Goal: Task Accomplishment & Management: Use online tool/utility

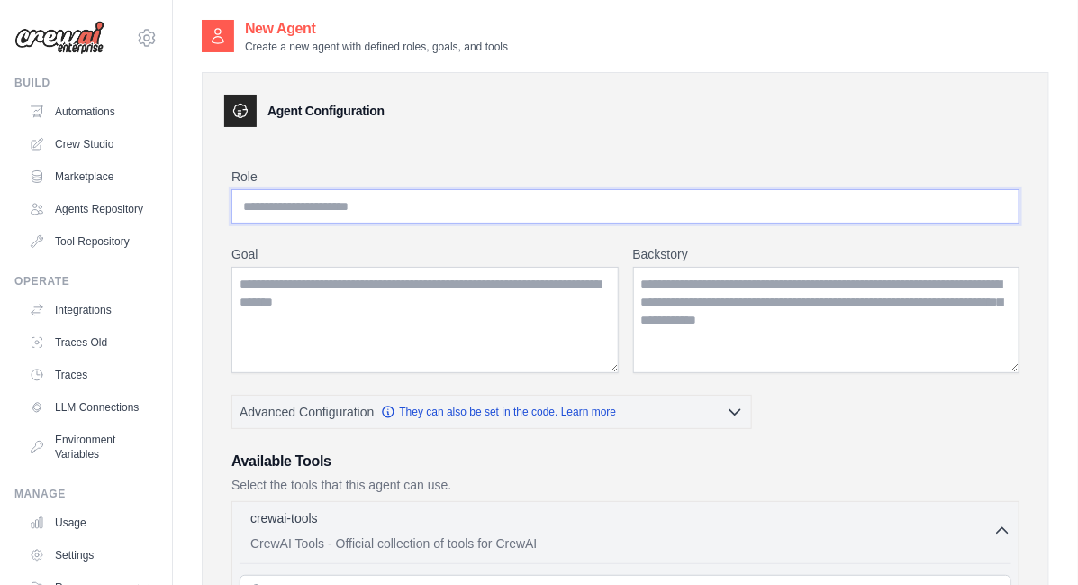
click at [373, 205] on input "Role" at bounding box center [626, 206] width 788 height 34
type input "**********"
click at [444, 296] on textarea "Goal" at bounding box center [425, 320] width 387 height 106
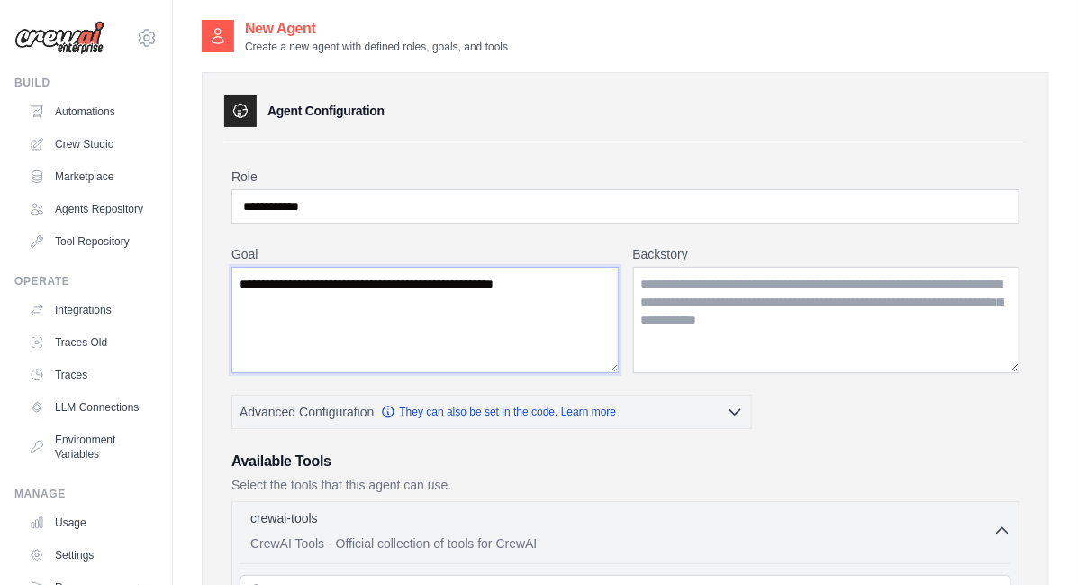
click at [327, 282] on textarea "**********" at bounding box center [425, 320] width 387 height 106
click at [539, 296] on textarea "**********" at bounding box center [425, 320] width 387 height 106
type textarea "**********"
click at [687, 313] on textarea "Backstory" at bounding box center [826, 320] width 387 height 106
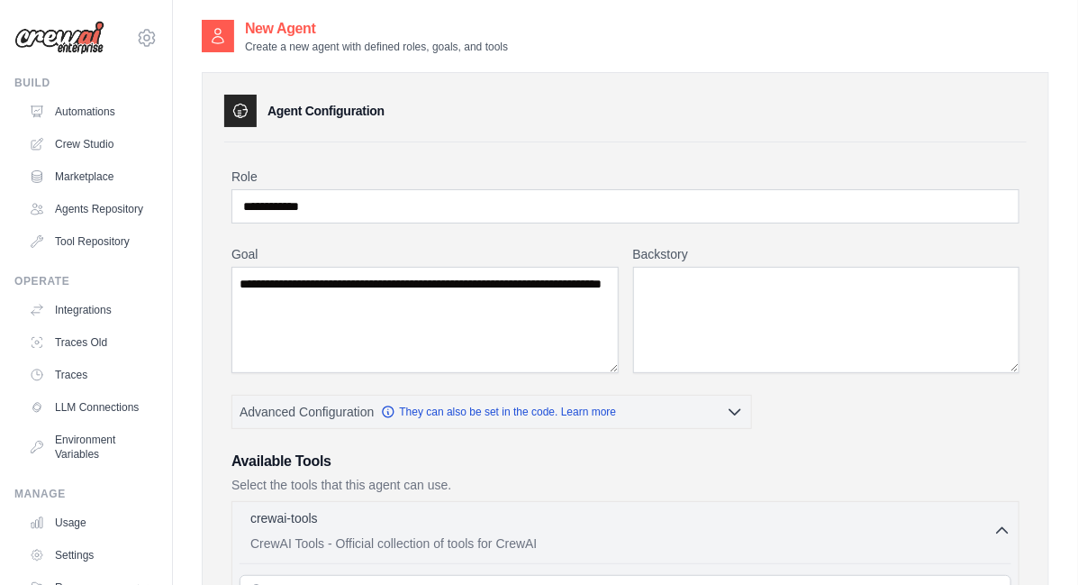
click at [674, 286] on textarea "Backstory" at bounding box center [826, 320] width 387 height 106
click at [454, 464] on h3 "Available Tools" at bounding box center [626, 461] width 788 height 22
drag, startPoint x: 341, startPoint y: 293, endPoint x: 215, endPoint y: 265, distance: 129.2
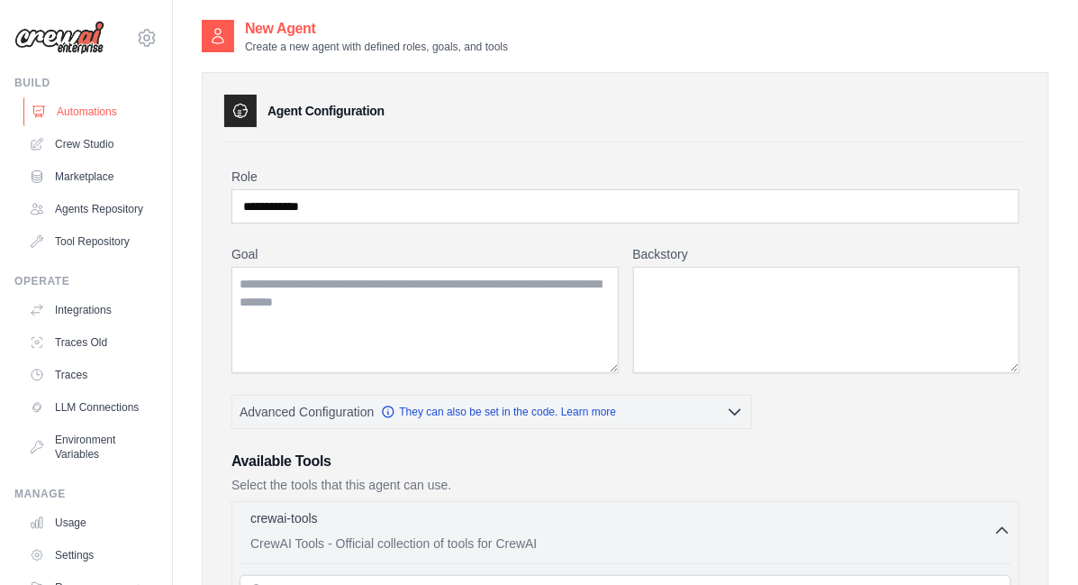
click at [74, 110] on link "Automations" at bounding box center [91, 111] width 136 height 29
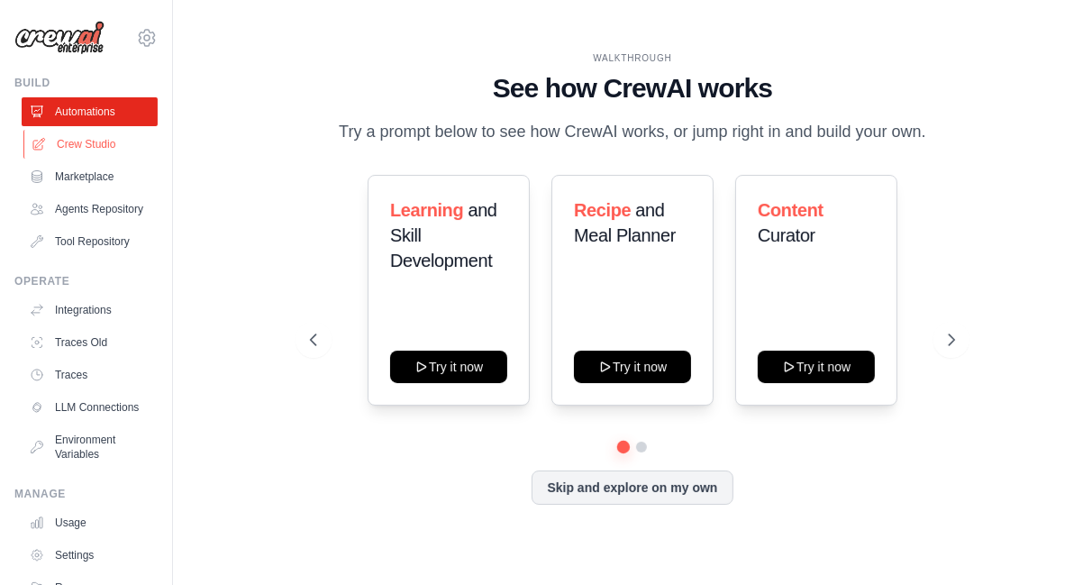
click at [75, 141] on link "Crew Studio" at bounding box center [91, 144] width 136 height 29
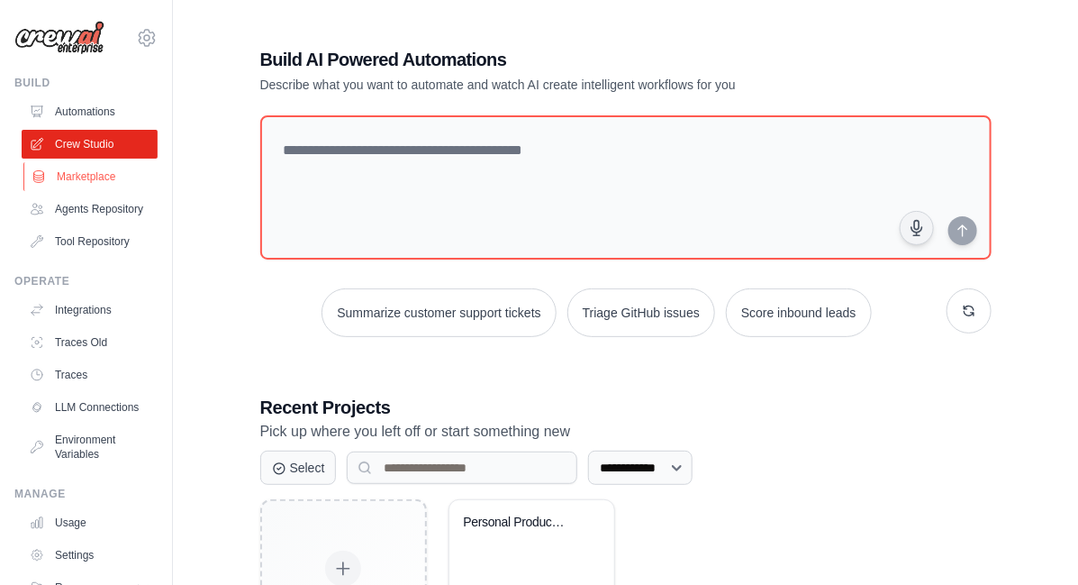
click at [75, 177] on link "Marketplace" at bounding box center [91, 176] width 136 height 29
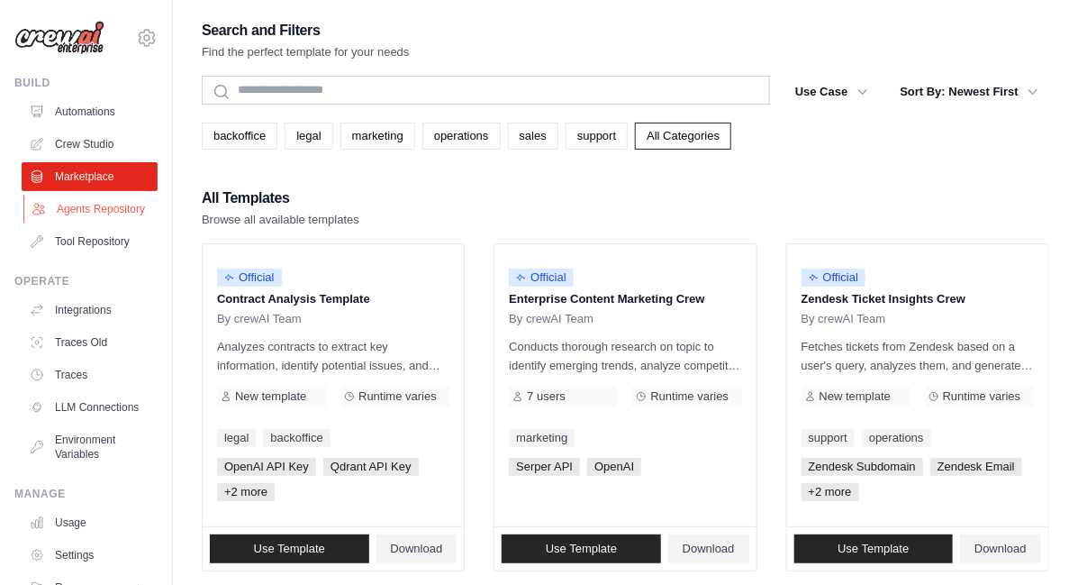
click at [76, 214] on link "Agents Repository" at bounding box center [91, 209] width 136 height 29
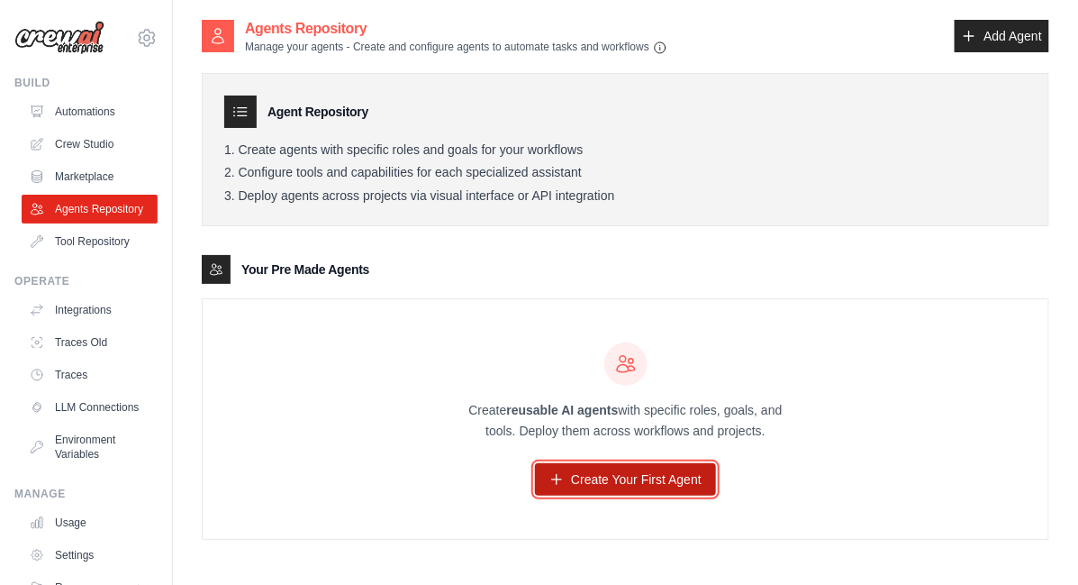
click at [625, 485] on link "Create Your First Agent" at bounding box center [625, 479] width 181 height 32
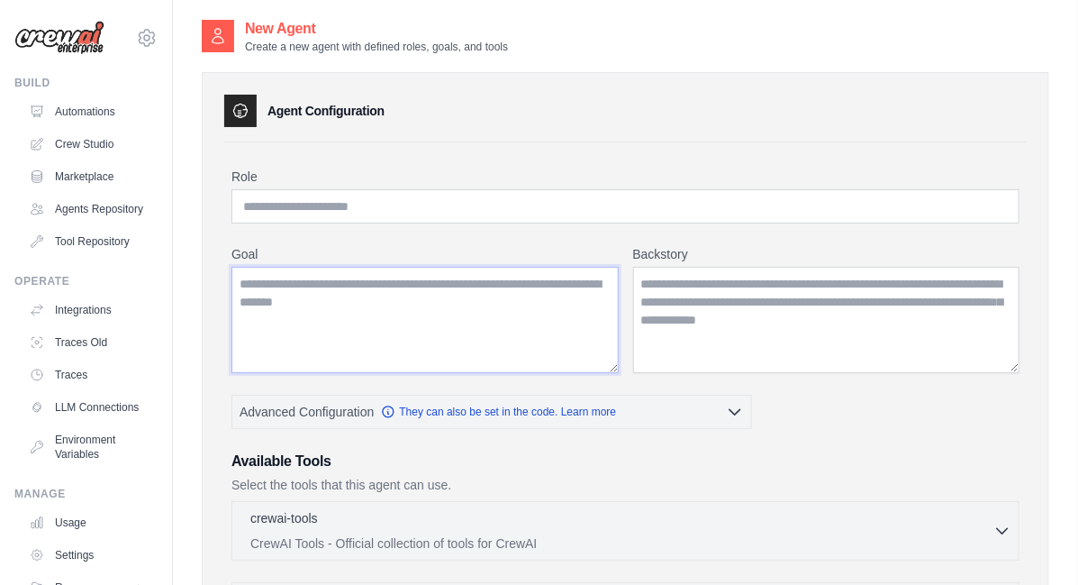
click at [538, 287] on textarea "Goal" at bounding box center [425, 320] width 387 height 106
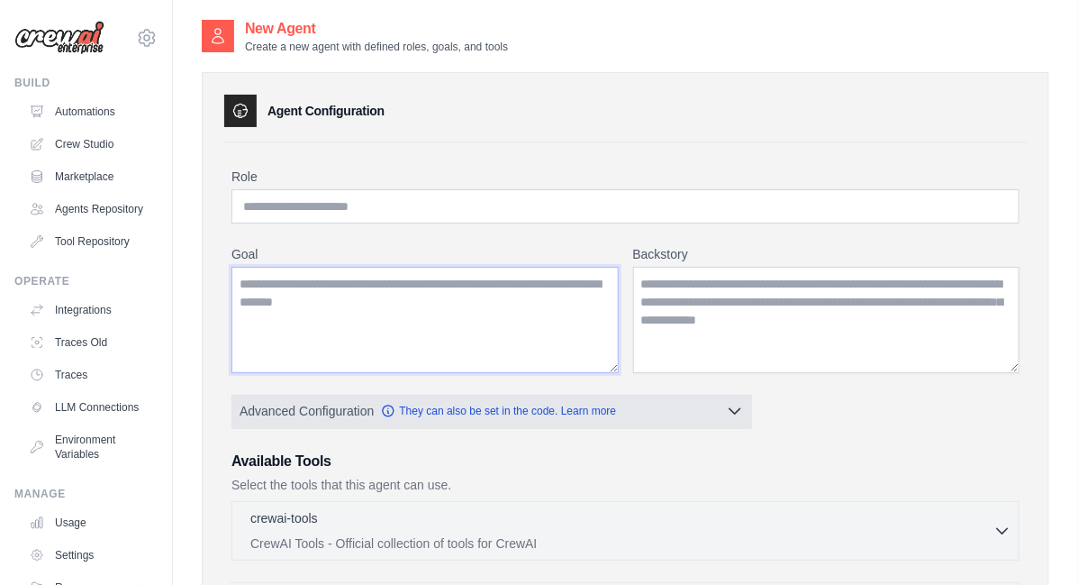
paste textarea "**********"
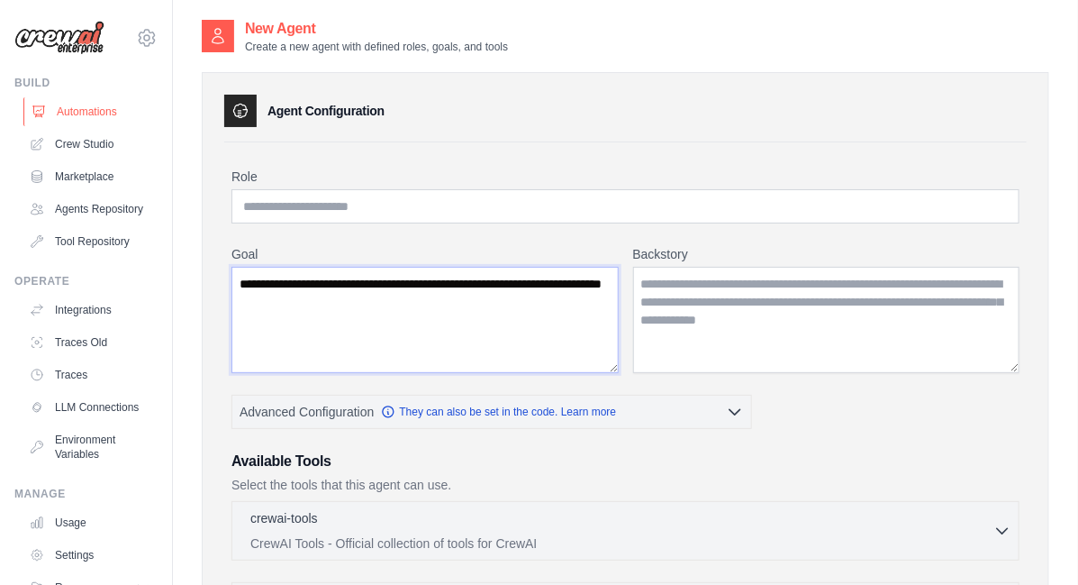
type textarea "**********"
click at [81, 113] on link "Automations" at bounding box center [91, 111] width 136 height 29
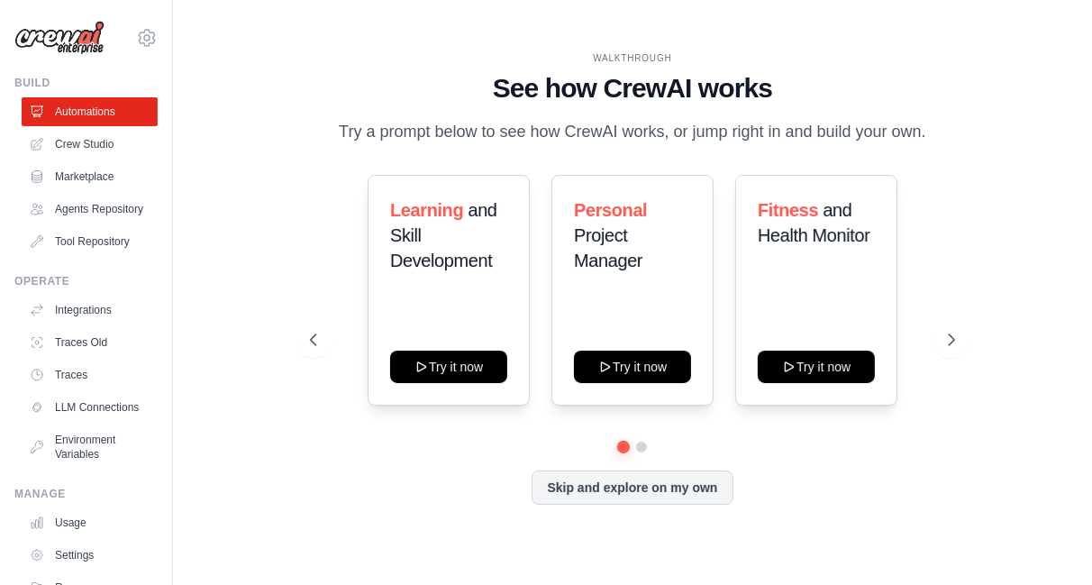
click at [88, 219] on link "Agents Repository" at bounding box center [90, 209] width 136 height 29
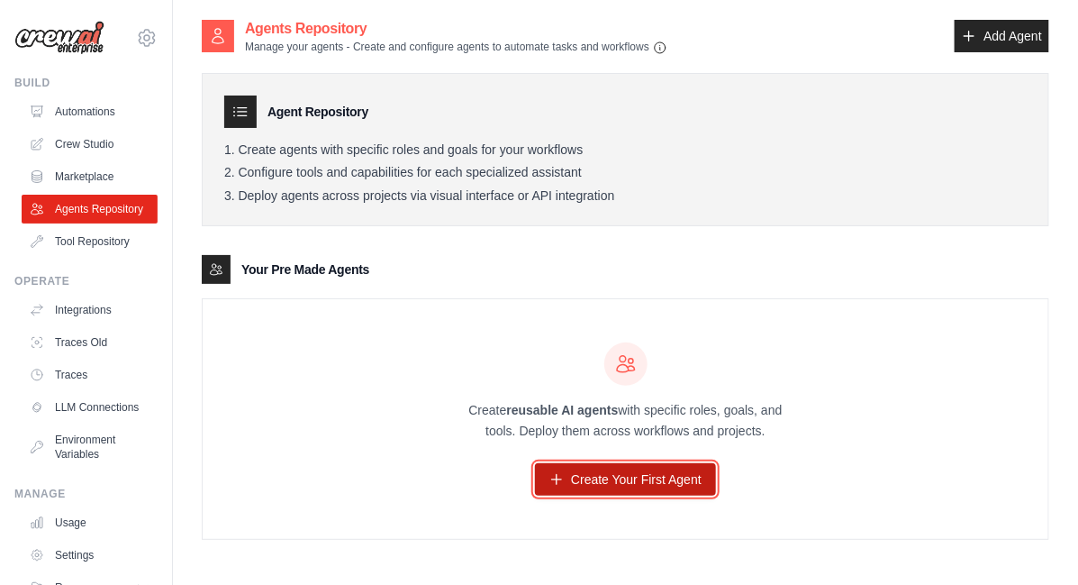
click at [662, 478] on link "Create Your First Agent" at bounding box center [625, 479] width 181 height 32
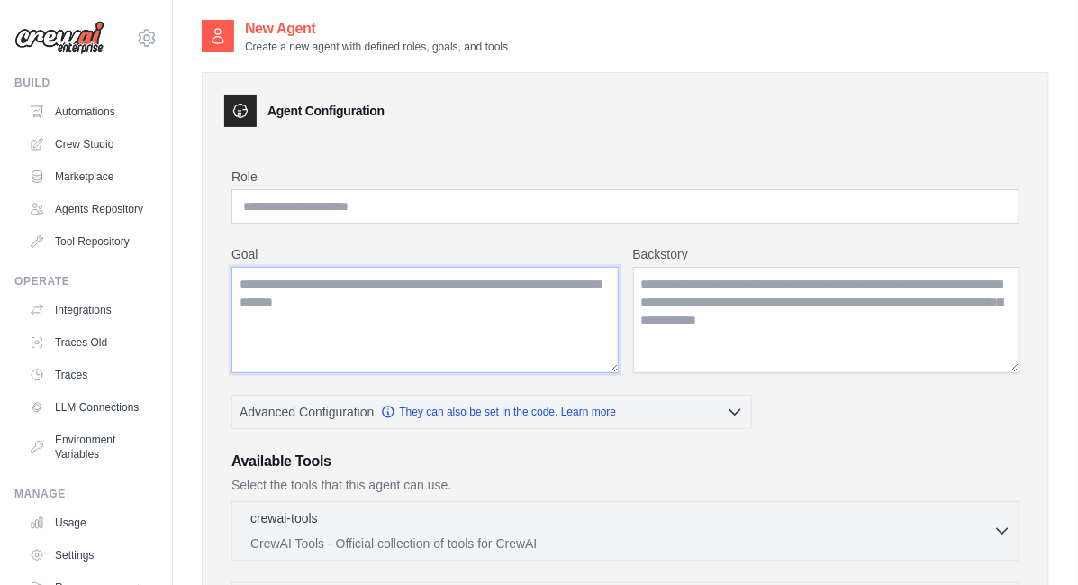
click at [297, 283] on textarea "Goal" at bounding box center [425, 320] width 387 height 106
paste textarea "**********"
click at [261, 285] on textarea "**********" at bounding box center [425, 320] width 387 height 106
click at [404, 283] on textarea "**********" at bounding box center [425, 320] width 387 height 106
click at [448, 296] on textarea "**********" at bounding box center [425, 320] width 387 height 106
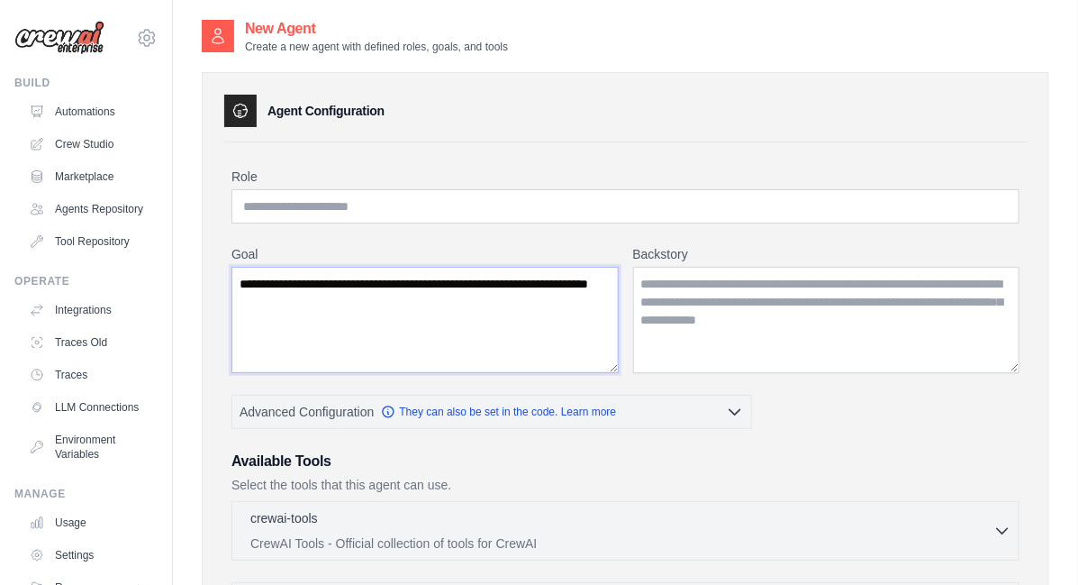
click at [560, 285] on textarea "**********" at bounding box center [425, 320] width 387 height 106
click at [491, 300] on textarea "**********" at bounding box center [425, 320] width 387 height 106
click at [567, 281] on textarea "**********" at bounding box center [425, 320] width 387 height 106
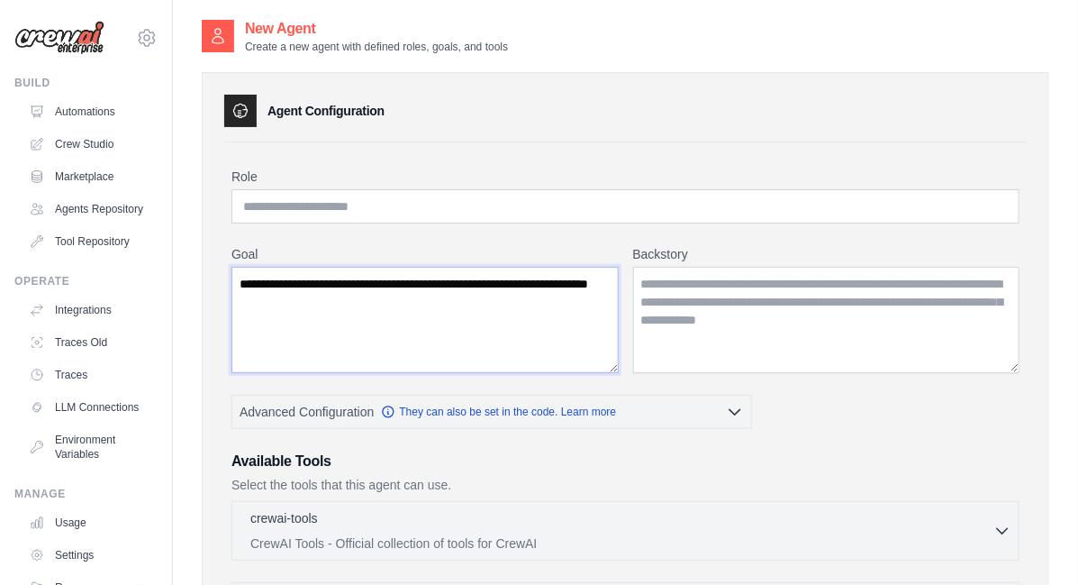
click at [527, 304] on textarea "**********" at bounding box center [425, 320] width 387 height 106
drag, startPoint x: 576, startPoint y: 295, endPoint x: 558, endPoint y: 280, distance: 23.1
click at [558, 280] on textarea "**********" at bounding box center [425, 320] width 387 height 106
type textarea "**********"
click at [639, 277] on textarea "Backstory" at bounding box center [826, 320] width 387 height 106
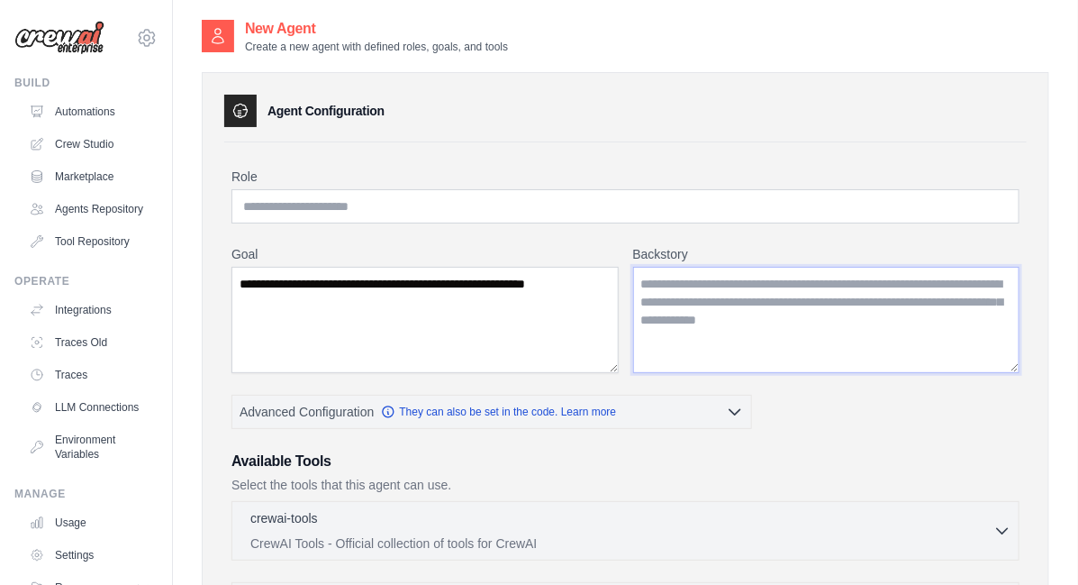
click at [881, 320] on textarea "Backstory" at bounding box center [826, 320] width 387 height 106
drag, startPoint x: 876, startPoint y: 320, endPoint x: 586, endPoint y: 308, distance: 290.4
click at [586, 308] on div "**********" at bounding box center [626, 309] width 788 height 128
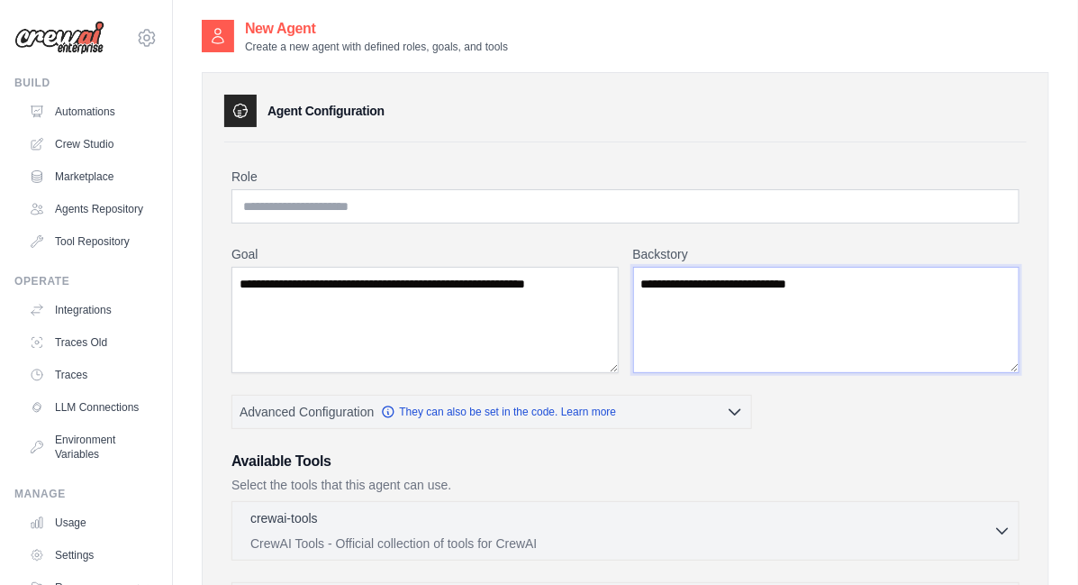
type textarea "**********"
click at [518, 205] on input "Role" at bounding box center [626, 206] width 788 height 34
type input "**********"
click at [865, 290] on textarea "**********" at bounding box center [826, 320] width 387 height 106
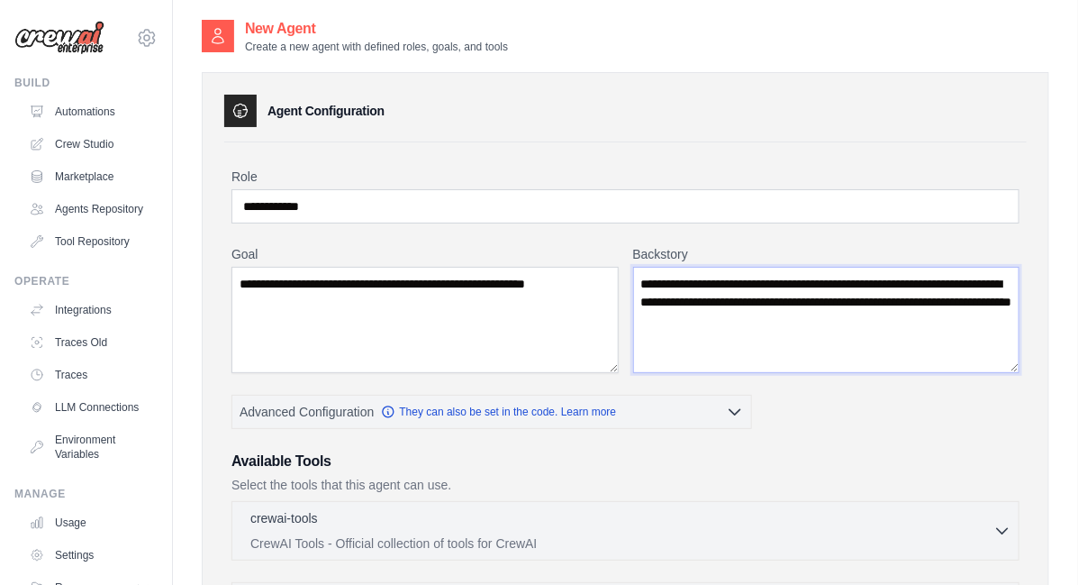
type textarea "**********"
click at [405, 282] on textarea "**********" at bounding box center [425, 320] width 387 height 106
type textarea "**********"
click at [891, 320] on textarea "**********" at bounding box center [826, 320] width 387 height 106
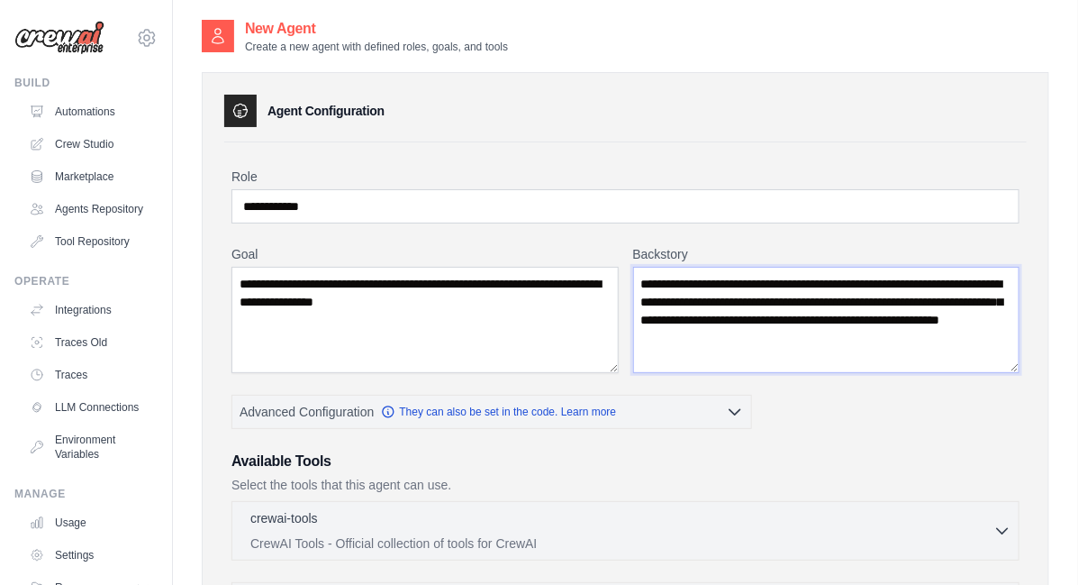
click at [997, 314] on textarea "**********" at bounding box center [826, 320] width 387 height 106
click at [793, 320] on textarea "**********" at bounding box center [826, 320] width 387 height 106
click at [876, 333] on textarea "**********" at bounding box center [826, 320] width 387 height 106
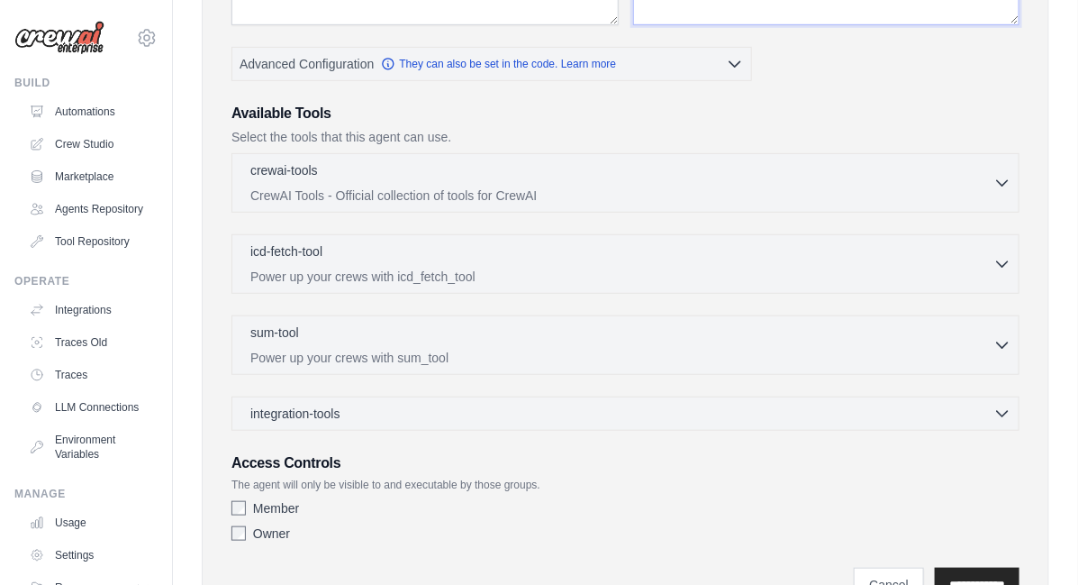
scroll to position [350, 0]
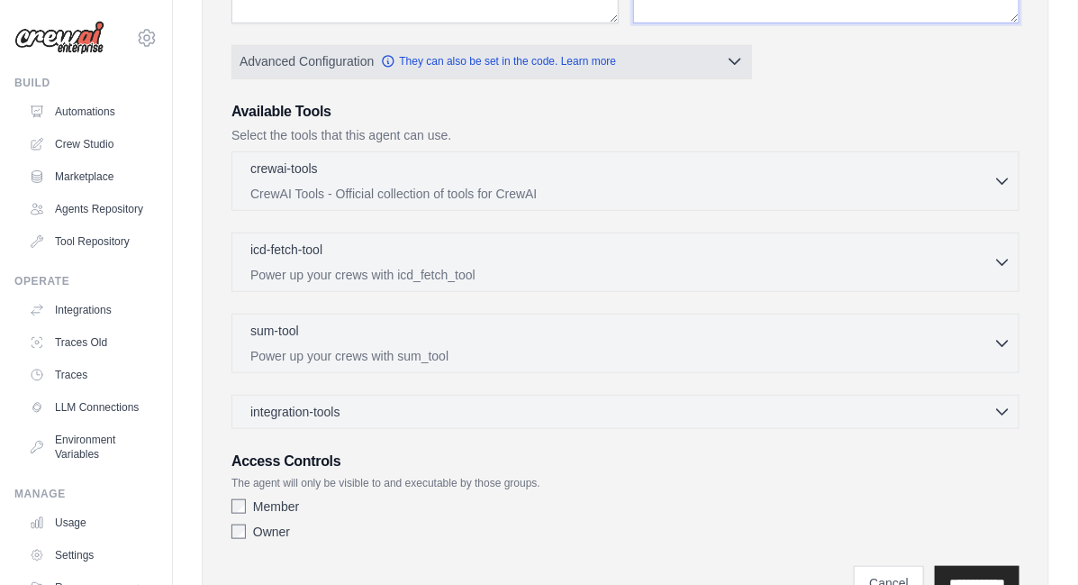
type textarea "**********"
click at [737, 64] on icon "button" at bounding box center [735, 61] width 18 height 18
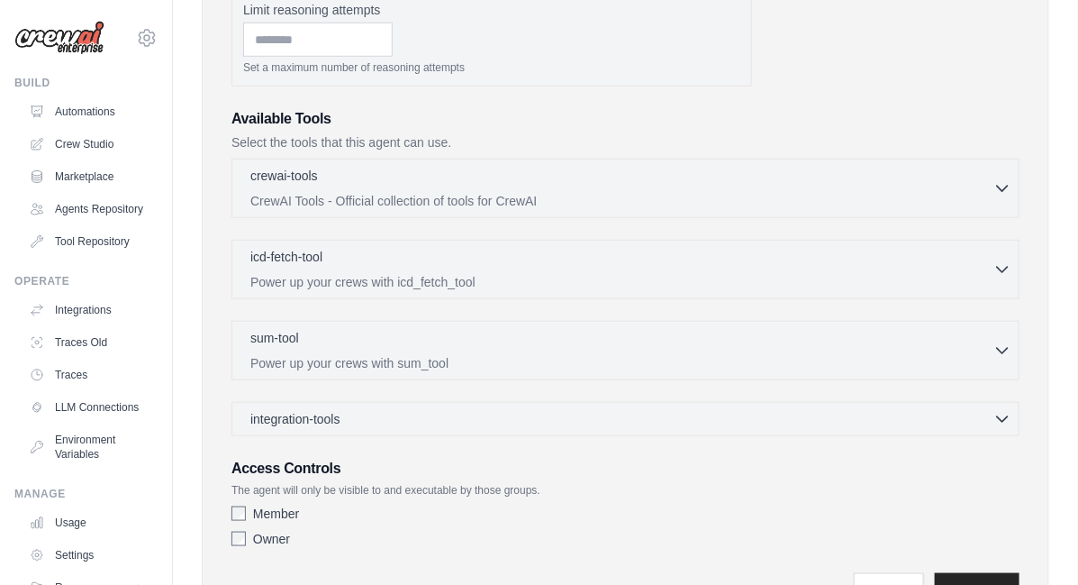
scroll to position [499, 0]
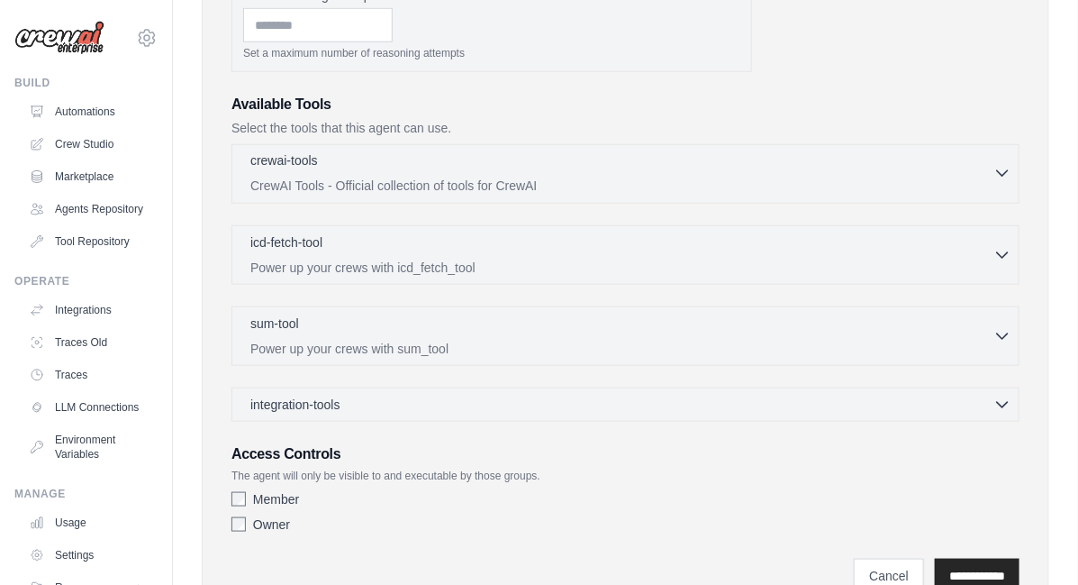
click at [1001, 177] on icon "button" at bounding box center [1003, 173] width 18 height 18
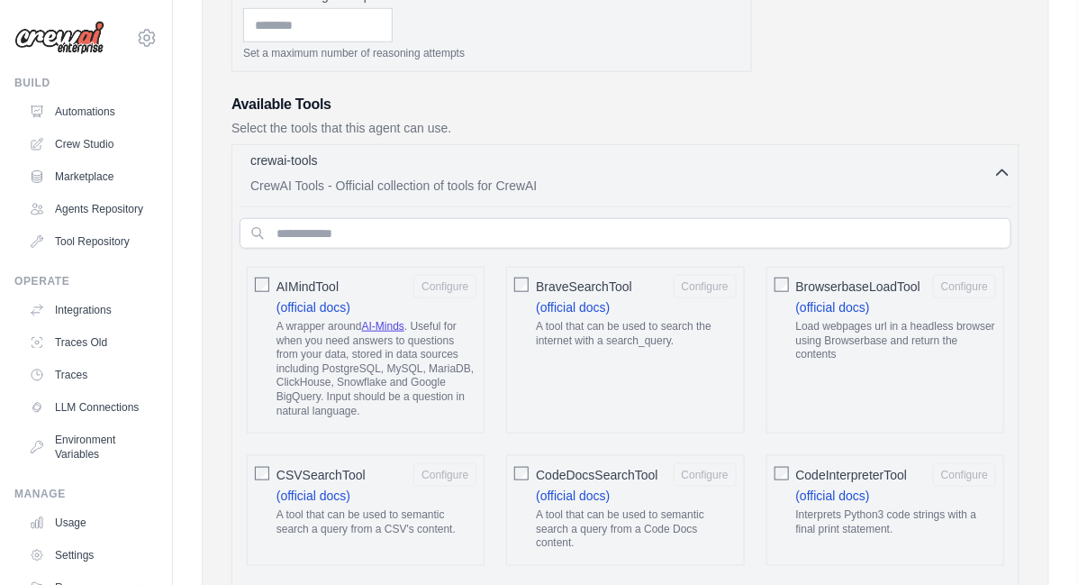
click at [1001, 177] on icon "button" at bounding box center [1003, 173] width 18 height 18
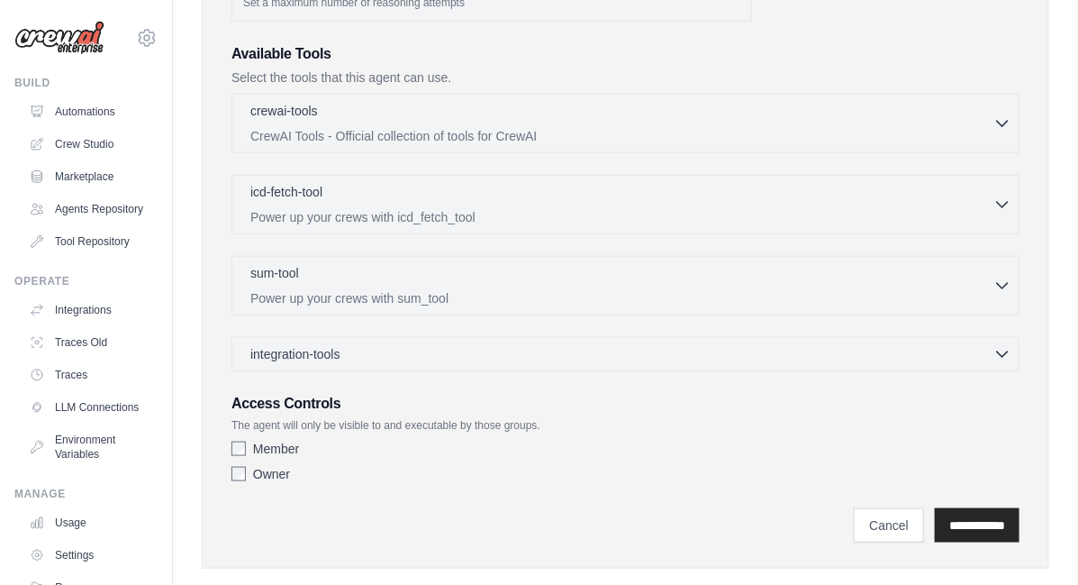
scroll to position [577, 0]
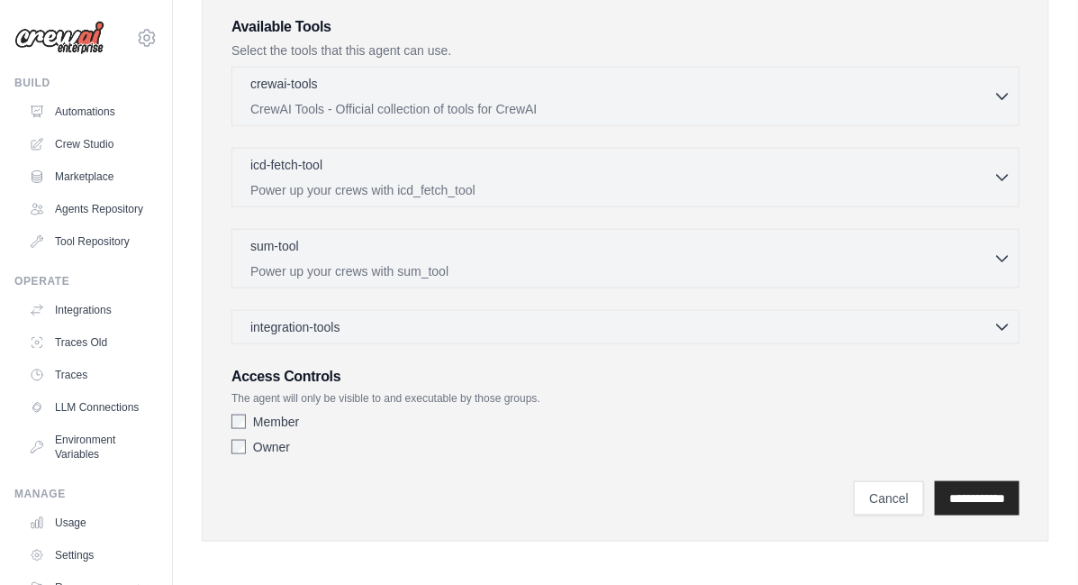
click at [230, 447] on div "**********" at bounding box center [625, 42] width 803 height 953
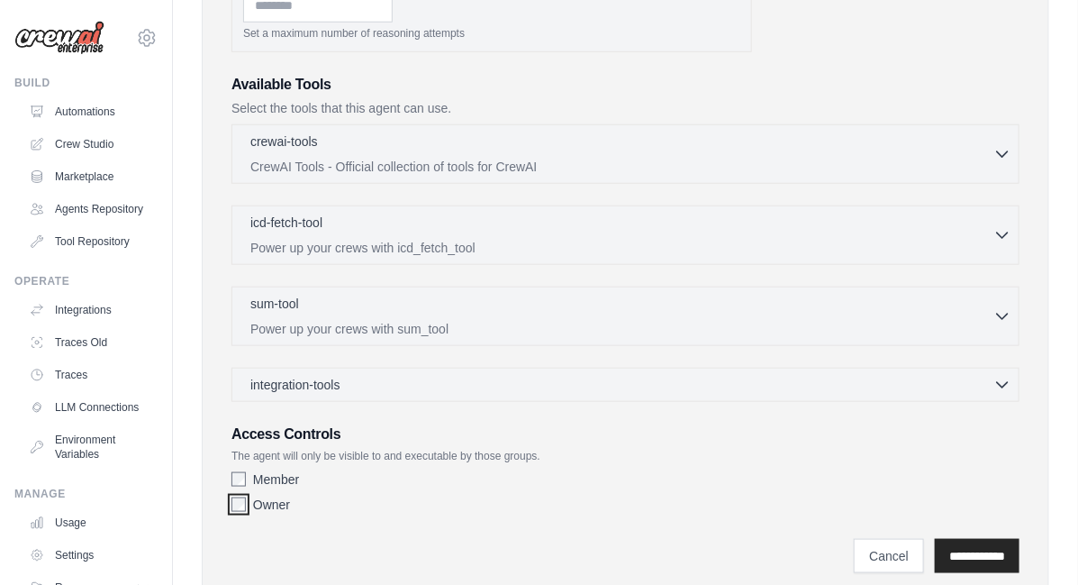
scroll to position [522, 0]
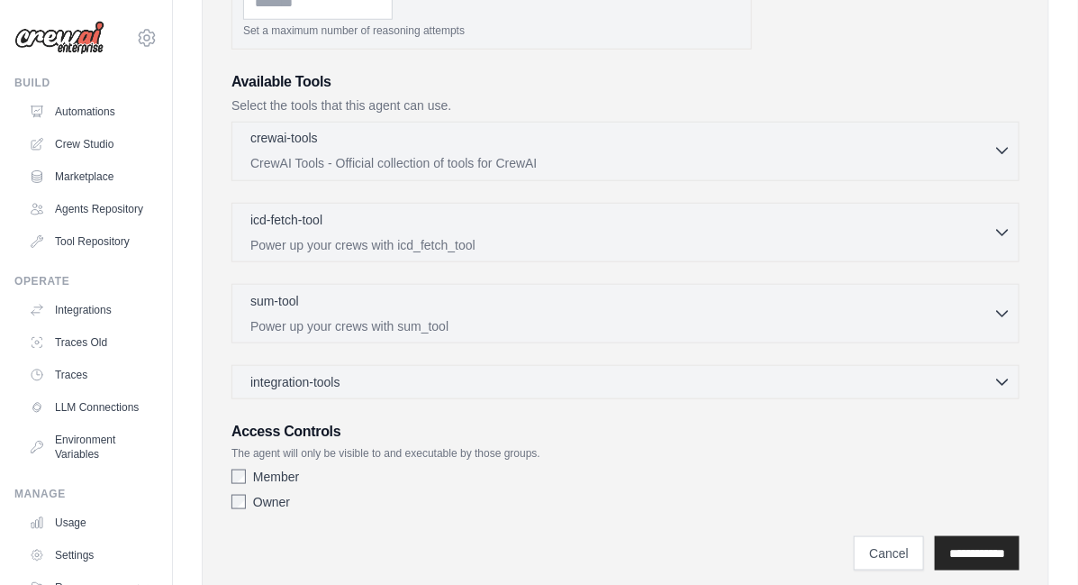
click at [998, 149] on icon "button" at bounding box center [1002, 151] width 11 height 5
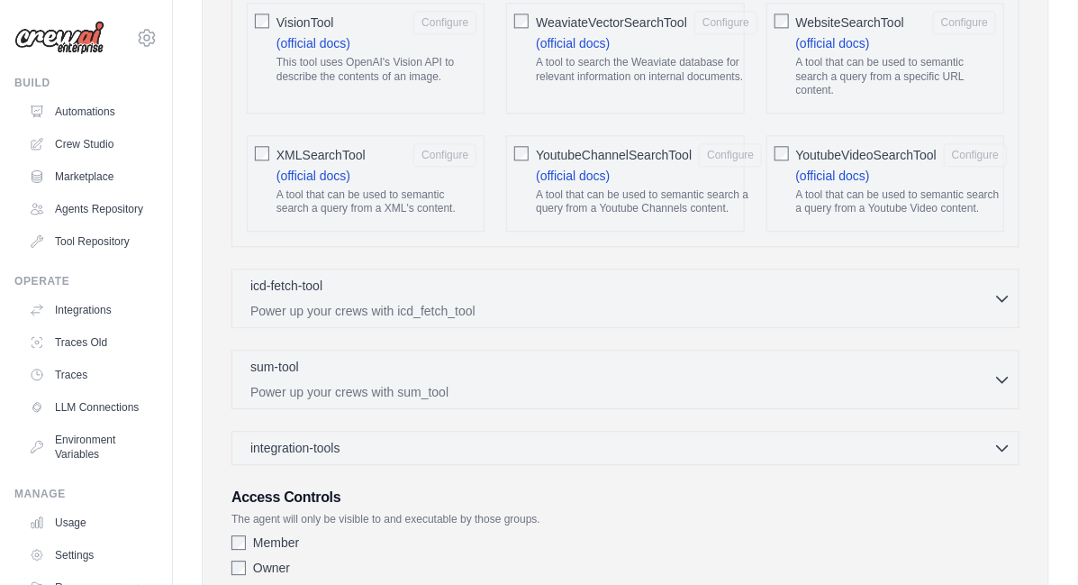
scroll to position [3848, 0]
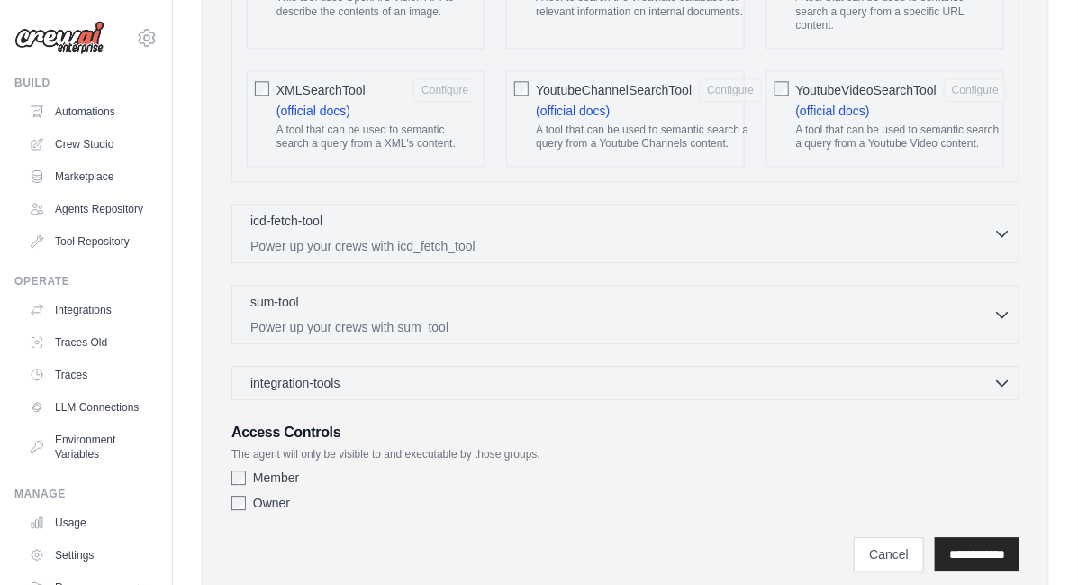
click at [1014, 204] on div "icd-fetch-tool 0 selected Power up your crews with icd_fetch_tool IcdFetchTool" at bounding box center [626, 233] width 788 height 59
click at [996, 223] on icon "button" at bounding box center [1003, 232] width 18 height 18
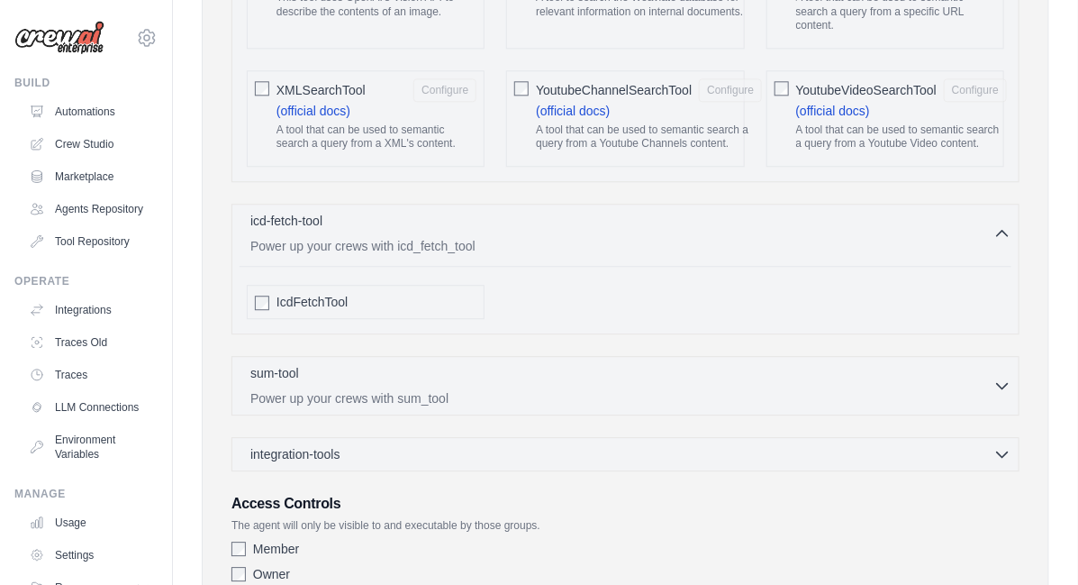
click at [999, 437] on div "integration-tools 0 selected Gmail HubSpot Microsoft Teams" at bounding box center [626, 454] width 788 height 34
click at [1003, 444] on icon "button" at bounding box center [1003, 453] width 18 height 18
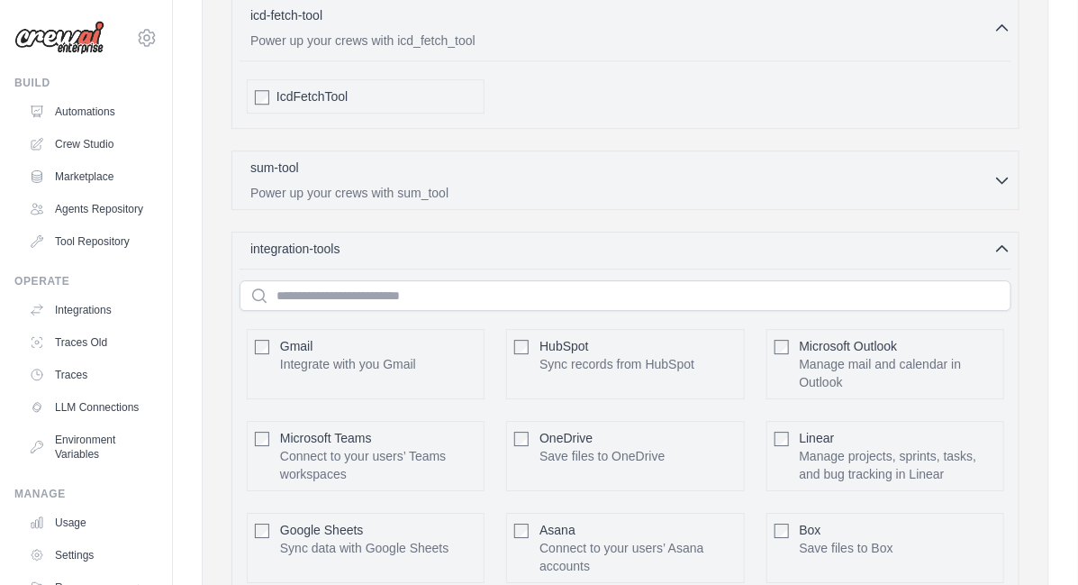
scroll to position [4050, 0]
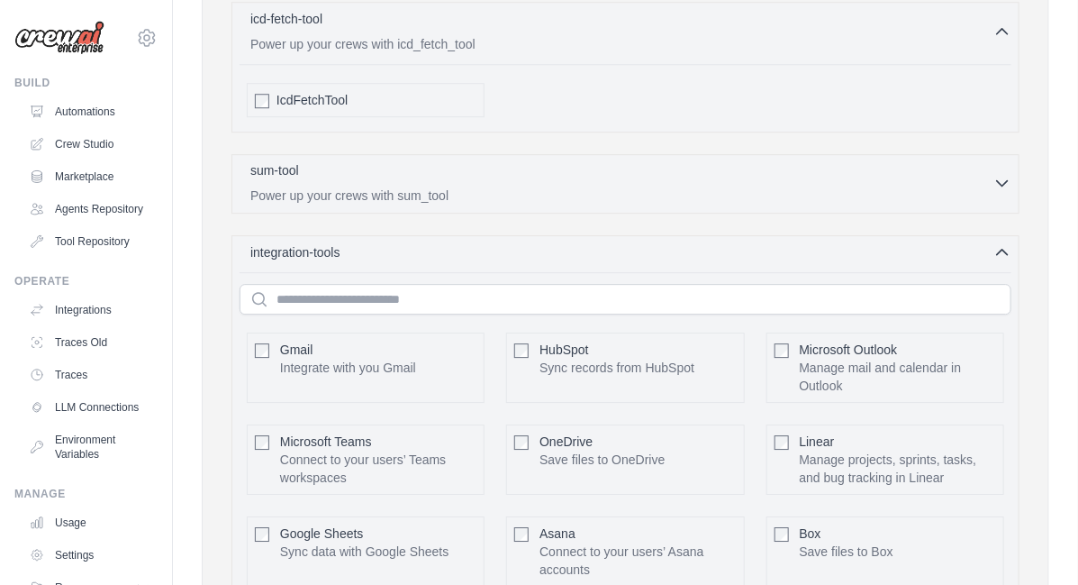
click at [1002, 180] on icon "button" at bounding box center [1002, 182] width 11 height 5
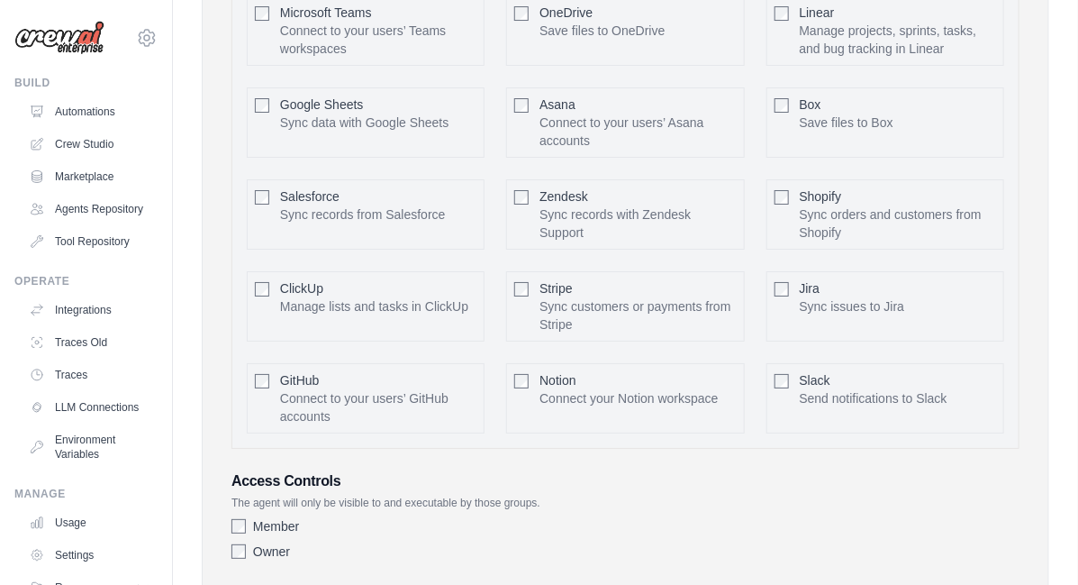
scroll to position [4595, 0]
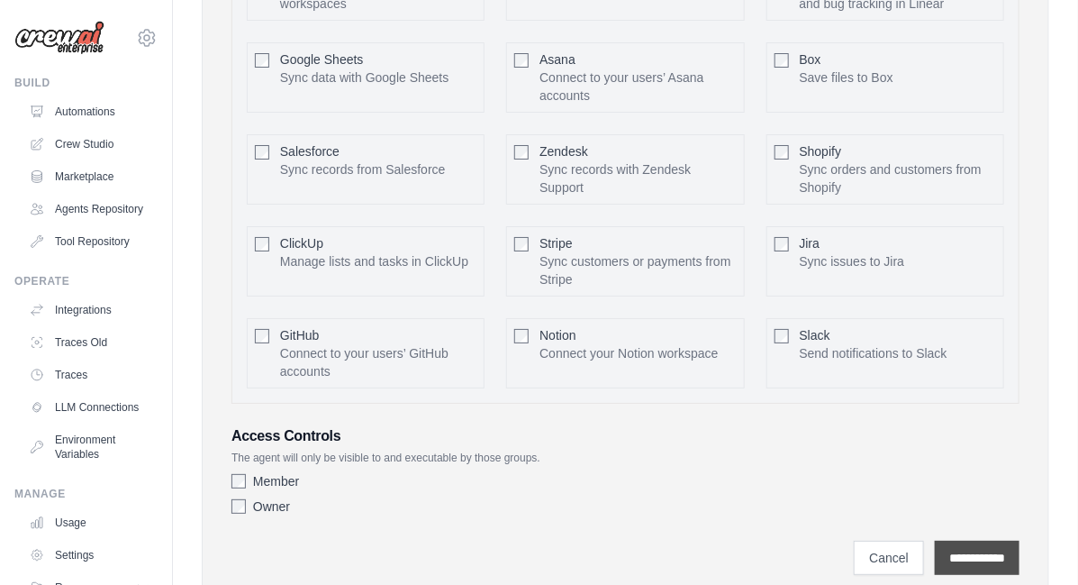
click at [989, 541] on input "**********" at bounding box center [977, 558] width 85 height 34
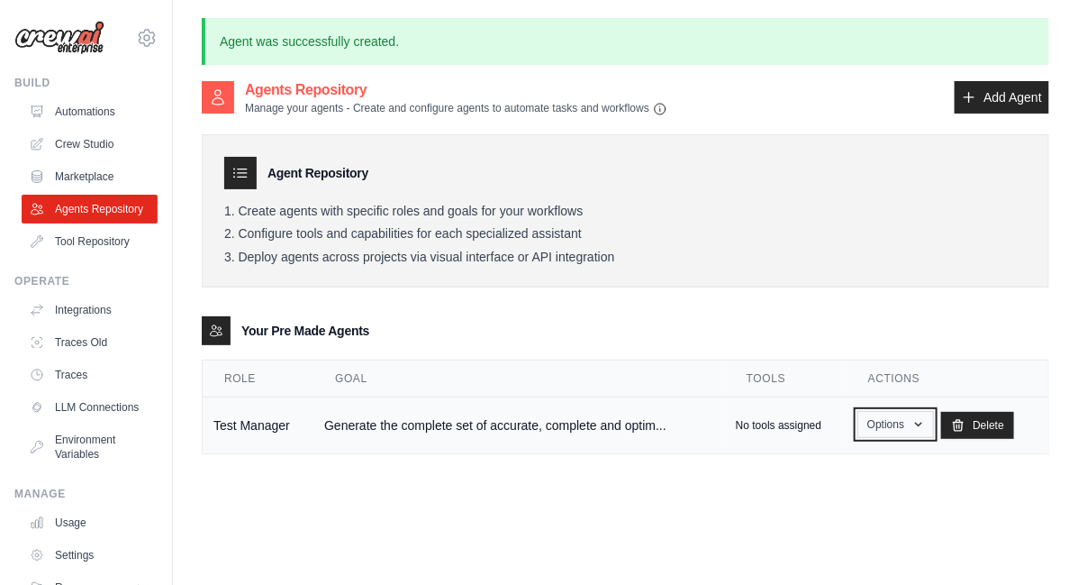
click at [916, 421] on icon "button" at bounding box center [919, 424] width 14 height 14
click at [835, 464] on link "Show" at bounding box center [870, 466] width 130 height 32
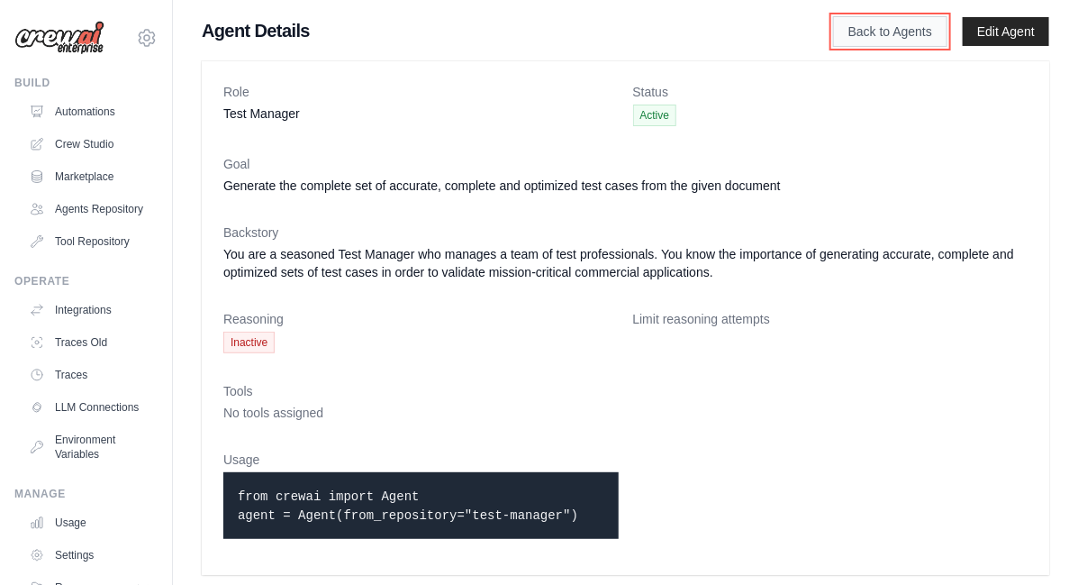
click at [896, 44] on link "Back to Agents" at bounding box center [890, 31] width 114 height 31
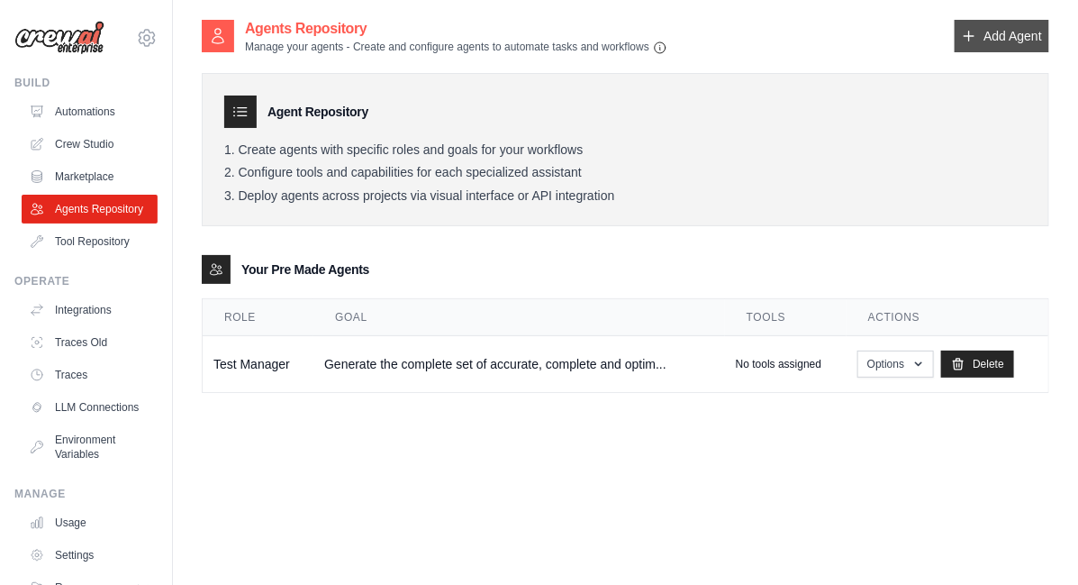
click at [1004, 33] on link "Add Agent" at bounding box center [1002, 36] width 95 height 32
click at [997, 29] on link "Add Agent" at bounding box center [1002, 36] width 95 height 32
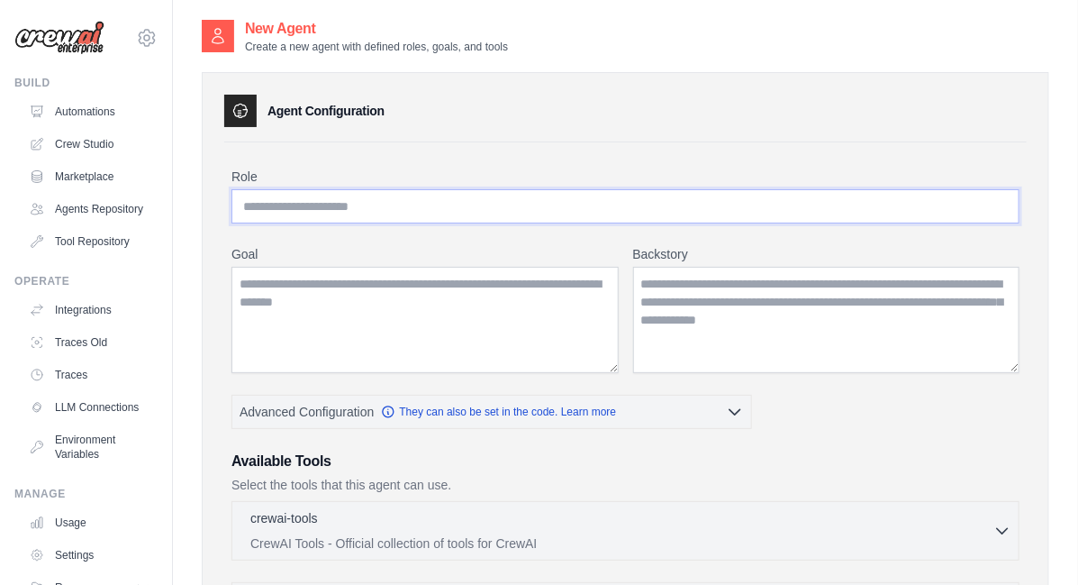
click at [541, 198] on input "Role" at bounding box center [626, 206] width 788 height 34
type input "**********"
click at [419, 296] on textarea "Goal" at bounding box center [425, 320] width 387 height 106
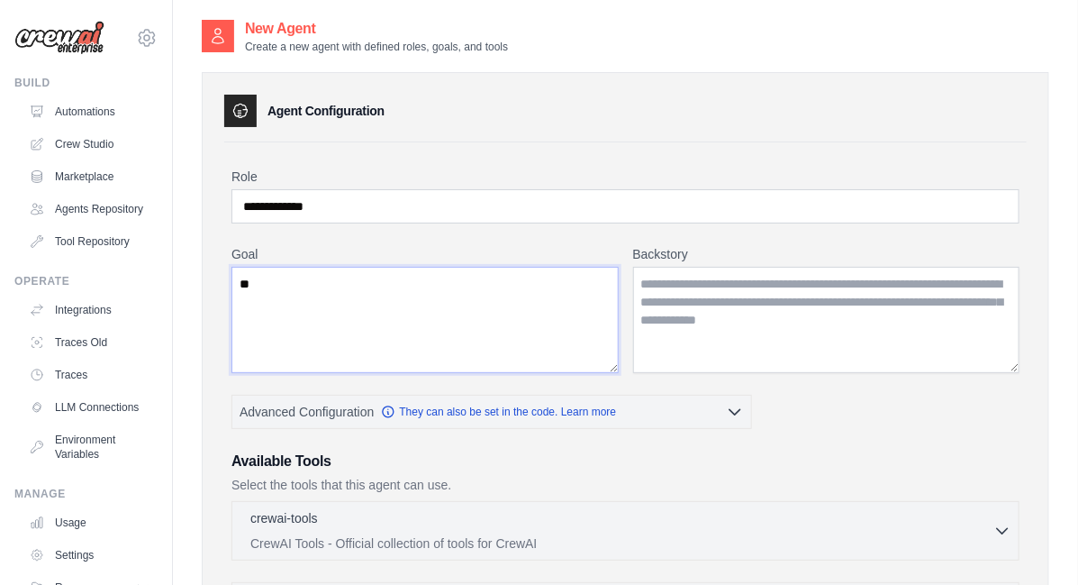
type textarea "*"
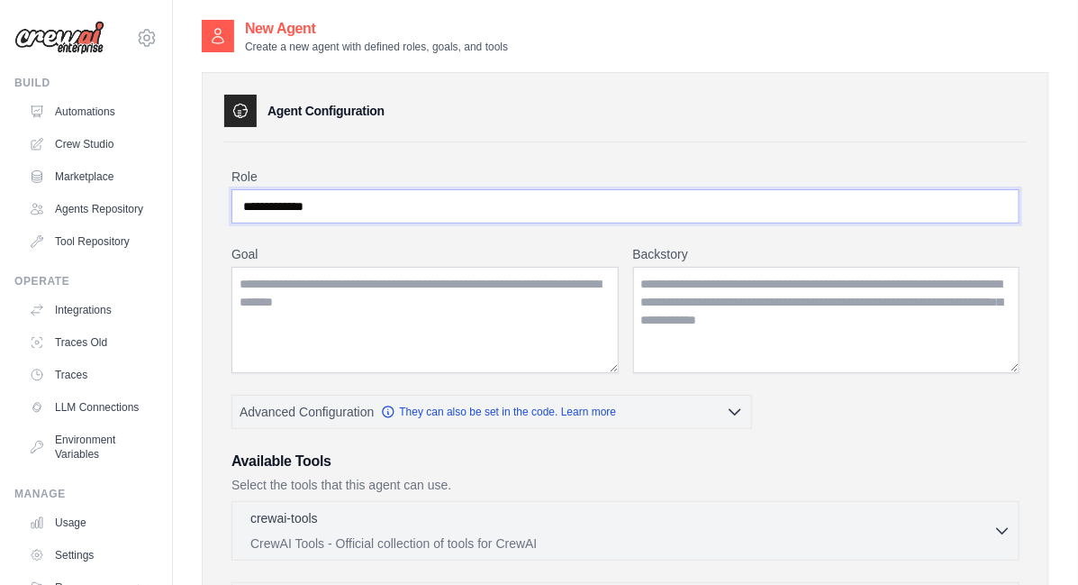
click at [320, 206] on input "**********" at bounding box center [626, 206] width 788 height 34
type input "**********"
click at [344, 309] on textarea "Goal" at bounding box center [425, 320] width 387 height 106
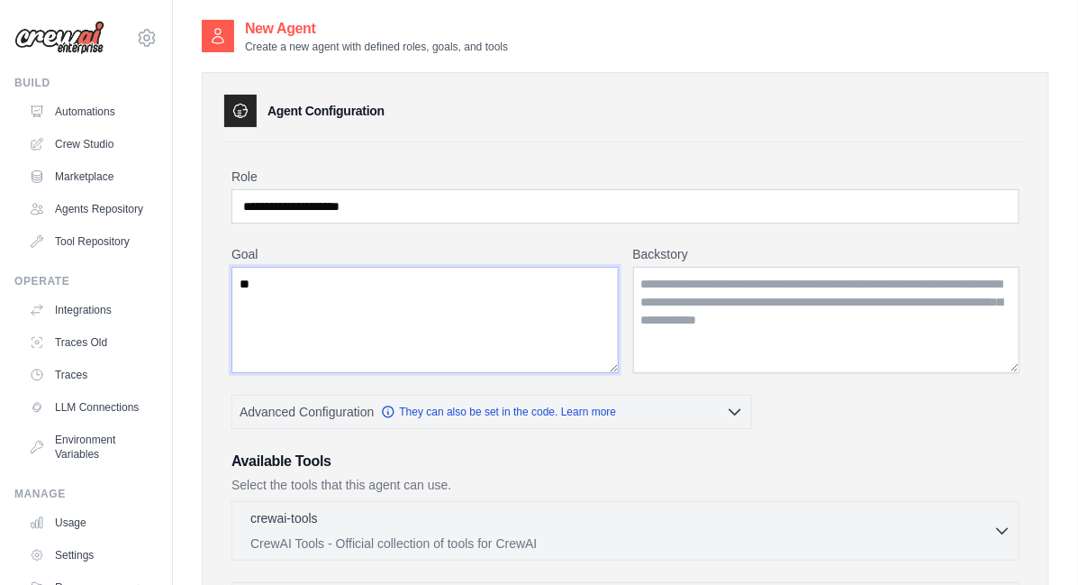
type textarea "*"
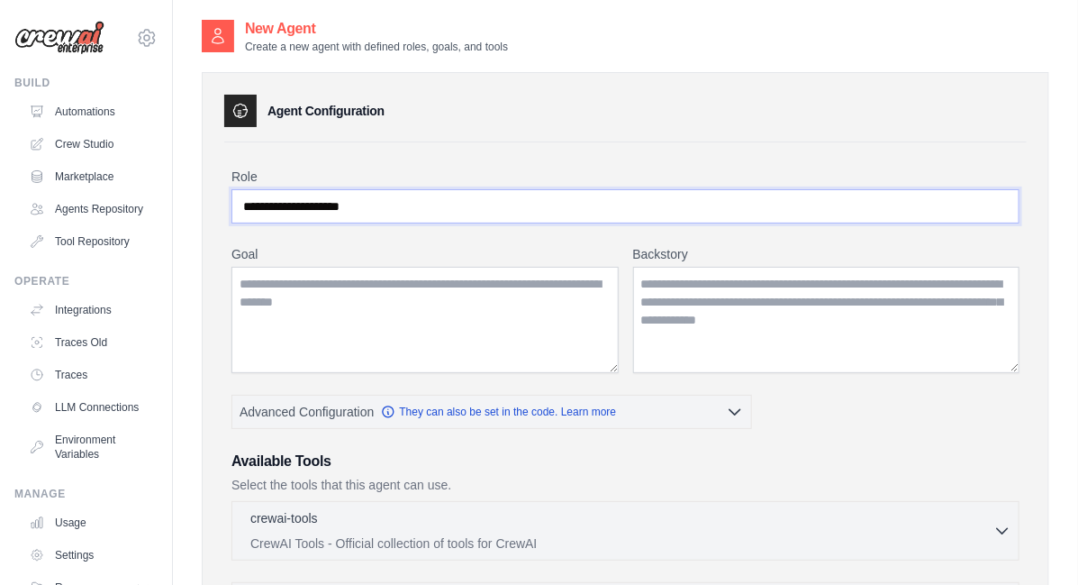
click at [369, 208] on input "**********" at bounding box center [626, 206] width 788 height 34
drag, startPoint x: 369, startPoint y: 208, endPoint x: 231, endPoint y: 213, distance: 137.9
click at [231, 213] on div "**********" at bounding box center [625, 547] width 803 height 811
type input "**********"
click at [320, 311] on textarea "Goal" at bounding box center [425, 320] width 387 height 106
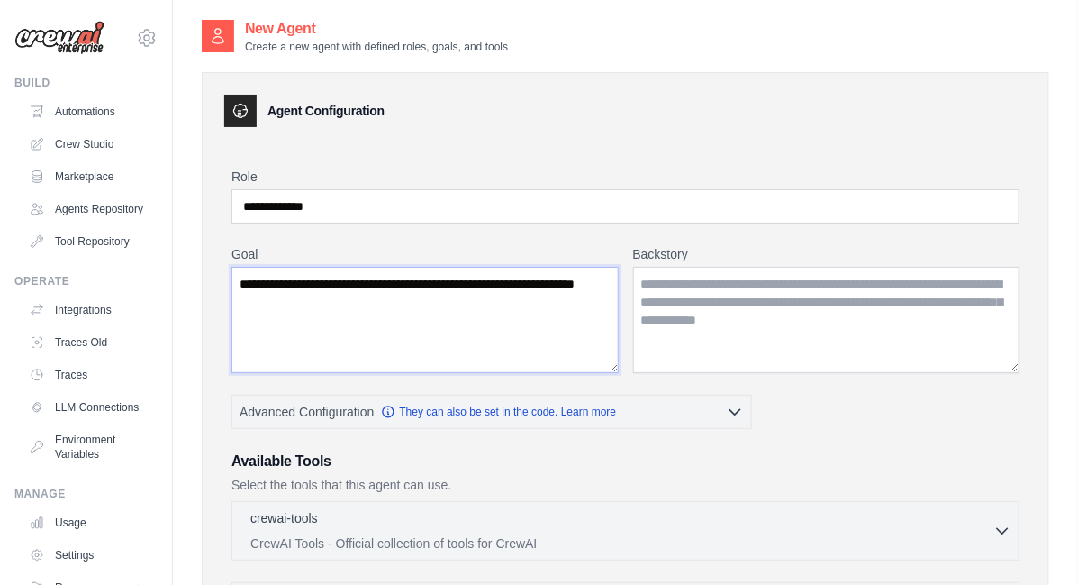
type textarea "**********"
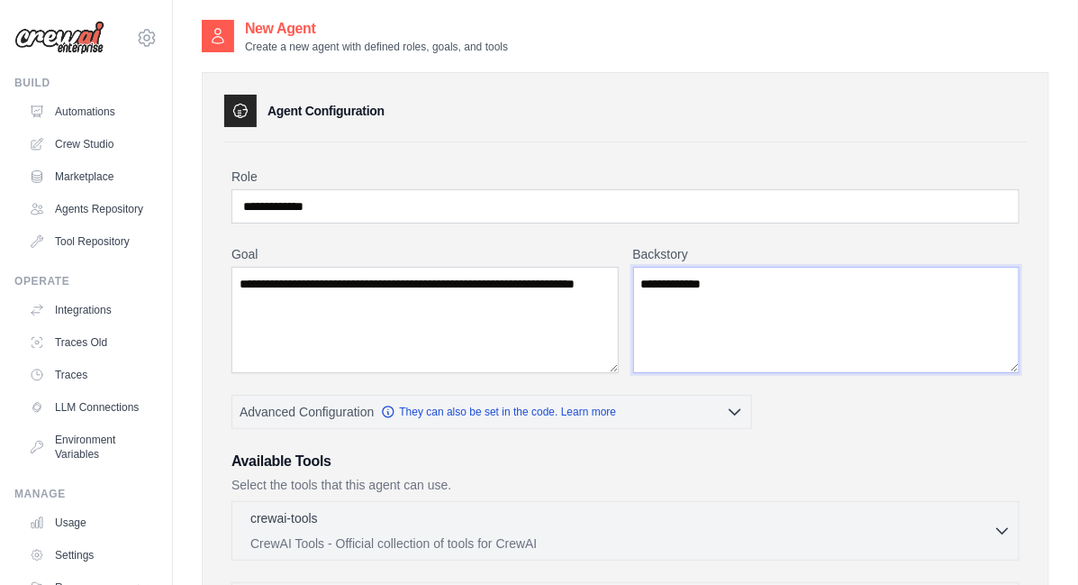
type textarea "**********"
drag, startPoint x: 338, startPoint y: 209, endPoint x: 251, endPoint y: 207, distance: 86.5
click at [251, 207] on input "**********" at bounding box center [626, 206] width 788 height 34
type input "**********"
click at [739, 280] on textarea "**********" at bounding box center [826, 320] width 387 height 106
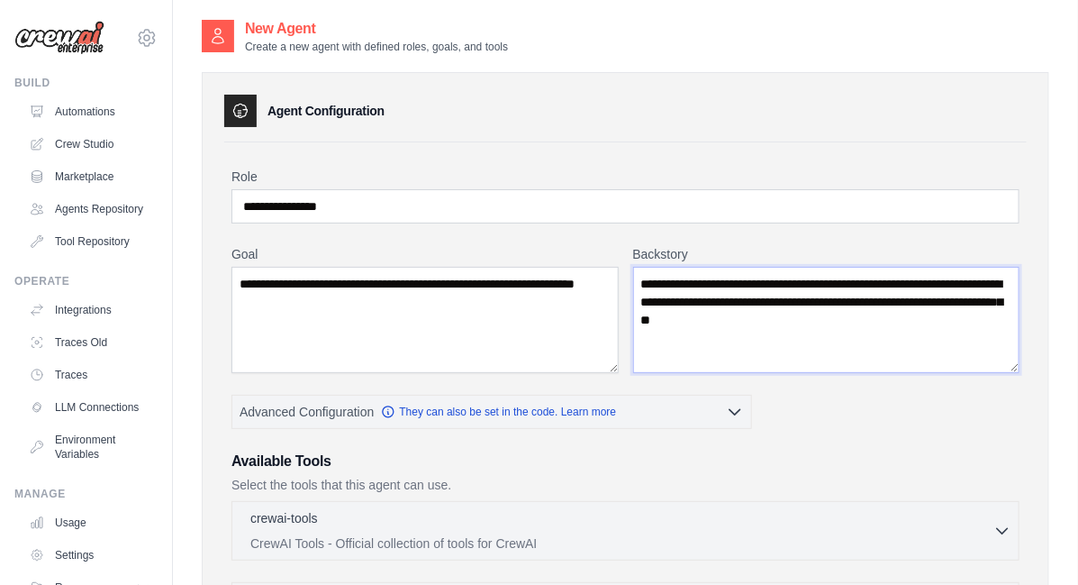
click at [650, 317] on textarea "**********" at bounding box center [826, 320] width 387 height 106
click at [1007, 301] on textarea "**********" at bounding box center [826, 320] width 387 height 106
click at [852, 318] on textarea "**********" at bounding box center [826, 320] width 387 height 106
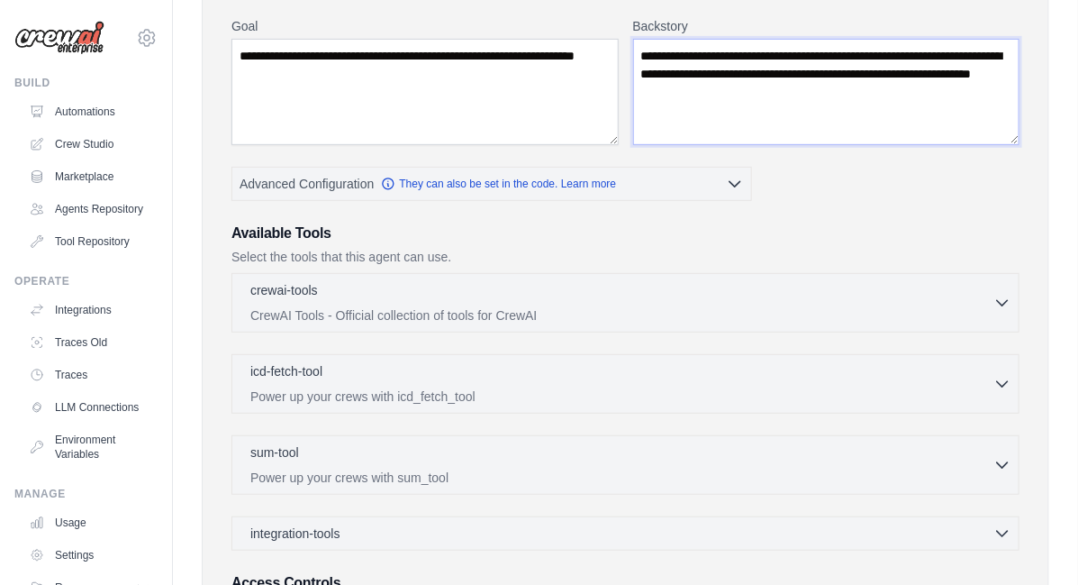
scroll to position [434, 0]
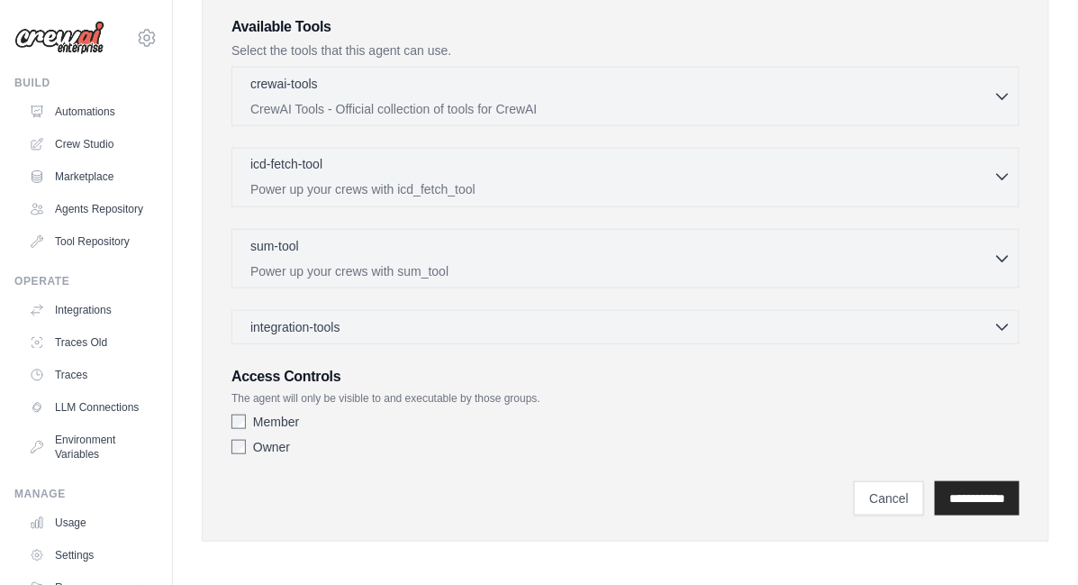
type textarea "**********"
click at [1003, 183] on icon "button" at bounding box center [1003, 177] width 18 height 18
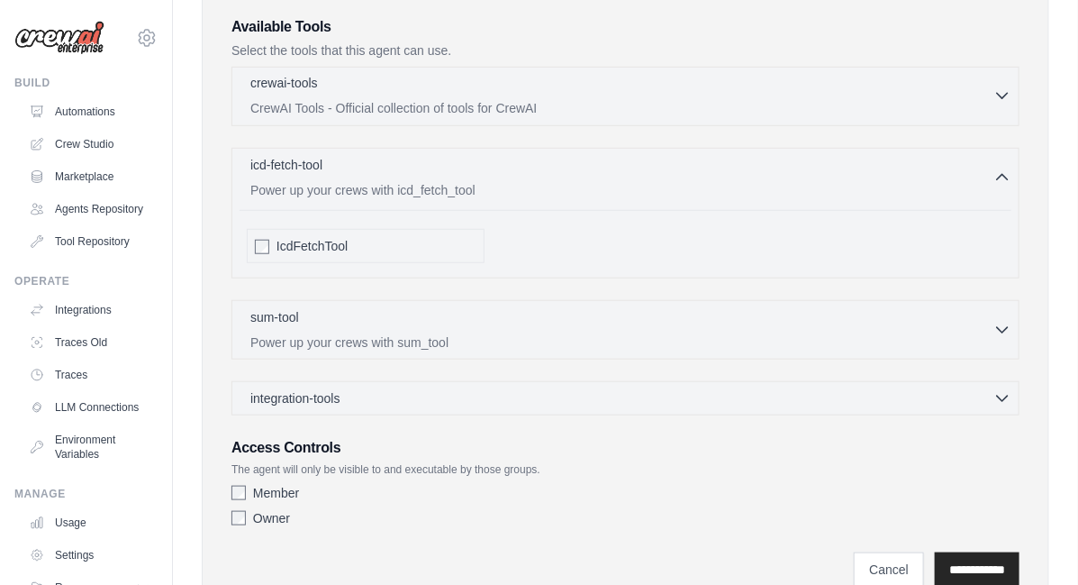
click at [1001, 93] on icon "button" at bounding box center [1003, 95] width 18 height 18
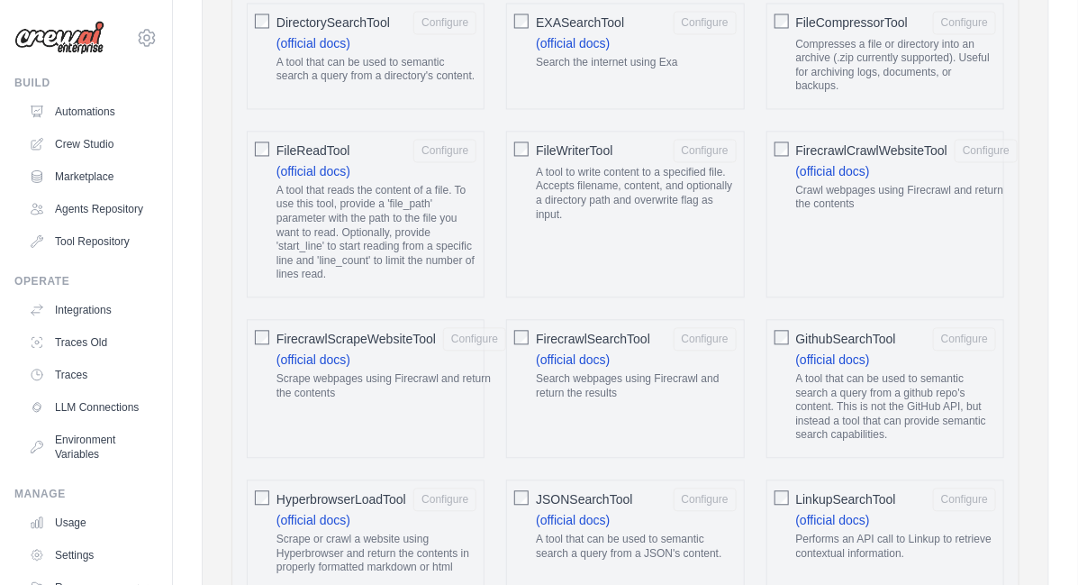
scroll to position [1178, 0]
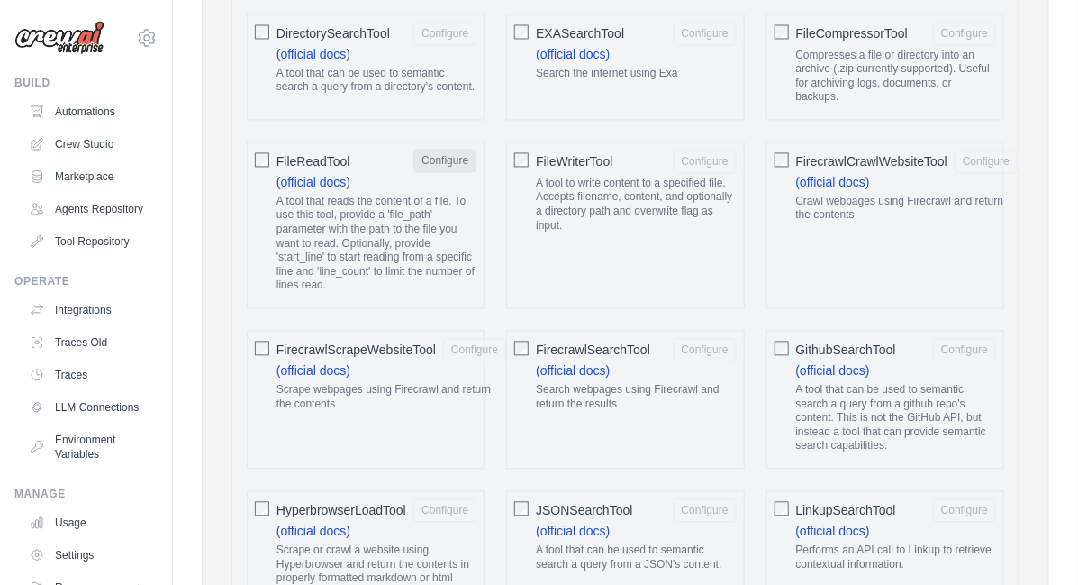
click at [450, 155] on button "Configure" at bounding box center [445, 160] width 63 height 23
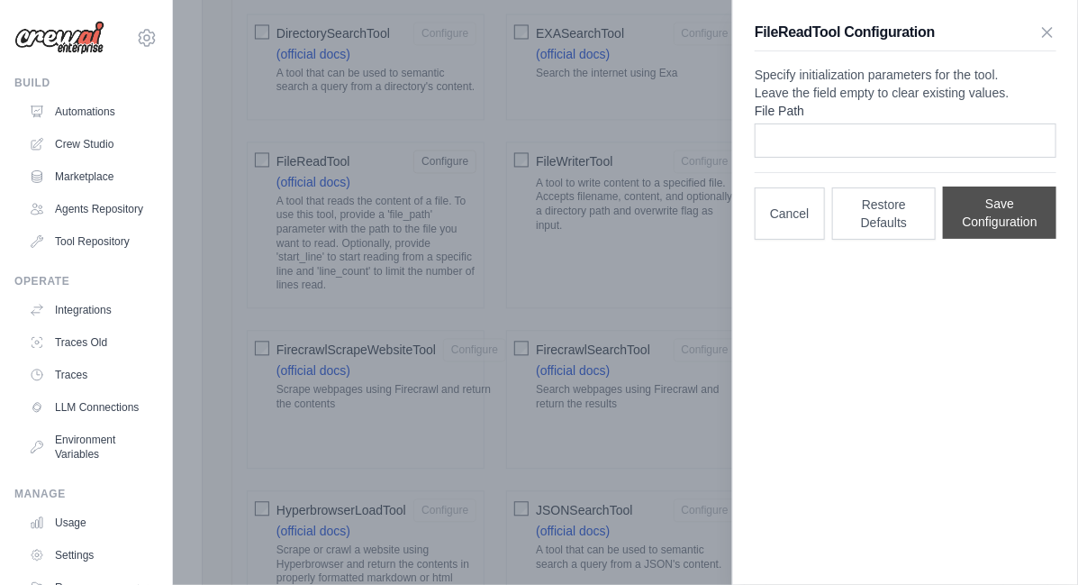
click at [1015, 239] on button "Save Configuration" at bounding box center [1000, 213] width 114 height 52
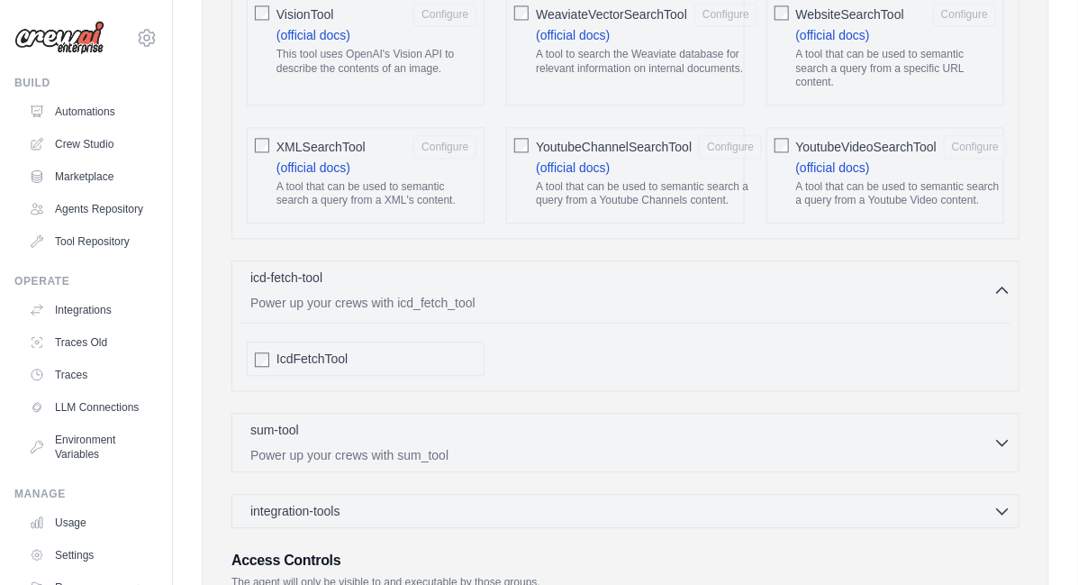
scroll to position [3777, 0]
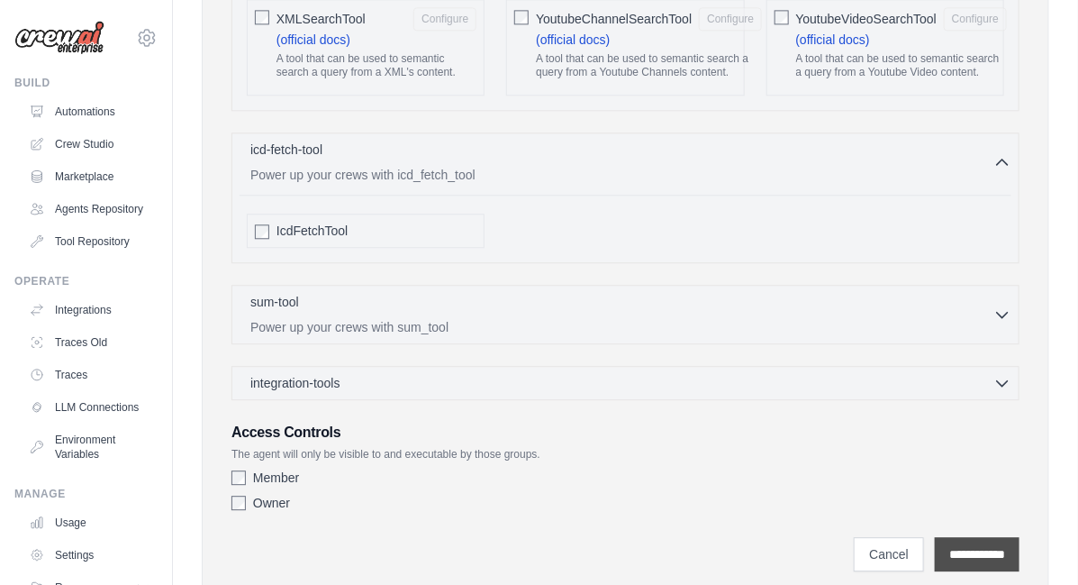
click at [995, 537] on input "**********" at bounding box center [977, 554] width 85 height 34
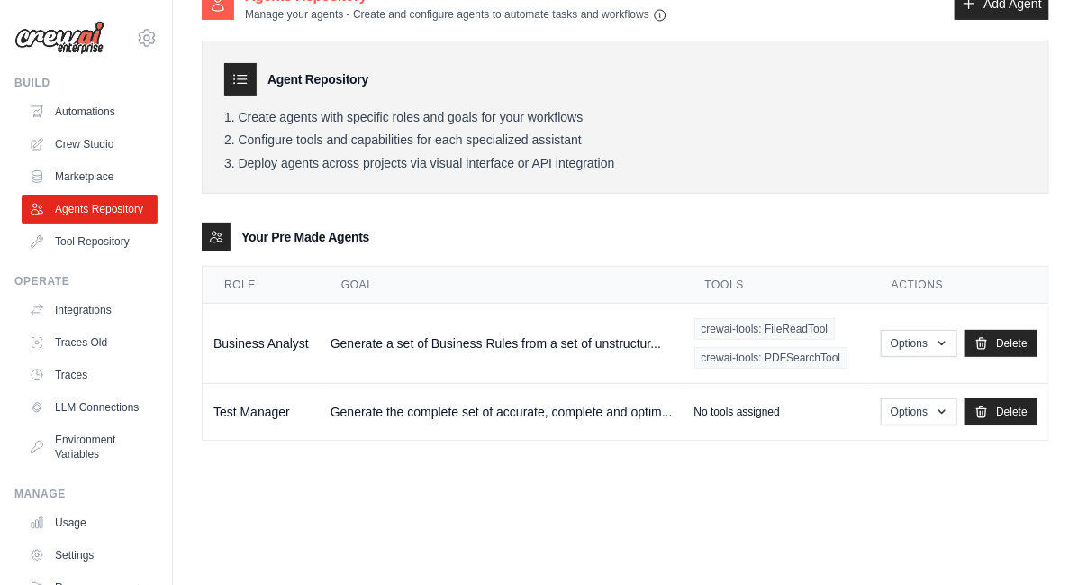
scroll to position [96, 0]
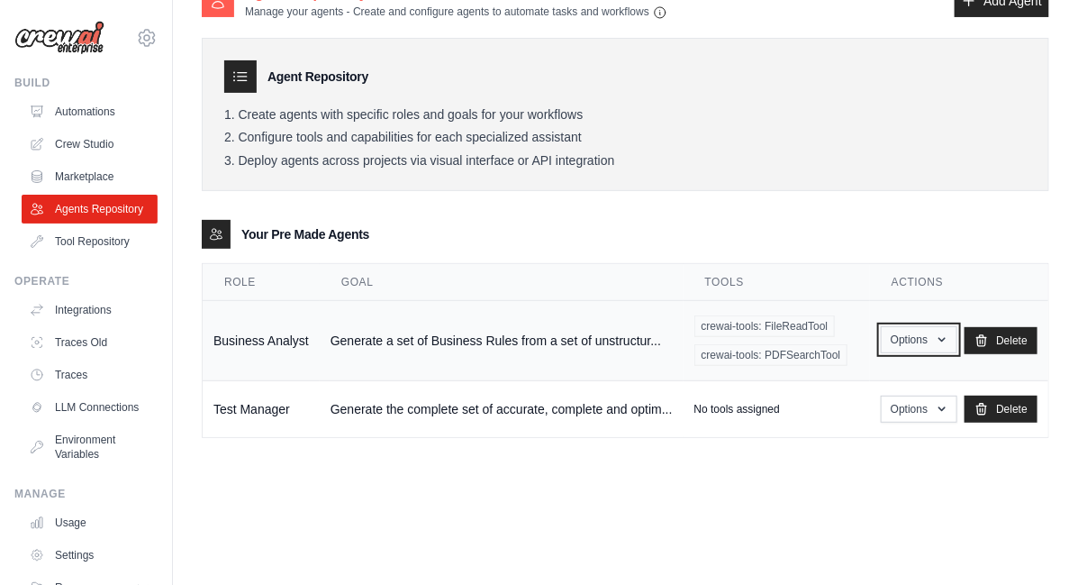
click at [944, 339] on icon "button" at bounding box center [942, 340] width 7 height 5
click at [951, 166] on li "Deploy agents across projects via visual interface or API integration" at bounding box center [625, 161] width 803 height 16
click at [942, 411] on icon "button" at bounding box center [942, 408] width 14 height 14
click at [892, 229] on div "Your Pre Made Agents" at bounding box center [626, 234] width 848 height 29
click at [111, 256] on link "Tool Repository" at bounding box center [91, 241] width 136 height 29
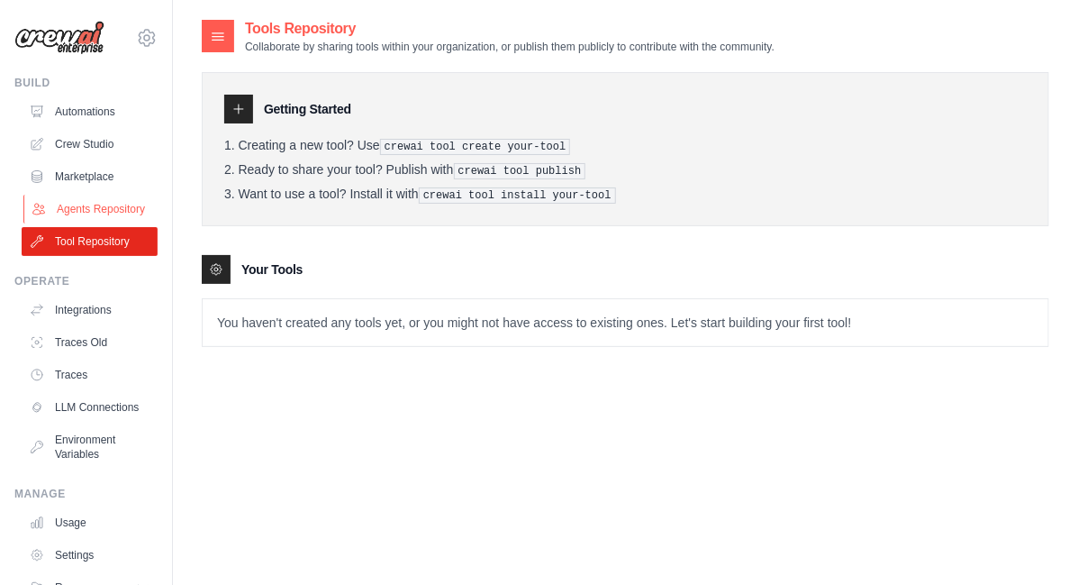
click at [90, 218] on link "Agents Repository" at bounding box center [91, 209] width 136 height 29
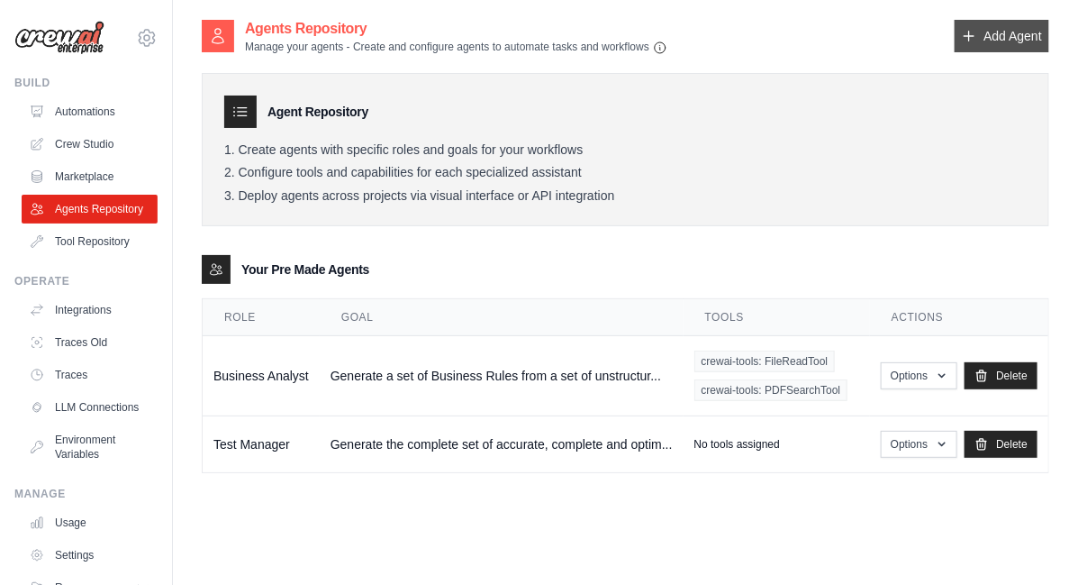
click at [1003, 40] on link "Add Agent" at bounding box center [1002, 36] width 95 height 32
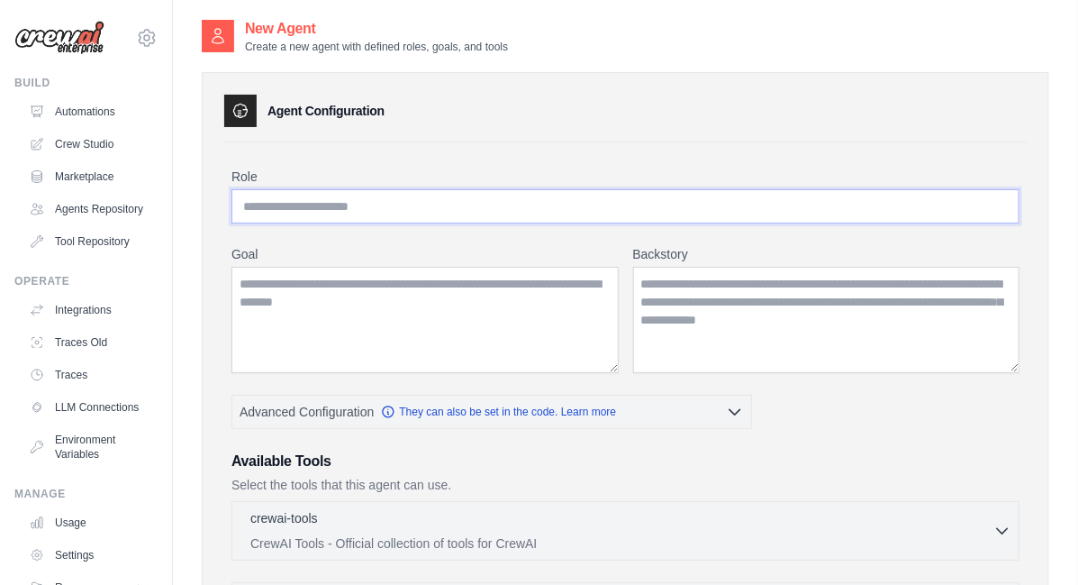
click at [464, 207] on input "Role" at bounding box center [626, 206] width 788 height 34
type input "**********"
click at [466, 304] on textarea "Goal" at bounding box center [425, 320] width 387 height 106
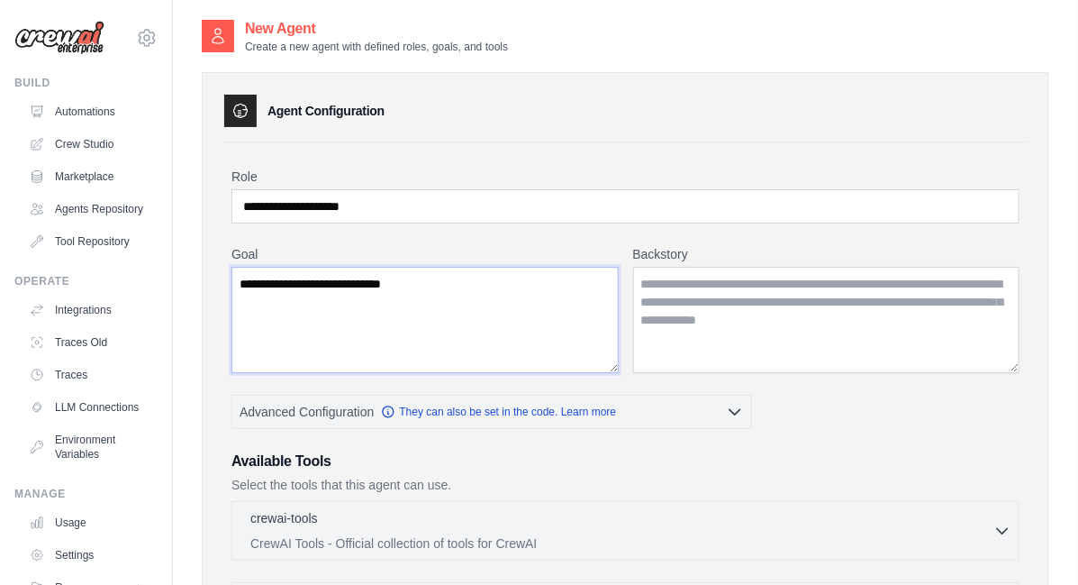
type textarea "**********"
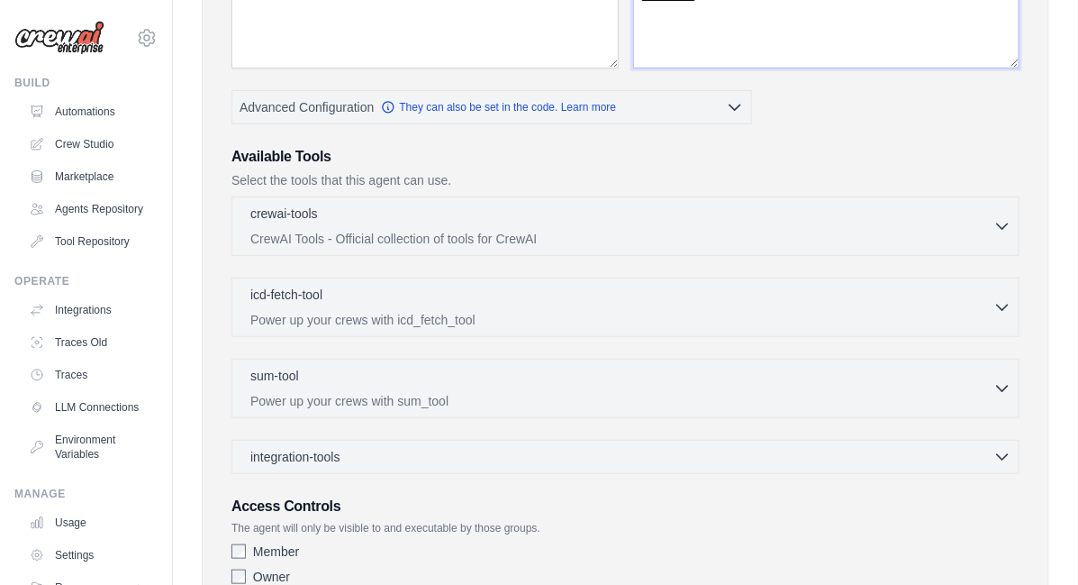
scroll to position [434, 0]
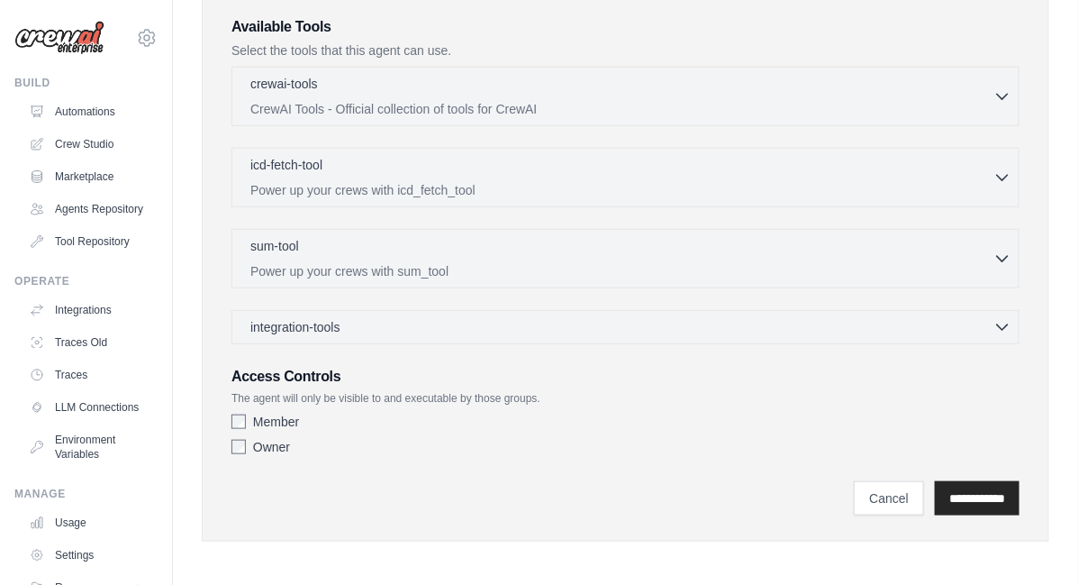
type textarea "**********"
click at [994, 494] on input "**********" at bounding box center [977, 498] width 85 height 34
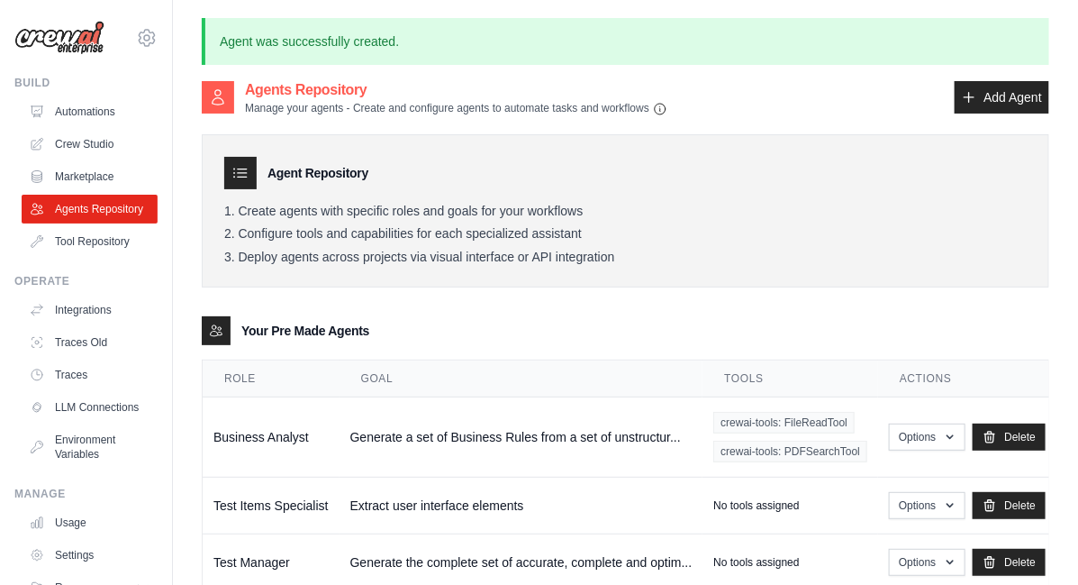
scroll to position [96, 0]
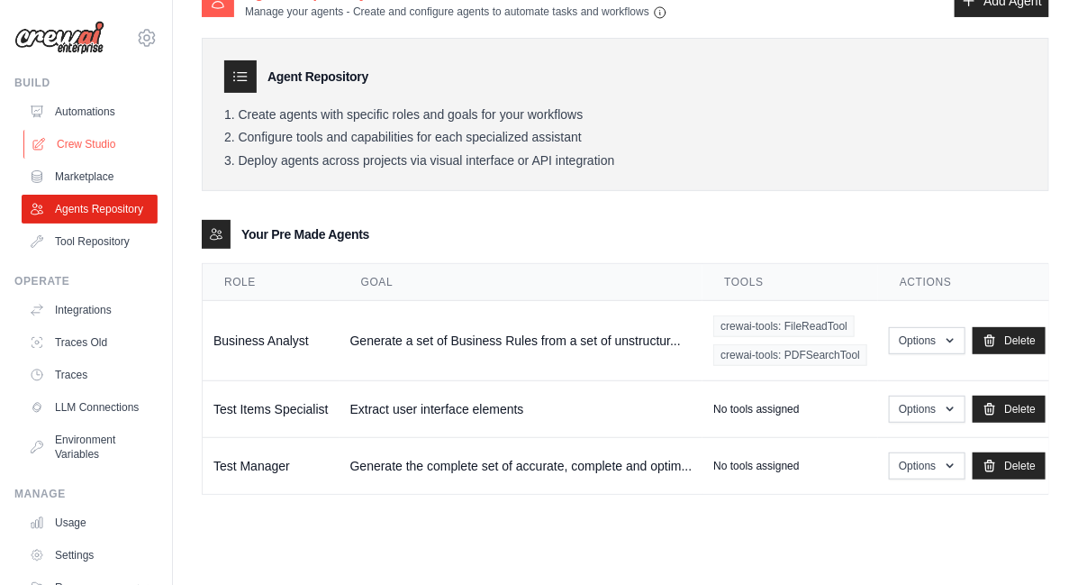
click at [87, 141] on link "Crew Studio" at bounding box center [91, 144] width 136 height 29
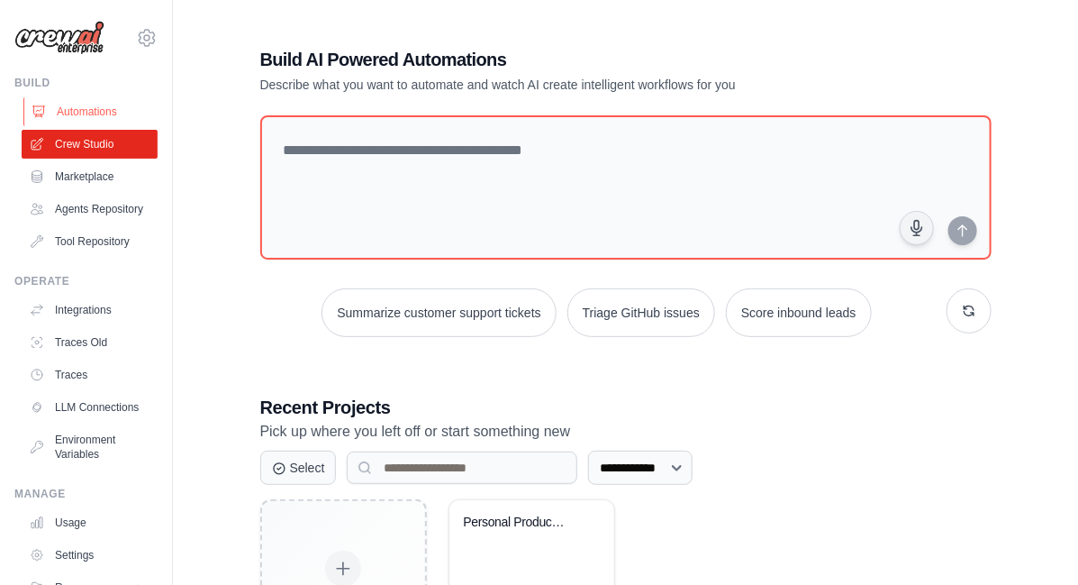
click at [72, 112] on link "Automations" at bounding box center [91, 111] width 136 height 29
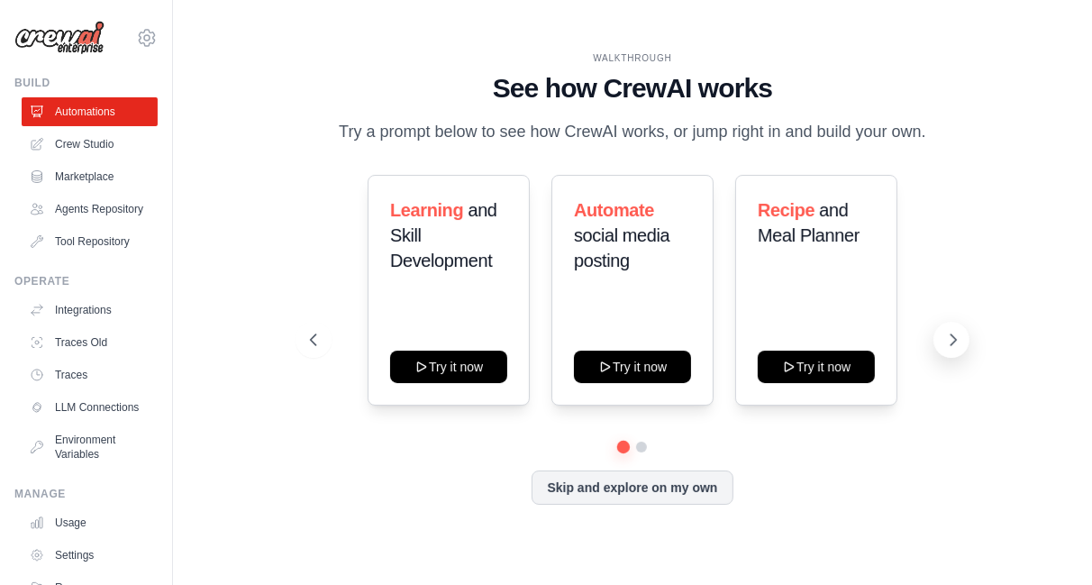
click at [956, 342] on icon at bounding box center [953, 340] width 18 height 18
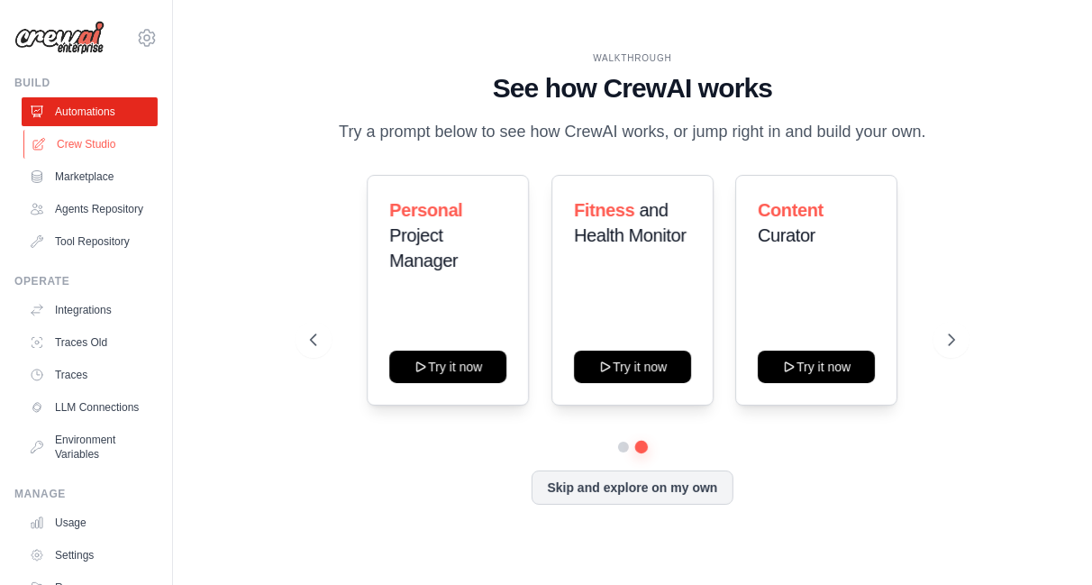
click at [85, 141] on link "Crew Studio" at bounding box center [91, 144] width 136 height 29
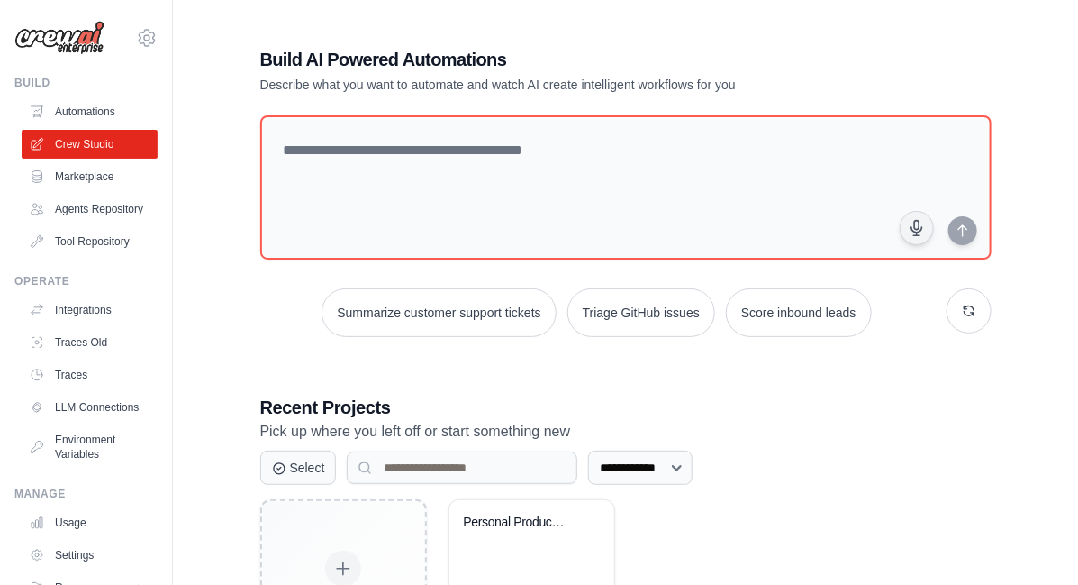
scroll to position [140, 0]
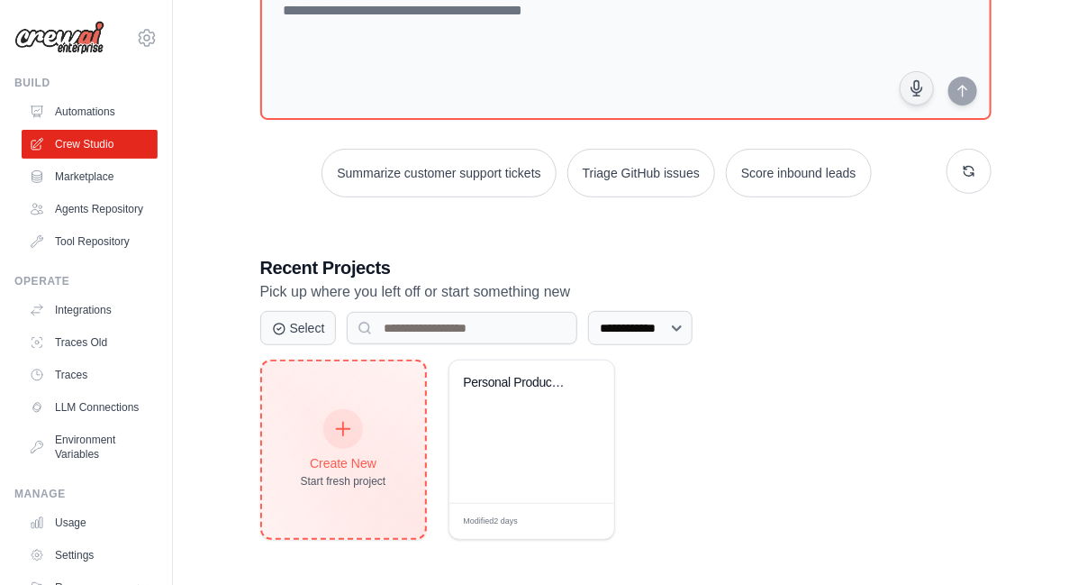
click at [341, 436] on div at bounding box center [343, 429] width 40 height 40
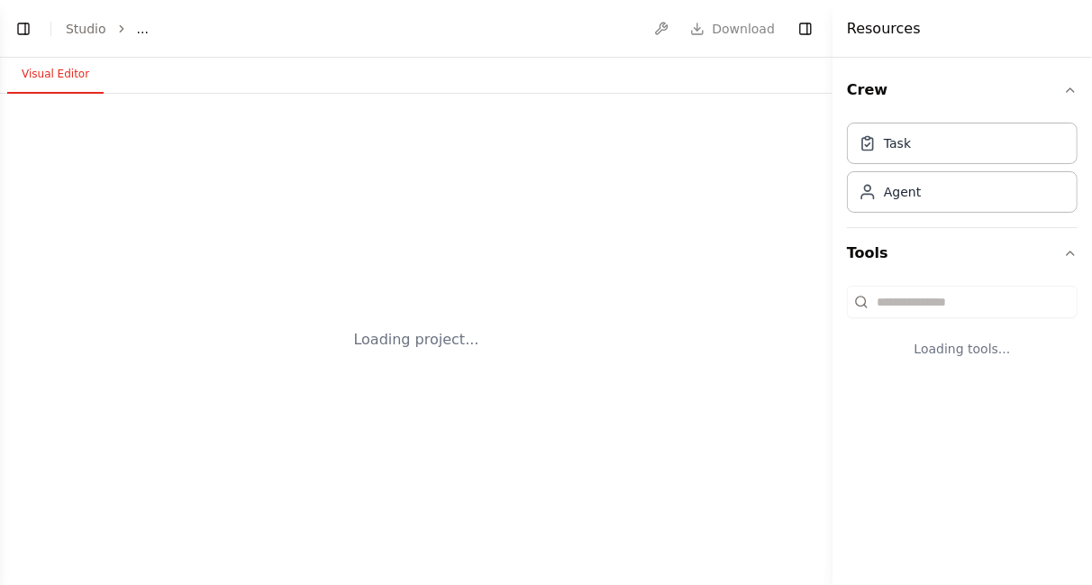
select select "****"
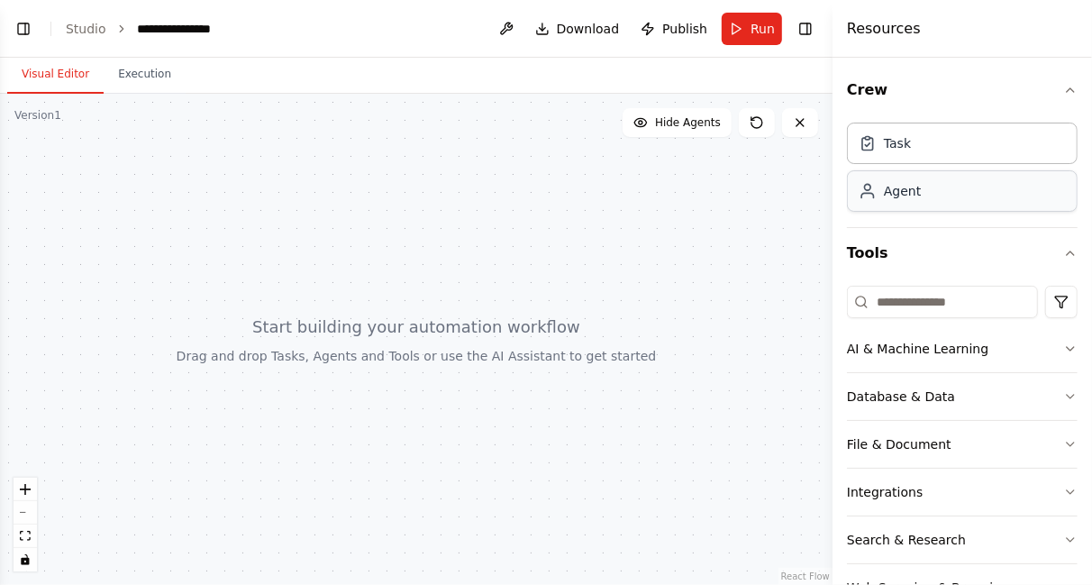
click at [911, 200] on div "Agent" at bounding box center [962, 190] width 231 height 41
click at [919, 141] on div "Task" at bounding box center [962, 142] width 231 height 41
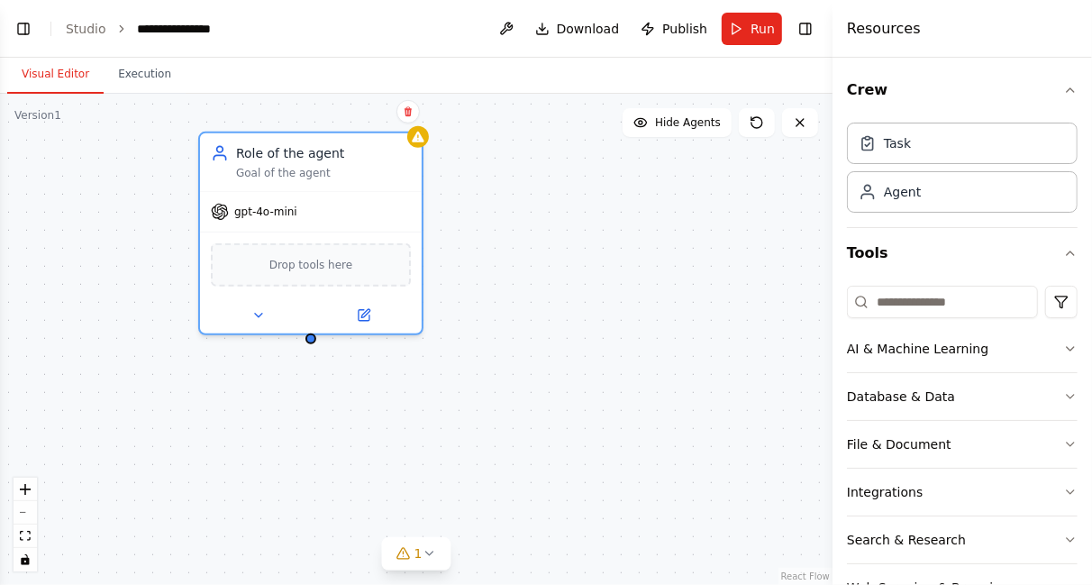
drag, startPoint x: 397, startPoint y: 207, endPoint x: 238, endPoint y: 98, distance: 193.2
click at [238, 98] on div "Role of the agent Goal of the agent gpt-4o-mini Drop tools here" at bounding box center [416, 339] width 833 height 491
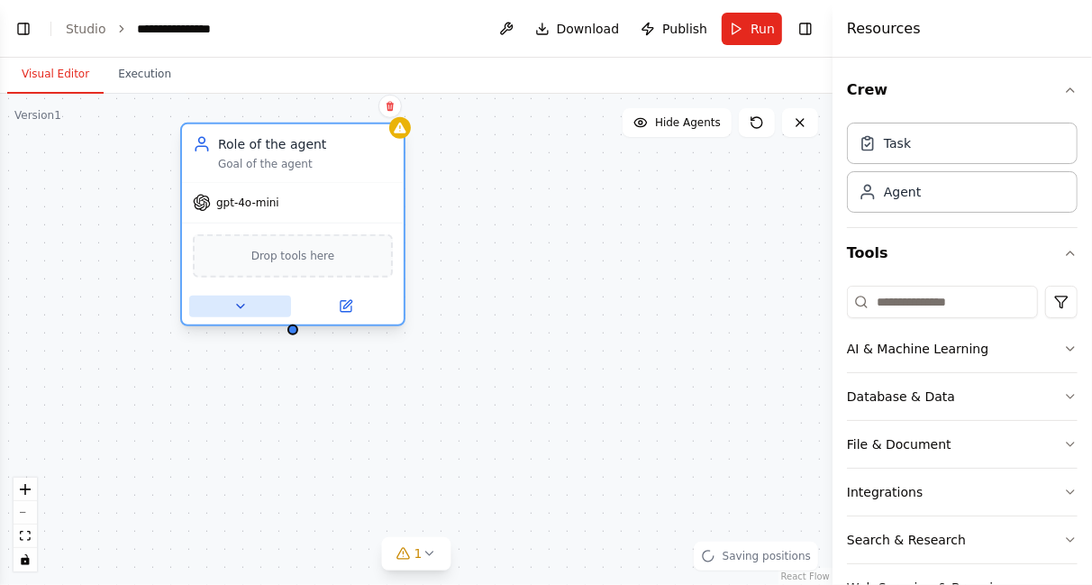
click at [239, 307] on icon at bounding box center [240, 306] width 14 height 14
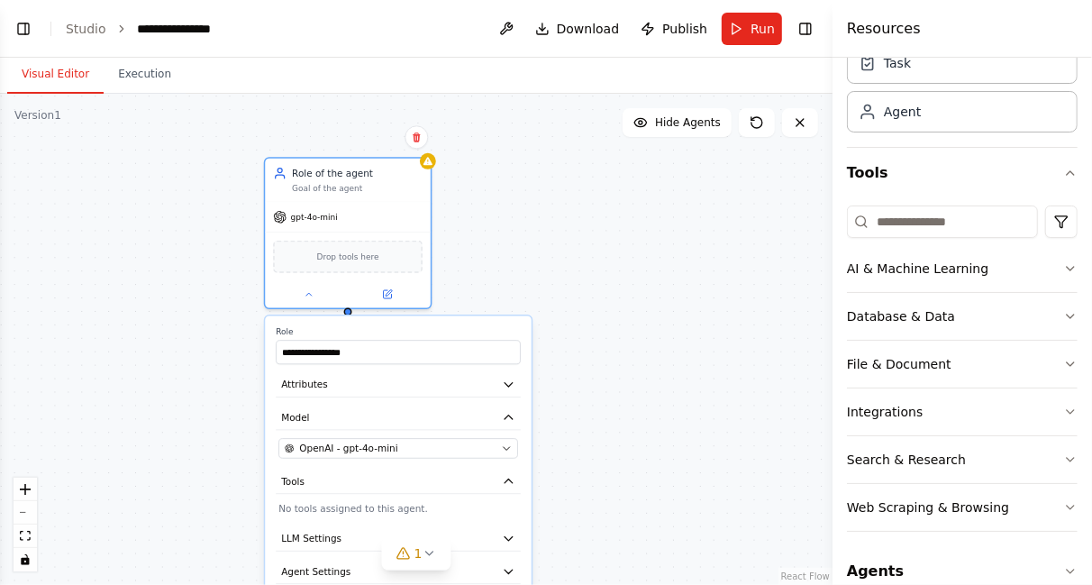
scroll to position [104, 0]
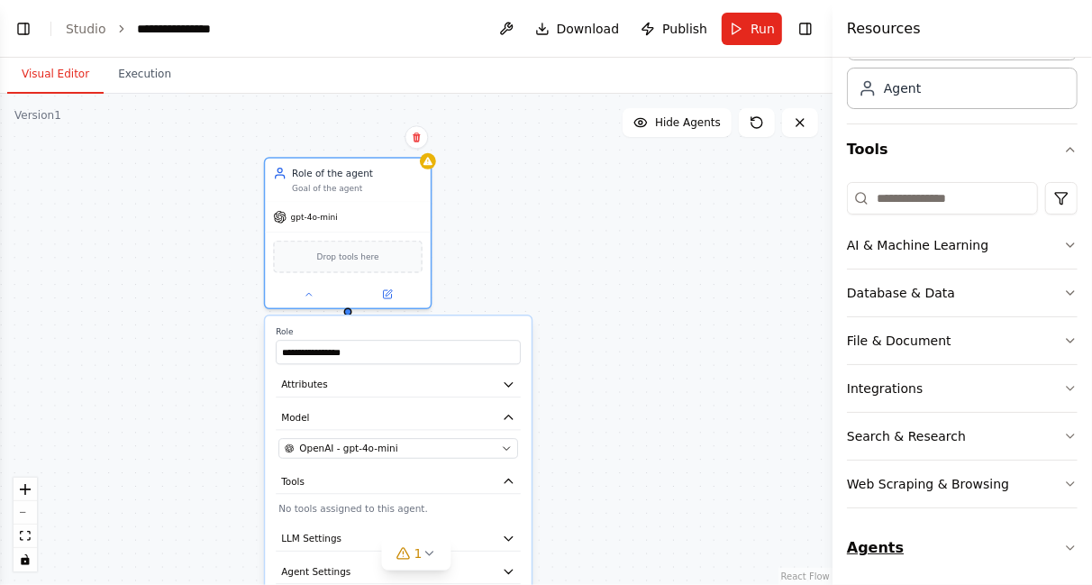
click at [1063, 541] on icon "button" at bounding box center [1070, 548] width 14 height 14
click at [869, 549] on button "Agents" at bounding box center [962, 548] width 231 height 50
click at [305, 297] on button at bounding box center [308, 292] width 76 height 16
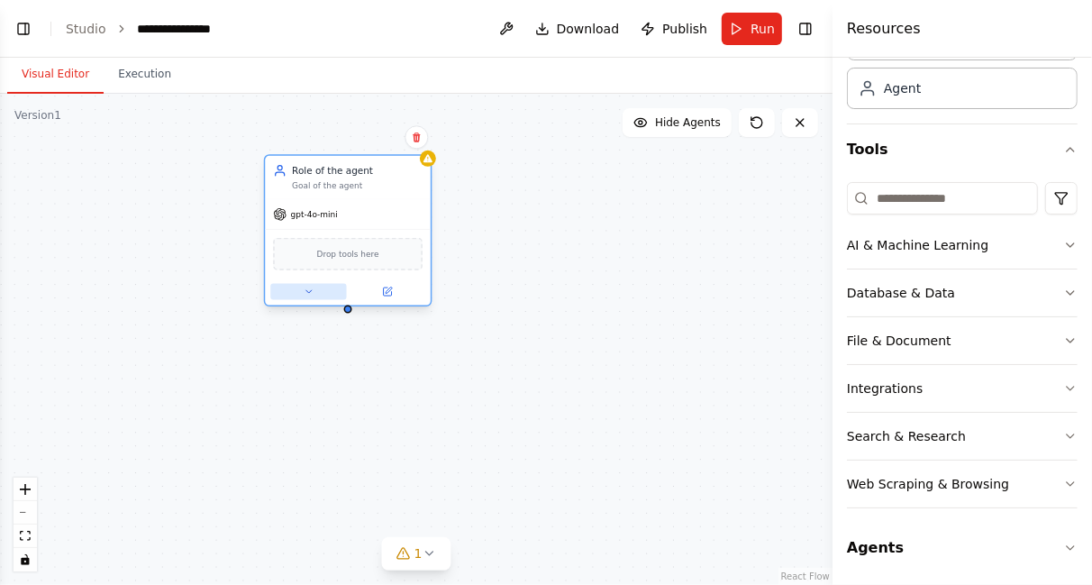
click at [306, 288] on icon at bounding box center [308, 292] width 11 height 11
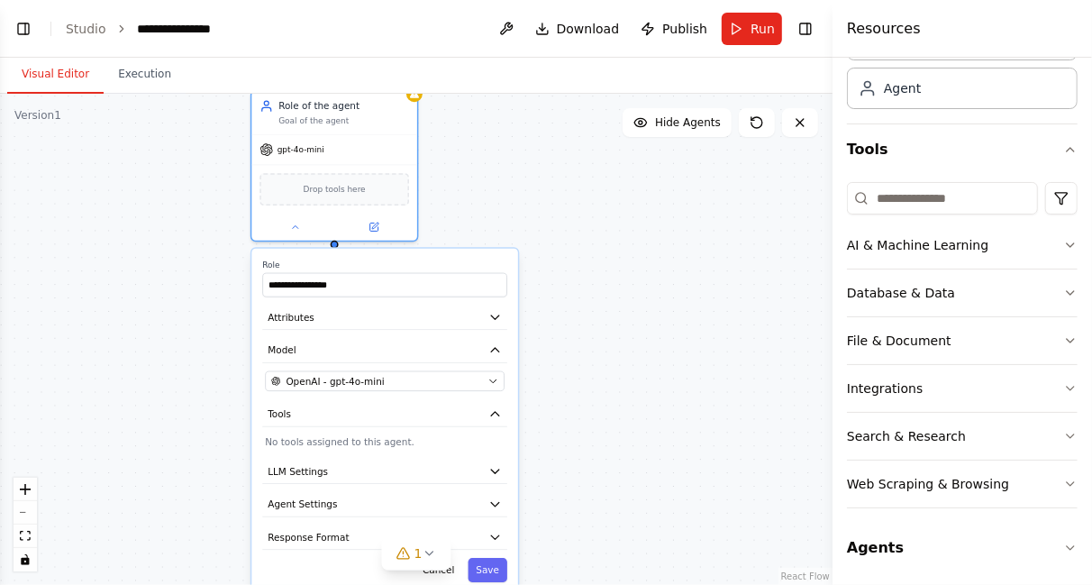
drag, startPoint x: 271, startPoint y: 321, endPoint x: 250, endPoint y: 248, distance: 75.9
click at [251, 249] on div "**********" at bounding box center [384, 421] width 267 height 344
click at [310, 284] on input "**********" at bounding box center [384, 285] width 245 height 24
drag, startPoint x: 350, startPoint y: 284, endPoint x: 157, endPoint y: 306, distance: 194.1
click at [157, 306] on div "**********" at bounding box center [416, 339] width 833 height 491
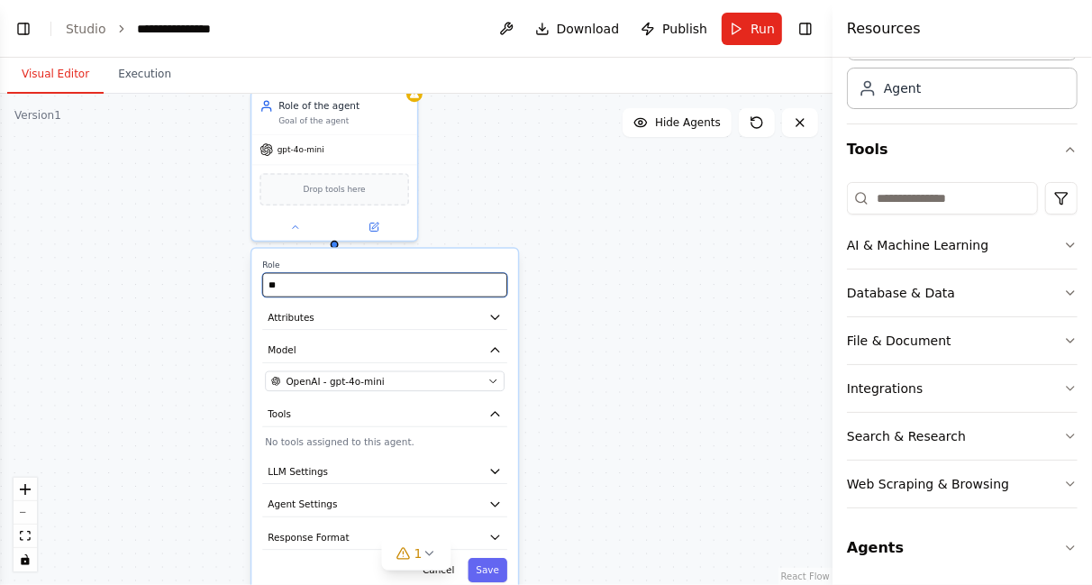
type input "*"
type input "**********"
click at [496, 314] on icon "button" at bounding box center [495, 318] width 14 height 14
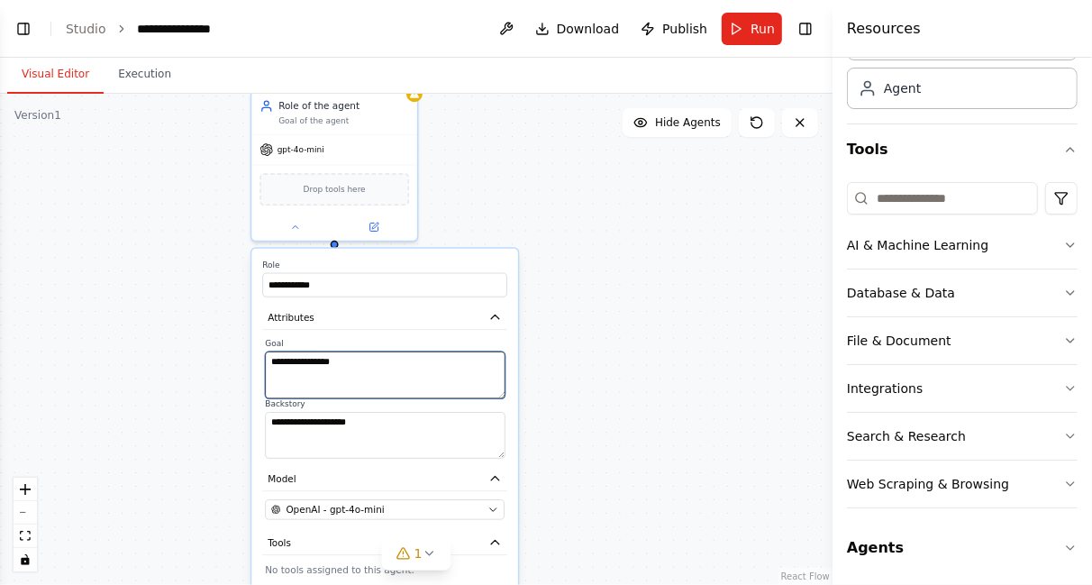
click at [434, 370] on textarea "**********" at bounding box center [385, 374] width 240 height 47
type textarea "*"
type textarea "**********"
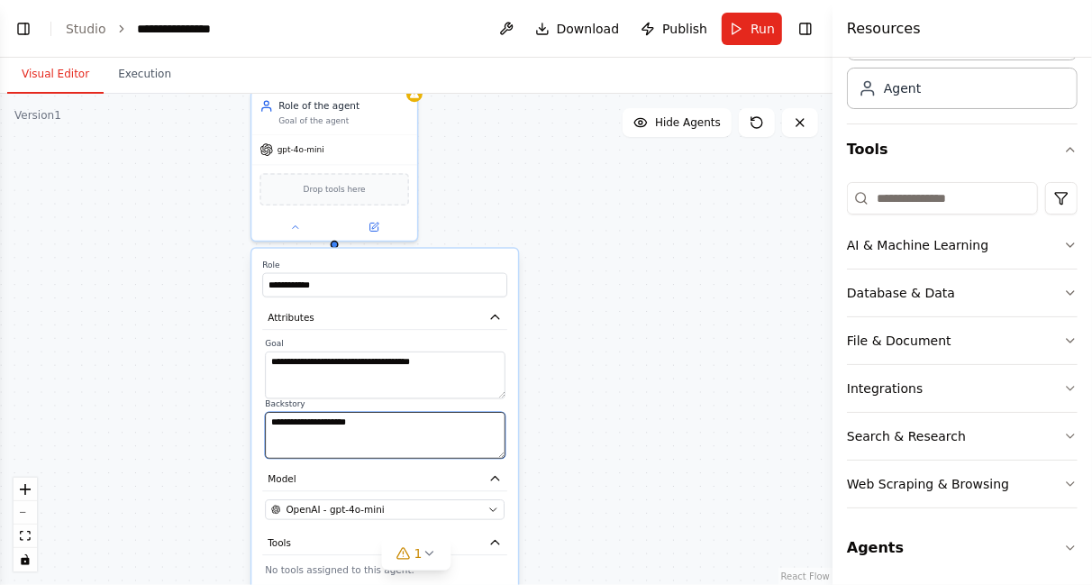
click at [357, 427] on textarea "**********" at bounding box center [385, 435] width 240 height 47
drag, startPoint x: 370, startPoint y: 423, endPoint x: 205, endPoint y: 425, distance: 165.8
click at [205, 425] on div "**********" at bounding box center [416, 339] width 833 height 491
drag, startPoint x: 368, startPoint y: 425, endPoint x: 260, endPoint y: 422, distance: 107.3
click at [260, 422] on div "**********" at bounding box center [384, 485] width 267 height 473
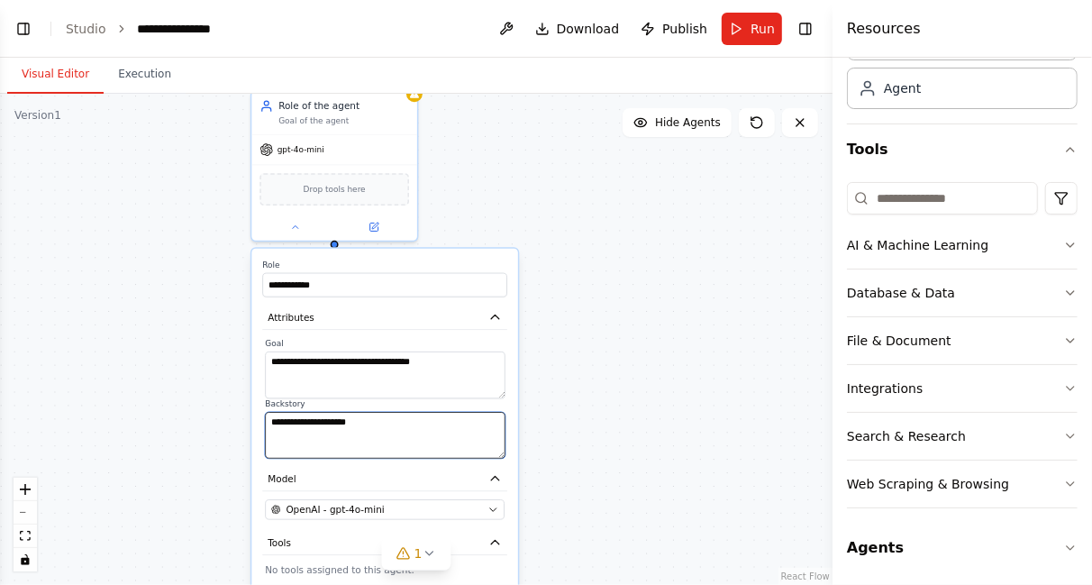
paste textarea "**********"
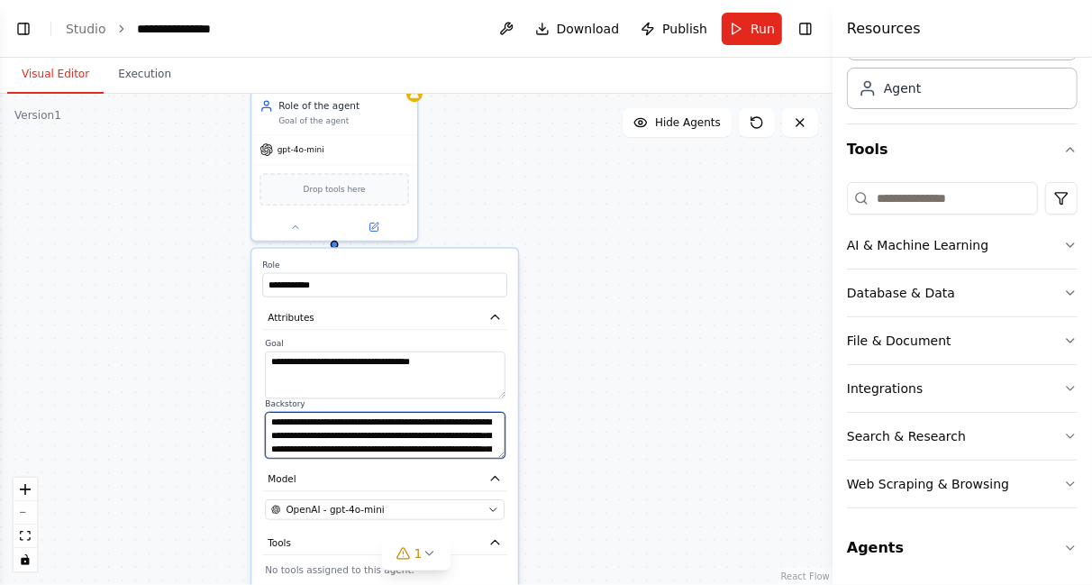
scroll to position [68, 0]
click at [504, 425] on textarea "**********" at bounding box center [385, 435] width 240 height 47
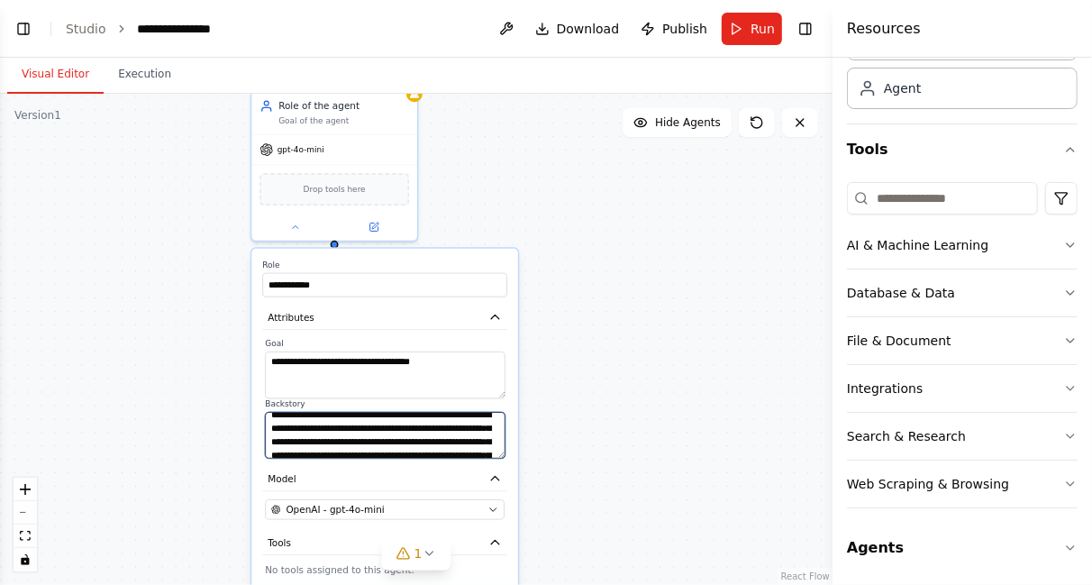
scroll to position [0, 0]
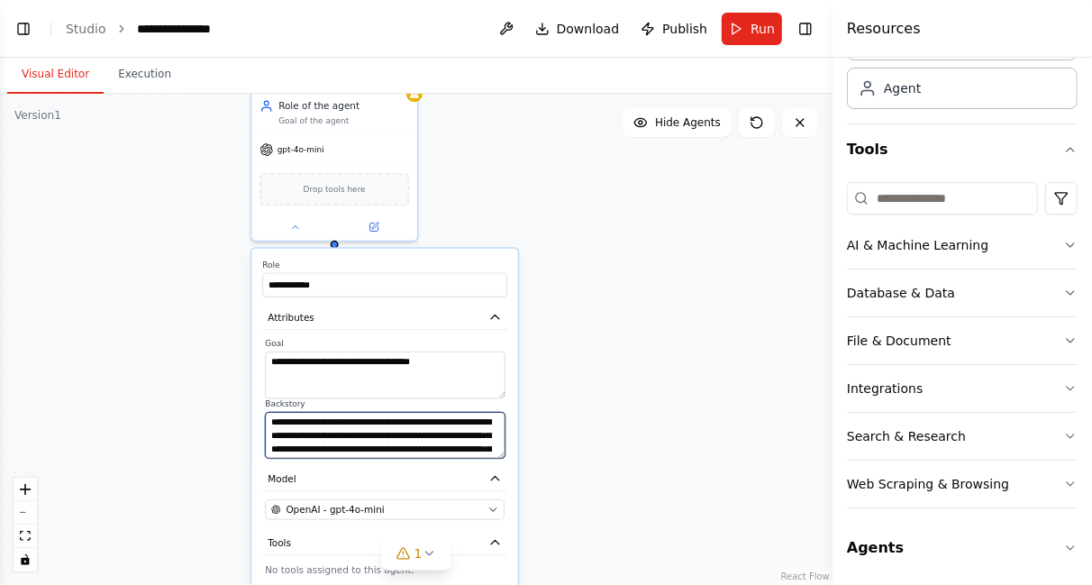
click at [313, 423] on textarea "**********" at bounding box center [385, 435] width 240 height 47
drag, startPoint x: 435, startPoint y: 419, endPoint x: 334, endPoint y: 439, distance: 102.8
click at [334, 439] on textarea "**********" at bounding box center [385, 435] width 240 height 47
click at [339, 436] on textarea "**********" at bounding box center [385, 435] width 240 height 47
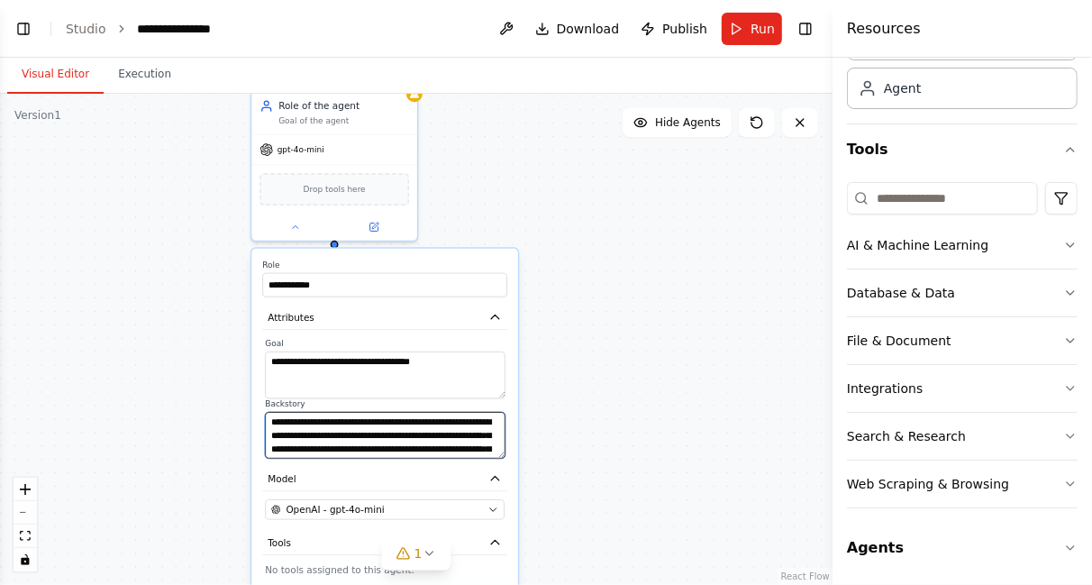
click at [339, 436] on textarea "**********" at bounding box center [385, 435] width 240 height 47
click at [459, 433] on textarea "**********" at bounding box center [385, 435] width 240 height 47
type textarea "**********"
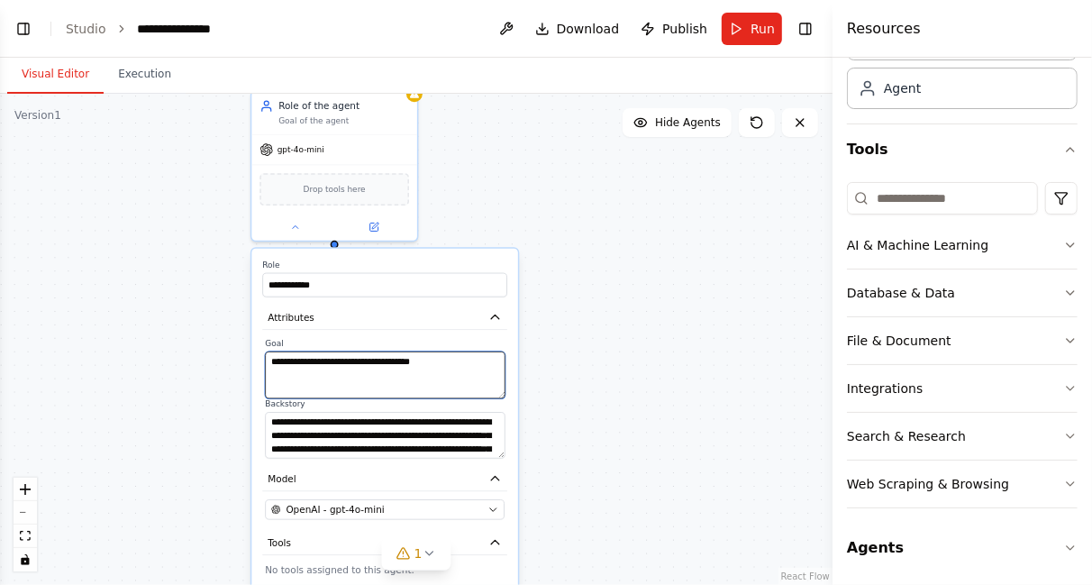
click at [268, 360] on textarea "**********" at bounding box center [385, 374] width 240 height 47
paste textarea "**********"
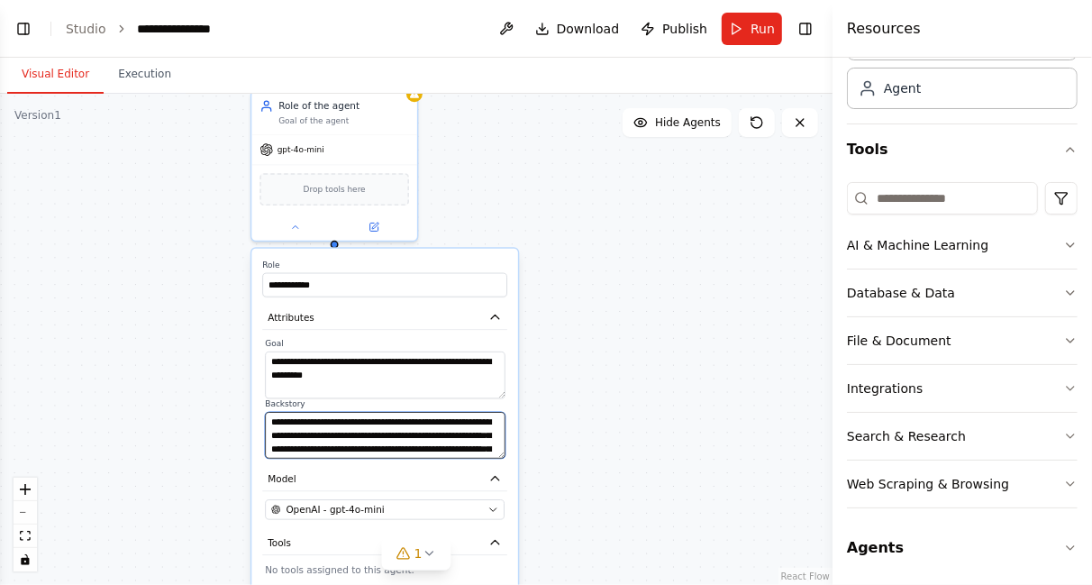
click at [388, 445] on textarea "**********" at bounding box center [385, 435] width 240 height 47
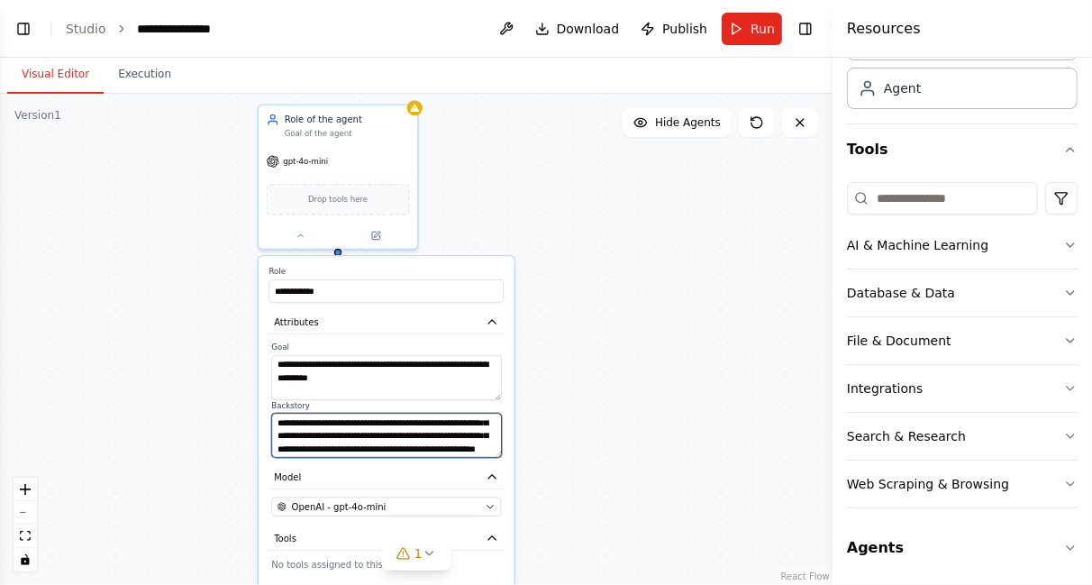
scroll to position [72, 0]
click at [376, 450] on textarea "**********" at bounding box center [386, 435] width 230 height 45
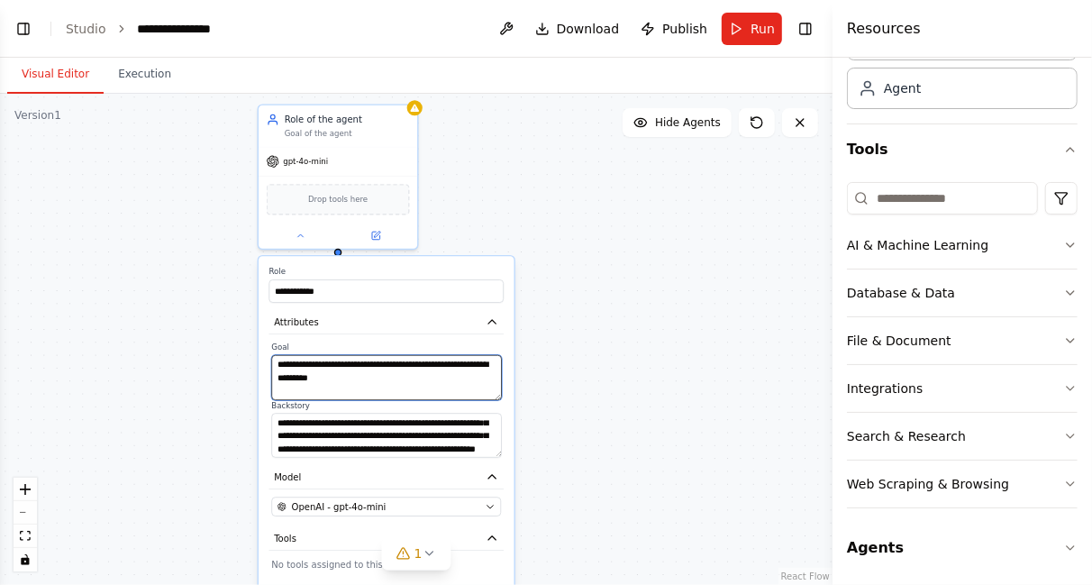
click at [365, 379] on textarea "**********" at bounding box center [386, 377] width 230 height 45
click at [402, 366] on textarea "**********" at bounding box center [386, 377] width 230 height 45
paste textarea "**********"
click at [482, 392] on textarea "**********" at bounding box center [386, 377] width 230 height 45
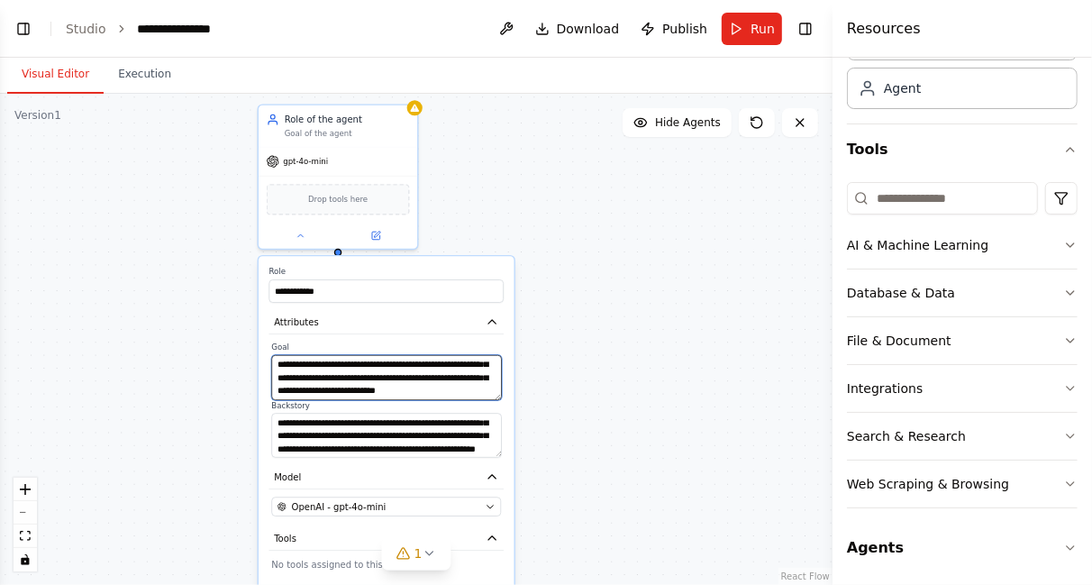
scroll to position [0, 0]
click at [282, 365] on textarea "**********" at bounding box center [386, 377] width 230 height 45
click at [380, 362] on textarea "**********" at bounding box center [386, 377] width 230 height 45
click at [345, 378] on textarea "**********" at bounding box center [386, 377] width 230 height 45
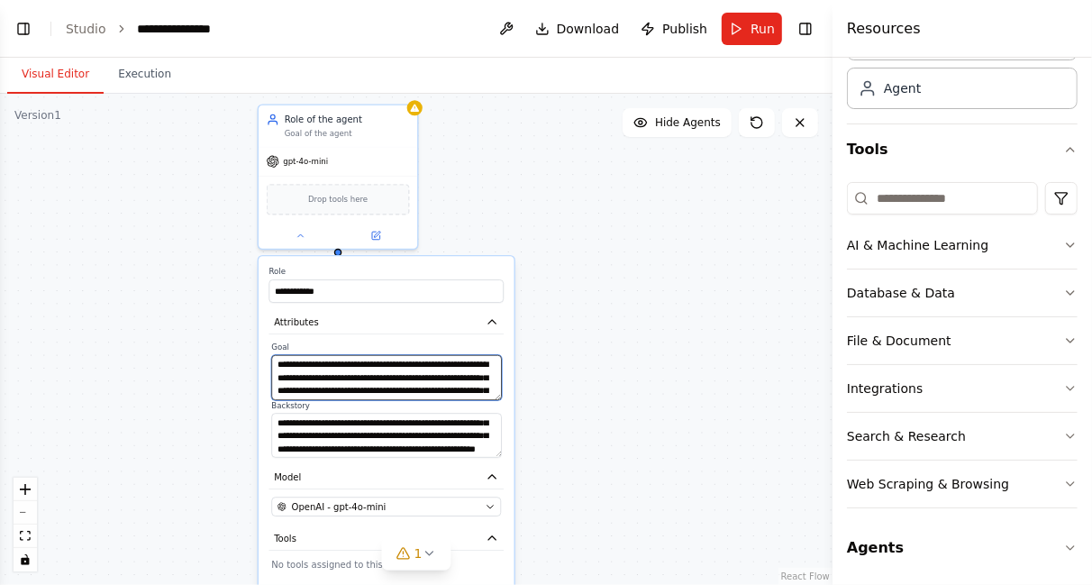
click at [473, 364] on textarea "**********" at bounding box center [386, 377] width 230 height 45
drag, startPoint x: 343, startPoint y: 377, endPoint x: 369, endPoint y: 375, distance: 25.3
click at [369, 375] on textarea "**********" at bounding box center [386, 377] width 230 height 45
click at [378, 375] on textarea "**********" at bounding box center [386, 377] width 230 height 45
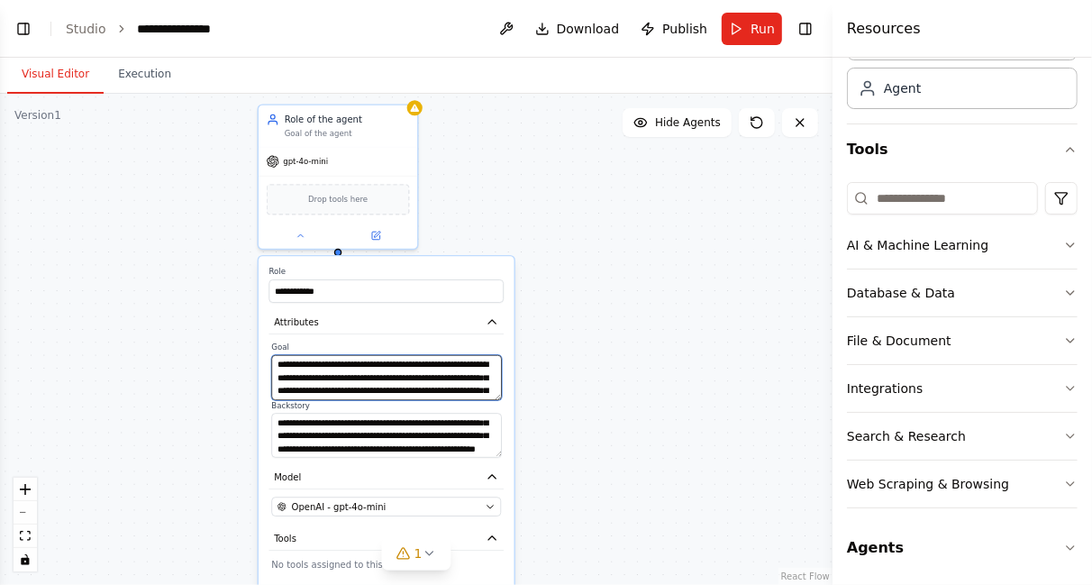
click at [378, 375] on textarea "**********" at bounding box center [386, 377] width 230 height 45
type textarea "**********"
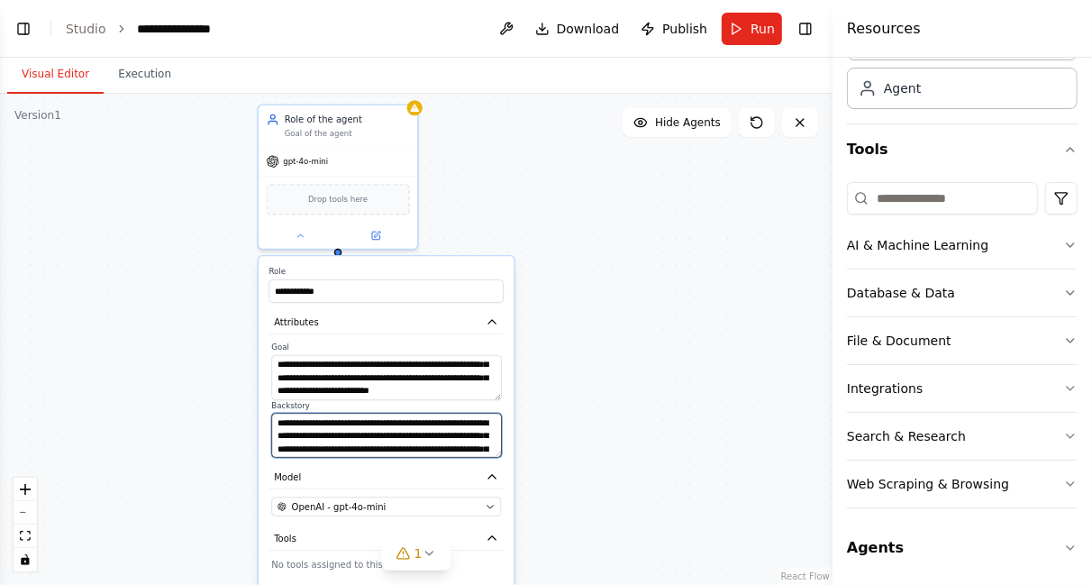
scroll to position [72, 0]
drag, startPoint x: 425, startPoint y: 420, endPoint x: 479, endPoint y: 528, distance: 120.9
click at [479, 528] on div "**********" at bounding box center [387, 482] width 256 height 453
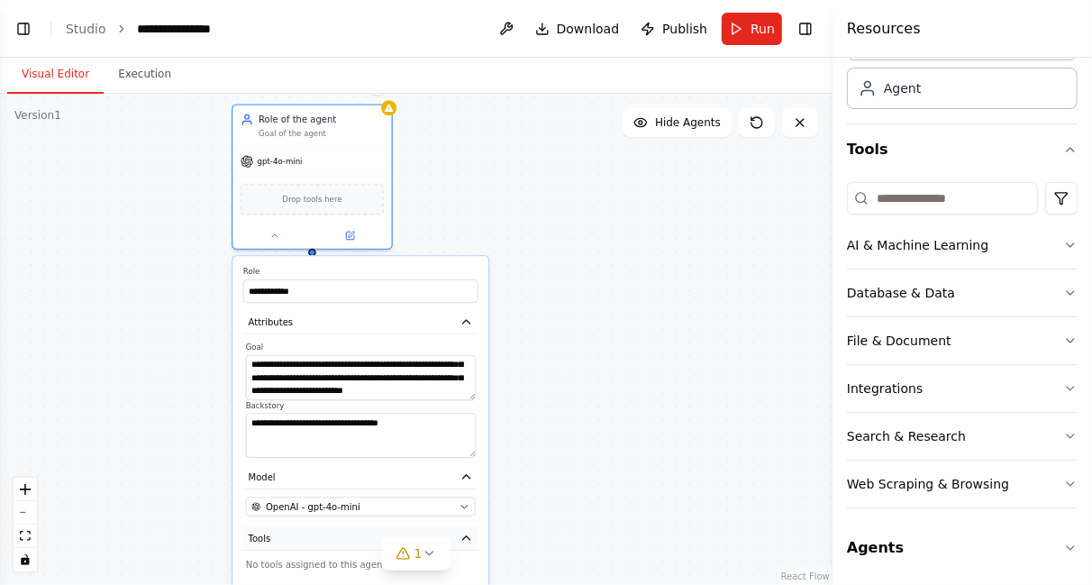
drag, startPoint x: 479, startPoint y: 528, endPoint x: 454, endPoint y: 525, distance: 25.4
click at [454, 527] on button "Tools" at bounding box center [360, 538] width 235 height 23
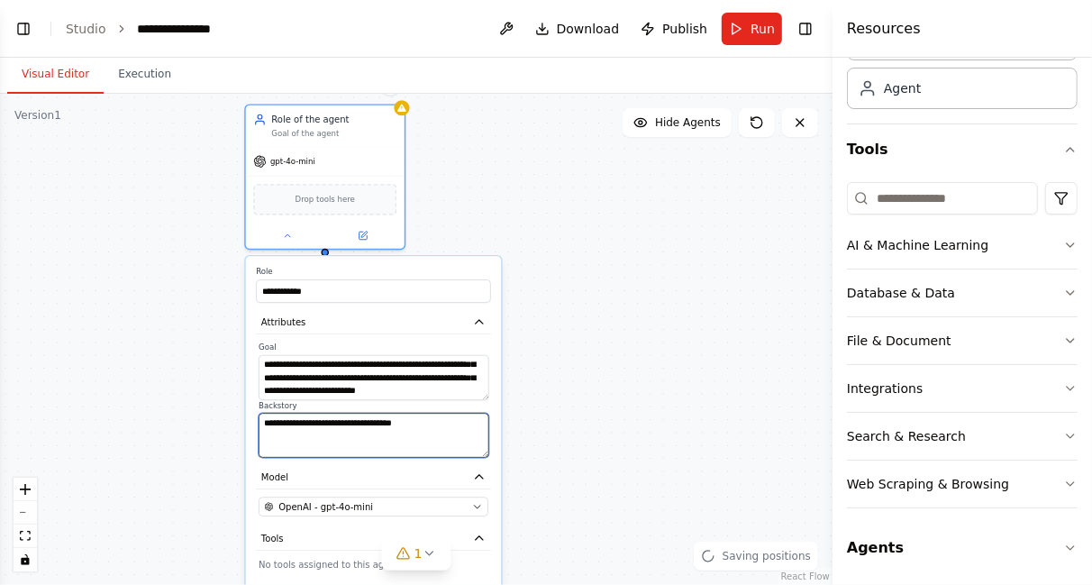
click at [431, 425] on textarea "**********" at bounding box center [374, 435] width 230 height 45
drag, startPoint x: 453, startPoint y: 419, endPoint x: 298, endPoint y: 406, distance: 155.5
click at [298, 406] on div "**********" at bounding box center [374, 429] width 230 height 58
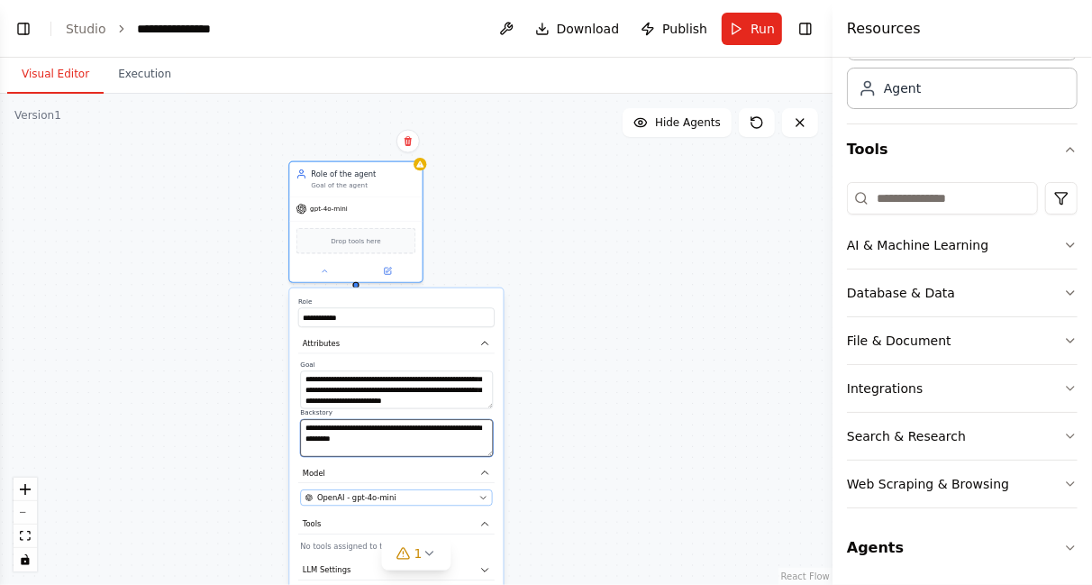
type textarea "**********"
click at [481, 499] on icon "button" at bounding box center [483, 498] width 9 height 9
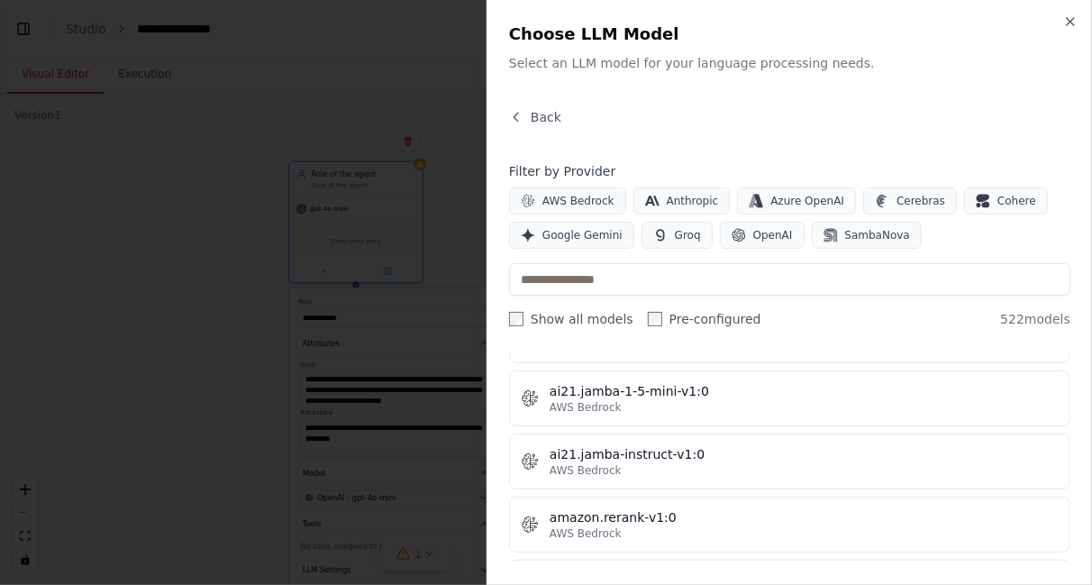
scroll to position [1043, 0]
click at [183, 427] on div at bounding box center [546, 292] width 1092 height 585
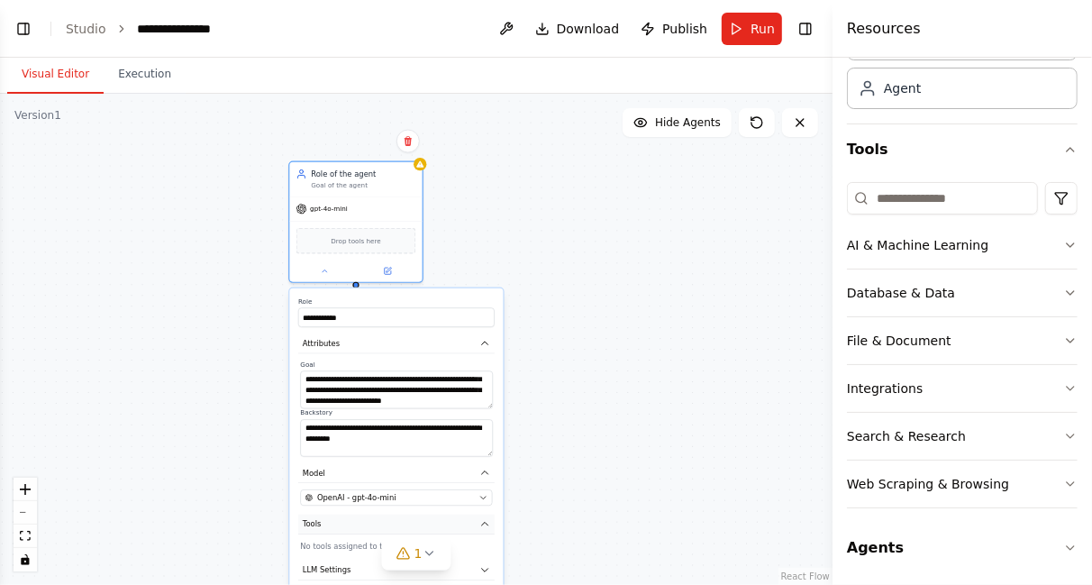
click at [482, 523] on icon "button" at bounding box center [484, 524] width 11 height 11
click at [983, 197] on input at bounding box center [942, 198] width 191 height 32
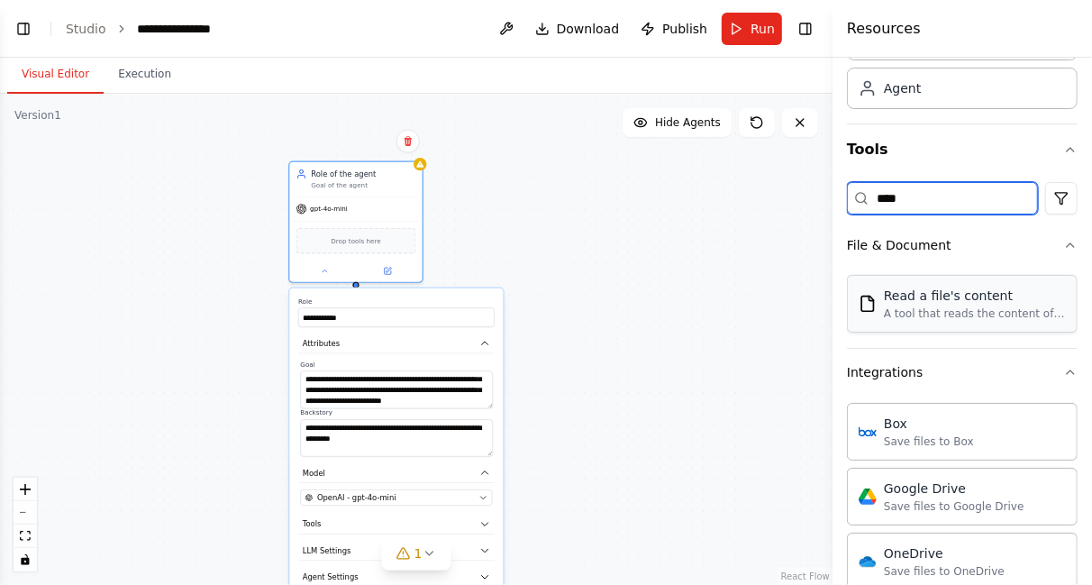
type input "****"
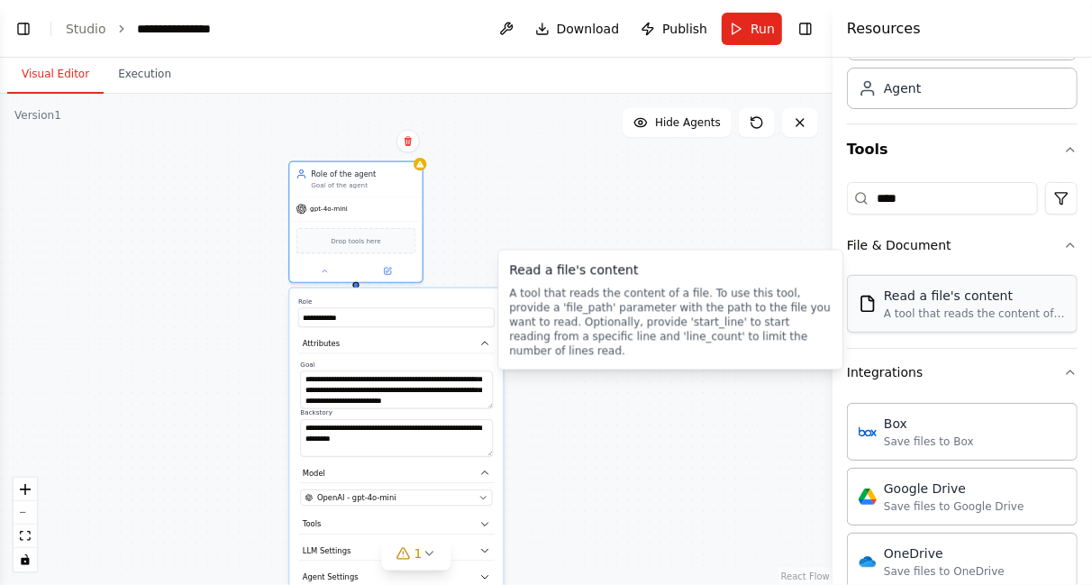
click at [959, 300] on div "Read a file's content" at bounding box center [975, 296] width 182 height 18
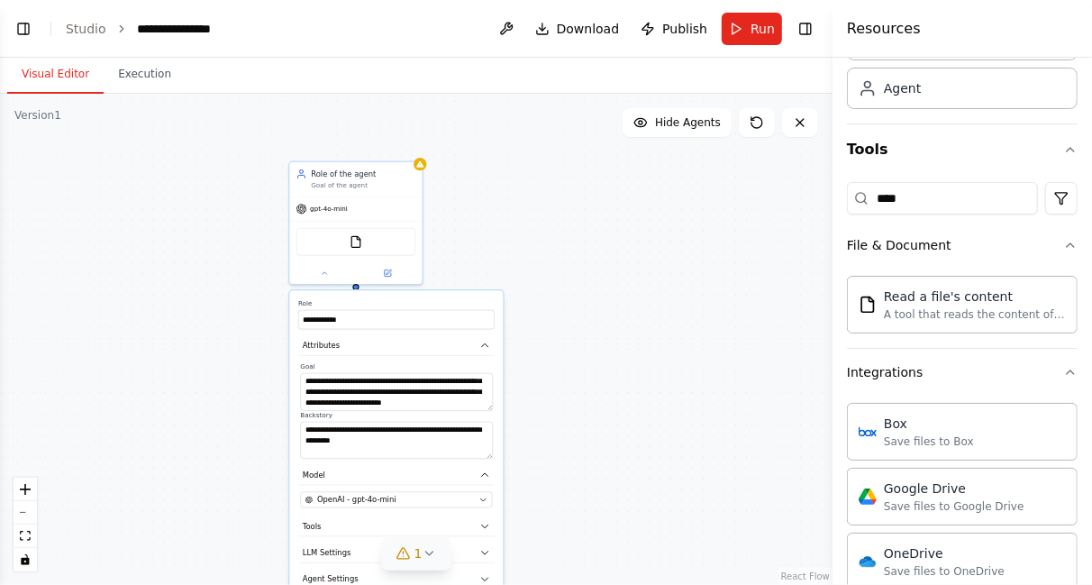
click at [427, 550] on icon at bounding box center [429, 553] width 14 height 14
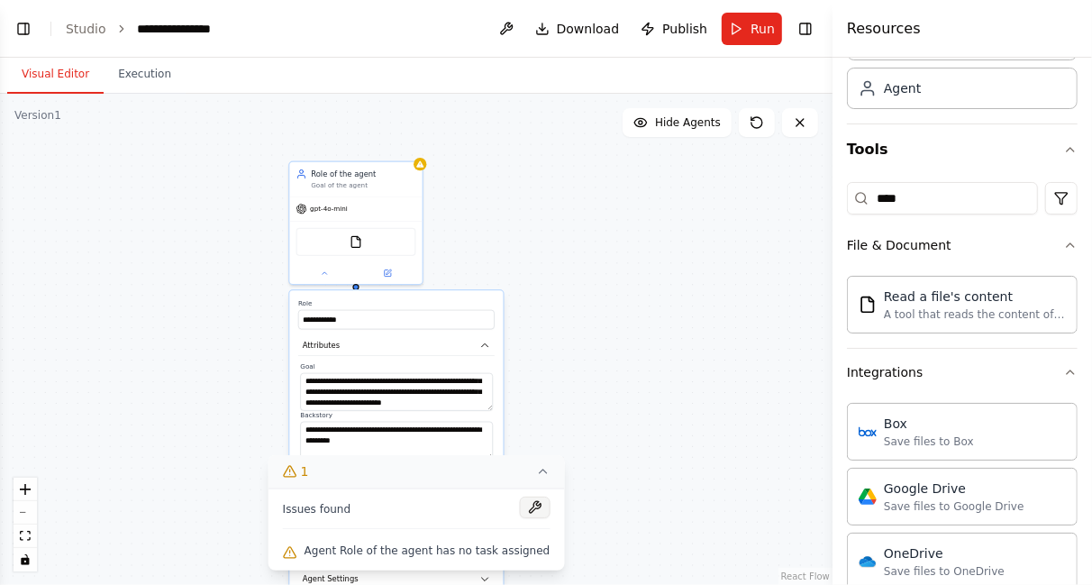
click at [519, 515] on button at bounding box center [534, 507] width 31 height 22
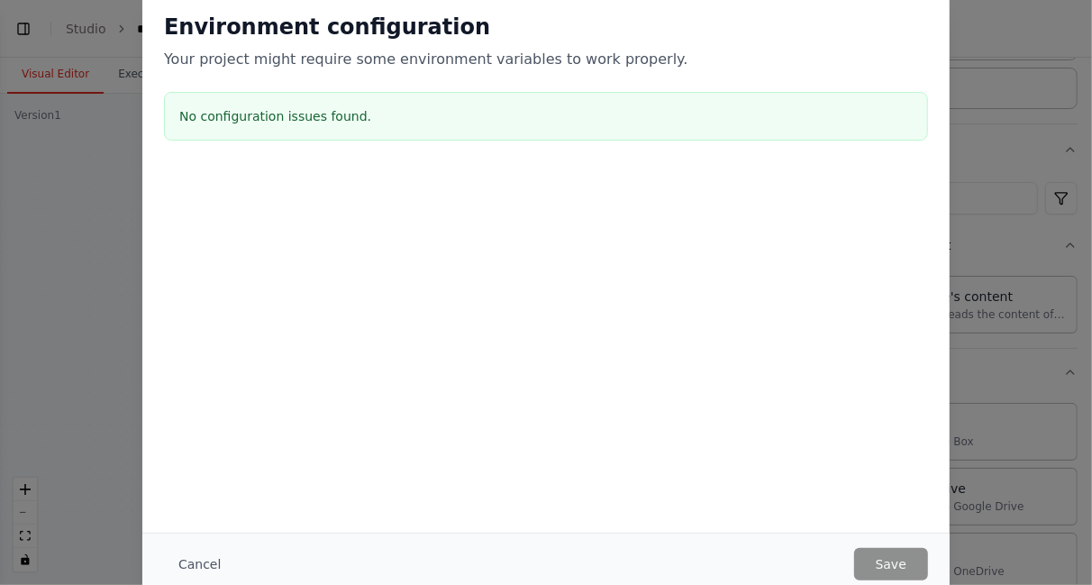
drag, startPoint x: 784, startPoint y: 280, endPoint x: 975, endPoint y: 186, distance: 213.2
click at [975, 186] on div "Environment configuration Your project might require some environment variables…" at bounding box center [546, 292] width 1092 height 585
drag, startPoint x: 975, startPoint y: 186, endPoint x: 341, endPoint y: 582, distance: 747.2
click at [341, 582] on div "Environment configuration Your project might require some environment variables…" at bounding box center [546, 292] width 1092 height 585
drag, startPoint x: 341, startPoint y: 582, endPoint x: 193, endPoint y: 563, distance: 149.9
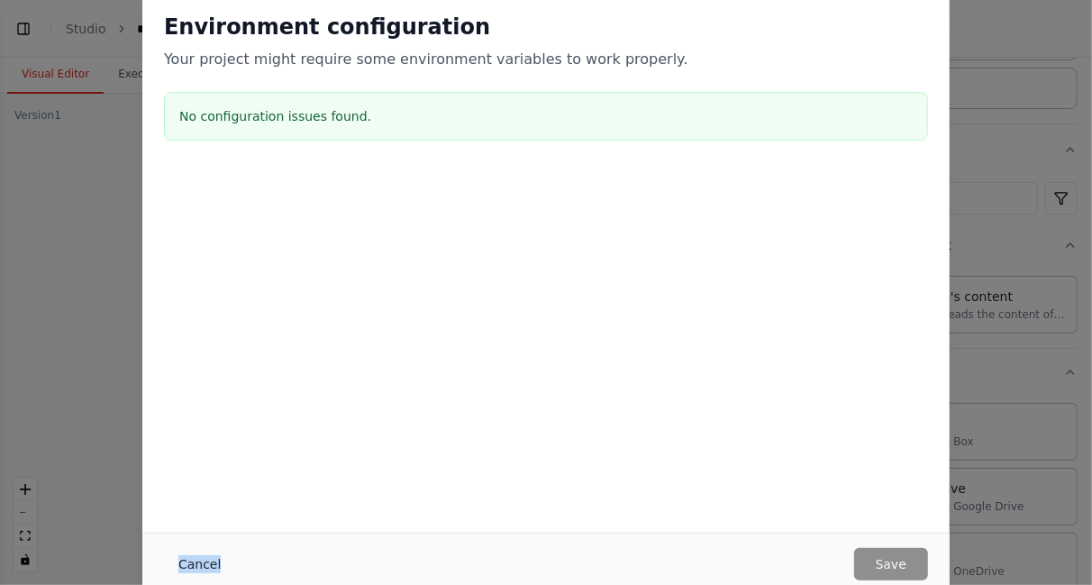
click at [193, 563] on button "Cancel" at bounding box center [199, 564] width 71 height 32
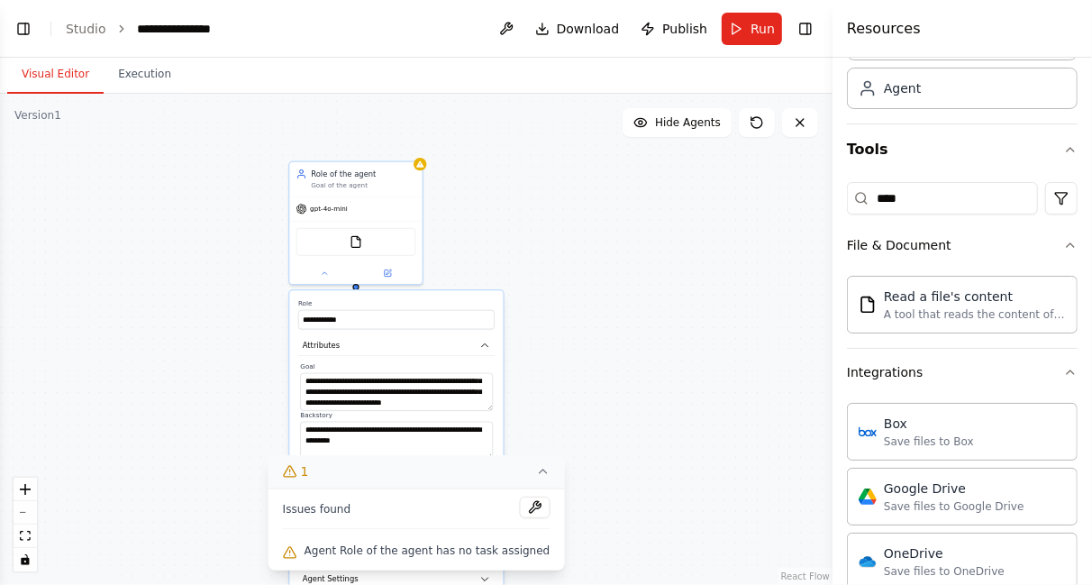
click at [535, 469] on icon at bounding box center [542, 471] width 14 height 14
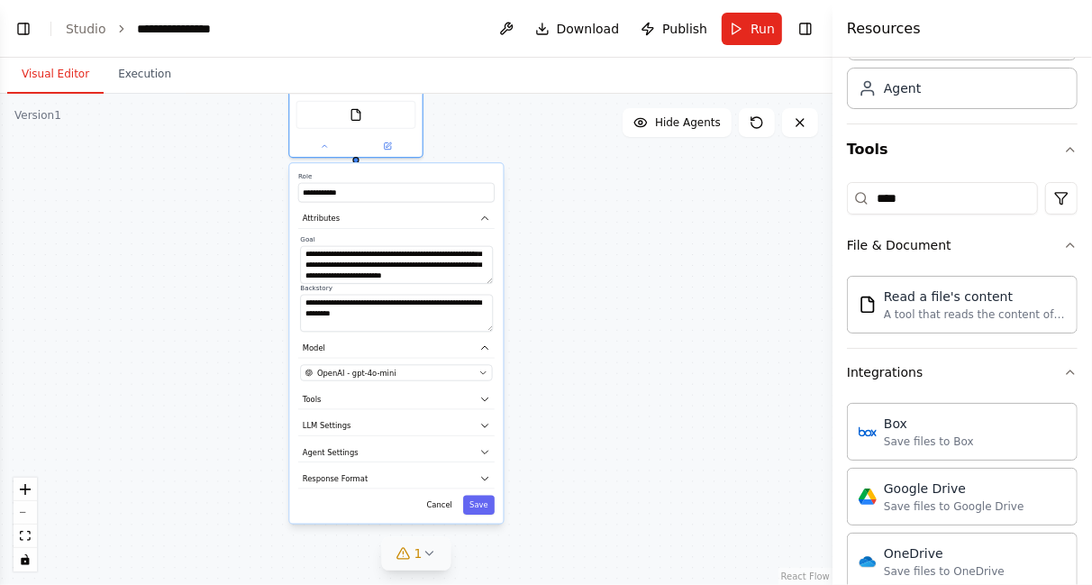
drag, startPoint x: 394, startPoint y: 163, endPoint x: 396, endPoint y: 21, distance: 142.4
click at [396, 21] on main "**********" at bounding box center [416, 292] width 833 height 585
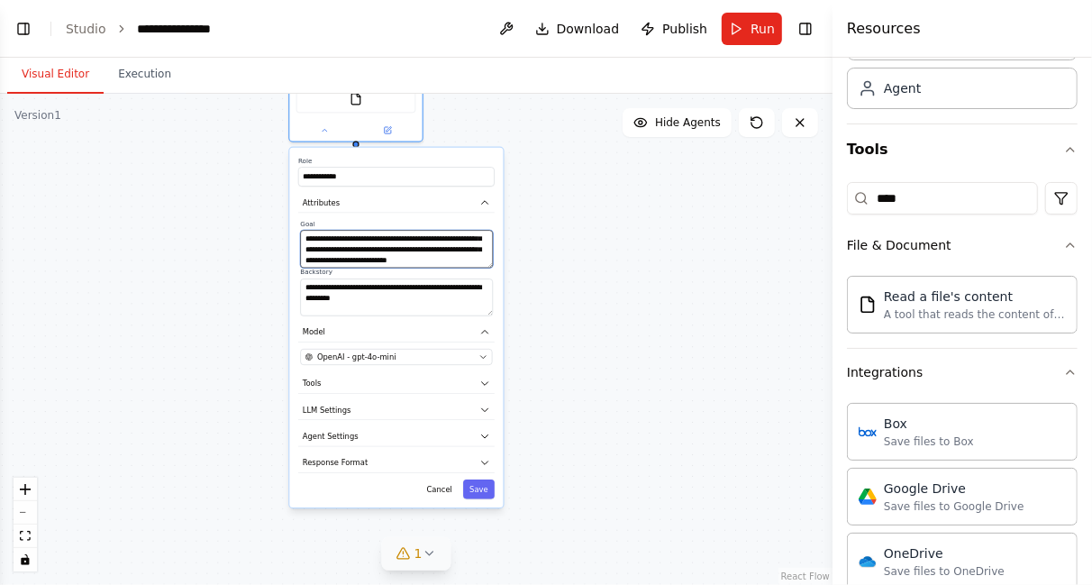
type textarea "**********"
click at [618, 375] on div "**********" at bounding box center [416, 339] width 833 height 491
click at [477, 387] on button "Tools" at bounding box center [396, 384] width 196 height 20
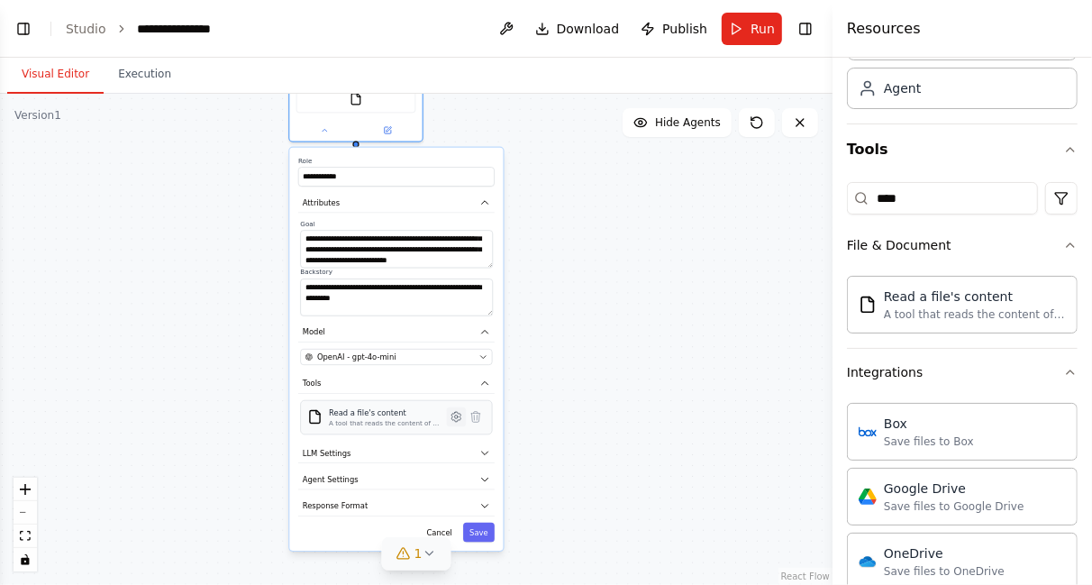
click at [456, 415] on icon at bounding box center [457, 417] width 4 height 4
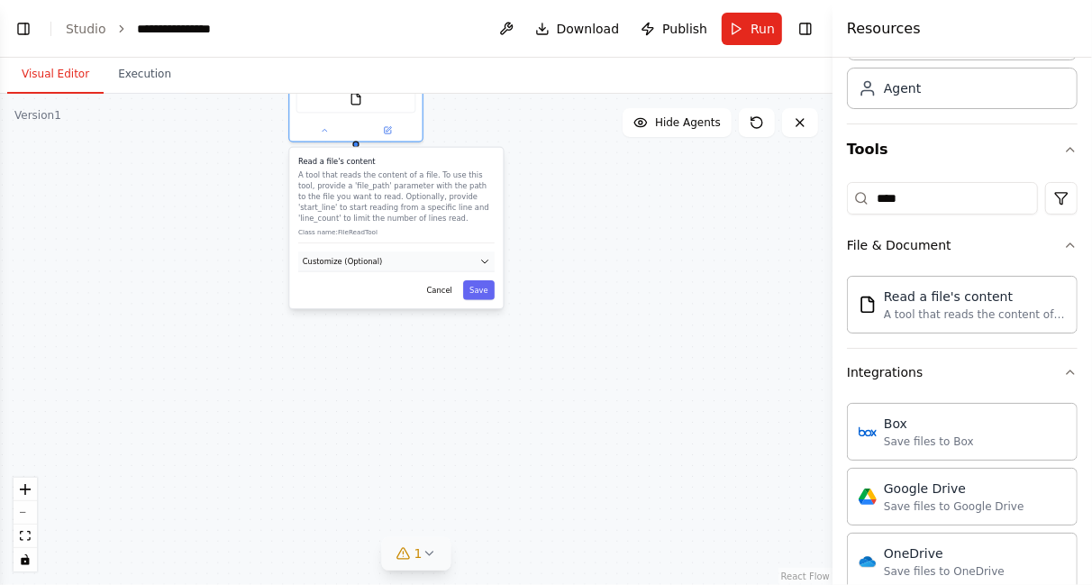
click at [477, 253] on button "Customize (Optional)" at bounding box center [396, 261] width 196 height 20
click at [363, 306] on input "text" at bounding box center [396, 301] width 192 height 20
paste input "**********"
click at [469, 302] on input "**********" at bounding box center [396, 300] width 193 height 19
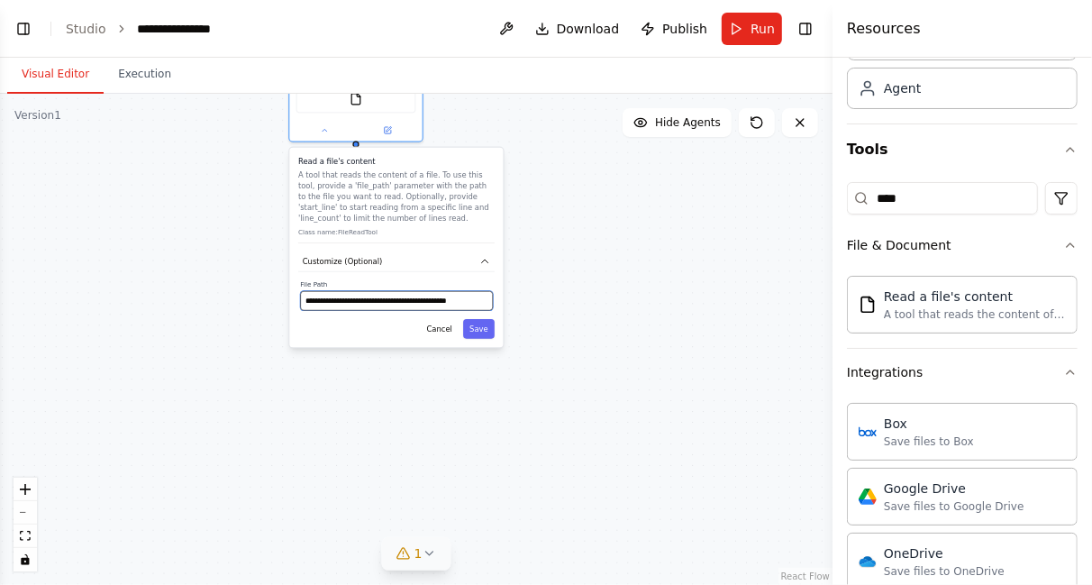
scroll to position [0, 5]
paste input "**********"
type input "**********"
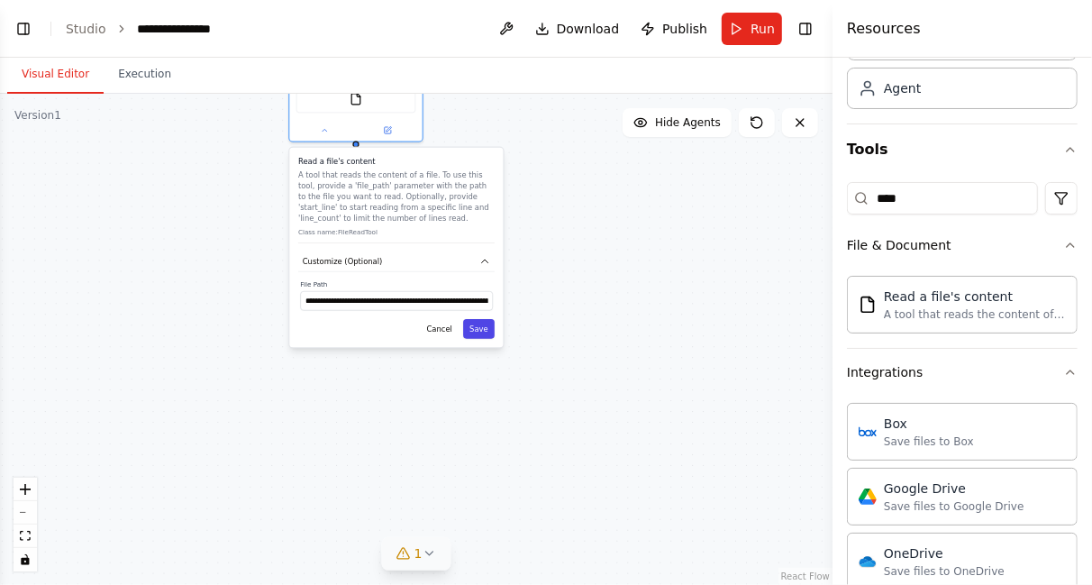
click at [480, 333] on button "Save" at bounding box center [479, 329] width 32 height 20
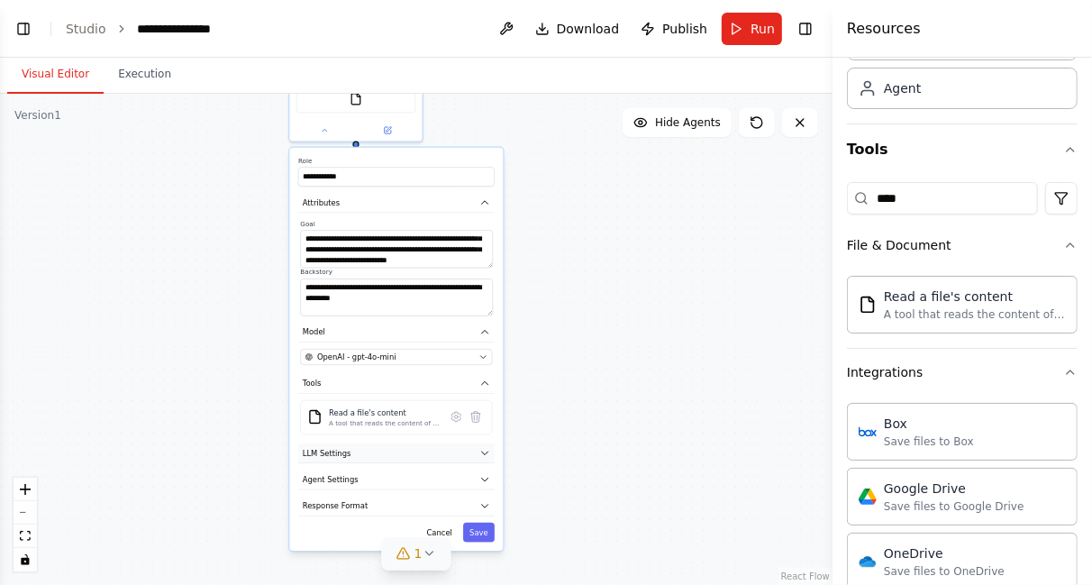
click at [483, 452] on icon "button" at bounding box center [484, 453] width 11 height 11
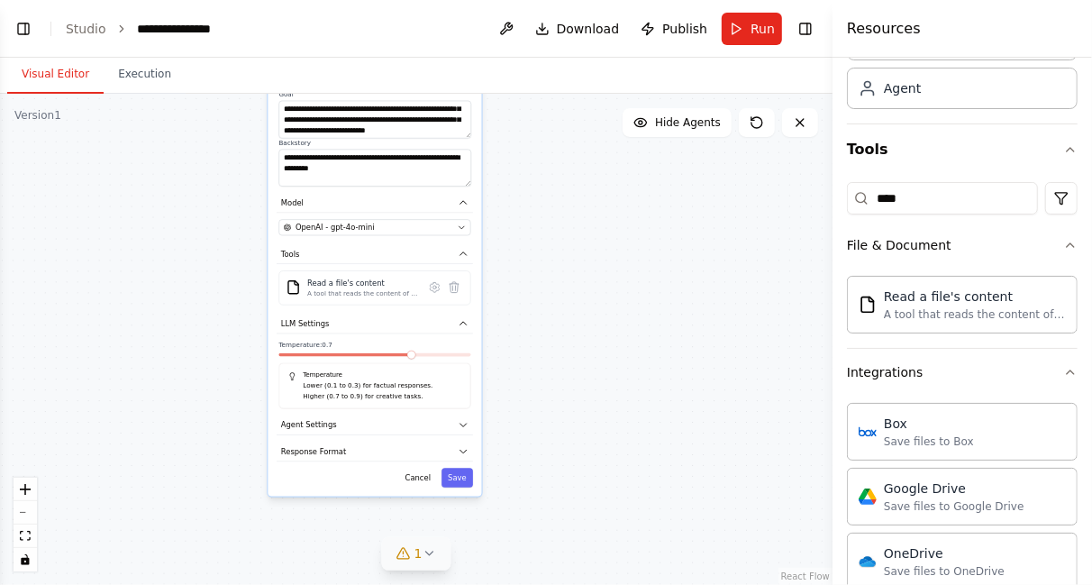
drag, startPoint x: 431, startPoint y: 487, endPoint x: 408, endPoint y: 355, distance: 133.5
click at [408, 355] on div at bounding box center [374, 356] width 192 height 7
click at [278, 351] on span at bounding box center [282, 354] width 9 height 9
click at [459, 420] on icon "button" at bounding box center [463, 425] width 11 height 11
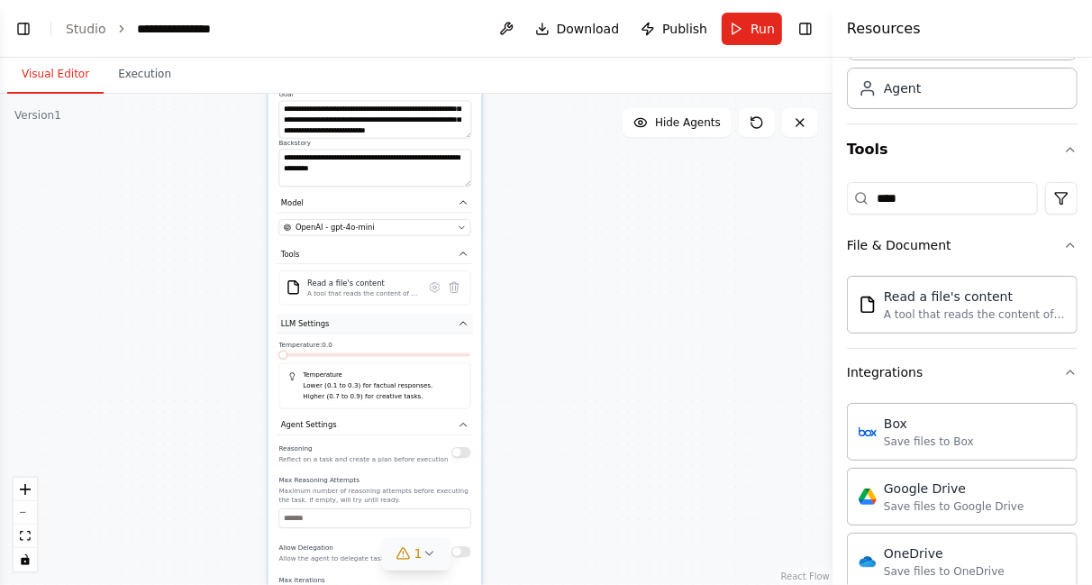
click at [464, 326] on icon "button" at bounding box center [463, 323] width 11 height 11
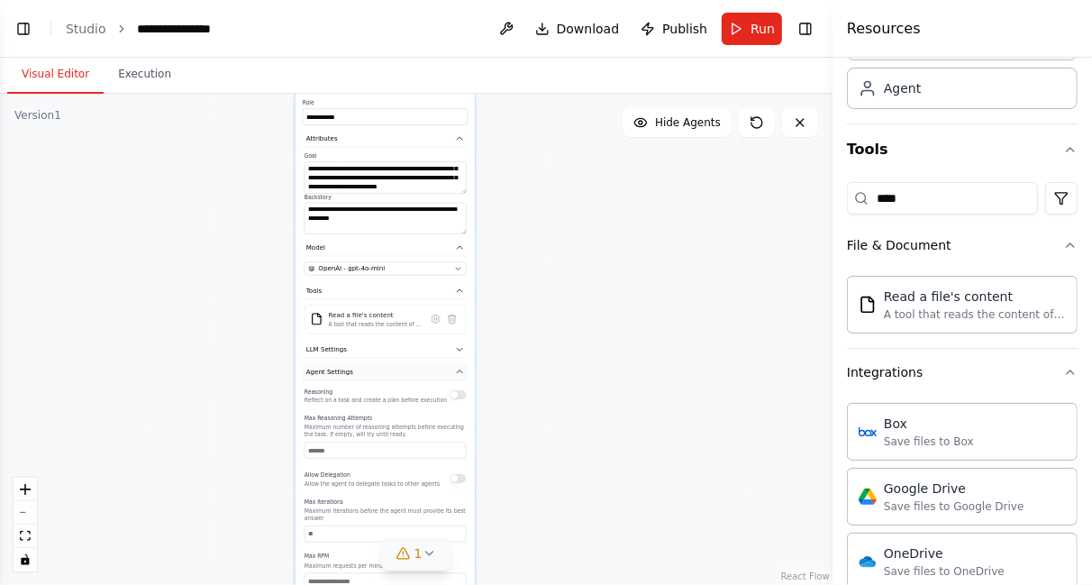
click at [459, 369] on icon "button" at bounding box center [459, 371] width 9 height 9
click at [459, 393] on icon "button" at bounding box center [459, 394] width 5 height 3
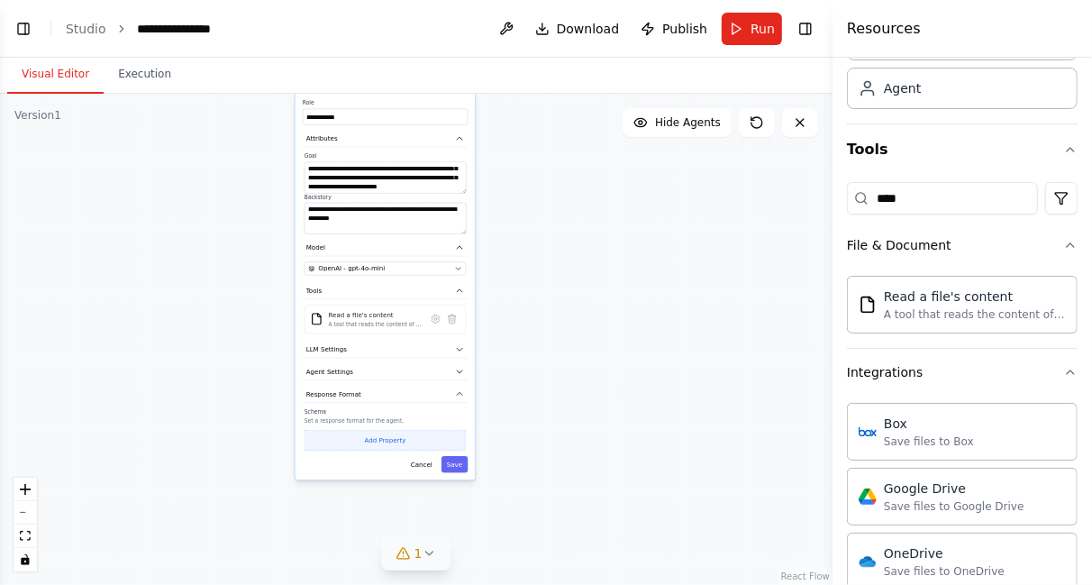
click at [395, 439] on button "Add Property" at bounding box center [385, 440] width 161 height 21
click at [398, 432] on select "**** ******* ******* **** ******" at bounding box center [383, 438] width 43 height 16
select select "*****"
click at [362, 430] on select "**** ******* ******* **** ******" at bounding box center [383, 438] width 43 height 16
click at [452, 485] on button "Save" at bounding box center [454, 488] width 26 height 16
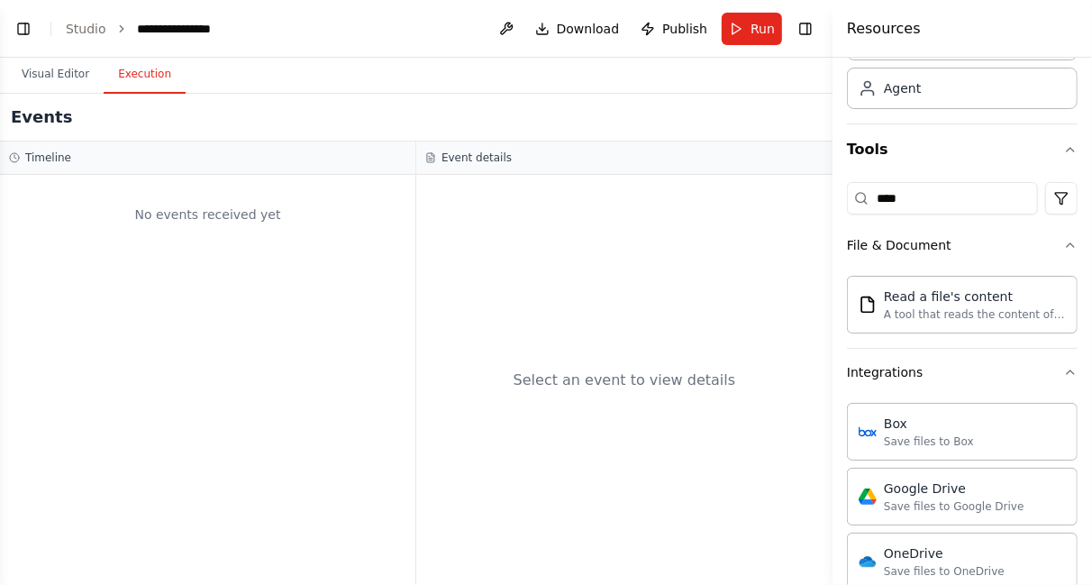
click at [124, 82] on button "Execution" at bounding box center [145, 75] width 82 height 38
click at [50, 70] on button "Visual Editor" at bounding box center [55, 75] width 96 height 38
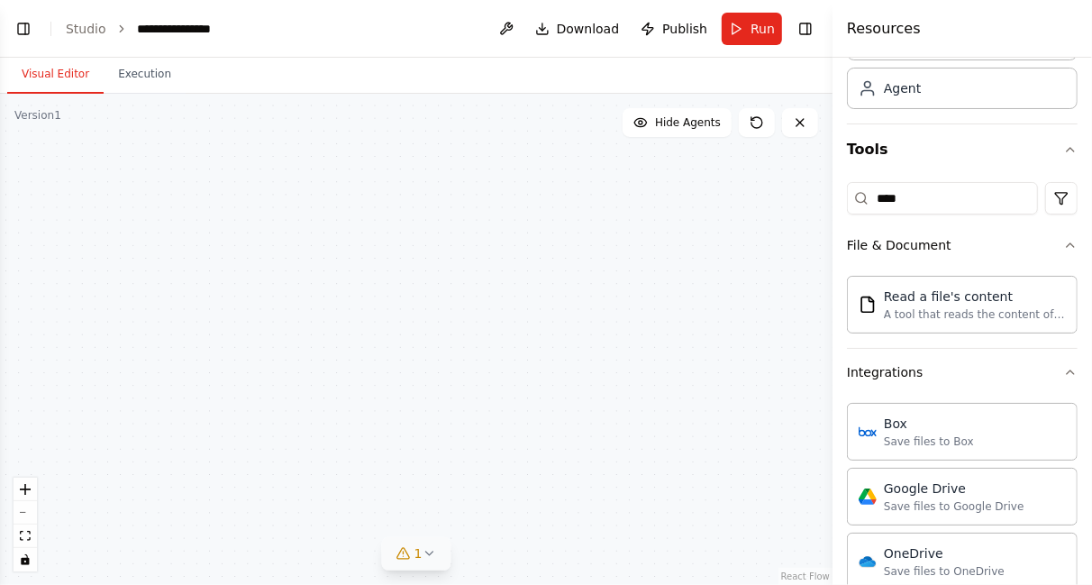
click at [427, 556] on icon at bounding box center [429, 553] width 14 height 14
click at [1063, 373] on icon "button" at bounding box center [1070, 372] width 14 height 14
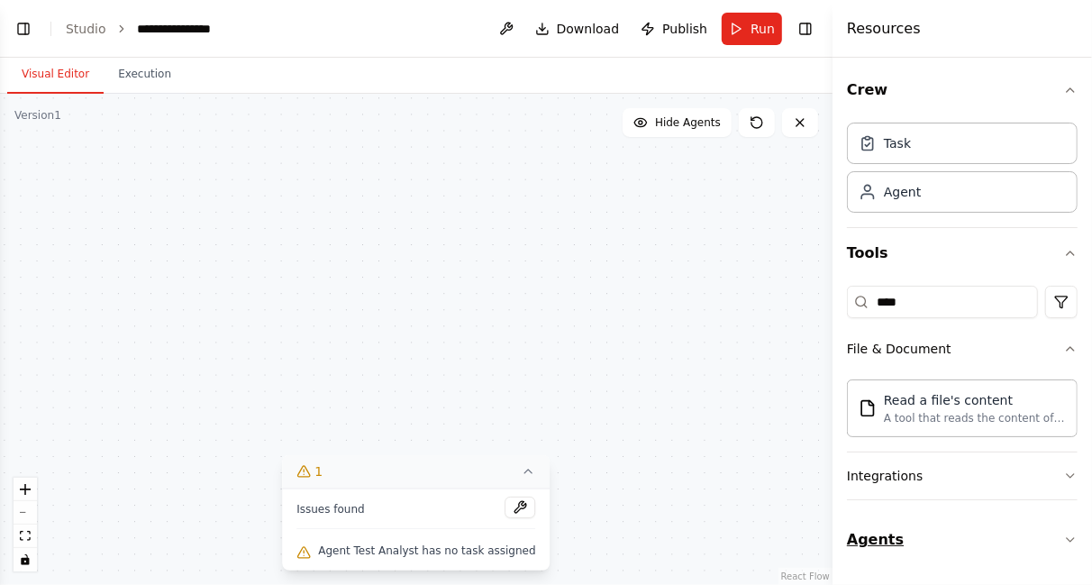
click at [1068, 534] on icon "button" at bounding box center [1070, 539] width 14 height 14
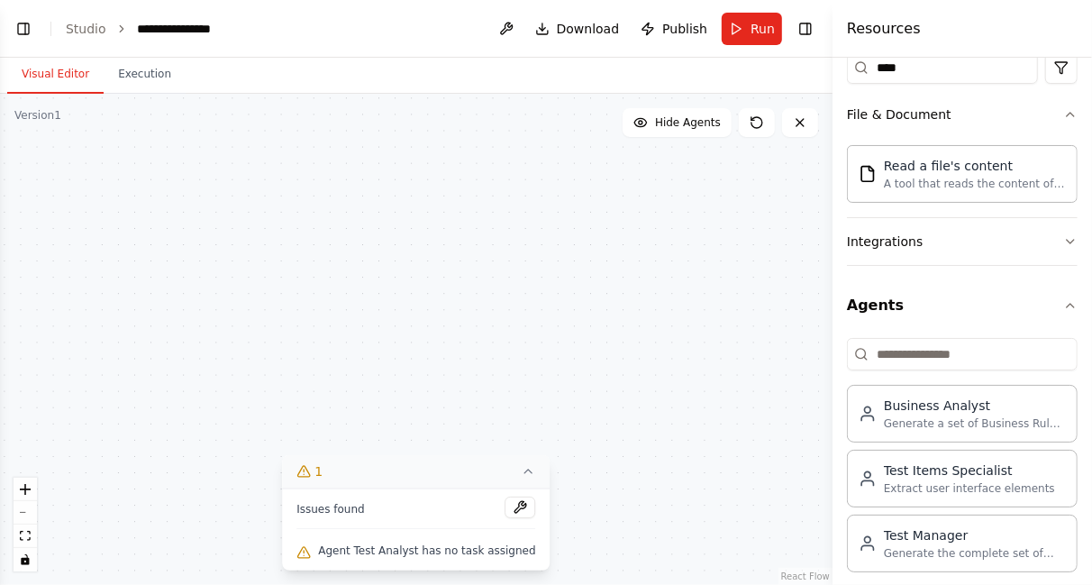
scroll to position [248, 0]
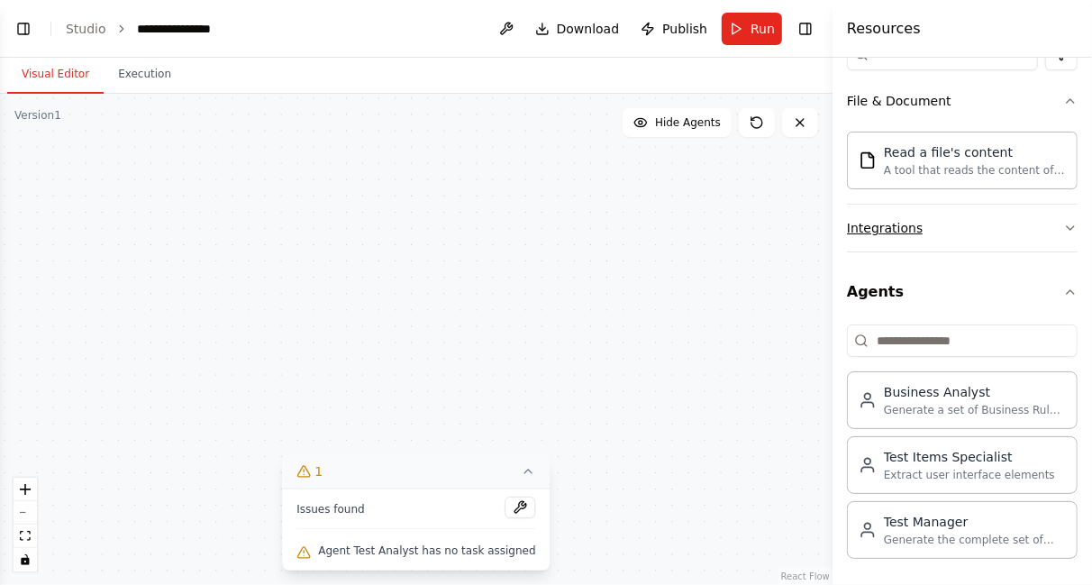
click at [1067, 227] on icon "button" at bounding box center [1070, 228] width 7 height 4
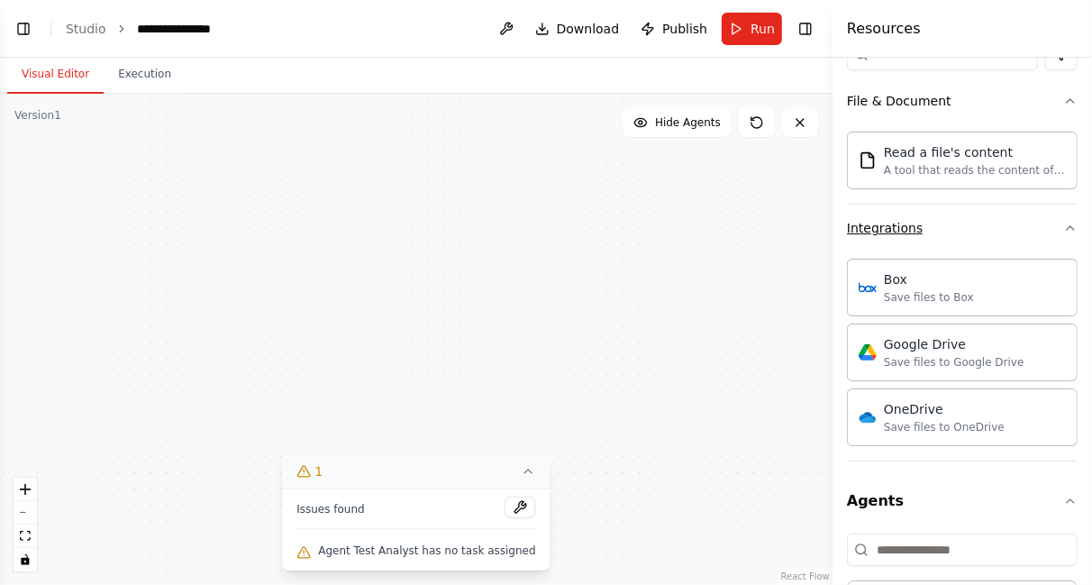
click at [1063, 227] on icon "button" at bounding box center [1070, 228] width 14 height 14
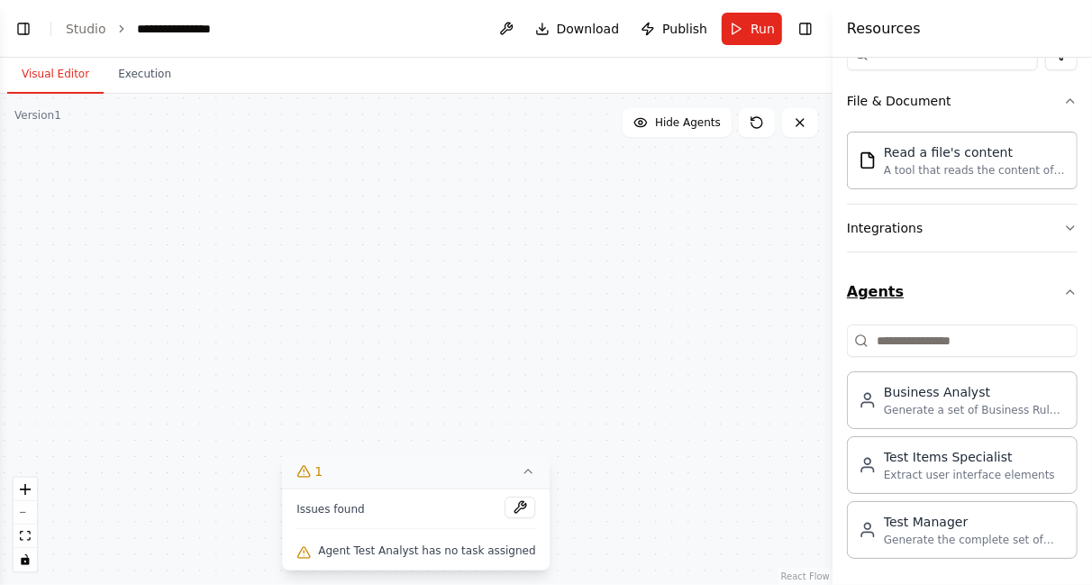
click at [1063, 290] on icon "button" at bounding box center [1070, 292] width 14 height 14
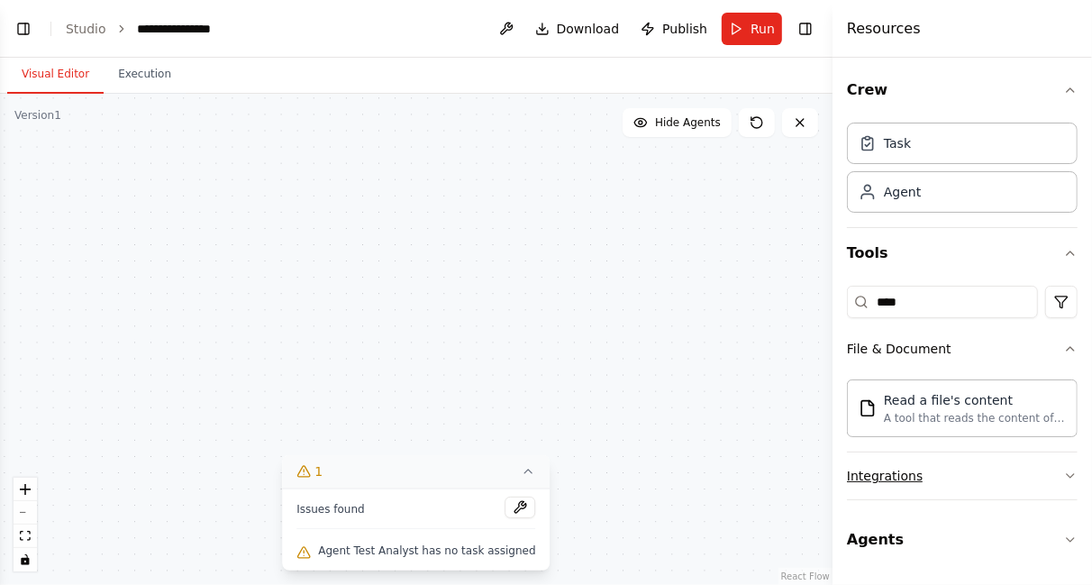
click at [970, 478] on button "Integrations" at bounding box center [962, 475] width 231 height 47
click at [751, 125] on icon at bounding box center [757, 122] width 14 height 14
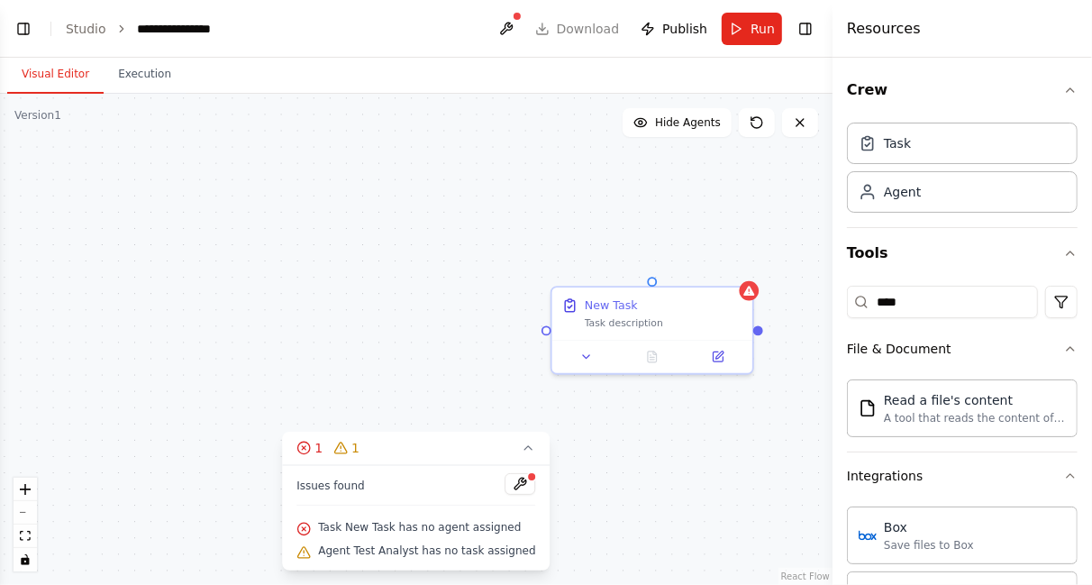
drag, startPoint x: 510, startPoint y: 455, endPoint x: 433, endPoint y: 454, distance: 76.6
click at [433, 454] on button "1 1" at bounding box center [416, 448] width 268 height 33
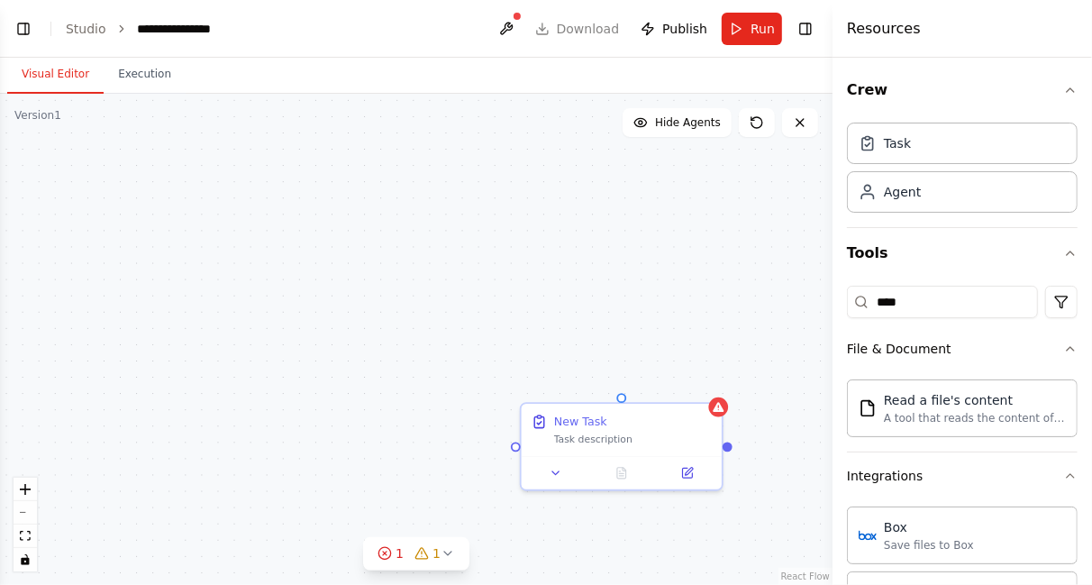
drag, startPoint x: 433, startPoint y: 454, endPoint x: 405, endPoint y: 576, distance: 125.0
click at [405, 576] on div "Test Analyst Your goal is to analyse the given document and extract the roles i…" at bounding box center [416, 339] width 833 height 491
click at [387, 554] on icon at bounding box center [385, 553] width 4 height 4
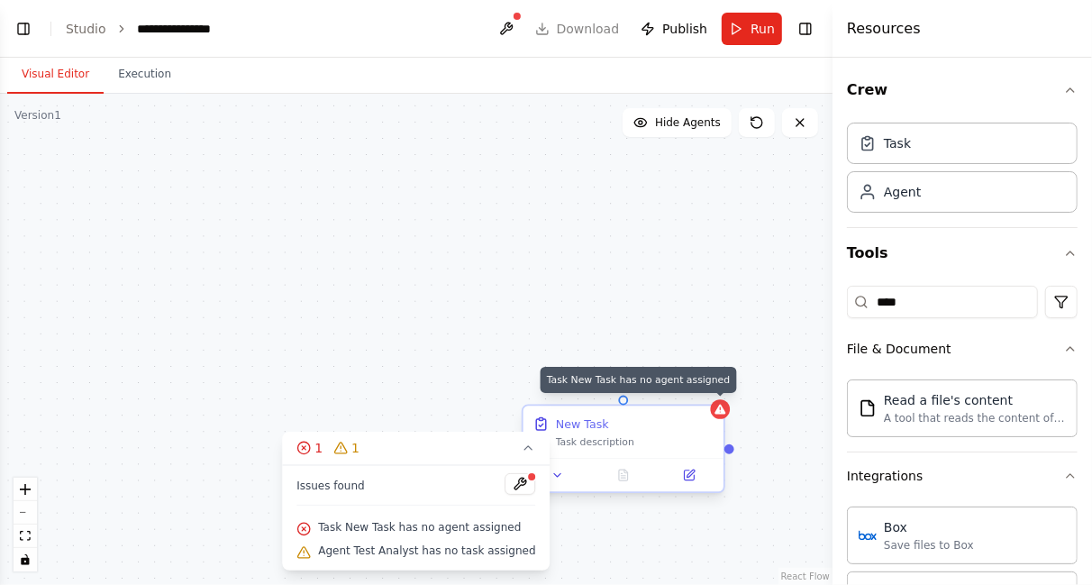
click at [723, 414] on icon at bounding box center [719, 410] width 11 height 10
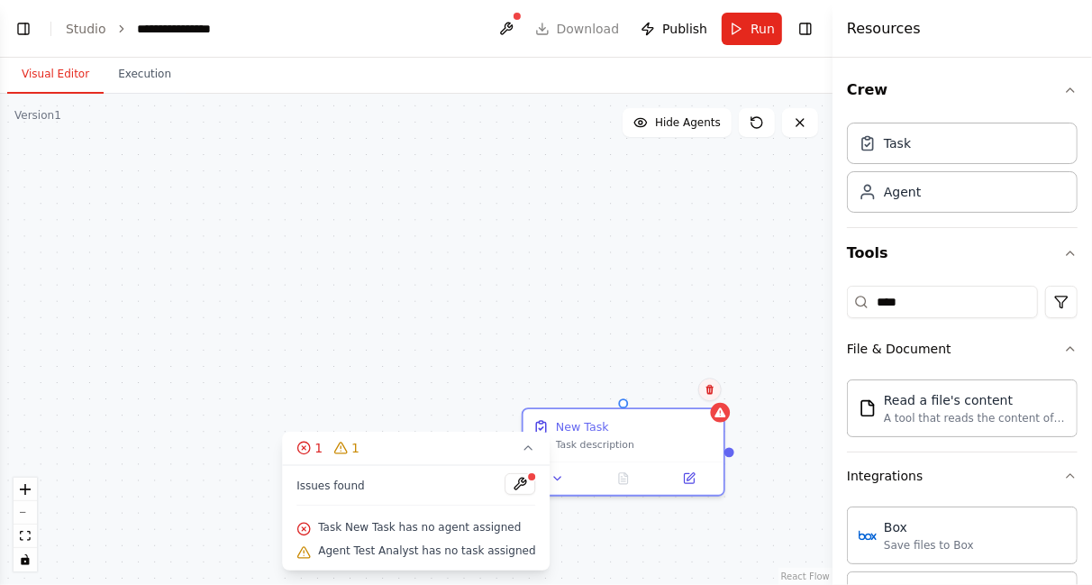
click at [712, 396] on button at bounding box center [709, 389] width 23 height 23
click at [648, 397] on button "Confirm" at bounding box center [659, 389] width 64 height 22
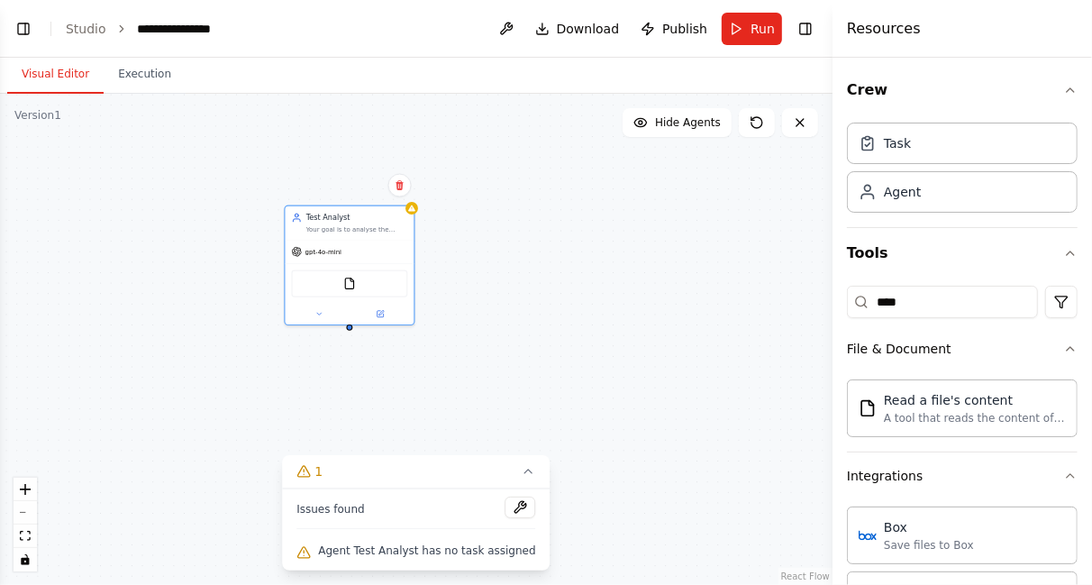
drag, startPoint x: 348, startPoint y: 132, endPoint x: 415, endPoint y: 319, distance: 198.4
click at [415, 319] on div "Test Analyst Your goal is to analyse the given document and extract the roles i…" at bounding box center [416, 339] width 833 height 491
click at [347, 332] on div "Test Analyst Your goal is to analyse the given document and extract the roles i…" at bounding box center [416, 339] width 833 height 491
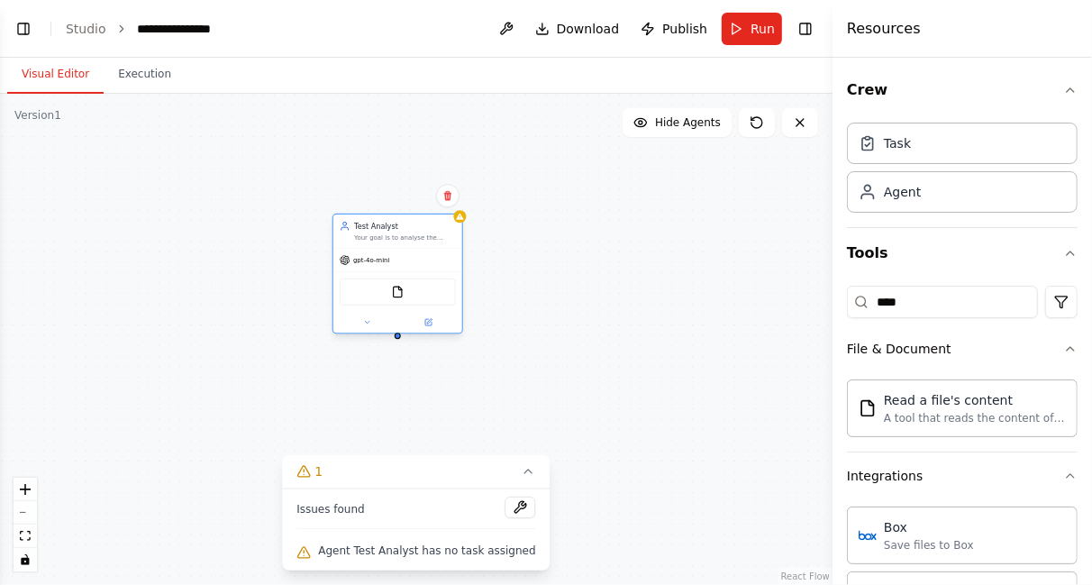
drag, startPoint x: 334, startPoint y: 217, endPoint x: 444, endPoint y: 248, distance: 114.1
click at [444, 248] on div "Test Analyst Your goal is to analyse the given document and extract the roles i…" at bounding box center [397, 274] width 131 height 121
click at [463, 214] on div "Test Analyst Your goal is to analyse the given document and extract the roles i…" at bounding box center [416, 339] width 833 height 491
click at [628, 290] on div "Test Analyst Your goal is to analyse the given document and extract the roles i…" at bounding box center [416, 339] width 833 height 491
click at [363, 314] on icon at bounding box center [367, 311] width 8 height 8
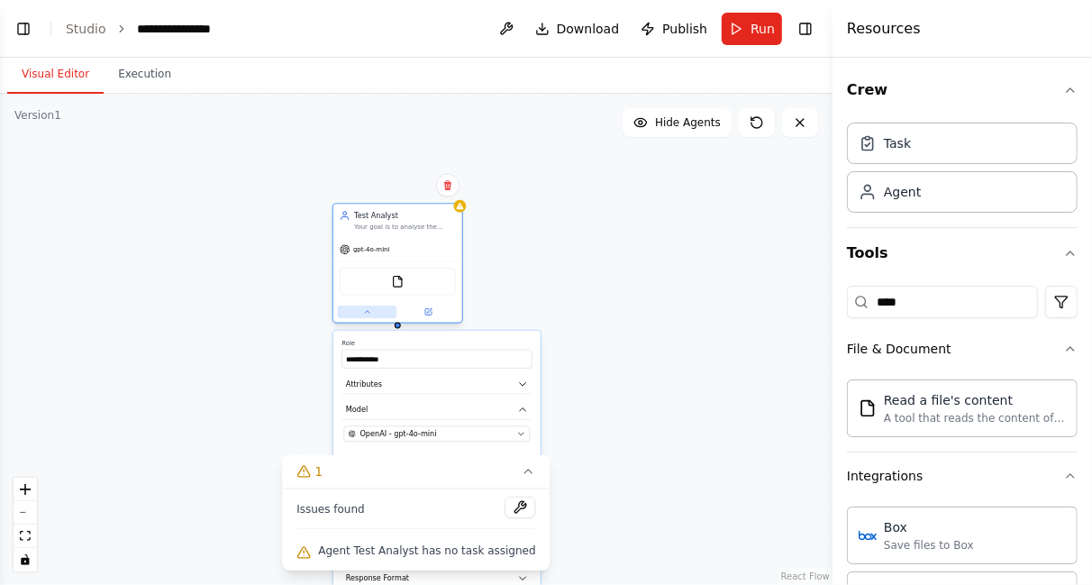
click at [363, 314] on icon at bounding box center [367, 311] width 8 height 8
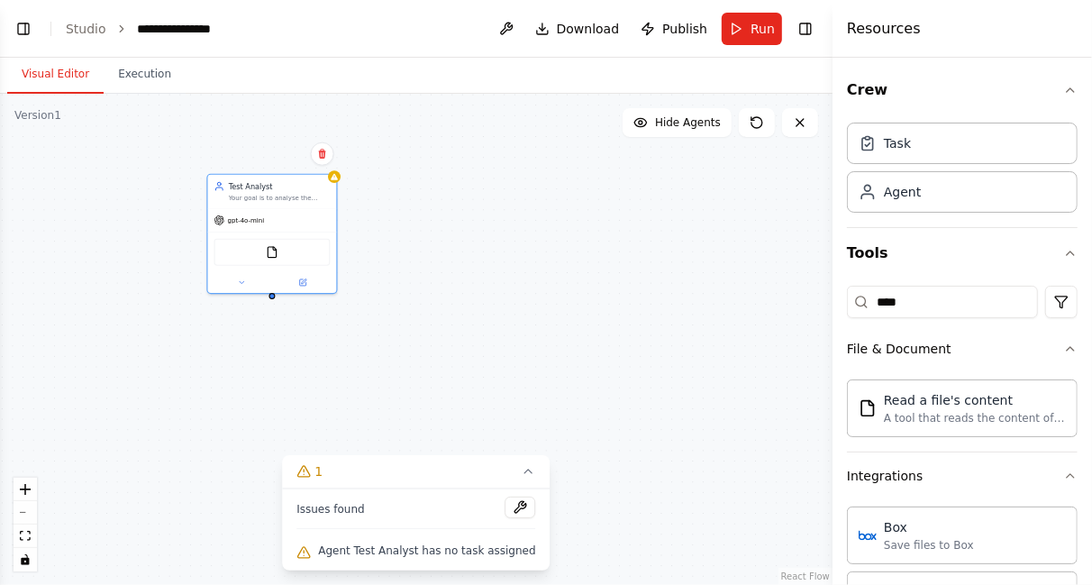
drag, startPoint x: 408, startPoint y: 214, endPoint x: 195, endPoint y: 161, distance: 219.8
click at [195, 161] on div "Test Analyst Your goal is to analyse the given document and extract the roles i…" at bounding box center [416, 339] width 833 height 491
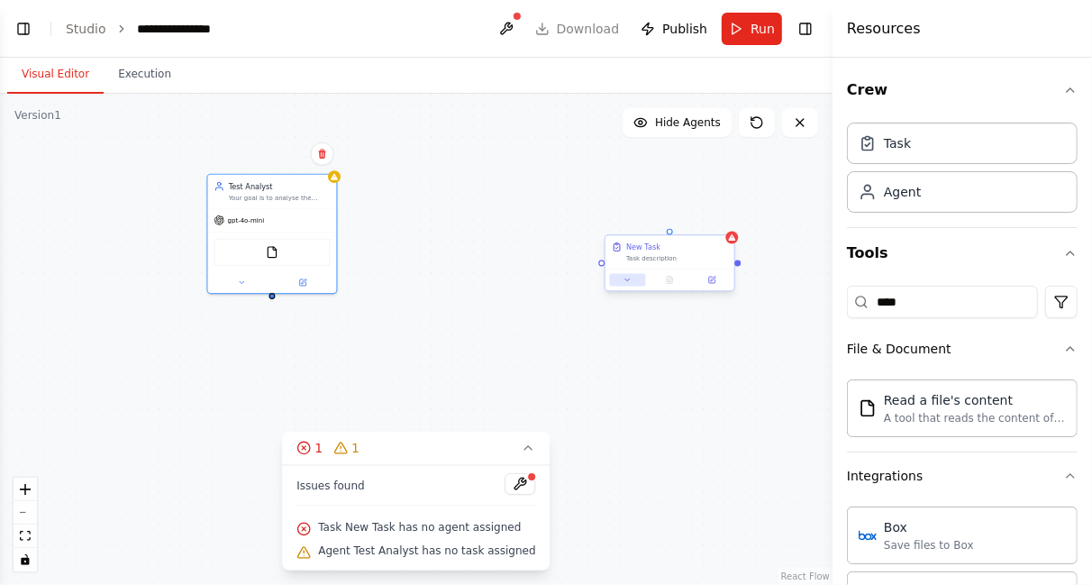
click at [623, 281] on icon at bounding box center [627, 280] width 8 height 8
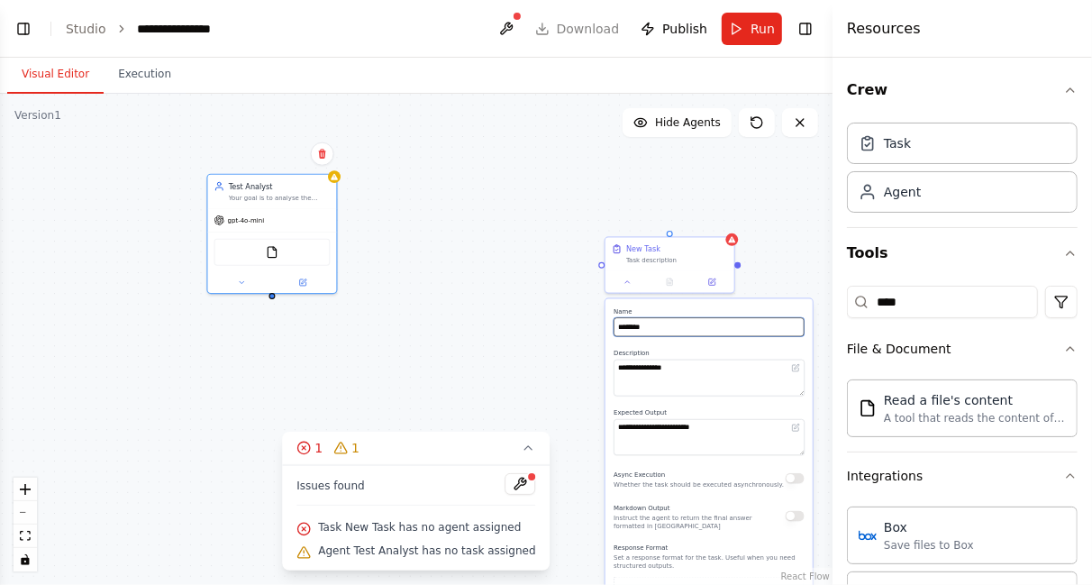
click at [659, 324] on input "********" at bounding box center [709, 326] width 190 height 19
type input "*"
click at [704, 325] on input "**********" at bounding box center [709, 326] width 190 height 19
click at [715, 327] on input "**********" at bounding box center [709, 326] width 190 height 19
type input "**********"
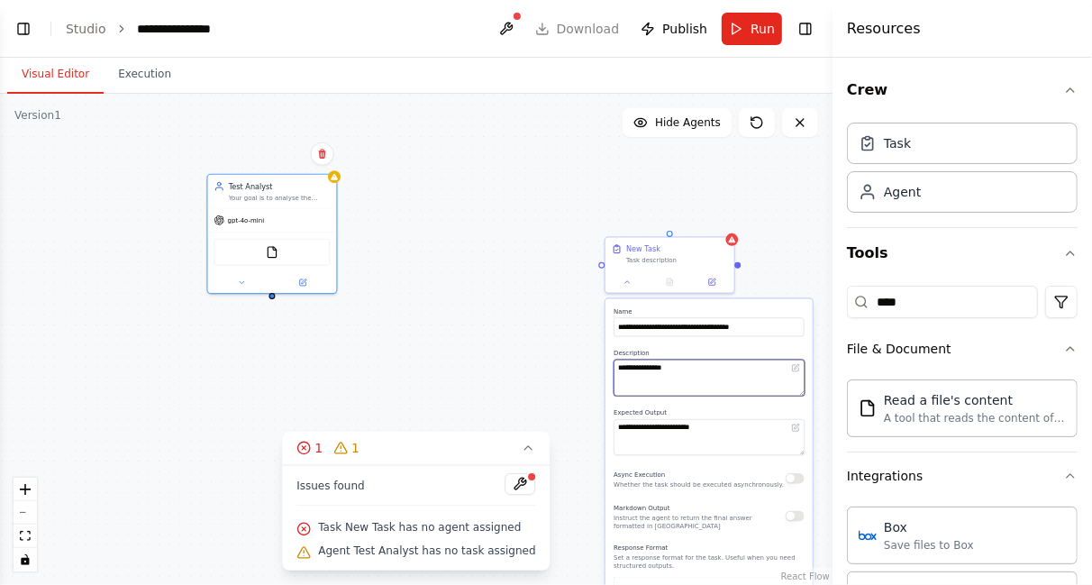
click at [650, 369] on textarea "**********" at bounding box center [709, 377] width 191 height 36
click at [618, 366] on textarea "**********" at bounding box center [709, 377] width 191 height 36
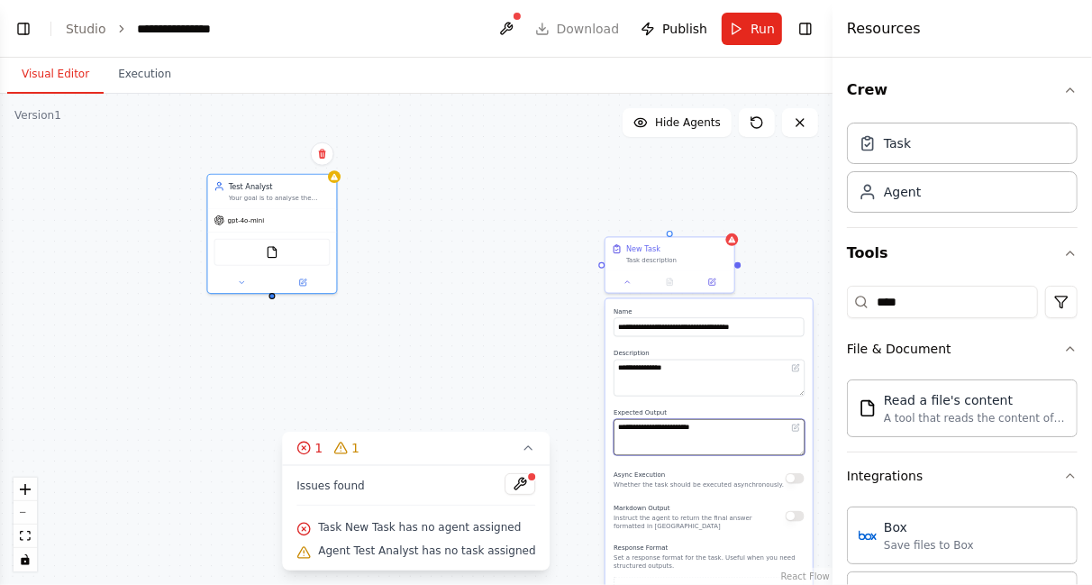
click at [640, 424] on textarea "**********" at bounding box center [709, 437] width 191 height 36
drag, startPoint x: 712, startPoint y: 429, endPoint x: 603, endPoint y: 412, distance: 110.4
click at [603, 412] on div "**********" at bounding box center [416, 339] width 833 height 491
type textarea "*"
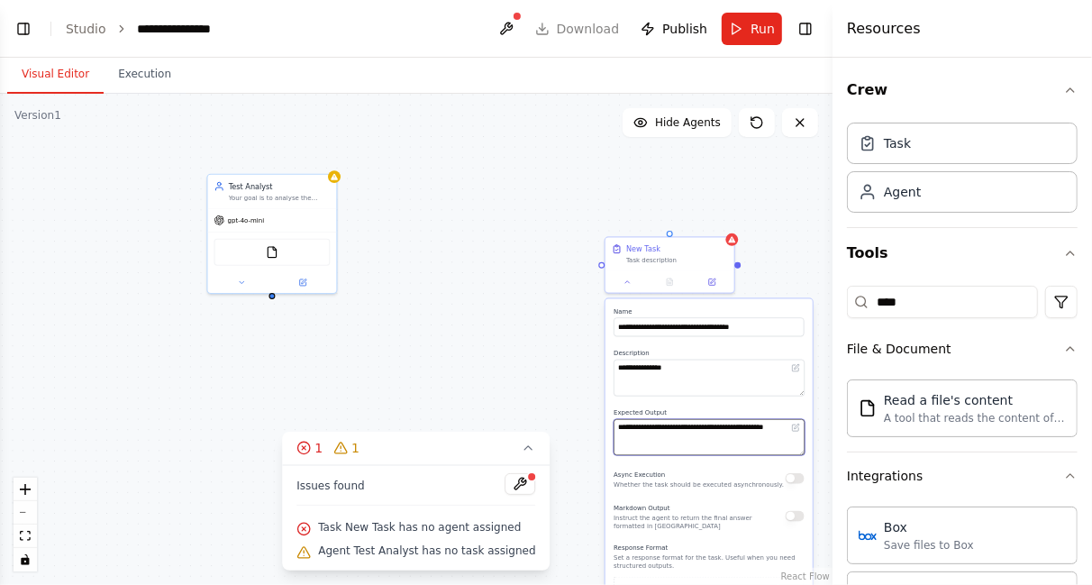
type textarea "**********"
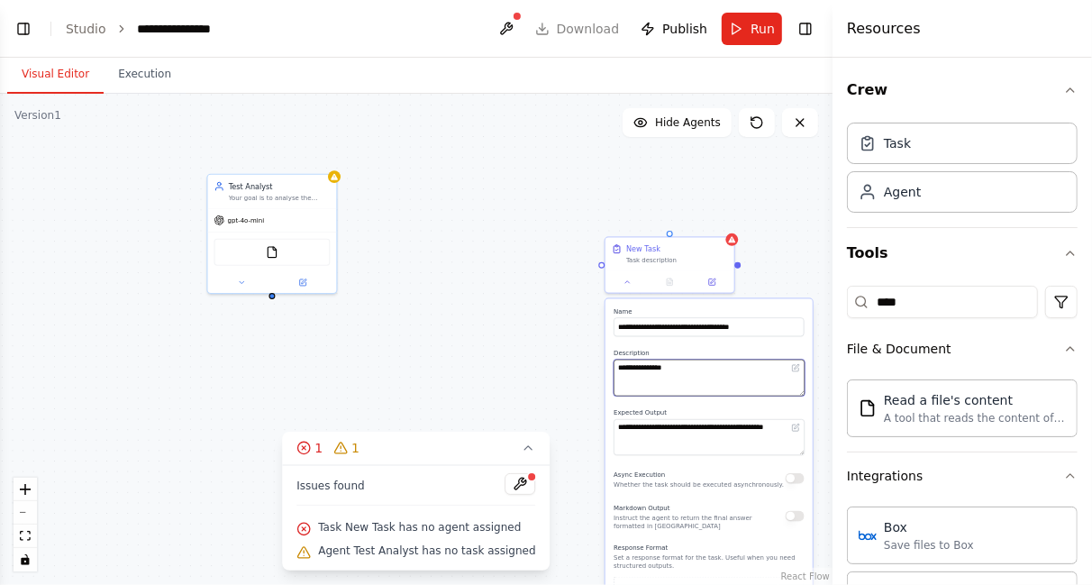
click at [677, 378] on textarea "**********" at bounding box center [709, 377] width 191 height 36
drag, startPoint x: 677, startPoint y: 378, endPoint x: 515, endPoint y: 385, distance: 161.4
click at [515, 385] on div "**********" at bounding box center [416, 339] width 833 height 491
type textarea "*"
type textarea "**********"
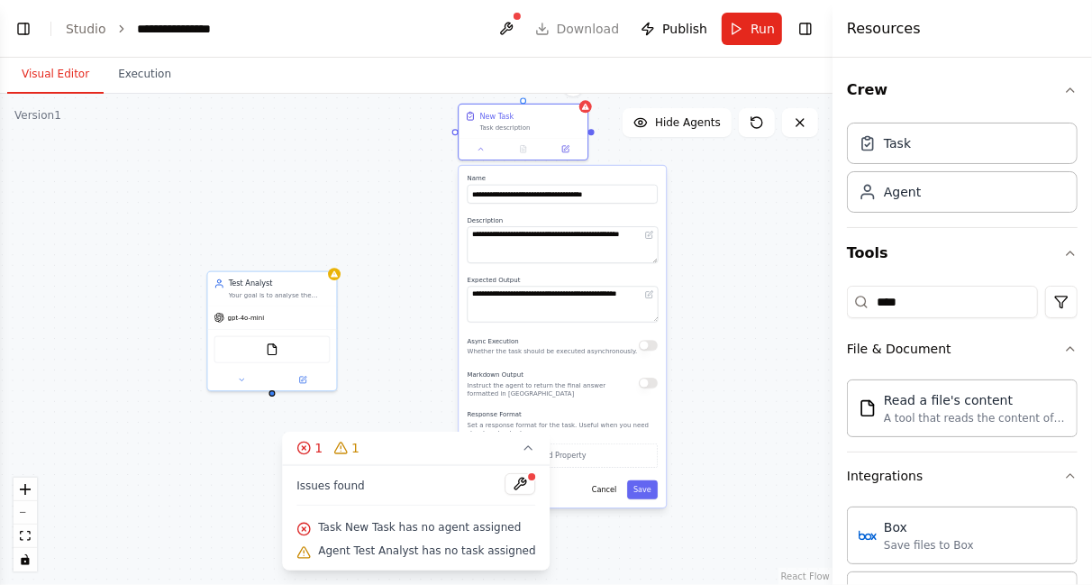
drag, startPoint x: 668, startPoint y: 243, endPoint x: 476, endPoint y: 93, distance: 243.9
click at [476, 93] on div "**********" at bounding box center [416, 321] width 833 height 527
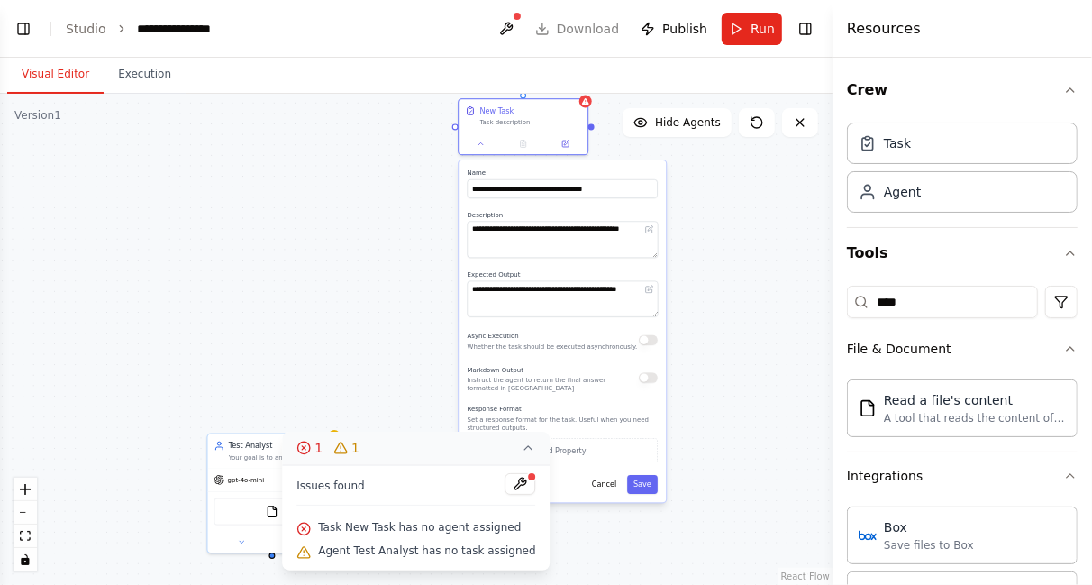
click at [415, 446] on button "1 1" at bounding box center [416, 448] width 268 height 33
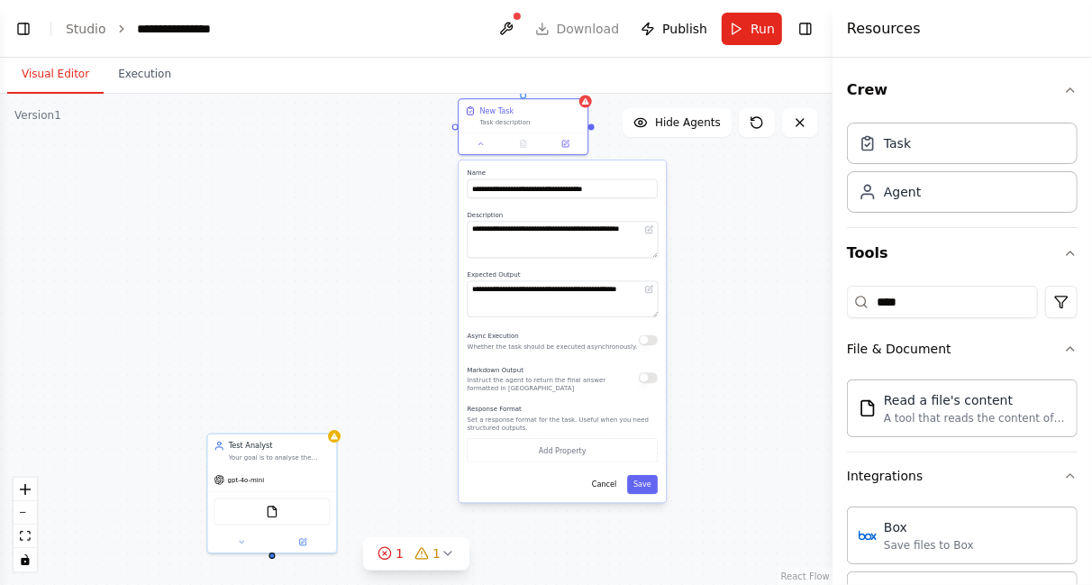
click at [653, 377] on button "button" at bounding box center [648, 377] width 19 height 11
click at [572, 450] on button "Add Property" at bounding box center [563, 451] width 190 height 24
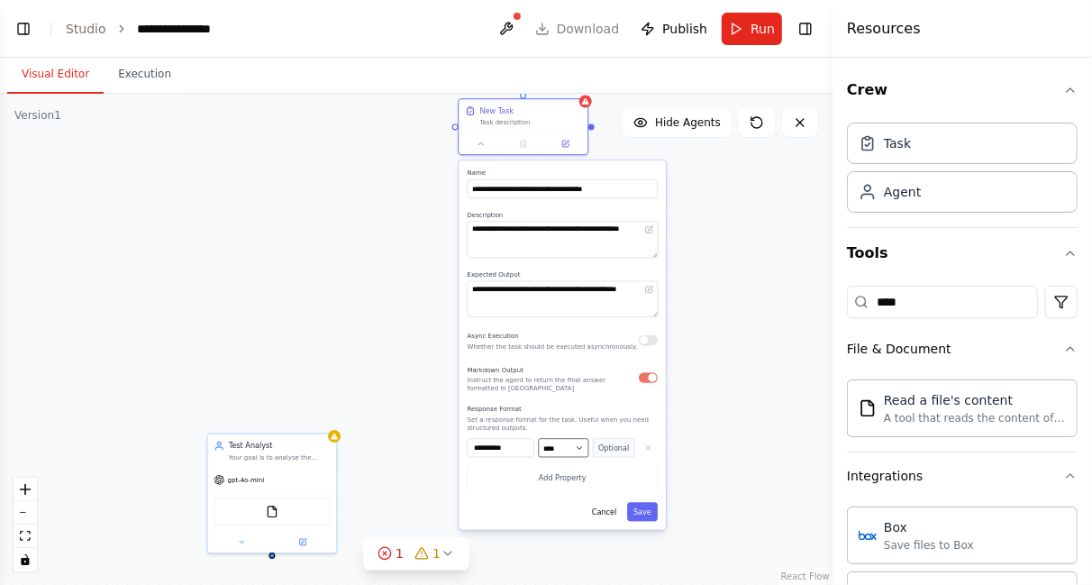
click at [572, 450] on select "**** ******* ******* **** ******" at bounding box center [564, 448] width 50 height 19
select select "*****"
click at [539, 439] on select "**** ******* ******* **** ******" at bounding box center [564, 448] width 50 height 19
click at [644, 514] on button "Save" at bounding box center [642, 511] width 31 height 19
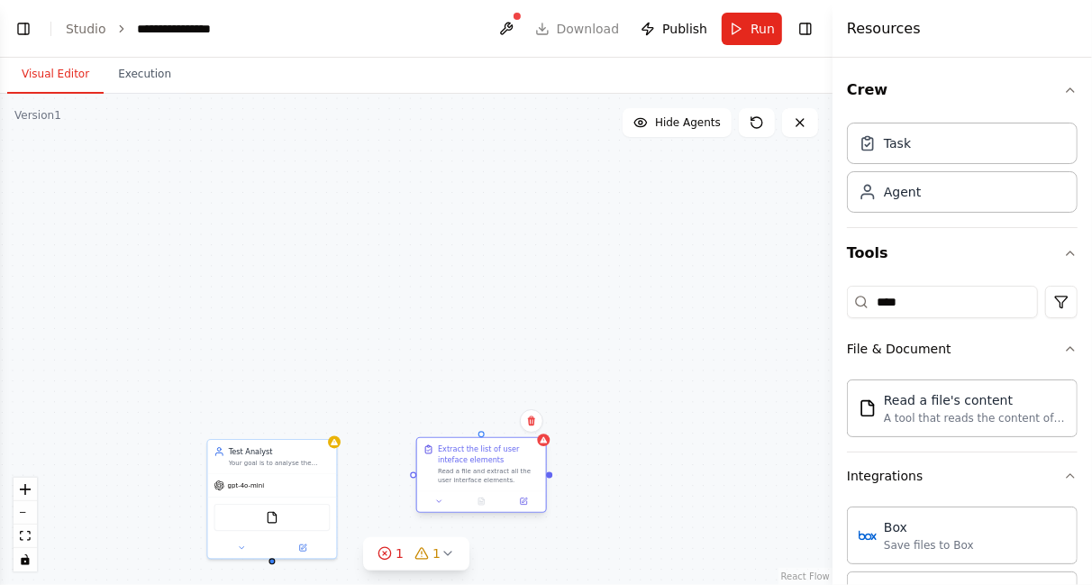
drag, startPoint x: 524, startPoint y: 114, endPoint x: 487, endPoint y: 452, distance: 340.8
click at [487, 452] on div "Extract the list of user inteface elements" at bounding box center [489, 454] width 102 height 21
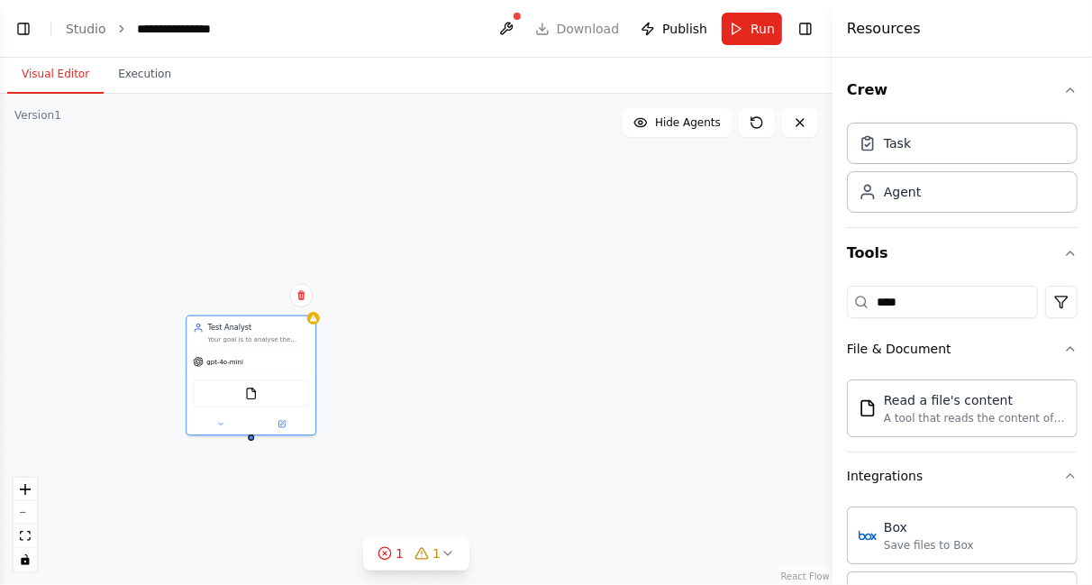
drag, startPoint x: 316, startPoint y: 445, endPoint x: 325, endPoint y: 278, distance: 167.8
click at [325, 278] on div "Test Analyst Your goal is to analyse the given document and extract the roles i…" at bounding box center [416, 339] width 833 height 491
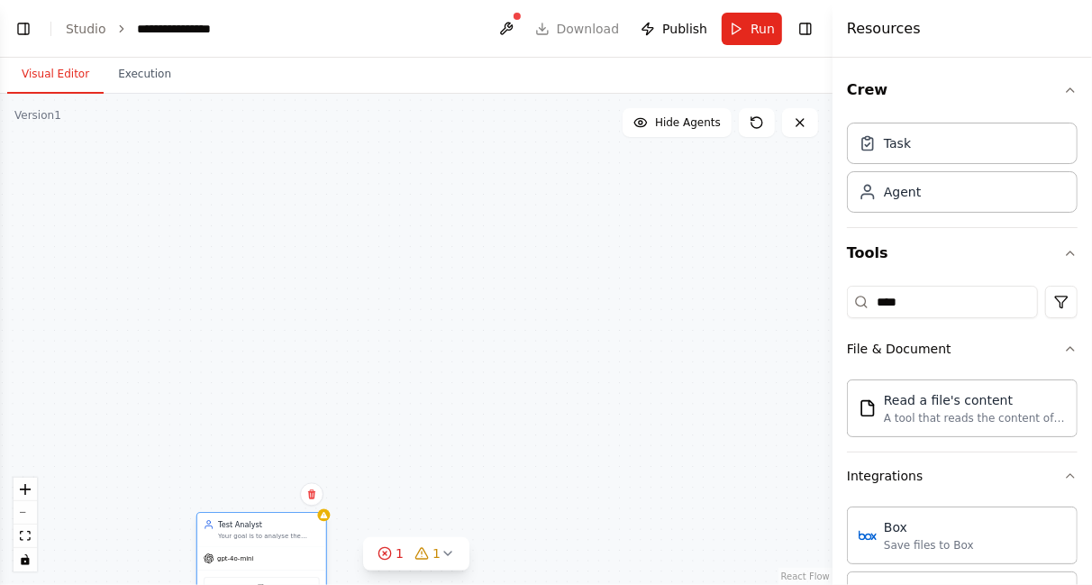
drag, startPoint x: 278, startPoint y: 350, endPoint x: 276, endPoint y: 550, distance: 200.0
click at [276, 540] on div "Test Analyst Your goal is to analyse the given document and extract the roles i…" at bounding box center [269, 529] width 102 height 21
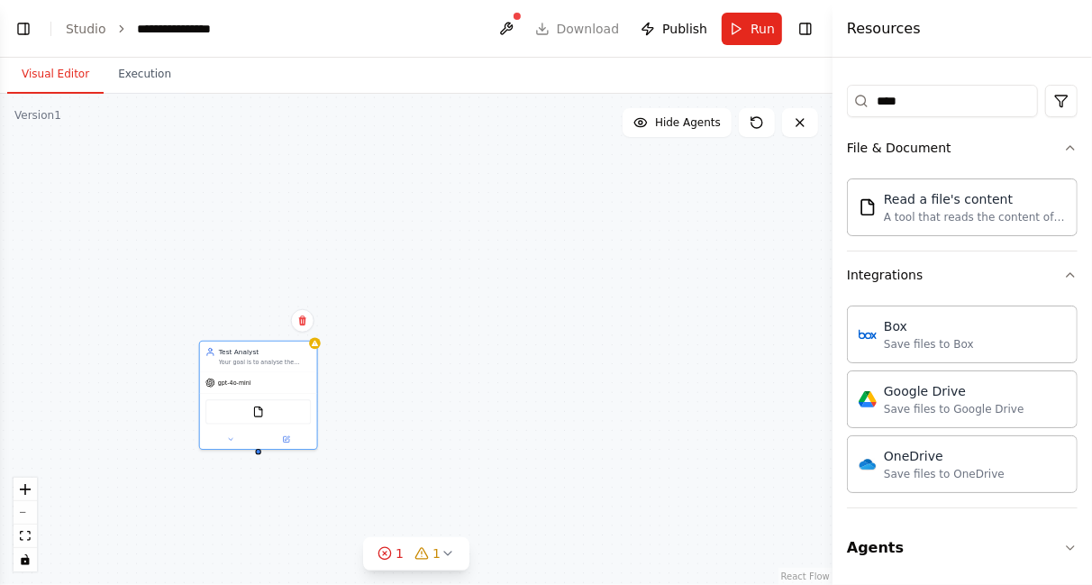
drag, startPoint x: 282, startPoint y: 523, endPoint x: 212, endPoint y: 270, distance: 262.8
click at [212, 270] on div "Test Analyst Your goal is to analyse the given document and extract the roles i…" at bounding box center [416, 339] width 833 height 491
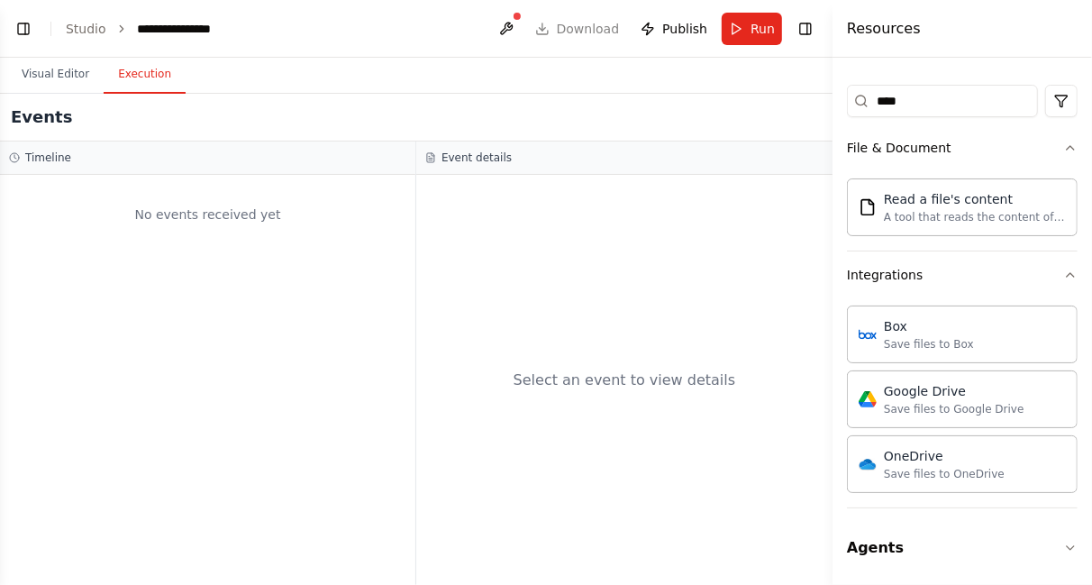
click at [138, 70] on button "Execution" at bounding box center [145, 75] width 82 height 38
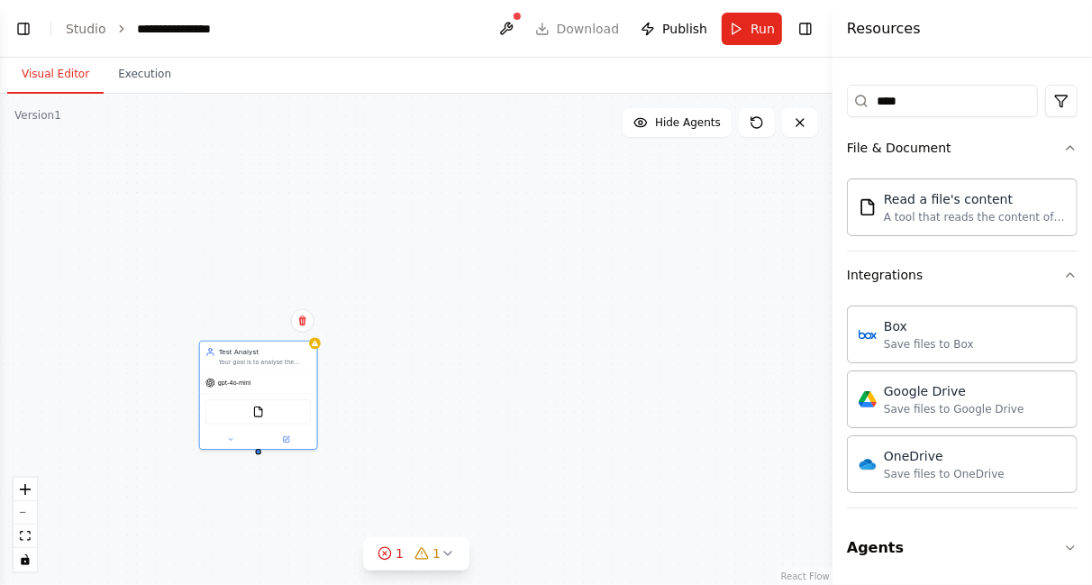
click at [50, 75] on button "Visual Editor" at bounding box center [55, 75] width 96 height 38
click at [1049, 539] on button "Agents" at bounding box center [962, 548] width 231 height 50
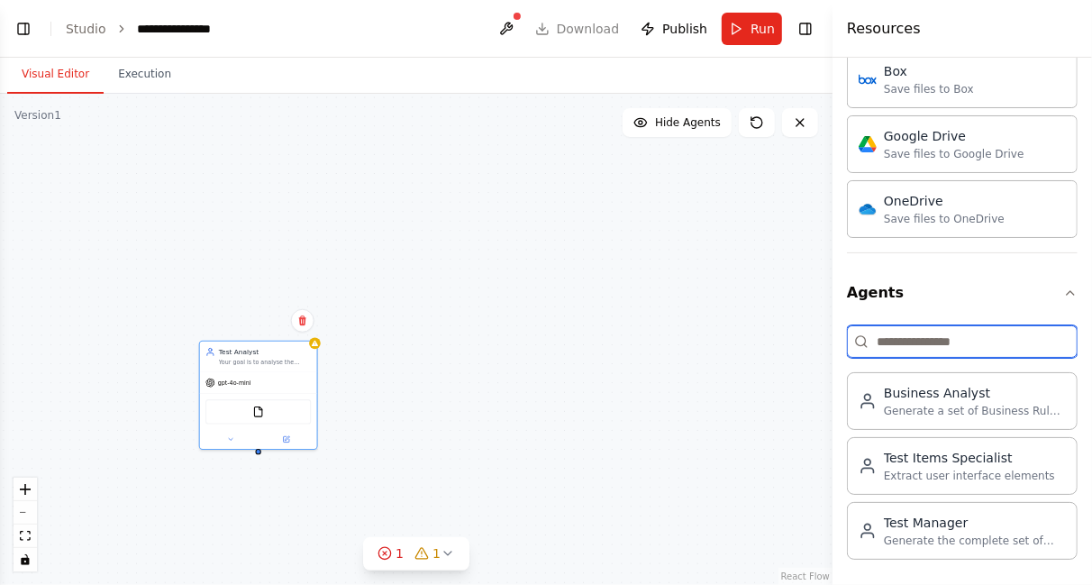
click at [973, 349] on input at bounding box center [962, 341] width 231 height 32
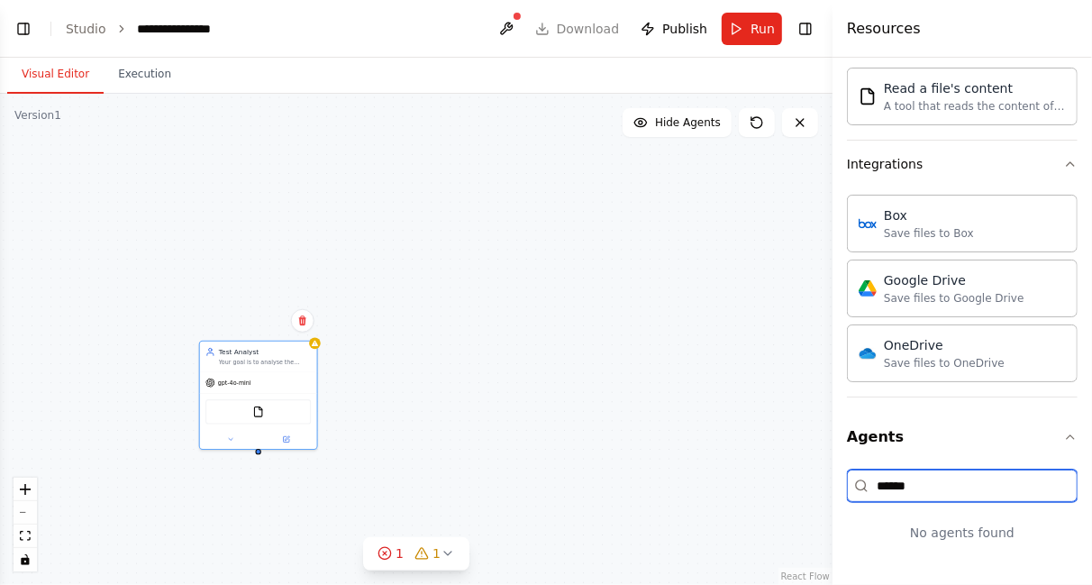
scroll to position [309, 0]
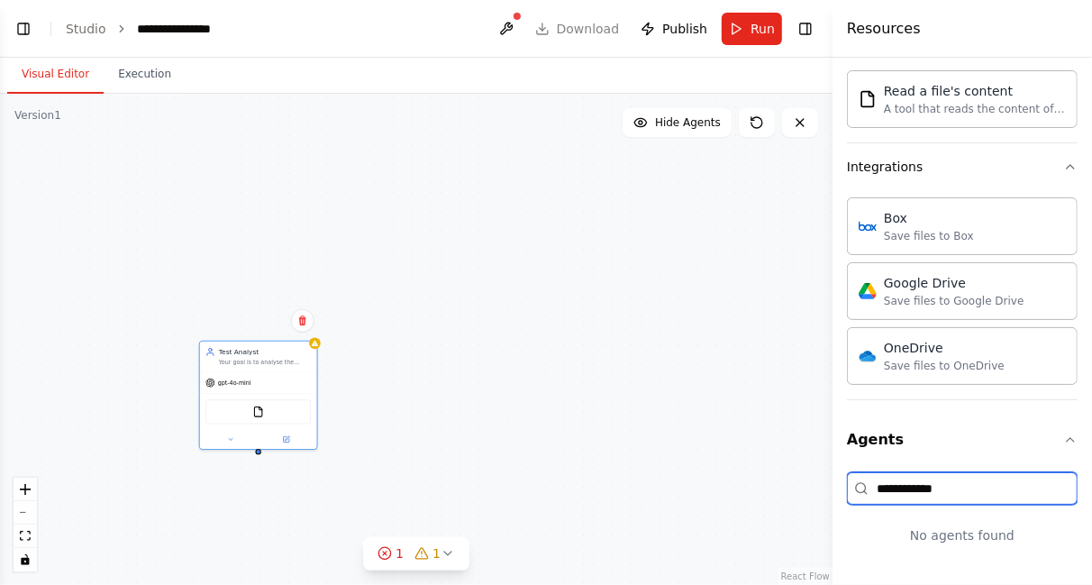
type input "**********"
click at [781, 235] on div "Test Analyst Your goal is to analyse the given document and extract the roles i…" at bounding box center [416, 339] width 833 height 491
click at [756, 126] on icon at bounding box center [757, 122] width 14 height 14
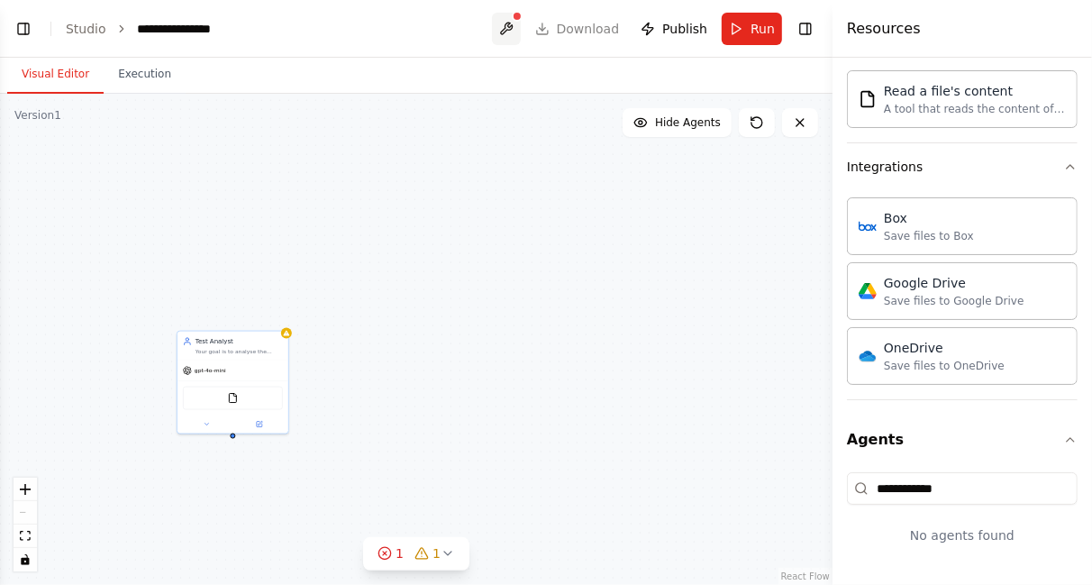
click at [515, 25] on button at bounding box center [506, 29] width 29 height 32
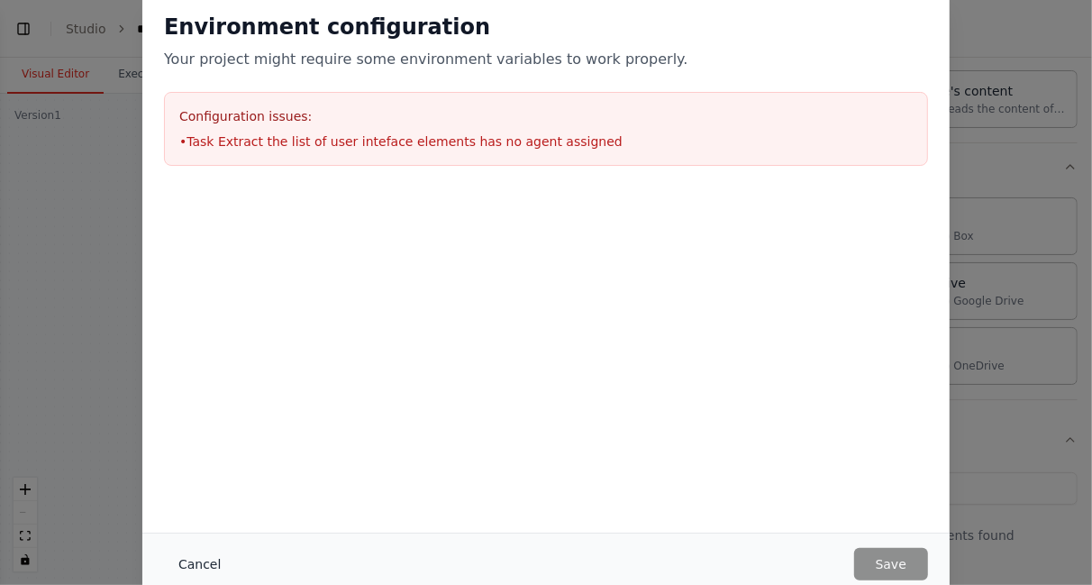
click at [195, 569] on button "Cancel" at bounding box center [199, 564] width 71 height 32
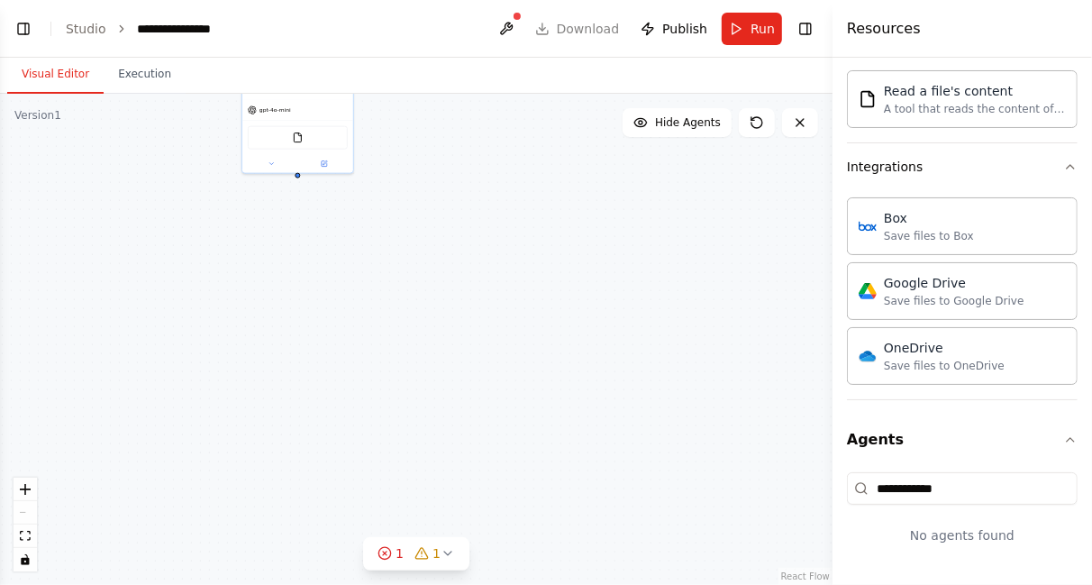
drag, startPoint x: 232, startPoint y: 437, endPoint x: 296, endPoint y: 177, distance: 268.3
click at [296, 177] on div "Test Analyst Your goal is to analyse the given document and extract the roles i…" at bounding box center [416, 339] width 833 height 491
drag, startPoint x: 303, startPoint y: 159, endPoint x: 324, endPoint y: 256, distance: 98.8
click at [324, 256] on button at bounding box center [341, 261] width 51 height 11
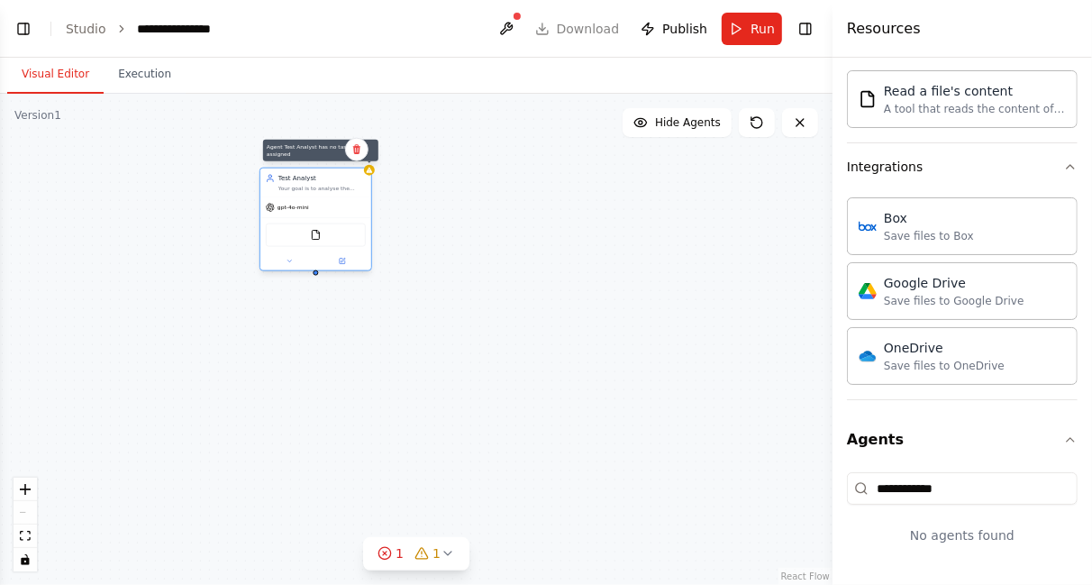
click at [369, 174] on div at bounding box center [369, 170] width 11 height 11
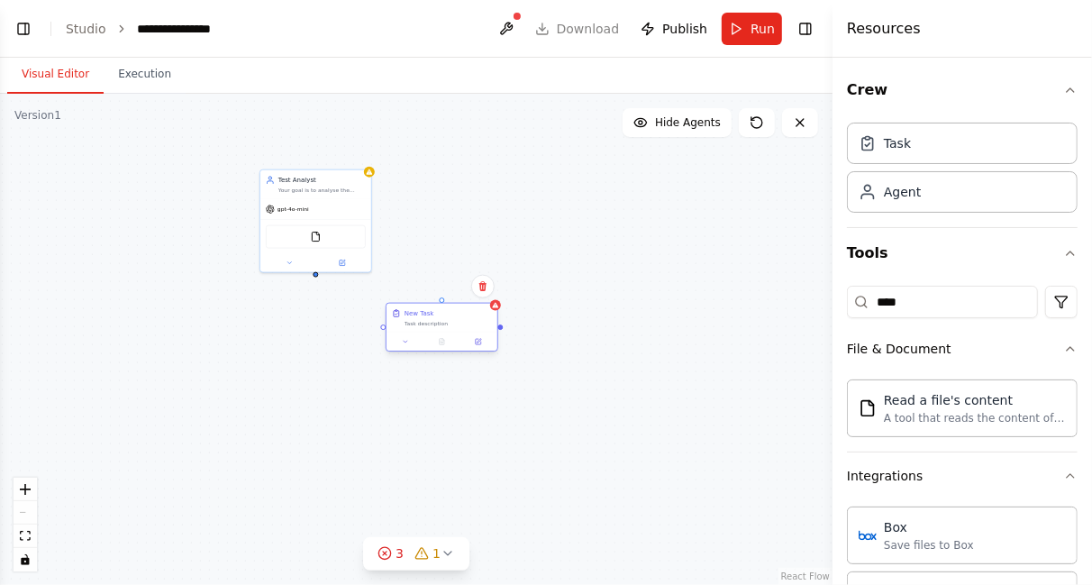
drag, startPoint x: 453, startPoint y: 260, endPoint x: 480, endPoint y: 318, distance: 63.7
click at [480, 318] on div "New Task Task description" at bounding box center [448, 318] width 87 height 18
click at [484, 284] on icon at bounding box center [482, 286] width 7 height 10
click at [442, 286] on button "Confirm" at bounding box center [432, 287] width 64 height 22
drag, startPoint x: 591, startPoint y: 578, endPoint x: 623, endPoint y: 392, distance: 188.3
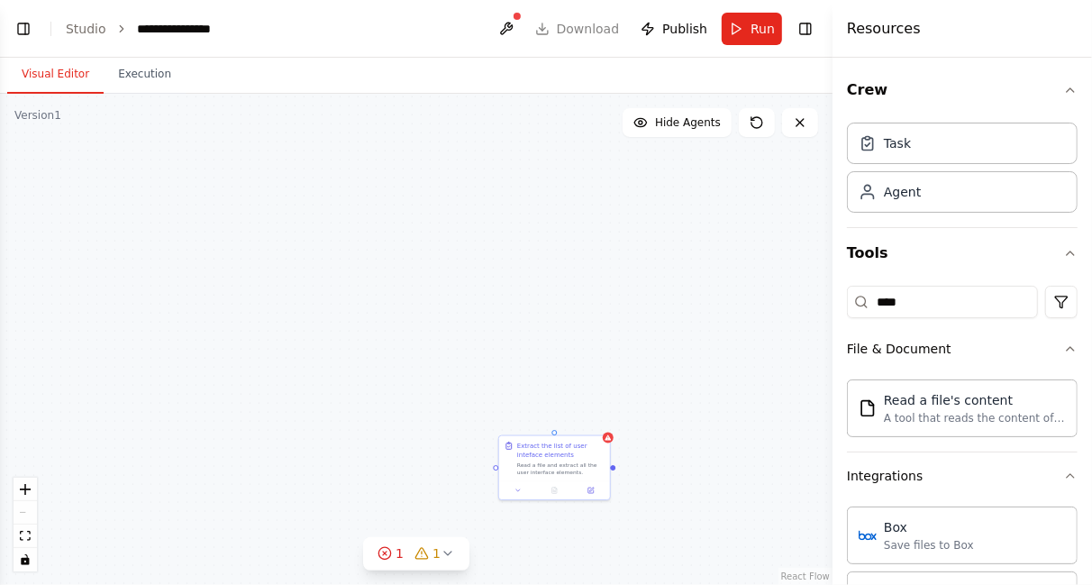
click at [623, 392] on div "Test Analyst Your goal is to analyse the given document and extract the roles i…" at bounding box center [416, 339] width 833 height 491
drag, startPoint x: 578, startPoint y: 445, endPoint x: 606, endPoint y: 214, distance: 232.4
click at [606, 214] on div "Extract the list of user inteface elements" at bounding box center [587, 223] width 87 height 18
click at [247, 89] on div "Visual Editor Execution" at bounding box center [416, 76] width 833 height 36
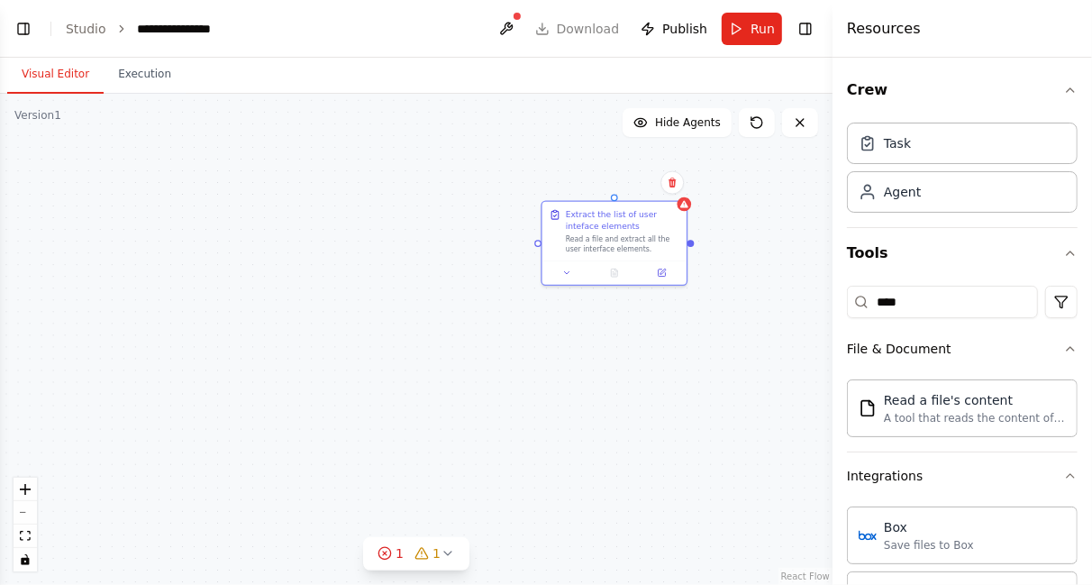
click at [257, 85] on div "Visual Editor Execution" at bounding box center [416, 76] width 833 height 36
drag, startPoint x: 257, startPoint y: 85, endPoint x: 248, endPoint y: 91, distance: 11.0
click at [248, 91] on div "Visual Editor Execution" at bounding box center [416, 76] width 833 height 36
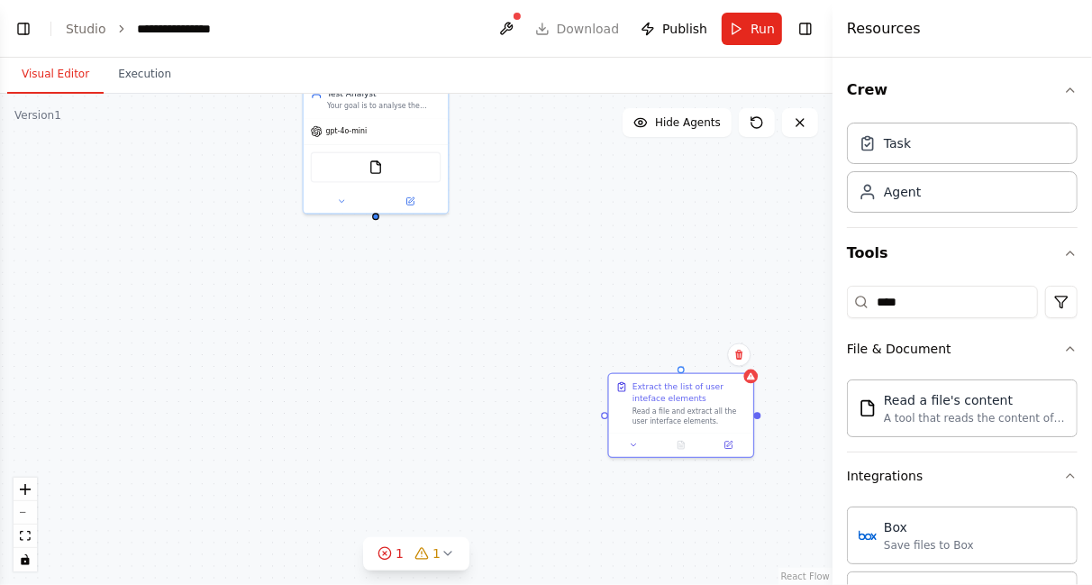
drag, startPoint x: 250, startPoint y: 95, endPoint x: 320, endPoint y: 290, distance: 207.8
click at [320, 290] on div "Test Analyst Your goal is to analyse the given document and extract the roles i…" at bounding box center [416, 339] width 833 height 491
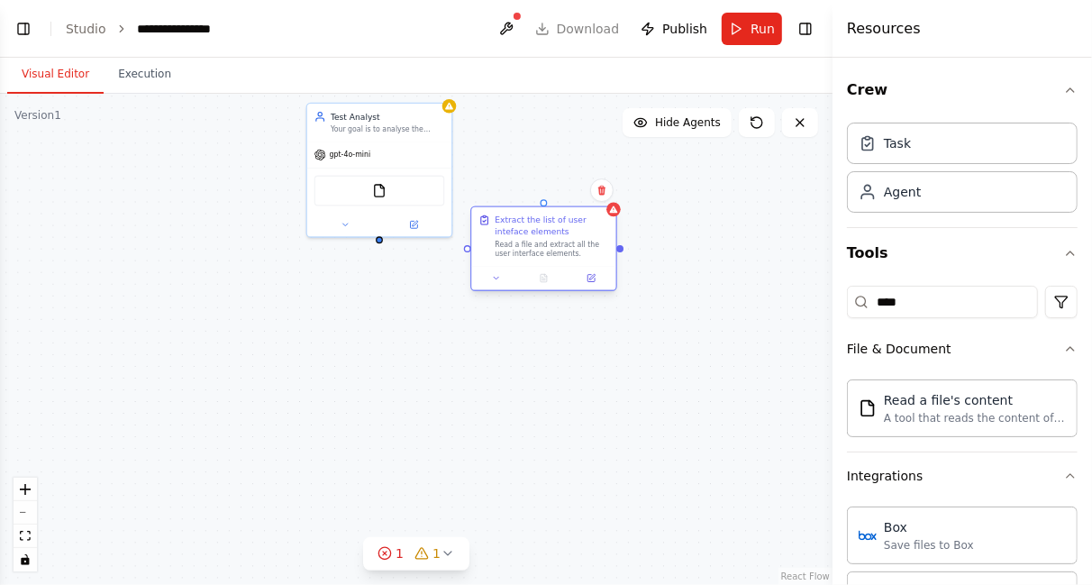
drag, startPoint x: 652, startPoint y: 413, endPoint x: 508, endPoint y: 214, distance: 245.8
click at [508, 214] on div "Extract the list of user inteface elements" at bounding box center [552, 225] width 114 height 23
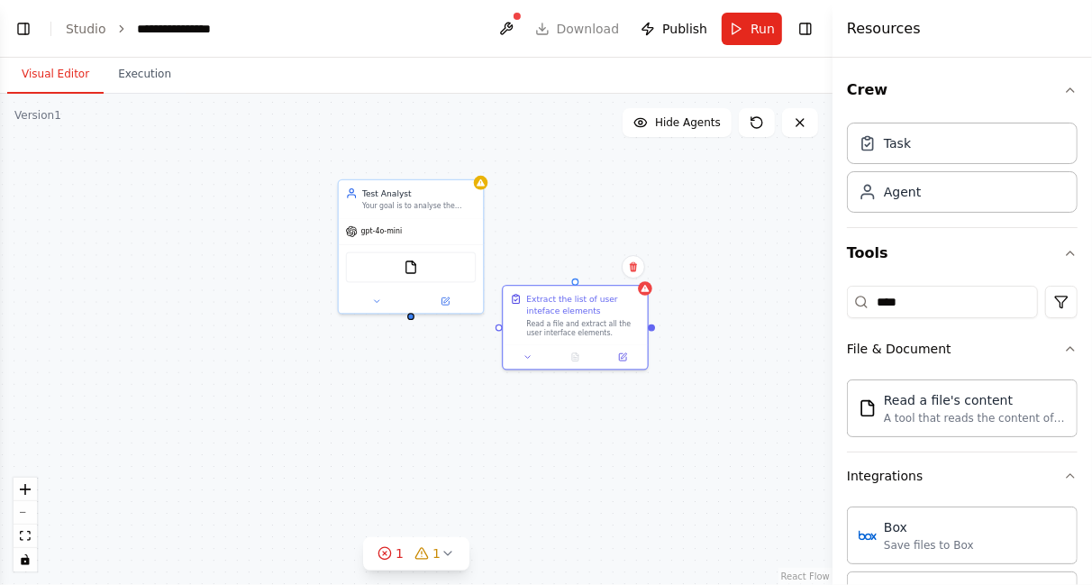
drag, startPoint x: 378, startPoint y: 243, endPoint x: 404, endPoint y: 322, distance: 82.6
click at [404, 322] on div "Test Analyst Your goal is to analyse the given document and extract the roles i…" at bounding box center [416, 339] width 833 height 491
drag, startPoint x: 492, startPoint y: 326, endPoint x: 401, endPoint y: 318, distance: 91.4
click at [401, 318] on div "Test Analyst Your goal is to analyse the given document and extract the roles i…" at bounding box center [416, 339] width 833 height 491
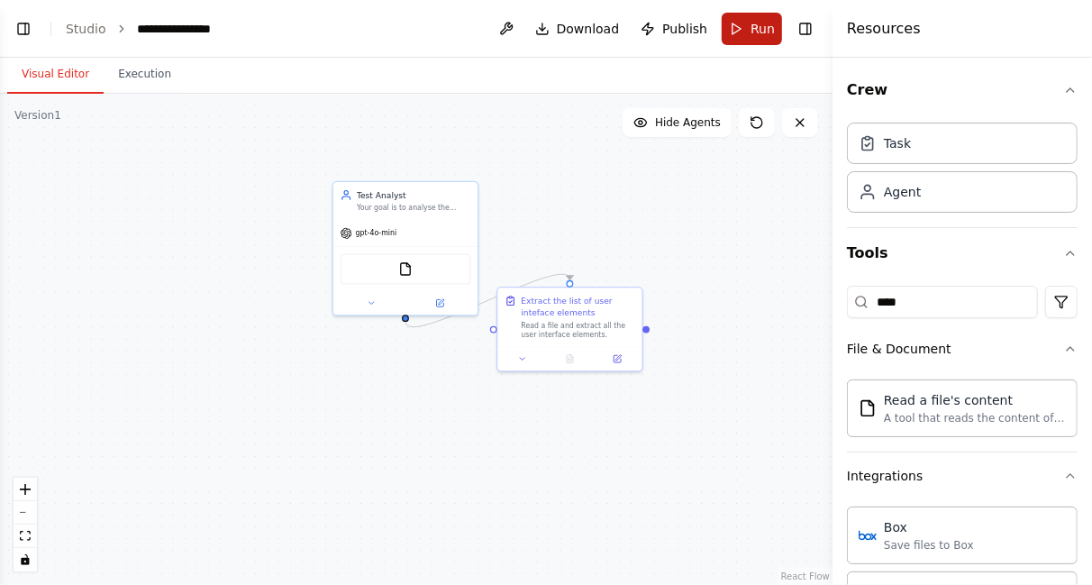
click at [740, 26] on button "Run" at bounding box center [752, 29] width 60 height 32
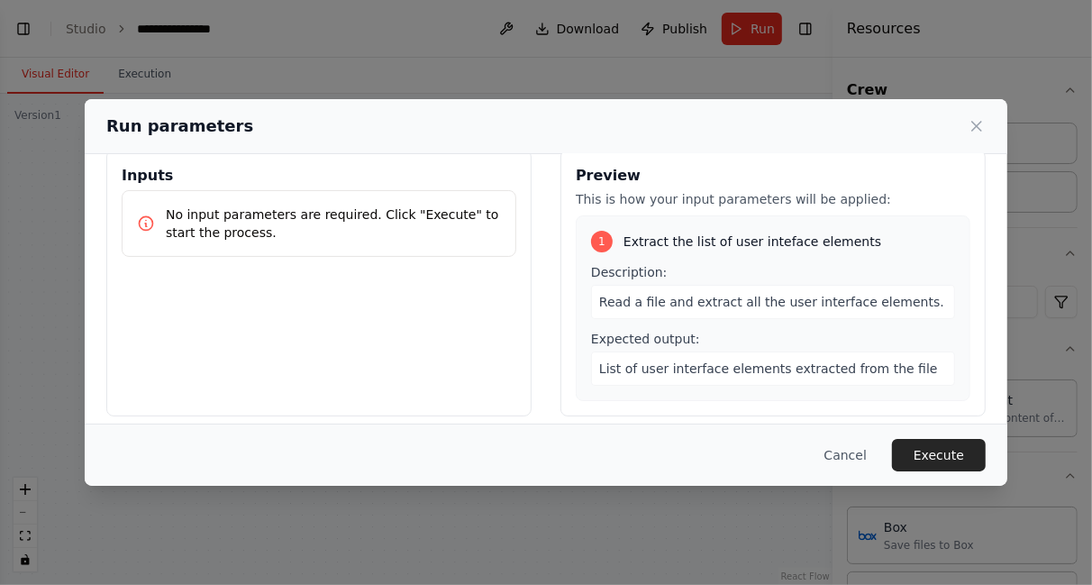
scroll to position [39, 0]
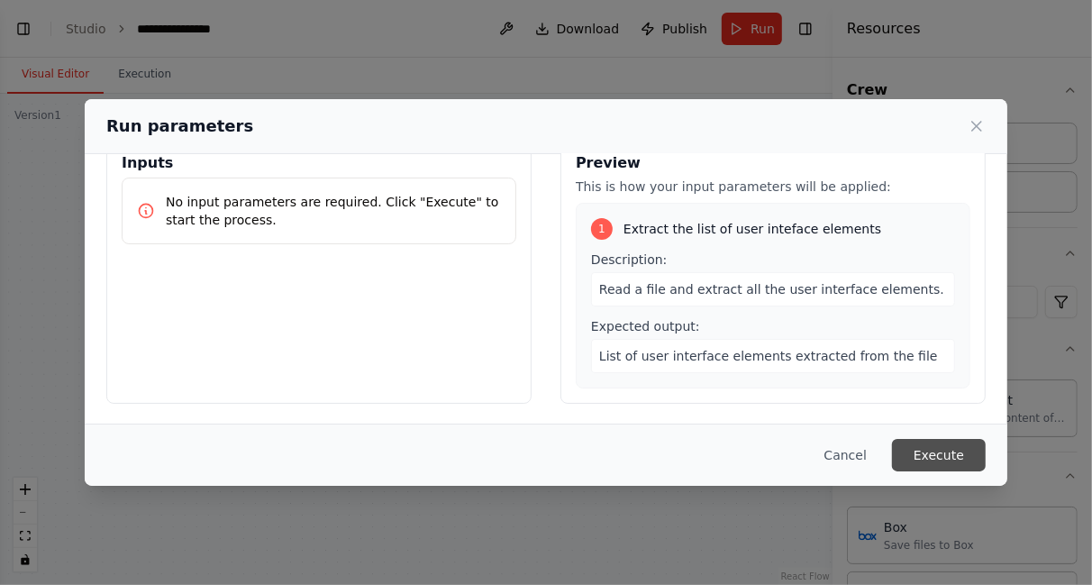
click at [935, 453] on button "Execute" at bounding box center [939, 455] width 94 height 32
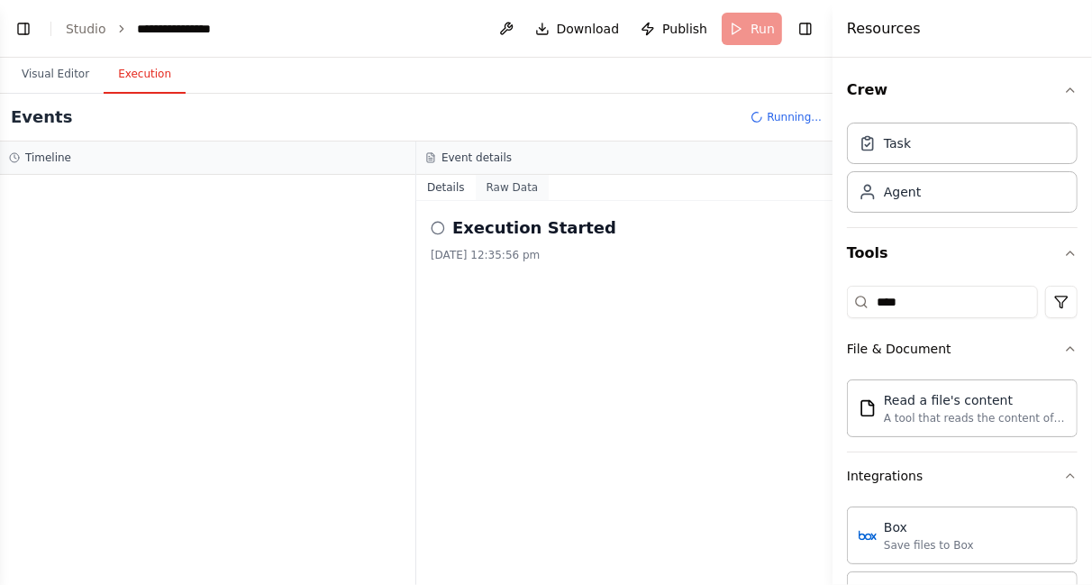
click at [501, 187] on button "Raw Data" at bounding box center [513, 187] width 74 height 25
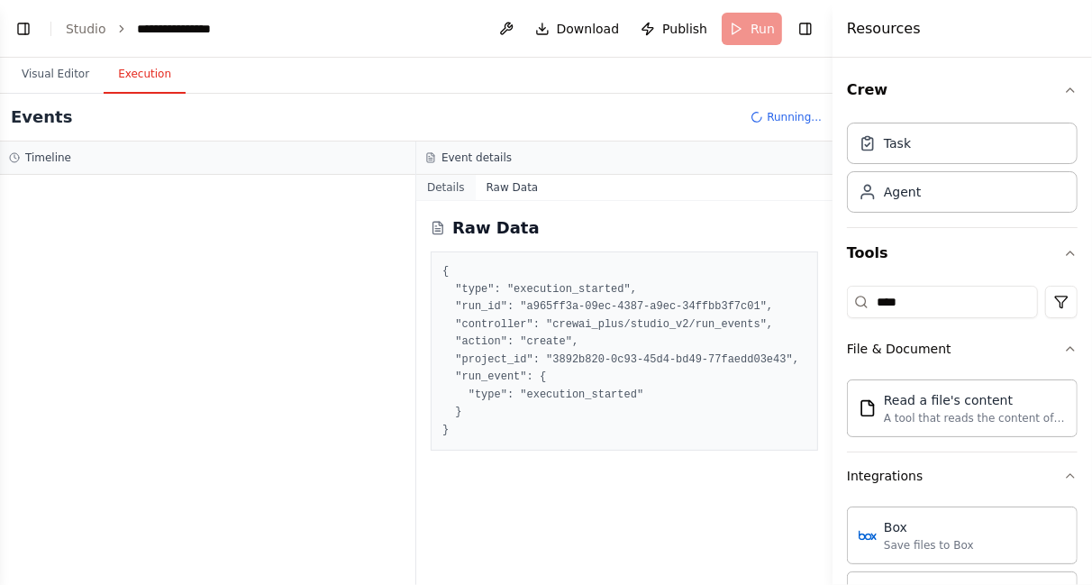
click at [441, 187] on button "Details" at bounding box center [445, 187] width 59 height 25
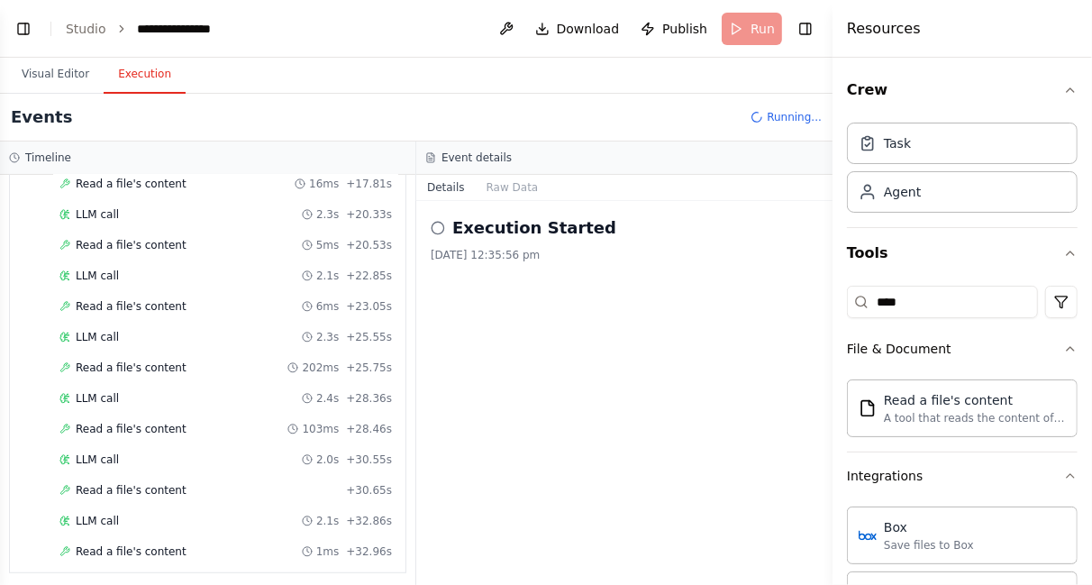
scroll to position [469, 0]
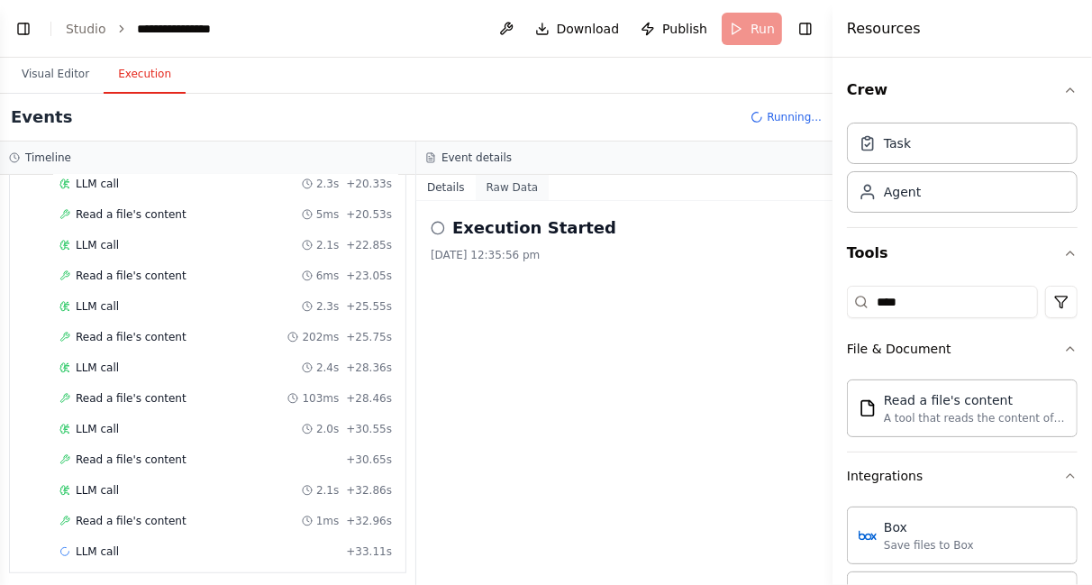
click at [507, 190] on button "Raw Data" at bounding box center [513, 187] width 74 height 25
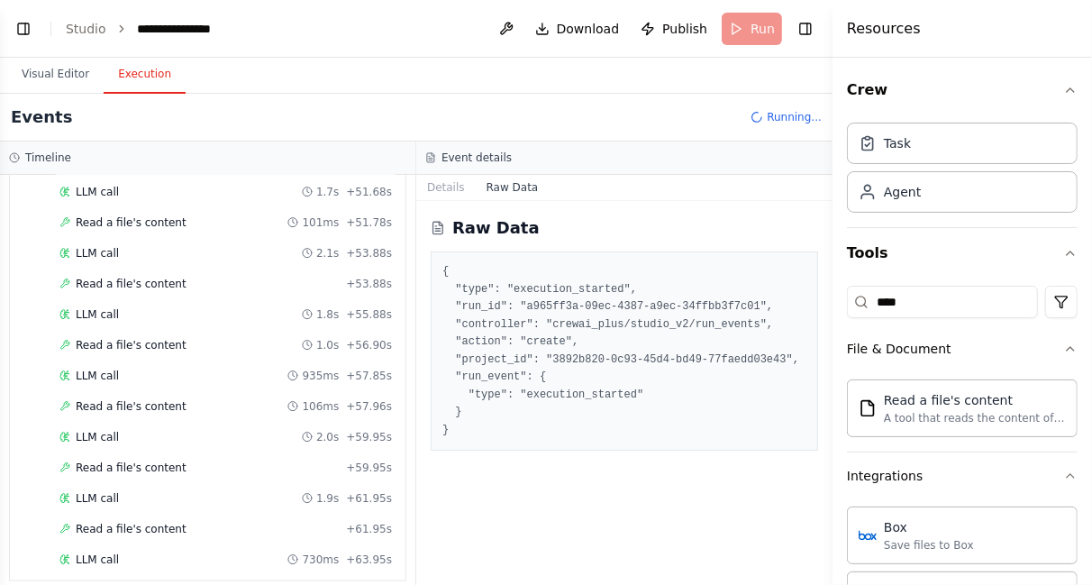
scroll to position [1288, 0]
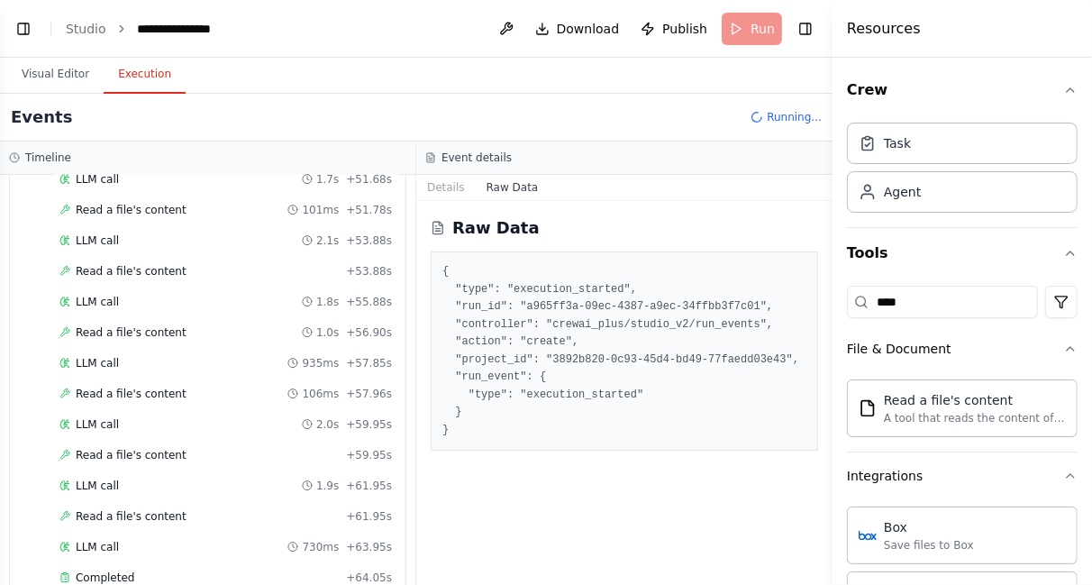
click at [503, 181] on button "Raw Data" at bounding box center [513, 187] width 74 height 25
click at [450, 187] on button "Details" at bounding box center [445, 187] width 59 height 25
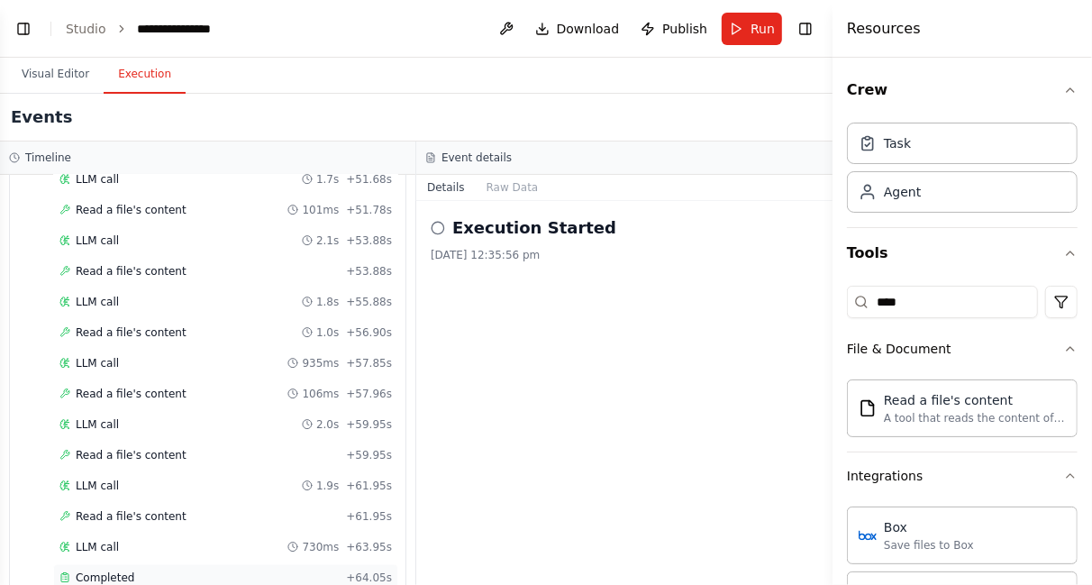
click at [121, 570] on span "Completed" at bounding box center [105, 577] width 59 height 14
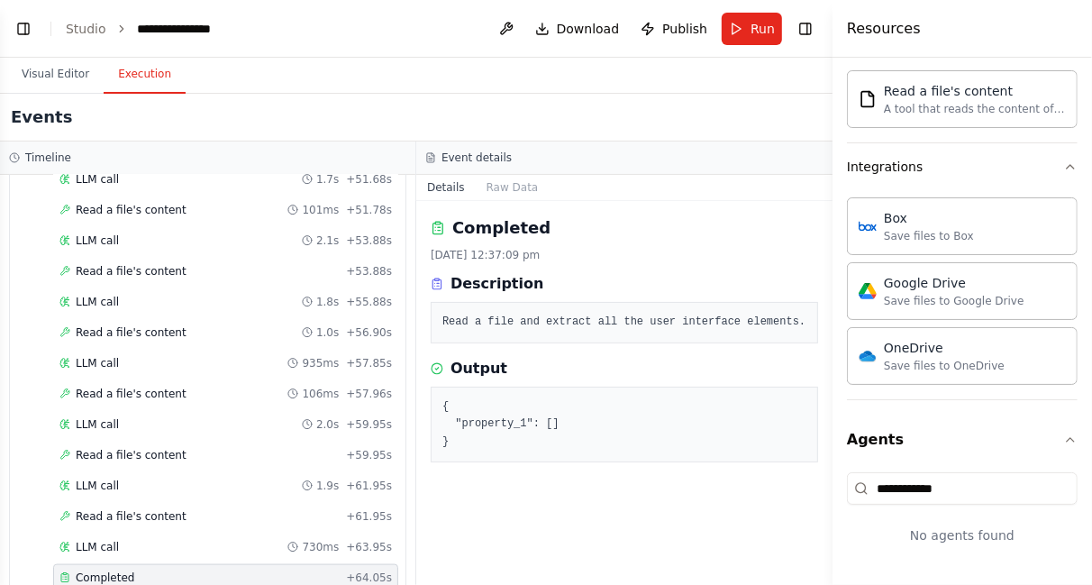
scroll to position [0, 0]
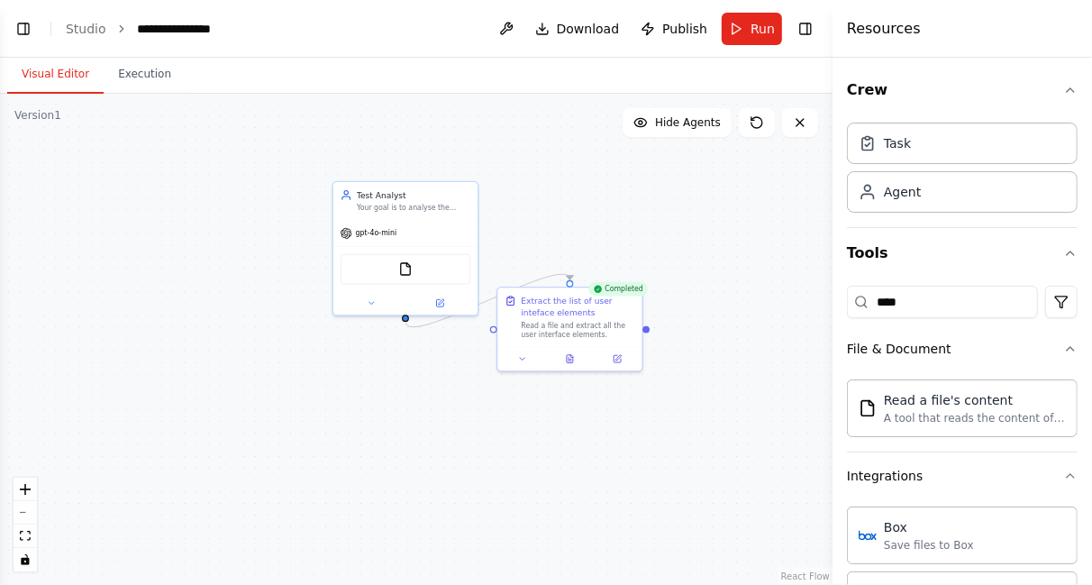
click at [59, 74] on button "Visual Editor" at bounding box center [55, 75] width 96 height 38
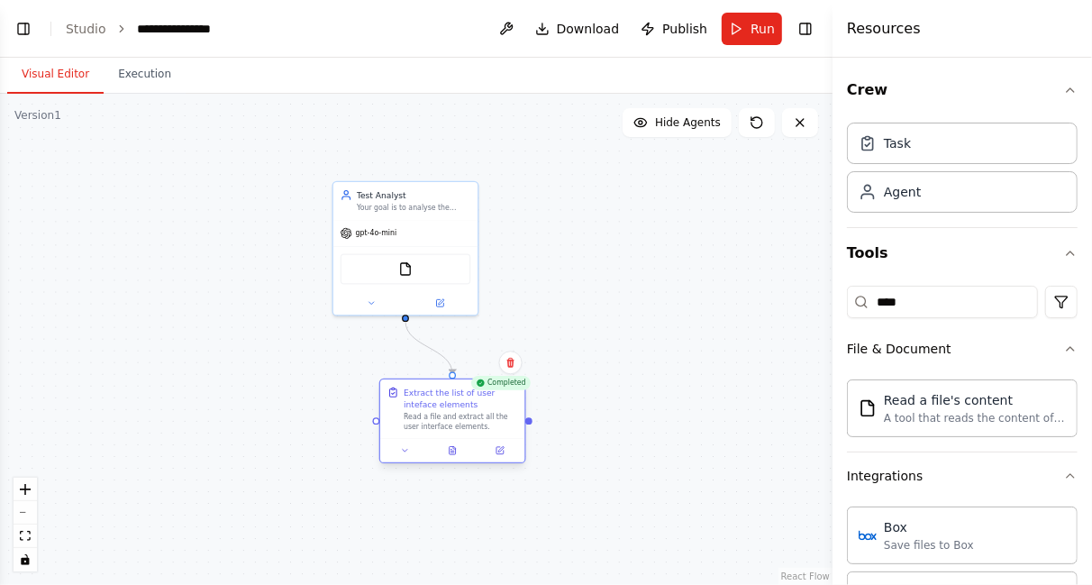
drag, startPoint x: 534, startPoint y: 299, endPoint x: 409, endPoint y: 403, distance: 162.5
click at [409, 403] on div "Extract the list of user inteface elements" at bounding box center [461, 398] width 114 height 23
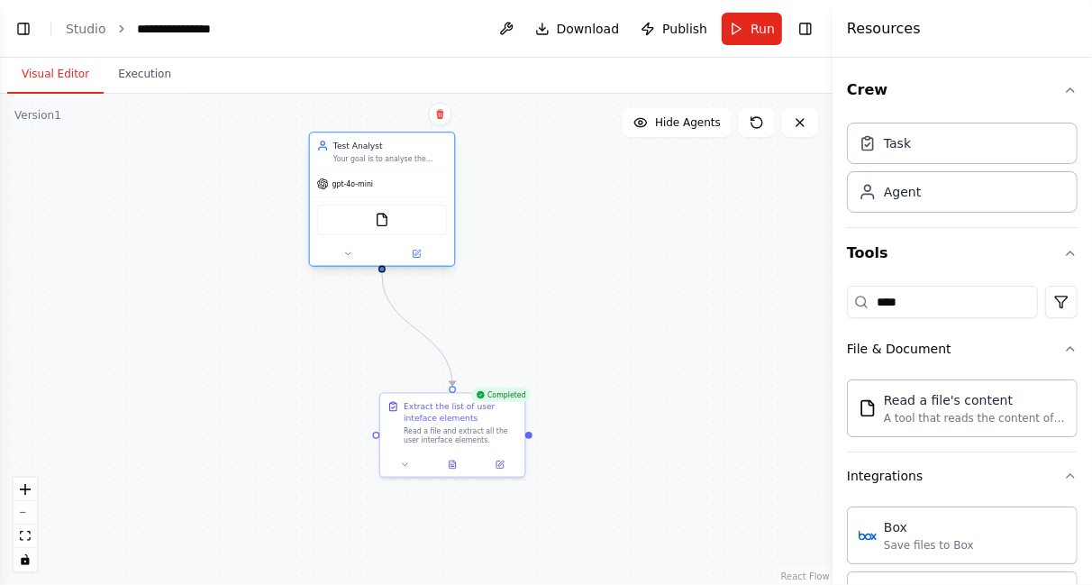
drag, startPoint x: 418, startPoint y: 205, endPoint x: 394, endPoint y: 148, distance: 61.8
click at [394, 148] on div "Test Analyst Your goal is to analyse the given document and extract the roles i…" at bounding box center [390, 151] width 114 height 23
click at [345, 256] on icon at bounding box center [347, 253] width 9 height 9
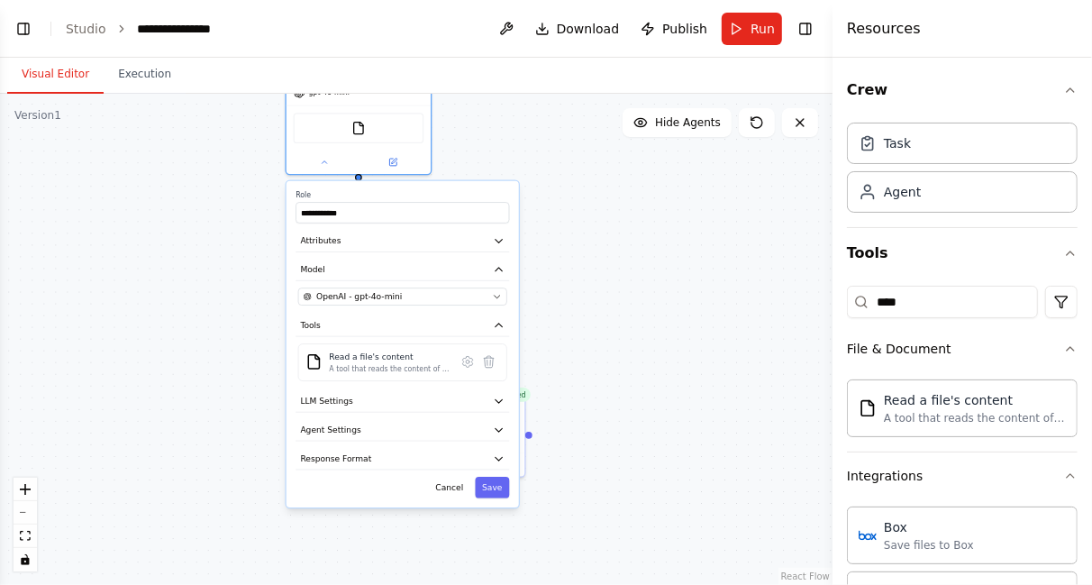
drag, startPoint x: 533, startPoint y: 482, endPoint x: 510, endPoint y: 378, distance: 107.1
click at [510, 378] on div "**********" at bounding box center [403, 344] width 232 height 326
click at [496, 400] on icon "button" at bounding box center [499, 402] width 12 height 12
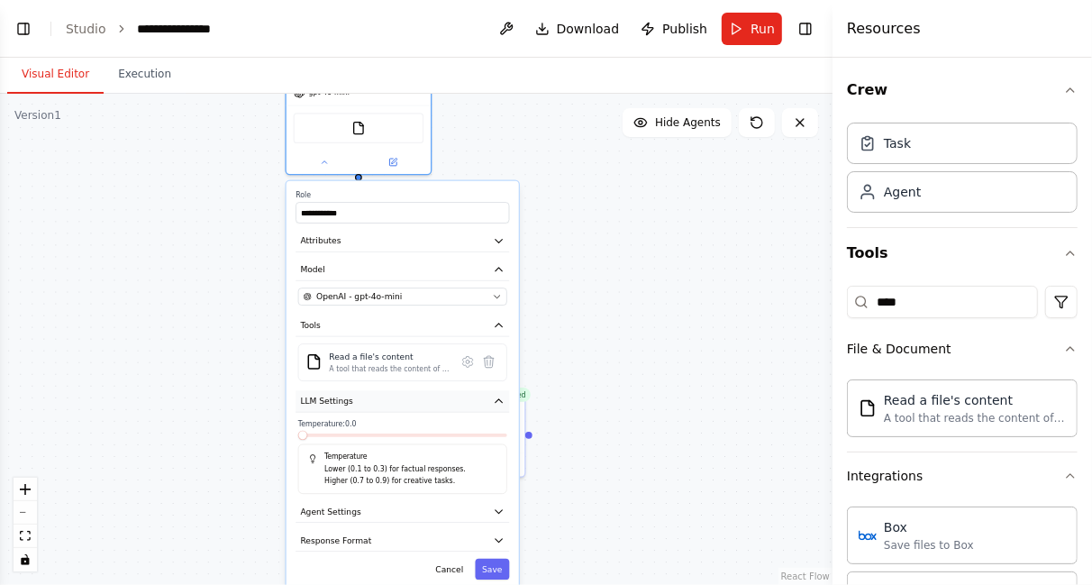
click at [496, 400] on icon "button" at bounding box center [499, 402] width 12 height 12
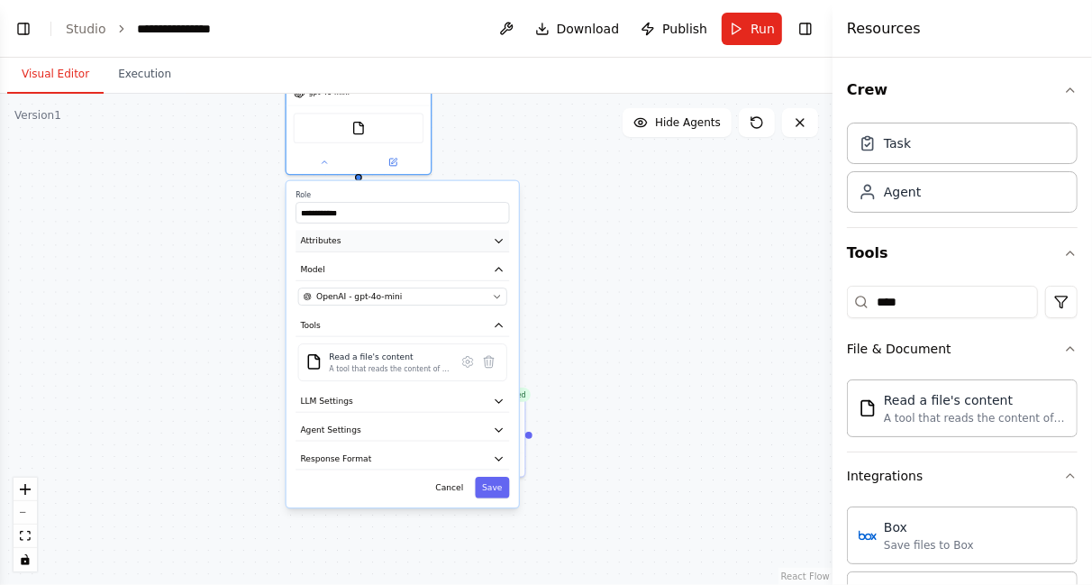
click at [495, 246] on button "Attributes" at bounding box center [403, 242] width 214 height 22
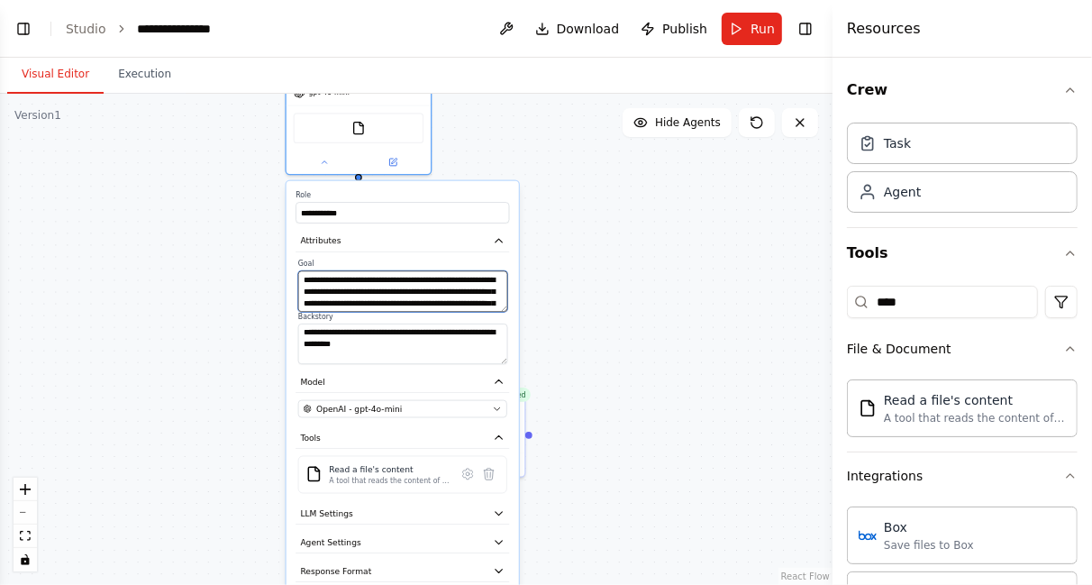
click at [348, 292] on textarea "**********" at bounding box center [402, 291] width 209 height 41
drag, startPoint x: 344, startPoint y: 303, endPoint x: 515, endPoint y: 322, distance: 172.2
click at [515, 322] on div "**********" at bounding box center [403, 400] width 232 height 439
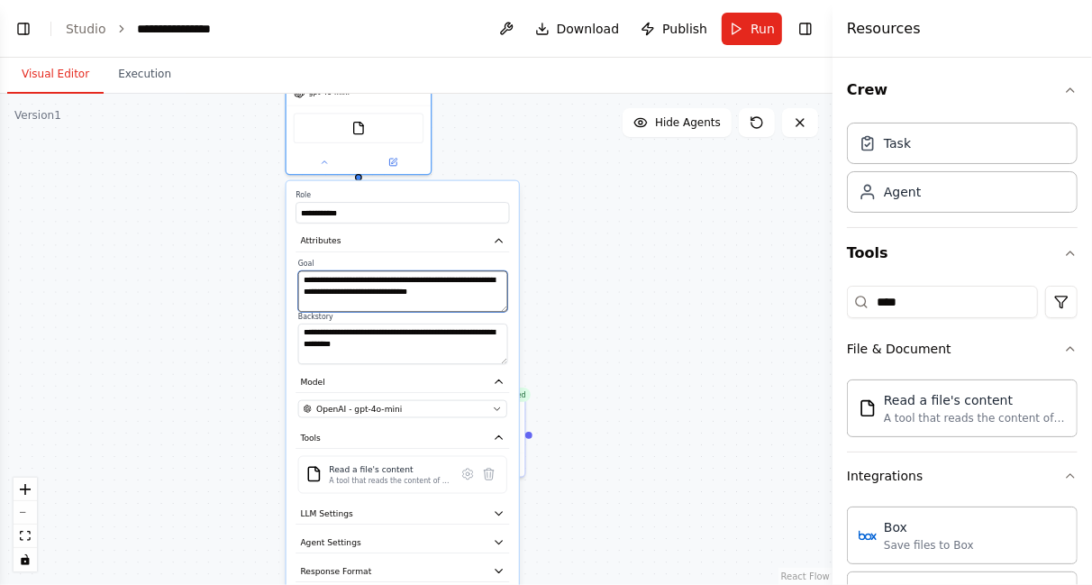
scroll to position [0, 0]
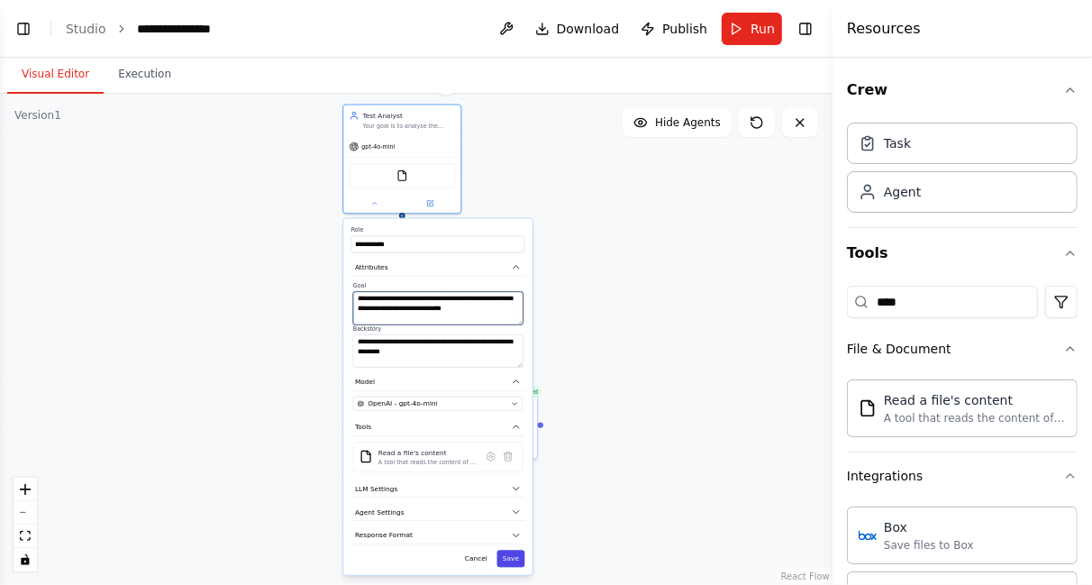
type textarea "**********"
click at [514, 561] on button "Save" at bounding box center [511, 558] width 28 height 17
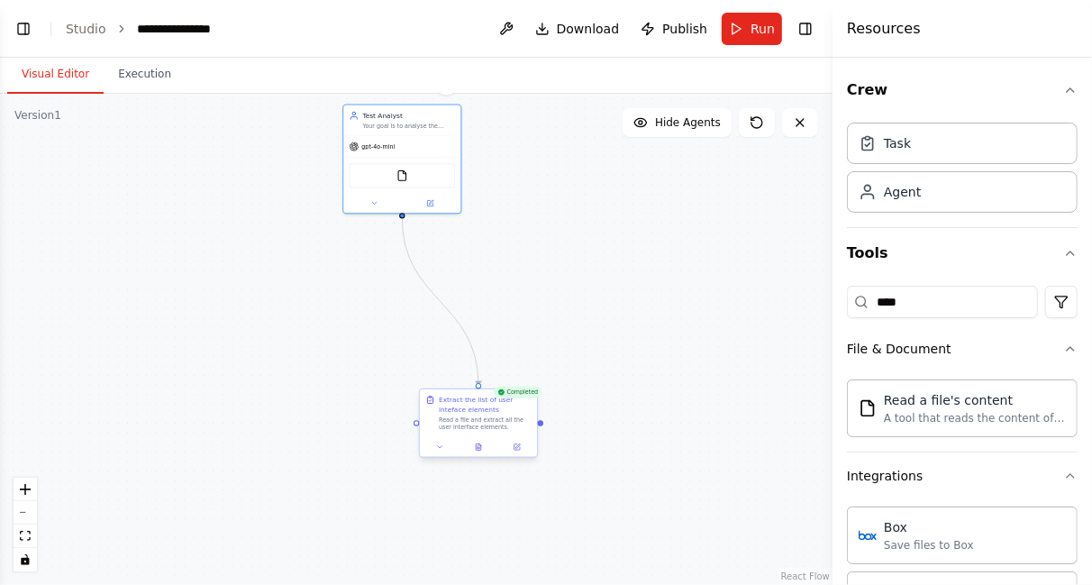
click at [440, 453] on div at bounding box center [478, 447] width 117 height 20
click at [438, 446] on icon at bounding box center [439, 446] width 7 height 7
select select "*****"
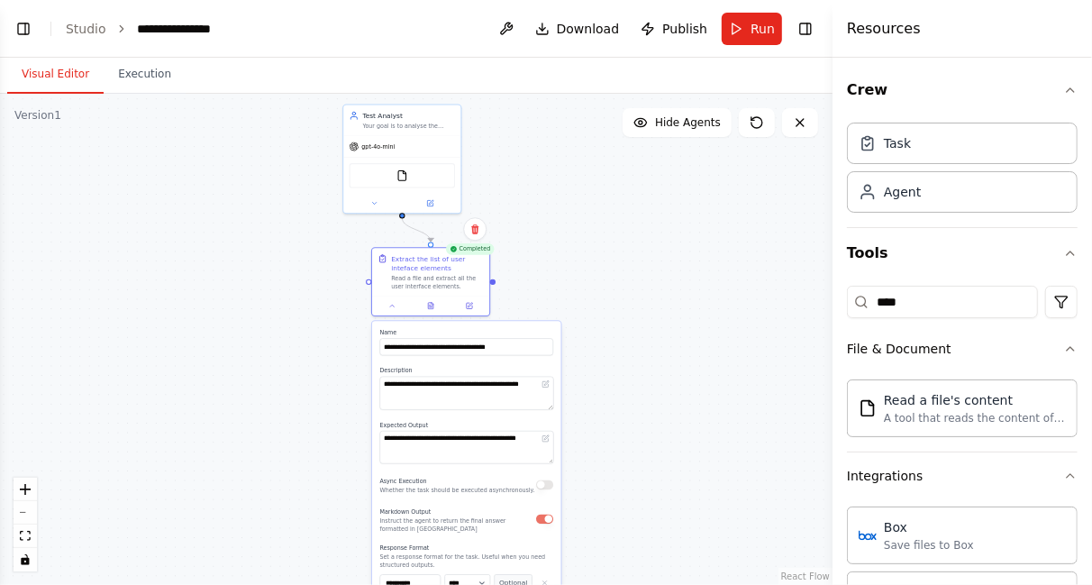
drag, startPoint x: 456, startPoint y: 397, endPoint x: 396, endPoint y: 219, distance: 188.0
click at [396, 219] on div ".deletable-edge-delete-btn { width: 20px; height: 20px; border: 0px solid #ffff…" at bounding box center [416, 339] width 833 height 491
click at [581, 247] on div ".deletable-edge-delete-btn { width: 20px; height: 20px; border: 0px solid #ffff…" at bounding box center [416, 339] width 833 height 491
click at [747, 25] on button "Run" at bounding box center [752, 29] width 60 height 32
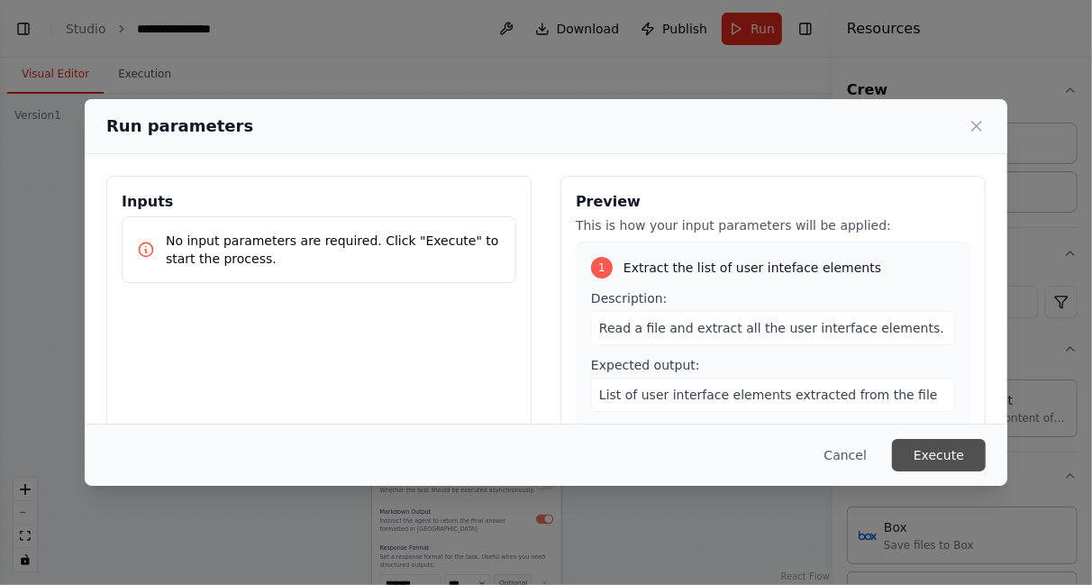
click at [941, 448] on button "Execute" at bounding box center [939, 455] width 94 height 32
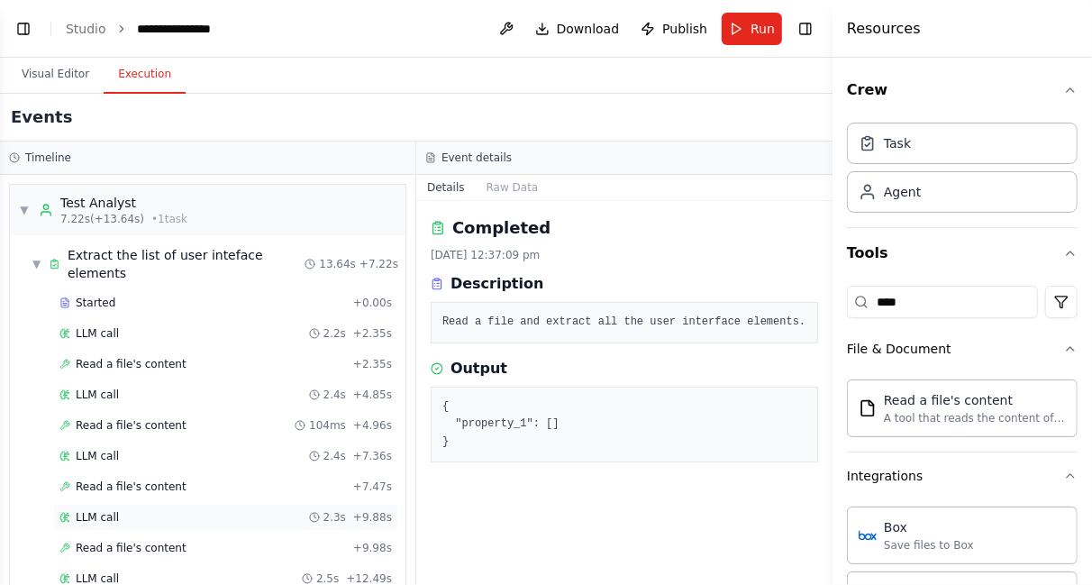
scroll to position [104, 0]
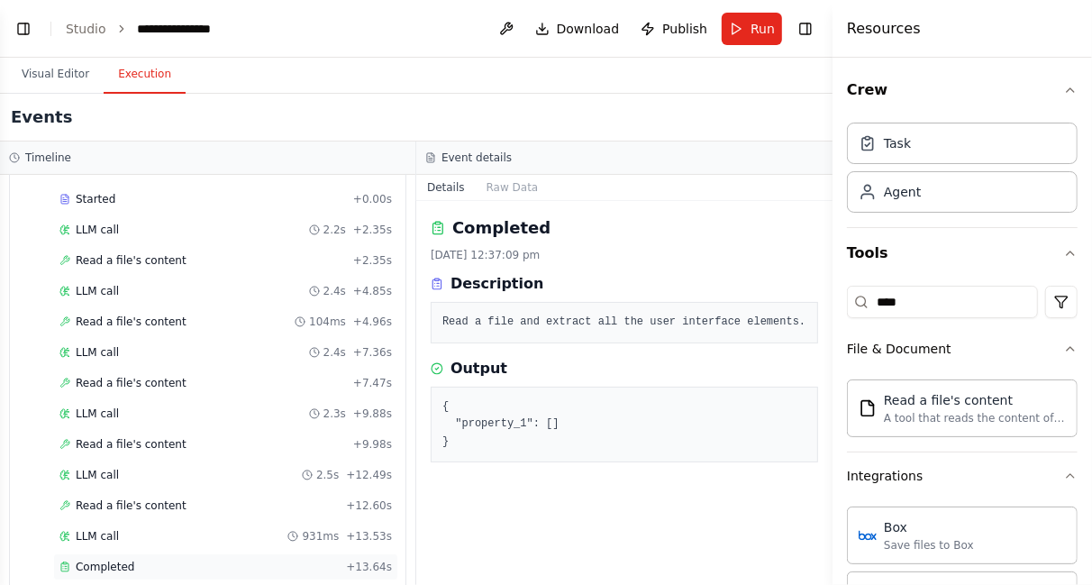
click at [106, 560] on span "Completed" at bounding box center [105, 567] width 59 height 14
click at [496, 419] on pre "{ "property_1": [] }" at bounding box center [624, 424] width 364 height 53
click at [515, 185] on button "Raw Data" at bounding box center [513, 187] width 74 height 25
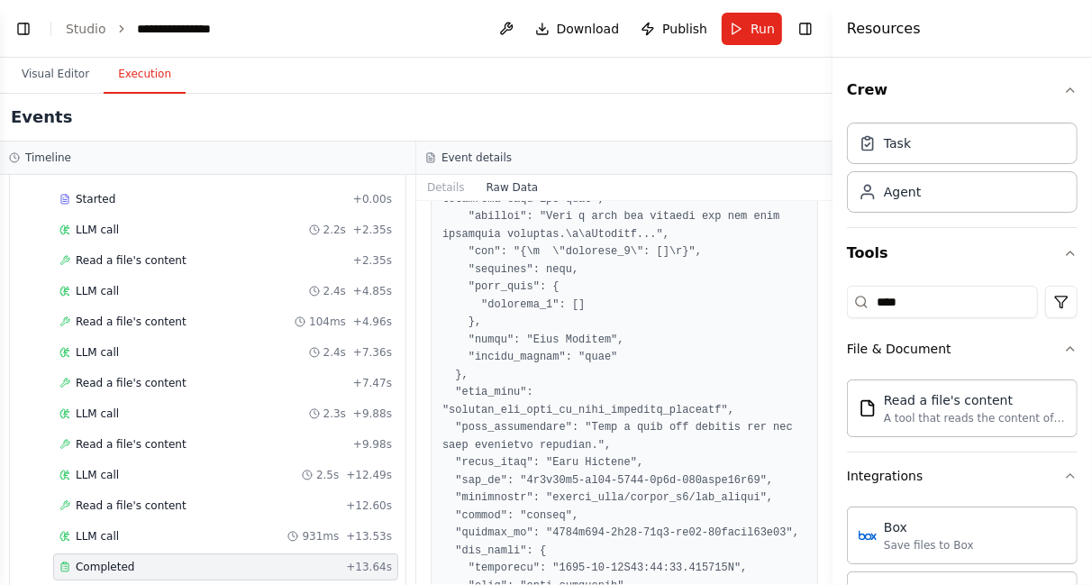
scroll to position [0, 0]
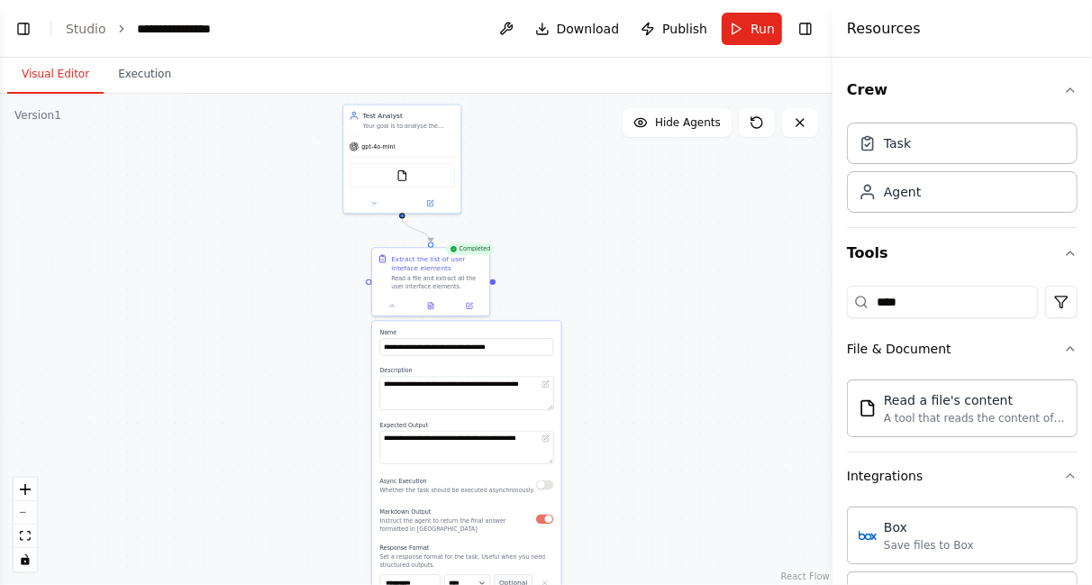
click at [68, 75] on button "Visual Editor" at bounding box center [55, 75] width 96 height 38
click at [406, 177] on img at bounding box center [402, 174] width 12 height 12
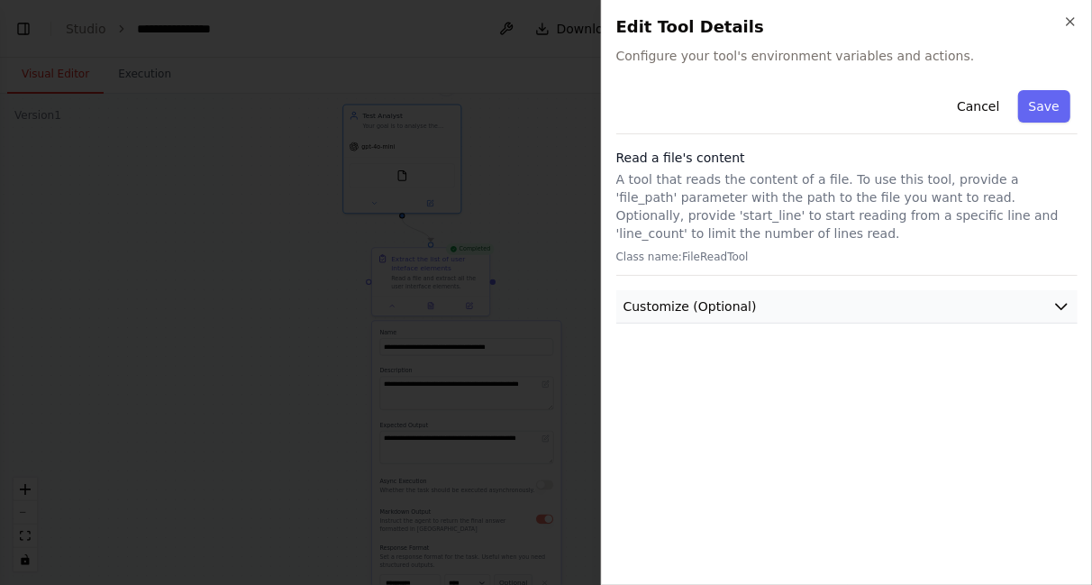
click at [933, 314] on button "Customize (Optional)" at bounding box center [846, 306] width 461 height 33
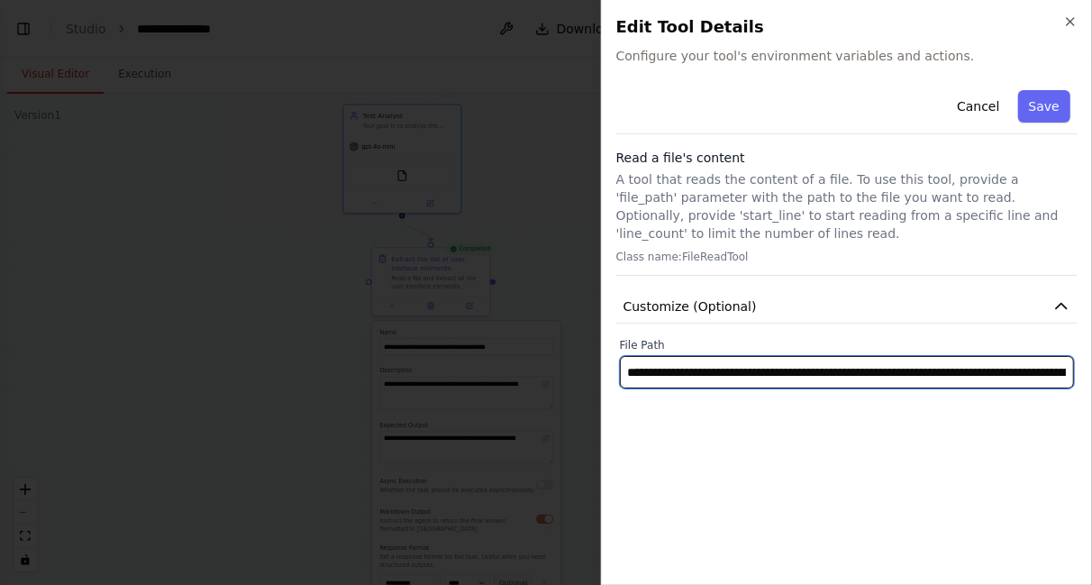
scroll to position [0, 374]
drag, startPoint x: 624, startPoint y: 370, endPoint x: 1094, endPoint y: 333, distance: 470.9
click at [1091, 333] on html "**********" at bounding box center [546, 292] width 1092 height 585
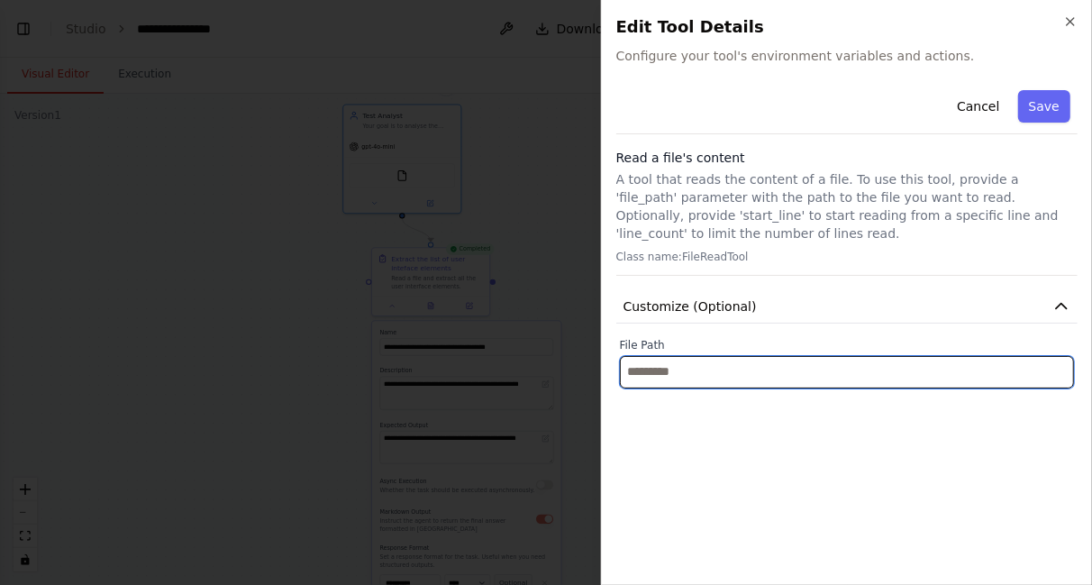
scroll to position [0, 0]
paste input "**********"
type input "**********"
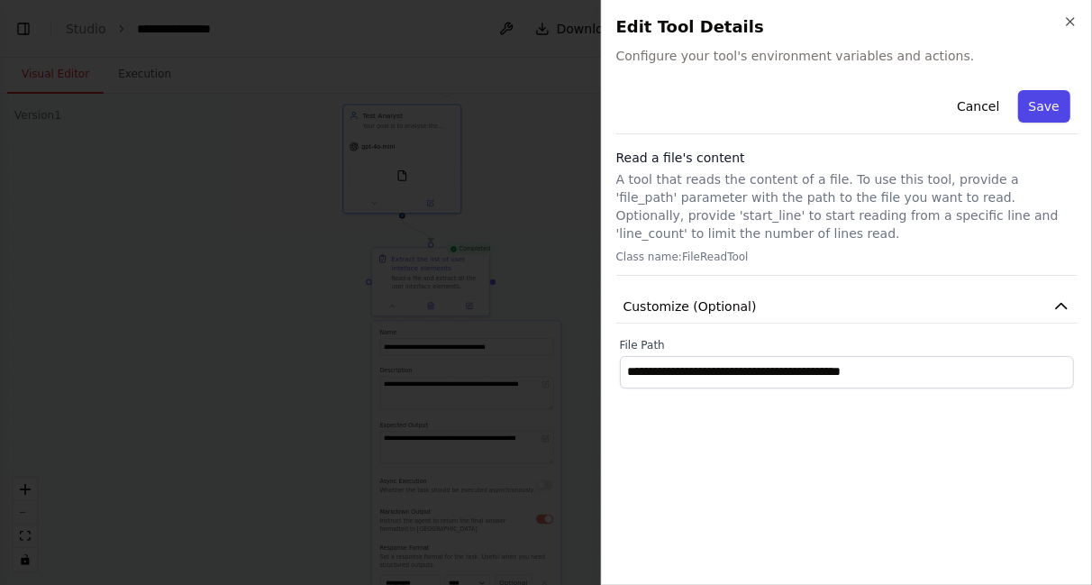
click at [1046, 101] on button "Save" at bounding box center [1044, 106] width 52 height 32
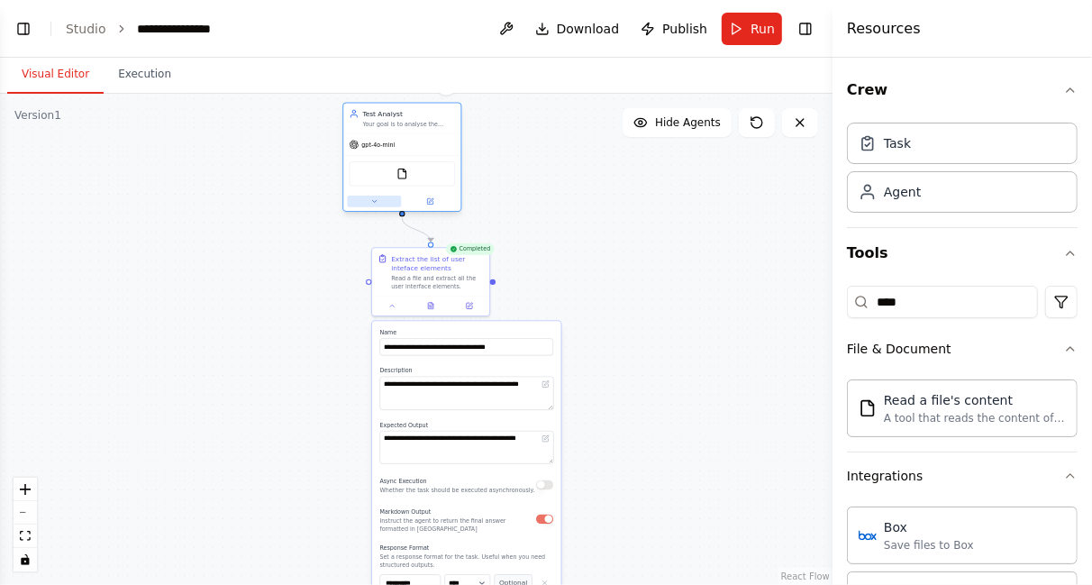
click at [369, 203] on button at bounding box center [375, 202] width 54 height 12
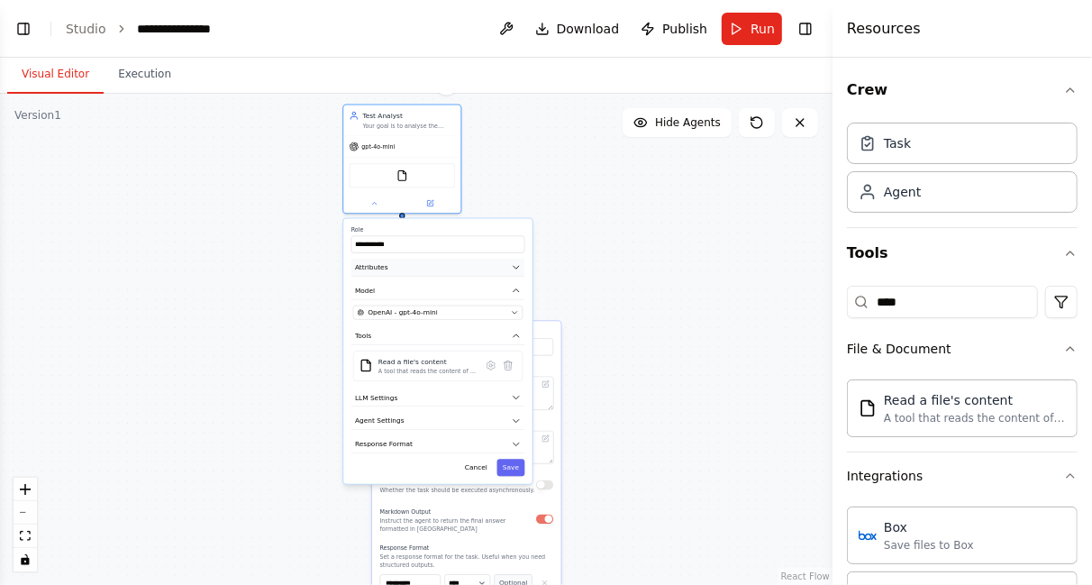
click at [514, 267] on icon "button" at bounding box center [517, 267] width 10 height 10
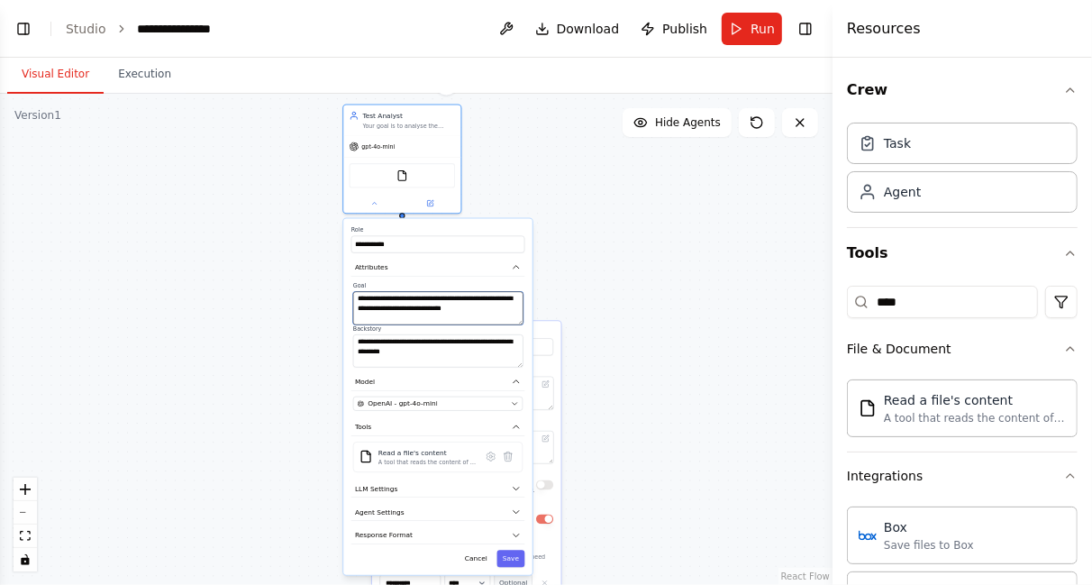
click at [497, 302] on textarea "**********" at bounding box center [438, 308] width 170 height 33
type textarea "**********"
click at [512, 559] on button "Save" at bounding box center [511, 558] width 28 height 17
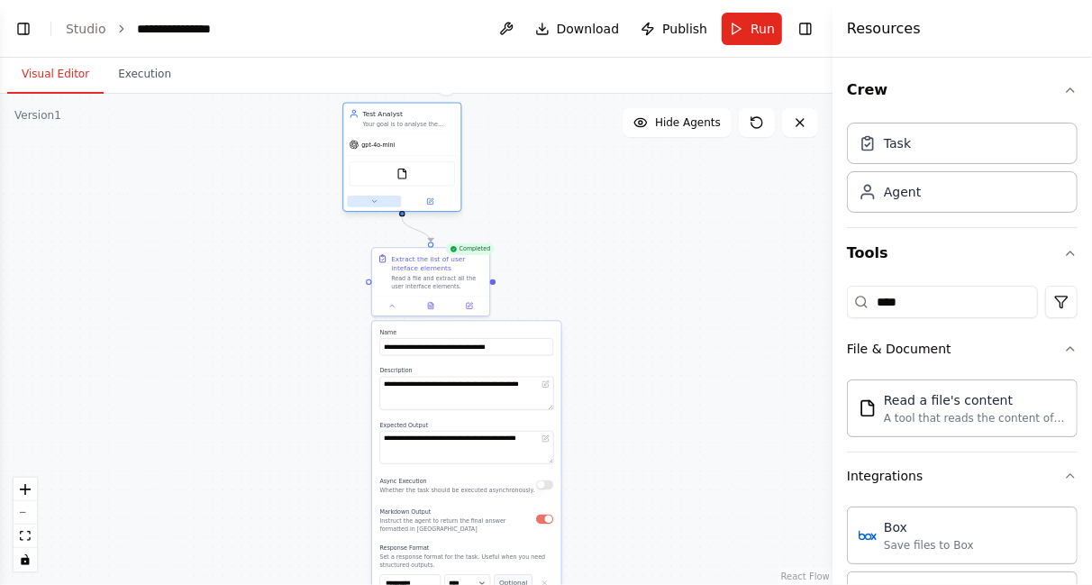
click at [373, 201] on icon at bounding box center [374, 201] width 4 height 2
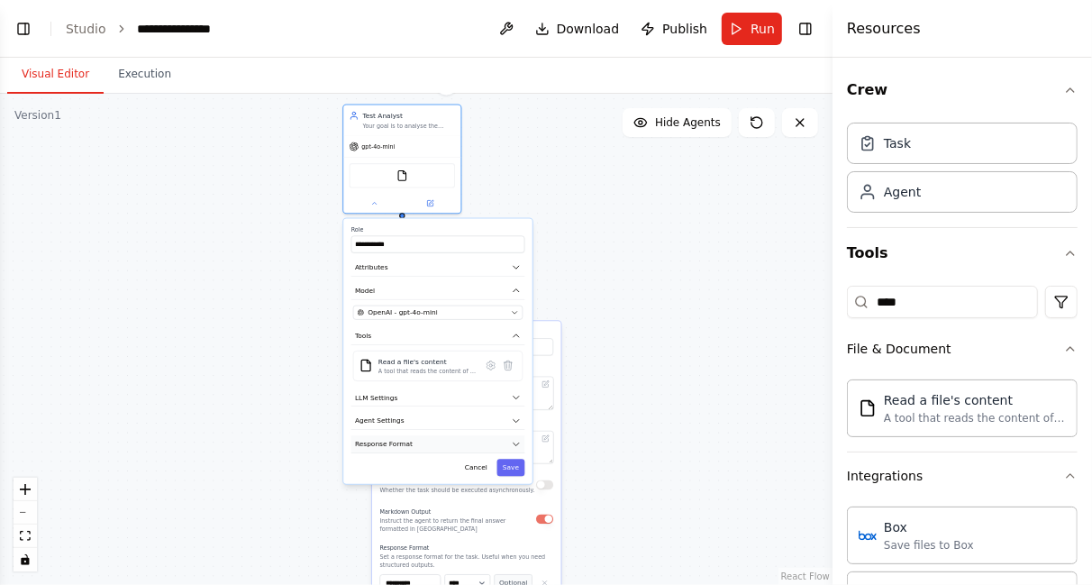
click at [432, 439] on button "Response Format" at bounding box center [438, 444] width 174 height 18
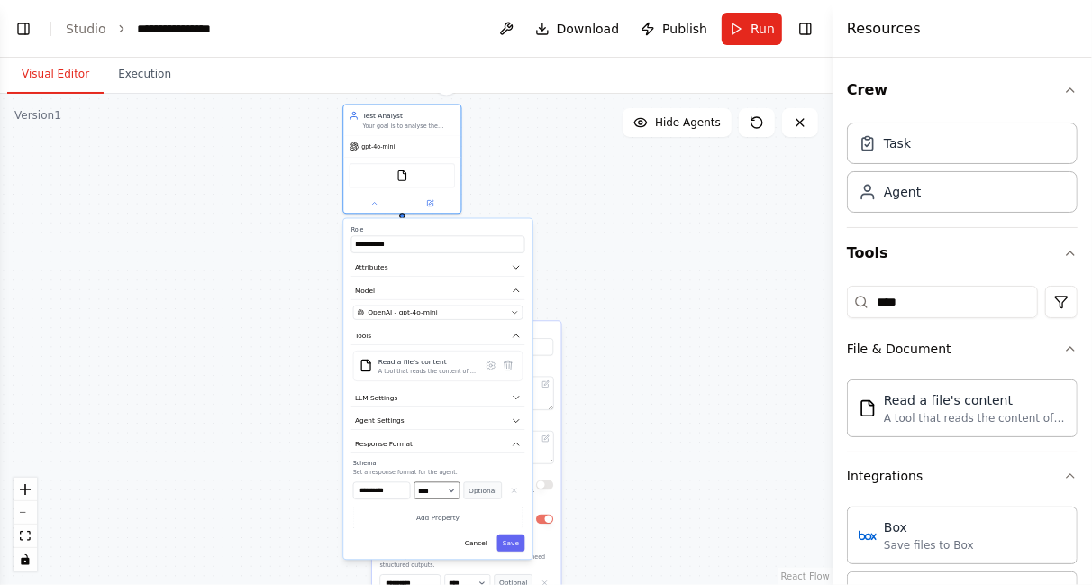
click at [452, 487] on select "**** ******* ******* **** ******" at bounding box center [437, 490] width 46 height 17
select select "******"
click at [414, 482] on select "**** ******* ******* **** ******" at bounding box center [437, 490] width 46 height 17
click at [514, 540] on button "Save" at bounding box center [511, 542] width 28 height 17
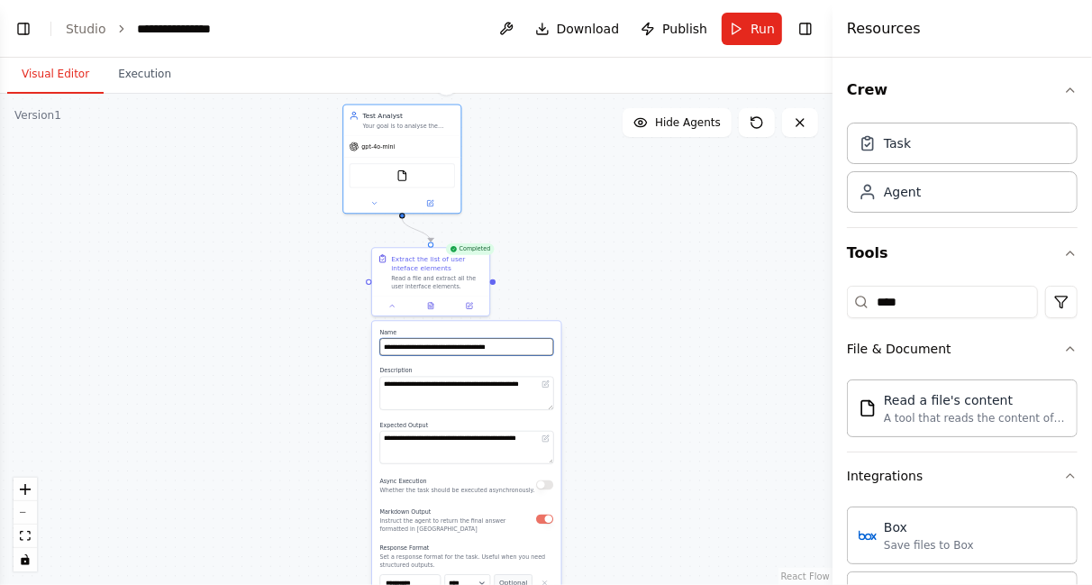
drag, startPoint x: 511, startPoint y: 346, endPoint x: 369, endPoint y: 353, distance: 142.5
click at [369, 353] on div ".deletable-edge-delete-btn { width: 20px; height: 20px; border: 0px solid #ffff…" at bounding box center [416, 339] width 833 height 491
type input "*"
type input "**********"
drag, startPoint x: 420, startPoint y: 386, endPoint x: 554, endPoint y: 389, distance: 134.3
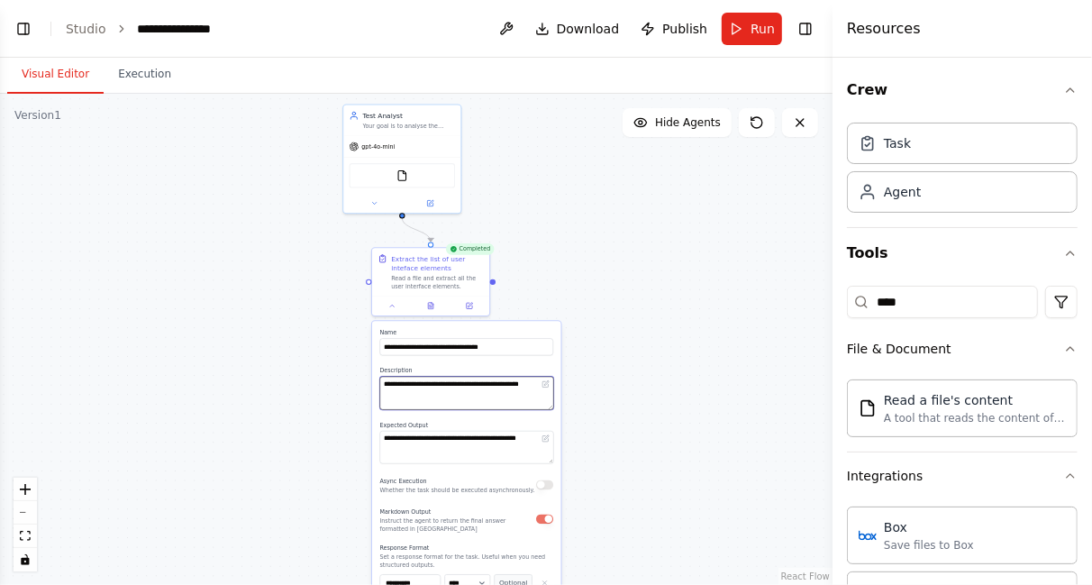
click at [554, 389] on div "**********" at bounding box center [466, 489] width 189 height 336
type textarea "**********"
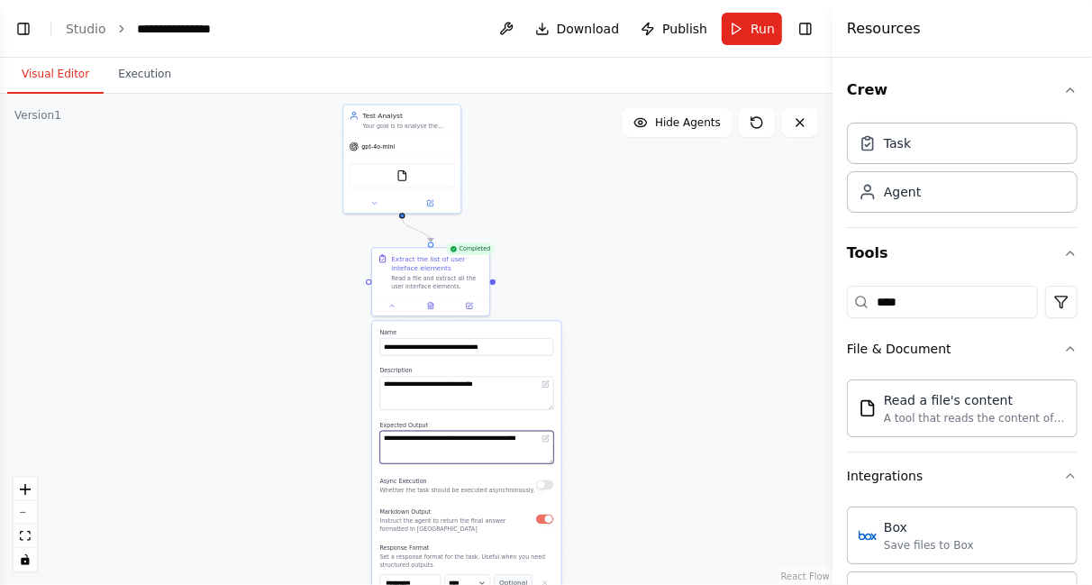
drag, startPoint x: 382, startPoint y: 439, endPoint x: 660, endPoint y: 439, distance: 277.5
click at [660, 439] on div ".deletable-edge-delete-btn { width: 20px; height: 20px; border: 0px solid #ffff…" at bounding box center [416, 339] width 833 height 491
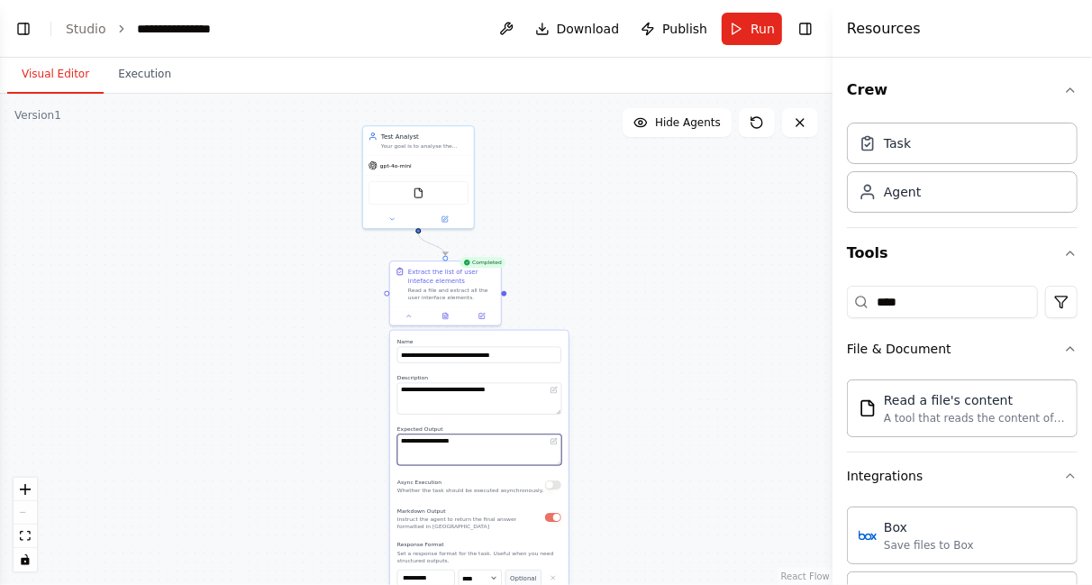
type textarea "**********"
click at [474, 580] on select "**** ******* ******* **** ******" at bounding box center [480, 577] width 43 height 16
select select "******"
click at [459, 569] on select "**** ******* ******* **** ******" at bounding box center [480, 577] width 43 height 16
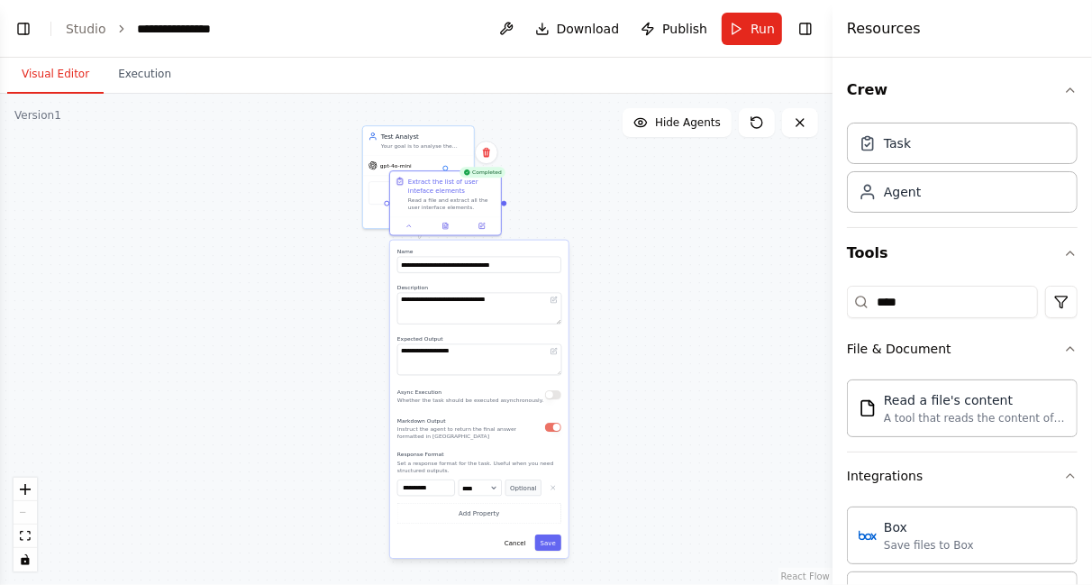
drag, startPoint x: 522, startPoint y: 341, endPoint x: 526, endPoint y: 228, distance: 112.7
click at [526, 228] on div ".deletable-edge-delete-btn { width: 20px; height: 20px; border: 0px solid #ffff…" at bounding box center [416, 339] width 833 height 491
click at [547, 541] on button "Save" at bounding box center [548, 542] width 26 height 16
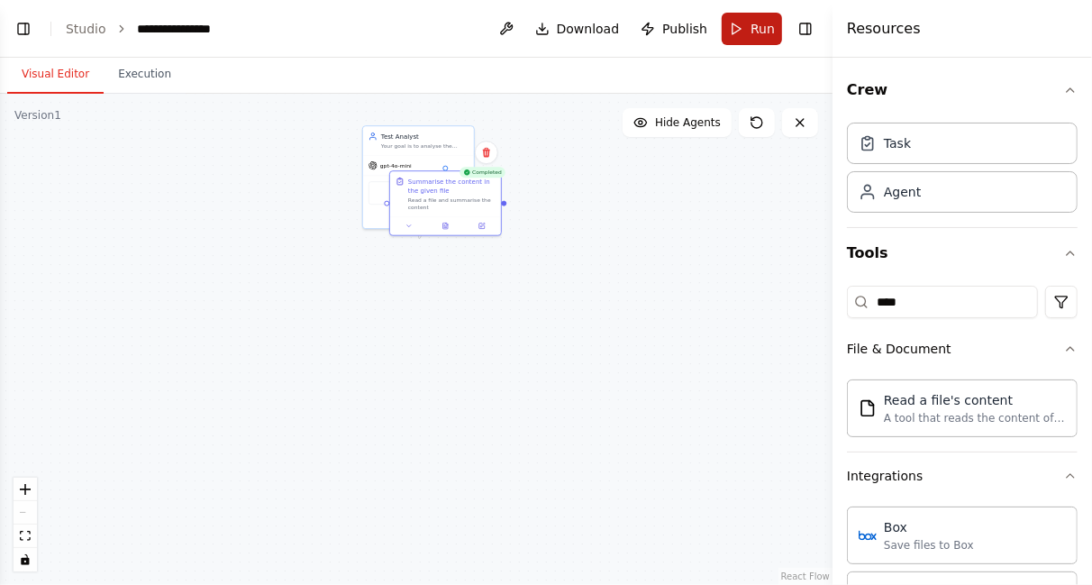
click at [750, 27] on button "Run" at bounding box center [752, 29] width 60 height 32
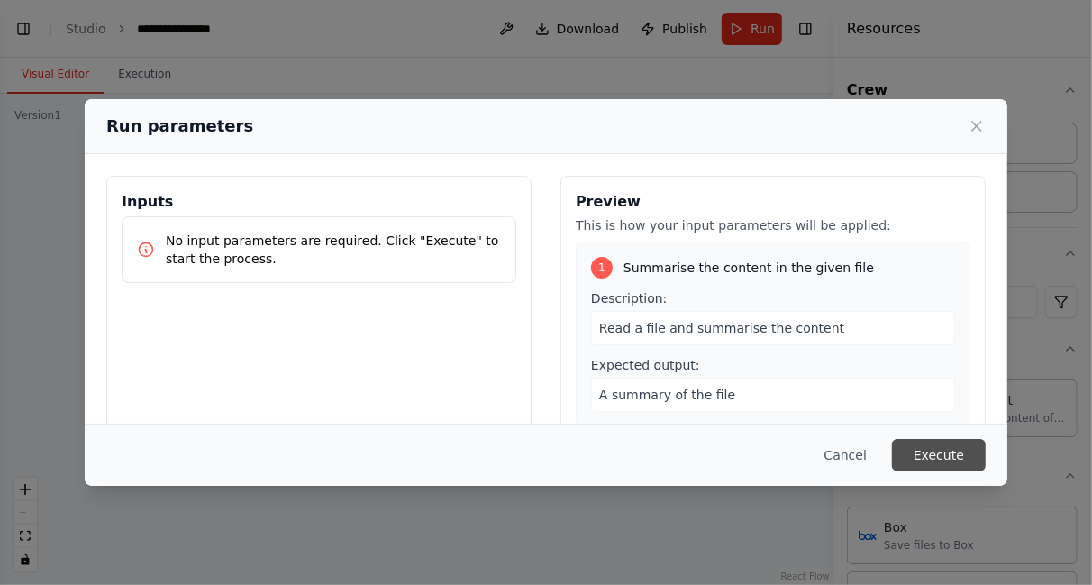
click at [915, 457] on button "Execute" at bounding box center [939, 455] width 94 height 32
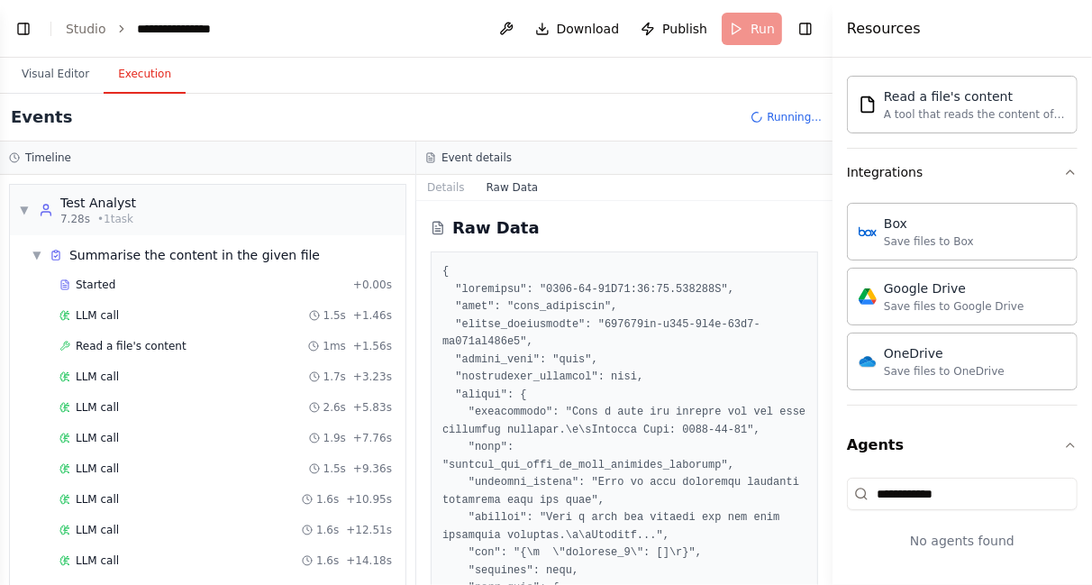
scroll to position [309, 0]
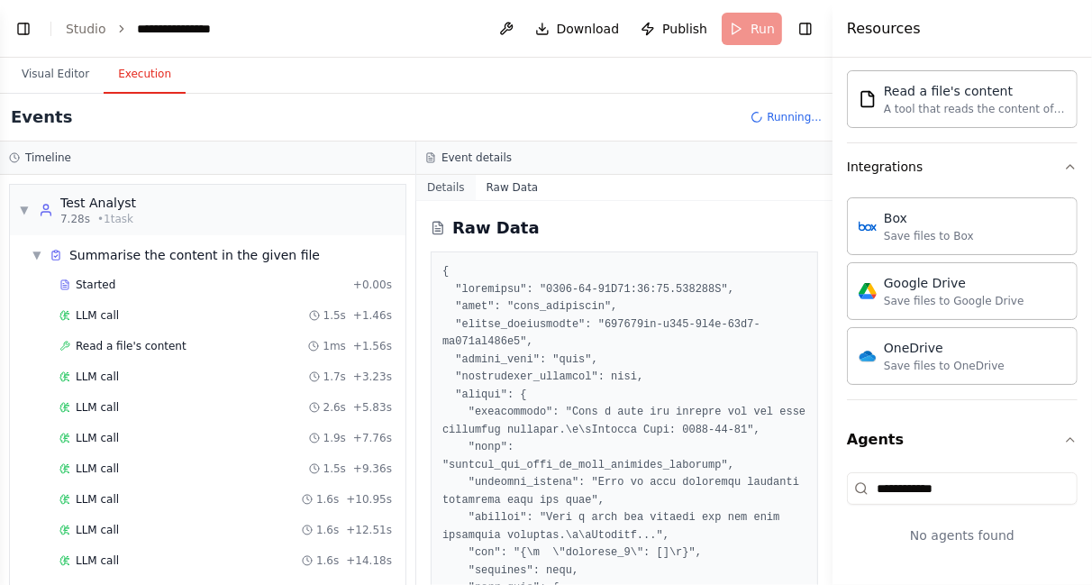
click at [448, 183] on button "Details" at bounding box center [445, 187] width 59 height 25
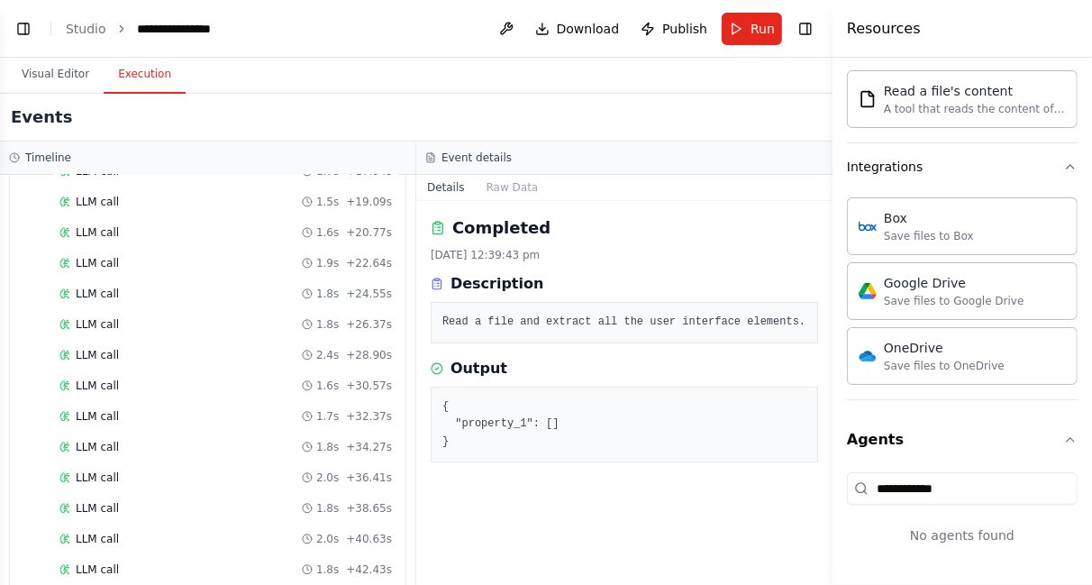
scroll to position [589, 0]
click at [113, 564] on span "Completed" at bounding box center [105, 571] width 59 height 14
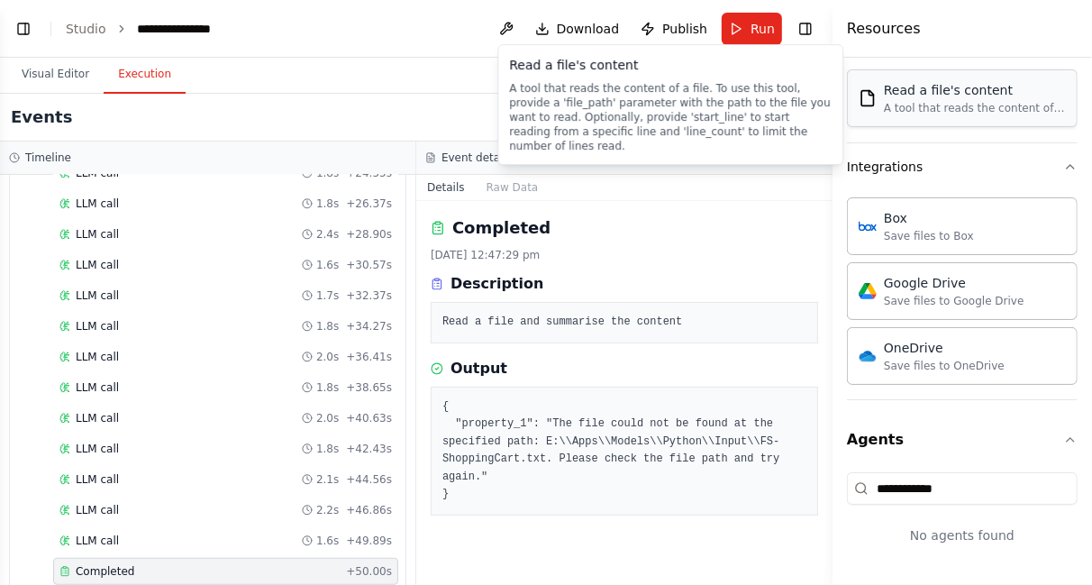
click at [1007, 112] on div "A tool that reads the content of a file. To use this tool, provide a 'file_path…" at bounding box center [975, 108] width 182 height 14
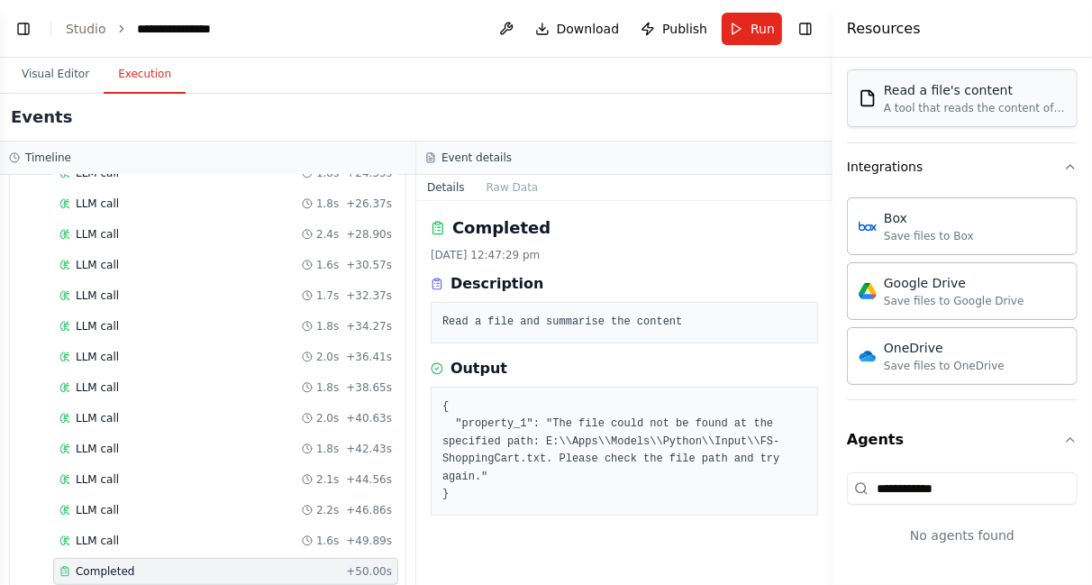
click at [1007, 112] on div "A tool that reads the content of a file. To use this tool, provide a 'file_path…" at bounding box center [975, 108] width 182 height 14
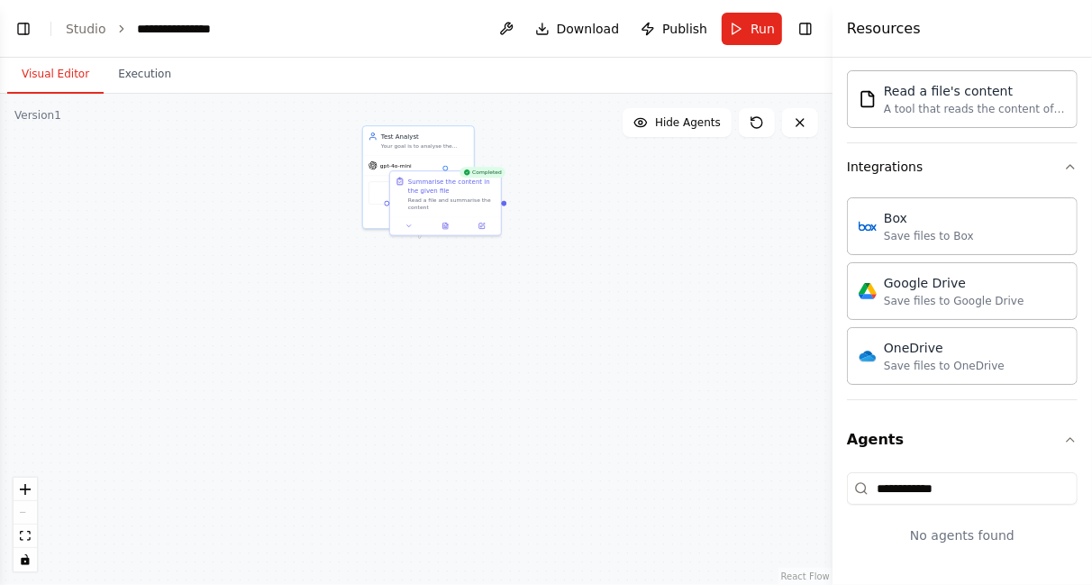
click at [60, 65] on button "Visual Editor" at bounding box center [55, 75] width 96 height 38
drag, startPoint x: 450, startPoint y: 182, endPoint x: 457, endPoint y: 332, distance: 150.6
click at [457, 332] on div "Summarise the content in the given file Read a file and summarise the content" at bounding box center [460, 318] width 87 height 34
click at [411, 190] on div "FileReadTool" at bounding box center [419, 190] width 100 height 23
click at [414, 188] on img at bounding box center [418, 191] width 11 height 11
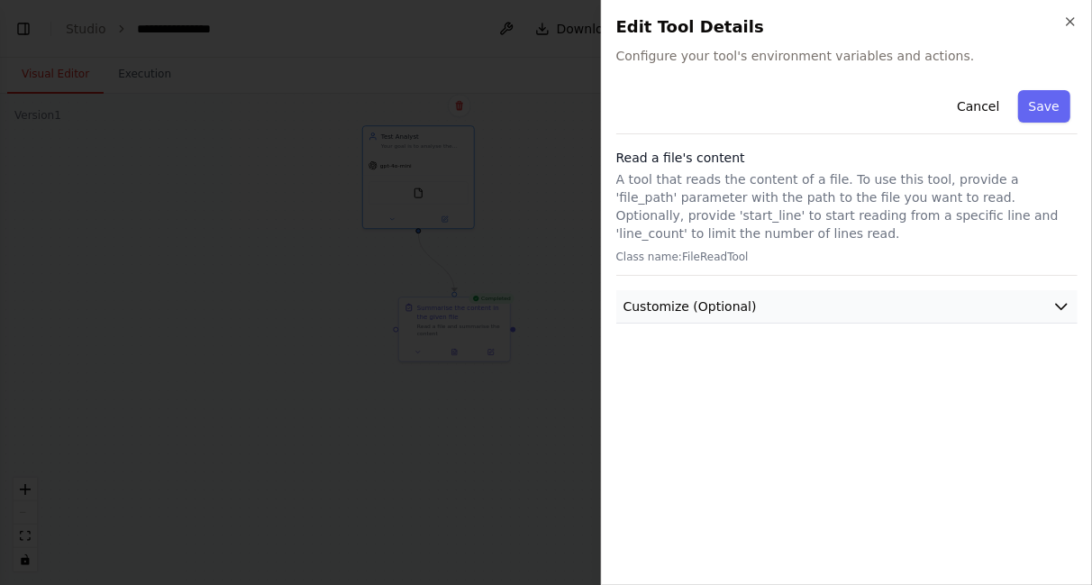
click at [1054, 308] on icon "button" at bounding box center [1061, 306] width 18 height 18
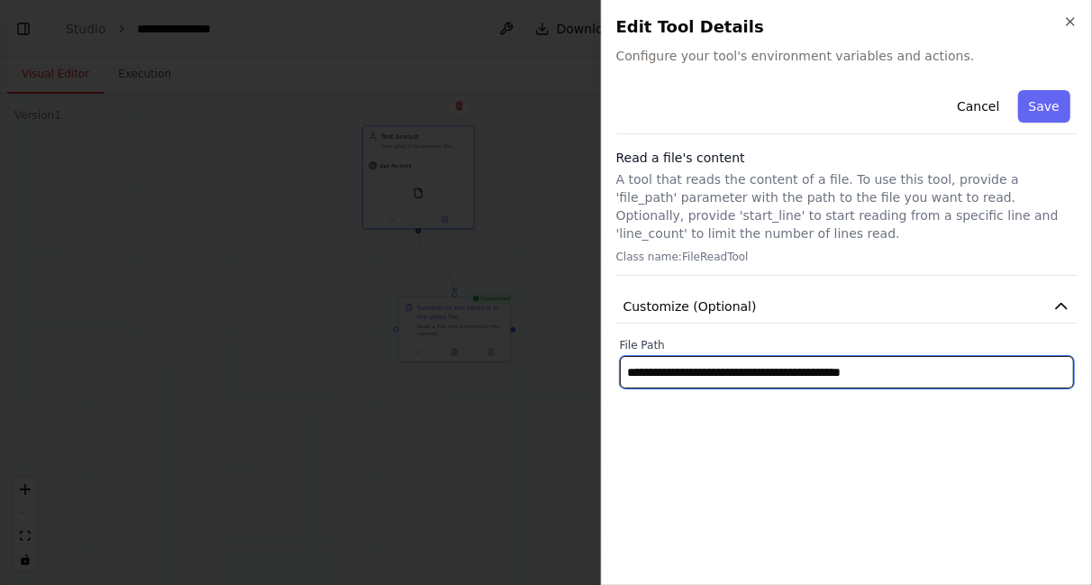
click at [642, 374] on input "**********" at bounding box center [847, 372] width 454 height 32
type input "**********"
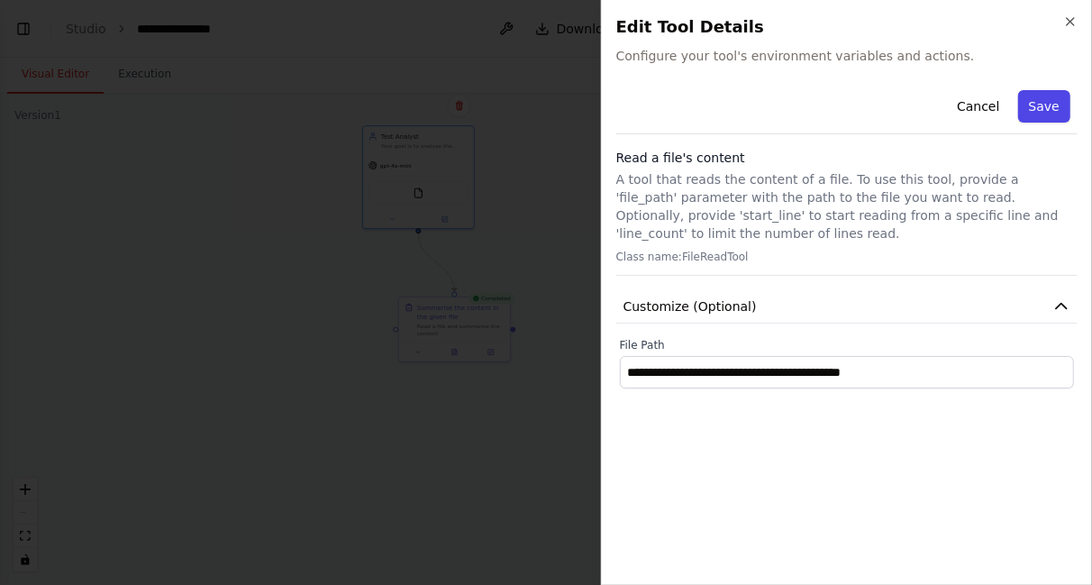
click at [1056, 102] on button "Save" at bounding box center [1044, 106] width 52 height 32
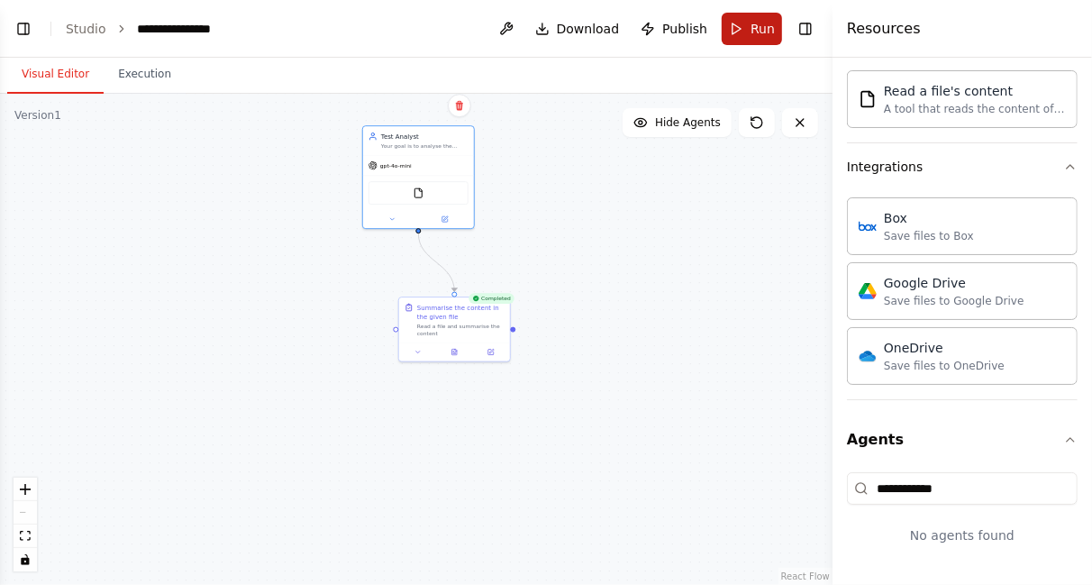
click at [758, 15] on button "Run" at bounding box center [752, 29] width 60 height 32
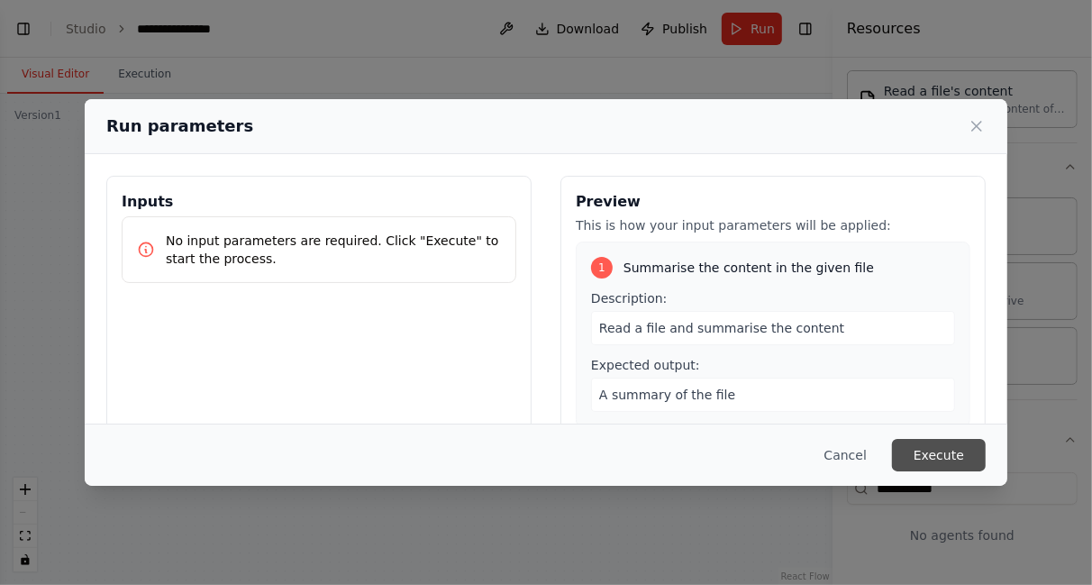
click at [938, 455] on button "Execute" at bounding box center [939, 455] width 94 height 32
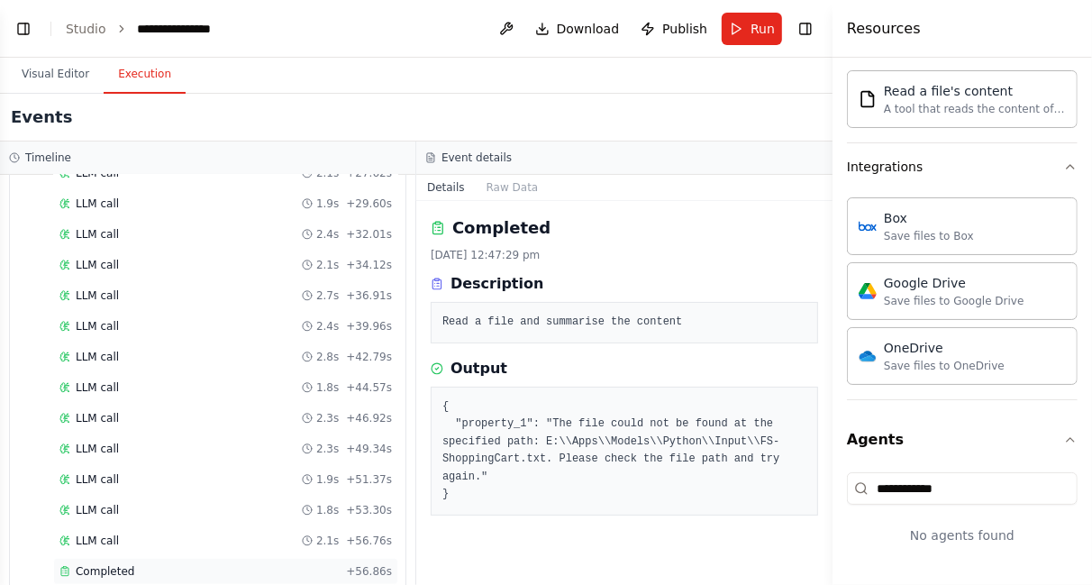
click at [103, 564] on span "Completed" at bounding box center [105, 571] width 59 height 14
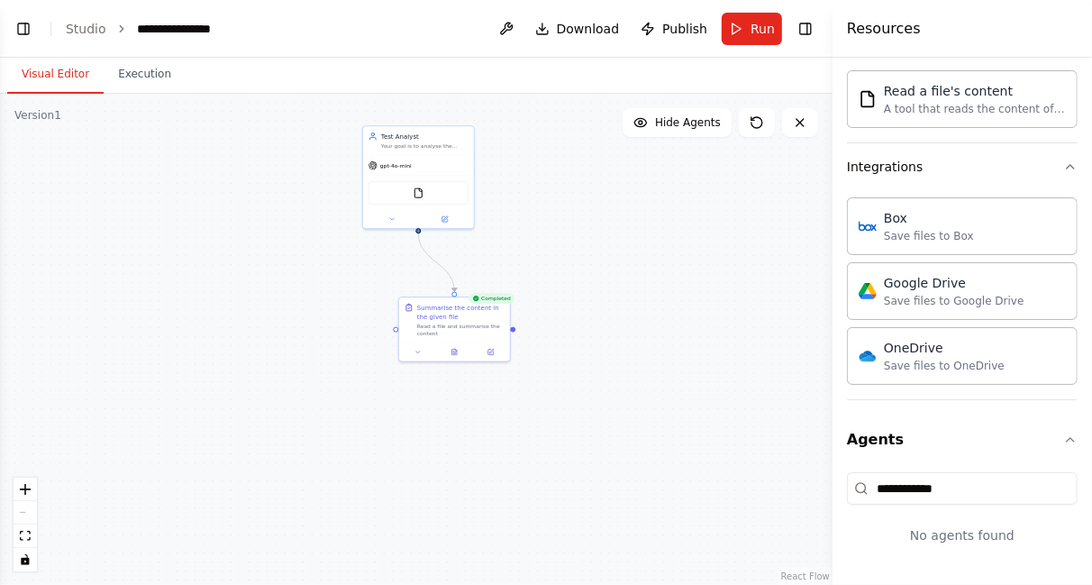
click at [44, 74] on button "Visual Editor" at bounding box center [55, 75] width 96 height 38
click at [416, 191] on img at bounding box center [418, 191] width 11 height 11
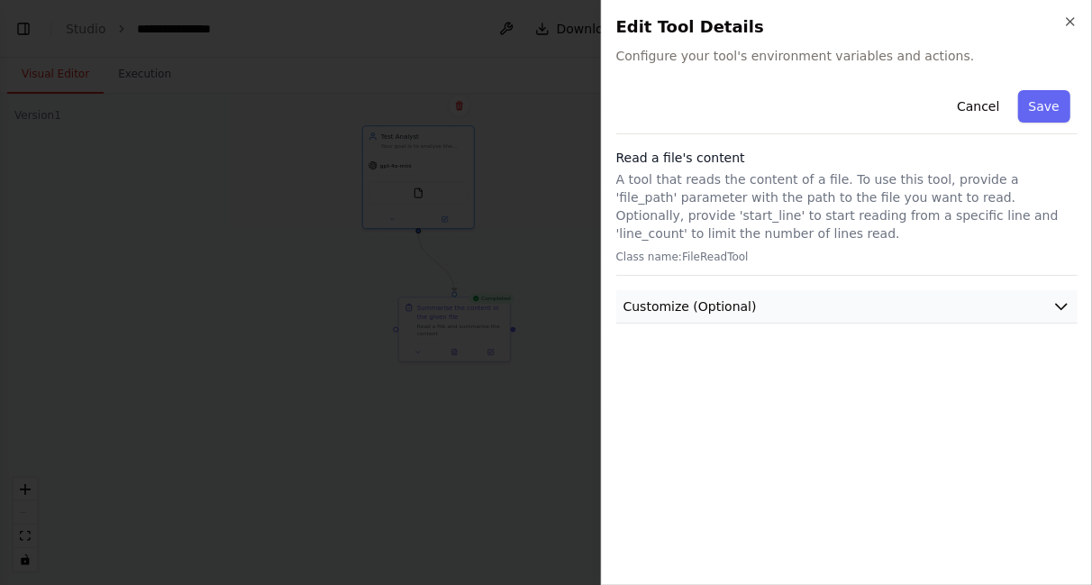
click at [732, 300] on span "Customize (Optional)" at bounding box center [689, 306] width 133 height 18
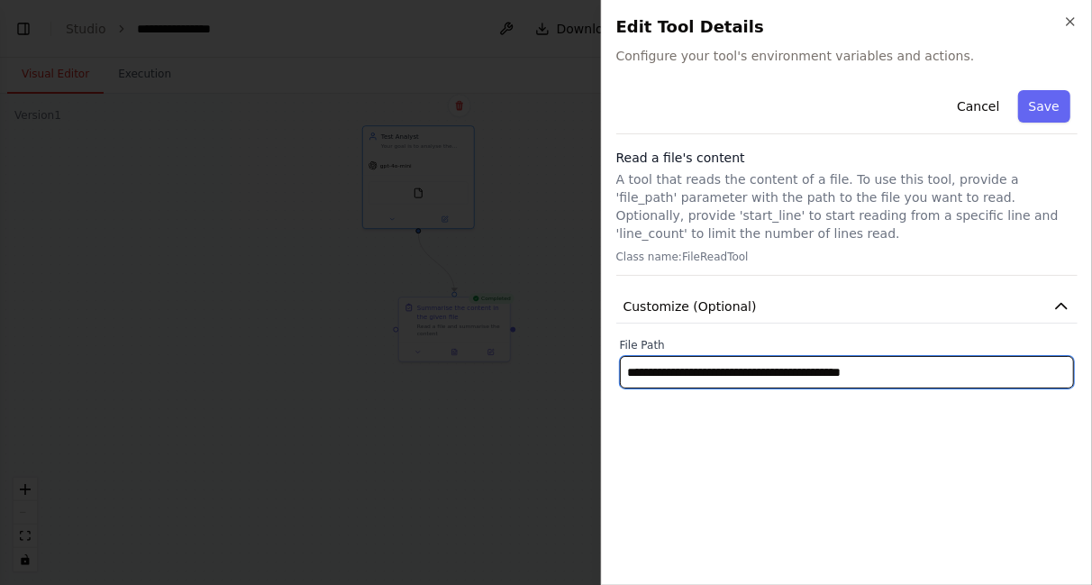
drag, startPoint x: 923, startPoint y: 374, endPoint x: 567, endPoint y: 400, distance: 356.8
click at [567, 400] on body "**********" at bounding box center [546, 292] width 1092 height 585
paste input "text"
paste input "**********"
type input "**********"
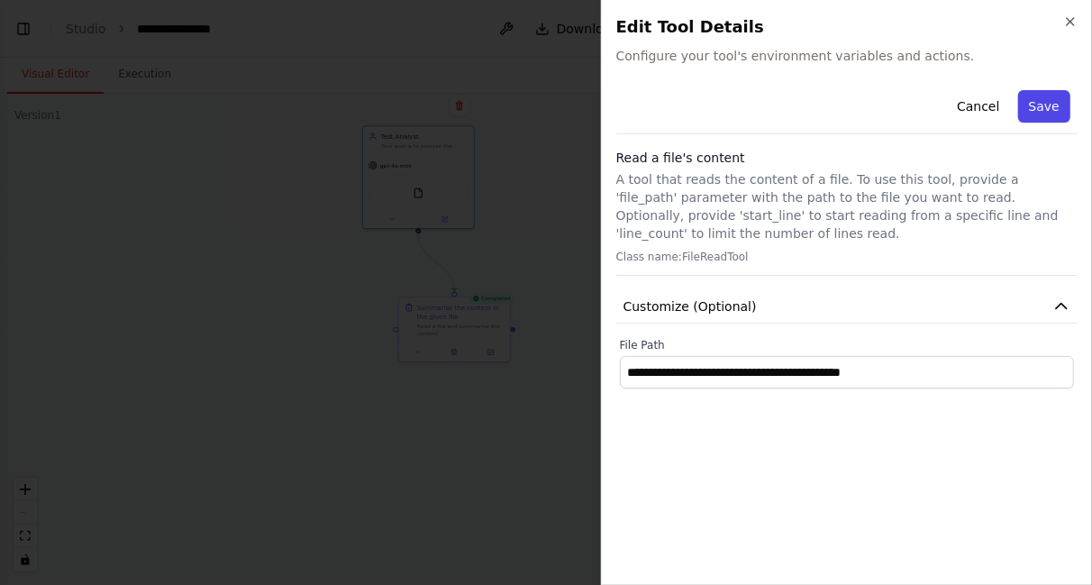
click at [1043, 102] on button "Save" at bounding box center [1044, 106] width 52 height 32
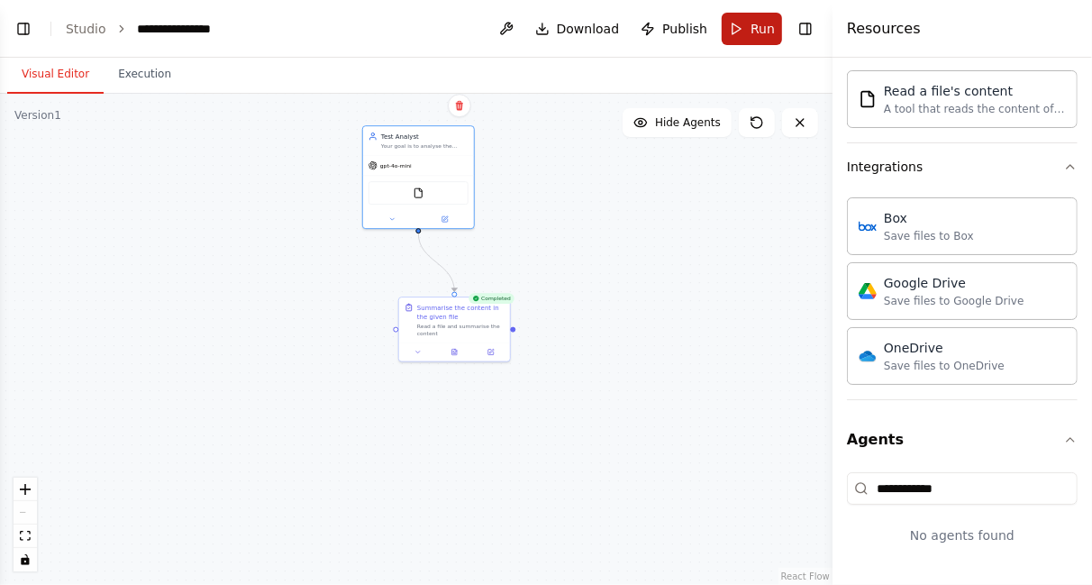
click at [740, 41] on button "Run" at bounding box center [752, 29] width 60 height 32
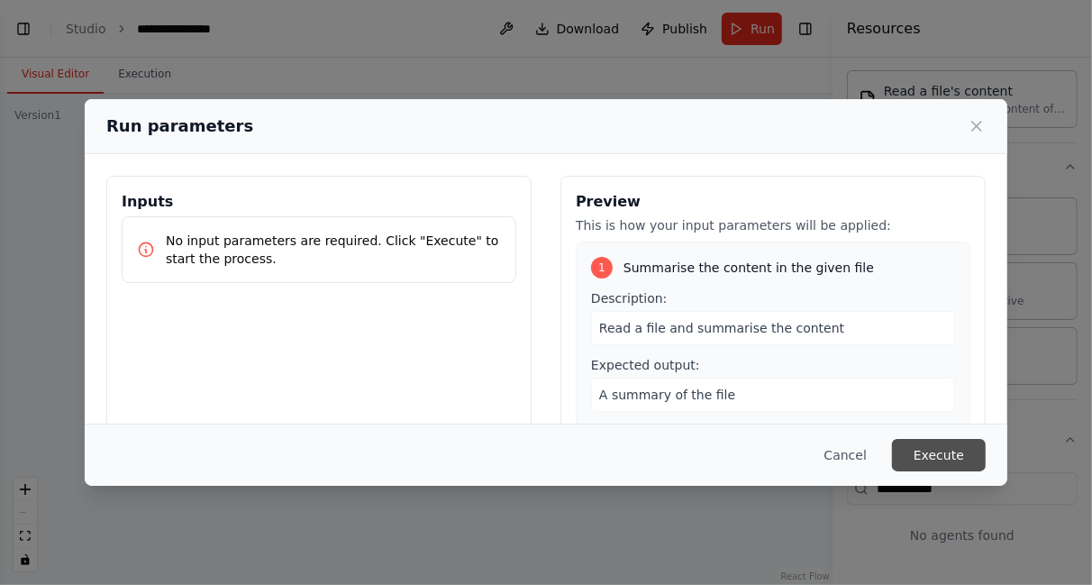
click at [922, 465] on button "Execute" at bounding box center [939, 455] width 94 height 32
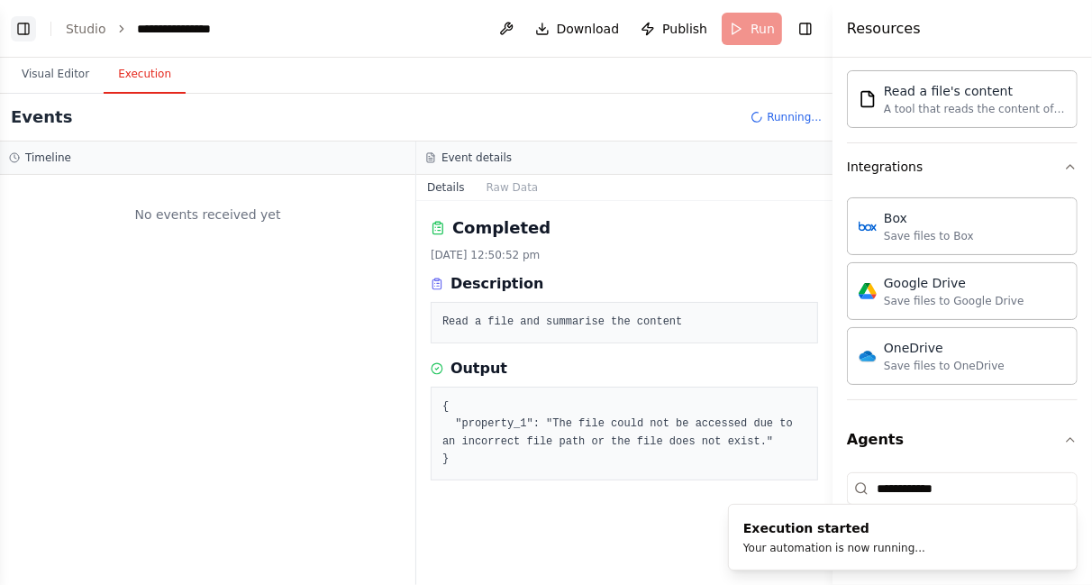
click at [16, 31] on button "Toggle Left Sidebar" at bounding box center [23, 28] width 25 height 25
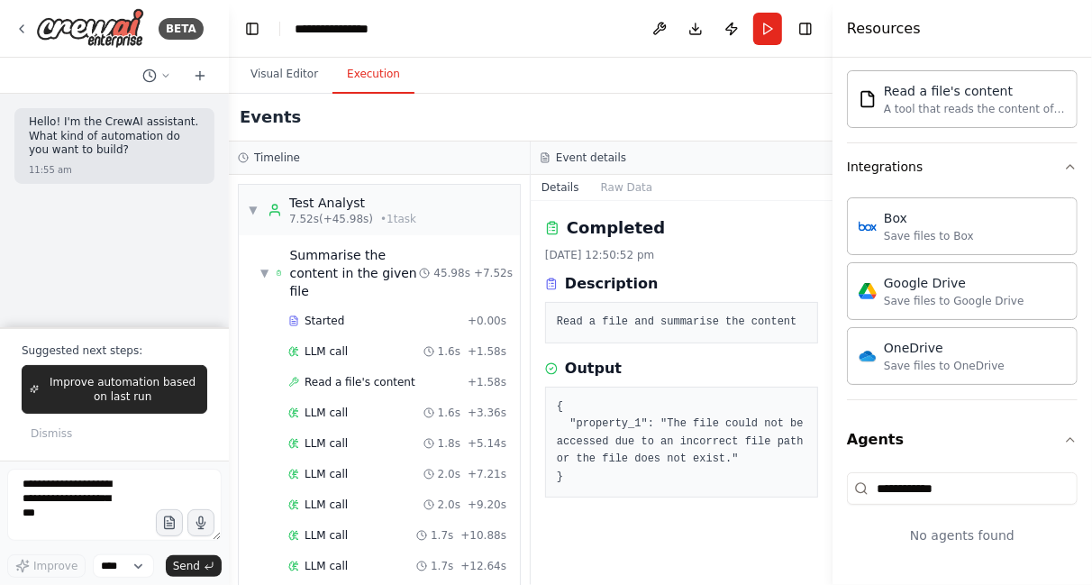
scroll to position [626, 0]
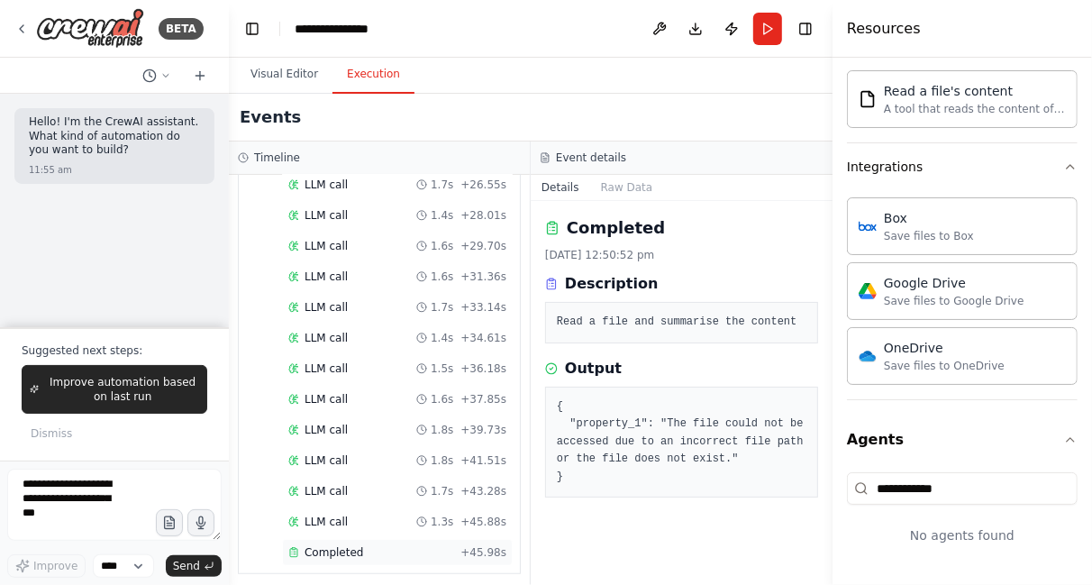
click at [342, 545] on span "Completed" at bounding box center [334, 552] width 59 height 14
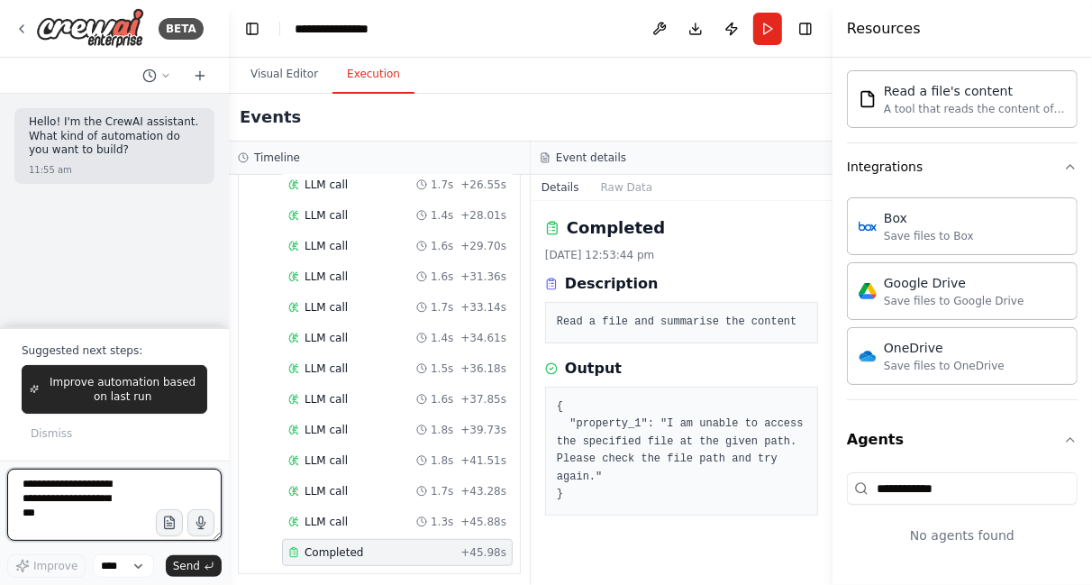
click at [123, 492] on textarea at bounding box center [114, 505] width 214 height 72
type textarea "**********"
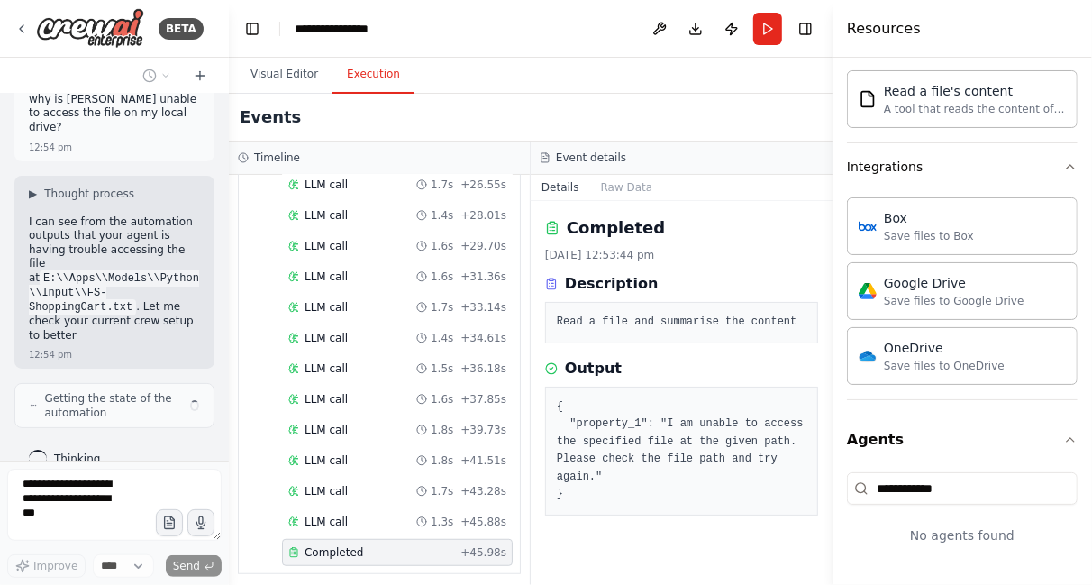
scroll to position [127, 0]
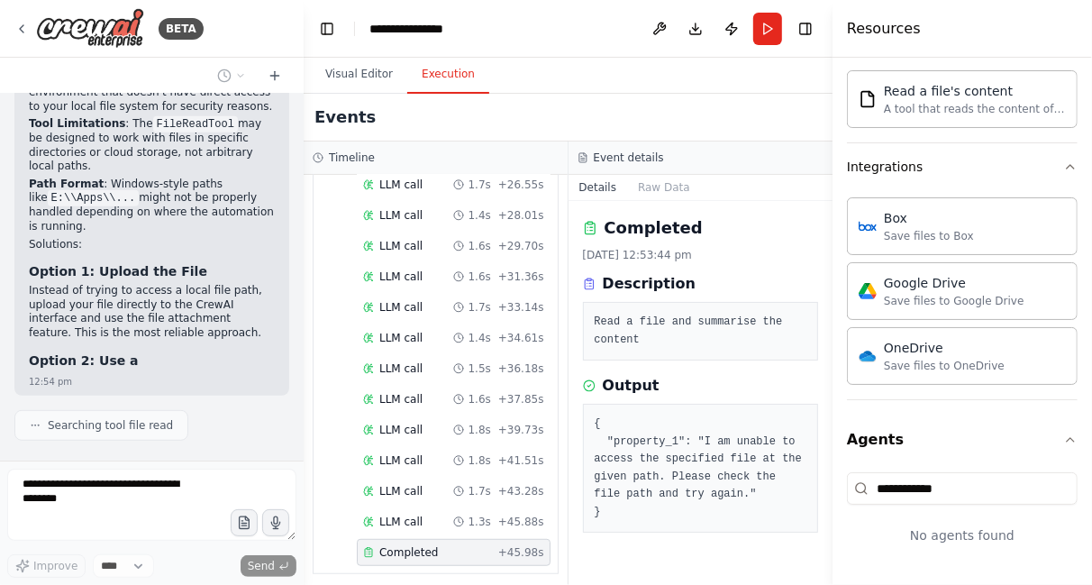
drag, startPoint x: 227, startPoint y: 258, endPoint x: 303, endPoint y: 253, distance: 75.8
click at [303, 253] on div "BETA Hello! I'm the CrewAI assistant. What kind of automation do you want to bu…" at bounding box center [546, 292] width 1092 height 585
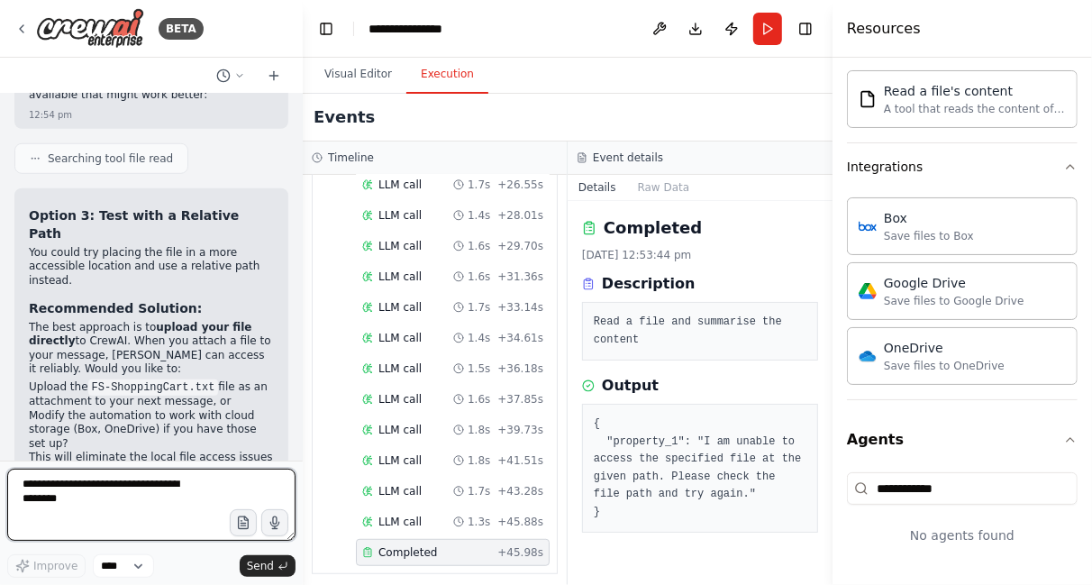
scroll to position [822, 0]
click at [143, 499] on textarea at bounding box center [151, 505] width 288 height 72
type textarea "**********"
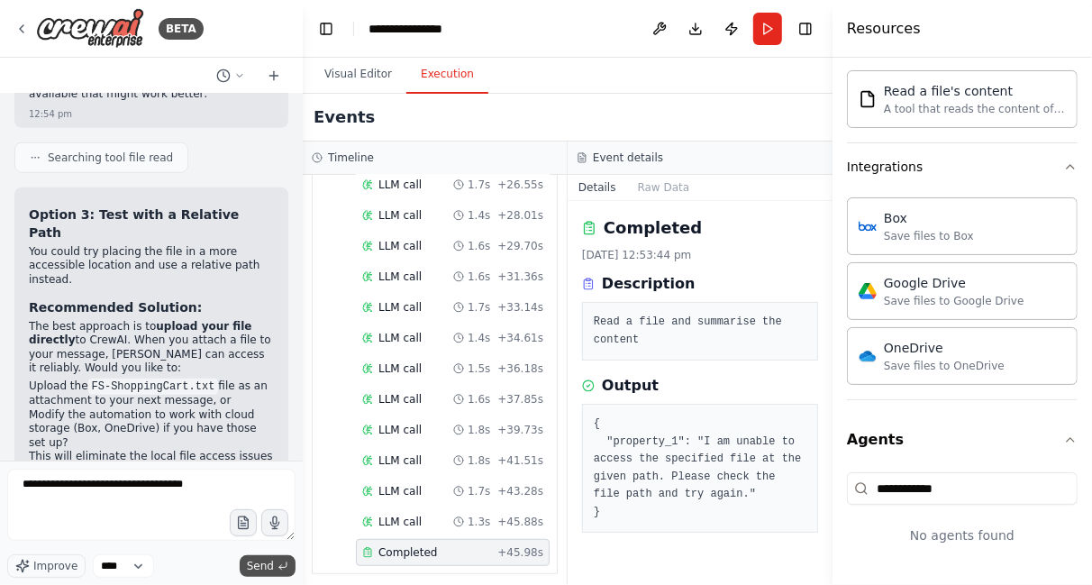
click at [253, 561] on span "Send" at bounding box center [260, 566] width 27 height 14
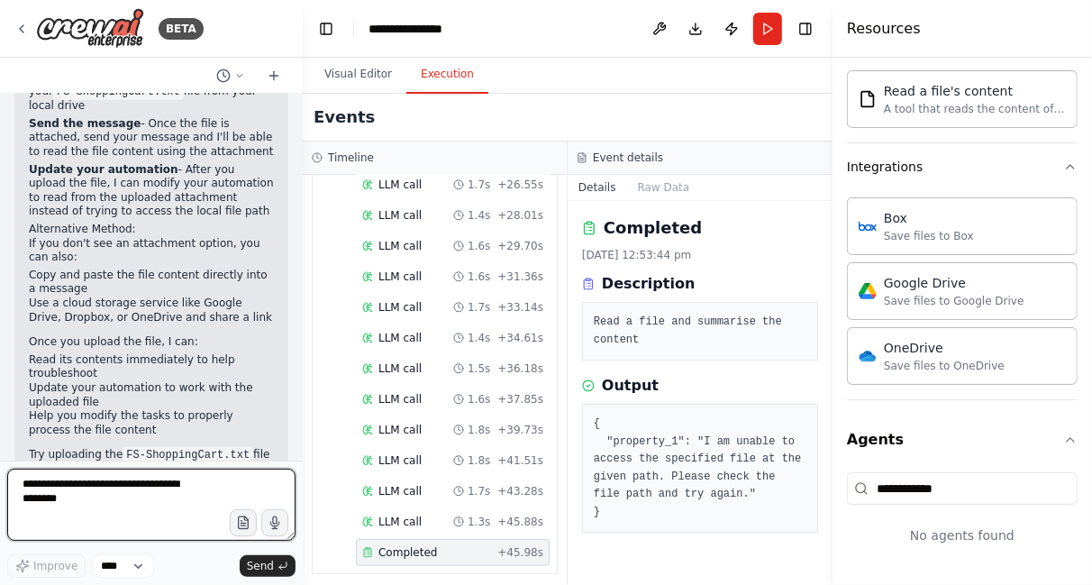
scroll to position [1477, 0]
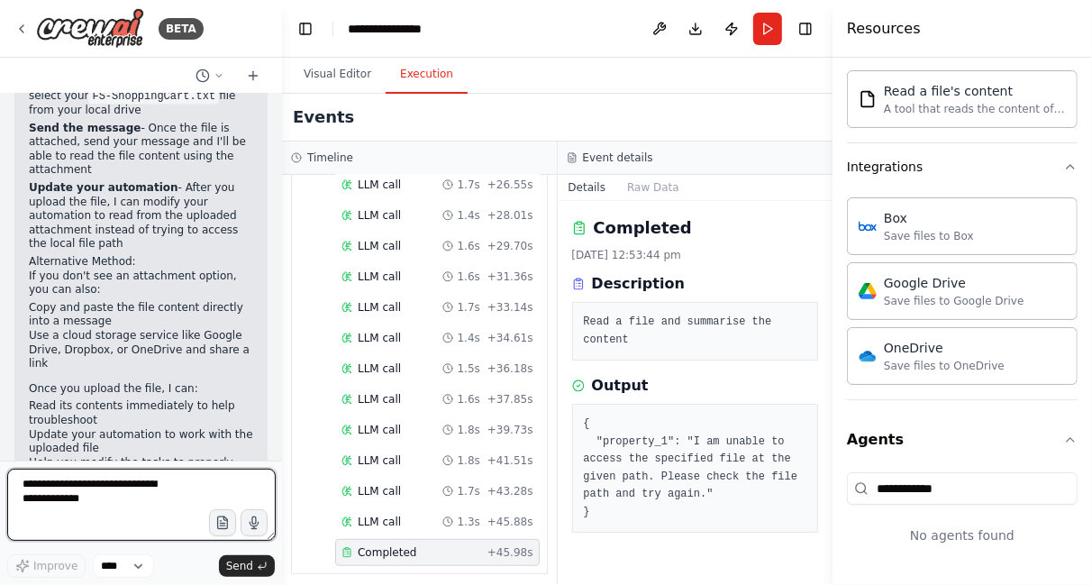
drag, startPoint x: 296, startPoint y: 427, endPoint x: 279, endPoint y: 401, distance: 30.8
click at [279, 401] on div at bounding box center [278, 292] width 7 height 585
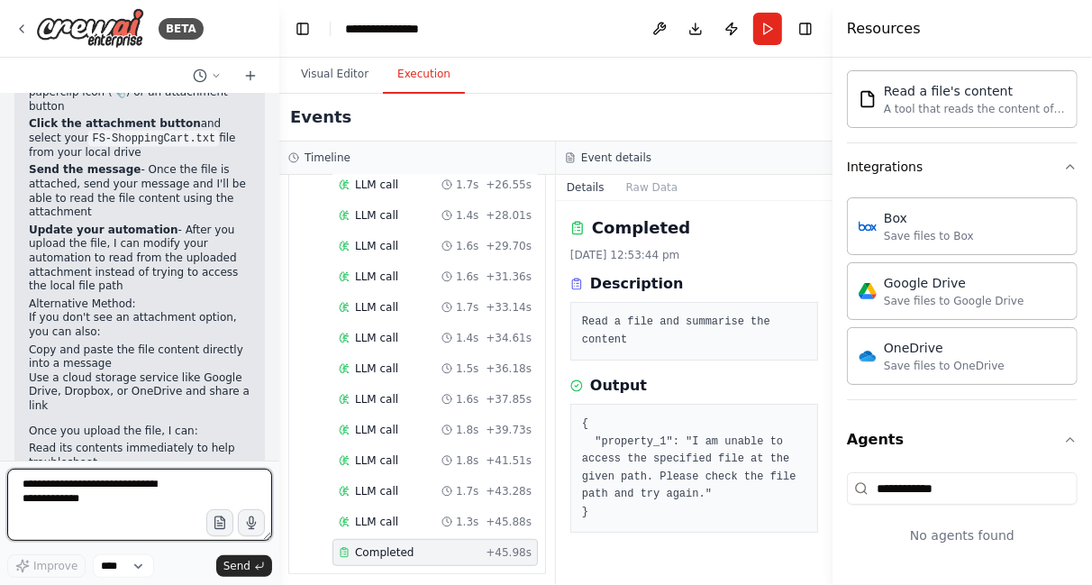
scroll to position [1547, 0]
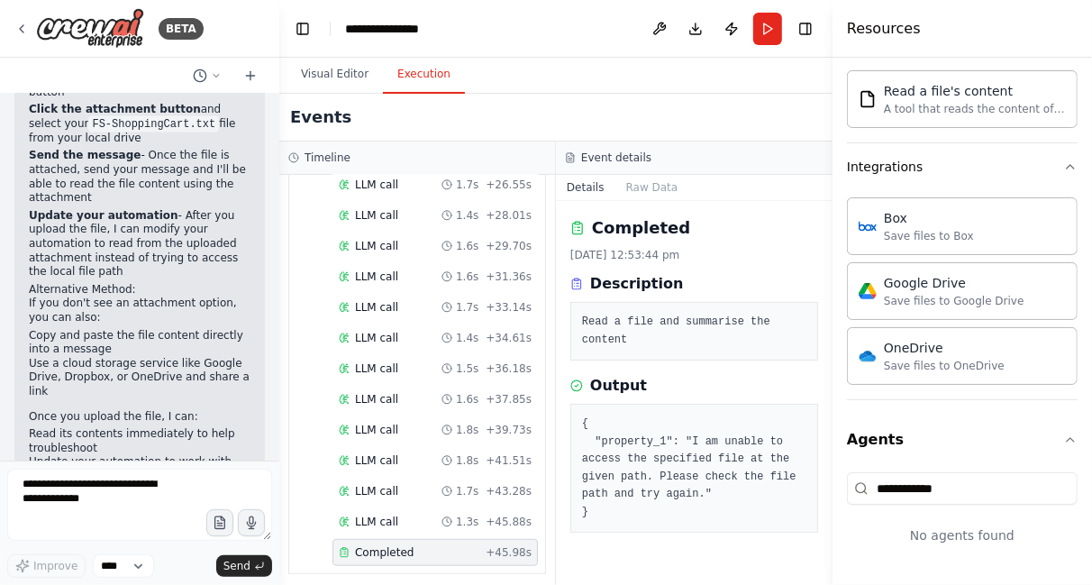
click at [279, 401] on div "▼ Test Analyst 7.52s (+45.98s) • 1 task ▼ Summarise the content in the given fi…" at bounding box center [417, 380] width 276 height 410
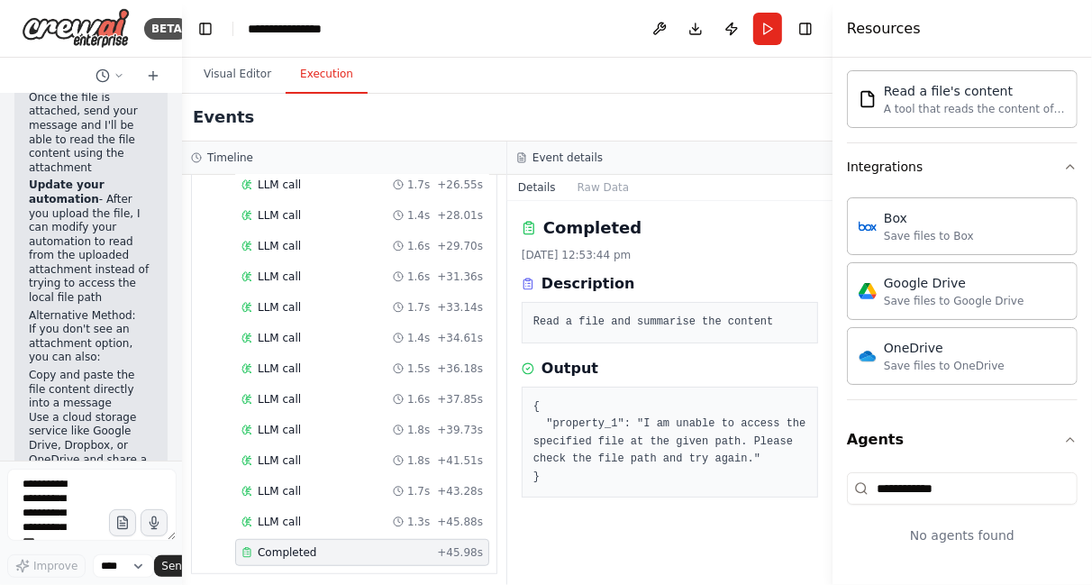
scroll to position [2498, 0]
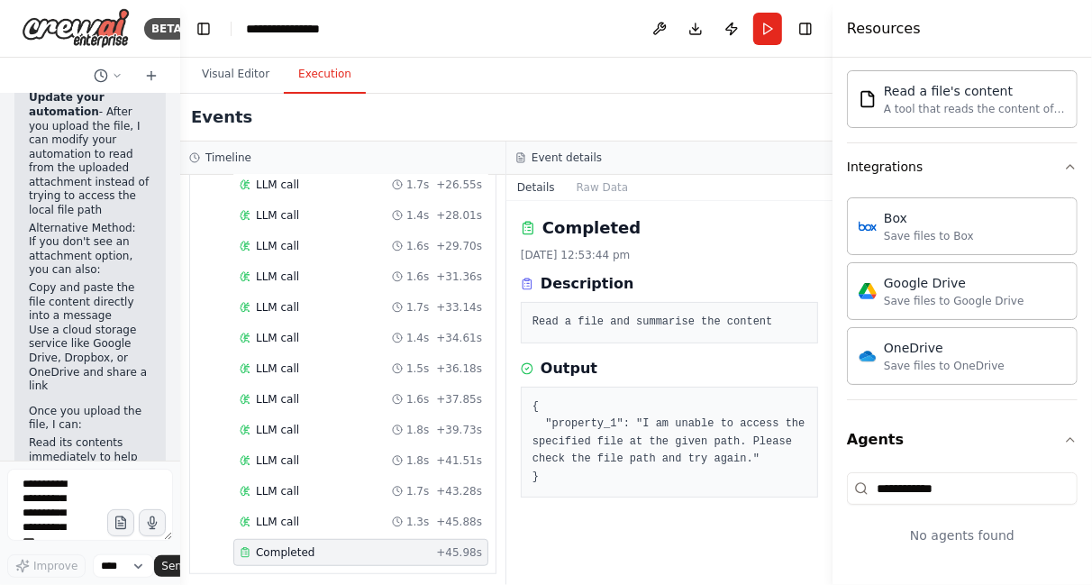
drag, startPoint x: 275, startPoint y: 336, endPoint x: 175, endPoint y: 318, distance: 101.6
click at [175, 318] on div at bounding box center [176, 292] width 7 height 585
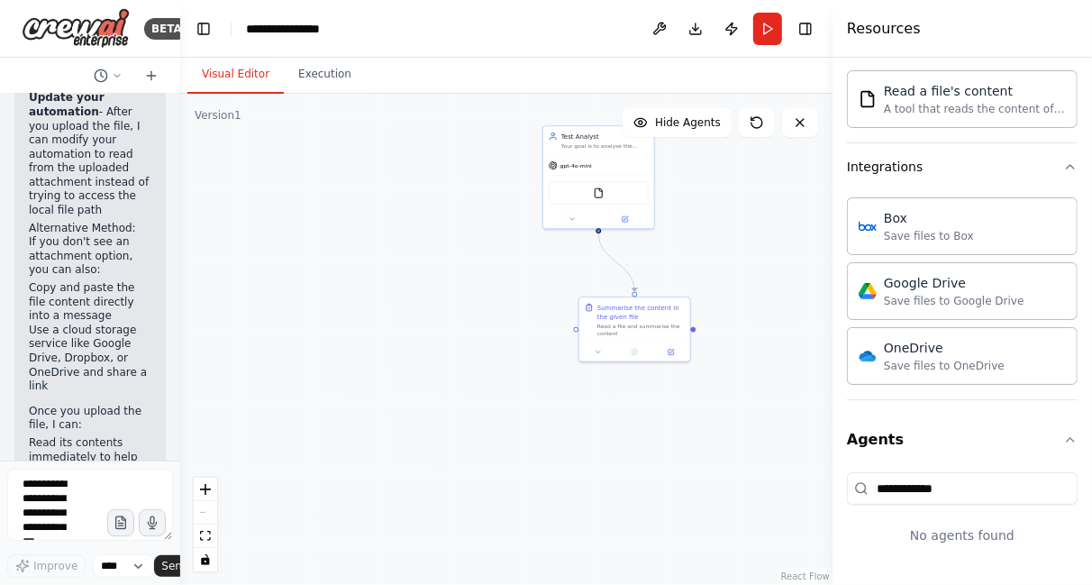
click at [228, 71] on button "Visual Editor" at bounding box center [235, 75] width 96 height 38
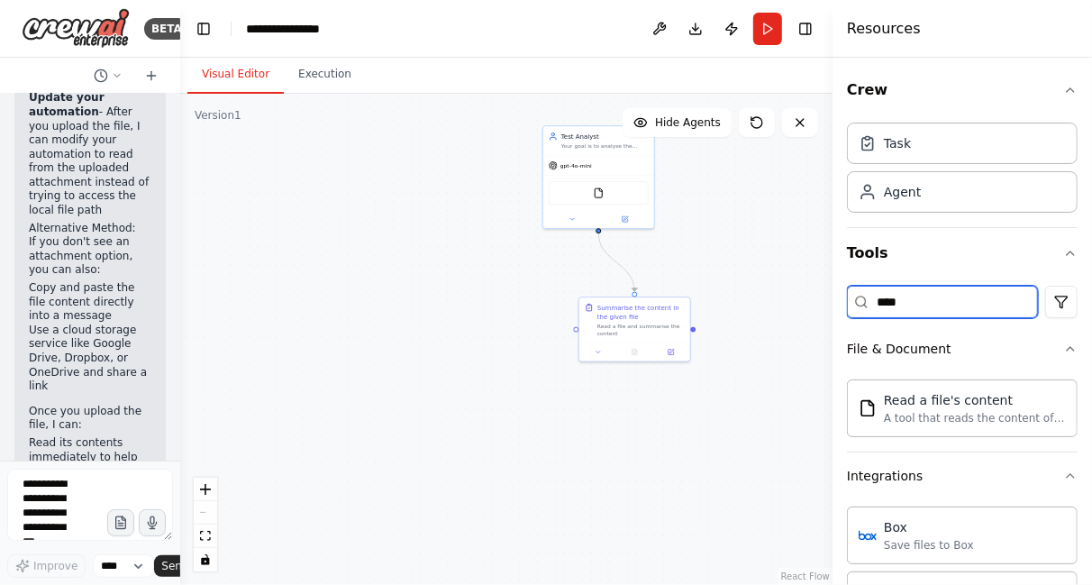
click at [958, 308] on input "****" at bounding box center [942, 302] width 191 height 32
type input "*"
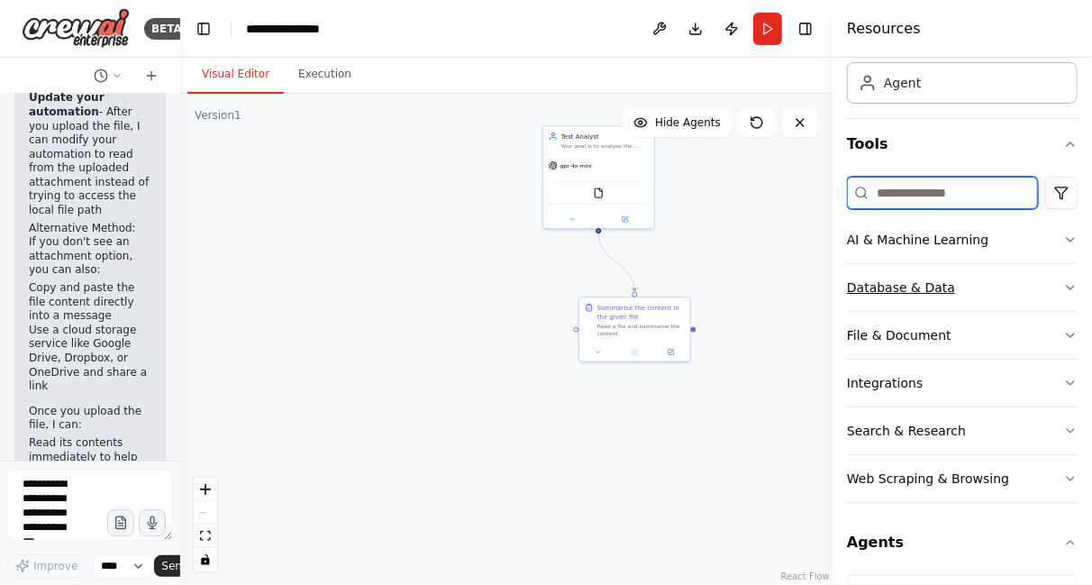
scroll to position [212, 0]
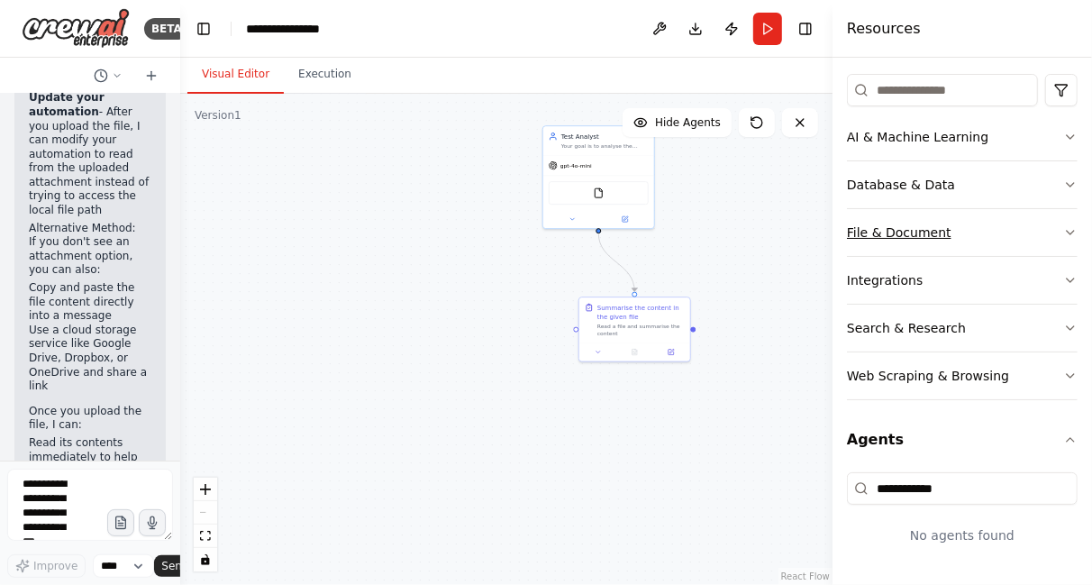
click at [1067, 232] on icon "button" at bounding box center [1070, 233] width 7 height 4
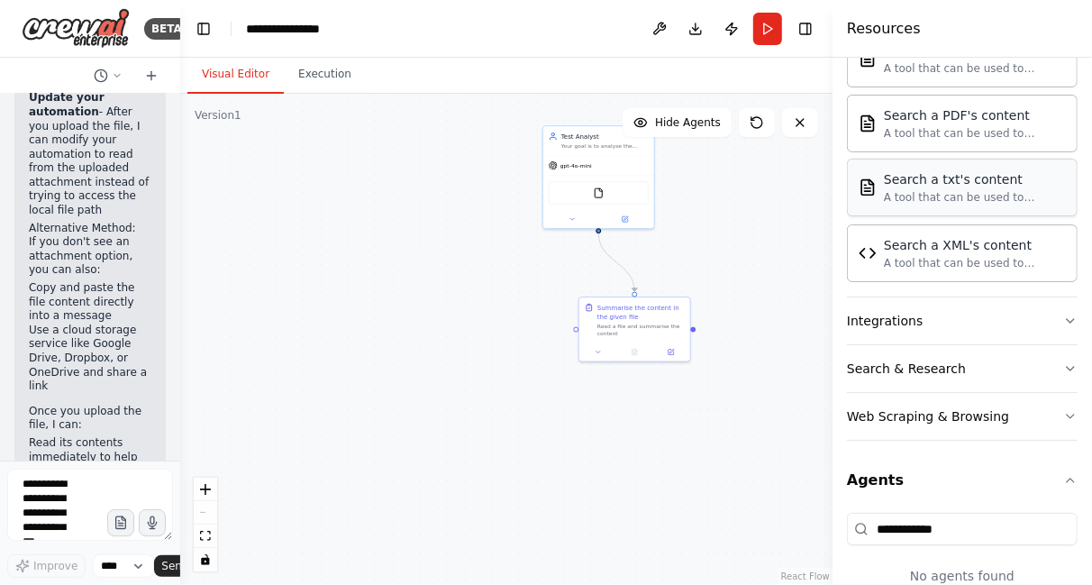
scroll to position [705, 0]
click at [1063, 313] on icon "button" at bounding box center [1070, 320] width 14 height 14
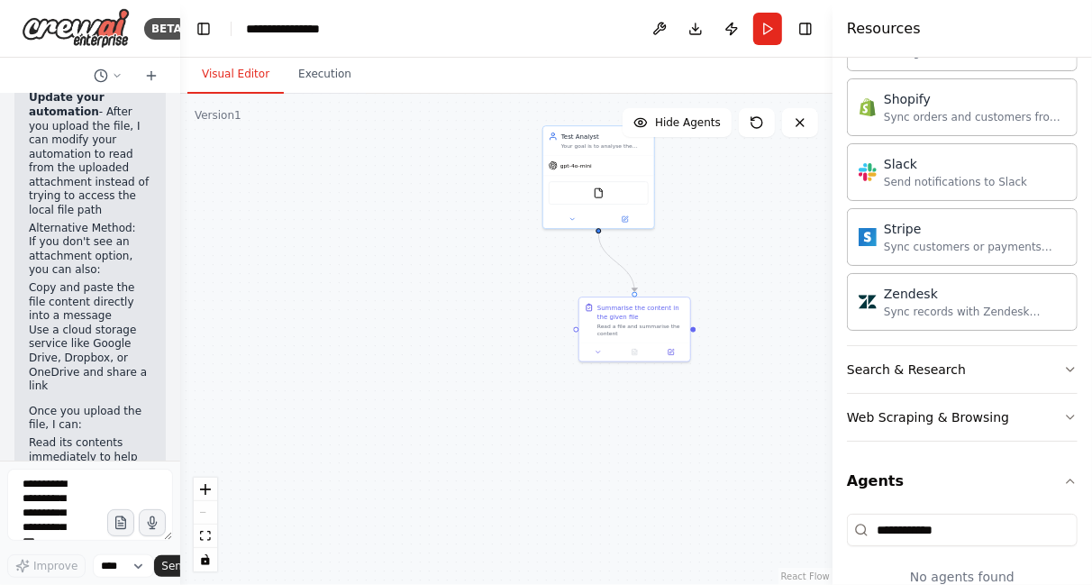
scroll to position [2179, 0]
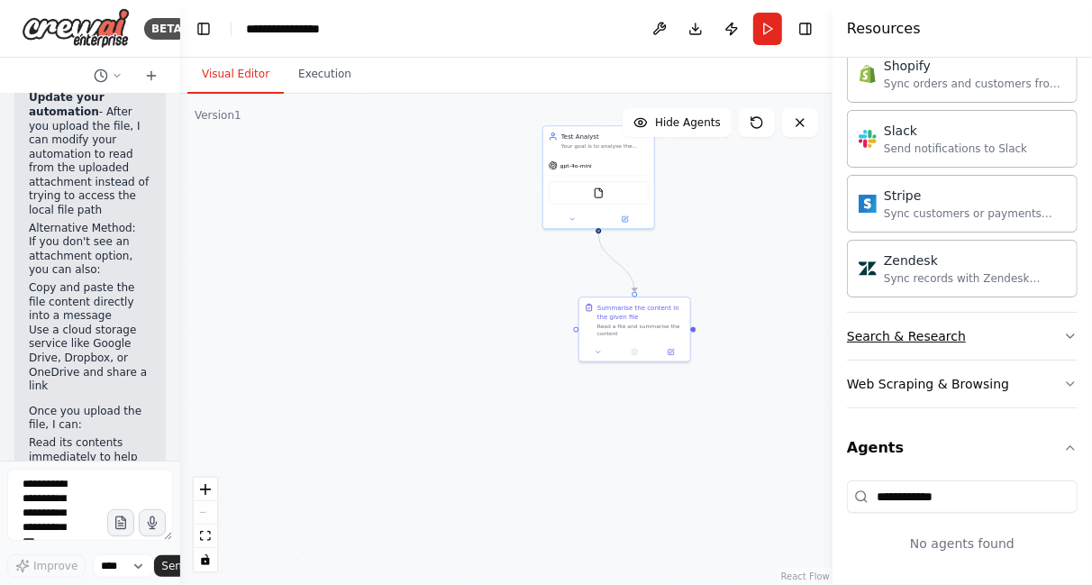
click at [1063, 329] on icon "button" at bounding box center [1070, 336] width 14 height 14
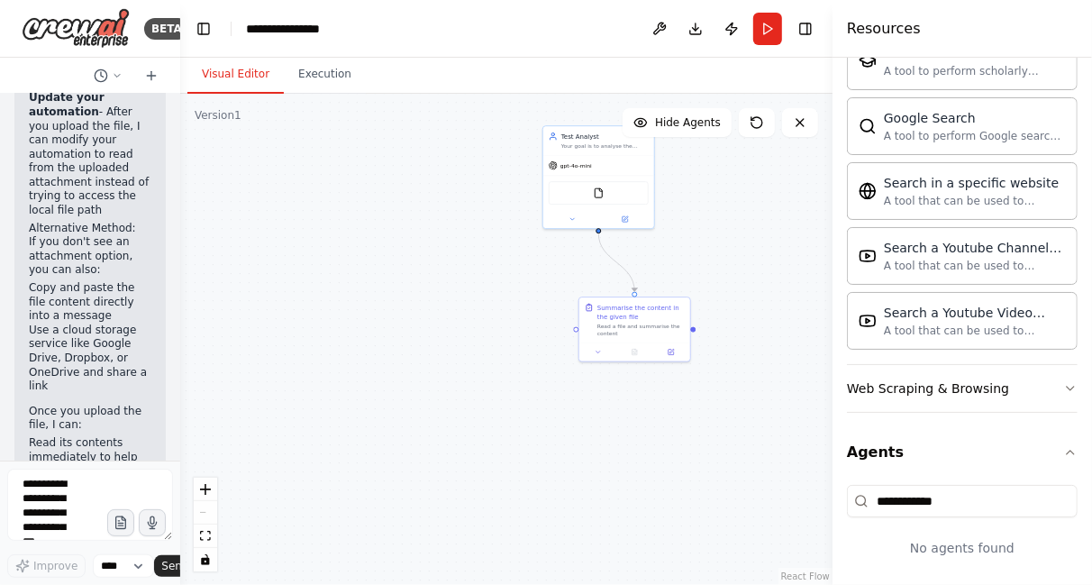
scroll to position [1575, 0]
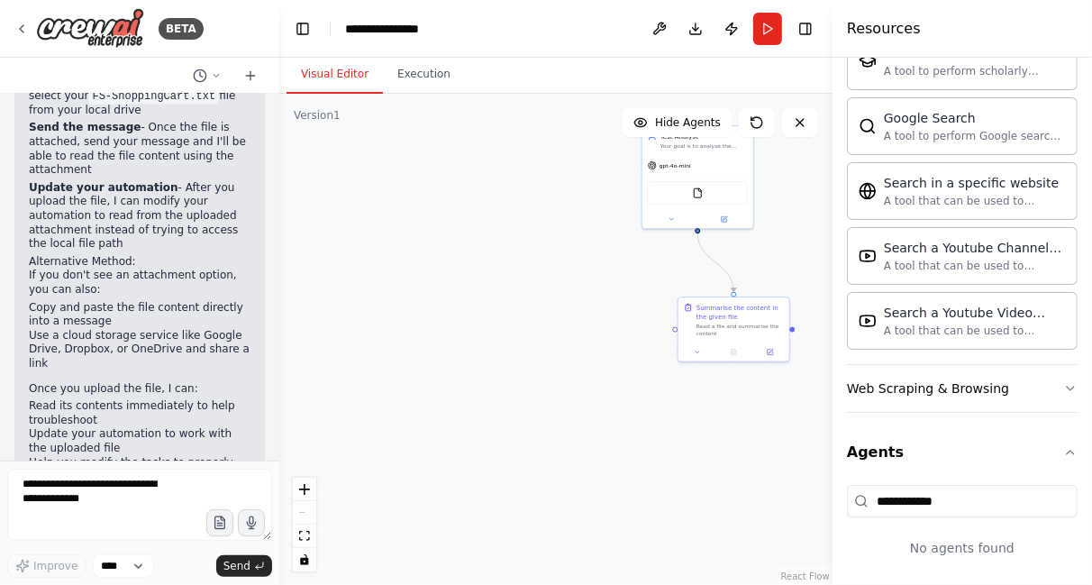
drag, startPoint x: 177, startPoint y: 340, endPoint x: 279, endPoint y: 314, distance: 106.0
click at [279, 314] on div "BETA Hello! I'm the CrewAI assistant. What kind of automation do you want to bu…" at bounding box center [546, 292] width 1092 height 585
click at [221, 523] on icon "button" at bounding box center [219, 523] width 5 height 0
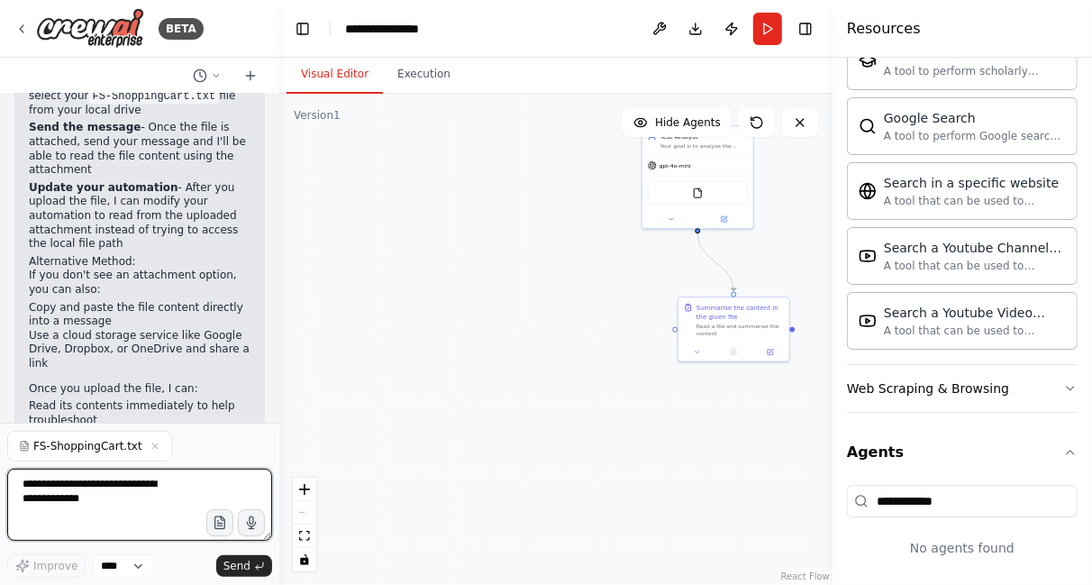
click at [181, 510] on textarea at bounding box center [139, 505] width 265 height 72
type textarea "**********"
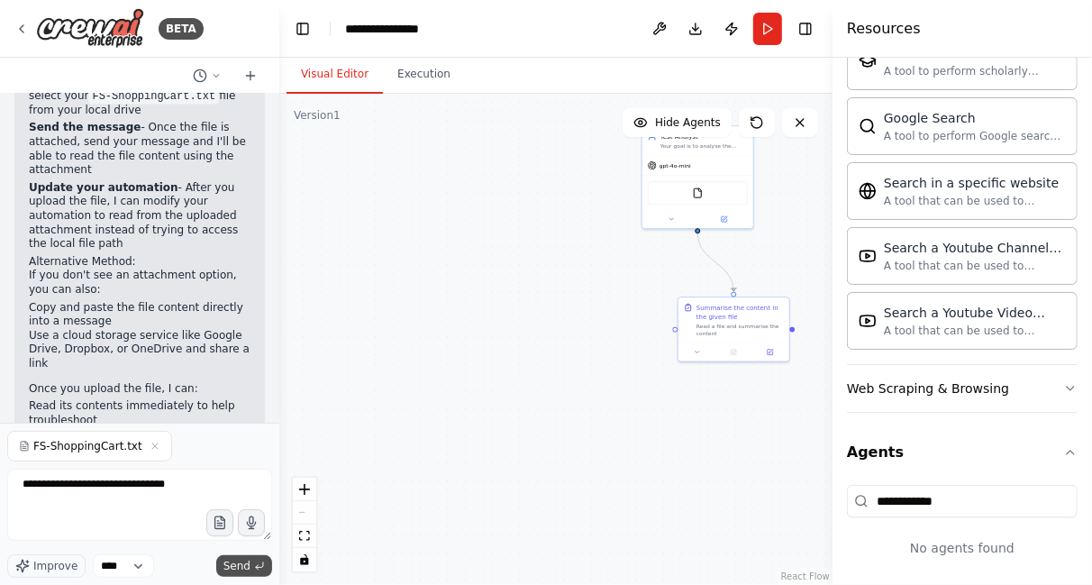
click at [241, 564] on span "Send" at bounding box center [236, 566] width 27 height 14
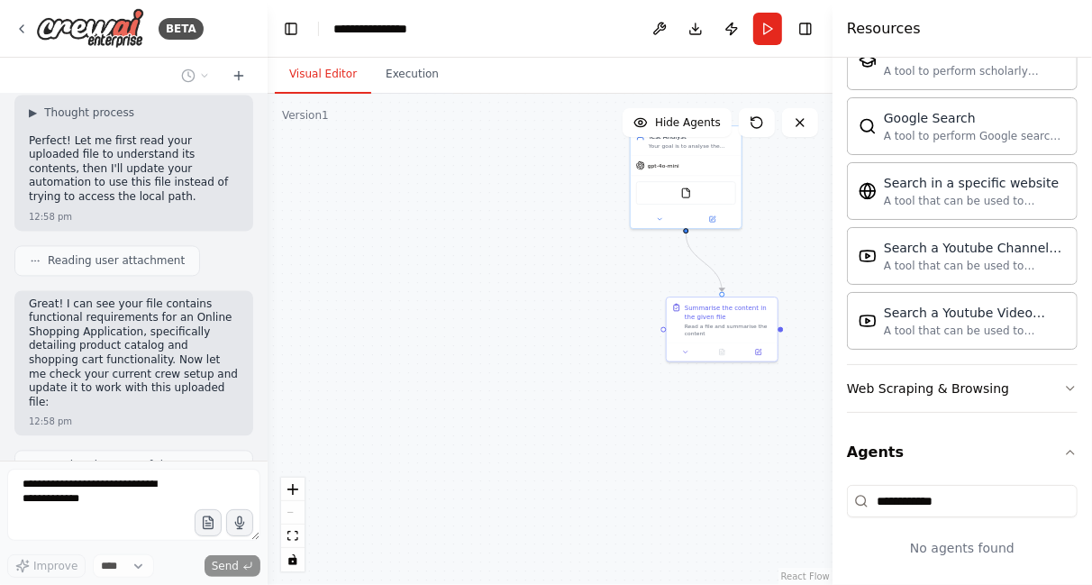
scroll to position [2163, 0]
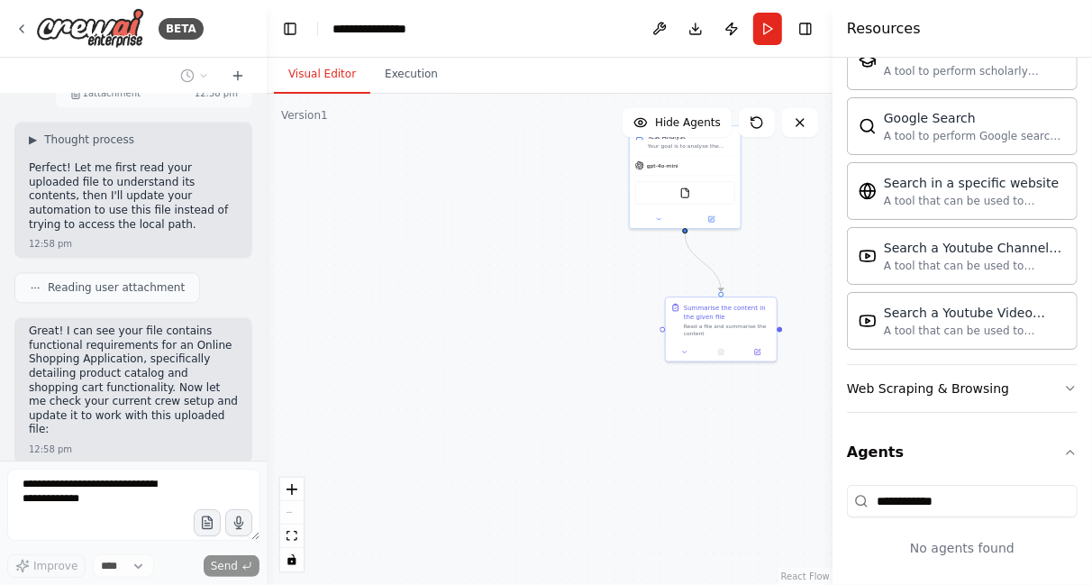
drag, startPoint x: 272, startPoint y: 427, endPoint x: 267, endPoint y: 402, distance: 25.8
click at [267, 402] on div "BETA Hello! I'm the CrewAI assistant. What kind of automation do you want to bu…" at bounding box center [546, 292] width 1092 height 585
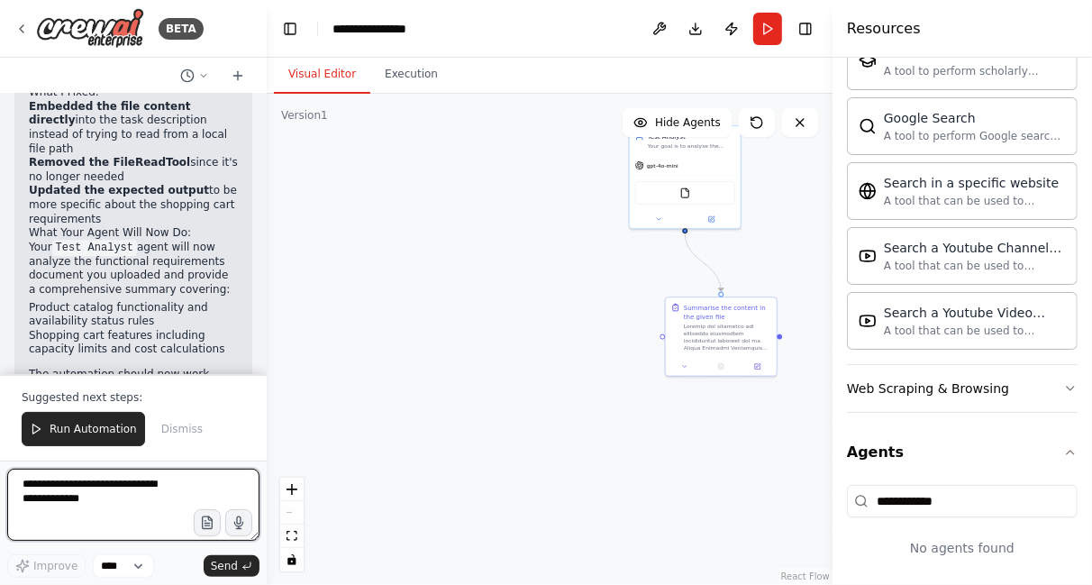
scroll to position [3109, 0]
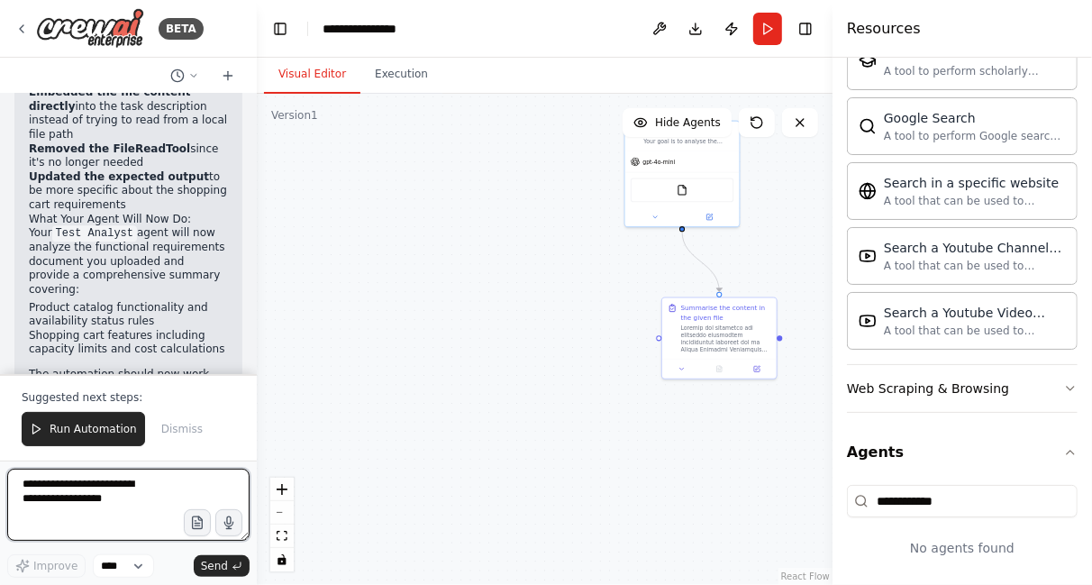
drag, startPoint x: 259, startPoint y: 349, endPoint x: 256, endPoint y: 326, distance: 22.8
click at [256, 326] on div "BETA Hello! I'm the CrewAI assistant. What kind of automation do you want to bu…" at bounding box center [546, 292] width 1092 height 585
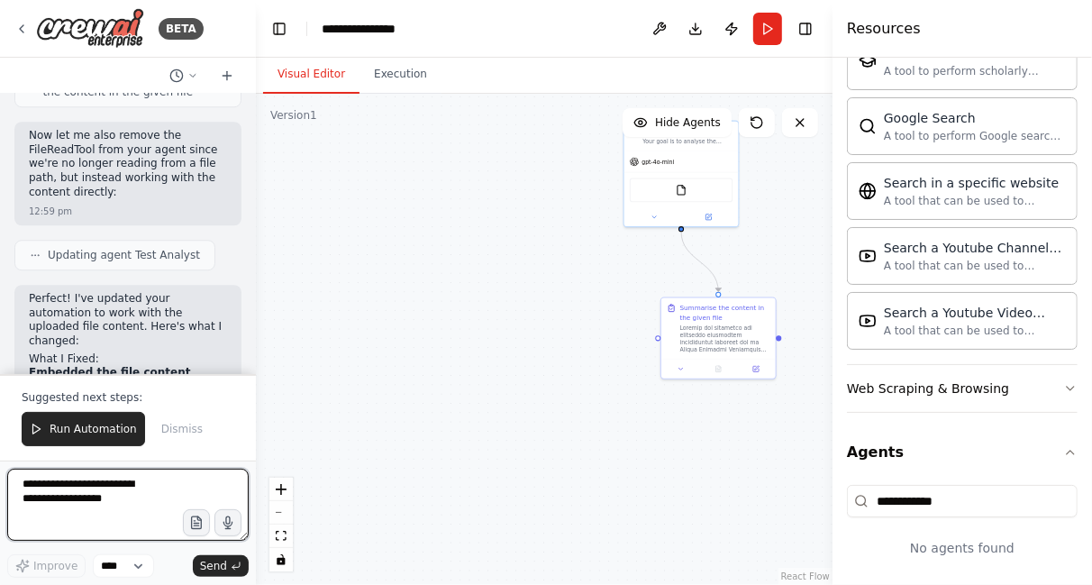
scroll to position [2920, 0]
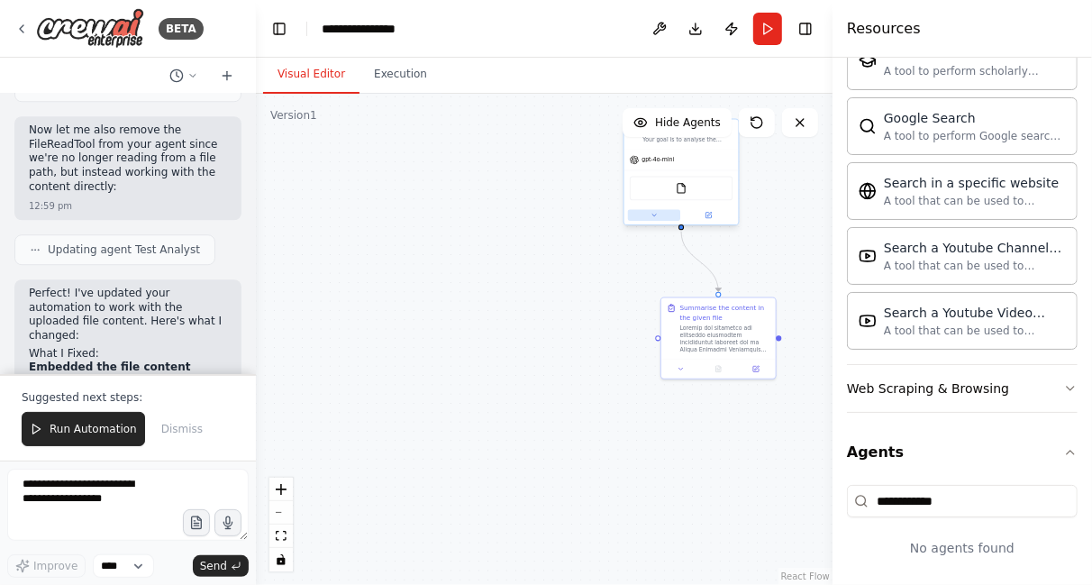
click at [658, 215] on button at bounding box center [654, 215] width 52 height 11
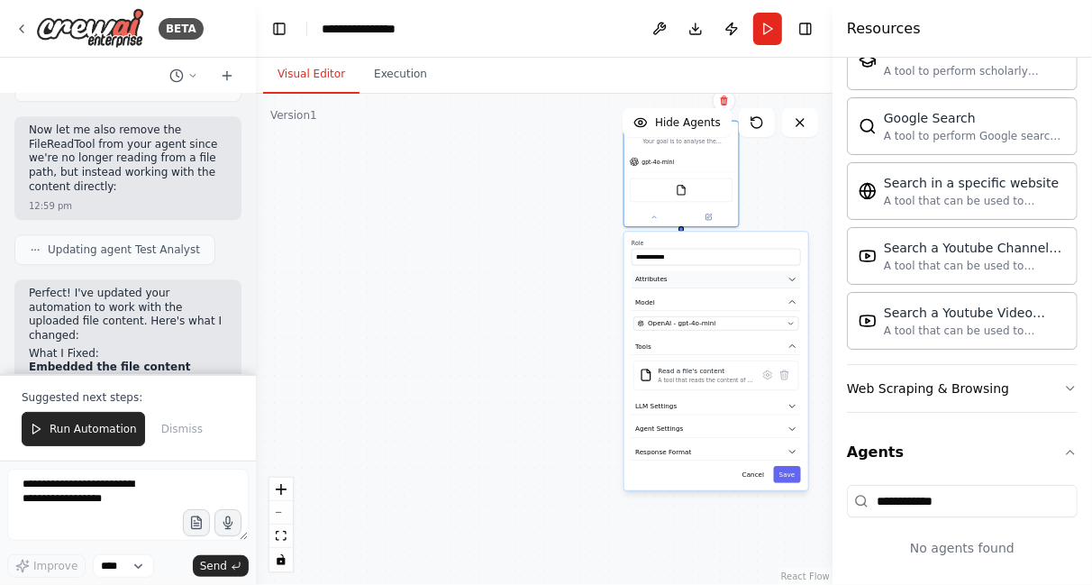
click at [790, 278] on icon "button" at bounding box center [791, 279] width 9 height 9
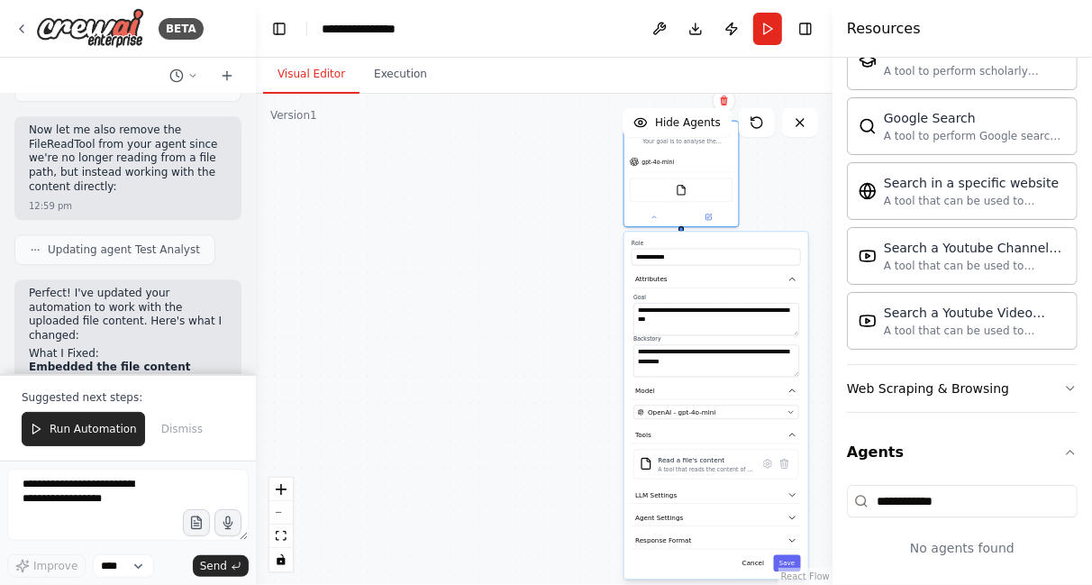
click at [423, 406] on div "**********" at bounding box center [544, 339] width 577 height 491
click at [503, 394] on div "**********" at bounding box center [544, 339] width 577 height 491
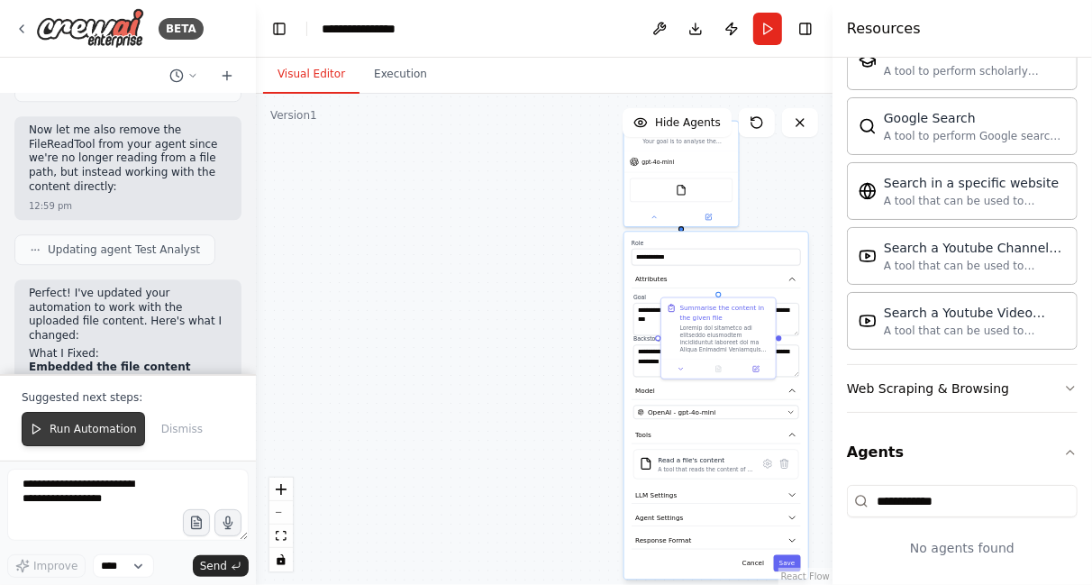
click at [96, 435] on span "Run Automation" at bounding box center [93, 429] width 87 height 14
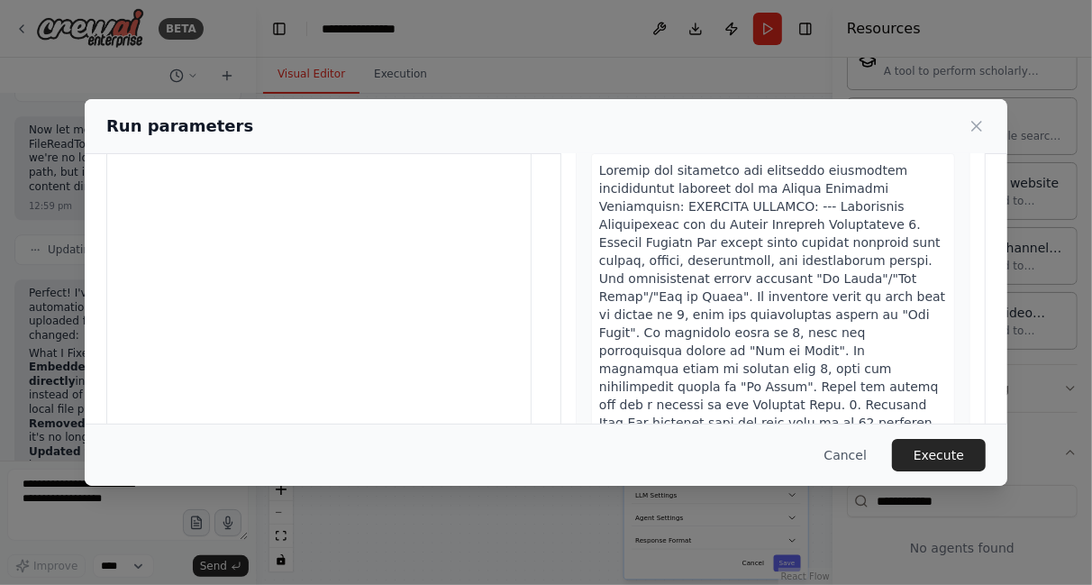
scroll to position [200, 0]
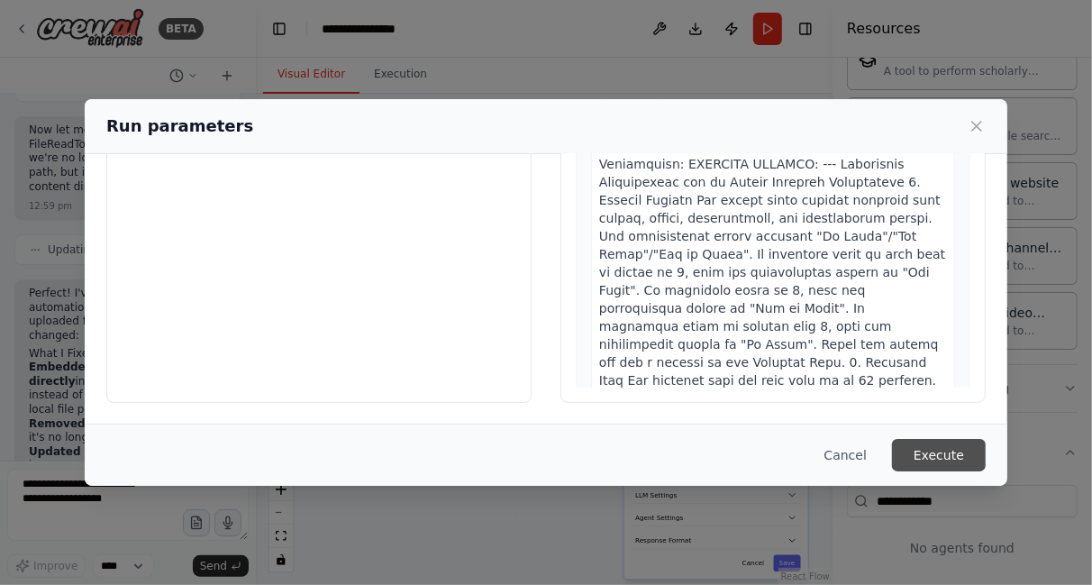
click at [948, 446] on button "Execute" at bounding box center [939, 455] width 94 height 32
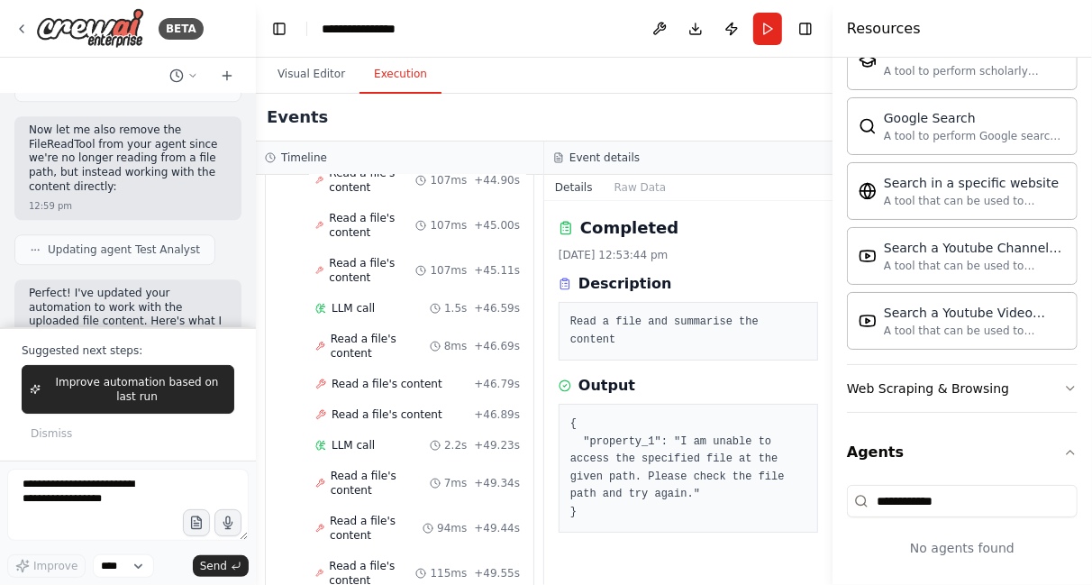
scroll to position [3390, 0]
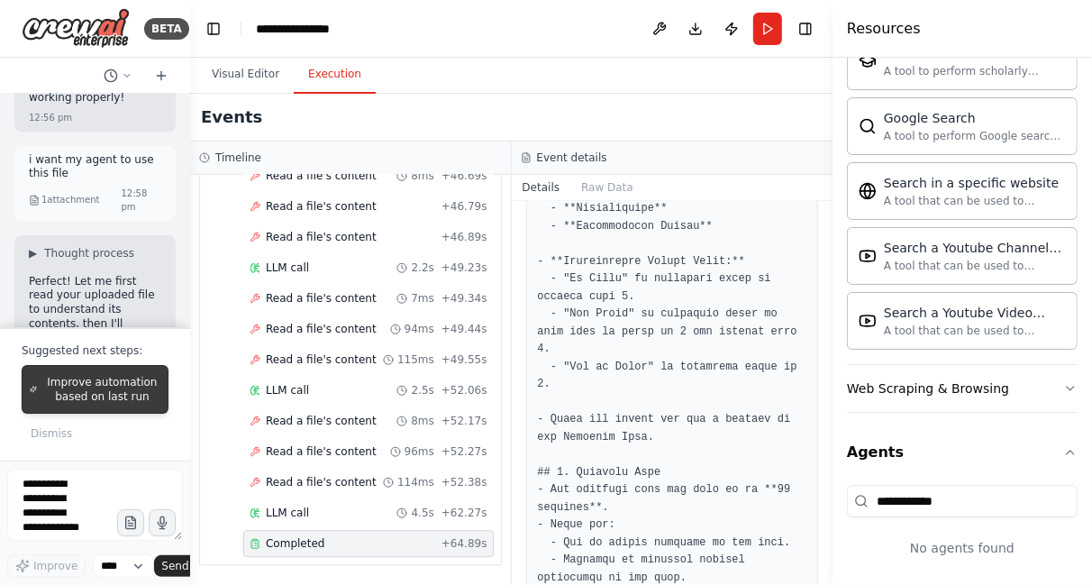
scroll to position [3972, 0]
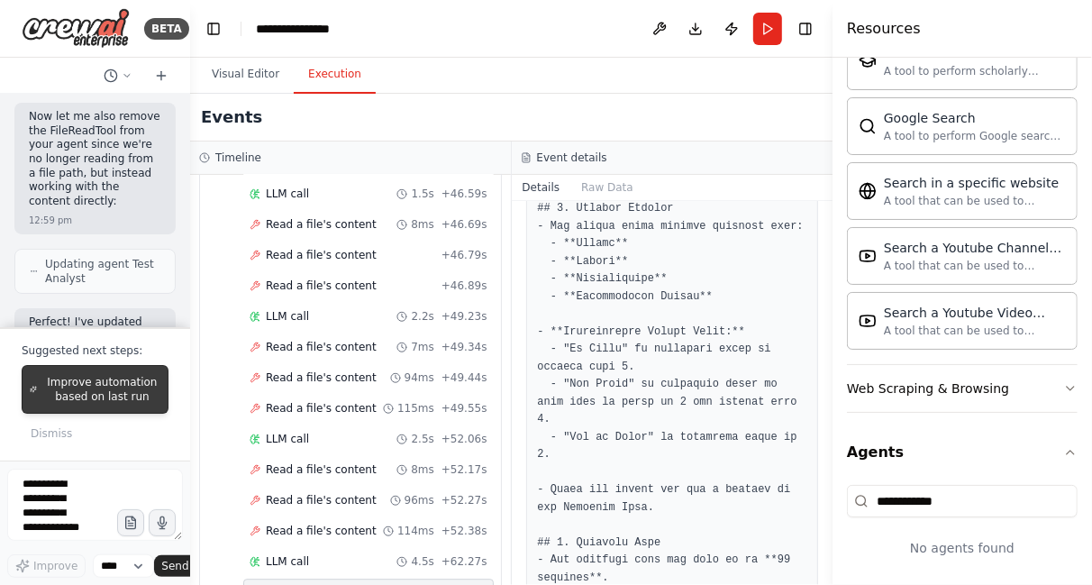
drag, startPoint x: 254, startPoint y: 417, endPoint x: 133, endPoint y: 402, distance: 121.7
click at [133, 402] on div "BETA Hello! I'm the CrewAI assistant. What kind of automation do you want to bu…" at bounding box center [95, 292] width 190 height 585
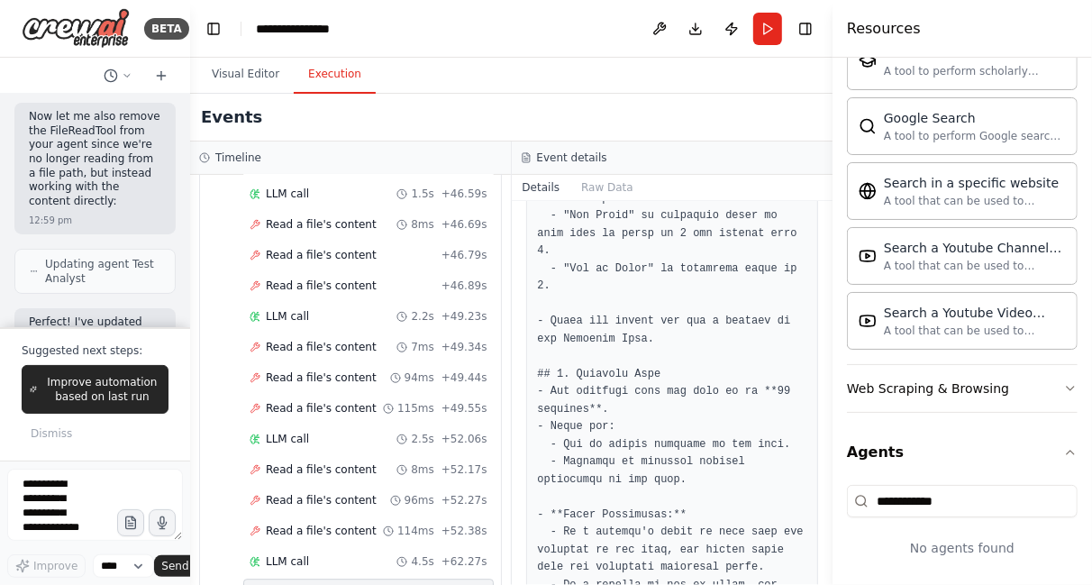
scroll to position [1397, 0]
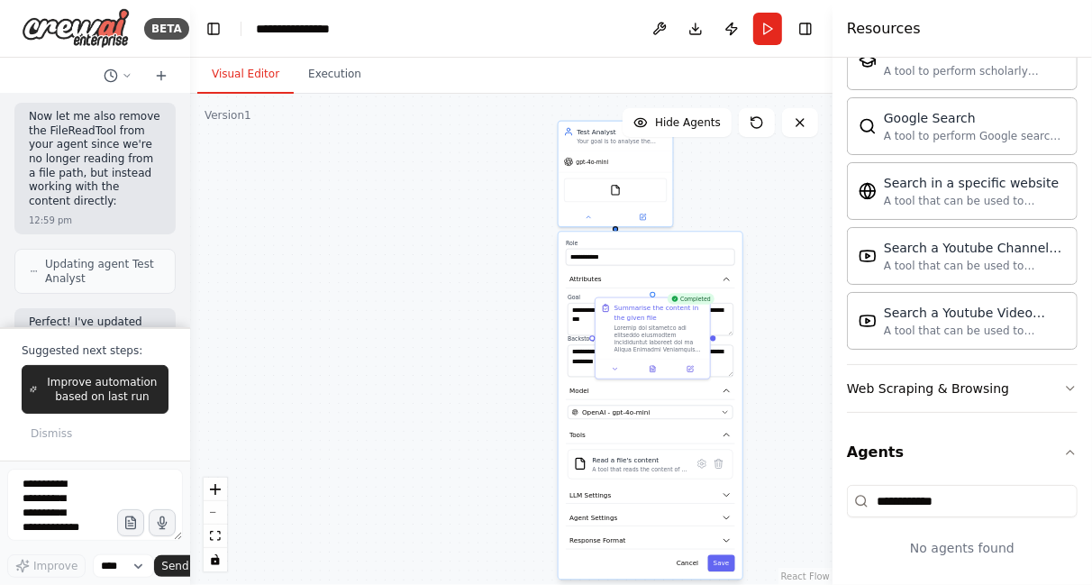
click at [234, 71] on button "Visual Editor" at bounding box center [245, 75] width 96 height 38
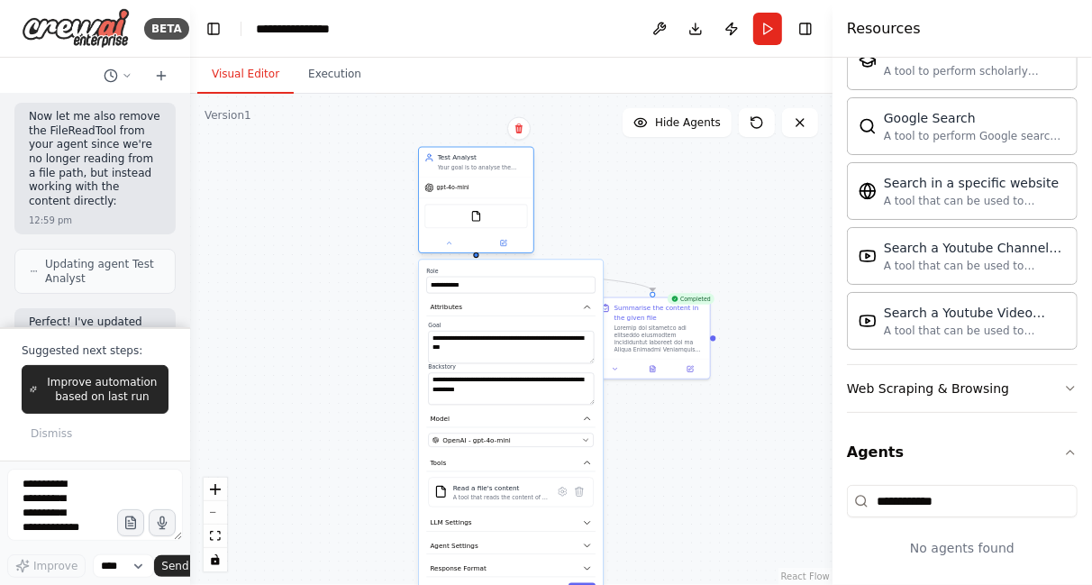
drag, startPoint x: 573, startPoint y: 138, endPoint x: 423, endPoint y: 169, distance: 152.9
click at [423, 169] on div "Test Analyst Your goal is to analyse the given document and summarise the conte…" at bounding box center [476, 163] width 114 height 30
click at [750, 123] on icon at bounding box center [757, 122] width 14 height 14
click at [752, 123] on icon at bounding box center [757, 122] width 14 height 14
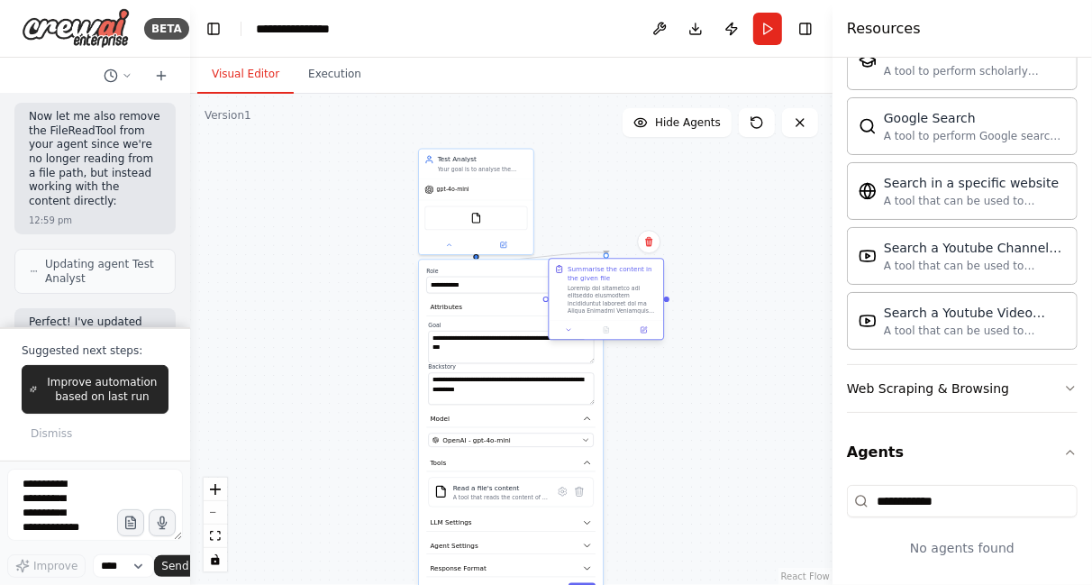
drag, startPoint x: 668, startPoint y: 300, endPoint x: 607, endPoint y: 221, distance: 99.7
click at [607, 259] on div "Summarise the content in the given file" at bounding box center [606, 289] width 114 height 61
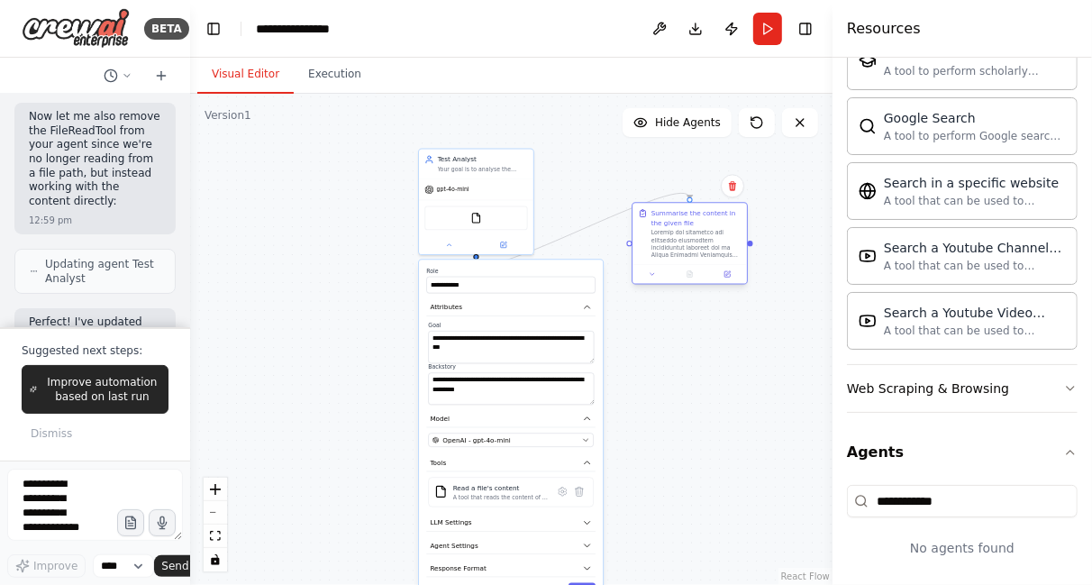
drag, startPoint x: 603, startPoint y: 216, endPoint x: 712, endPoint y: 211, distance: 109.2
click at [712, 211] on div "Summarise the content in the given file" at bounding box center [689, 233] width 114 height 61
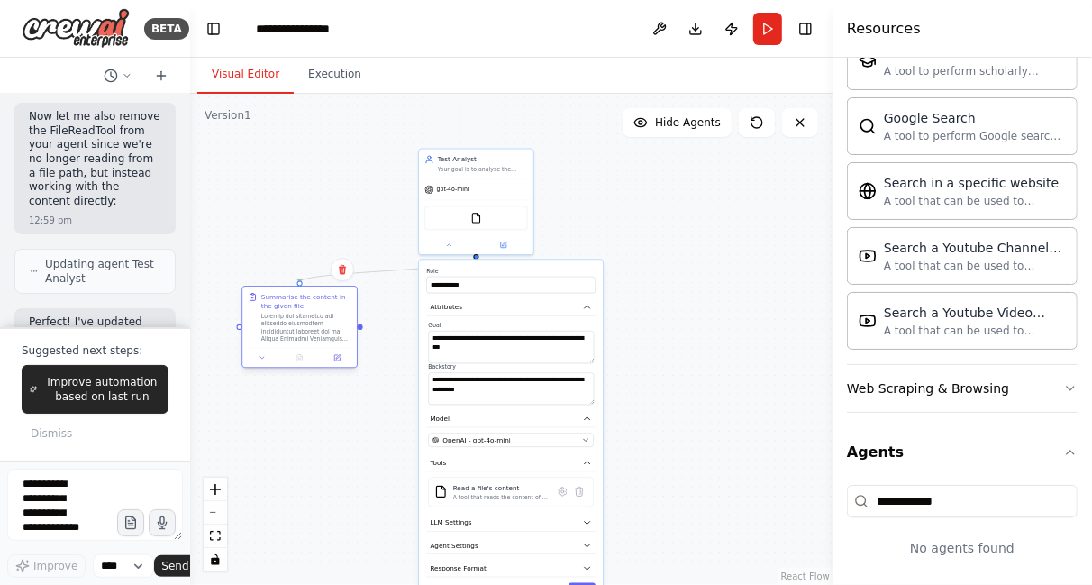
drag, startPoint x: 712, startPoint y: 210, endPoint x: 302, endPoint y: 296, distance: 418.8
click at [302, 296] on div "Summarise the content in the given file" at bounding box center [306, 301] width 90 height 19
click at [448, 248] on div at bounding box center [476, 242] width 114 height 19
click at [448, 242] on icon at bounding box center [449, 243] width 4 height 2
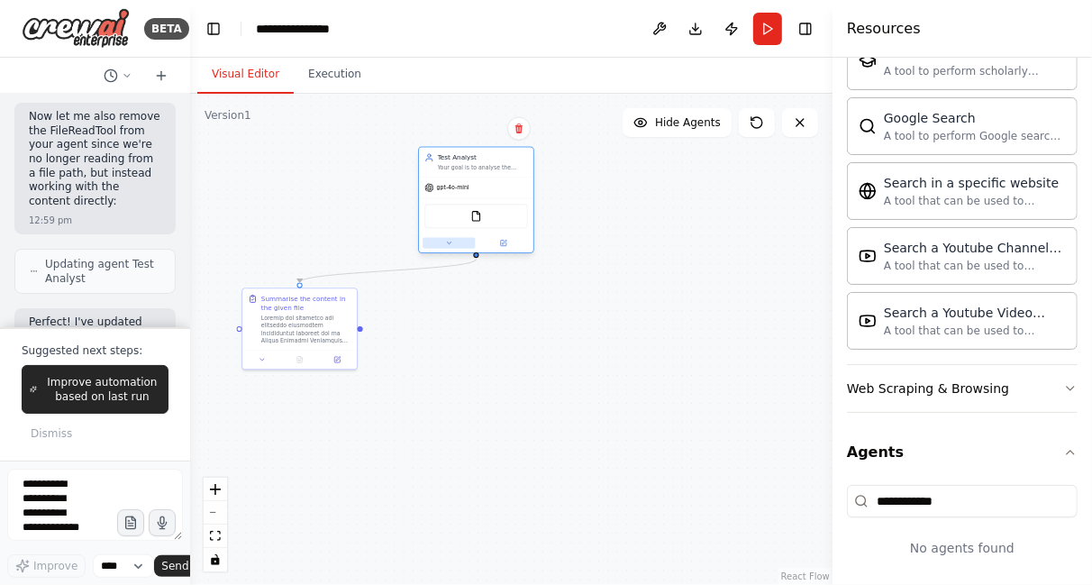
click at [448, 242] on icon at bounding box center [449, 243] width 4 height 2
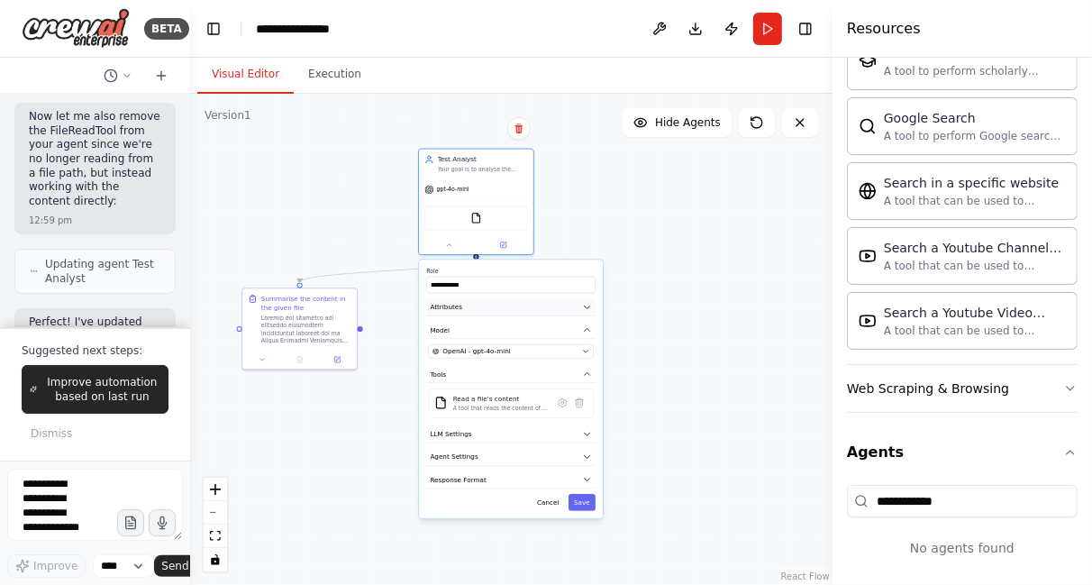
click at [588, 311] on button "Attributes" at bounding box center [510, 307] width 169 height 17
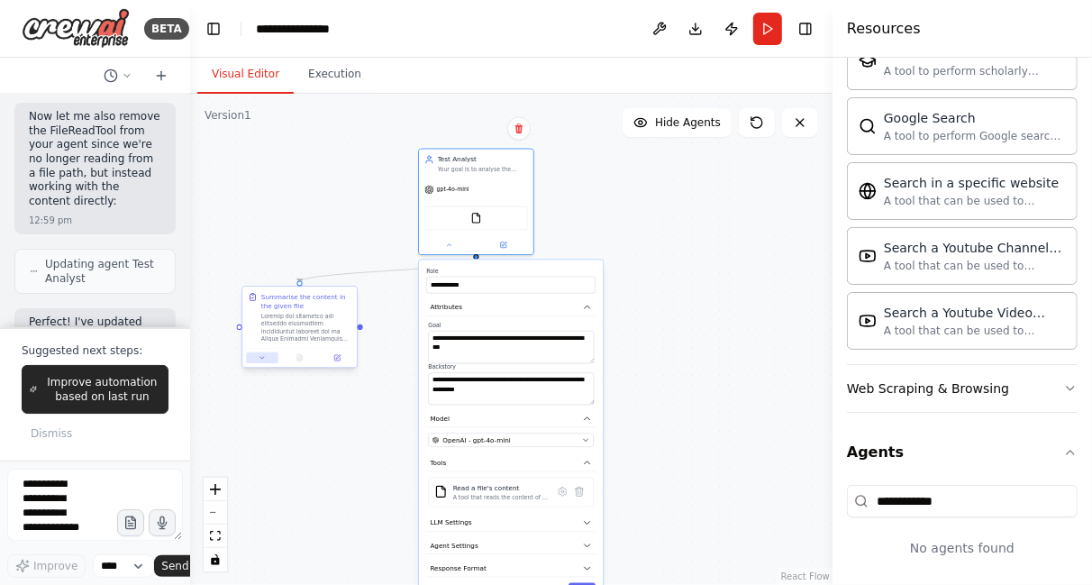
click at [263, 357] on icon at bounding box center [262, 358] width 4 height 2
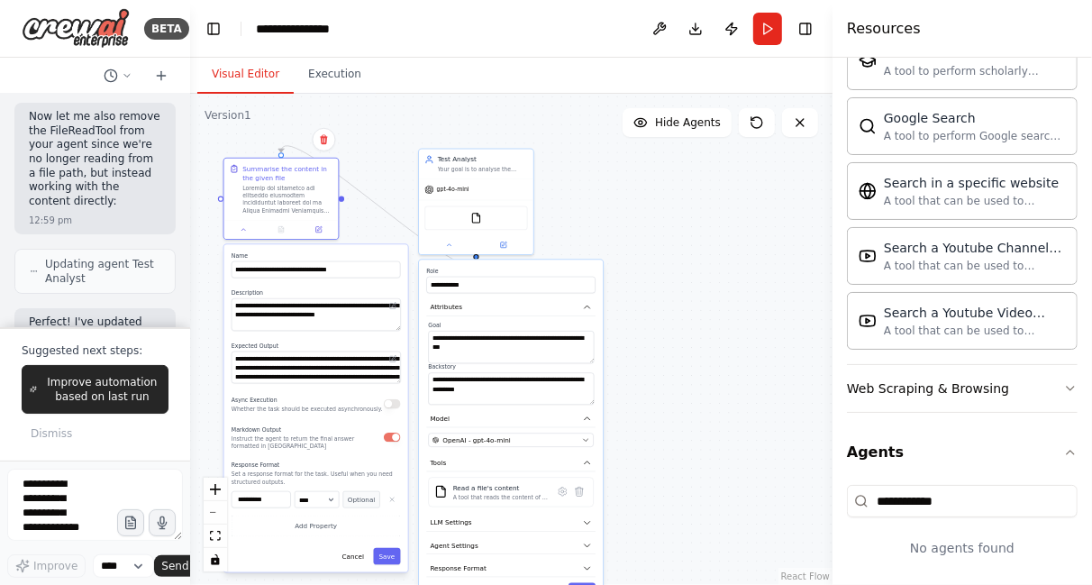
drag, startPoint x: 384, startPoint y: 379, endPoint x: 364, endPoint y: 247, distance: 133.9
click at [364, 247] on div "**********" at bounding box center [316, 408] width 184 height 328
click at [500, 268] on label "Role" at bounding box center [510, 271] width 169 height 7
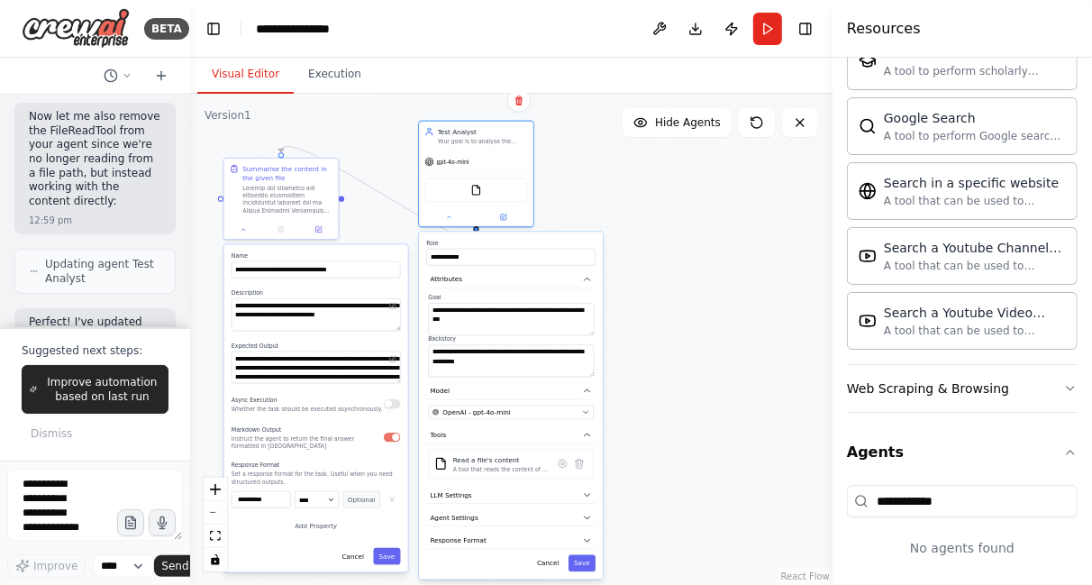
drag, startPoint x: 543, startPoint y: 262, endPoint x: 555, endPoint y: 241, distance: 23.8
click at [555, 241] on div "**********" at bounding box center [511, 405] width 184 height 347
click at [90, 503] on textarea at bounding box center [95, 505] width 176 height 72
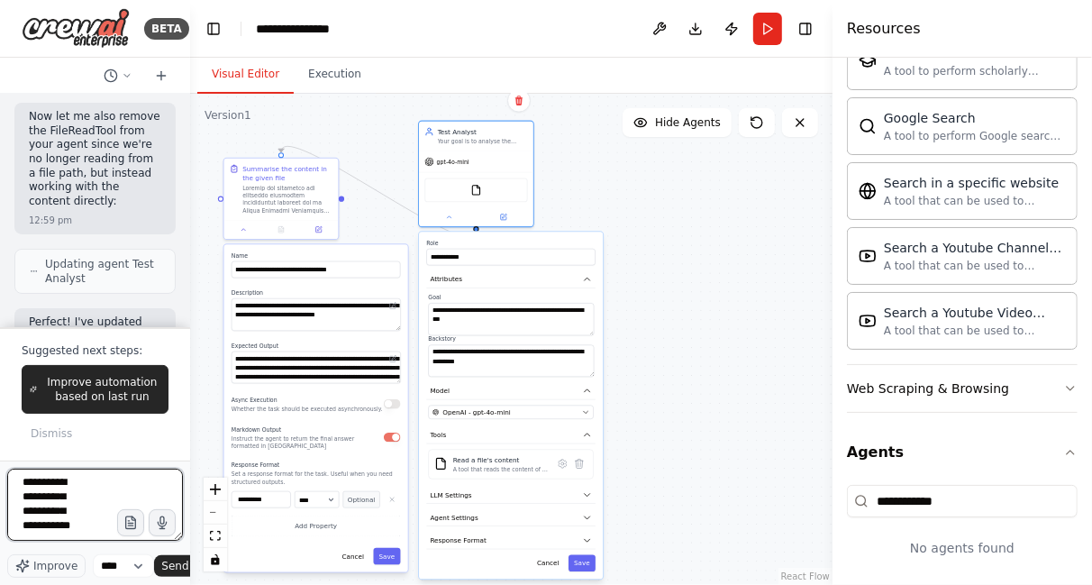
scroll to position [23, 0]
type textarea "**********"
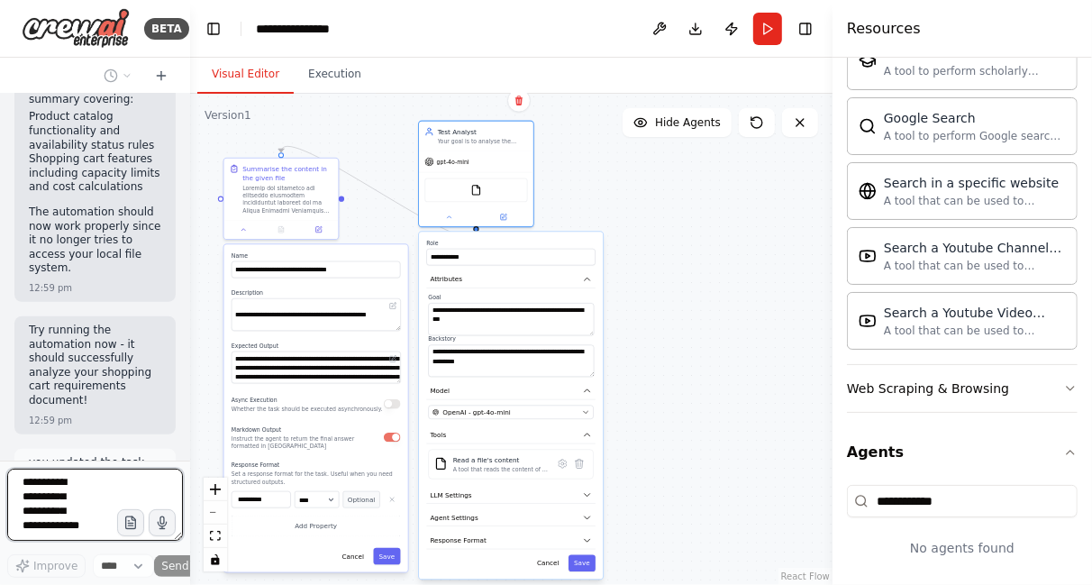
scroll to position [6, 0]
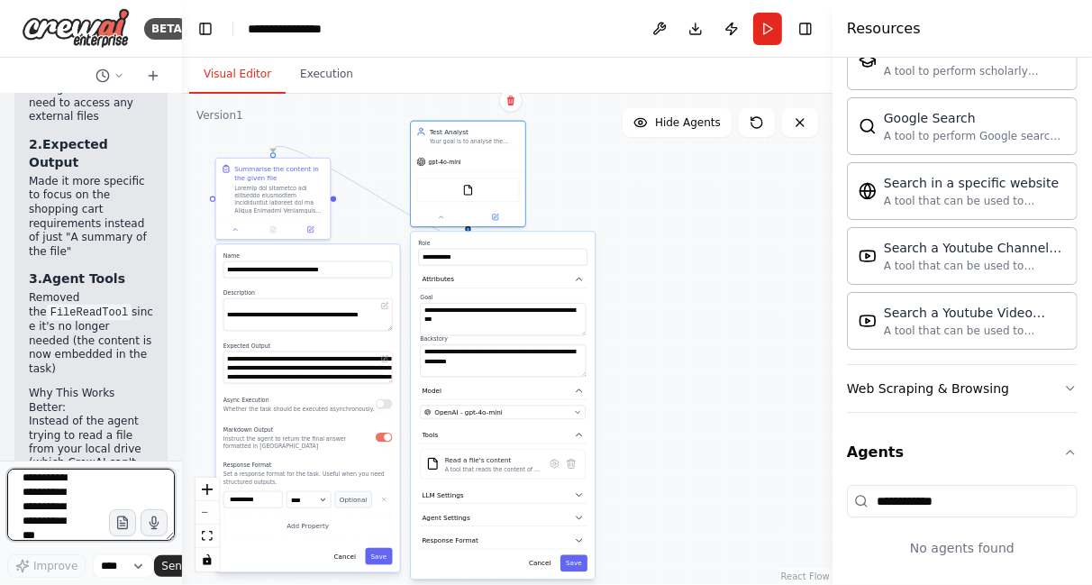
drag, startPoint x: 183, startPoint y: 435, endPoint x: 179, endPoint y: 362, distance: 73.1
click at [179, 362] on div at bounding box center [178, 292] width 7 height 585
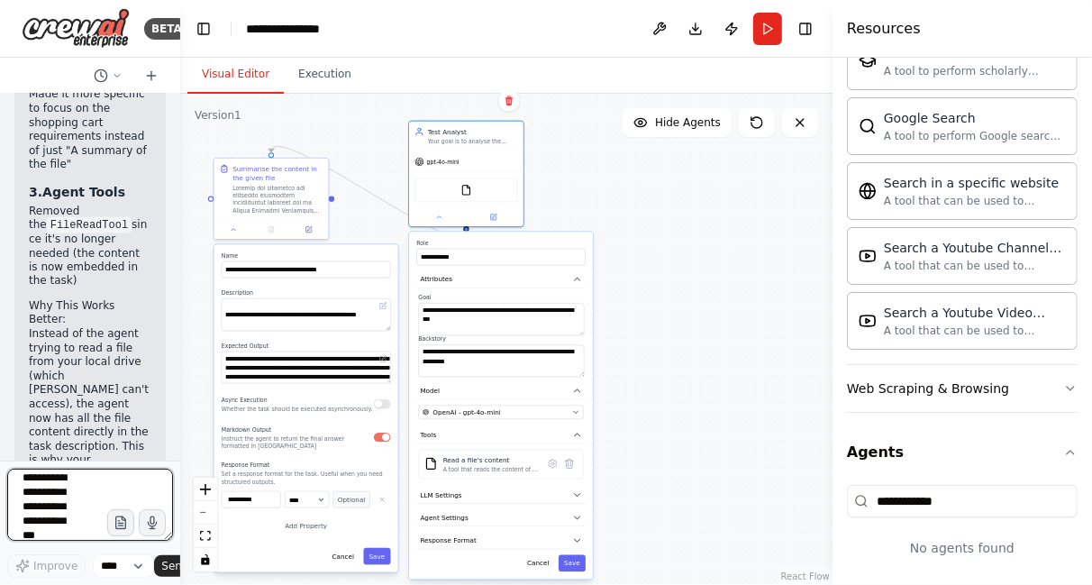
scroll to position [0, 0]
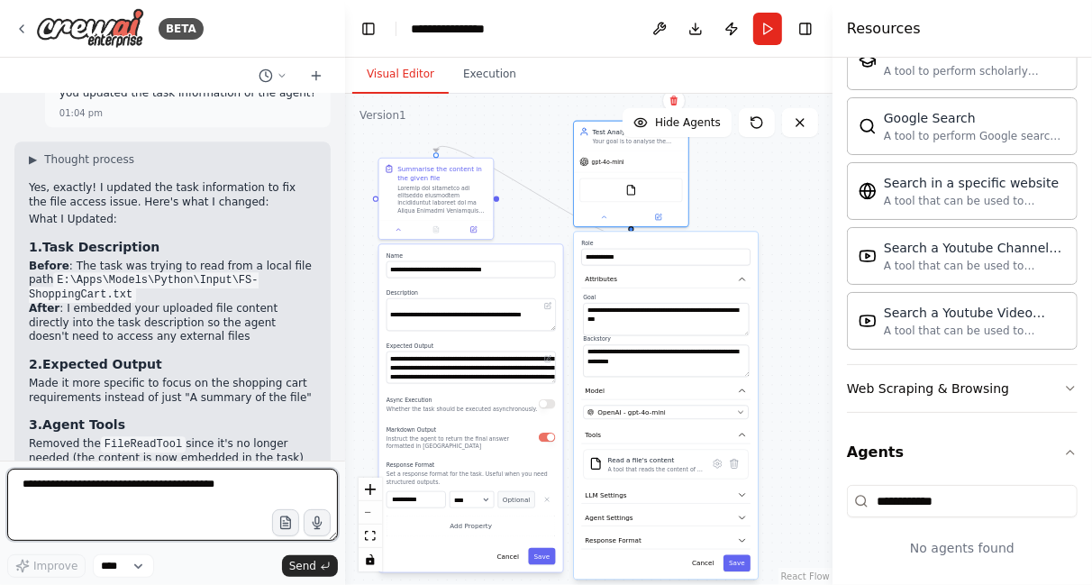
drag, startPoint x: 177, startPoint y: 354, endPoint x: 346, endPoint y: 370, distance: 170.2
click at [346, 370] on div "BETA Hello! I'm the CrewAI assistant. What kind of automation do you want to bu…" at bounding box center [546, 292] width 1092 height 585
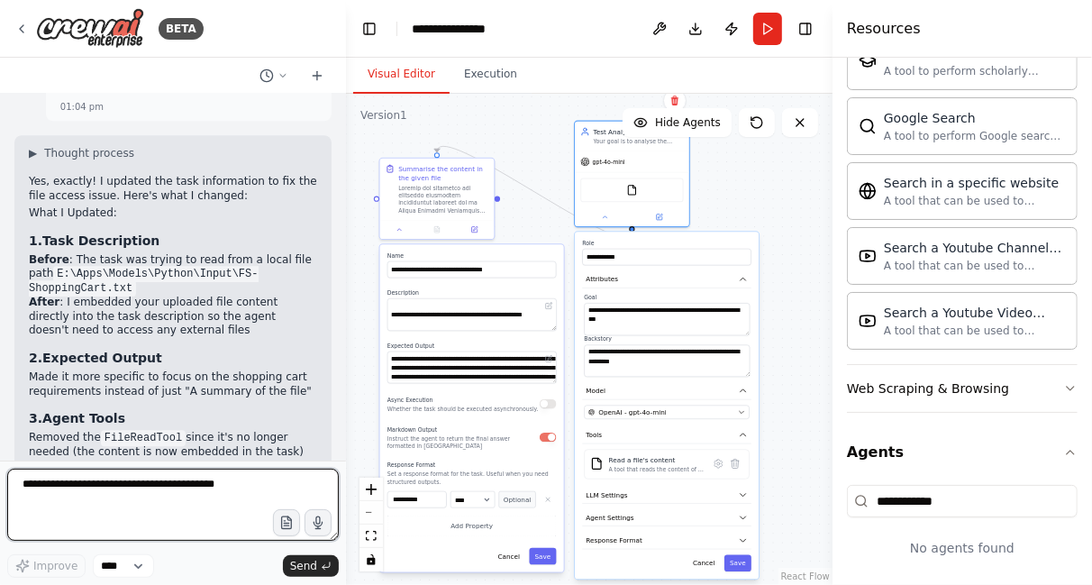
scroll to position [3006, 0]
drag, startPoint x: 341, startPoint y: 427, endPoint x: 344, endPoint y: 441, distance: 13.8
click at [344, 441] on div "BETA Hello! I'm the CrewAI assistant. What kind of automation do you want to bu…" at bounding box center [546, 292] width 1092 height 585
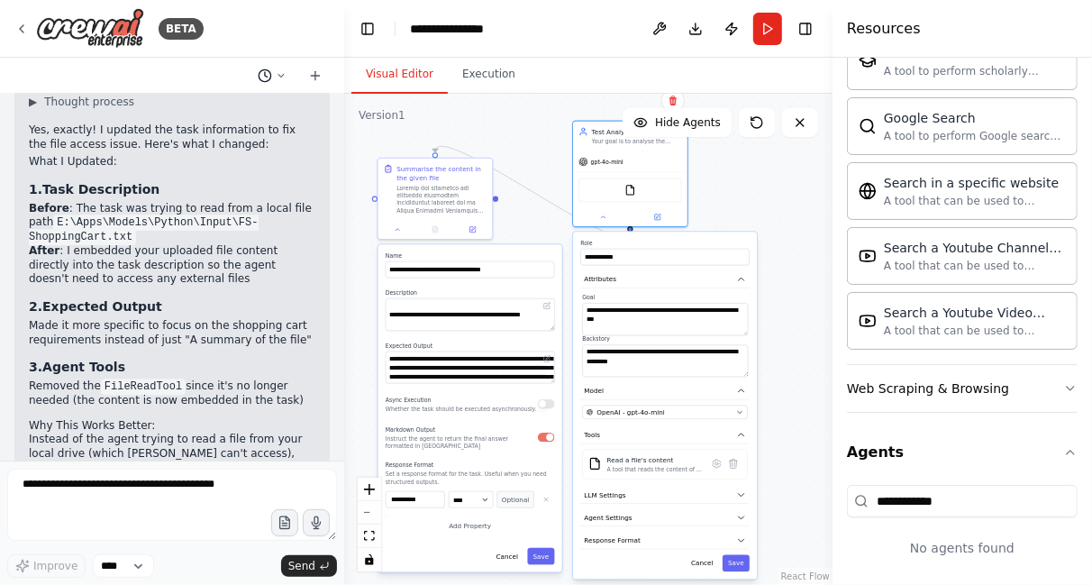
click at [279, 74] on icon at bounding box center [281, 75] width 11 height 11
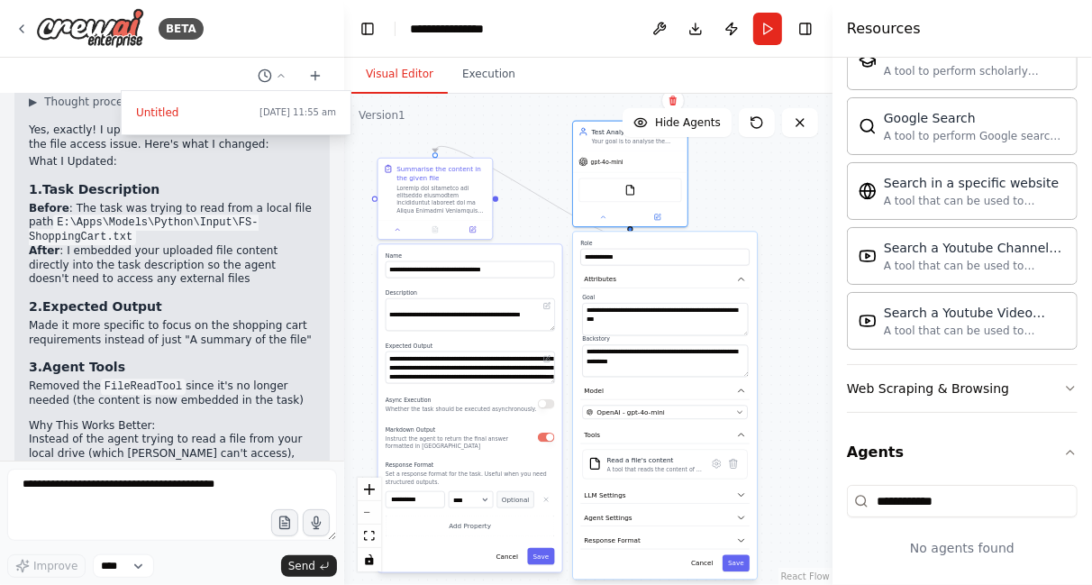
click at [364, 169] on div "**********" at bounding box center [588, 339] width 488 height 491
click at [369, 159] on div "**********" at bounding box center [588, 339] width 488 height 491
click at [18, 26] on div at bounding box center [172, 292] width 344 height 585
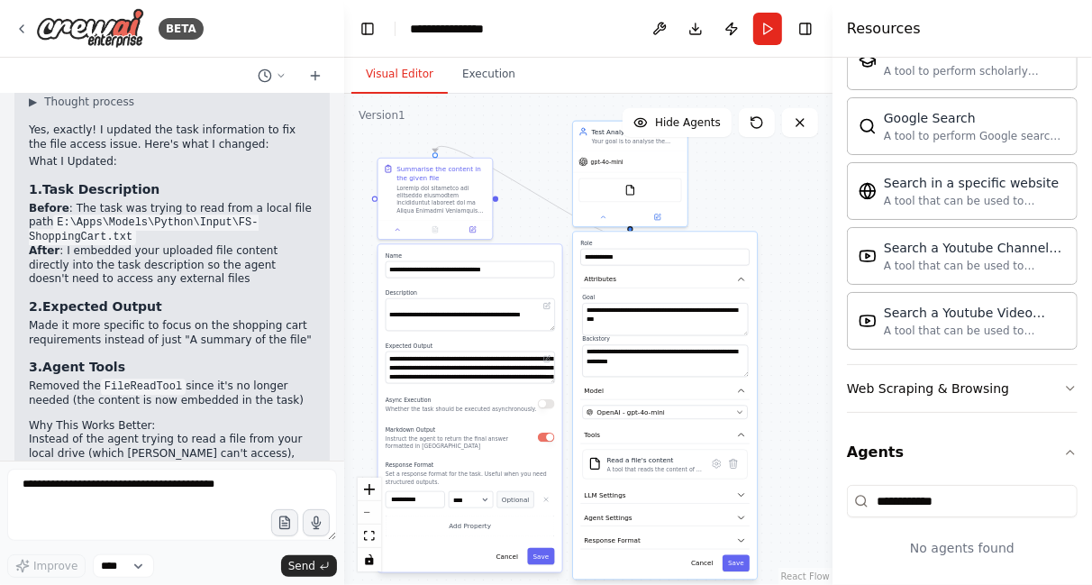
click at [18, 26] on icon at bounding box center [21, 29] width 14 height 14
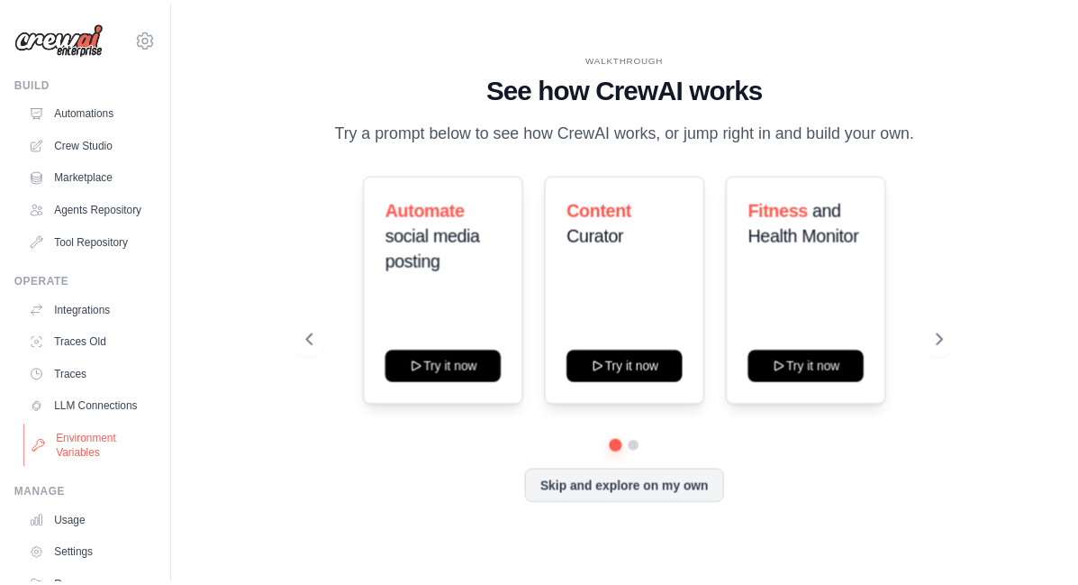
scroll to position [108, 0]
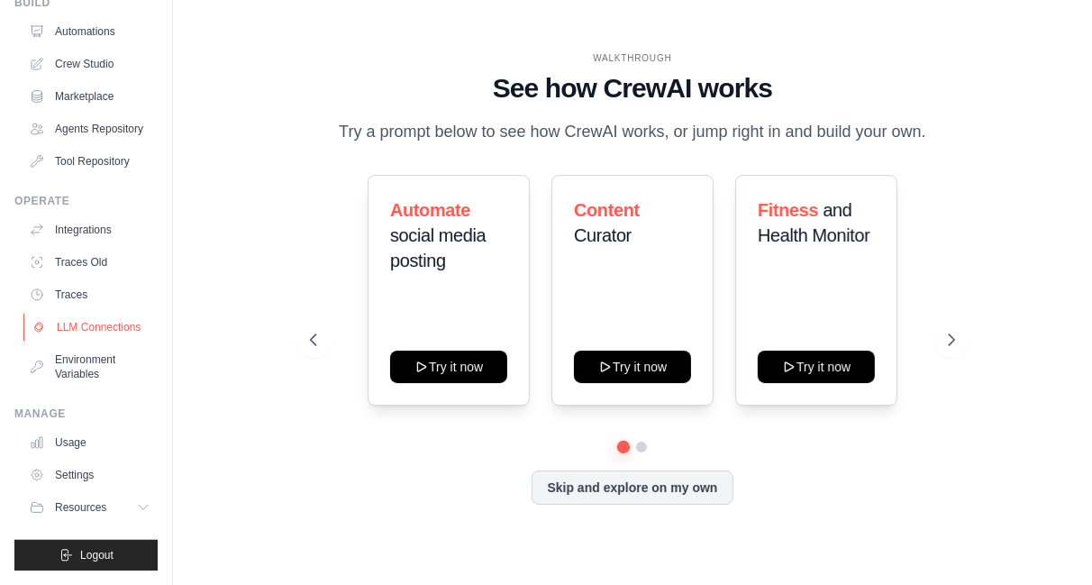
click at [80, 317] on link "LLM Connections" at bounding box center [91, 327] width 136 height 29
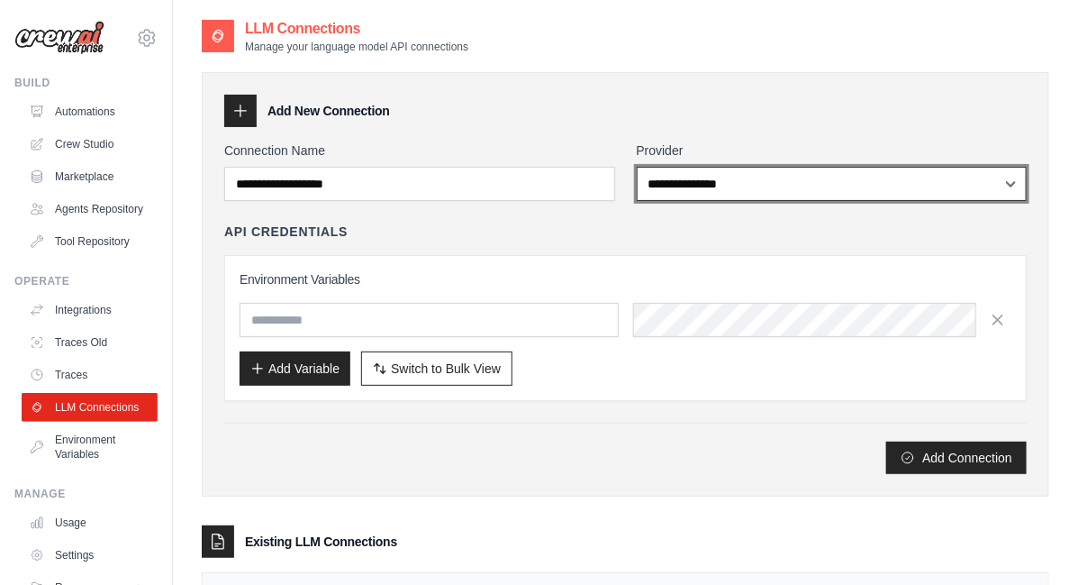
click at [721, 188] on select "**********" at bounding box center [832, 184] width 391 height 34
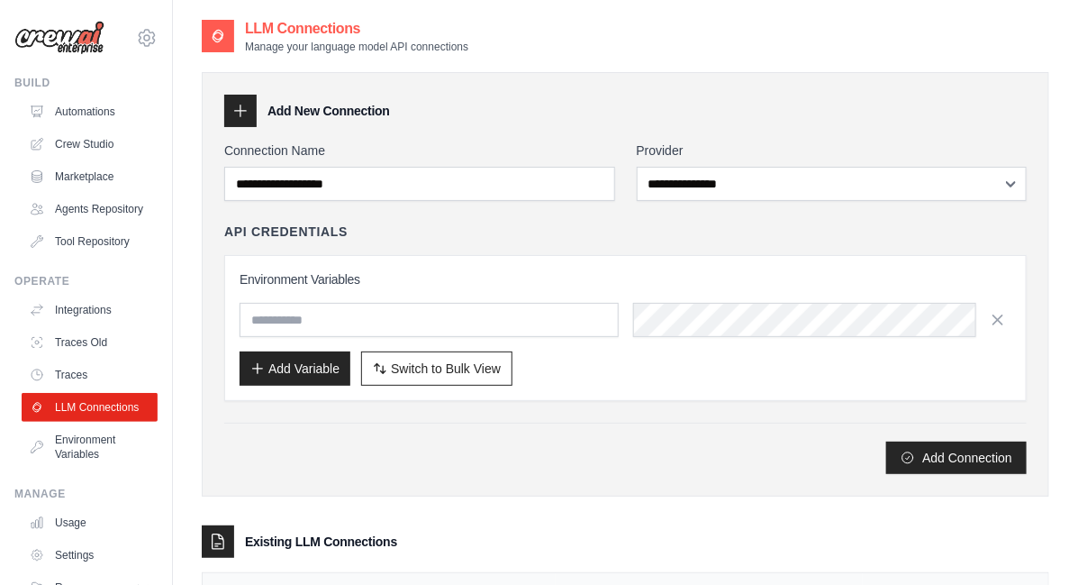
click at [564, 485] on div "**********" at bounding box center [626, 284] width 848 height 424
click at [63, 469] on link "Environment Variables" at bounding box center [91, 446] width 136 height 43
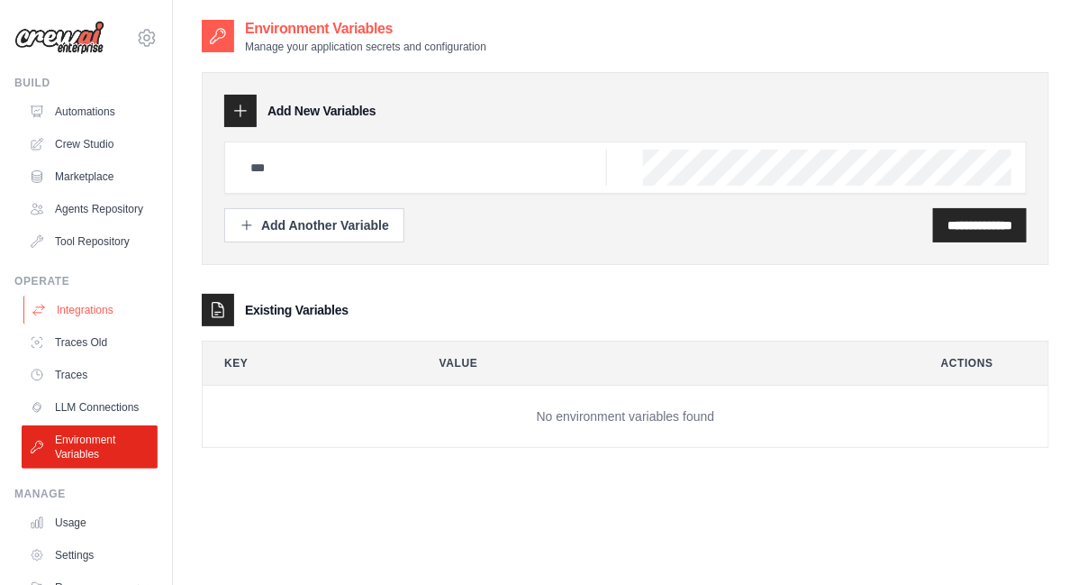
click at [83, 324] on link "Integrations" at bounding box center [91, 310] width 136 height 29
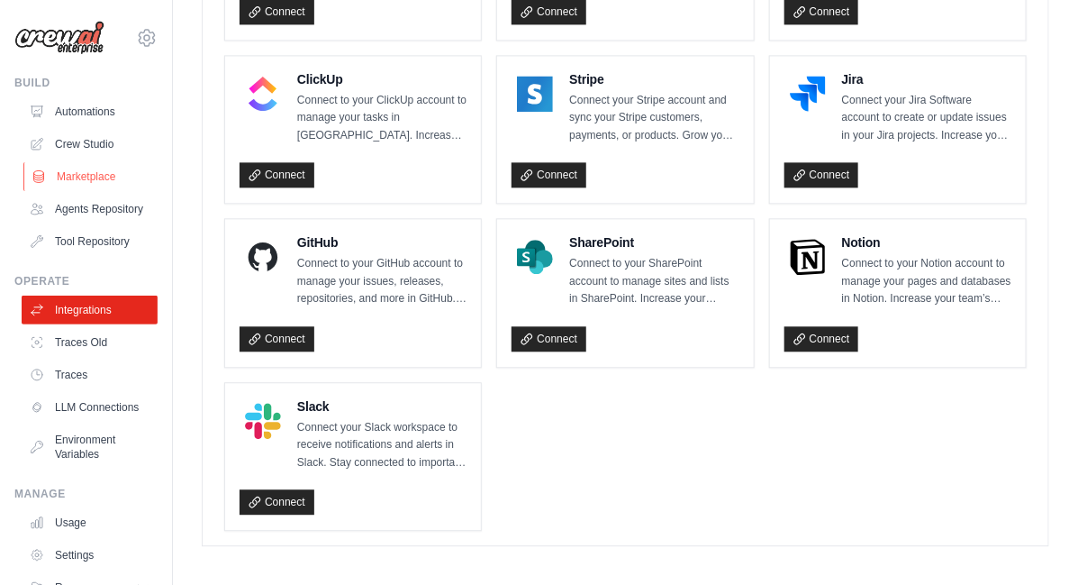
click at [82, 178] on link "Marketplace" at bounding box center [91, 176] width 136 height 29
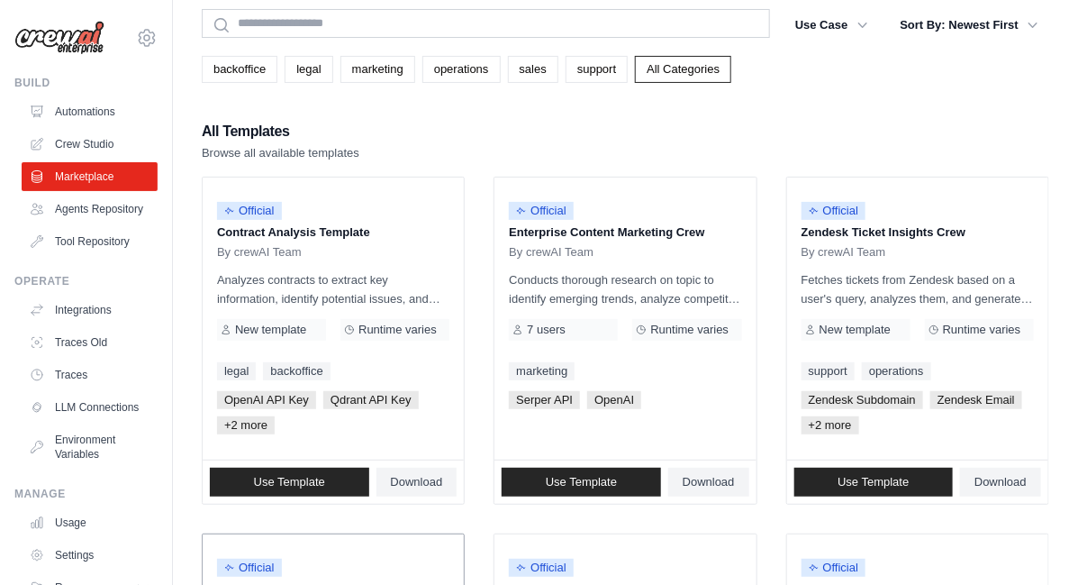
scroll to position [64, 0]
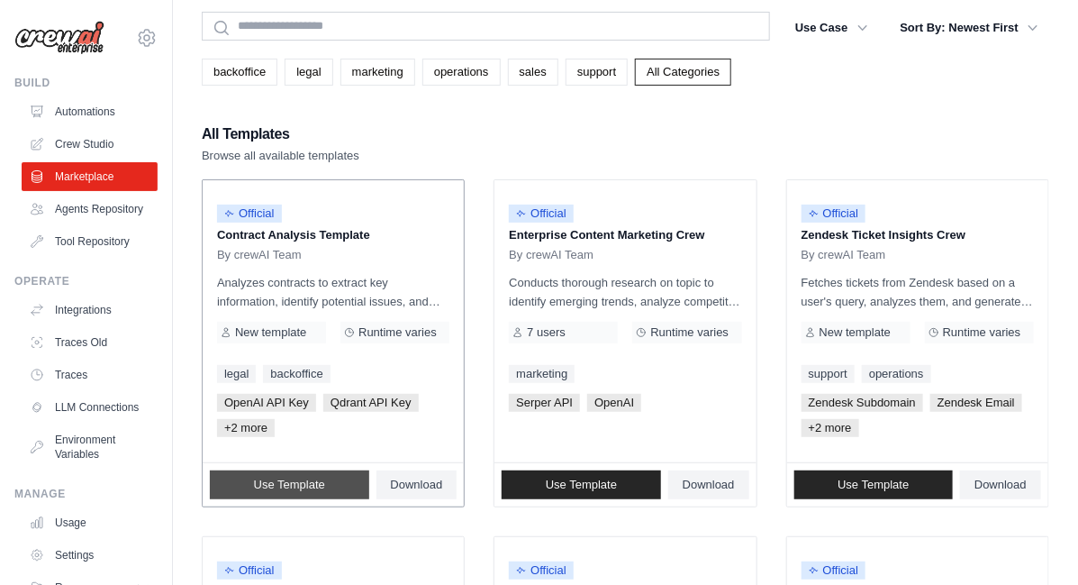
click at [332, 484] on link "Use Template" at bounding box center [289, 484] width 159 height 29
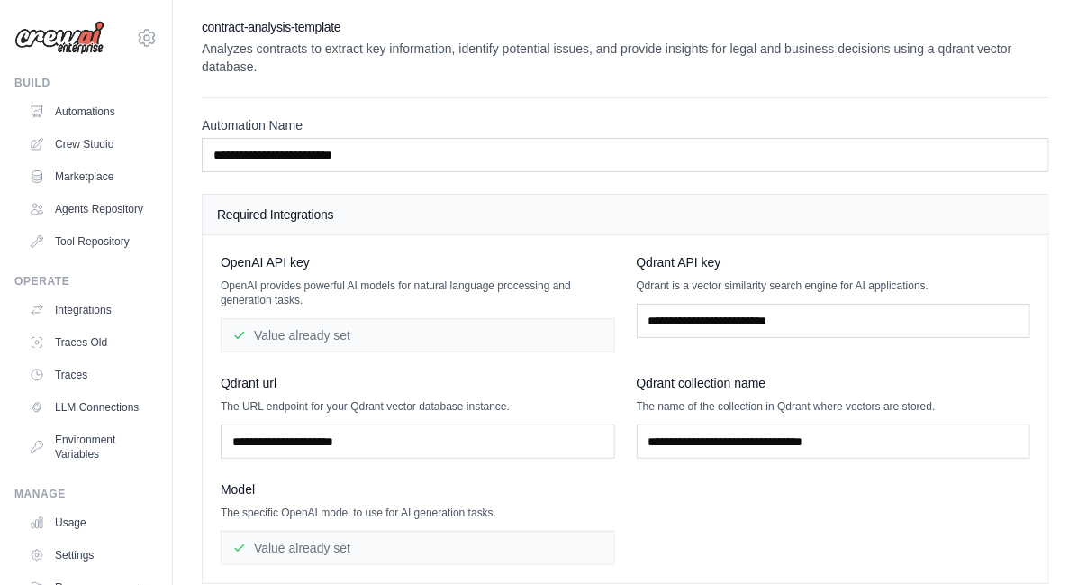
scroll to position [147, 0]
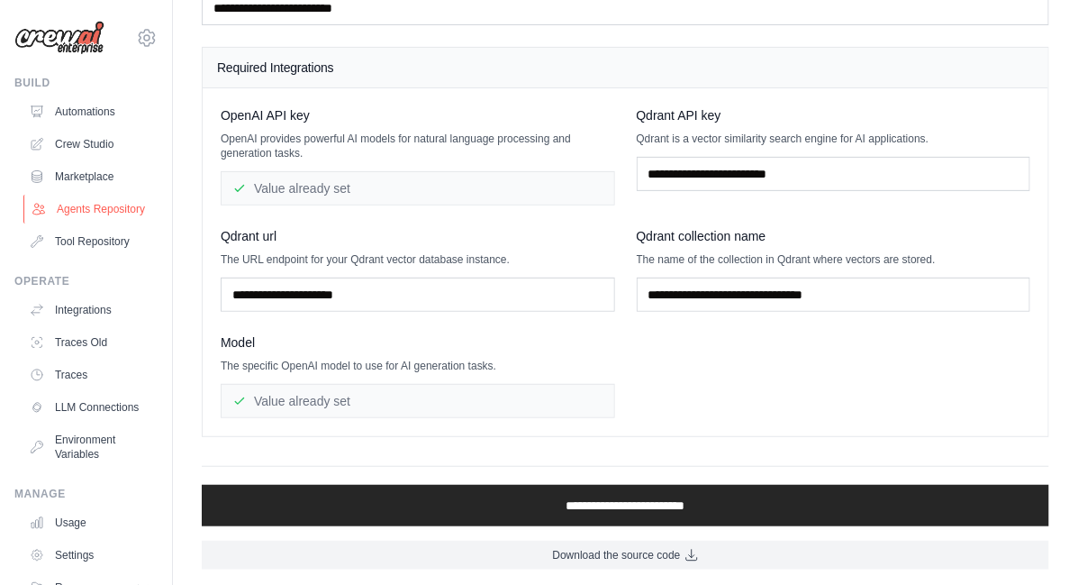
click at [88, 223] on link "Agents Repository" at bounding box center [91, 209] width 136 height 29
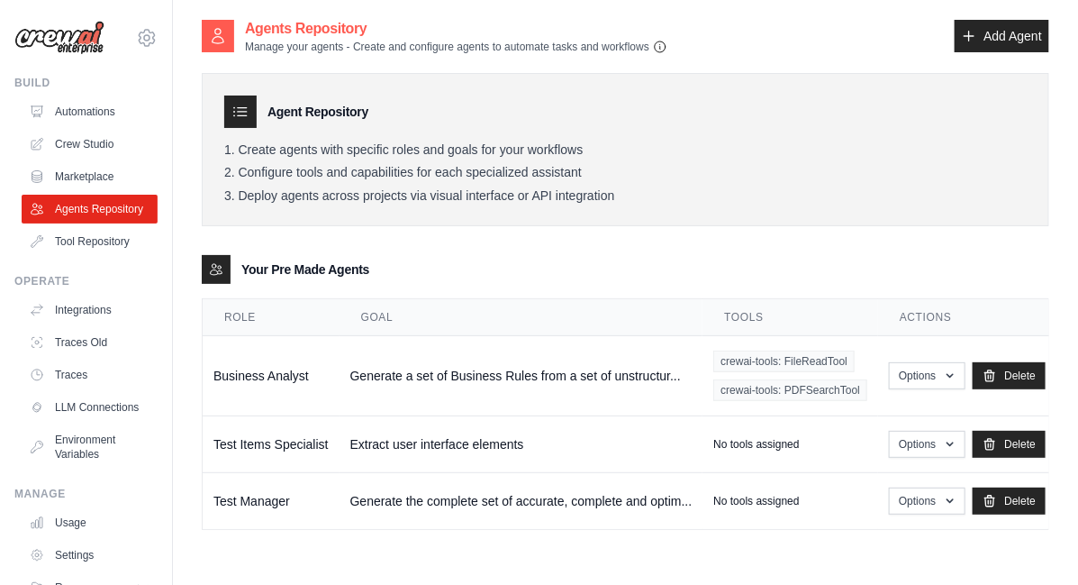
click at [660, 42] on icon "button" at bounding box center [660, 47] width 14 height 14
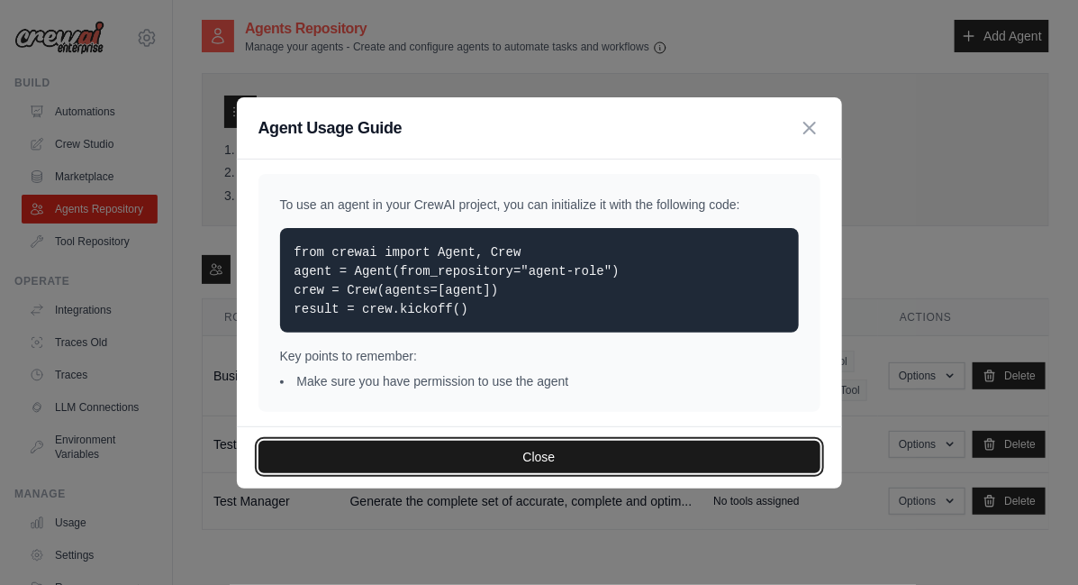
click at [540, 453] on button "Close" at bounding box center [540, 457] width 562 height 32
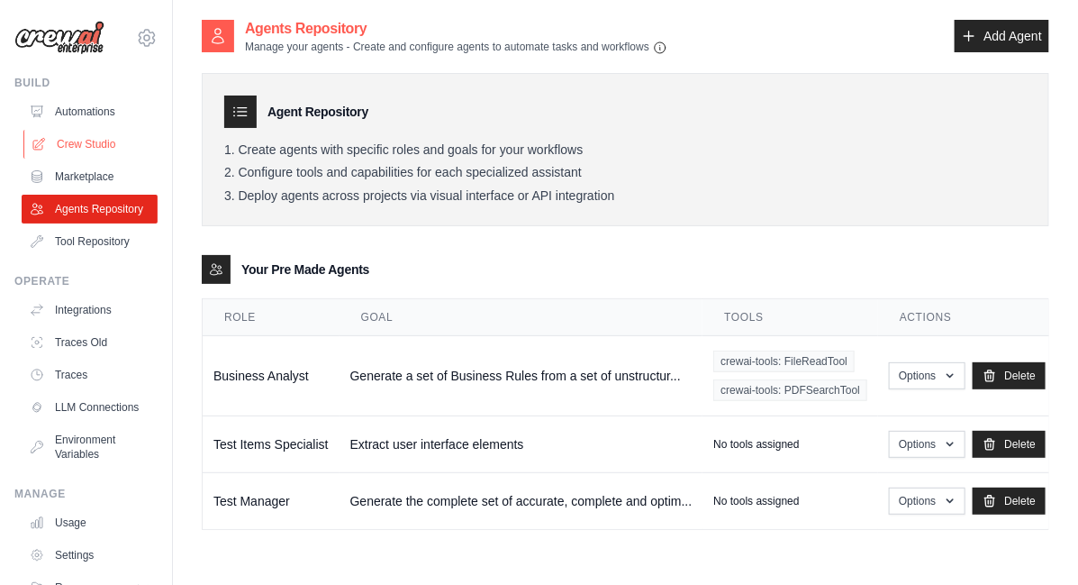
click at [81, 149] on link "Crew Studio" at bounding box center [91, 144] width 136 height 29
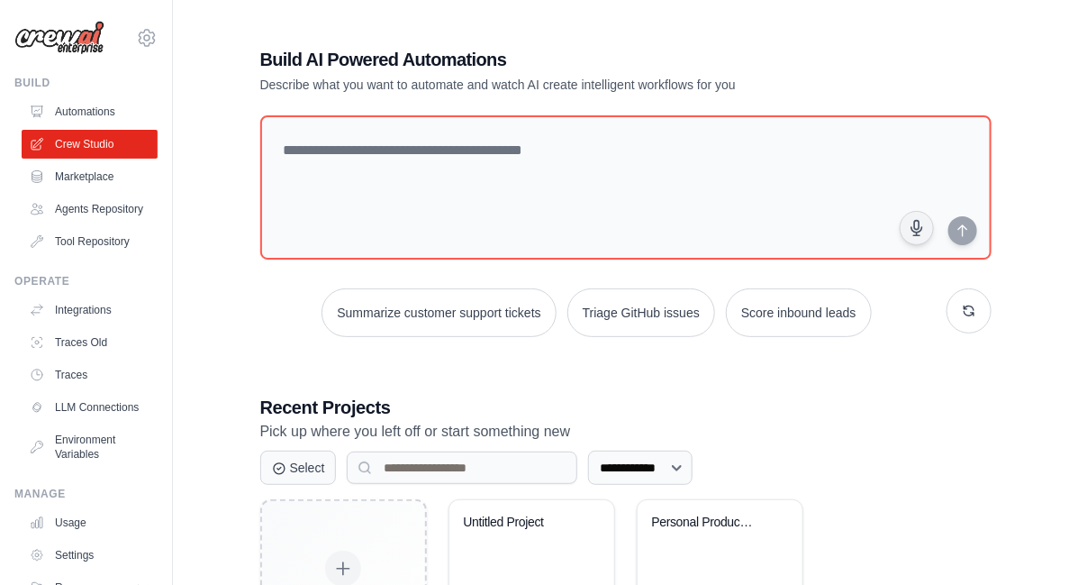
scroll to position [140, 0]
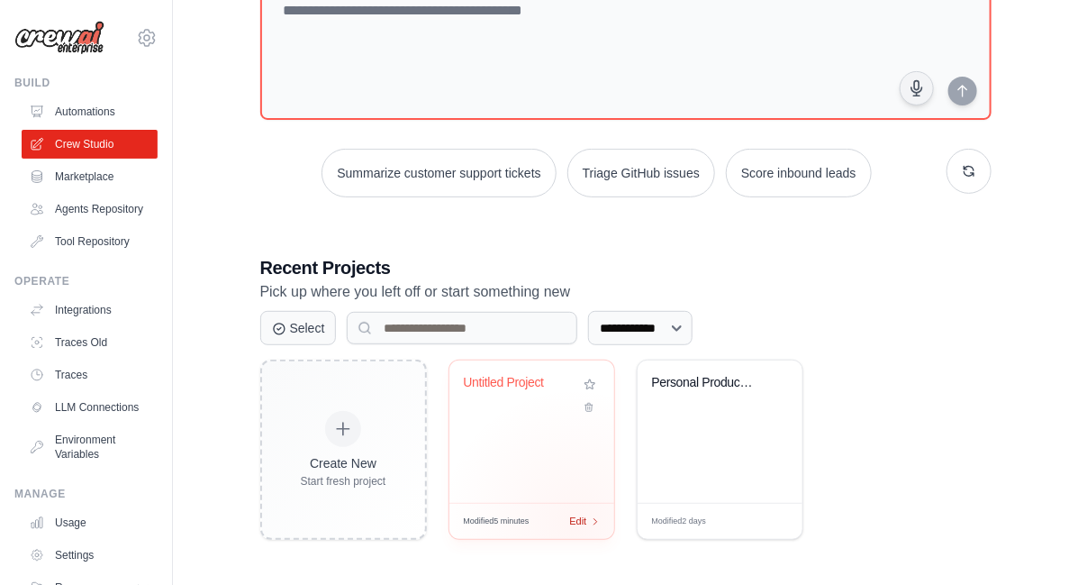
click at [575, 522] on span "Edit" at bounding box center [578, 521] width 17 height 15
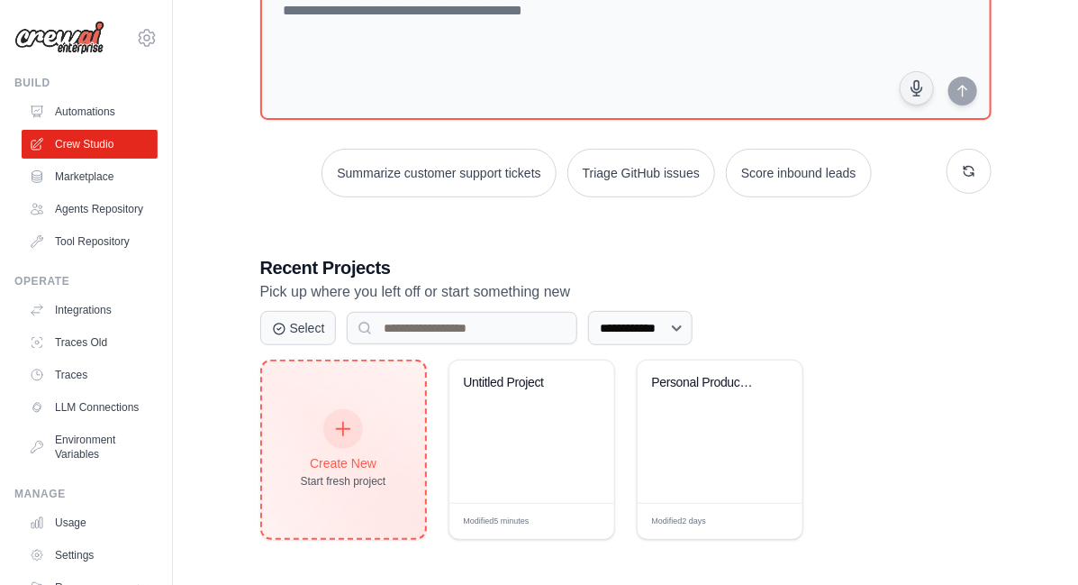
click at [341, 430] on icon at bounding box center [343, 429] width 20 height 20
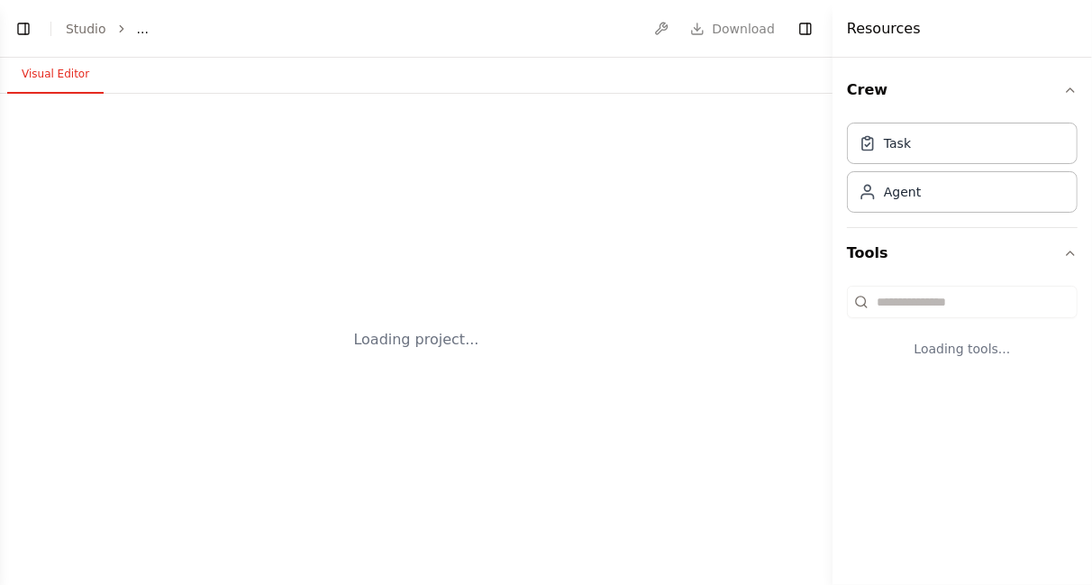
select select "****"
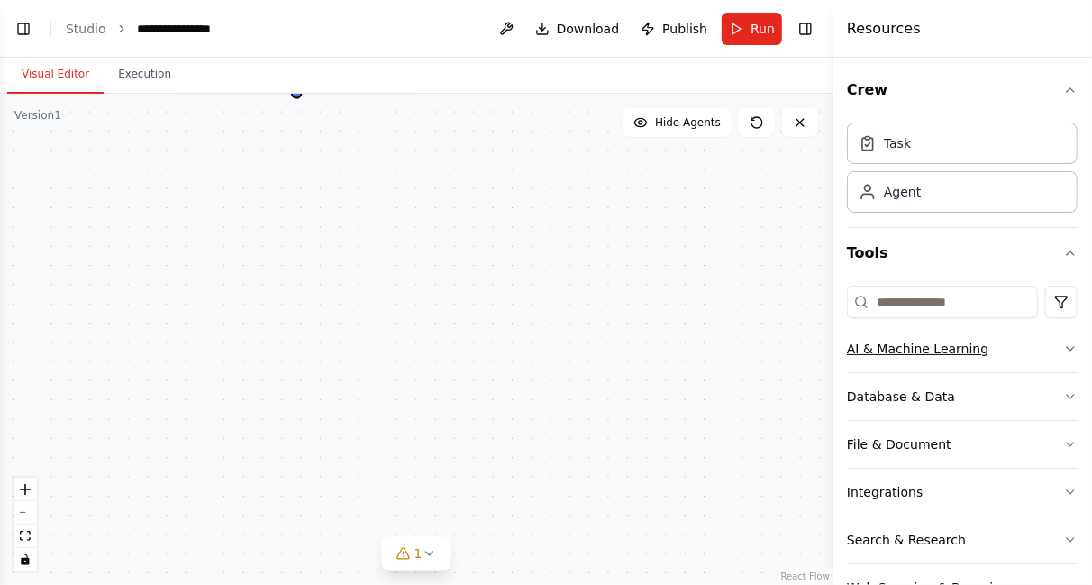
click at [1063, 351] on icon "button" at bounding box center [1070, 348] width 14 height 14
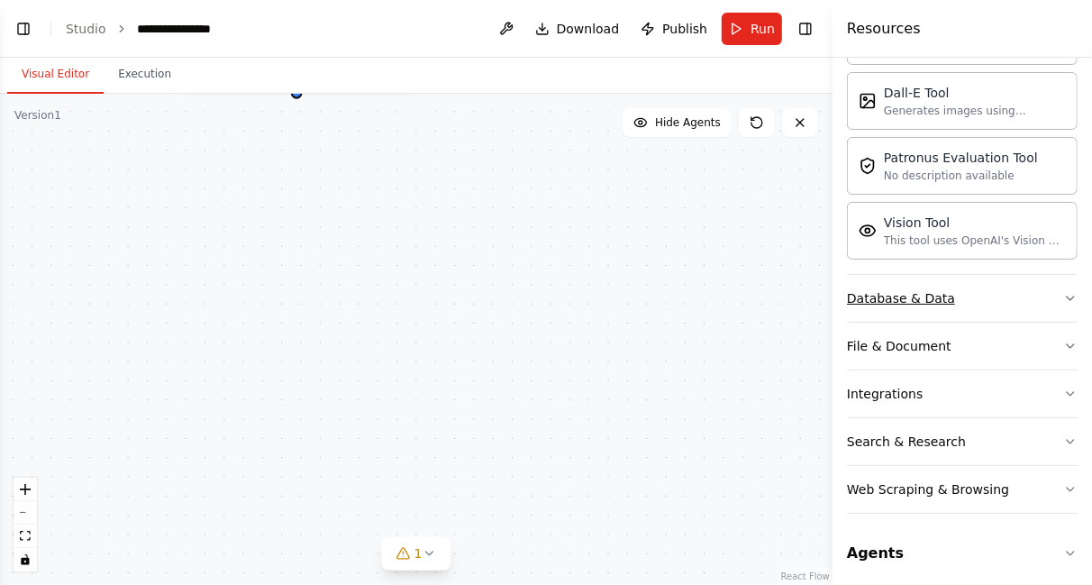
scroll to position [372, 0]
click at [1063, 295] on icon "button" at bounding box center [1070, 298] width 14 height 14
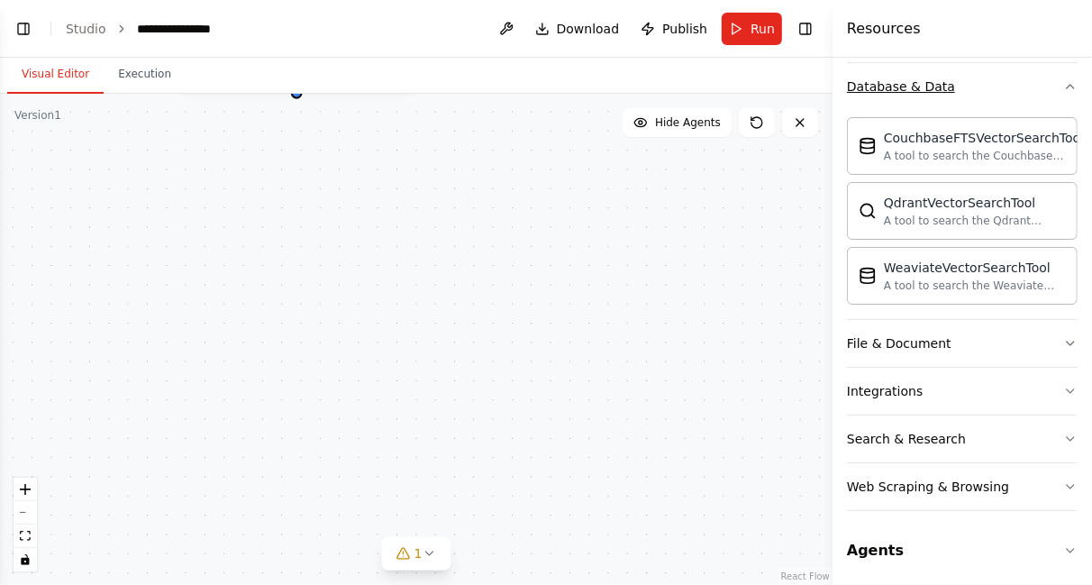
scroll to position [585, 0]
click at [1063, 339] on icon "button" at bounding box center [1070, 342] width 14 height 14
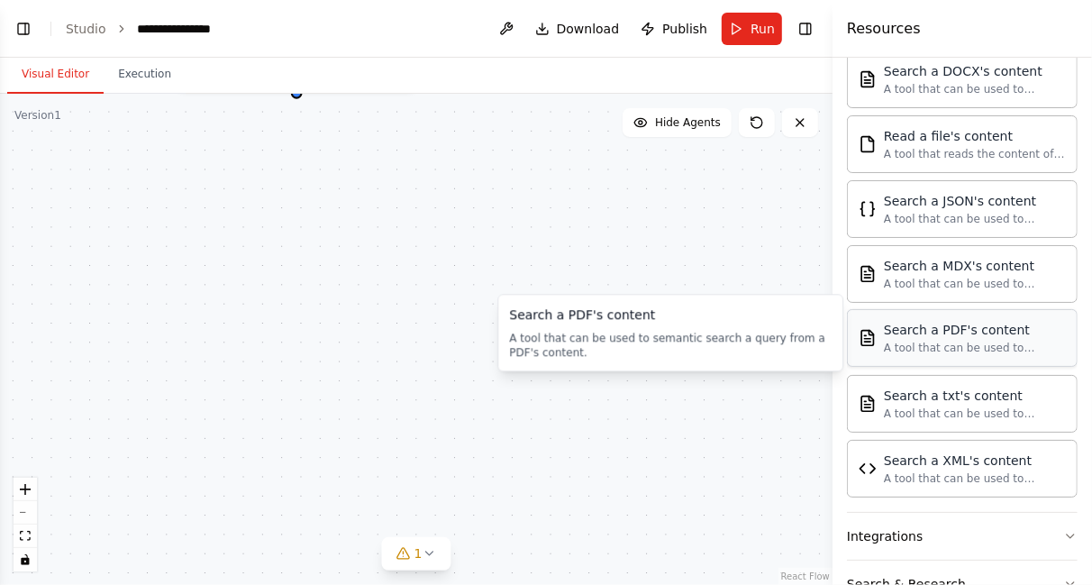
scroll to position [1115, 0]
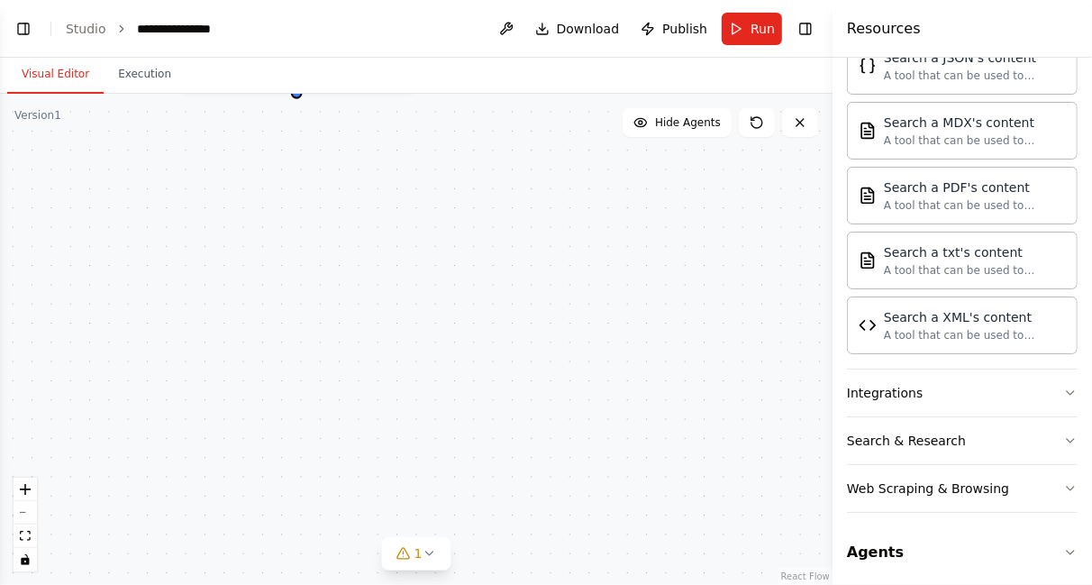
click at [1065, 386] on div "Crew Task Agent Tools AI & Machine Learning AIMind Tool A wrapper around [AI-Mi…" at bounding box center [962, 321] width 259 height 527
click at [1067, 391] on icon "button" at bounding box center [1070, 393] width 7 height 4
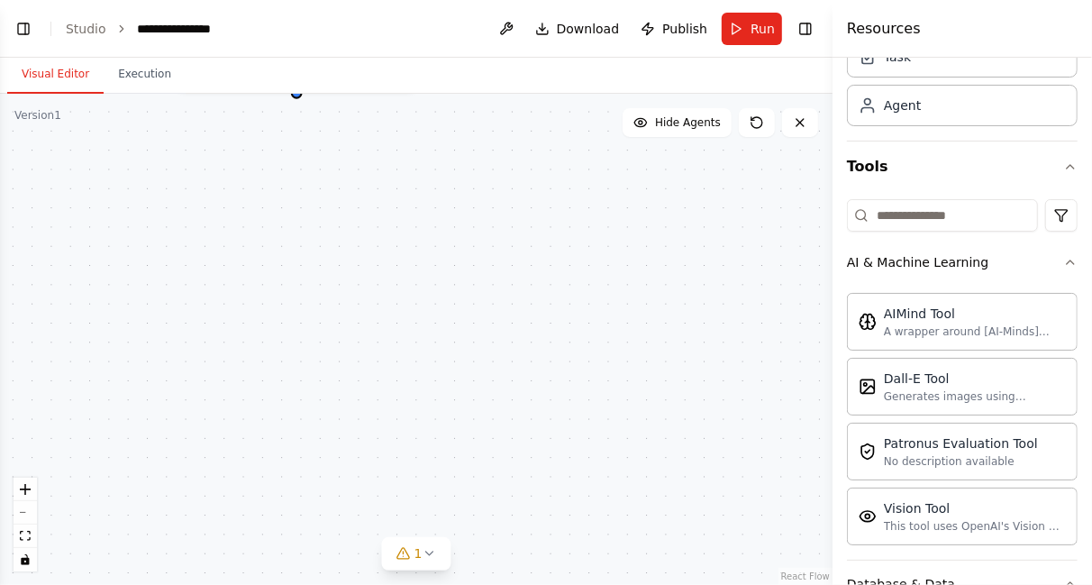
scroll to position [0, 0]
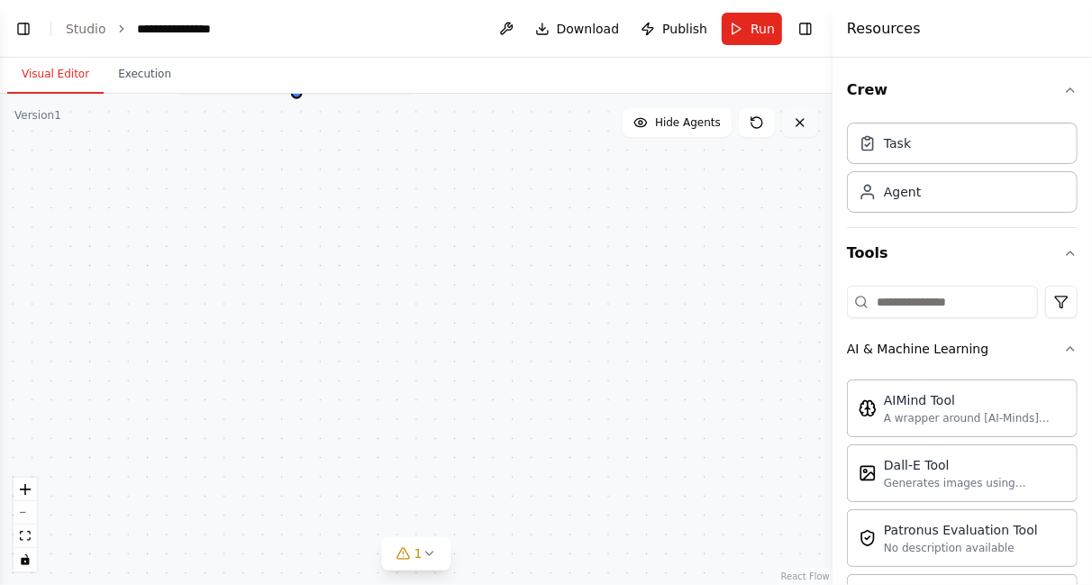
click at [798, 116] on icon at bounding box center [800, 122] width 14 height 14
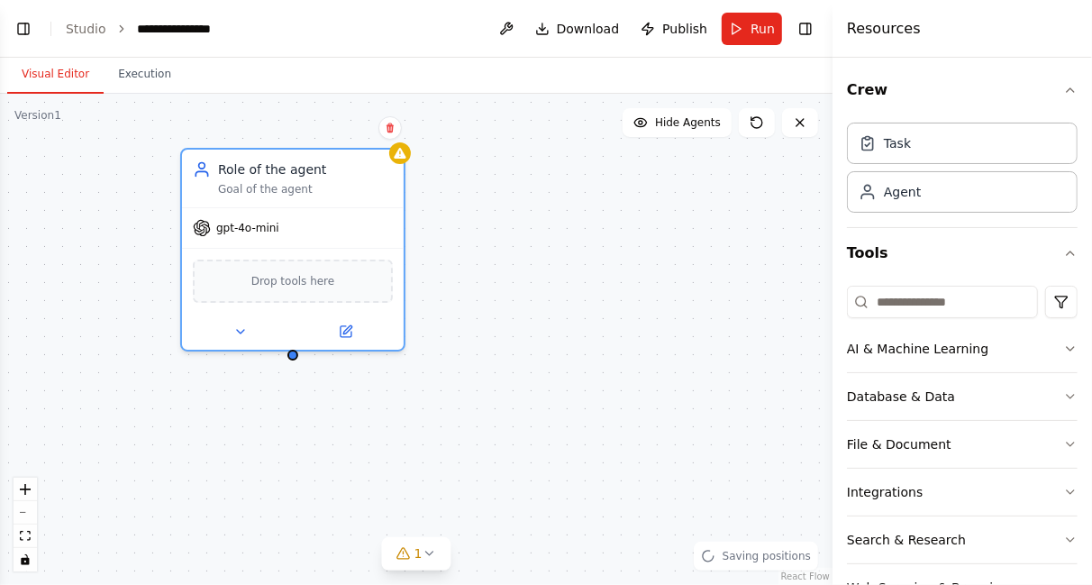
drag, startPoint x: 360, startPoint y: 266, endPoint x: 218, endPoint y: 124, distance: 200.7
click at [218, 124] on div "Role of the agent Goal of the agent gpt-4o-mini Drop tools here" at bounding box center [416, 339] width 833 height 491
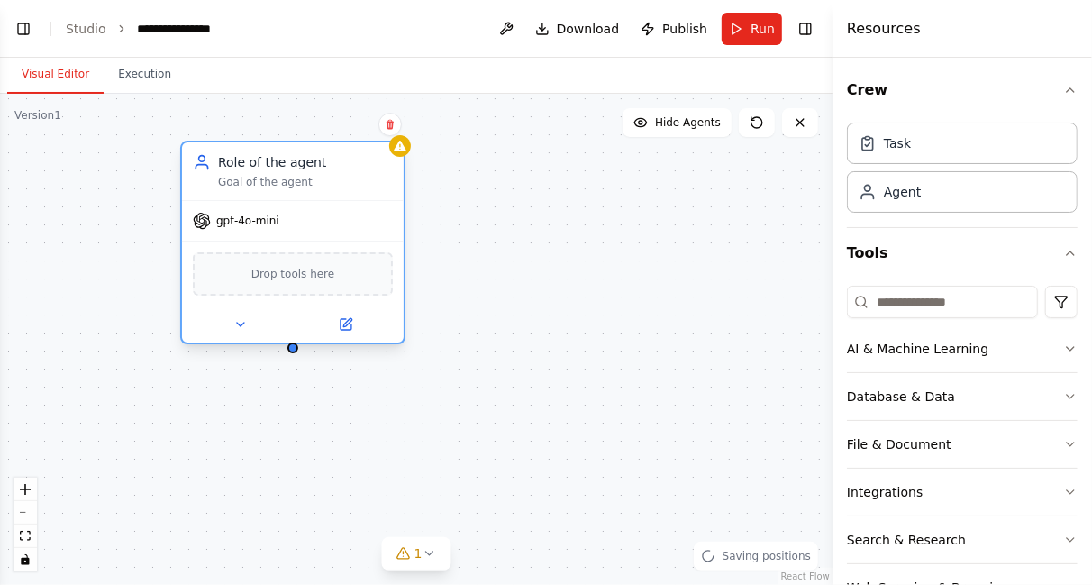
click at [201, 226] on icon at bounding box center [202, 221] width 16 height 16
click at [245, 332] on button at bounding box center [240, 325] width 102 height 22
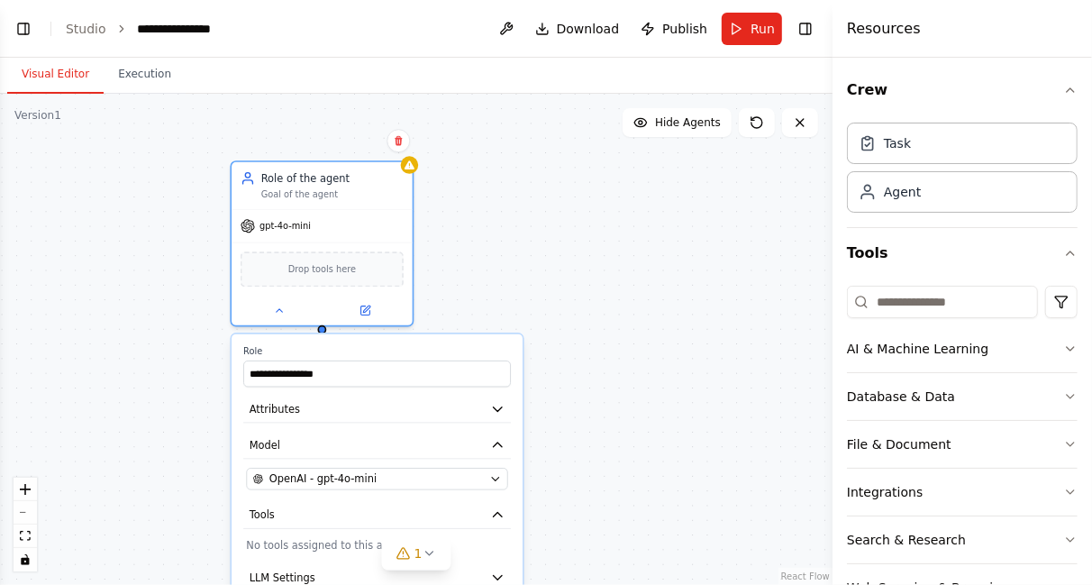
scroll to position [104, 0]
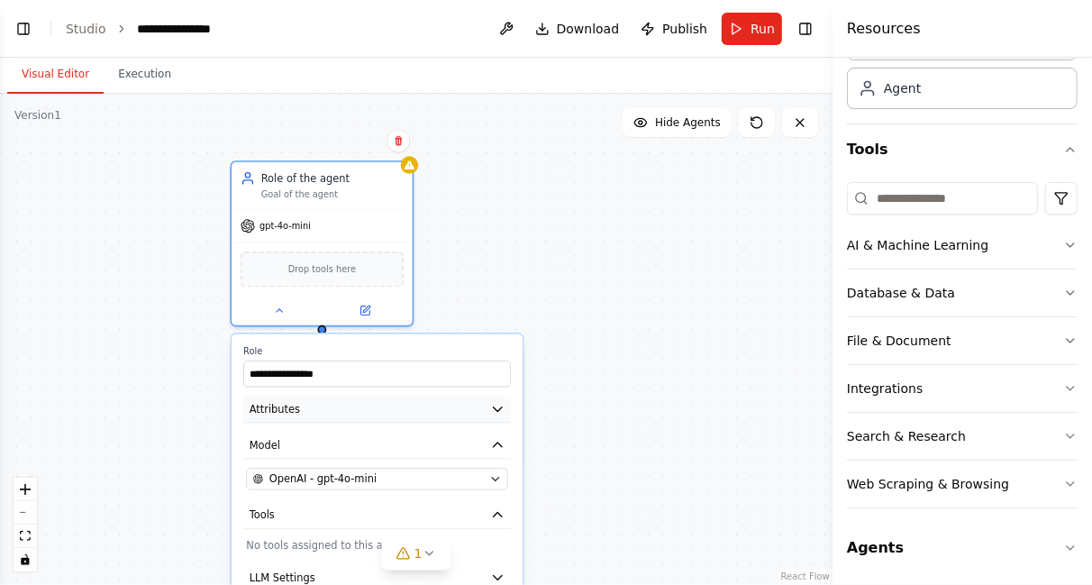
click at [496, 410] on icon "button" at bounding box center [497, 409] width 14 height 14
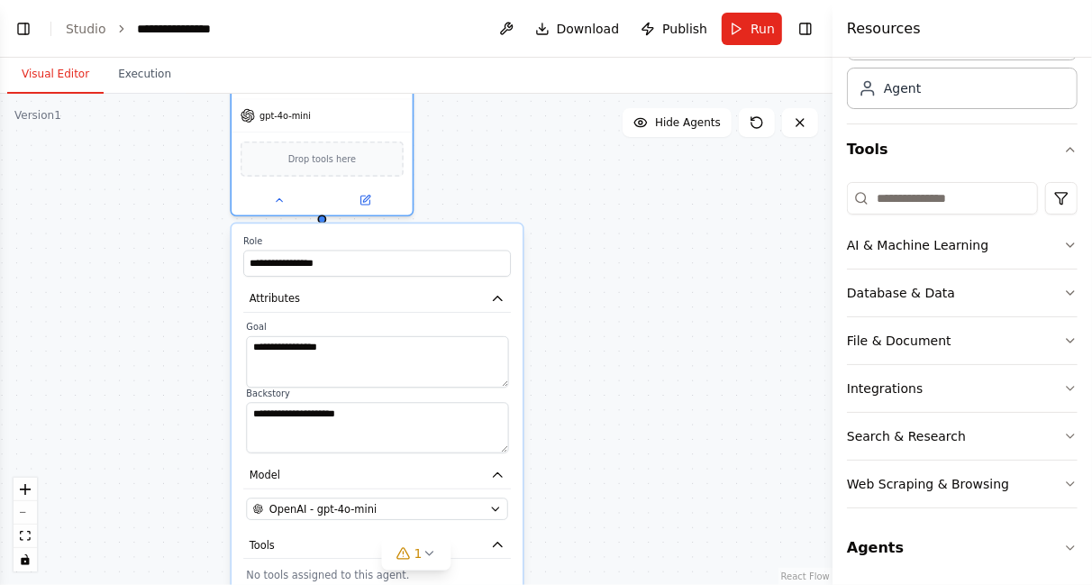
drag, startPoint x: 384, startPoint y: 216, endPoint x: 377, endPoint y: 45, distance: 171.3
click at [377, 45] on main "**********" at bounding box center [416, 292] width 833 height 585
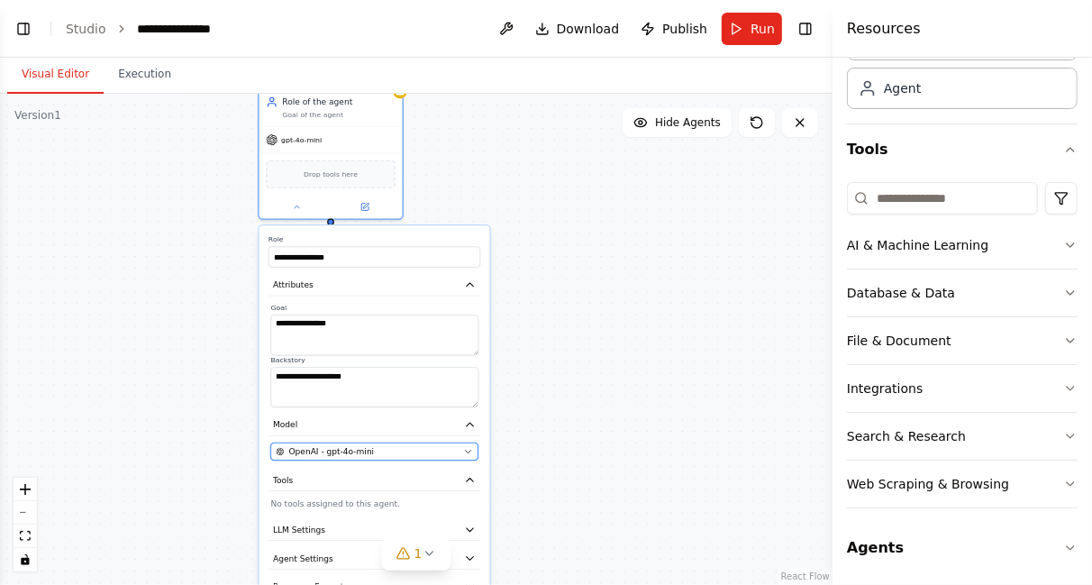
click at [467, 450] on icon "button" at bounding box center [468, 451] width 5 height 3
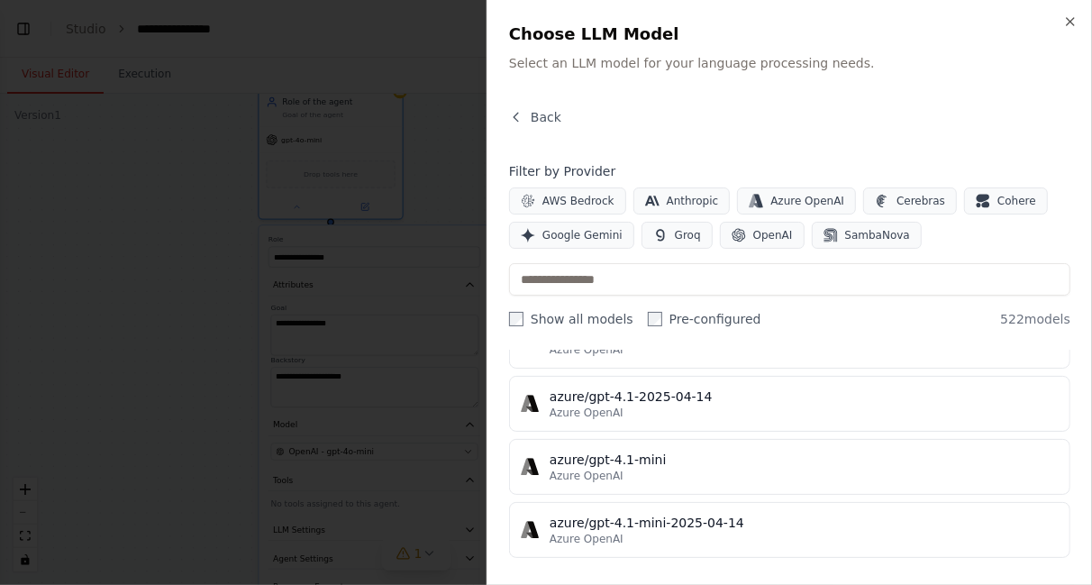
scroll to position [0, 0]
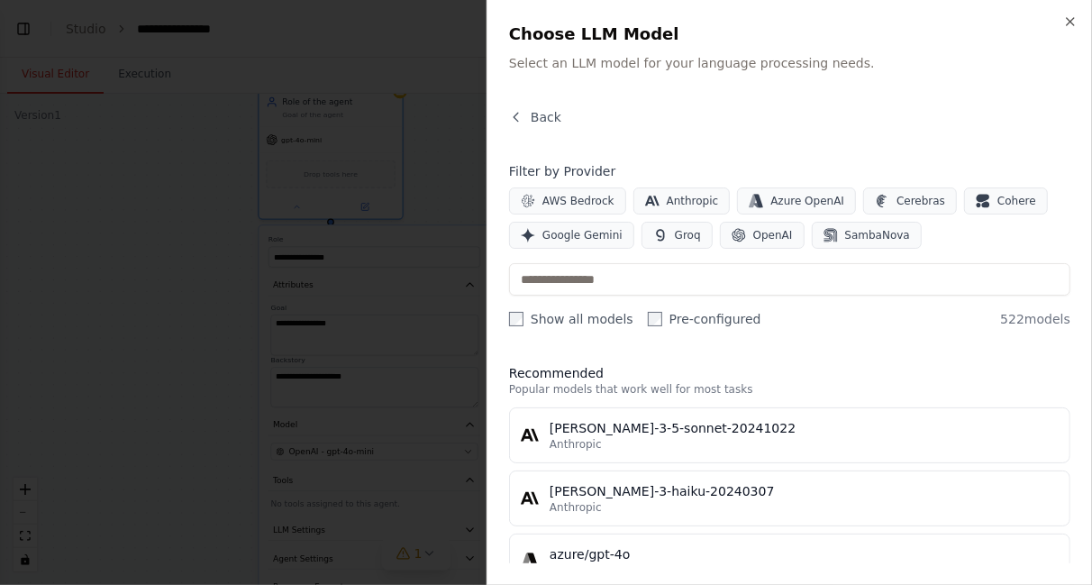
click at [246, 388] on div at bounding box center [546, 292] width 1092 height 585
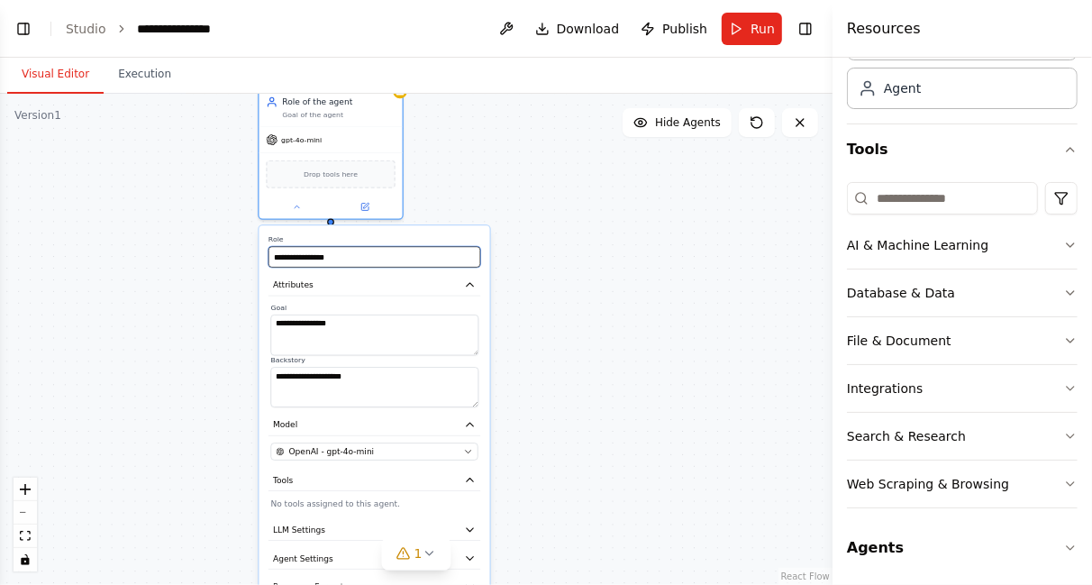
click at [361, 263] on input "**********" at bounding box center [374, 257] width 212 height 21
type input "*"
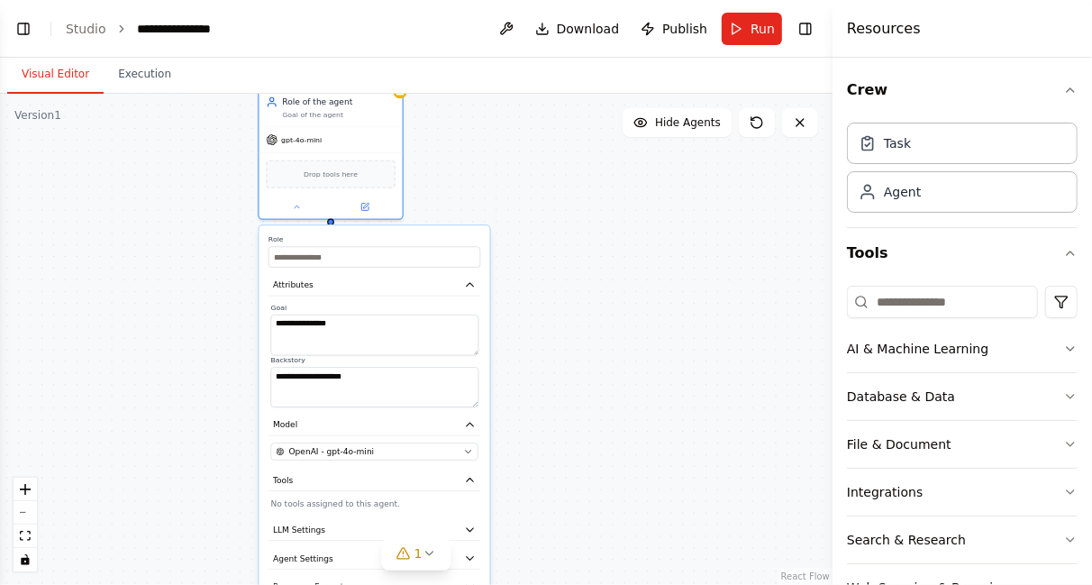
scroll to position [104, 0]
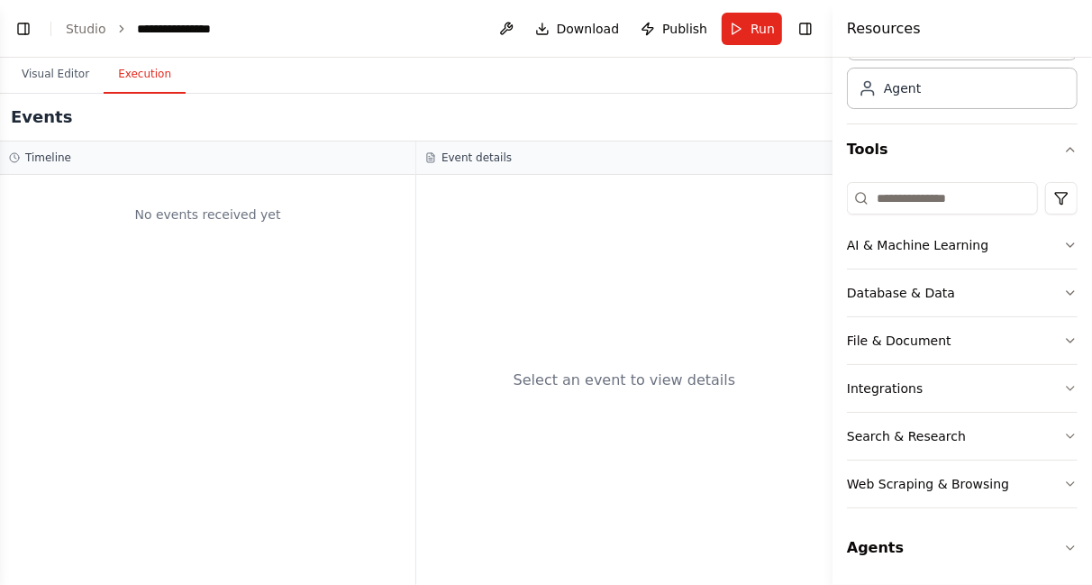
click at [132, 77] on button "Execution" at bounding box center [145, 75] width 82 height 38
click at [580, 21] on span "Download" at bounding box center [588, 29] width 63 height 18
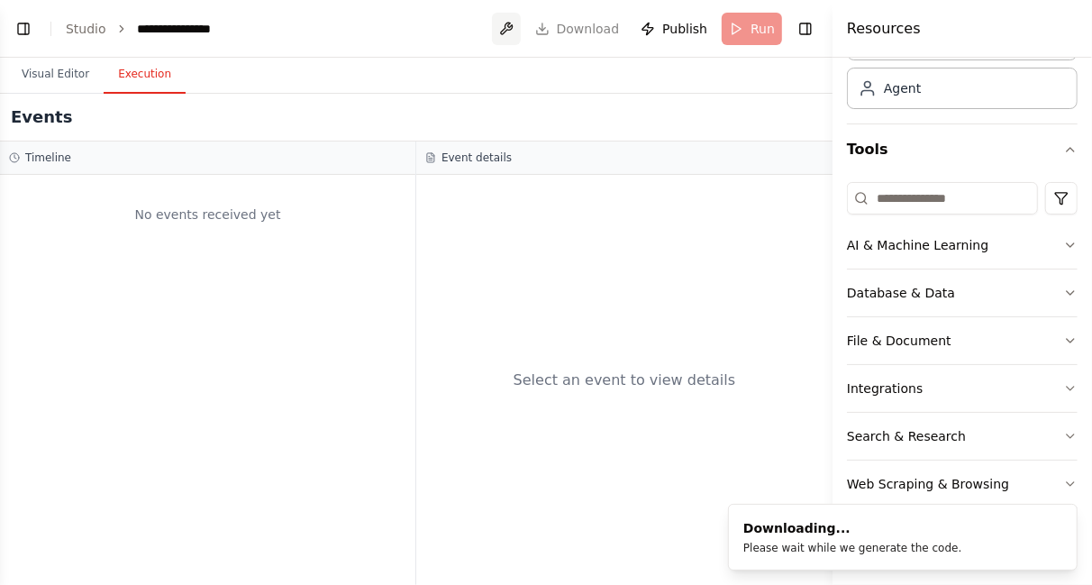
click at [517, 31] on button at bounding box center [506, 29] width 29 height 32
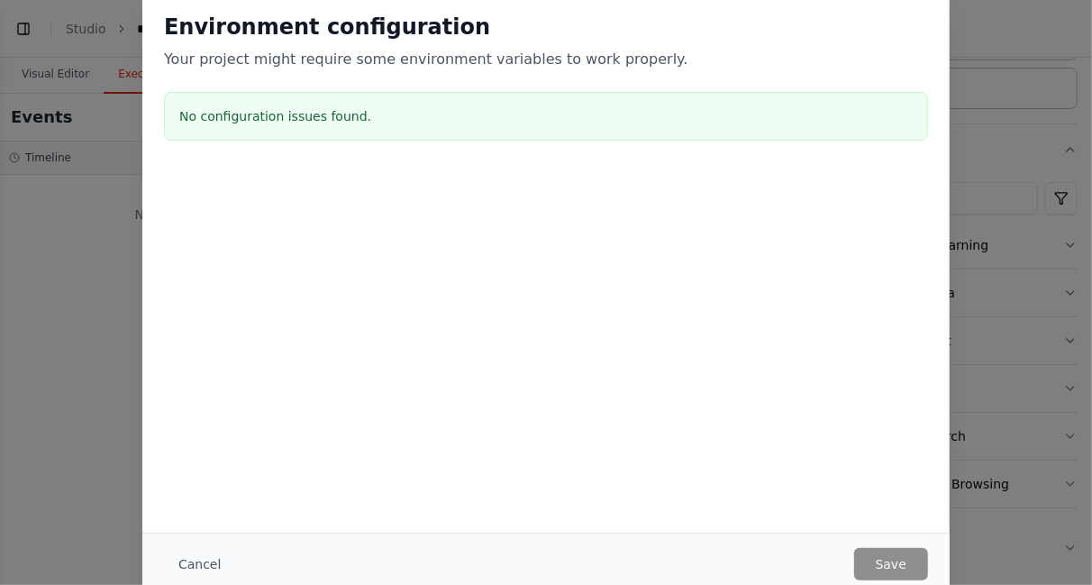
click at [709, 250] on div at bounding box center [545, 259] width 807 height 180
click at [212, 564] on button "Cancel" at bounding box center [199, 564] width 71 height 32
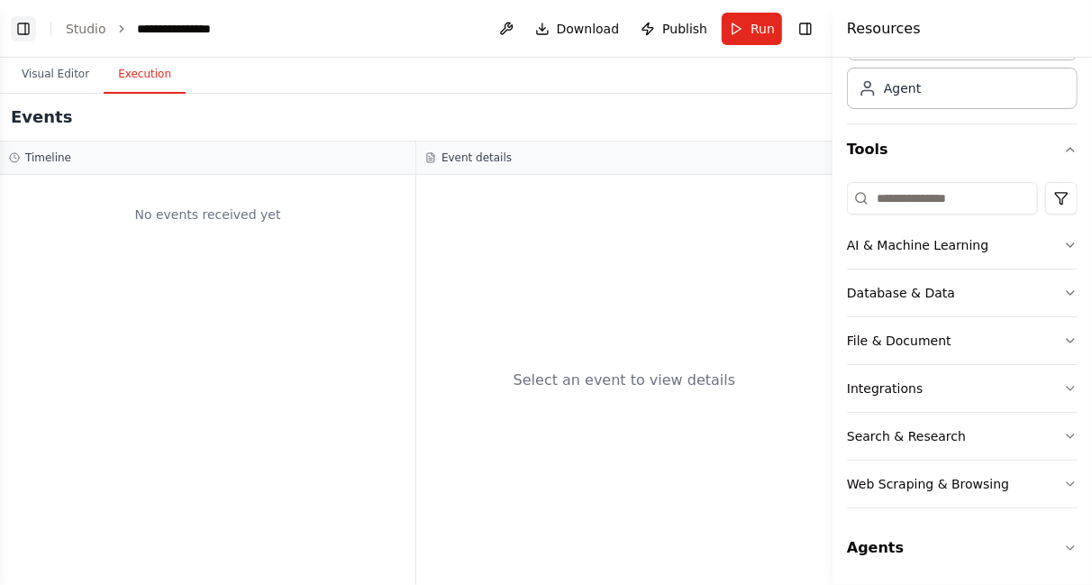
click at [26, 28] on button "Toggle Left Sidebar" at bounding box center [23, 28] width 25 height 25
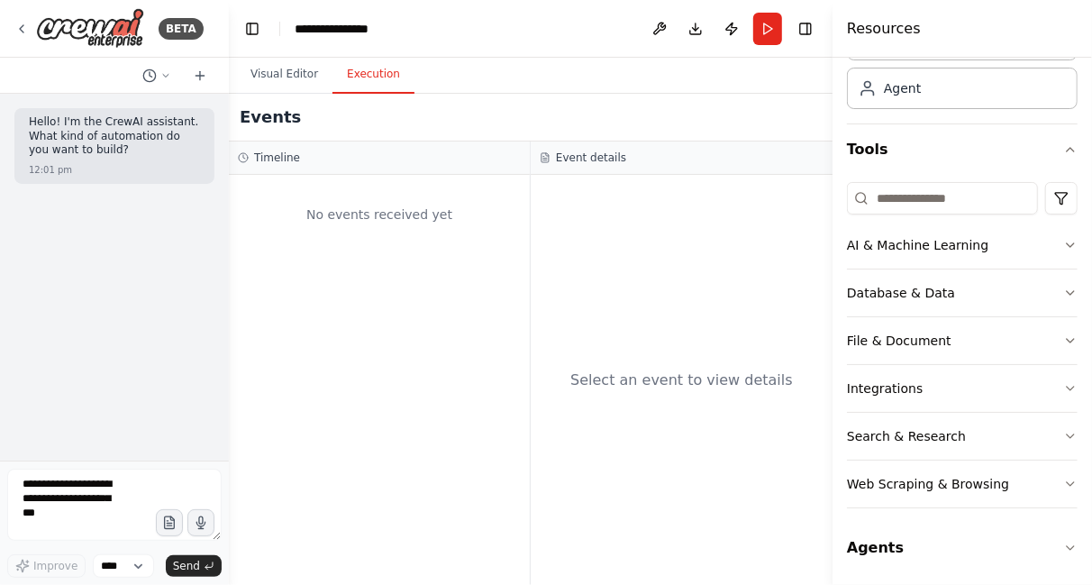
click at [280, 266] on div "No events received yet" at bounding box center [379, 380] width 301 height 410
click at [71, 495] on textarea at bounding box center [114, 505] width 214 height 72
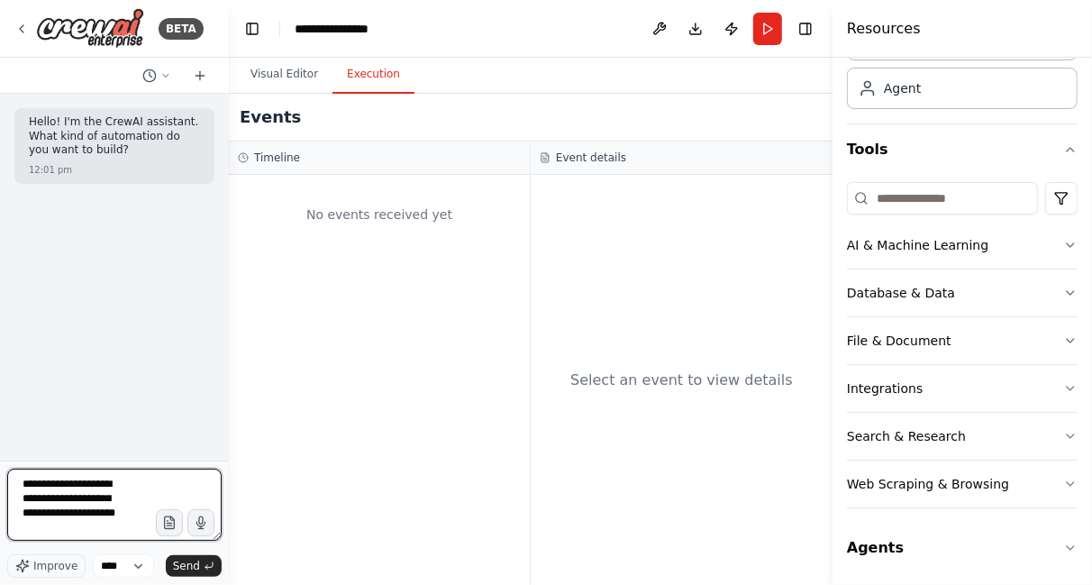
click at [81, 515] on textarea "**********" at bounding box center [114, 505] width 214 height 72
click at [21, 532] on textarea "**********" at bounding box center [114, 505] width 214 height 72
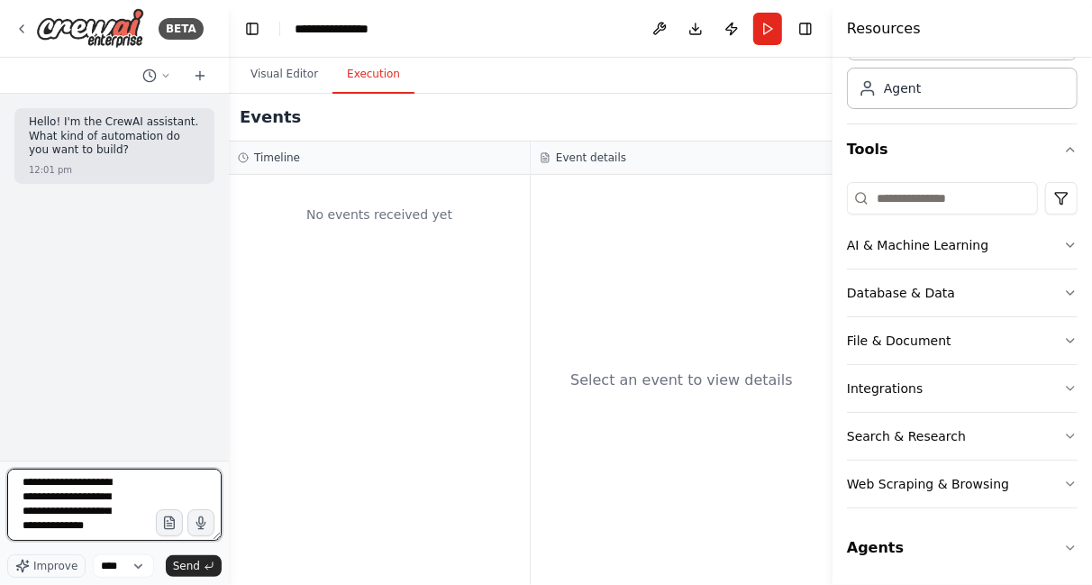
type textarea "**********"
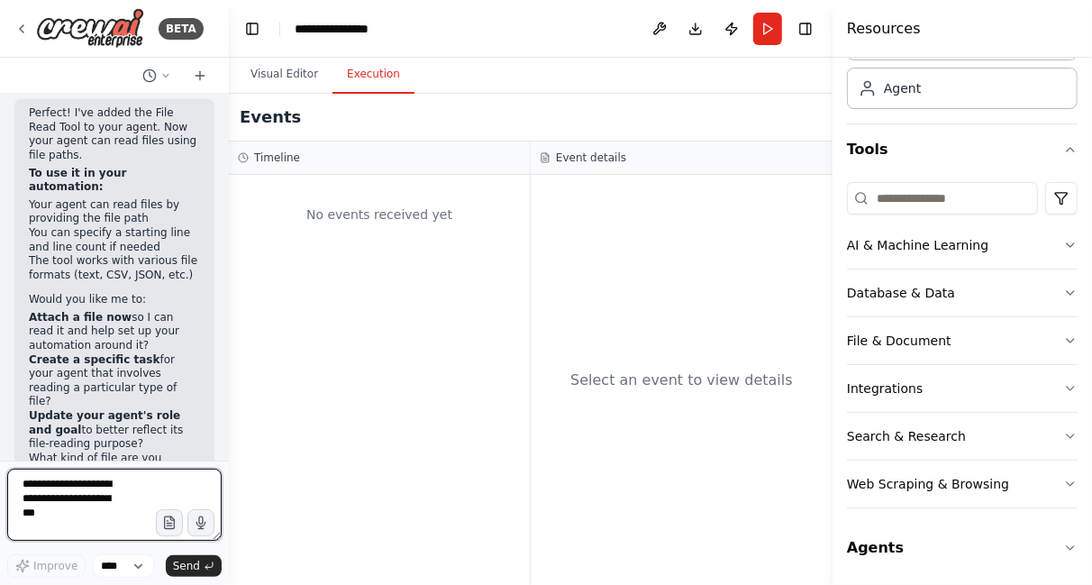
scroll to position [1086, 0]
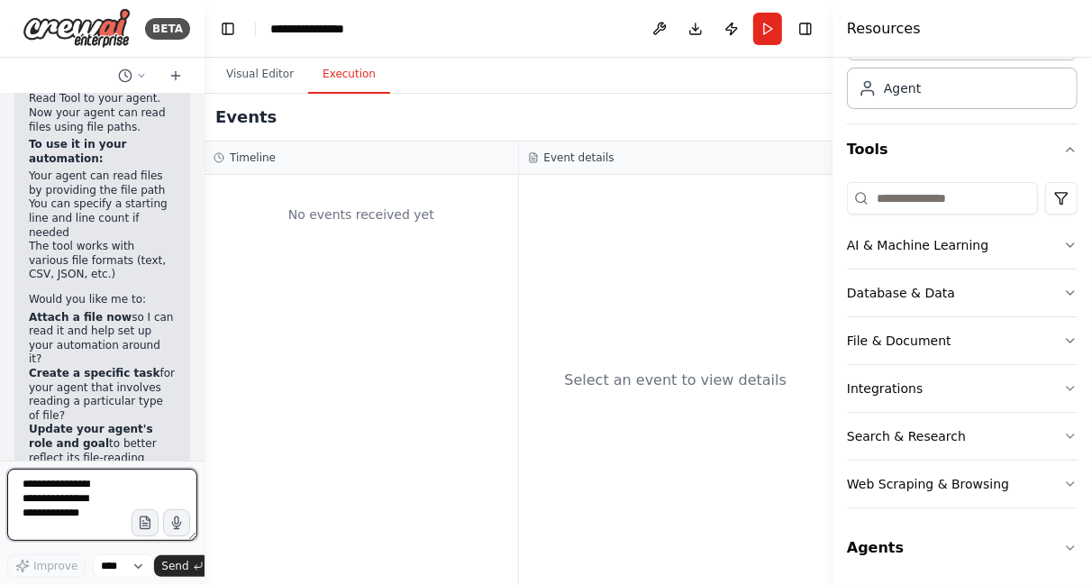
drag, startPoint x: 222, startPoint y: 379, endPoint x: 203, endPoint y: 166, distance: 214.4
click at [203, 166] on div "BETA Hello! I'm the CrewAI assistant. What kind of automation do you want to bu…" at bounding box center [546, 292] width 1092 height 585
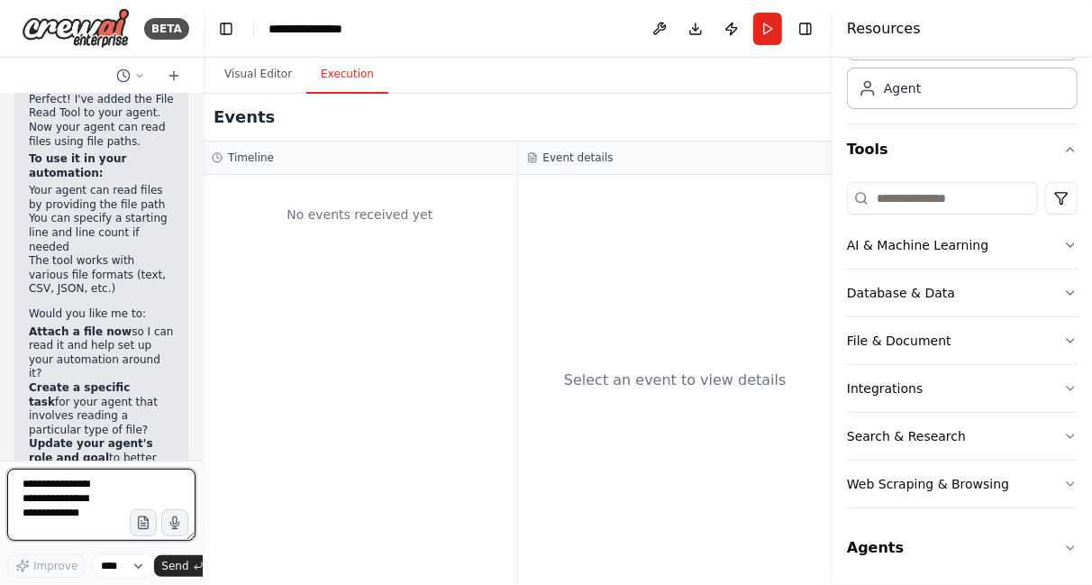
click at [196, 141] on div at bounding box center [199, 292] width 7 height 585
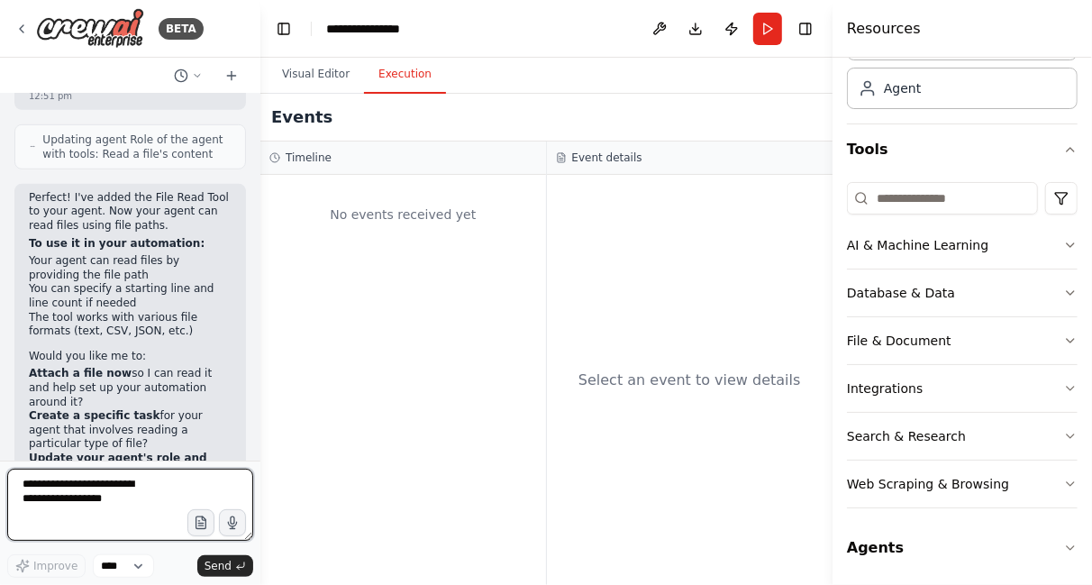
scroll to position [719, 0]
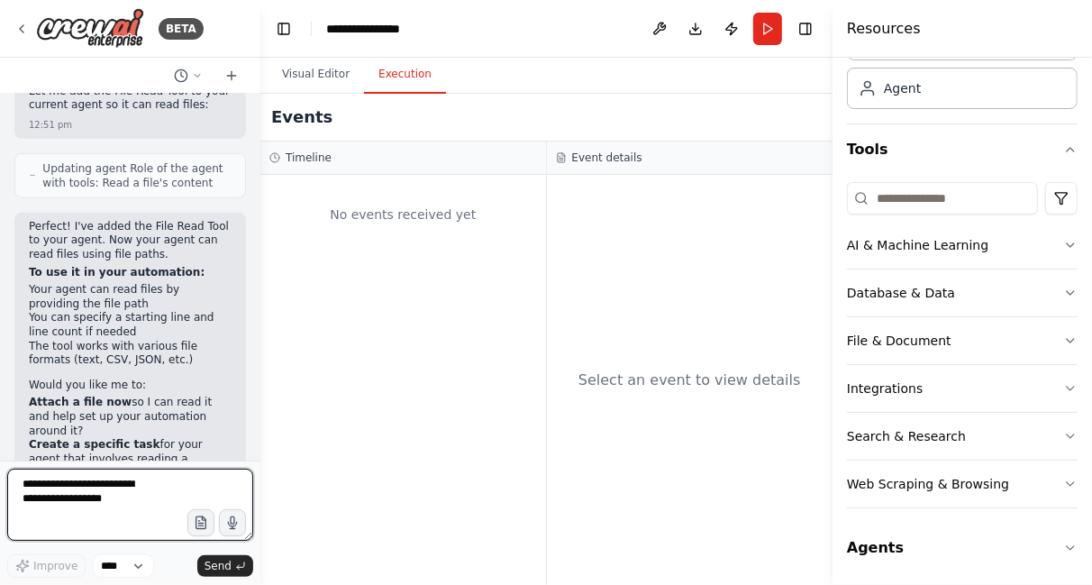
drag, startPoint x: 202, startPoint y: 251, endPoint x: 295, endPoint y: 236, distance: 94.1
click at [295, 236] on div "BETA Hello! I'm the CrewAI assistant. What kind of automation do you want to bu…" at bounding box center [546, 292] width 1092 height 585
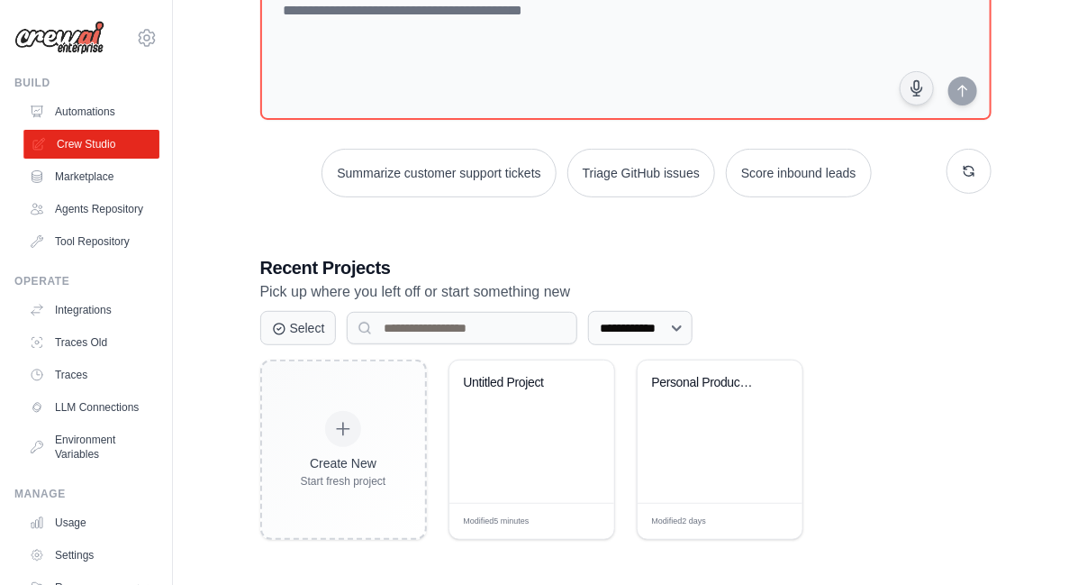
click at [81, 147] on link "Crew Studio" at bounding box center [91, 144] width 136 height 29
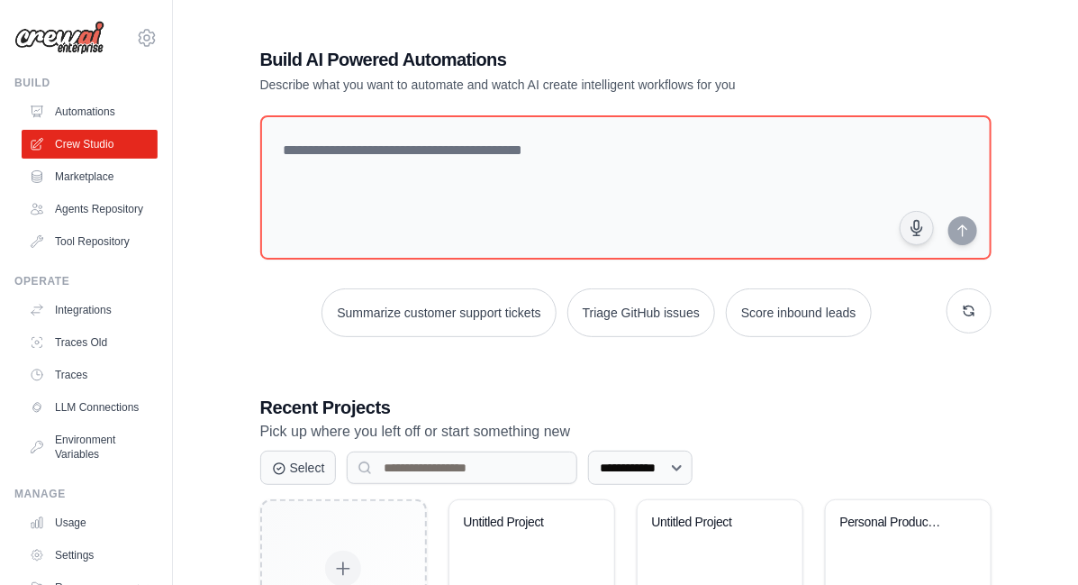
scroll to position [140, 0]
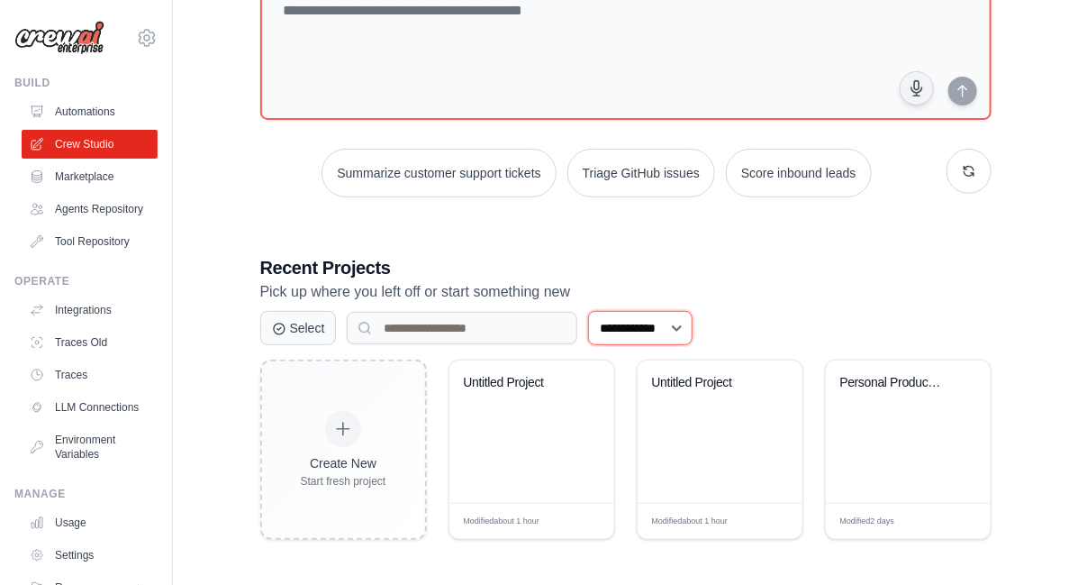
click at [646, 332] on select "**********" at bounding box center [640, 328] width 105 height 34
click at [907, 319] on div "**********" at bounding box center [626, 328] width 732 height 34
click at [401, 319] on input at bounding box center [462, 328] width 231 height 32
click at [78, 217] on link "Agents Repository" at bounding box center [91, 209] width 136 height 29
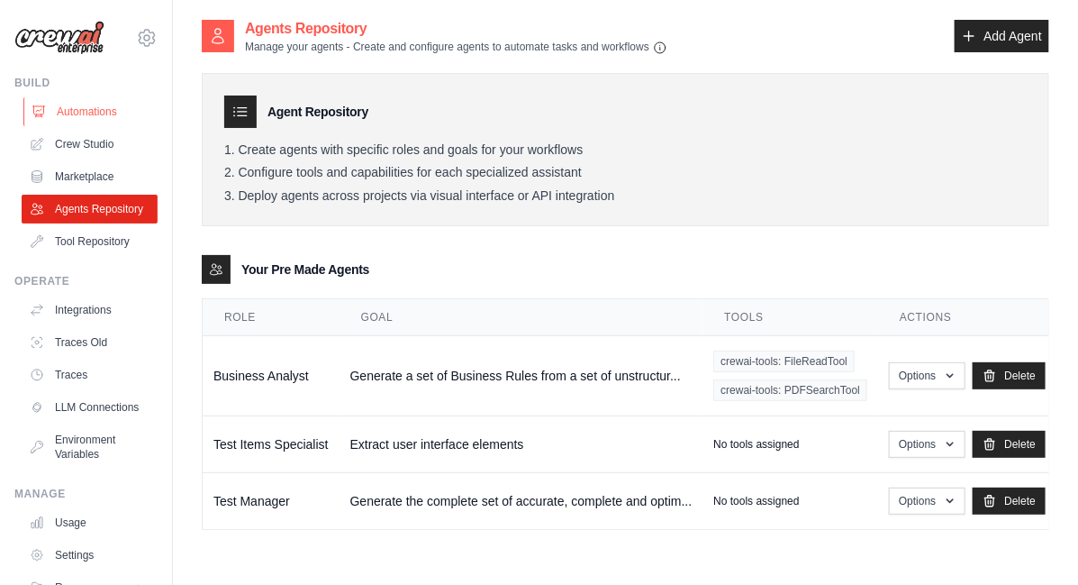
click at [76, 104] on link "Automations" at bounding box center [91, 111] width 136 height 29
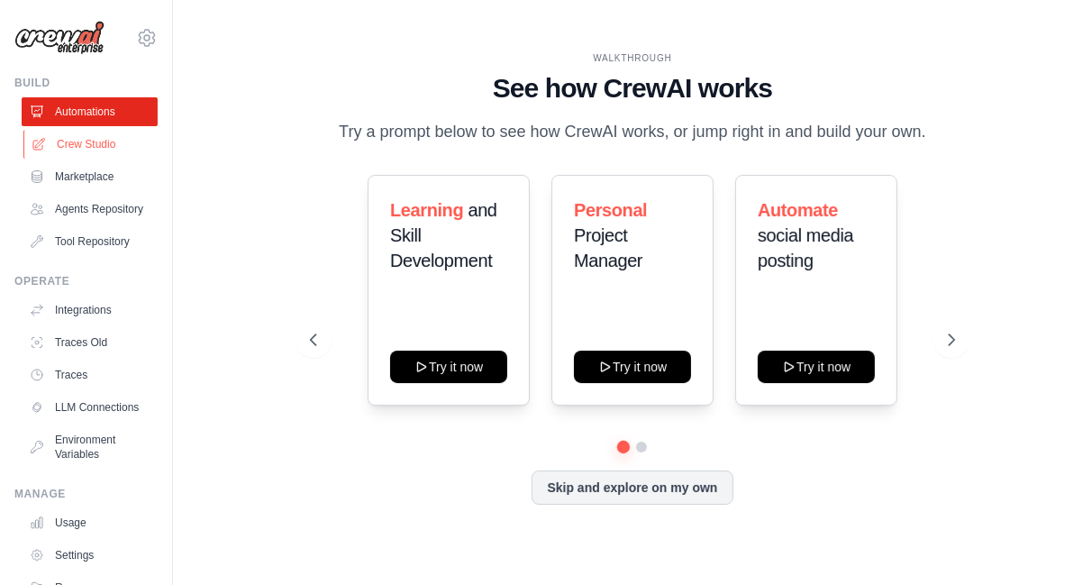
click at [79, 144] on link "Crew Studio" at bounding box center [91, 144] width 136 height 29
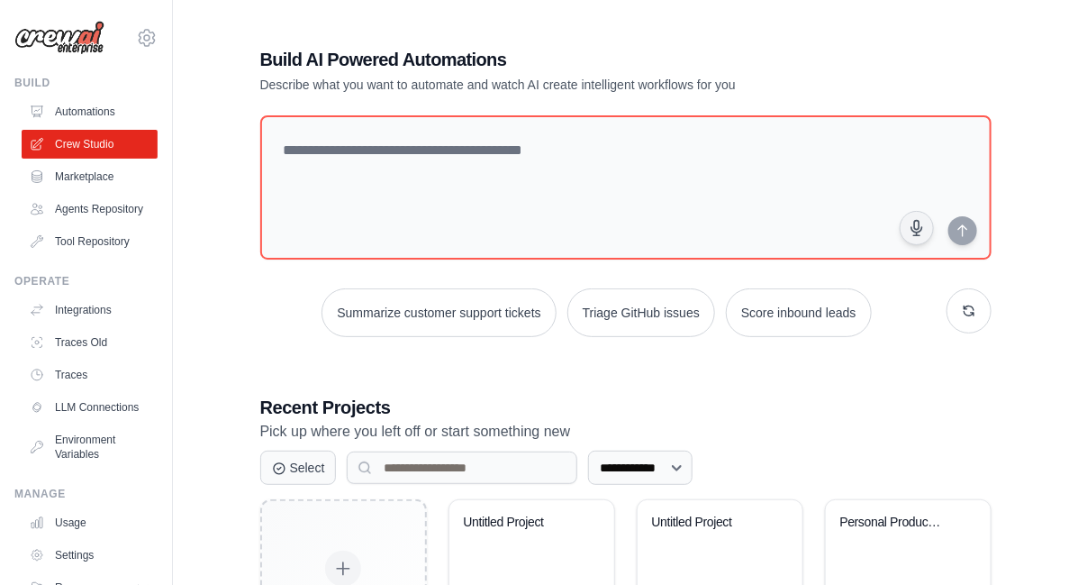
scroll to position [140, 0]
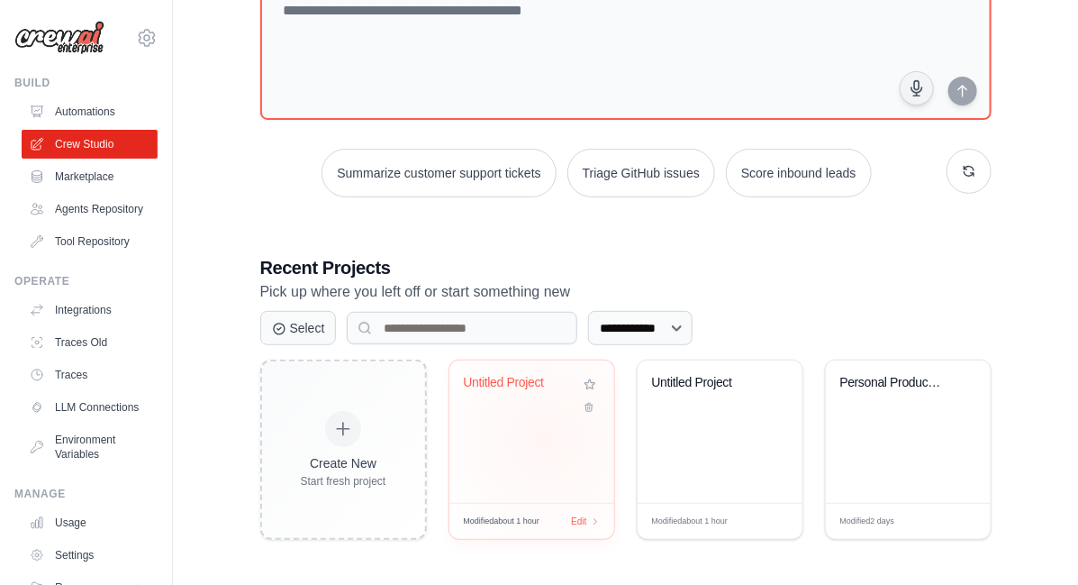
click at [546, 438] on div "Untitled Project" at bounding box center [532, 431] width 165 height 142
click at [695, 422] on div "Untitled Project" at bounding box center [720, 431] width 165 height 142
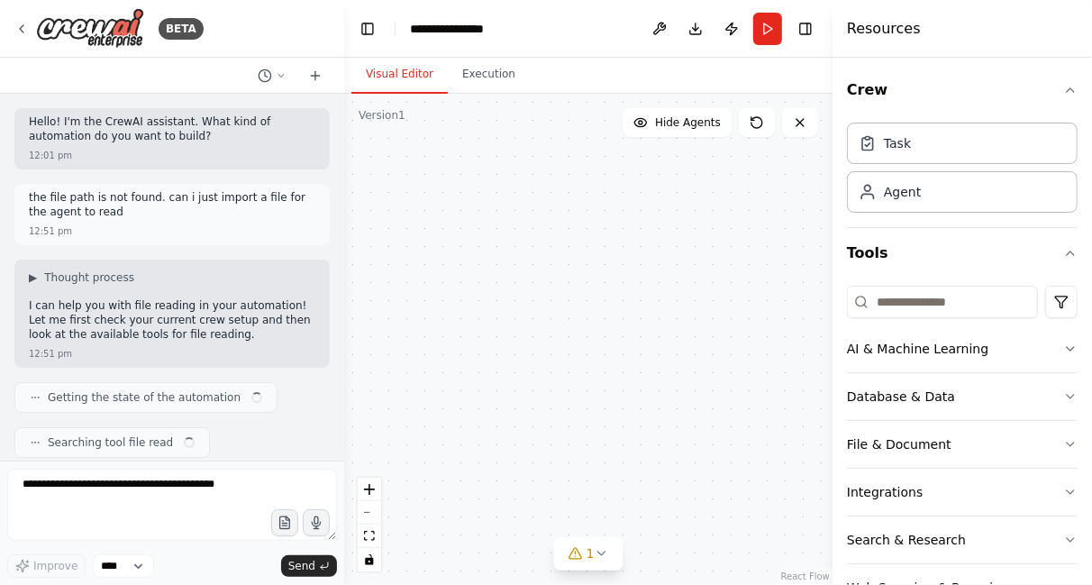
scroll to position [635, 0]
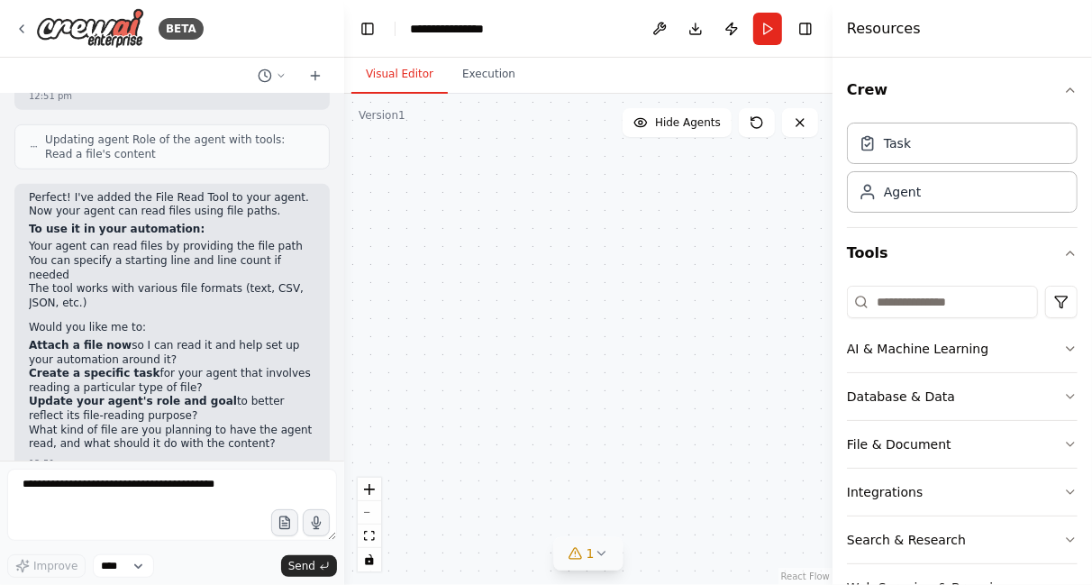
click at [602, 554] on icon at bounding box center [601, 553] width 14 height 14
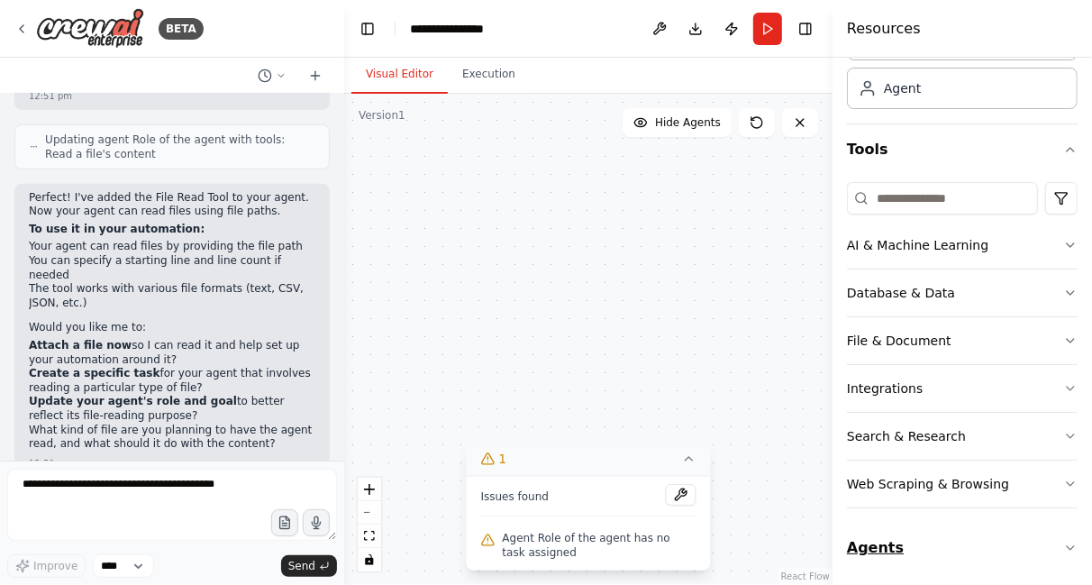
click at [1063, 541] on icon "button" at bounding box center [1070, 548] width 14 height 14
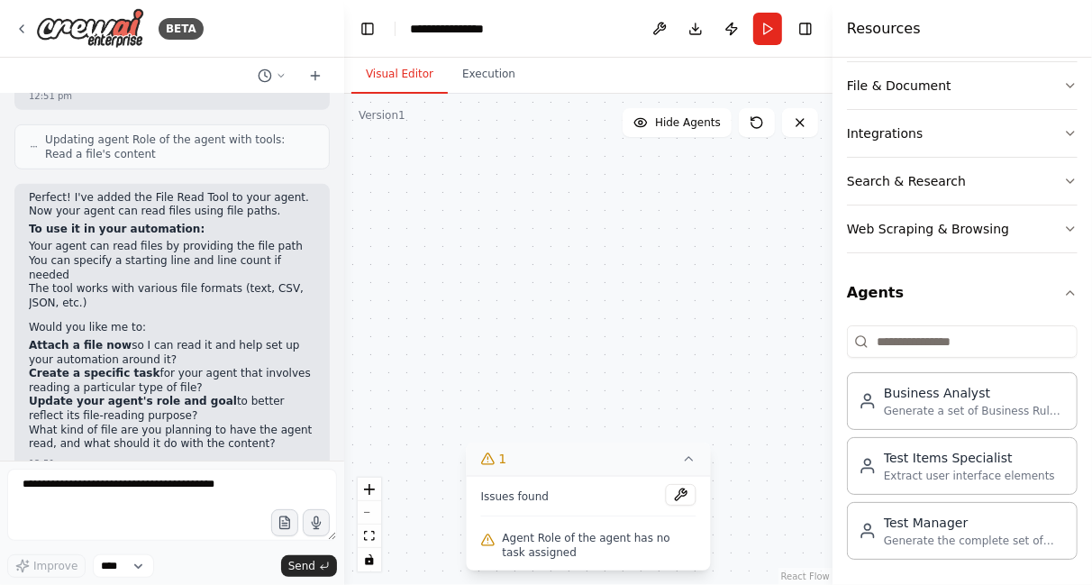
click at [690, 466] on icon at bounding box center [689, 458] width 14 height 14
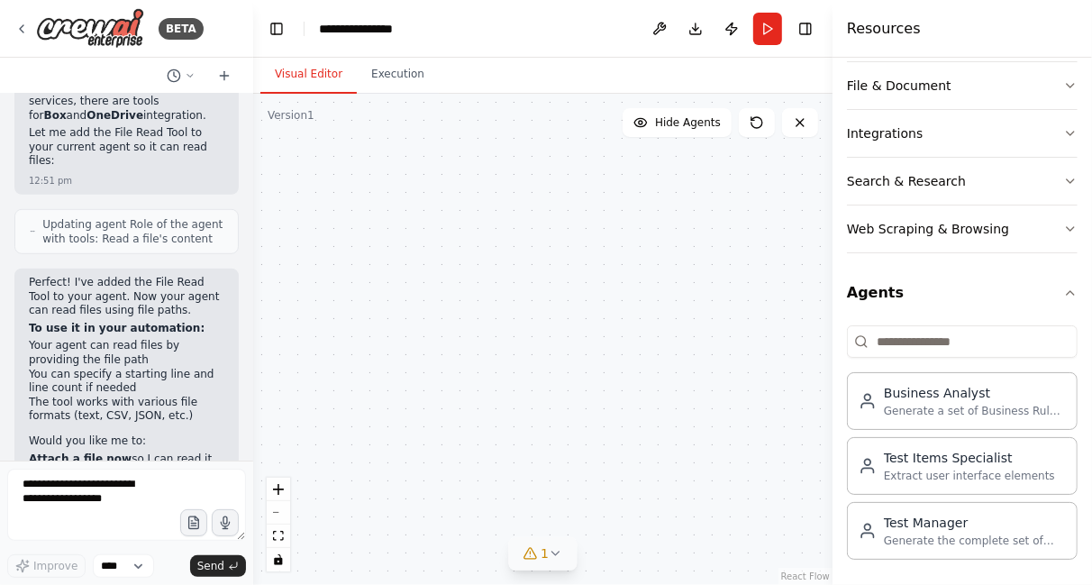
scroll to position [678, 0]
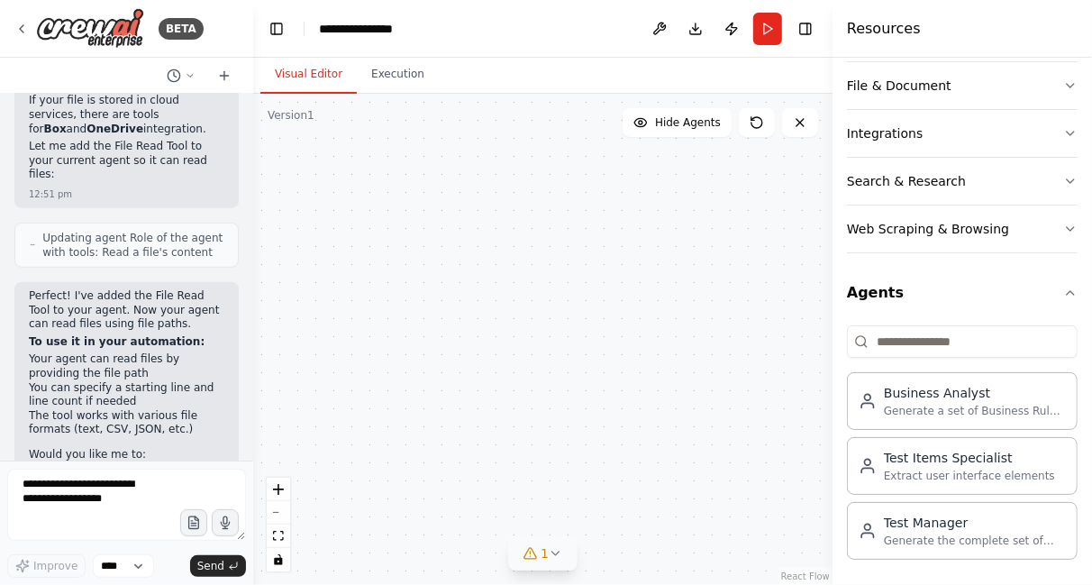
drag, startPoint x: 340, startPoint y: 292, endPoint x: 253, endPoint y: 267, distance: 90.1
click at [253, 267] on div "BETA Hello! I'm the CrewAI assistant. What kind of automation do you want to bu…" at bounding box center [546, 292] width 1092 height 585
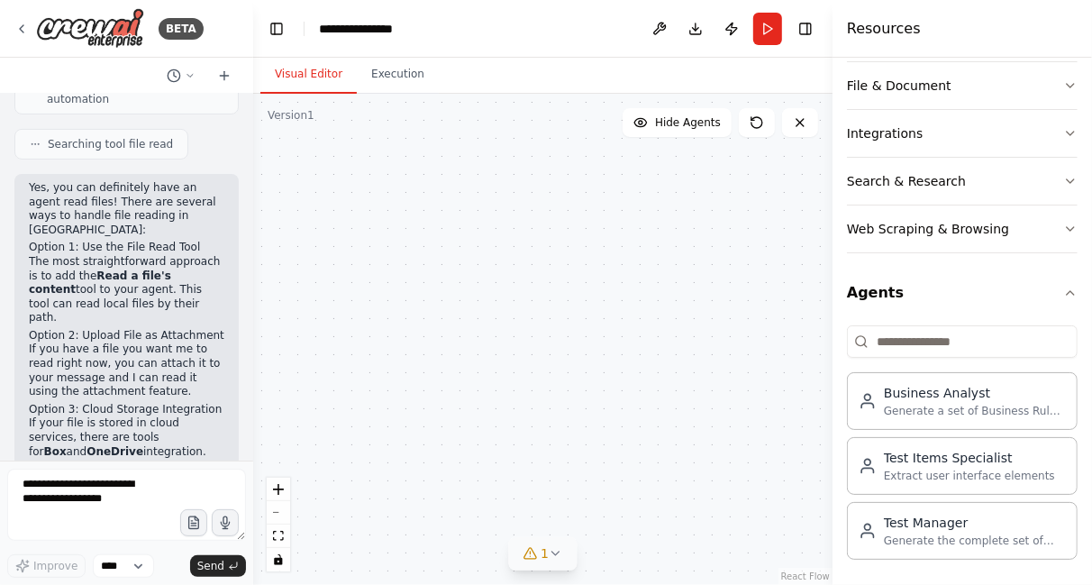
scroll to position [32, 0]
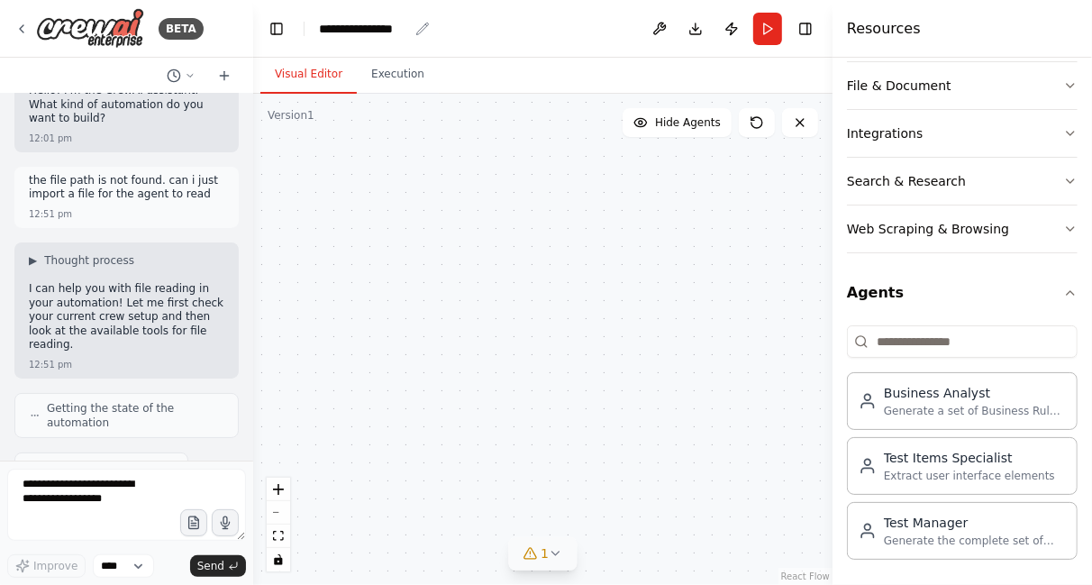
click at [419, 28] on icon "breadcrumb" at bounding box center [422, 29] width 14 height 14
click at [23, 32] on icon at bounding box center [21, 29] width 14 height 14
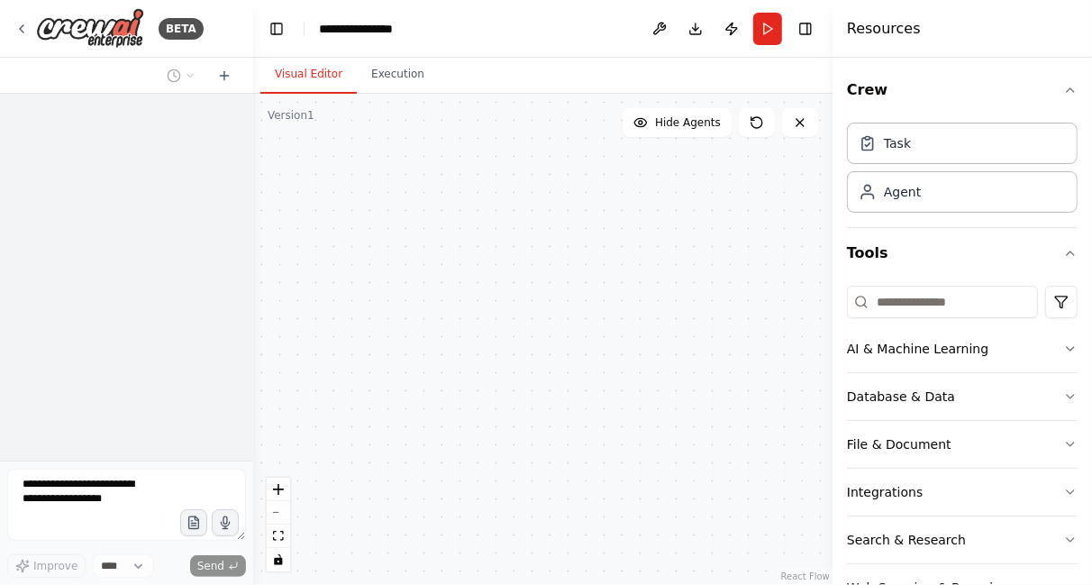
scroll to position [3964, 0]
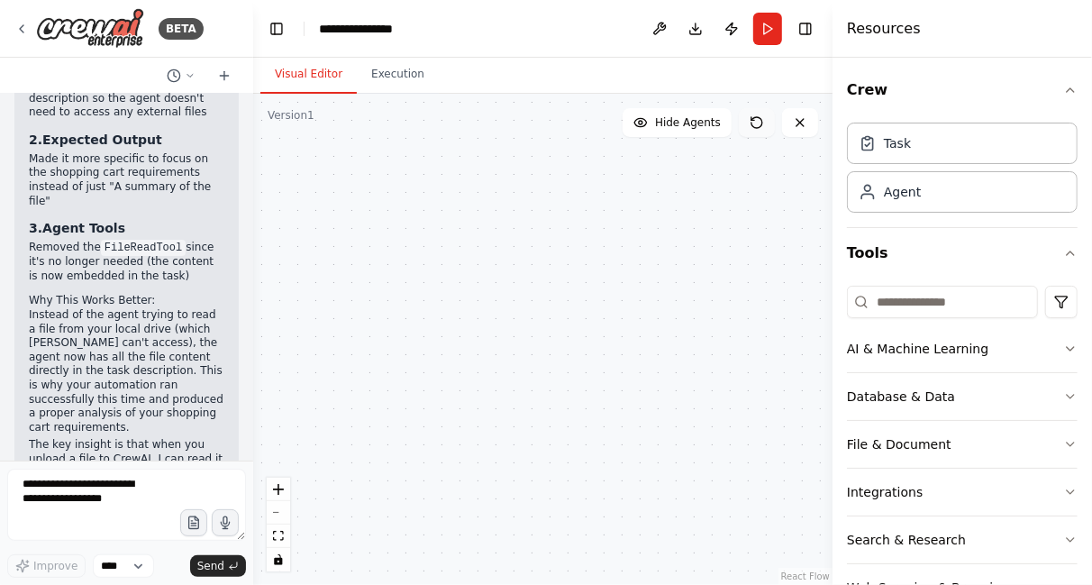
click at [755, 123] on icon at bounding box center [757, 122] width 14 height 14
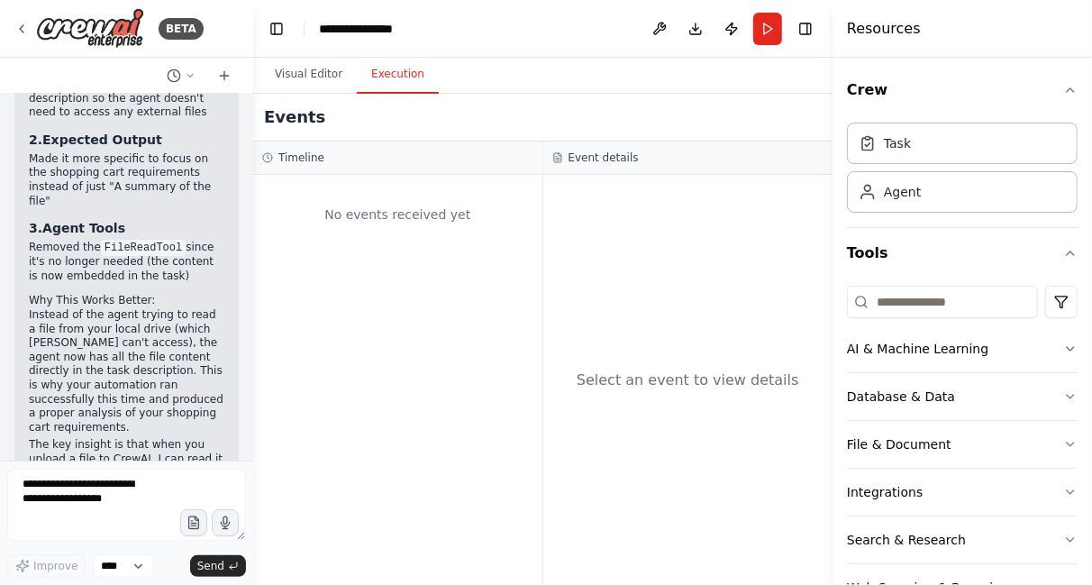
click at [384, 82] on button "Execution" at bounding box center [398, 75] width 82 height 38
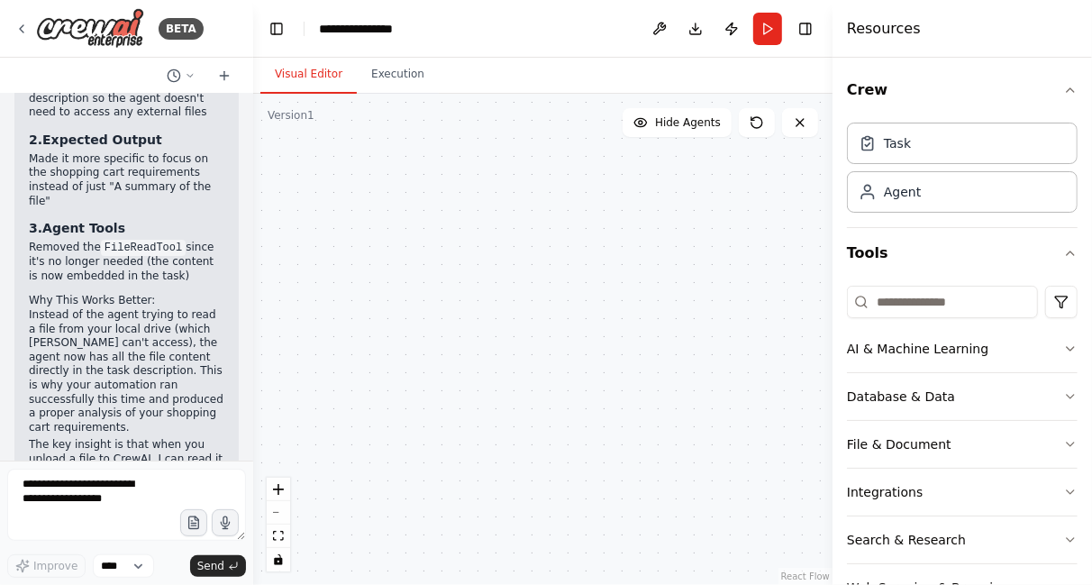
click at [316, 67] on button "Visual Editor" at bounding box center [308, 75] width 96 height 38
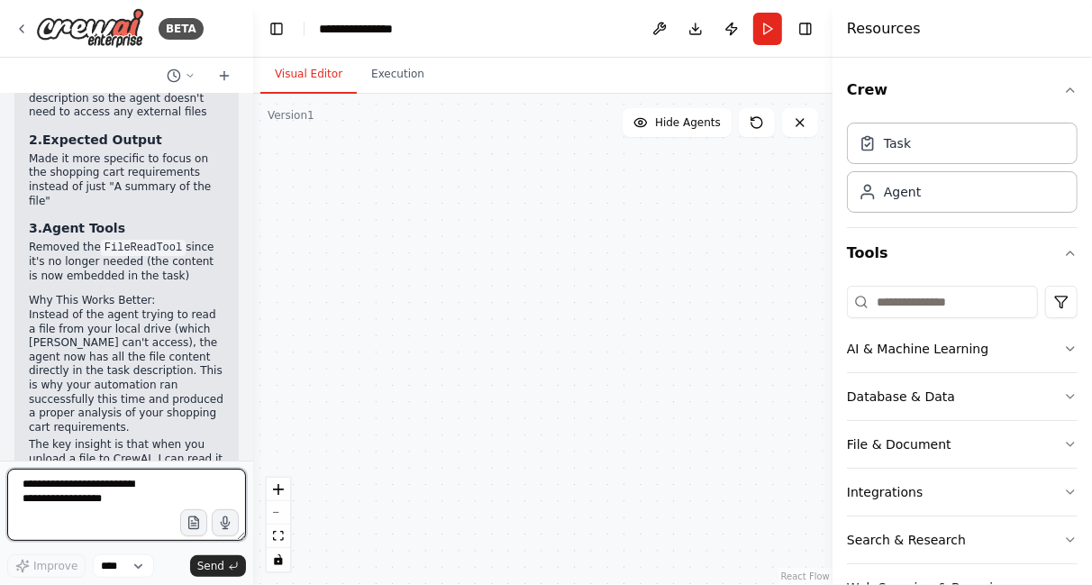
click at [161, 493] on textarea at bounding box center [126, 505] width 239 height 72
type textarea "**********"
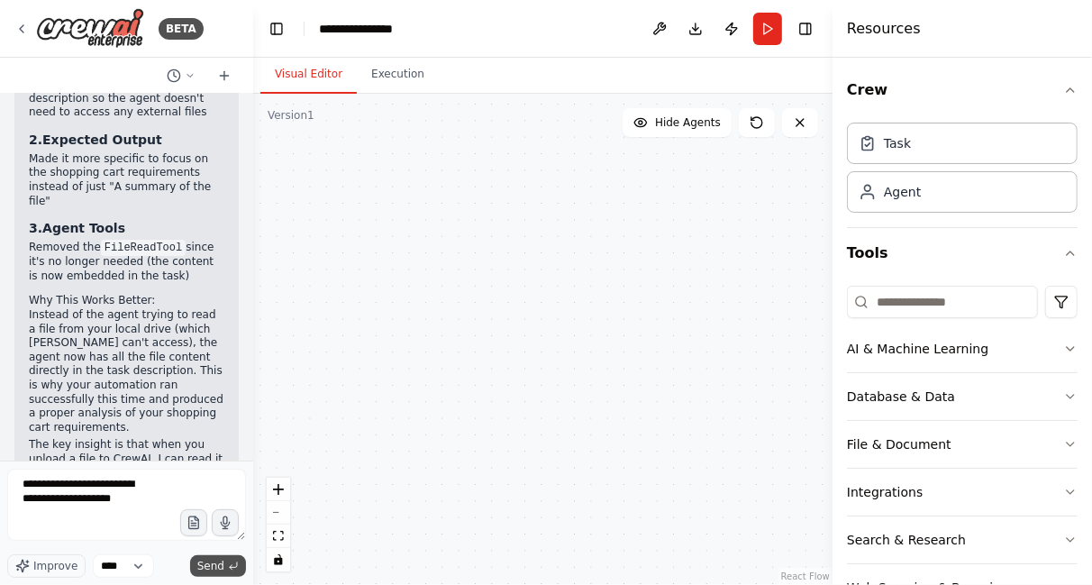
click at [220, 564] on span "Send" at bounding box center [210, 566] width 27 height 14
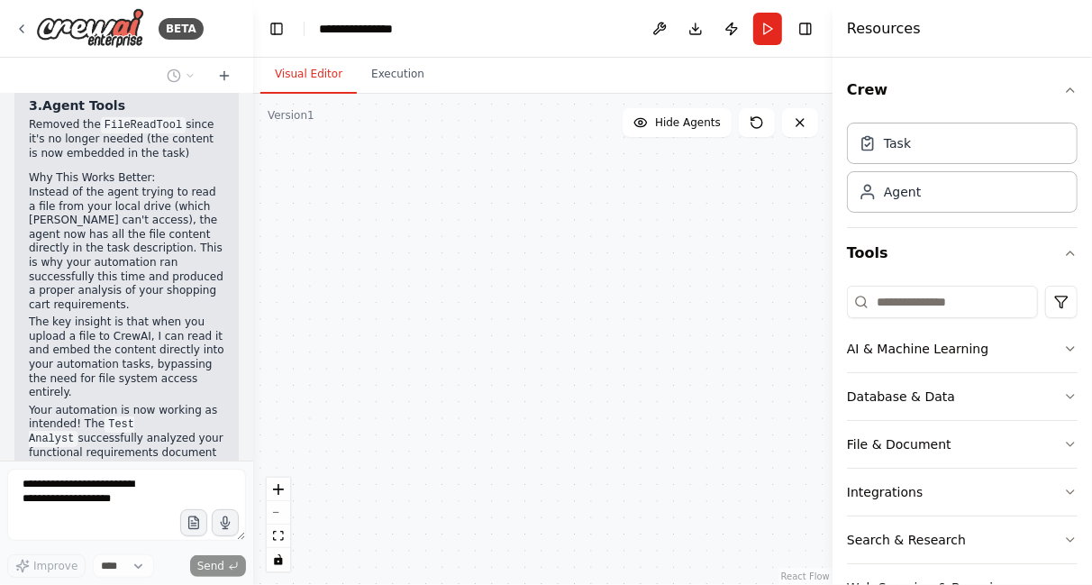
scroll to position [104, 0]
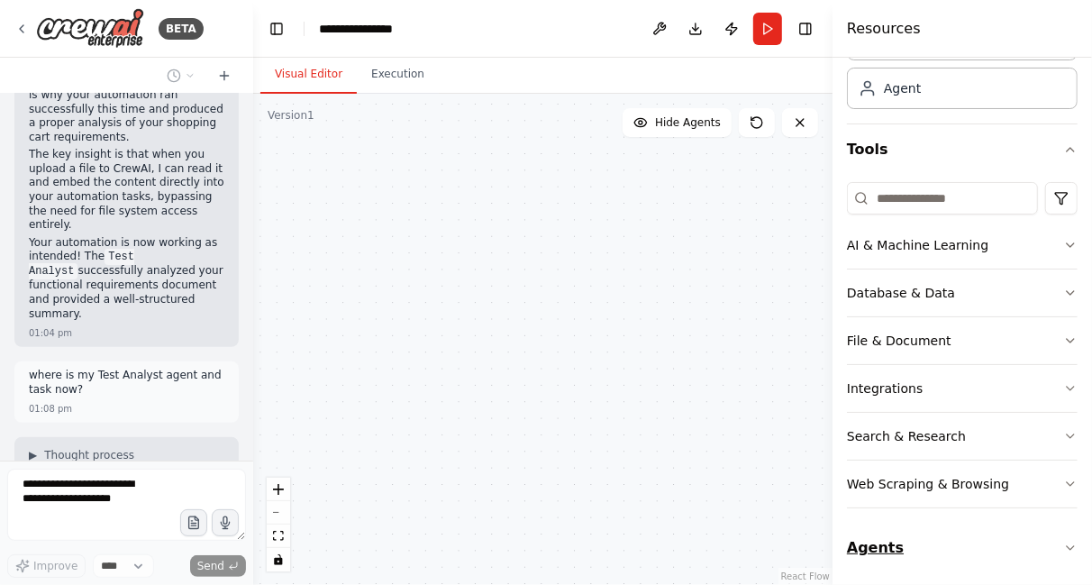
click at [1063, 541] on icon "button" at bounding box center [1070, 548] width 14 height 14
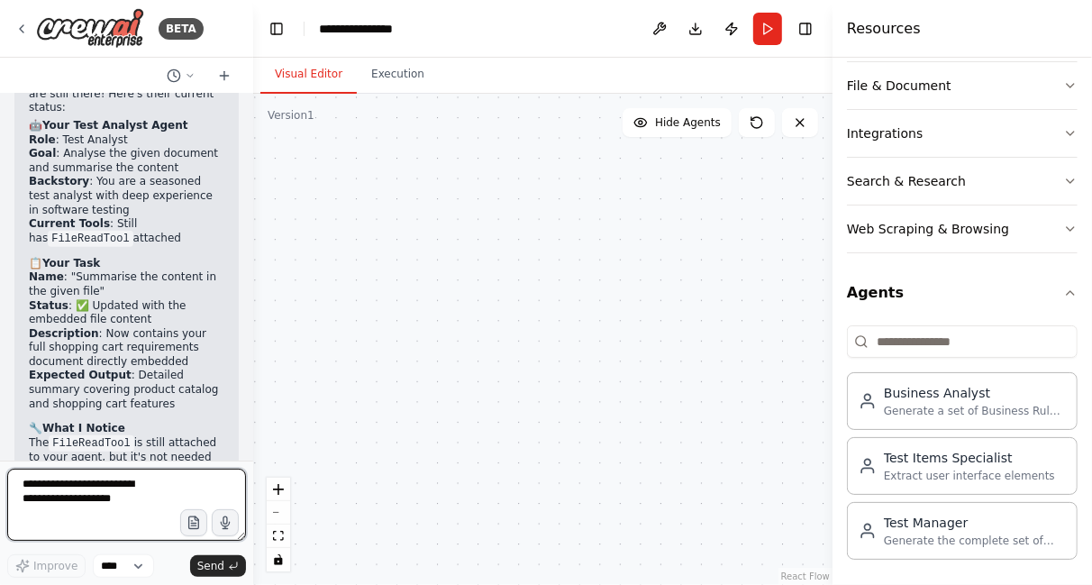
scroll to position [4821, 0]
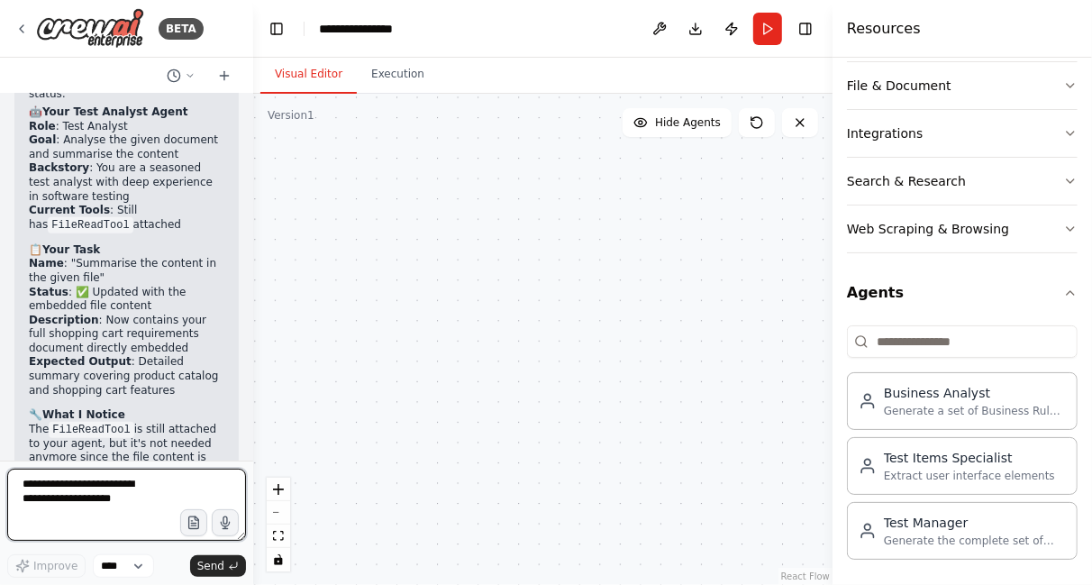
click at [248, 132] on div at bounding box center [249, 292] width 7 height 585
click at [123, 500] on textarea "**********" at bounding box center [126, 505] width 239 height 72
type textarea "**********"
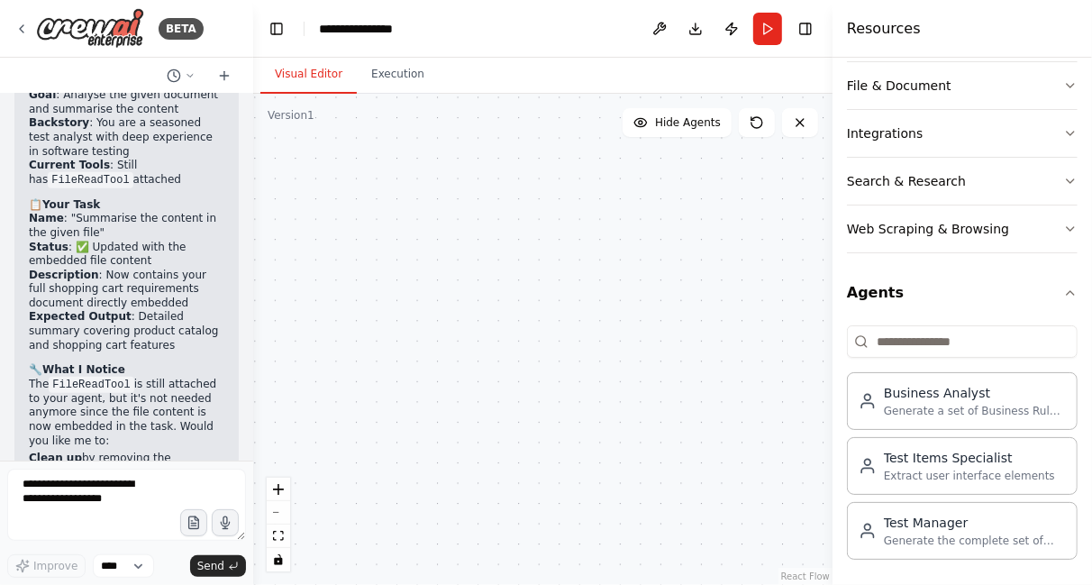
scroll to position [4945, 0]
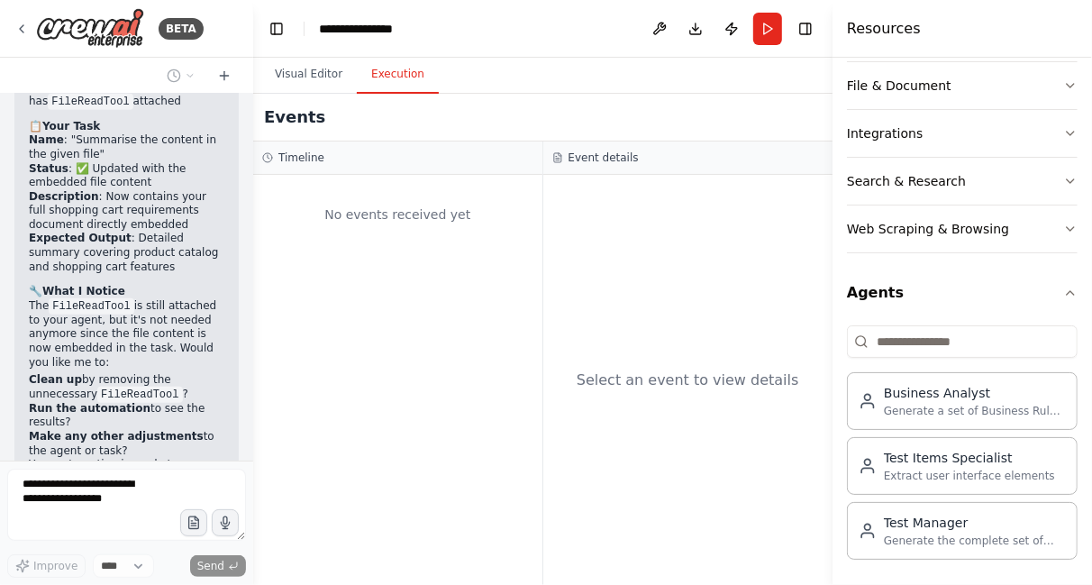
click at [391, 77] on button "Execution" at bounding box center [398, 75] width 82 height 38
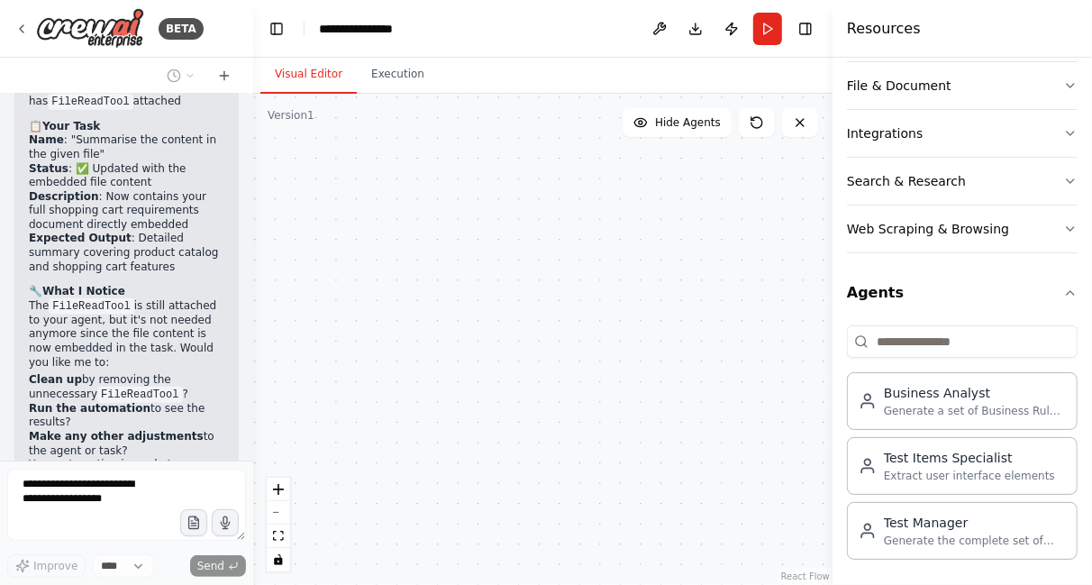
click at [324, 70] on button "Visual Editor" at bounding box center [308, 75] width 96 height 38
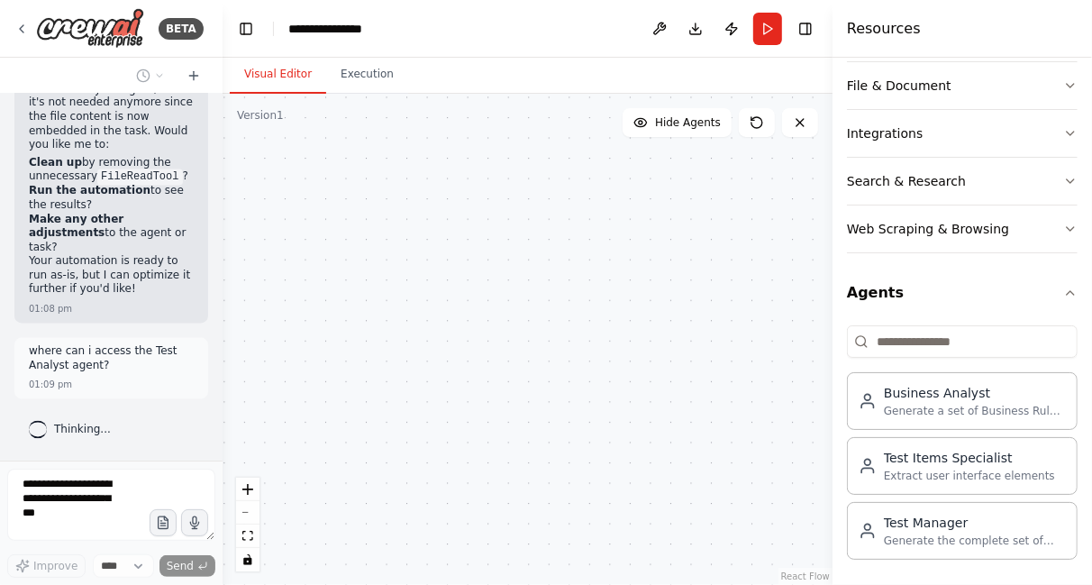
scroll to position [6223, 0]
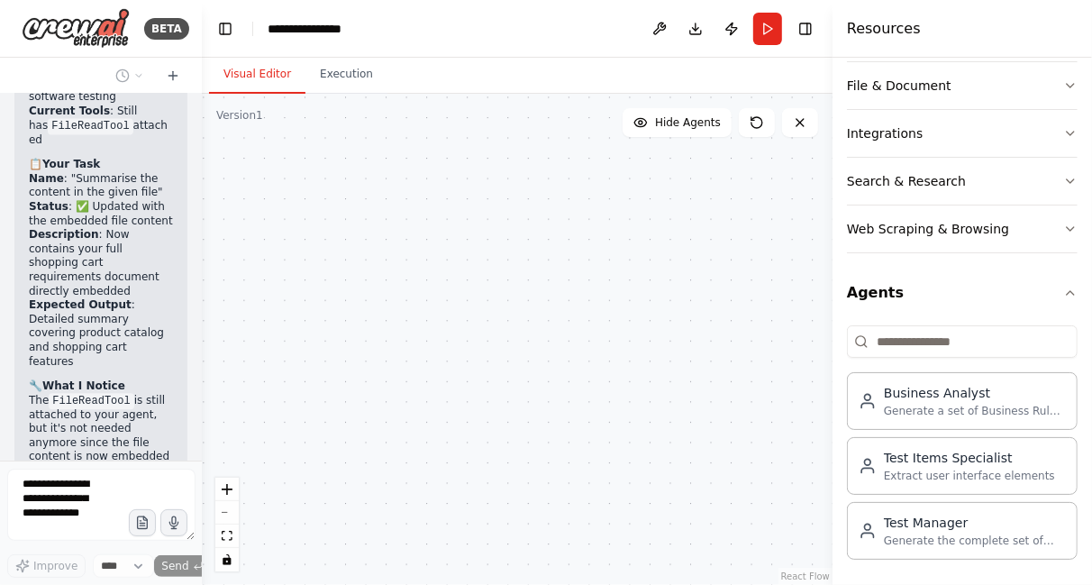
drag, startPoint x: 251, startPoint y: 206, endPoint x: 202, endPoint y: 197, distance: 50.4
click at [202, 197] on div "BETA Hello! I'm the CrewAI assistant. What kind of automation do you want to bu…" at bounding box center [546, 292] width 1092 height 585
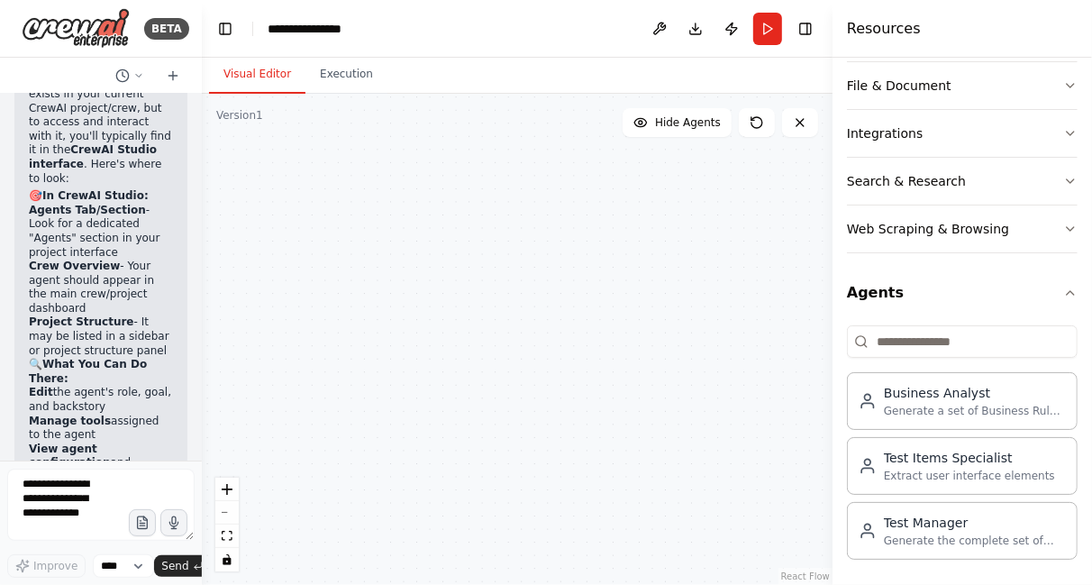
drag, startPoint x: 92, startPoint y: 180, endPoint x: 122, endPoint y: 330, distance: 152.5
click at [122, 330] on div "The Test Analyst agent exists in your current CrewAI project/crew, but to acces…" at bounding box center [101, 414] width 144 height 683
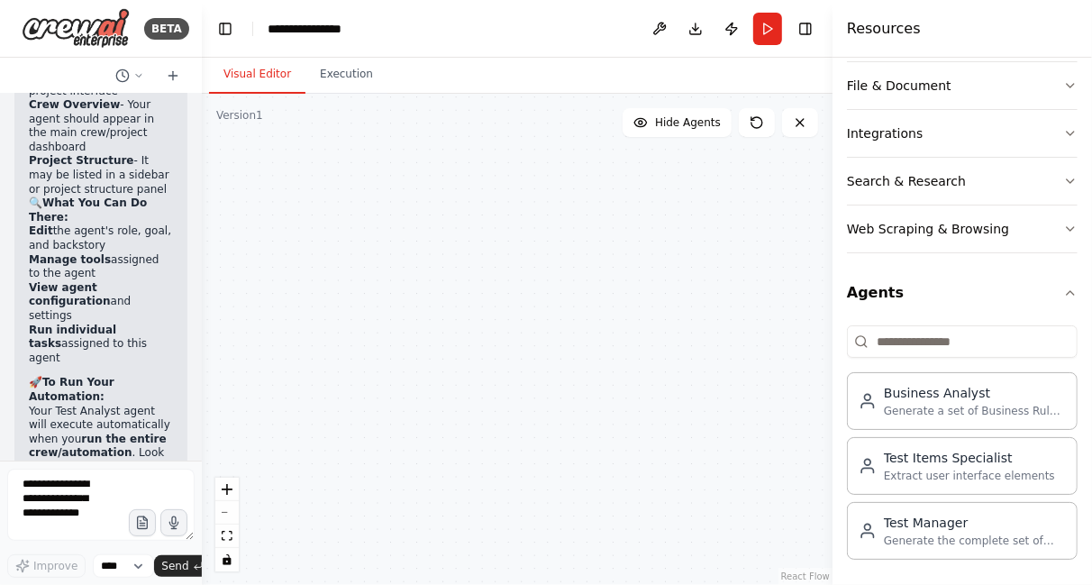
scroll to position [7147, 0]
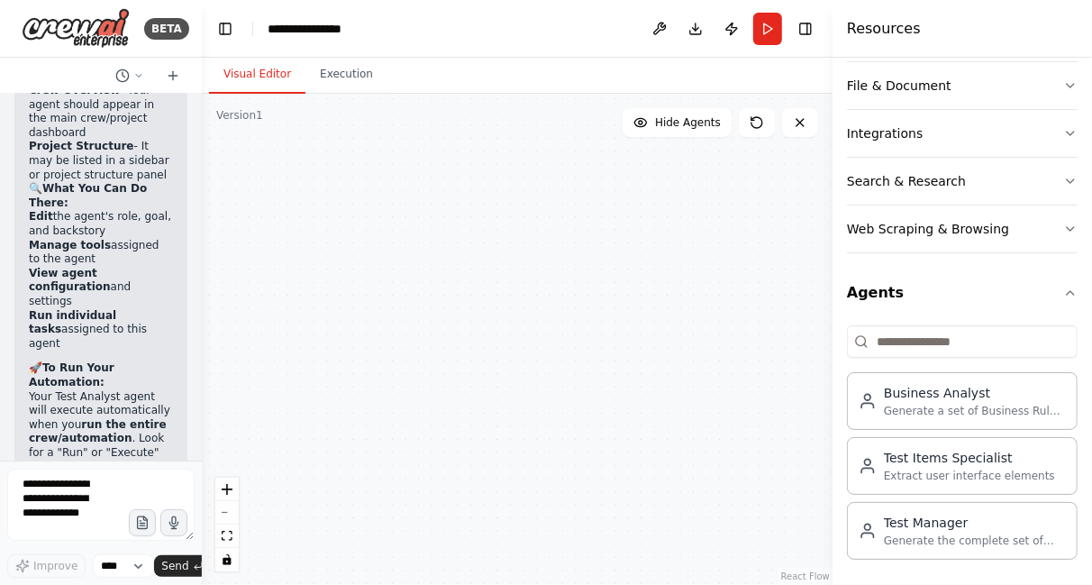
drag, startPoint x: 122, startPoint y: 330, endPoint x: 297, endPoint y: 344, distance: 176.3
click at [297, 344] on div ".deletable-edge-delete-btn { width: 20px; height: 20px; border: 0px solid #ffff…" at bounding box center [517, 339] width 631 height 491
click at [197, 284] on div at bounding box center [198, 292] width 7 height 585
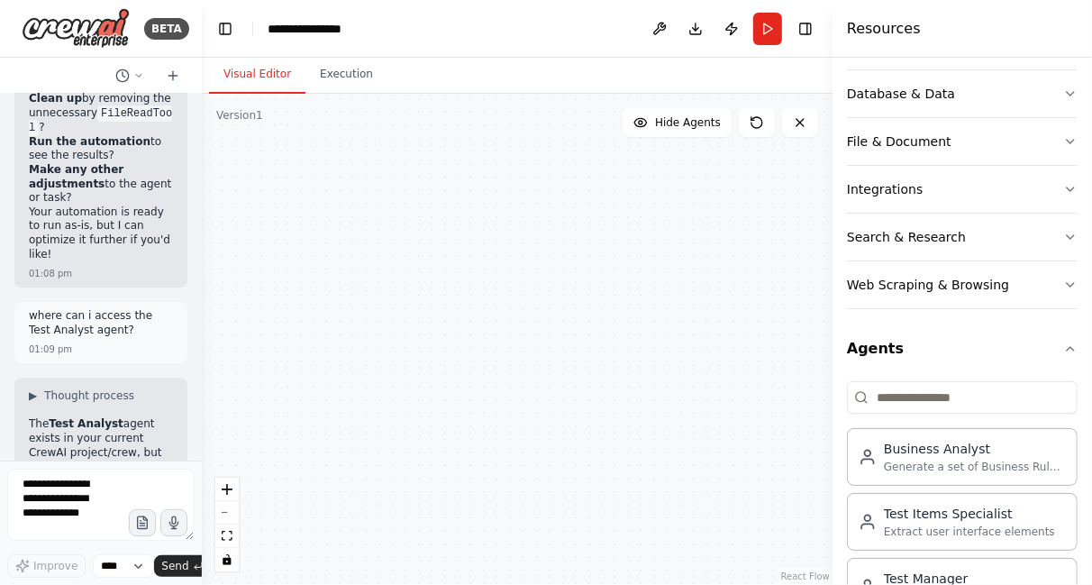
scroll to position [359, 0]
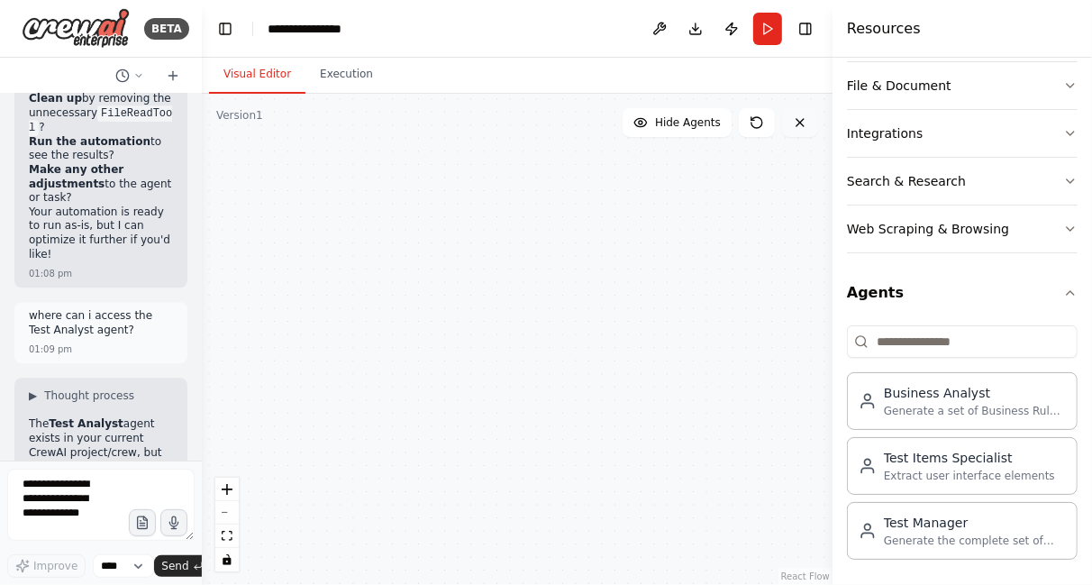
click at [796, 123] on icon at bounding box center [800, 122] width 14 height 14
click at [753, 122] on icon at bounding box center [757, 122] width 14 height 14
drag, startPoint x: 528, startPoint y: 96, endPoint x: 558, endPoint y: 412, distance: 316.7
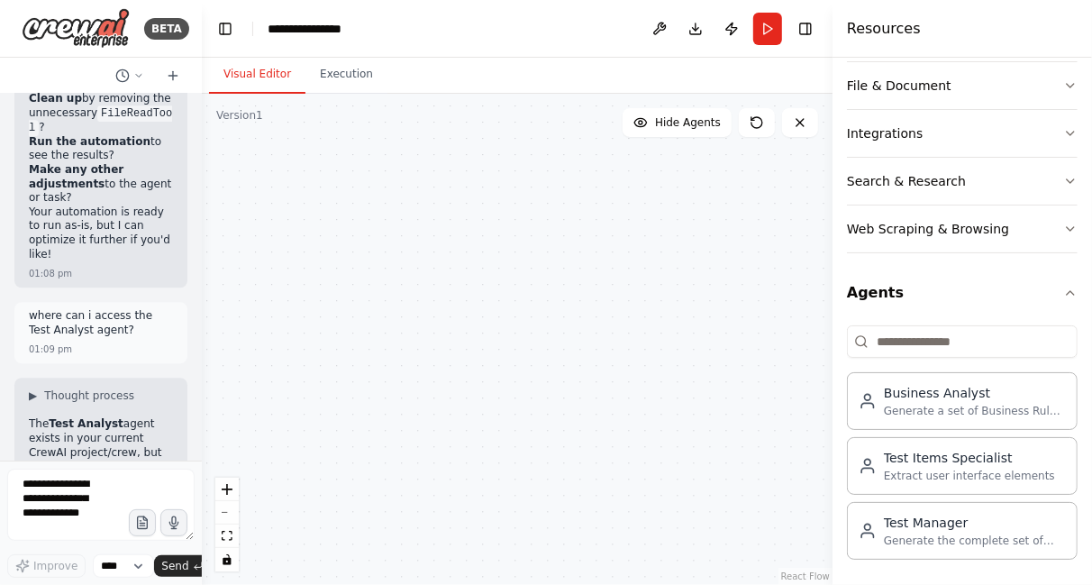
click at [558, 412] on div ".deletable-edge-delete-btn { width: 20px; height: 20px; border: 0px solid #ffff…" at bounding box center [517, 339] width 631 height 491
drag, startPoint x: 545, startPoint y: 112, endPoint x: 590, endPoint y: 516, distance: 407.0
click at [590, 516] on div ".deletable-edge-delete-btn { width: 20px; height: 20px; border: 0px solid #ffff…" at bounding box center [517, 339] width 631 height 491
drag, startPoint x: 493, startPoint y: 114, endPoint x: 535, endPoint y: 105, distance: 43.5
click at [535, 105] on div ".deletable-edge-delete-btn { width: 20px; height: 20px; border: 0px solid #ffff…" at bounding box center [517, 339] width 631 height 491
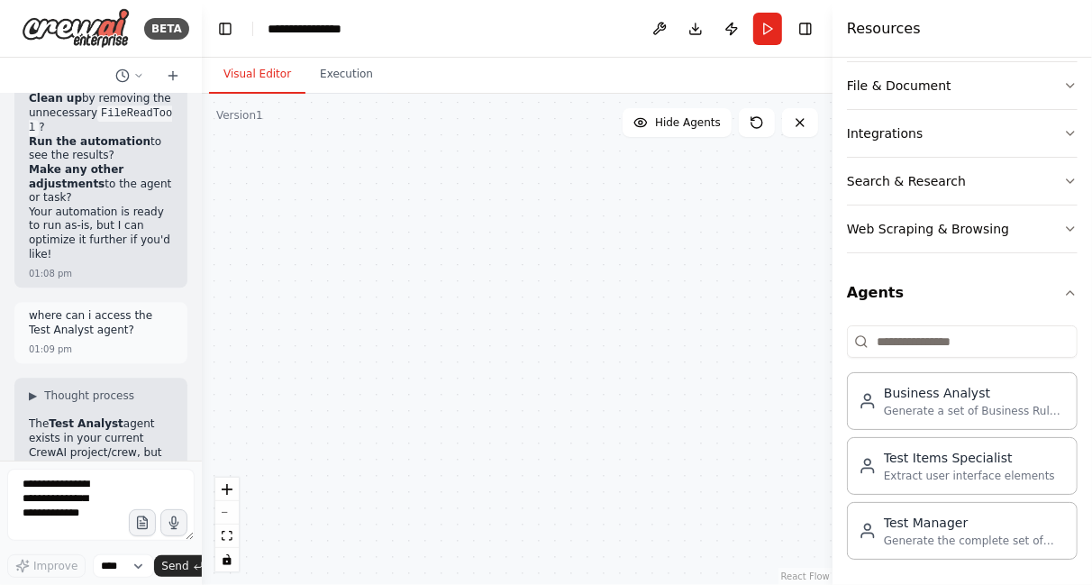
drag, startPoint x: 594, startPoint y: 417, endPoint x: 420, endPoint y: -67, distance: 514.1
click at [420, 0] on html "BETA Hello! I'm the CrewAI assistant. What kind of automation do you want to bu…" at bounding box center [546, 292] width 1092 height 585
drag, startPoint x: 579, startPoint y: 442, endPoint x: 539, endPoint y: 97, distance: 347.5
click at [539, 97] on div ".deletable-edge-delete-btn { width: 20px; height: 20px; border: 0px solid #ffff…" at bounding box center [517, 339] width 631 height 491
click at [968, 338] on input at bounding box center [962, 341] width 231 height 32
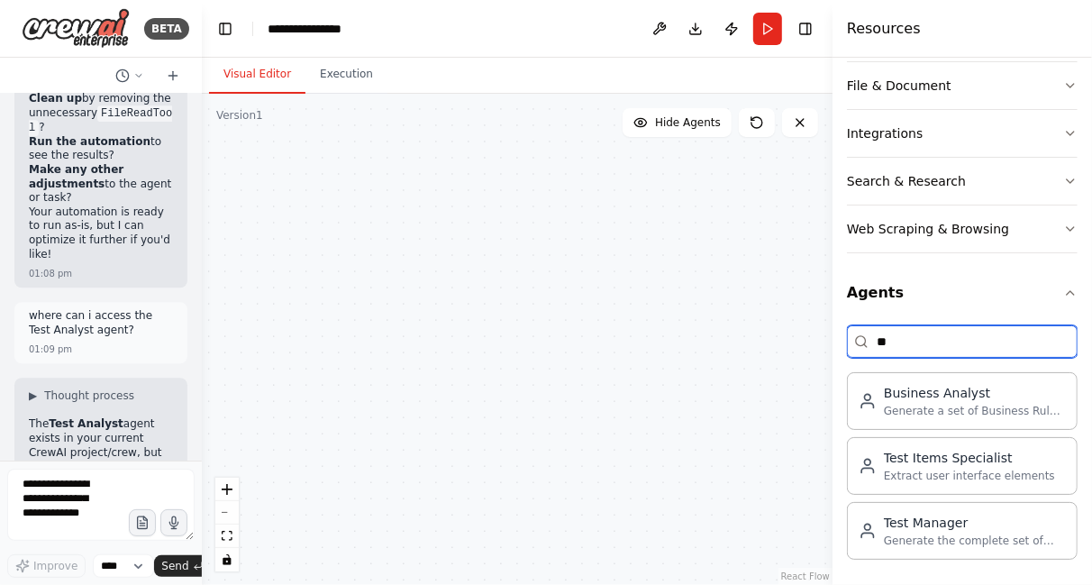
type input "*"
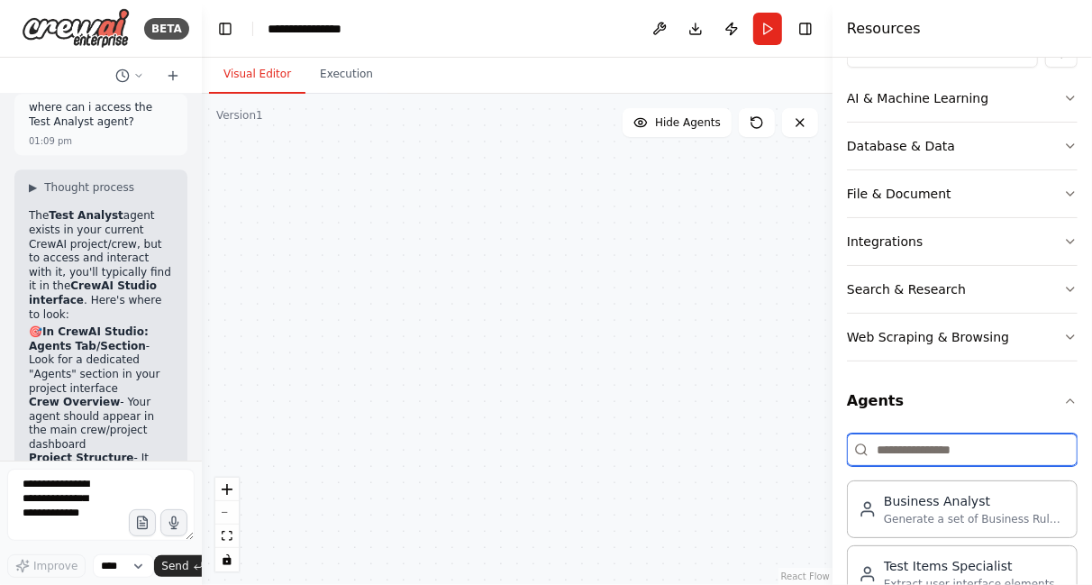
scroll to position [0, 0]
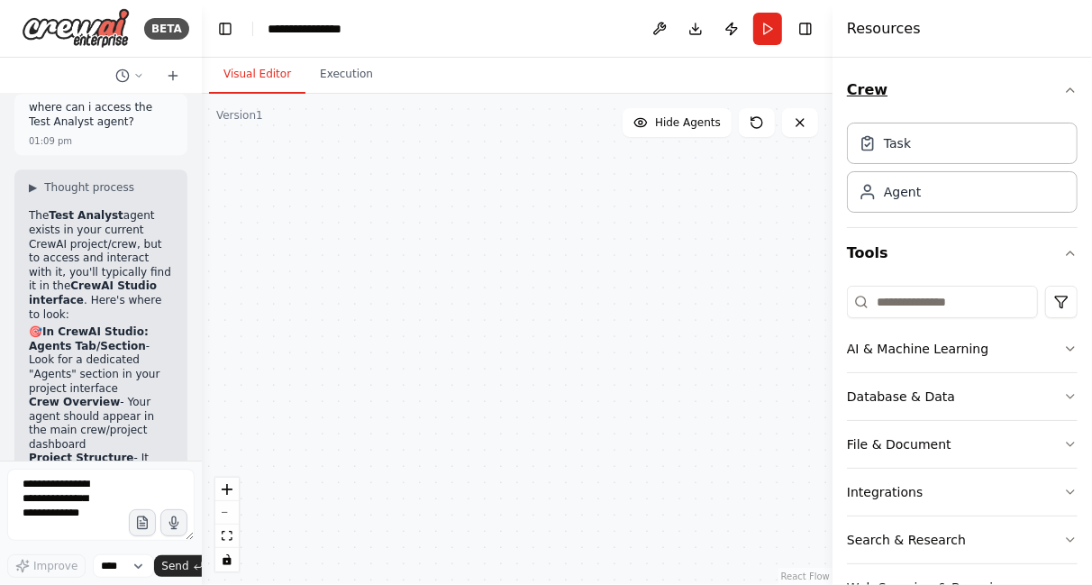
click at [1051, 97] on button "Crew" at bounding box center [962, 90] width 231 height 50
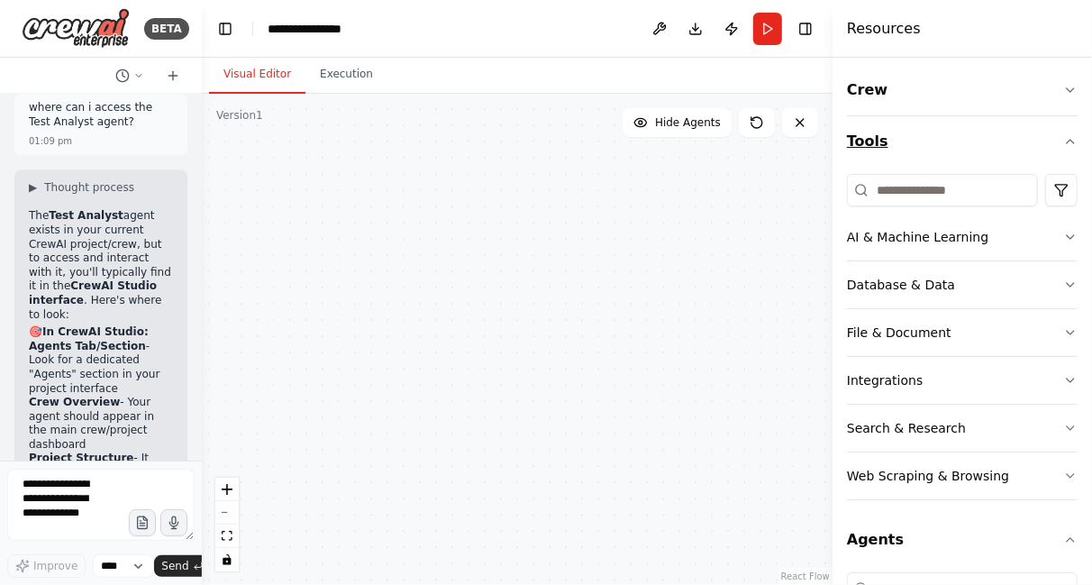
click at [1063, 137] on icon "button" at bounding box center [1070, 141] width 14 height 14
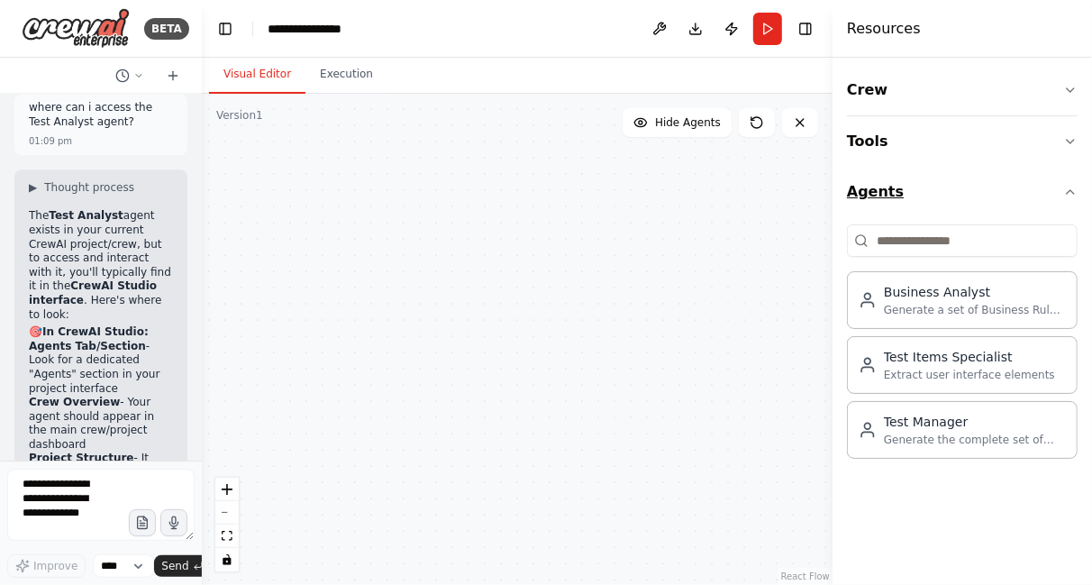
click at [1066, 180] on button "Agents" at bounding box center [962, 192] width 231 height 50
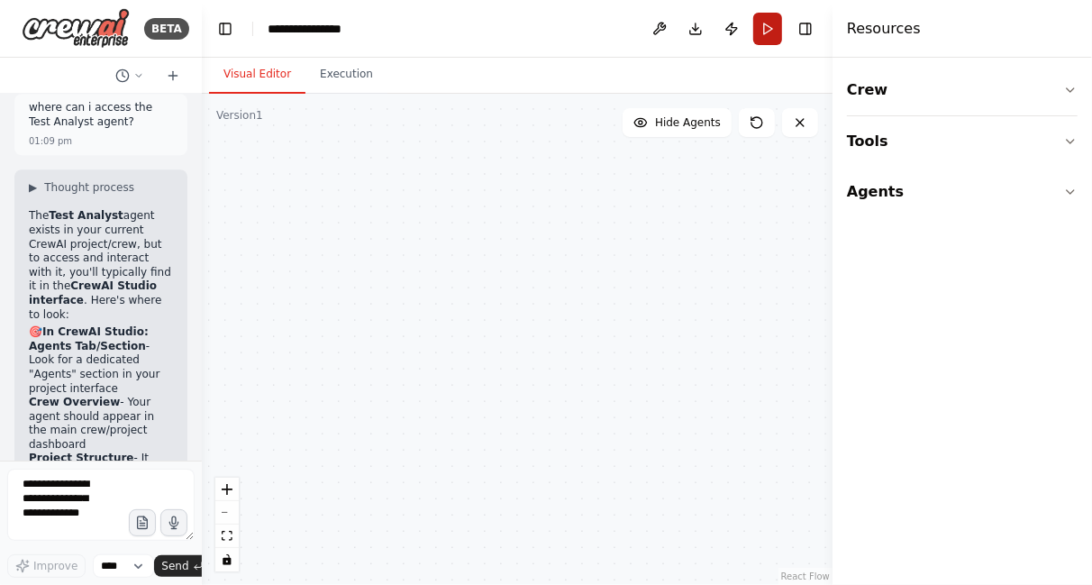
click at [771, 23] on button "Run" at bounding box center [767, 29] width 29 height 32
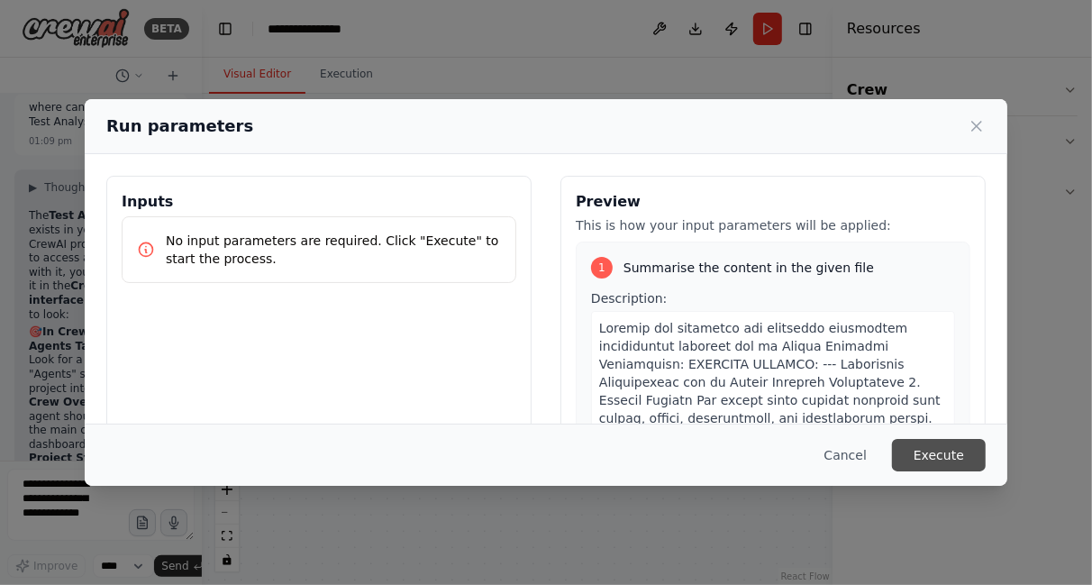
click at [927, 451] on button "Execute" at bounding box center [939, 455] width 94 height 32
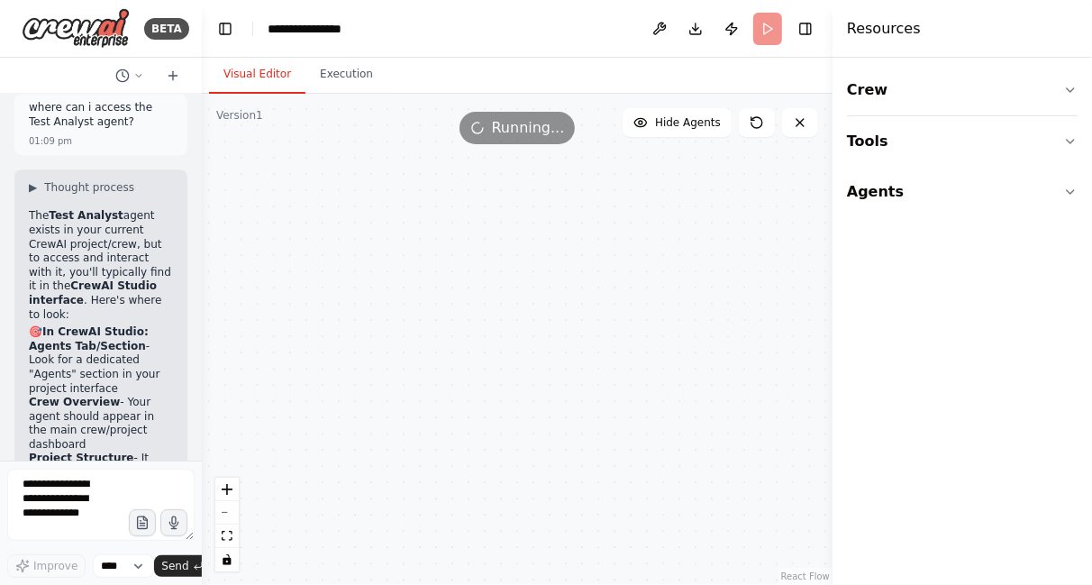
click at [265, 80] on button "Visual Editor" at bounding box center [257, 75] width 96 height 38
click at [648, 117] on icon at bounding box center [640, 122] width 14 height 14
click at [652, 117] on button "Show Agents" at bounding box center [675, 122] width 114 height 29
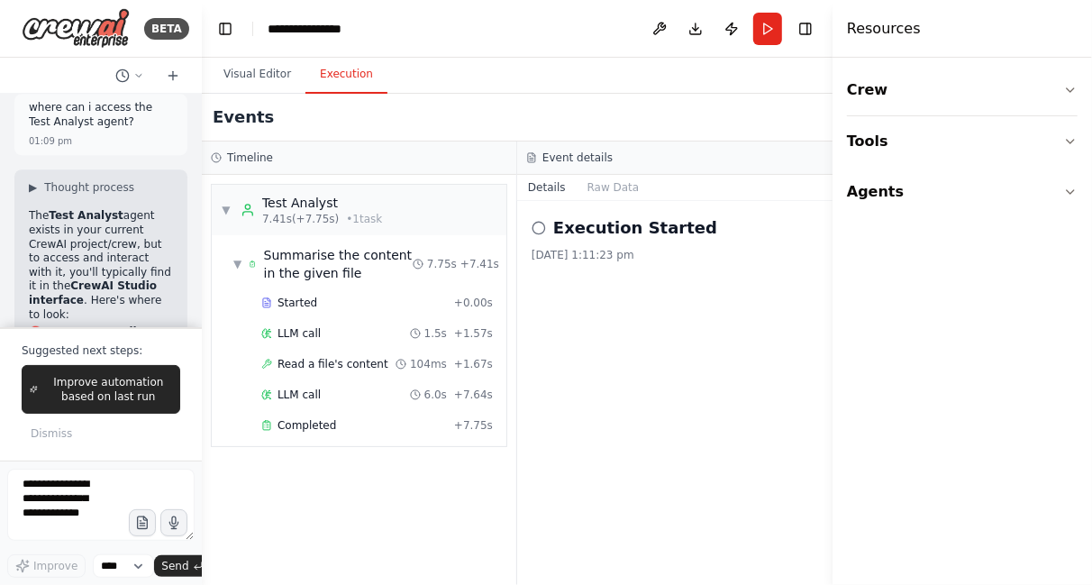
click at [332, 82] on button "Execution" at bounding box center [346, 75] width 82 height 38
click at [295, 421] on span "Completed" at bounding box center [307, 425] width 59 height 14
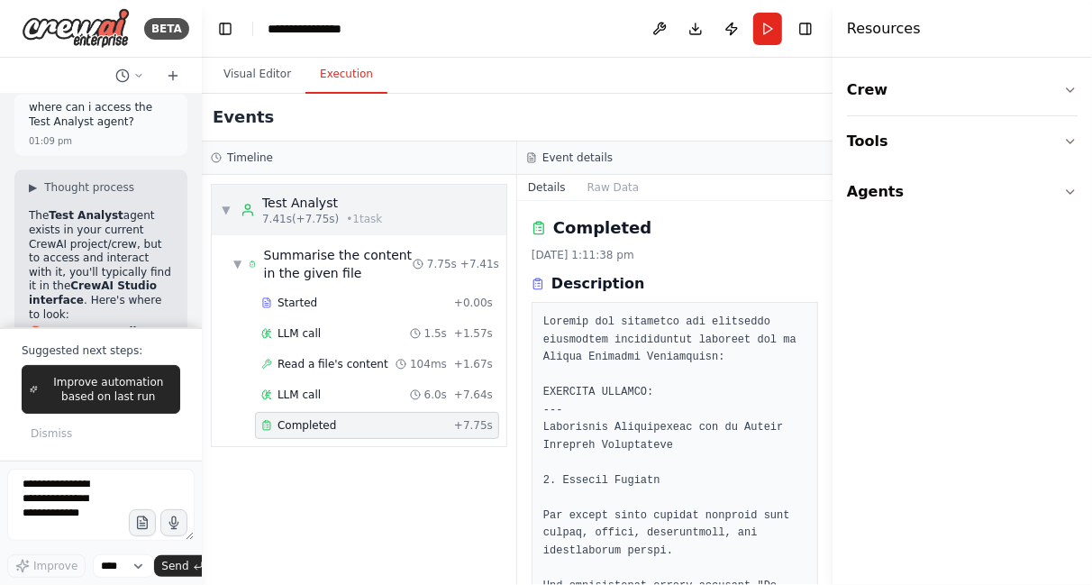
click at [346, 218] on span "• 1 task" at bounding box center [364, 219] width 36 height 14
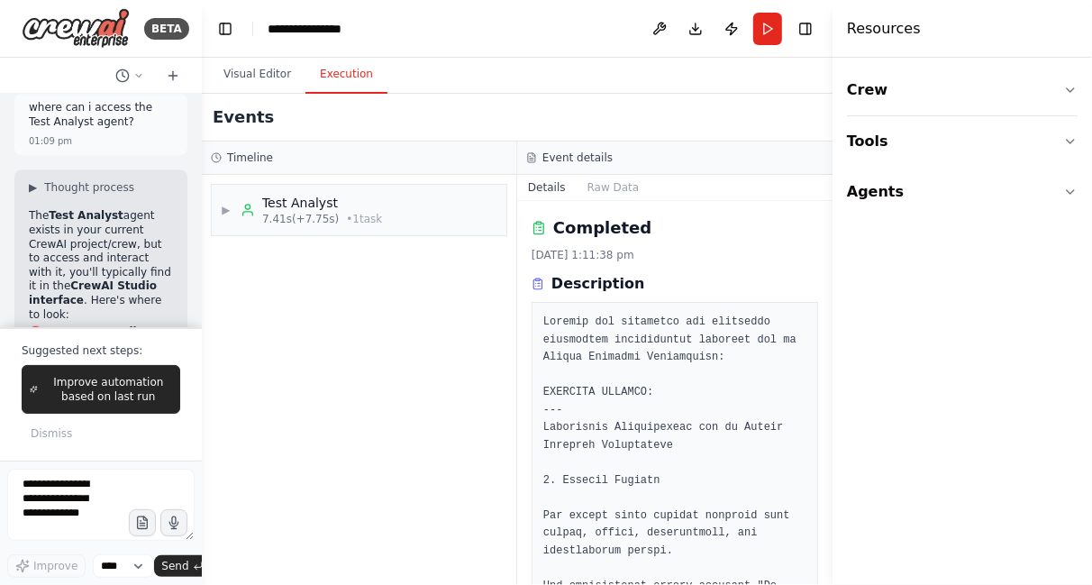
drag, startPoint x: 829, startPoint y: 270, endPoint x: 837, endPoint y: 335, distance: 65.4
click at [837, 335] on div "Resources Crew Tools Agents" at bounding box center [962, 292] width 259 height 585
drag, startPoint x: 826, startPoint y: 269, endPoint x: 823, endPoint y: 308, distance: 38.9
click at [823, 308] on div "BETA Hello! I'm the CrewAI assistant. What kind of automation do you want to bu…" at bounding box center [546, 292] width 1092 height 585
click at [884, 192] on button "Agents" at bounding box center [962, 192] width 231 height 50
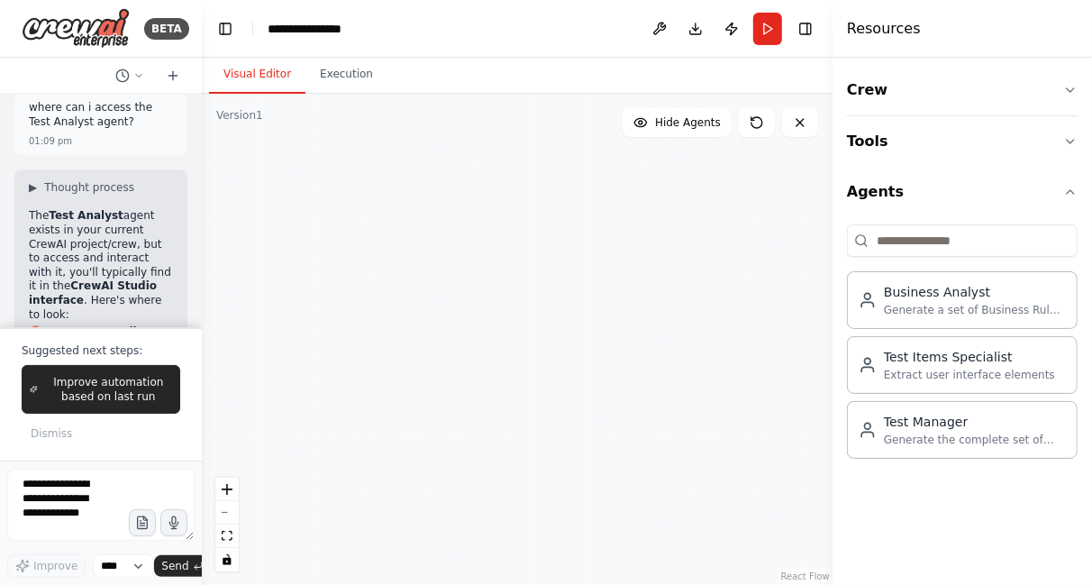
click at [256, 73] on button "Visual Editor" at bounding box center [257, 75] width 96 height 38
click at [36, 505] on textarea at bounding box center [100, 505] width 187 height 72
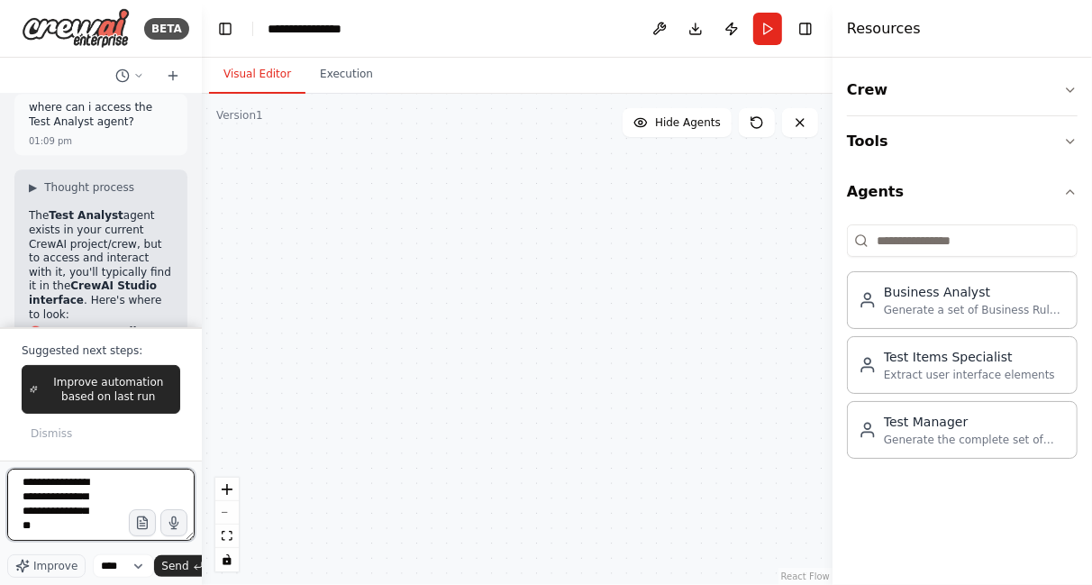
scroll to position [23, 0]
type textarea "**********"
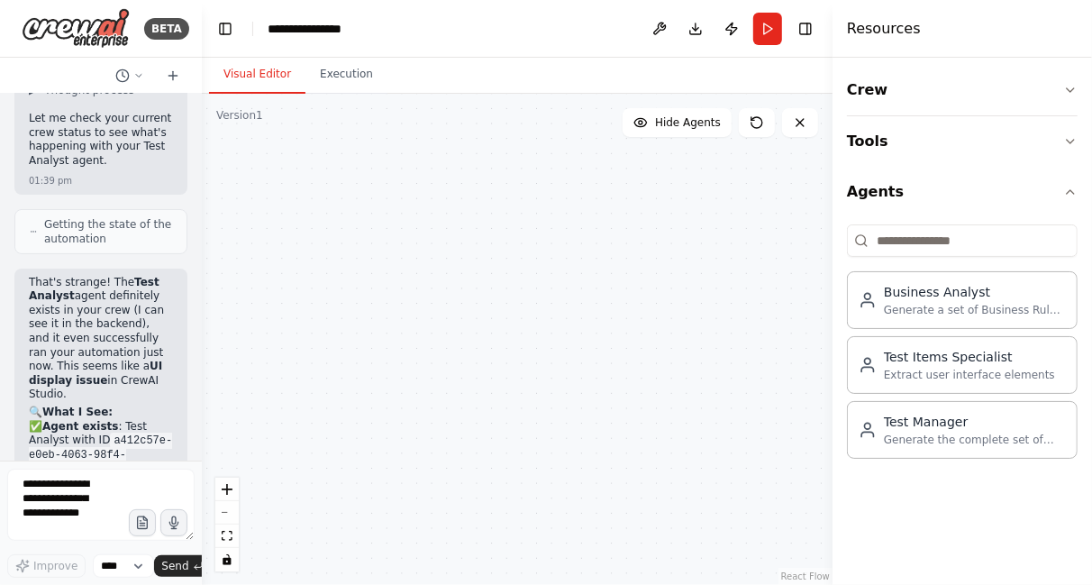
scroll to position [7980, 0]
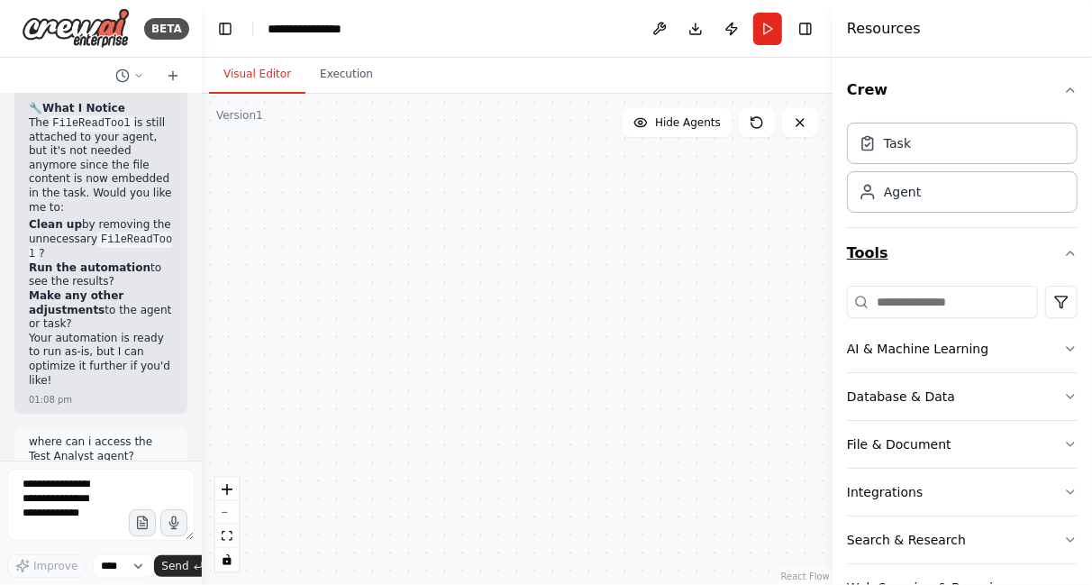
click at [1063, 256] on icon "button" at bounding box center [1070, 253] width 14 height 14
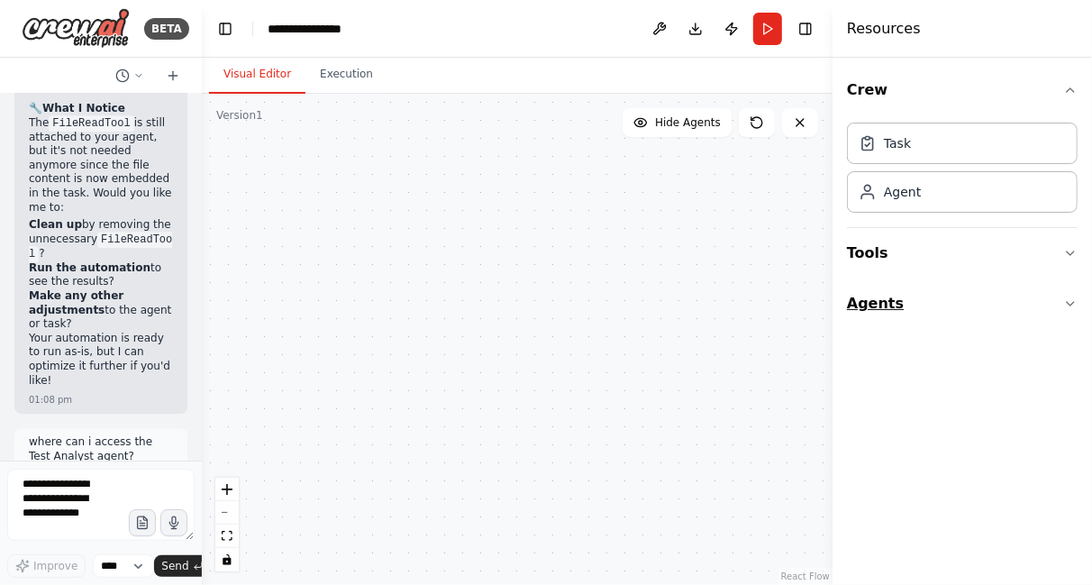
click at [1065, 299] on icon "button" at bounding box center [1070, 303] width 14 height 14
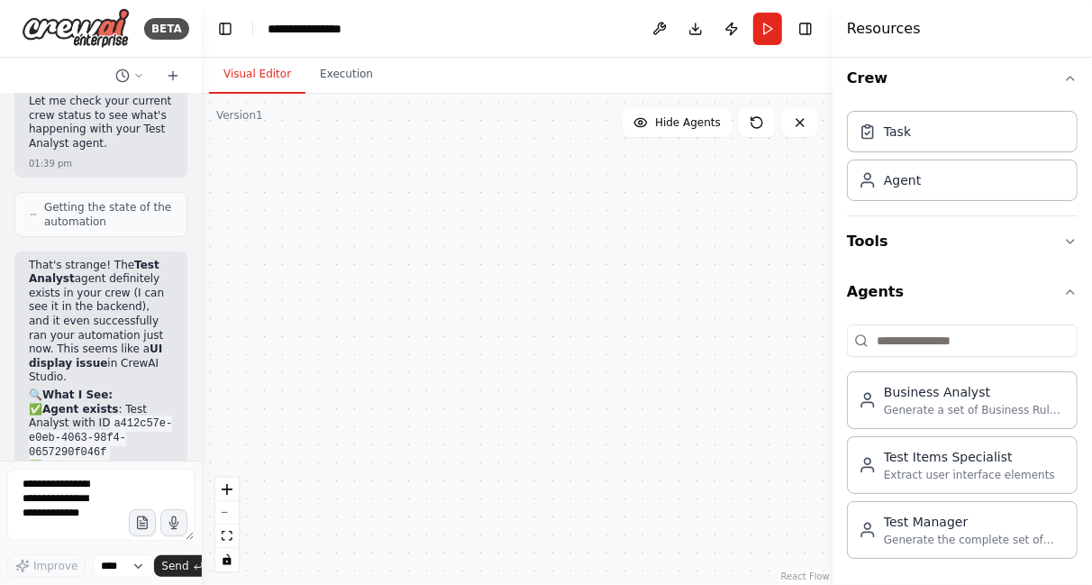
scroll to position [7990, 0]
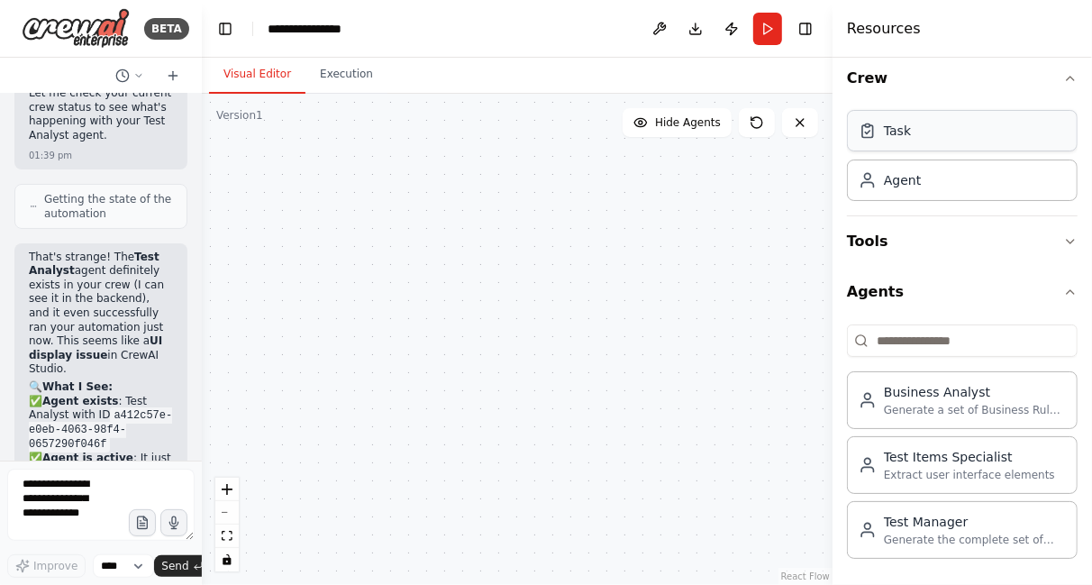
click at [951, 133] on div "Task" at bounding box center [962, 130] width 231 height 41
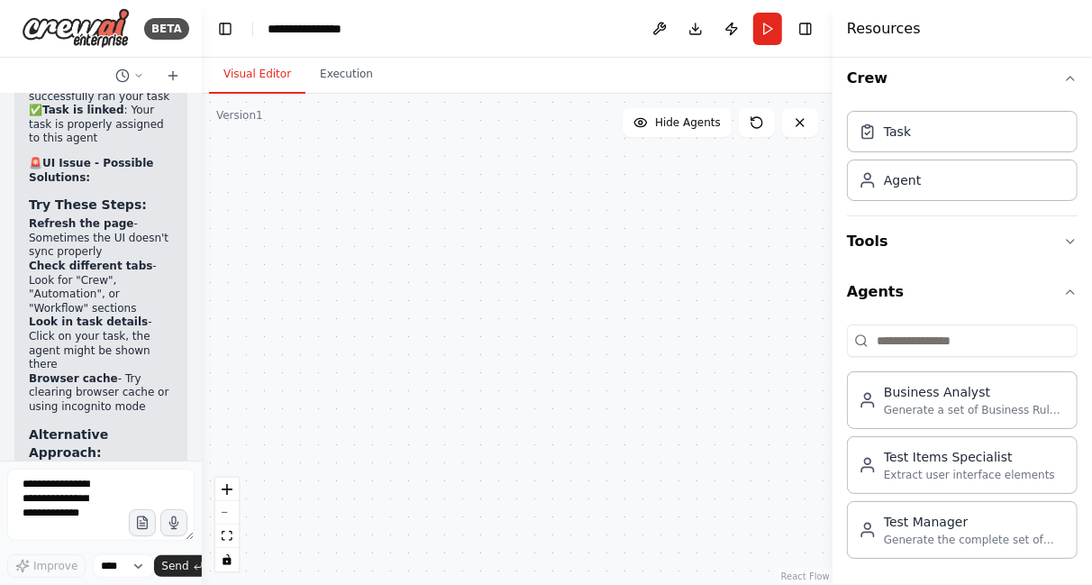
scroll to position [8370, 0]
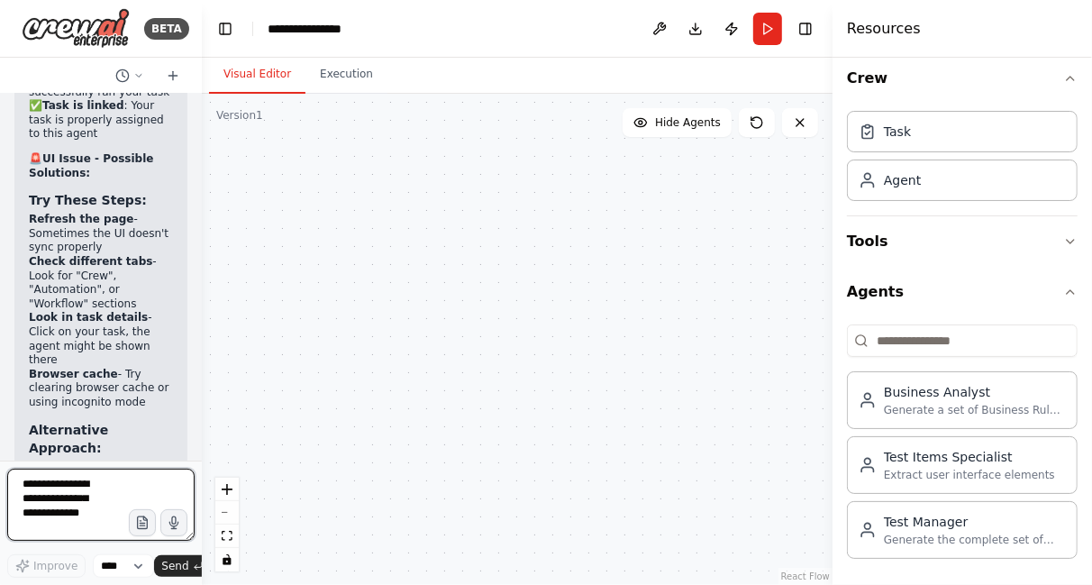
click at [86, 499] on textarea at bounding box center [100, 505] width 187 height 72
type textarea "**********"
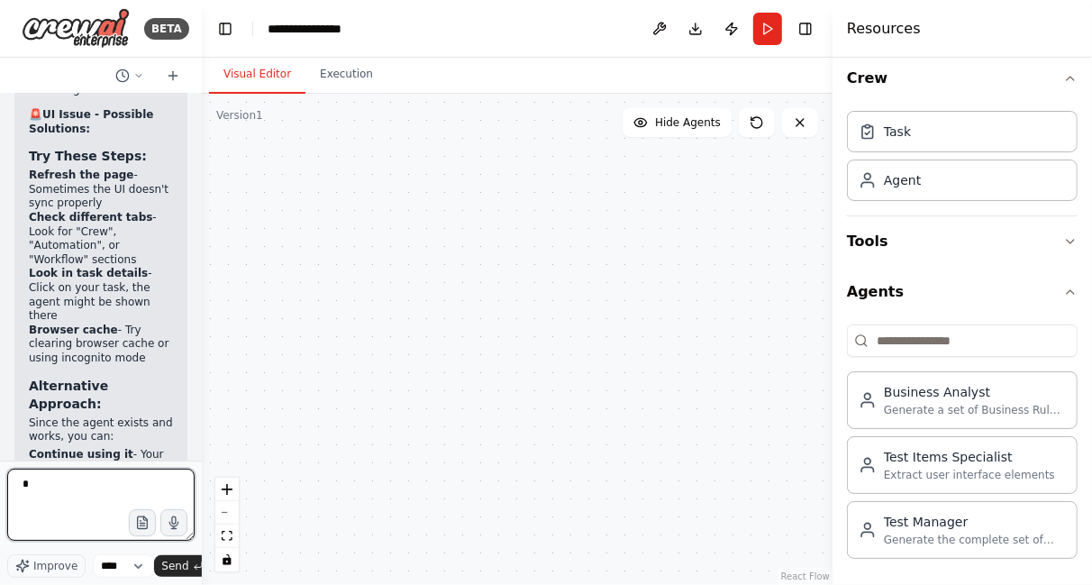
type textarea "*"
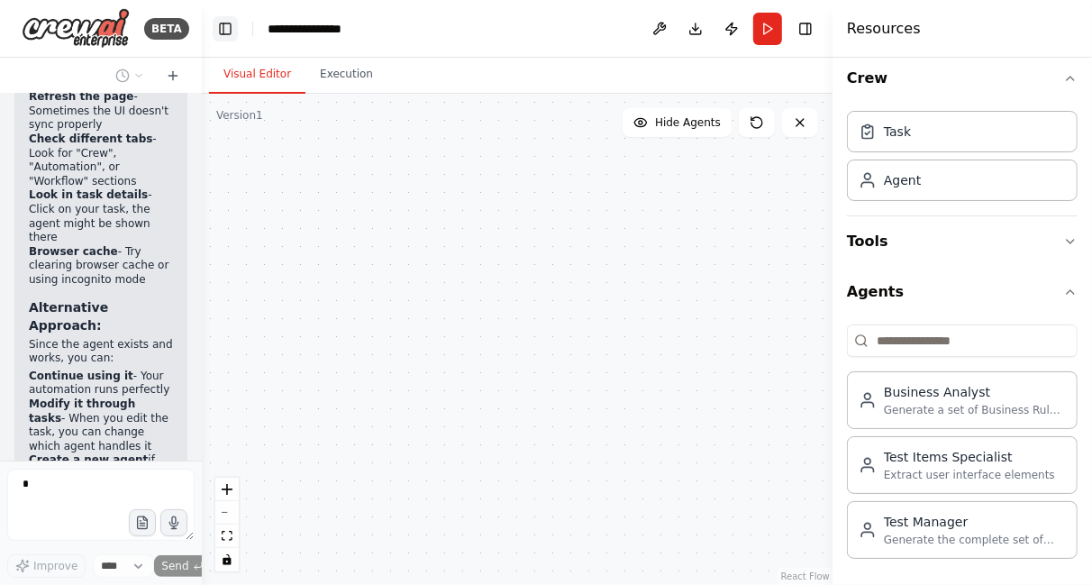
click at [223, 24] on button "Toggle Left Sidebar" at bounding box center [225, 28] width 25 height 25
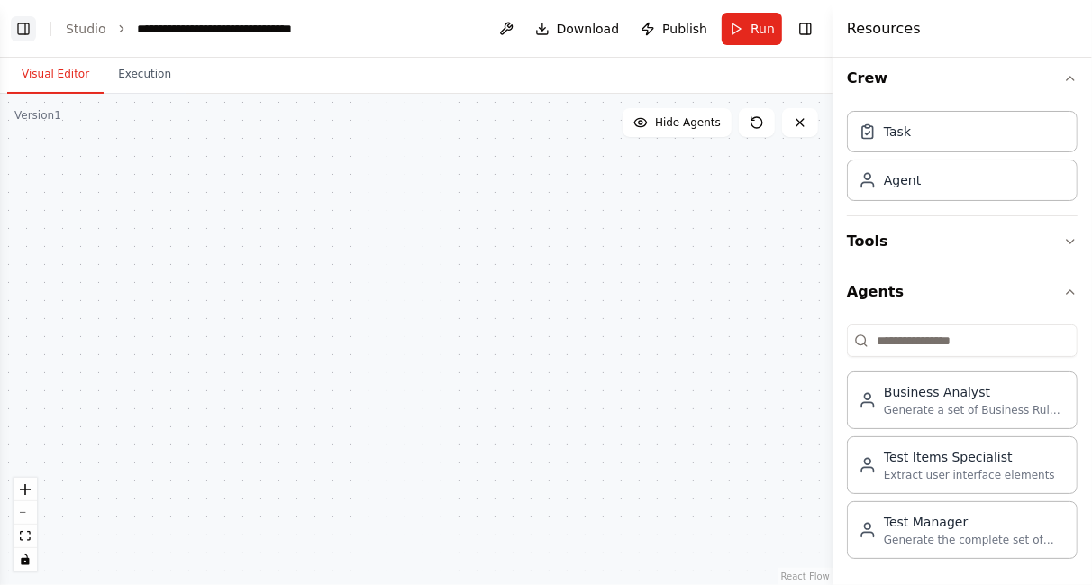
click at [22, 30] on button "Toggle Left Sidebar" at bounding box center [23, 28] width 25 height 25
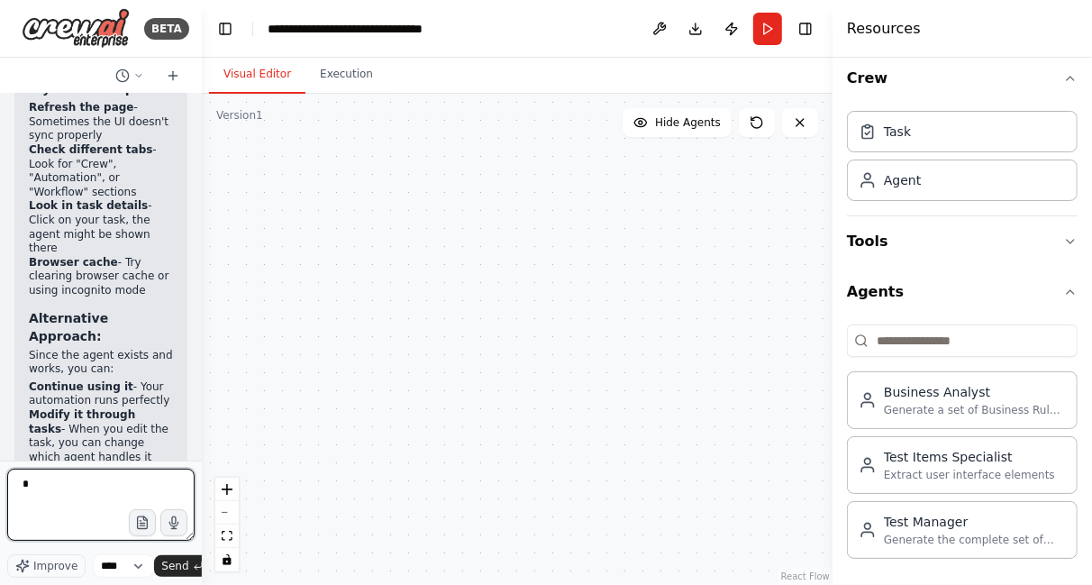
scroll to position [8483, 0]
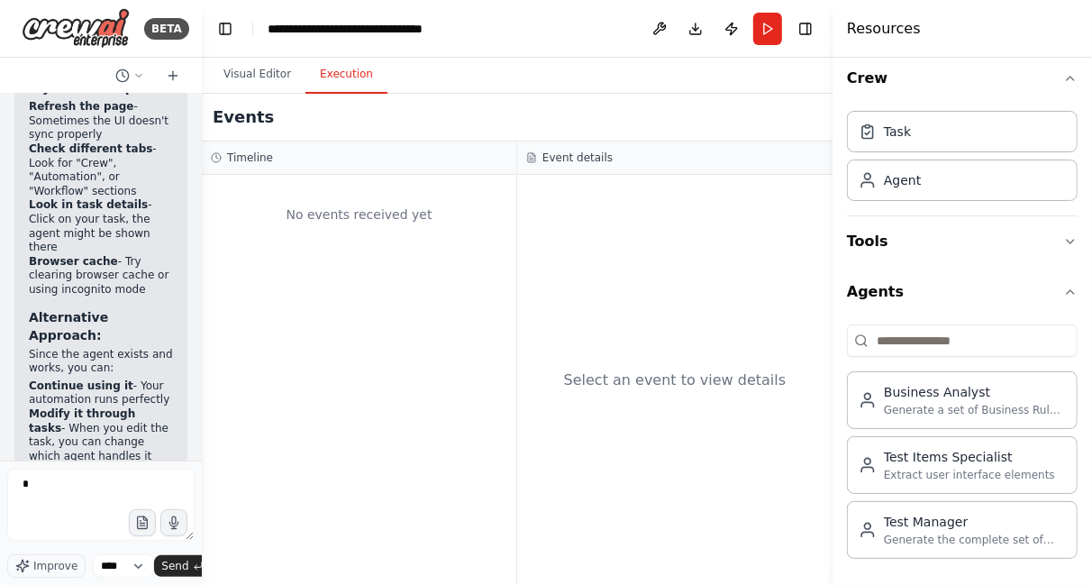
click at [332, 80] on button "Execution" at bounding box center [346, 75] width 82 height 38
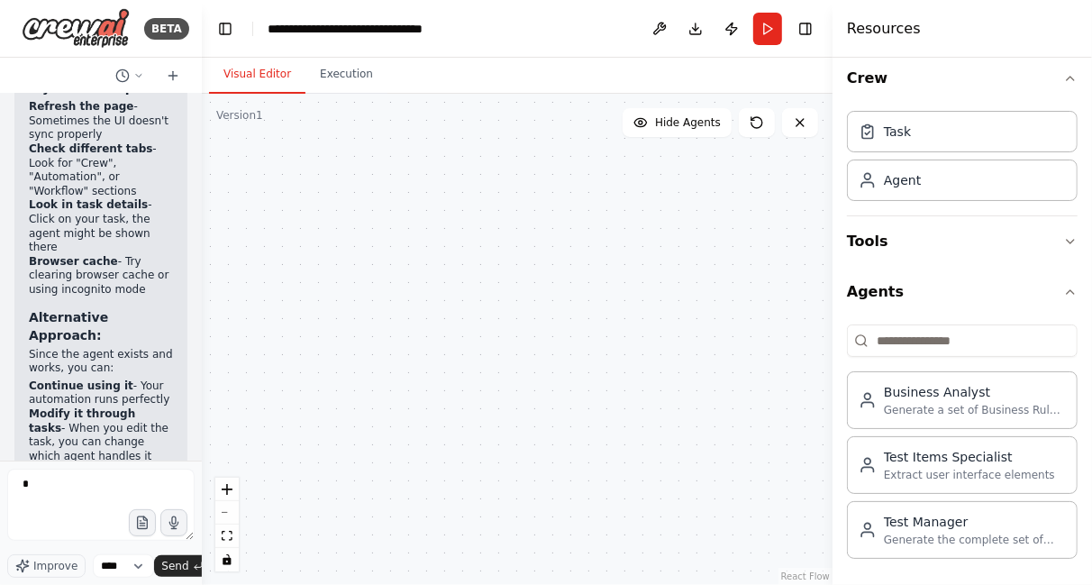
click at [268, 69] on button "Visual Editor" at bounding box center [257, 75] width 96 height 38
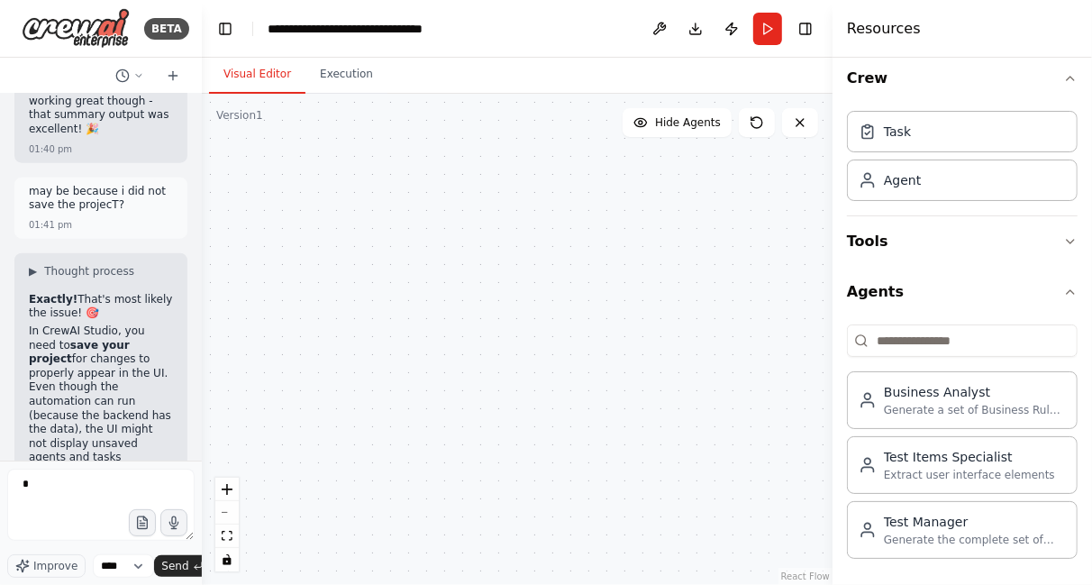
scroll to position [9022, 0]
click at [1063, 290] on icon "button" at bounding box center [1070, 292] width 14 height 14
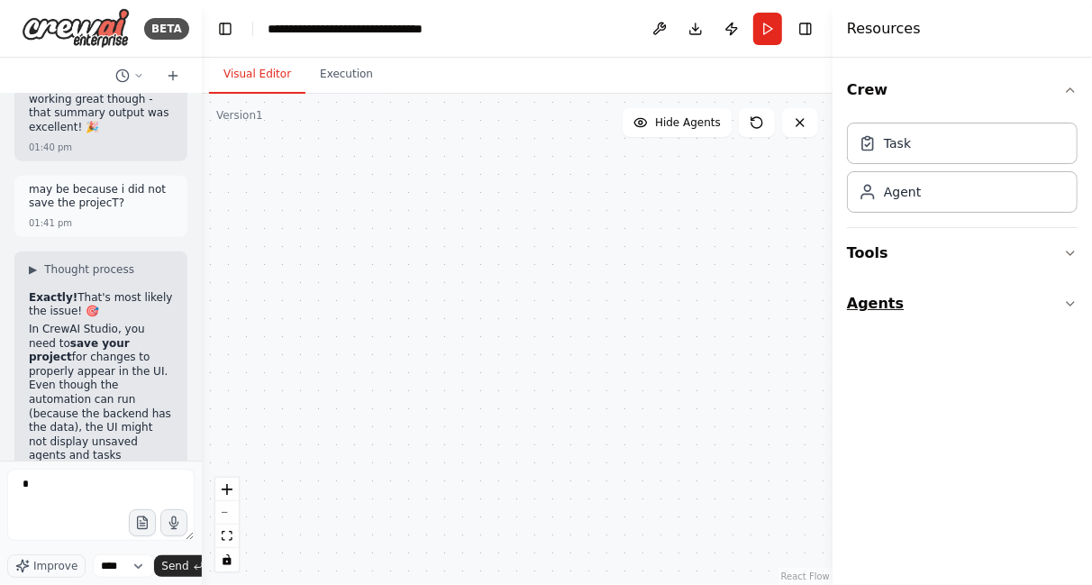
click at [1052, 290] on button "Agents" at bounding box center [962, 303] width 231 height 50
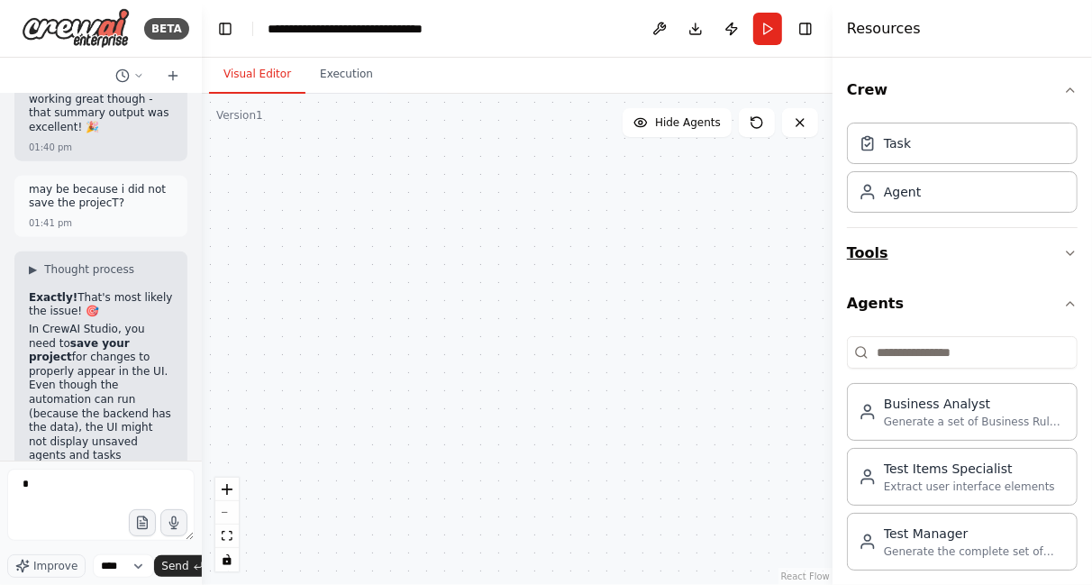
scroll to position [12, 0]
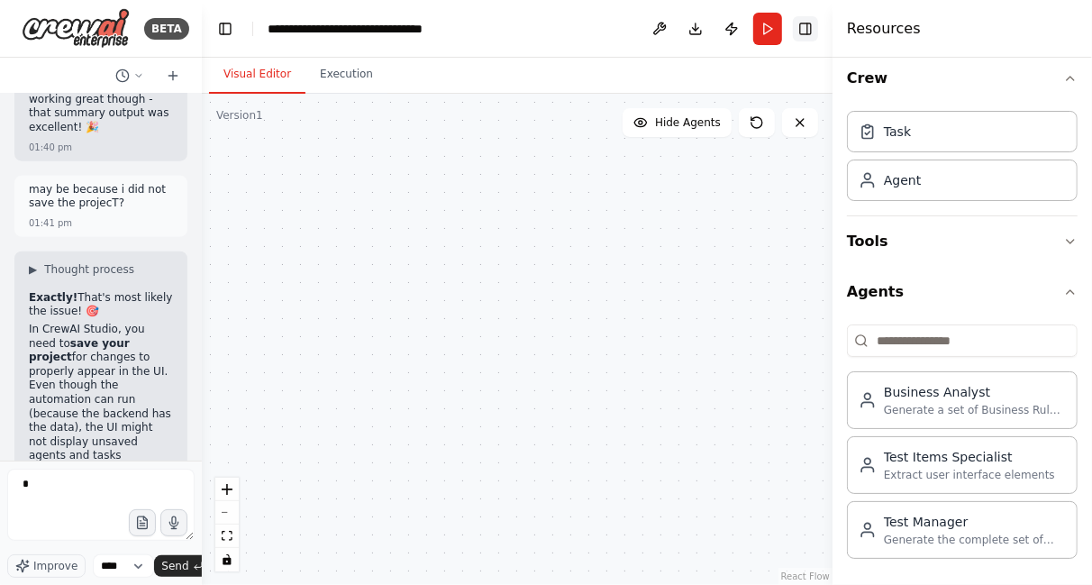
click at [800, 32] on button "Toggle Right Sidebar" at bounding box center [805, 28] width 25 height 25
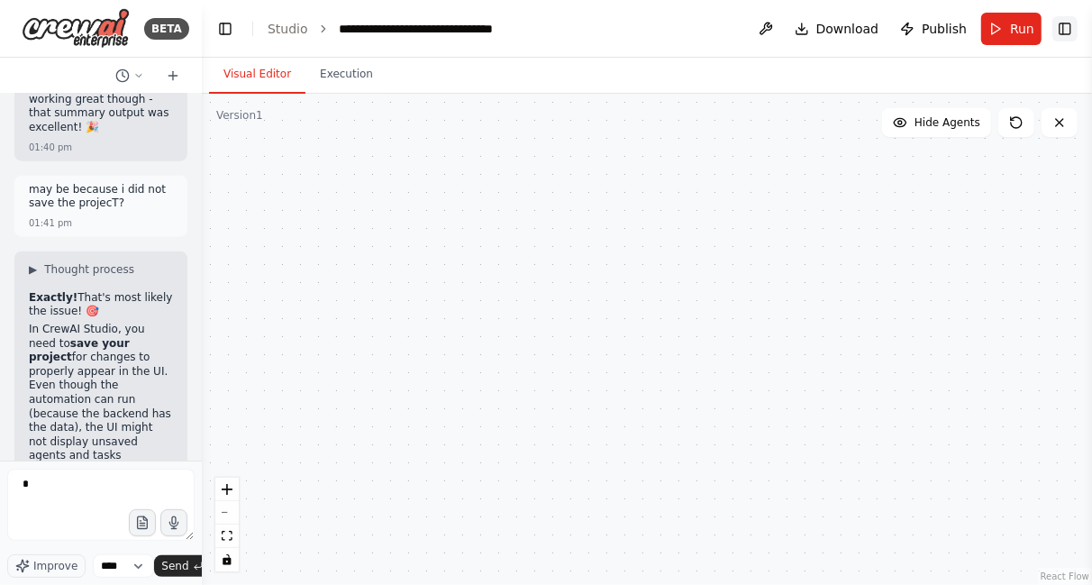
click at [1066, 28] on button "Toggle Right Sidebar" at bounding box center [1064, 28] width 25 height 25
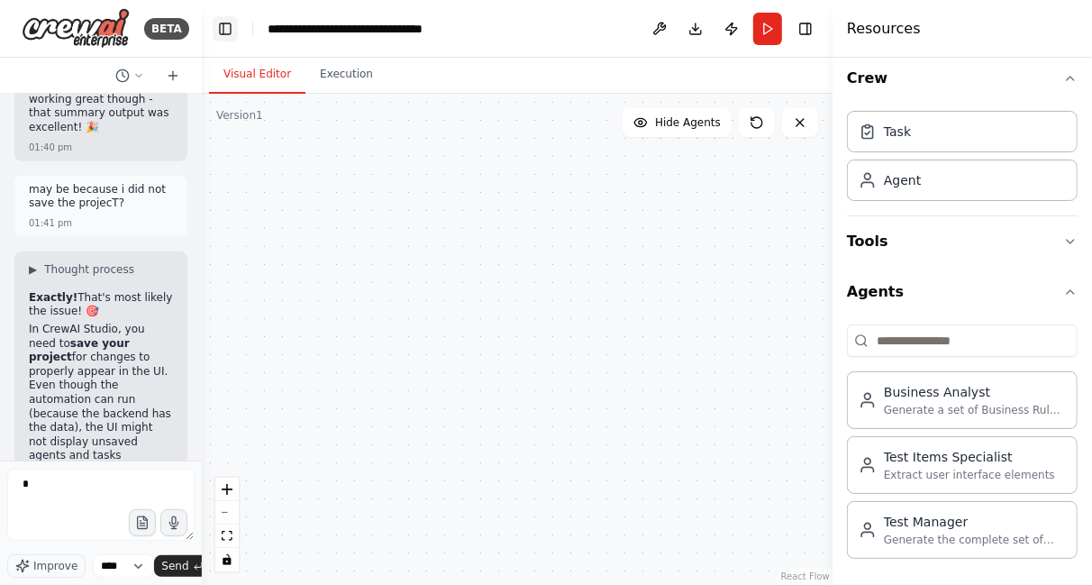
click at [224, 35] on button "Toggle Left Sidebar" at bounding box center [225, 28] width 25 height 25
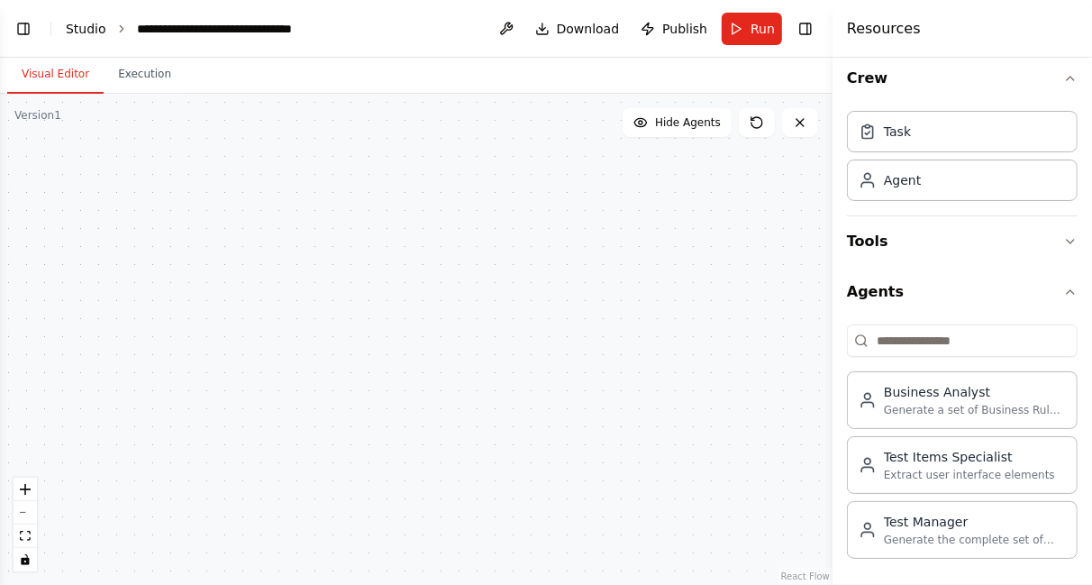
click at [86, 32] on link "Studio" at bounding box center [86, 29] width 41 height 14
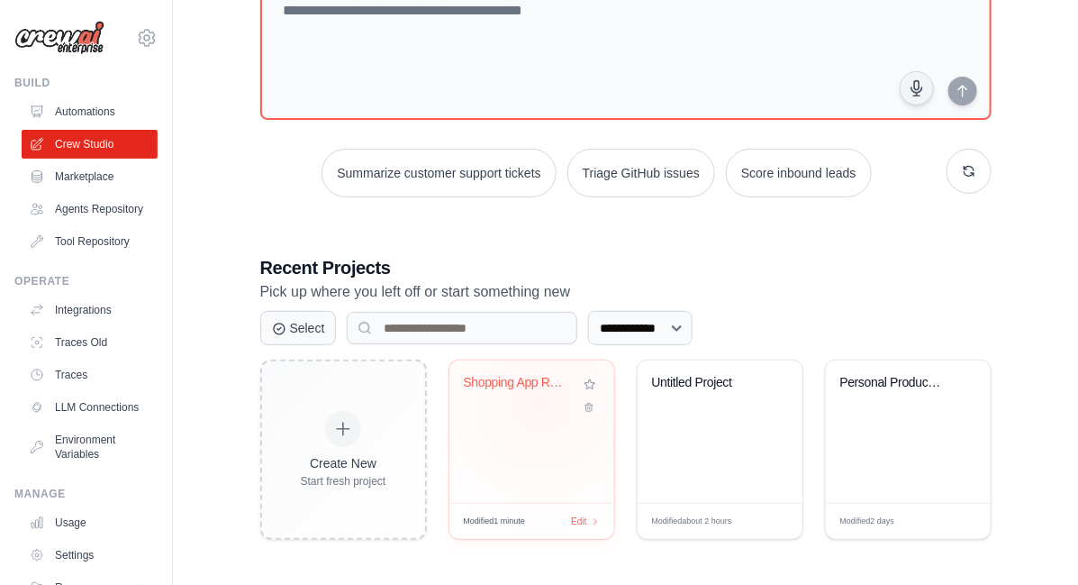
click at [542, 402] on div "Shopping App Requirements Analysis" at bounding box center [532, 395] width 136 height 41
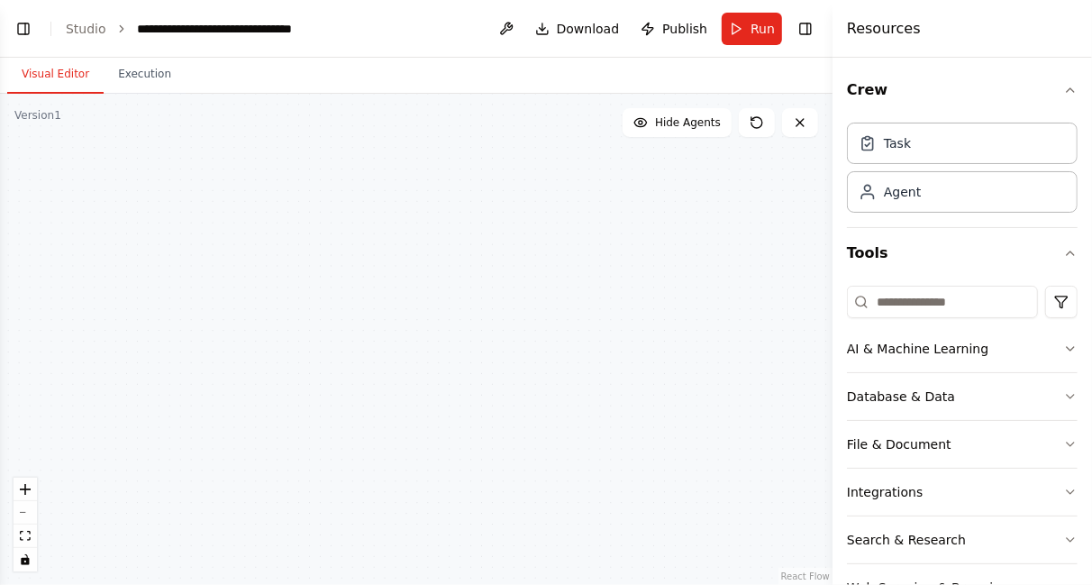
scroll to position [9396, 0]
drag, startPoint x: 523, startPoint y: 389, endPoint x: 920, endPoint y: 8, distance: 550.6
click at [685, 182] on div ".deletable-edge-delete-btn { width: 20px; height: 20px; border: 0px solid #ffff…" at bounding box center [416, 339] width 833 height 491
click at [20, 540] on icon "fit view" at bounding box center [25, 536] width 11 height 10
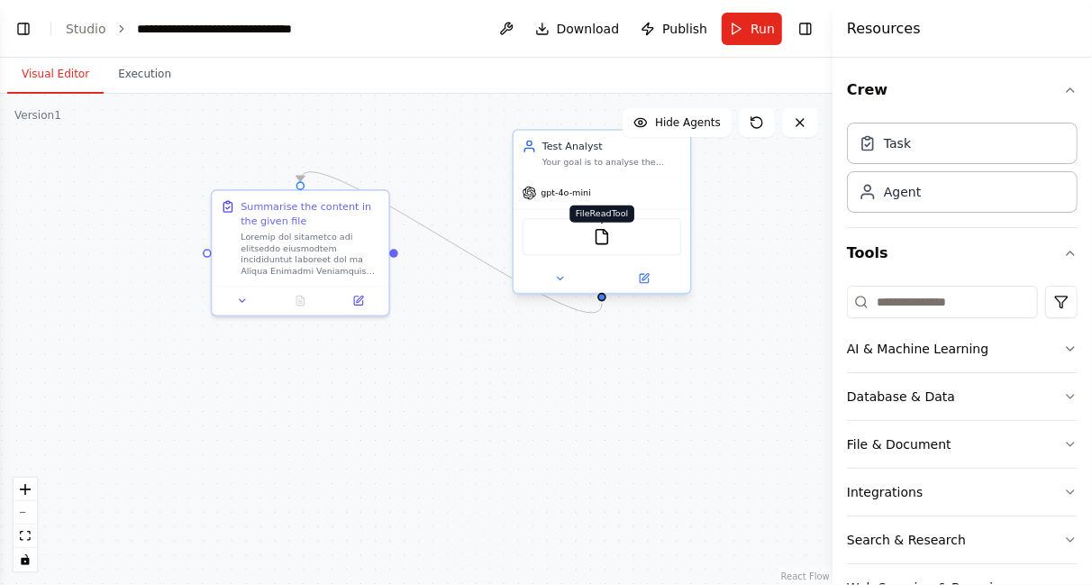
click at [605, 238] on img at bounding box center [602, 236] width 17 height 17
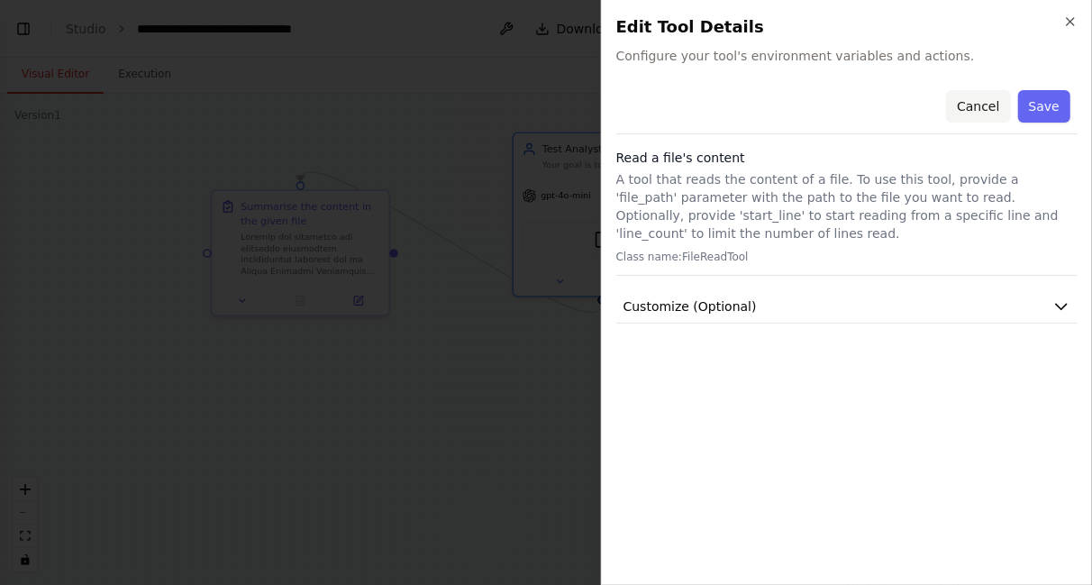
click at [978, 111] on button "Cancel" at bounding box center [978, 106] width 64 height 32
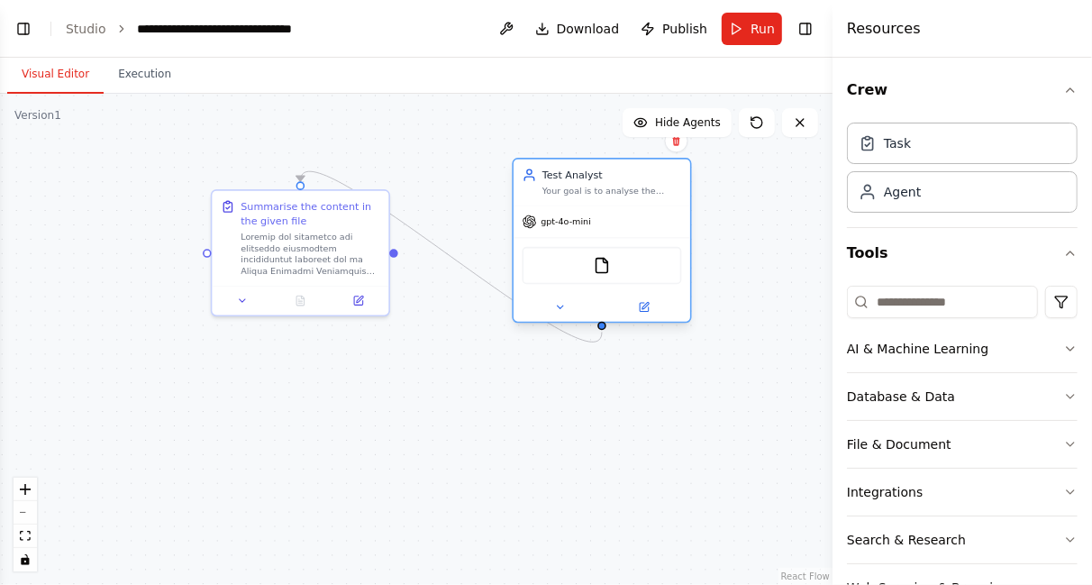
drag, startPoint x: 615, startPoint y: 238, endPoint x: 623, endPoint y: 274, distance: 36.8
click at [623, 274] on div "FileReadTool" at bounding box center [602, 265] width 159 height 37
click at [642, 306] on icon at bounding box center [645, 306] width 6 height 6
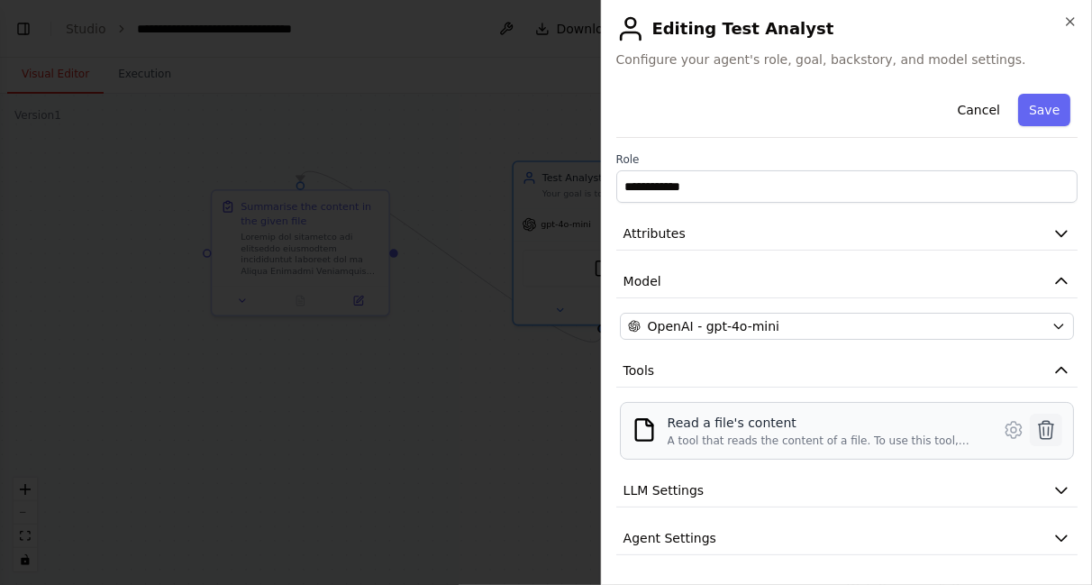
click at [1039, 428] on icon at bounding box center [1046, 430] width 15 height 18
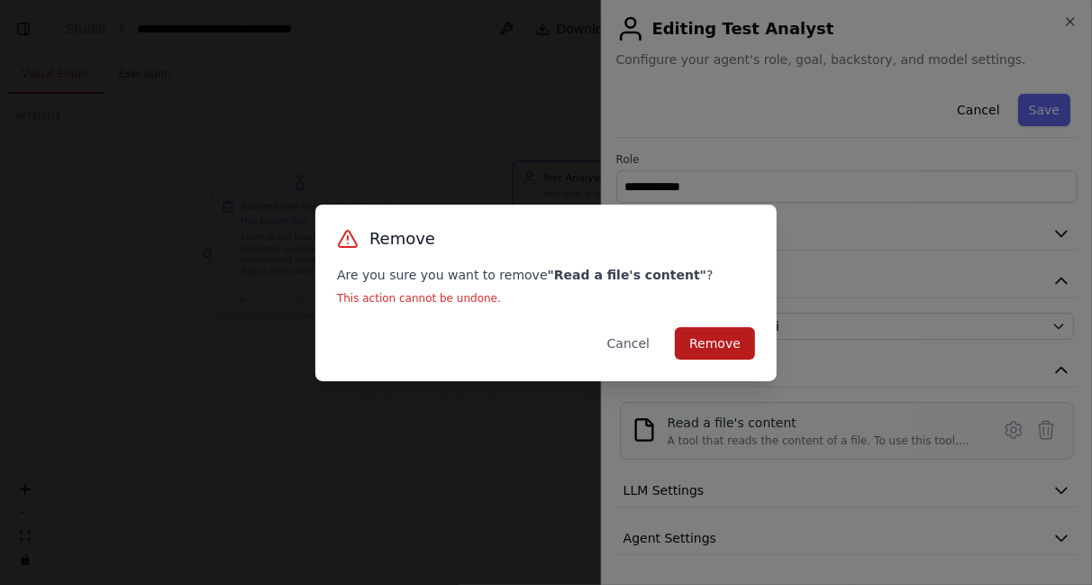
click at [714, 347] on button "Remove" at bounding box center [715, 343] width 80 height 32
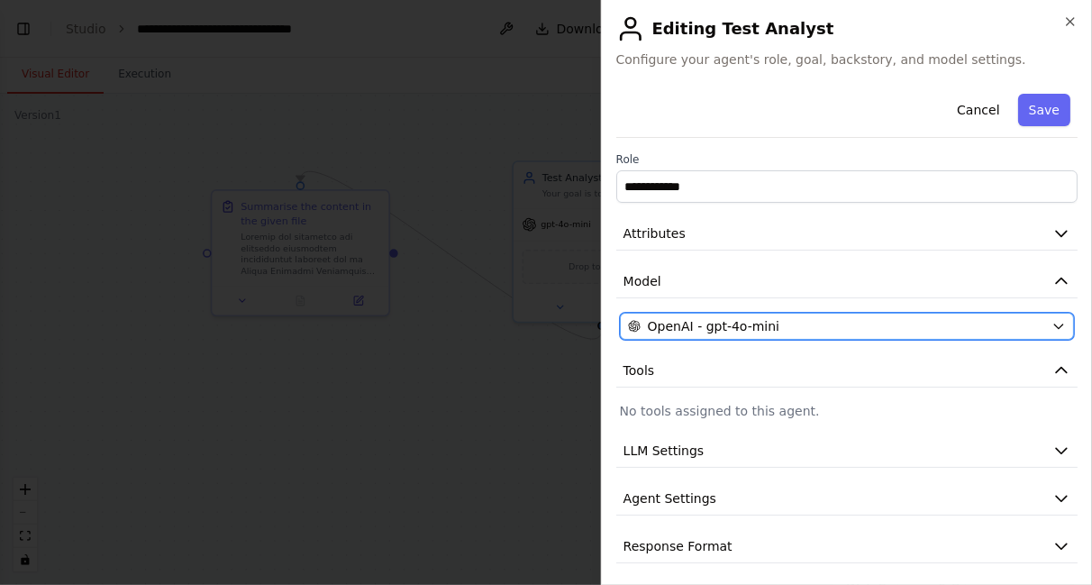
click at [975, 324] on div "OpenAI - gpt-4o-mini" at bounding box center [836, 326] width 416 height 18
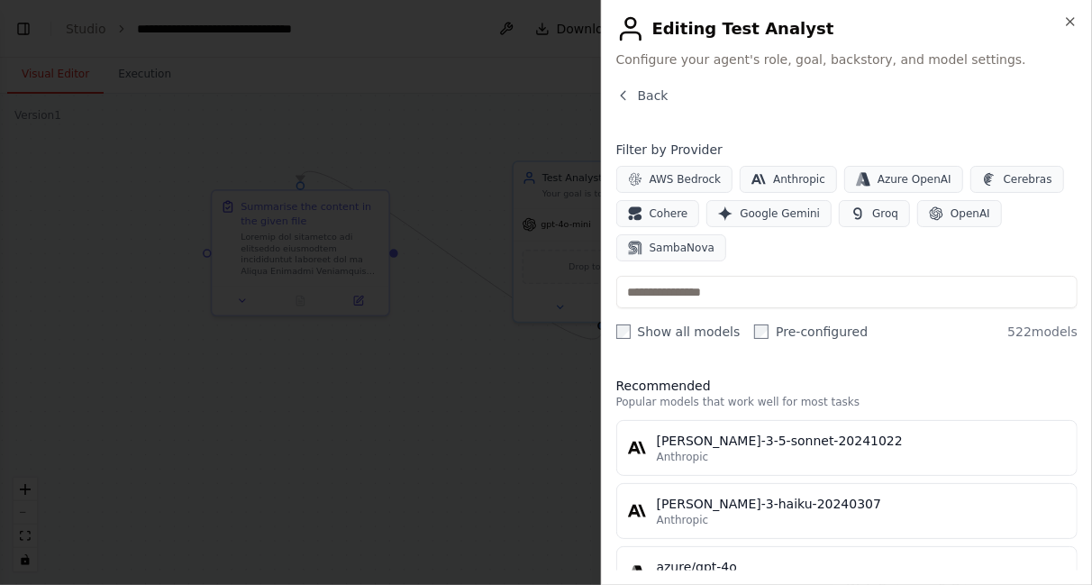
click at [469, 429] on div at bounding box center [546, 292] width 1092 height 585
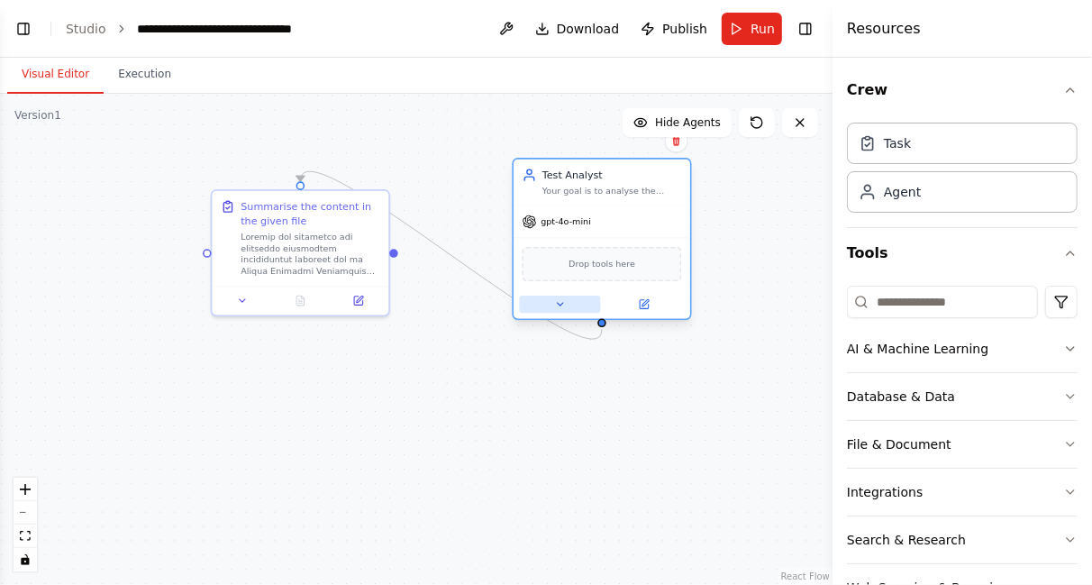
click at [560, 311] on button at bounding box center [559, 304] width 81 height 17
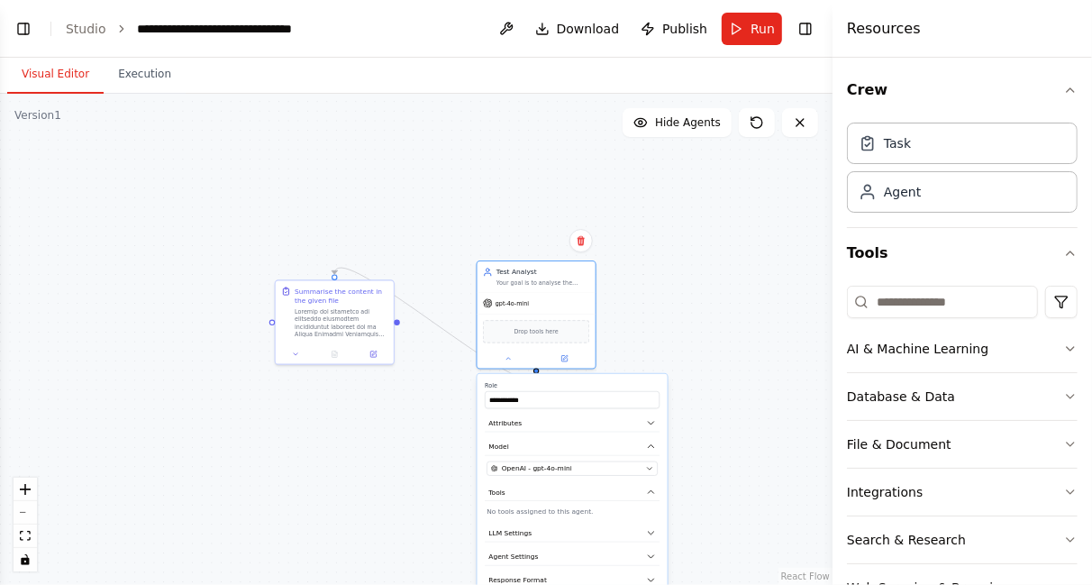
click at [404, 462] on div "**********" at bounding box center [416, 339] width 833 height 491
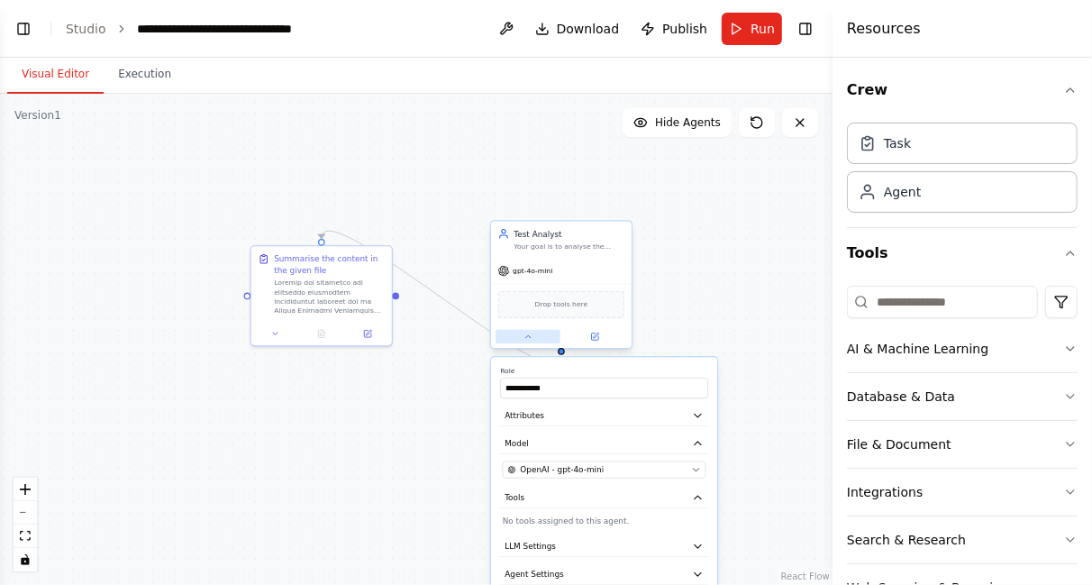
click at [523, 339] on icon at bounding box center [527, 336] width 9 height 9
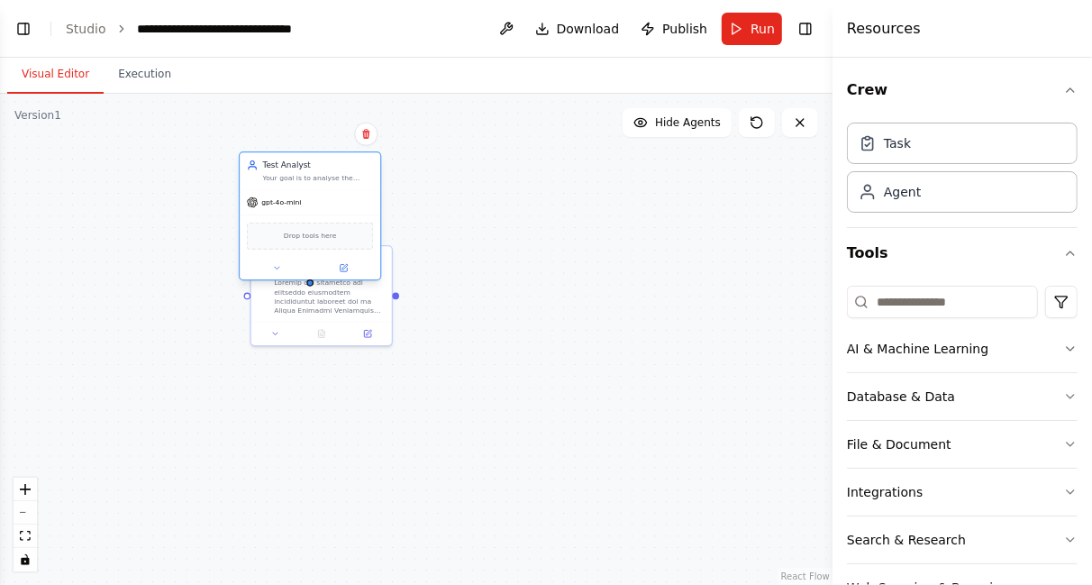
drag, startPoint x: 571, startPoint y: 227, endPoint x: 310, endPoint y: 153, distance: 271.5
click at [310, 153] on div "Test Analyst Your goal is to analyse the given document and summarise the conte…" at bounding box center [310, 170] width 141 height 37
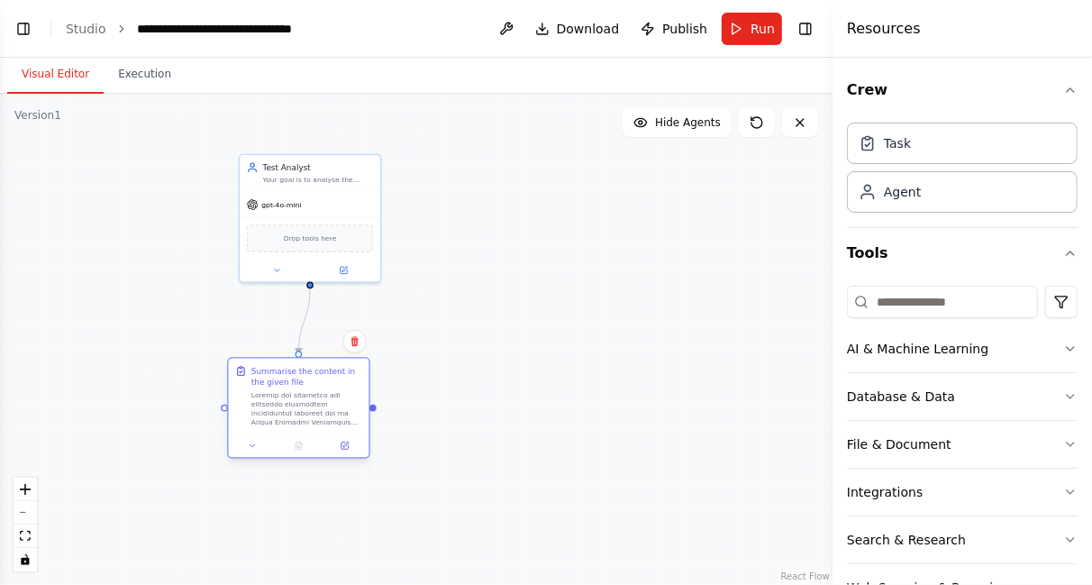
drag, startPoint x: 255, startPoint y: 309, endPoint x: 228, endPoint y: 449, distance: 142.2
click at [229, 434] on div "Summarise the content in the given file" at bounding box center [299, 397] width 141 height 76
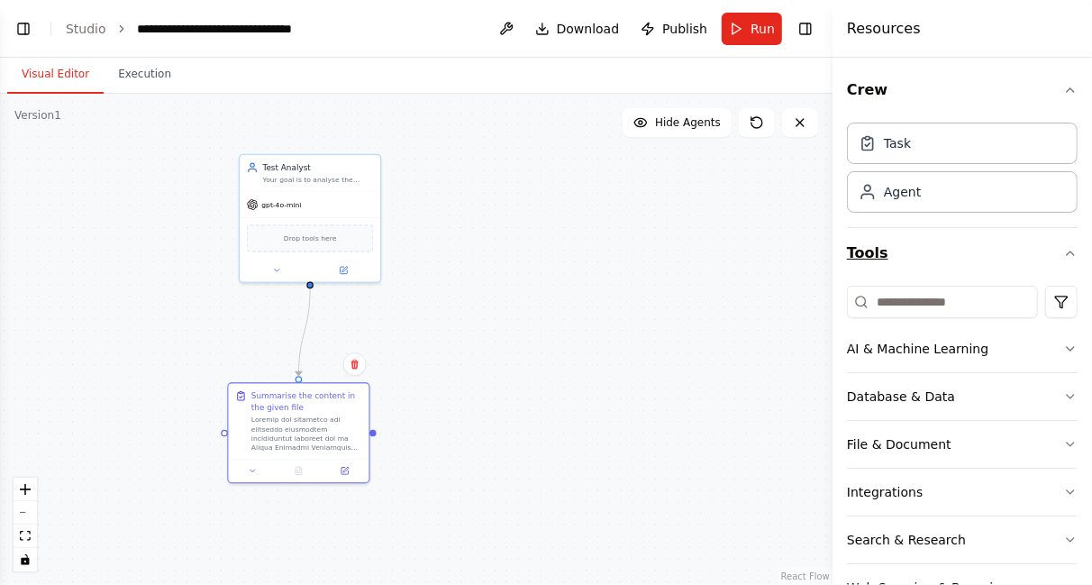
click at [1063, 255] on icon "button" at bounding box center [1070, 253] width 14 height 14
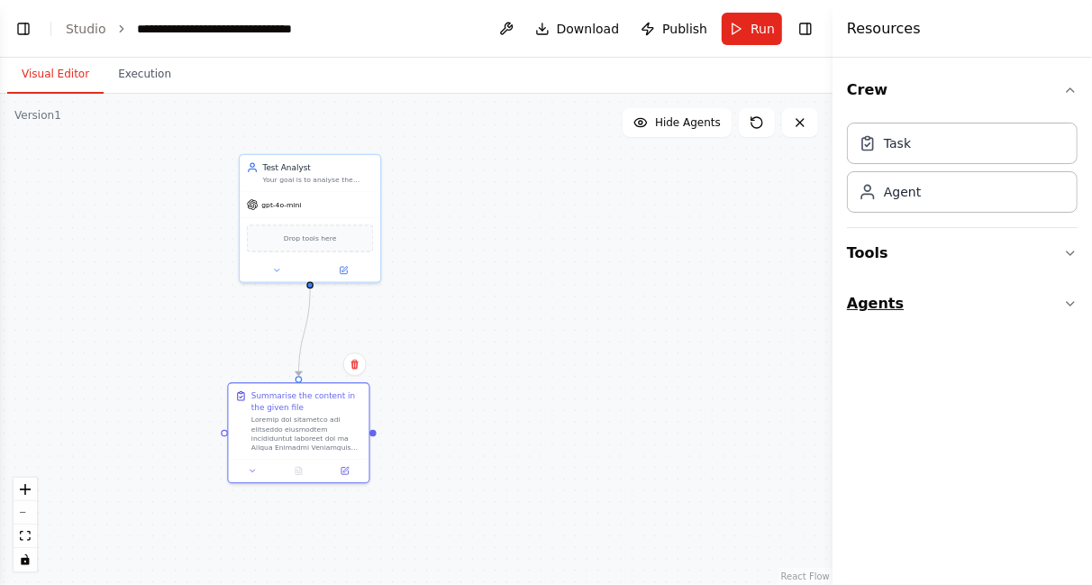
click at [1072, 302] on icon "button" at bounding box center [1070, 304] width 7 height 4
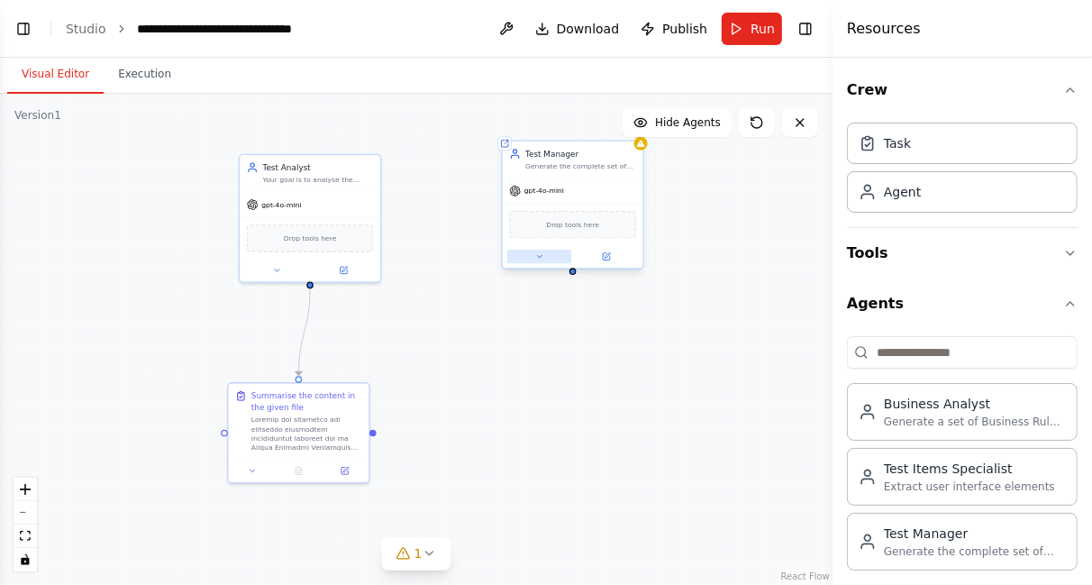
click at [538, 260] on button at bounding box center [539, 257] width 65 height 14
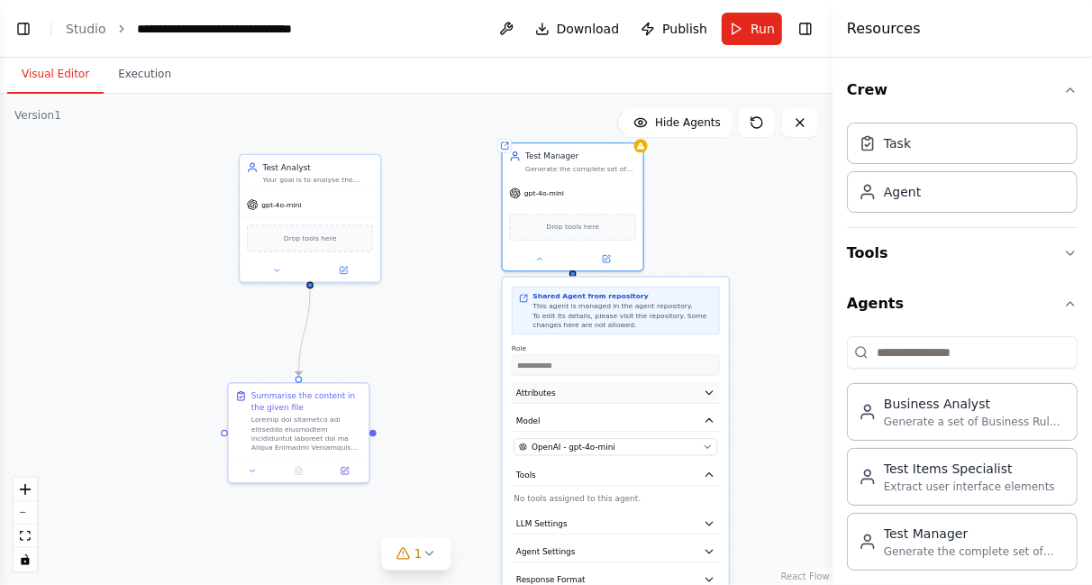
click at [674, 390] on button "Attributes" at bounding box center [616, 392] width 208 height 21
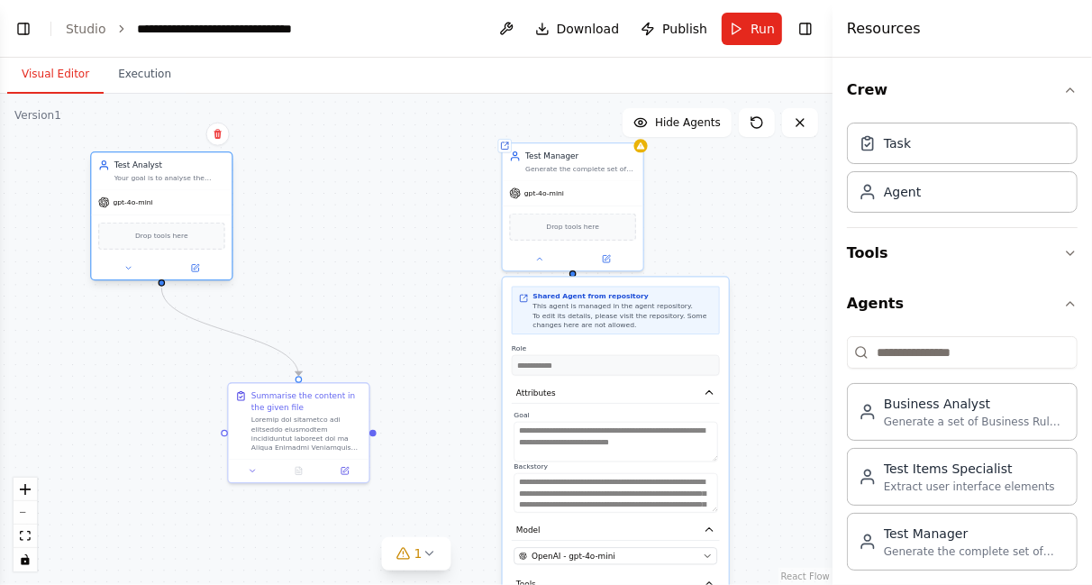
drag, startPoint x: 359, startPoint y: 159, endPoint x: 202, endPoint y: 155, distance: 156.8
click at [202, 155] on div "Test Analyst Your goal is to analyse the given document and summarise the conte…" at bounding box center [161, 170] width 141 height 37
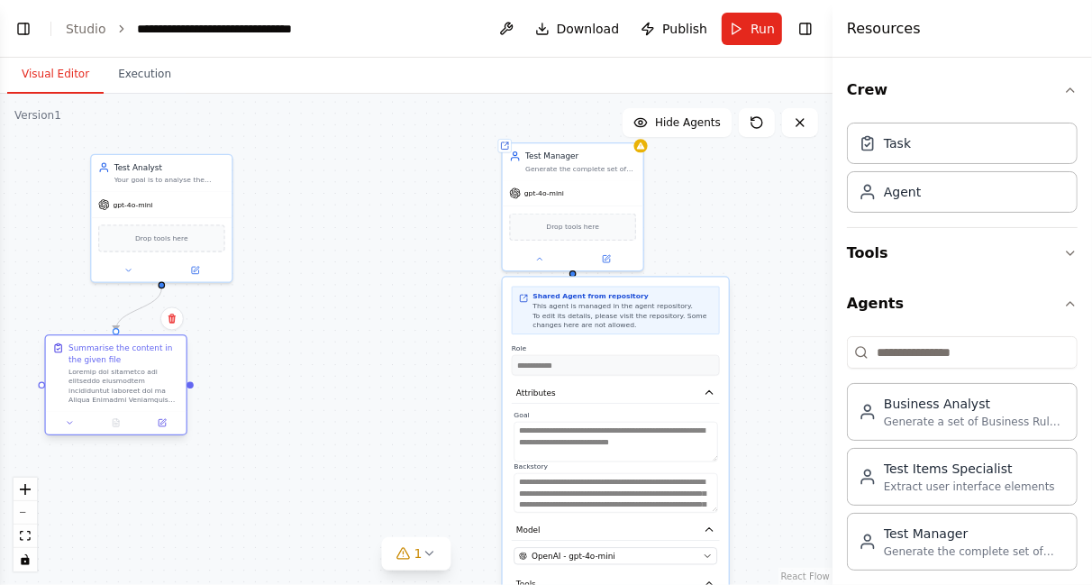
drag, startPoint x: 329, startPoint y: 396, endPoint x: 140, endPoint y: 356, distance: 193.5
click at [140, 356] on div "Summarise the content in the given file" at bounding box center [123, 353] width 111 height 23
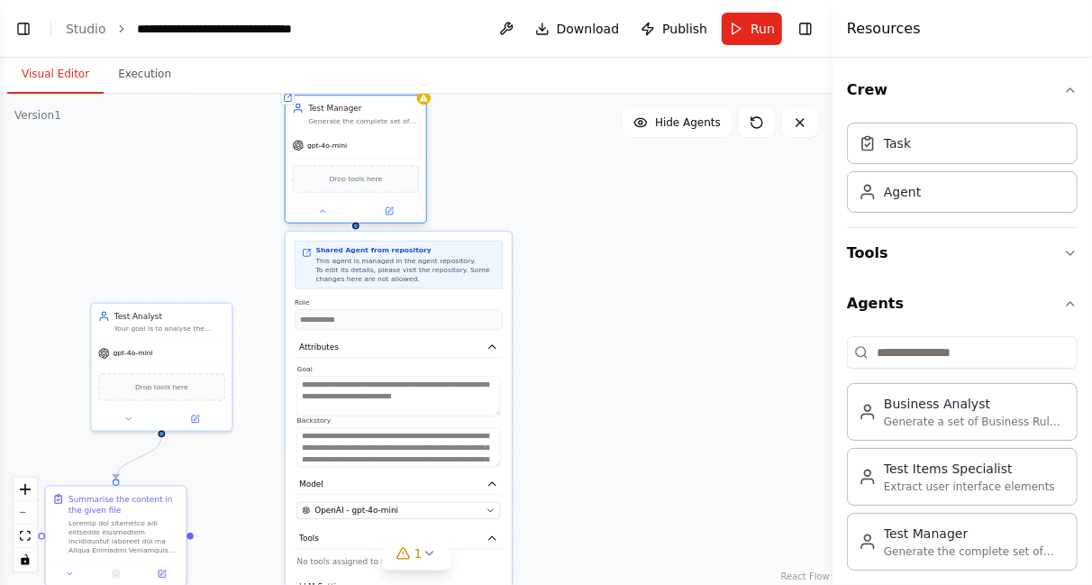
drag, startPoint x: 541, startPoint y: 150, endPoint x: 318, endPoint y: 109, distance: 226.4
click at [318, 109] on div "Test Manager Generate the complete set of accurate, complete and optimized test…" at bounding box center [356, 114] width 141 height 37
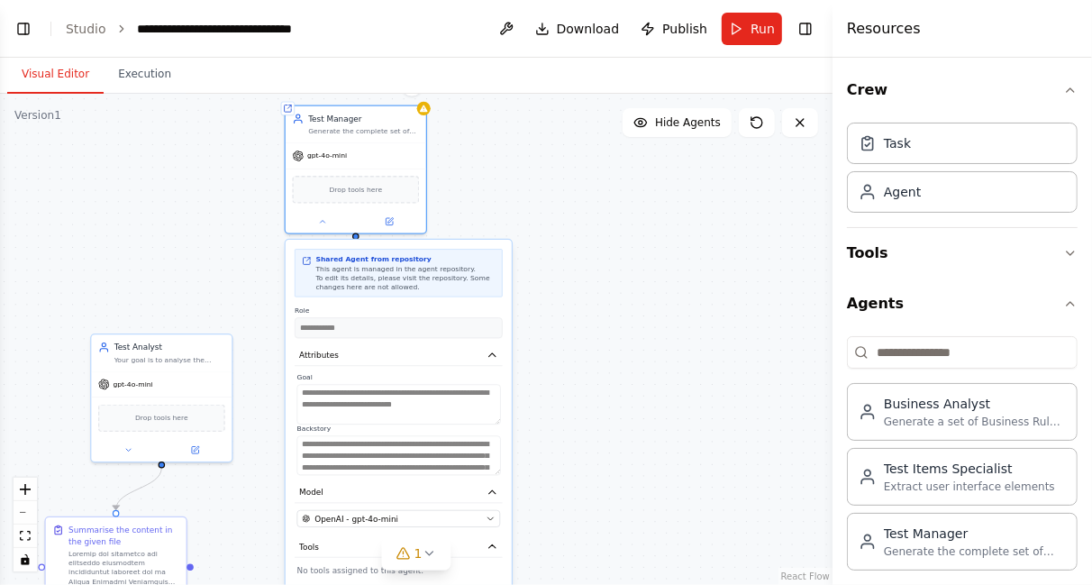
click at [555, 224] on div ".deletable-edge-delete-btn { width: 20px; height: 20px; border: 0px solid #ffff…" at bounding box center [416, 339] width 833 height 491
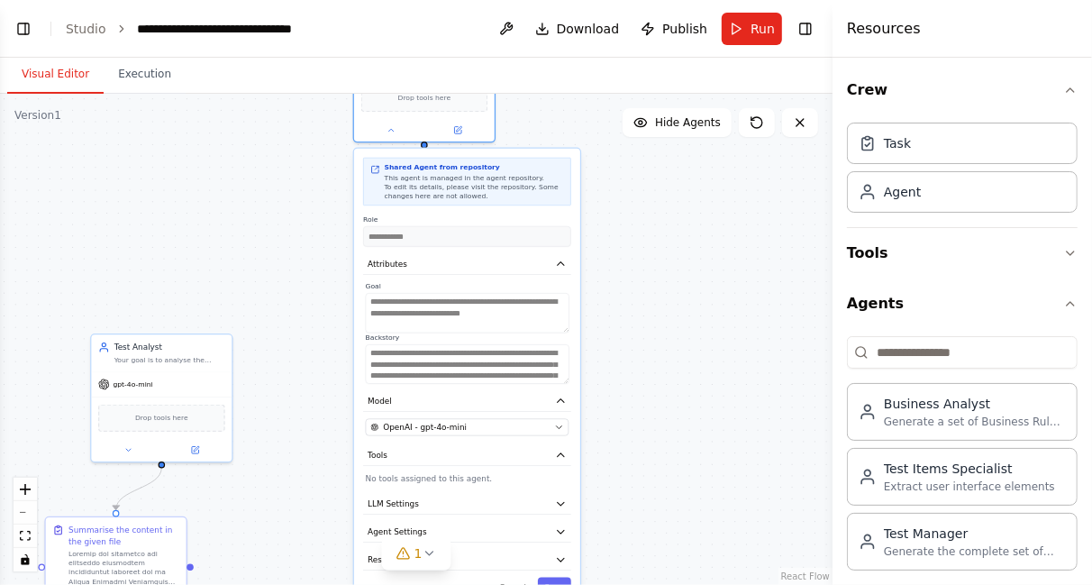
drag, startPoint x: 473, startPoint y: 256, endPoint x: 541, endPoint y: 164, distance: 114.1
click at [541, 164] on div "Shared Agent from repository" at bounding box center [474, 167] width 179 height 9
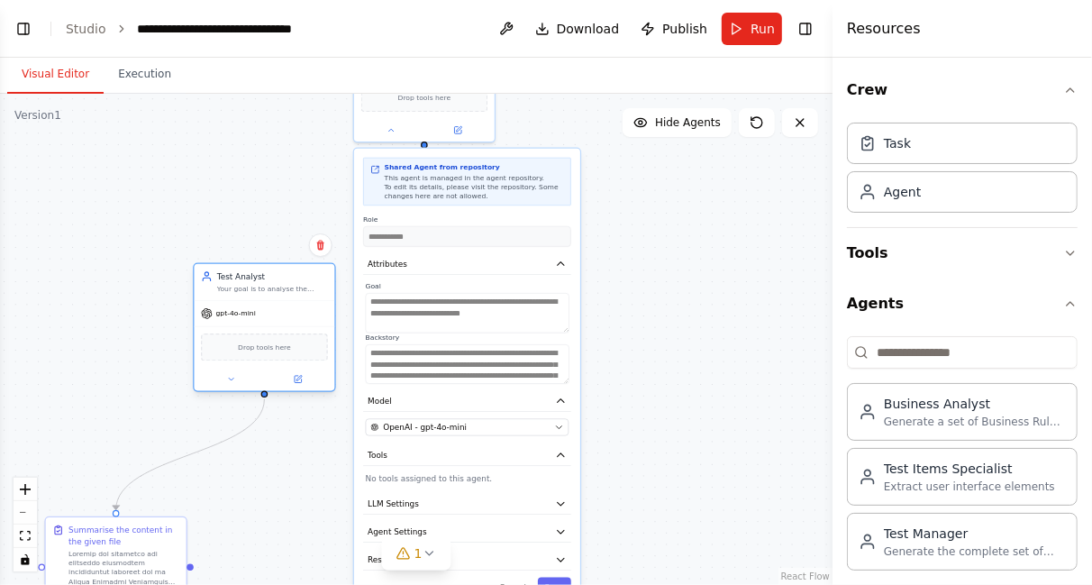
drag, startPoint x: 207, startPoint y: 356, endPoint x: 309, endPoint y: 278, distance: 127.9
click at [309, 285] on div "Your goal is to analyse the given document and summarise the content" at bounding box center [272, 289] width 111 height 9
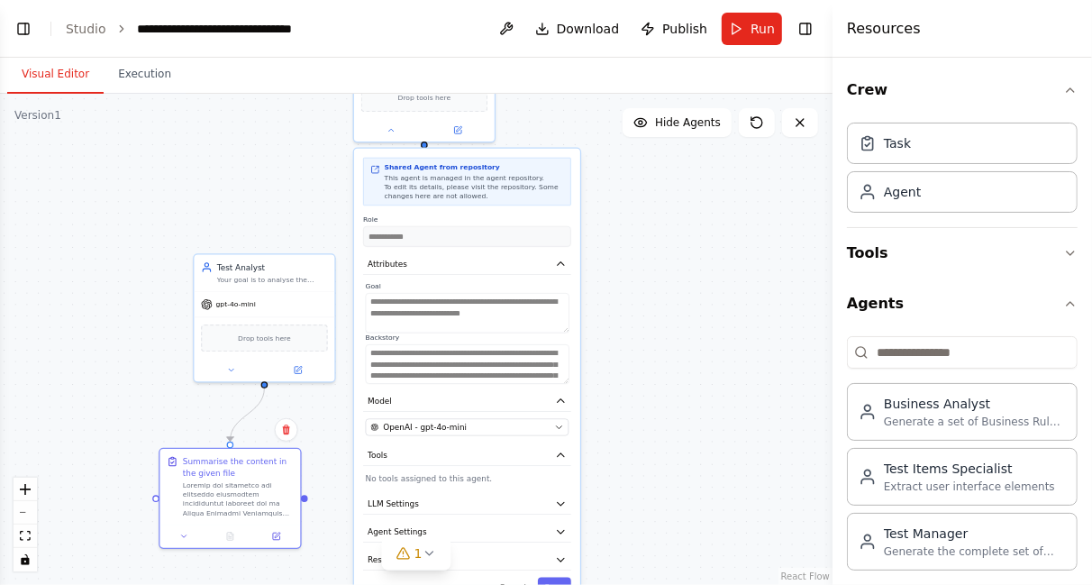
drag, startPoint x: 166, startPoint y: 527, endPoint x: 287, endPoint y: 445, distance: 145.9
click at [287, 445] on div ".deletable-edge-delete-btn { width: 20px; height: 20px; border: 0px solid #ffff…" at bounding box center [416, 339] width 833 height 491
click at [687, 387] on icon at bounding box center [687, 390] width 9 height 9
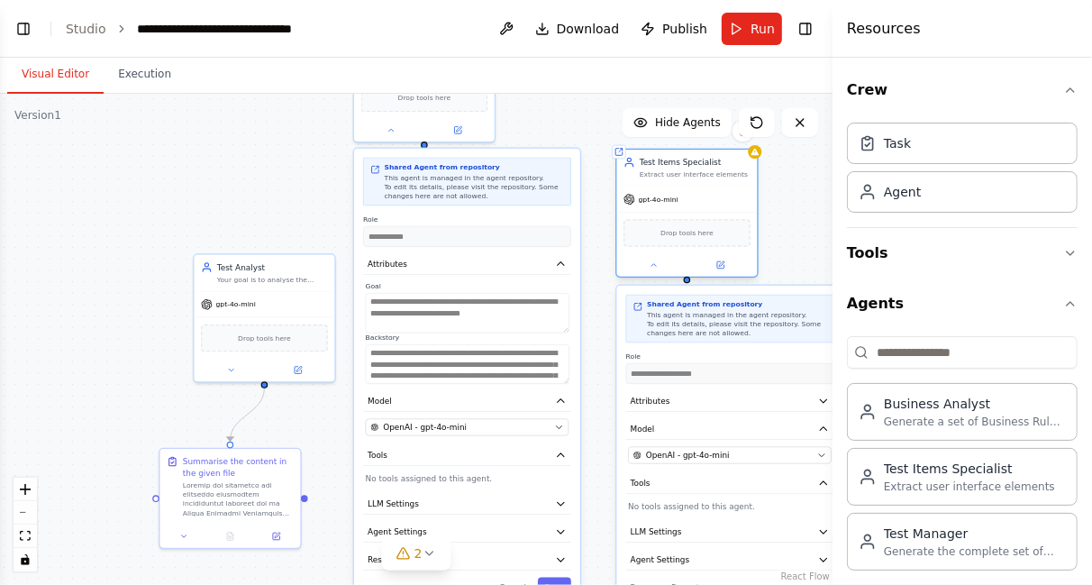
drag, startPoint x: 696, startPoint y: 293, endPoint x: 652, endPoint y: 158, distance: 142.2
click at [652, 158] on div "Test Items Specialist" at bounding box center [695, 163] width 111 height 12
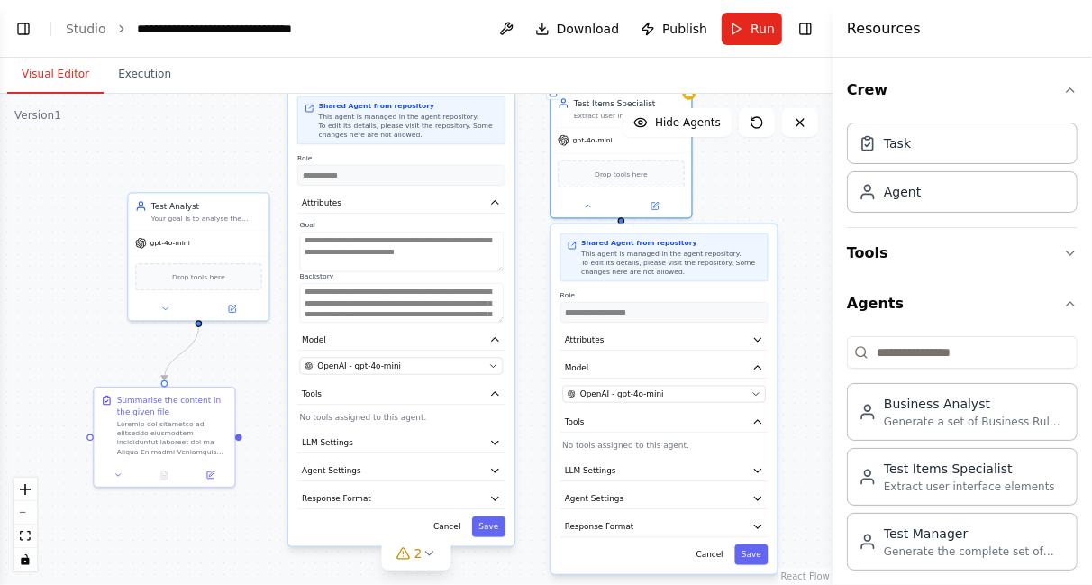
drag, startPoint x: 306, startPoint y: 503, endPoint x: 236, endPoint y: 454, distance: 85.5
click at [236, 454] on div ".deletable-edge-delete-btn { width: 20px; height: 20px; border: 0px solid #ffff…" at bounding box center [416, 339] width 833 height 491
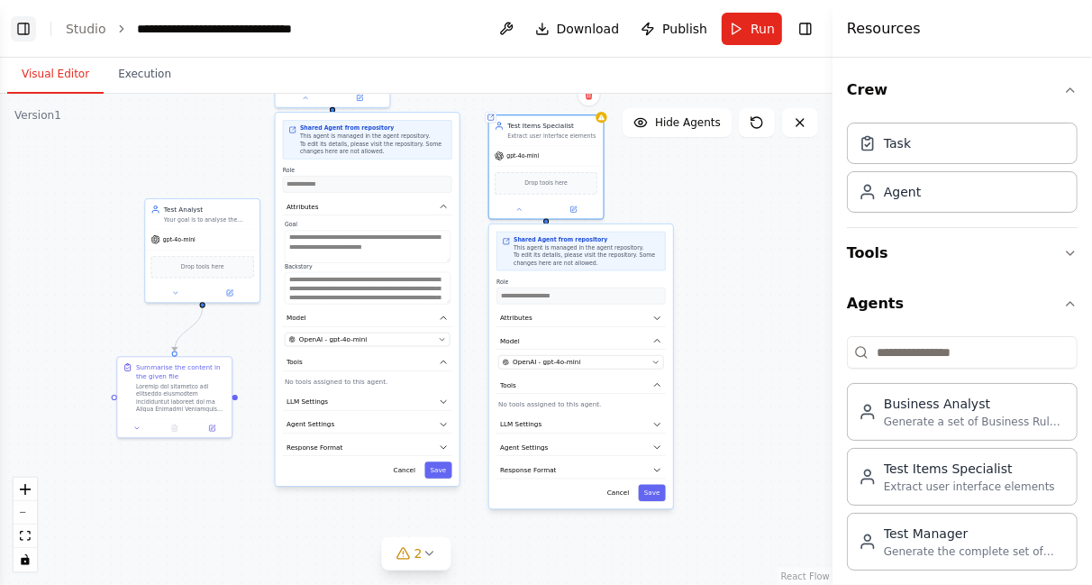
click at [26, 37] on button "Toggle Left Sidebar" at bounding box center [23, 28] width 25 height 25
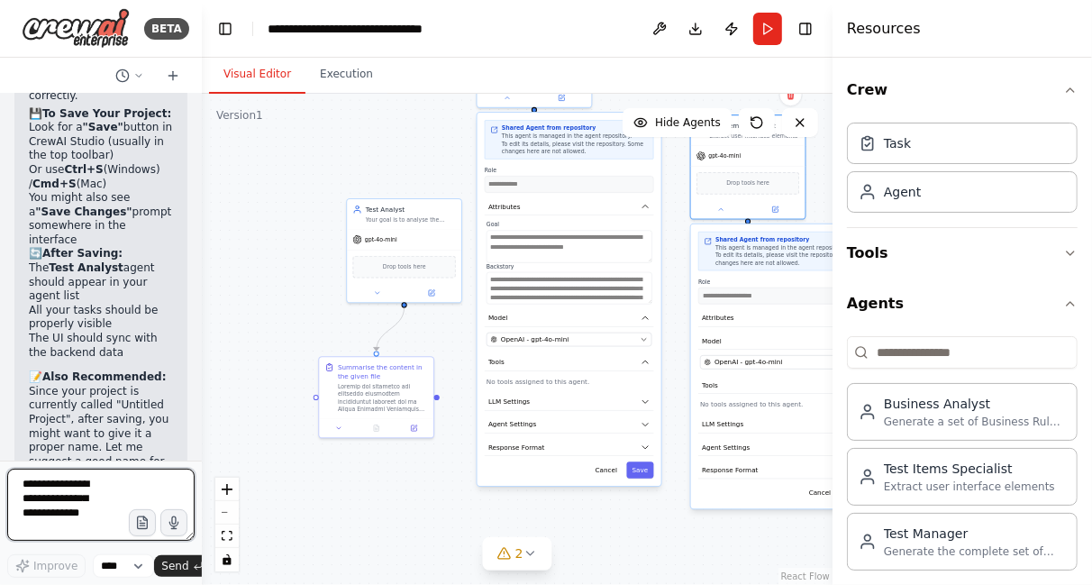
click at [96, 490] on textarea at bounding box center [100, 505] width 187 height 72
type textarea "**********"
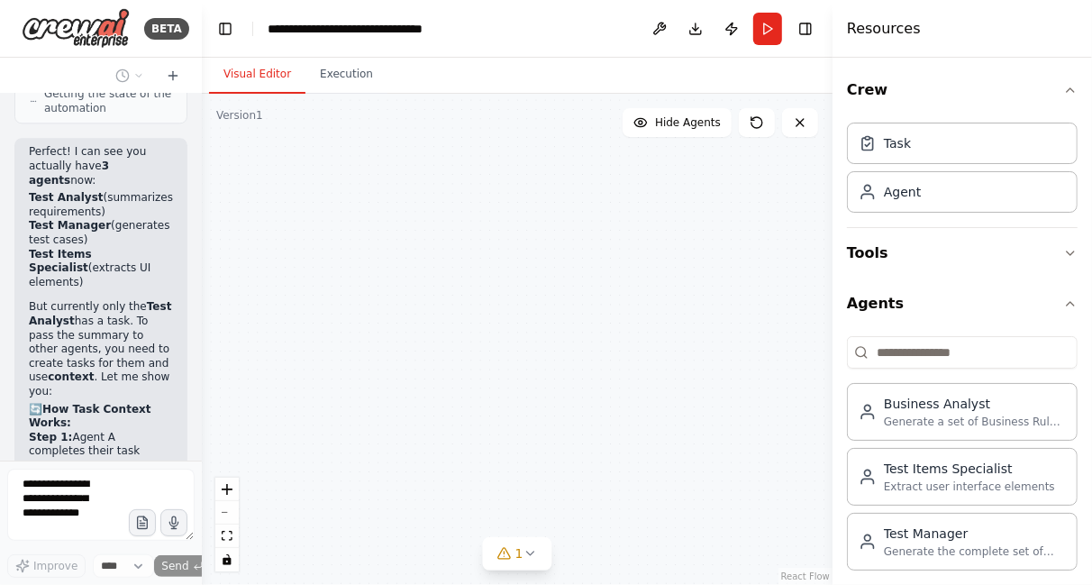
scroll to position [10484, 0]
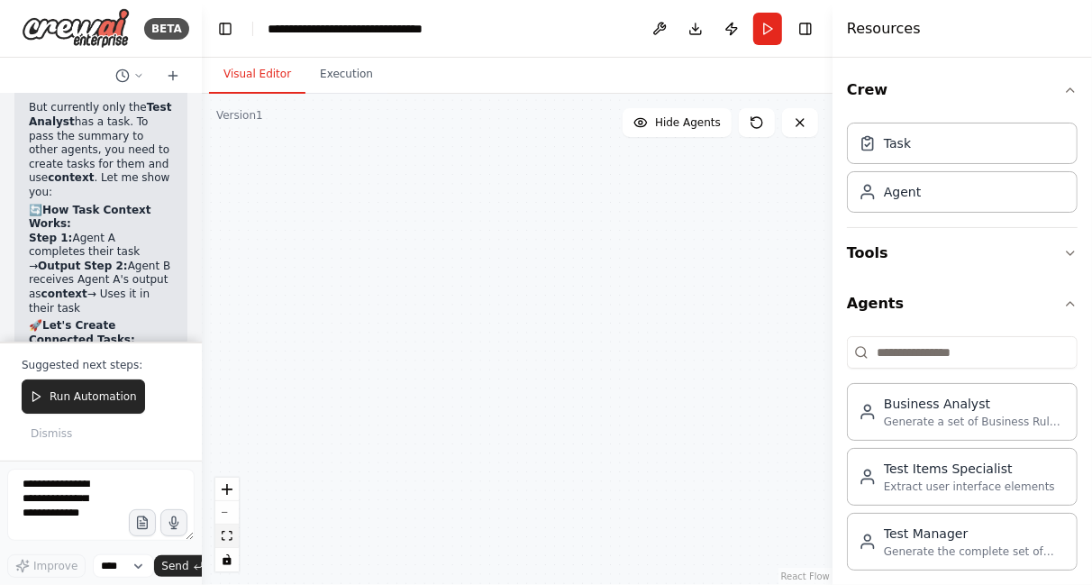
click at [227, 532] on icon "fit view" at bounding box center [227, 536] width 11 height 10
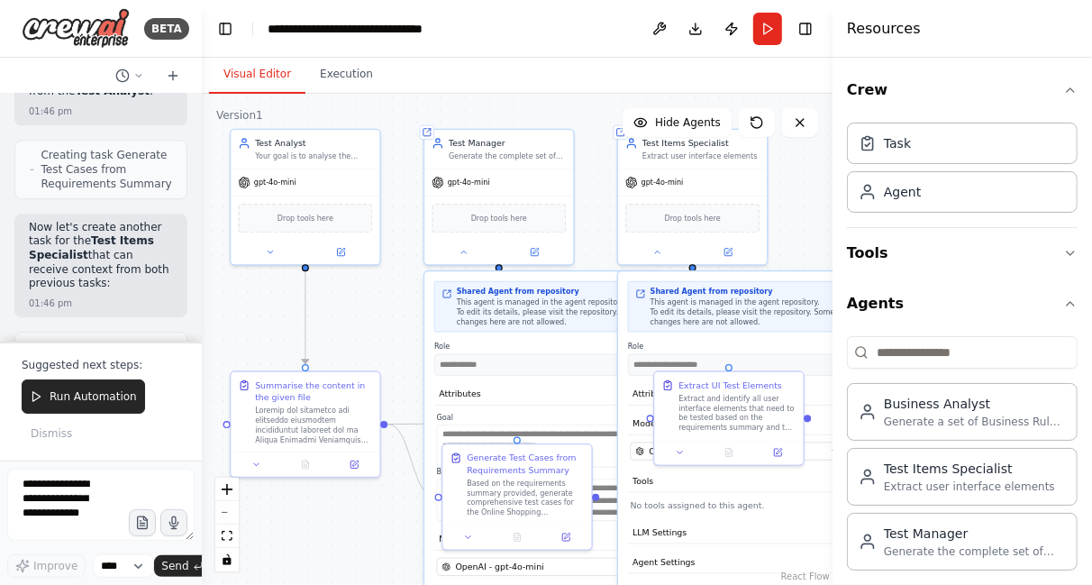
scroll to position [30, 0]
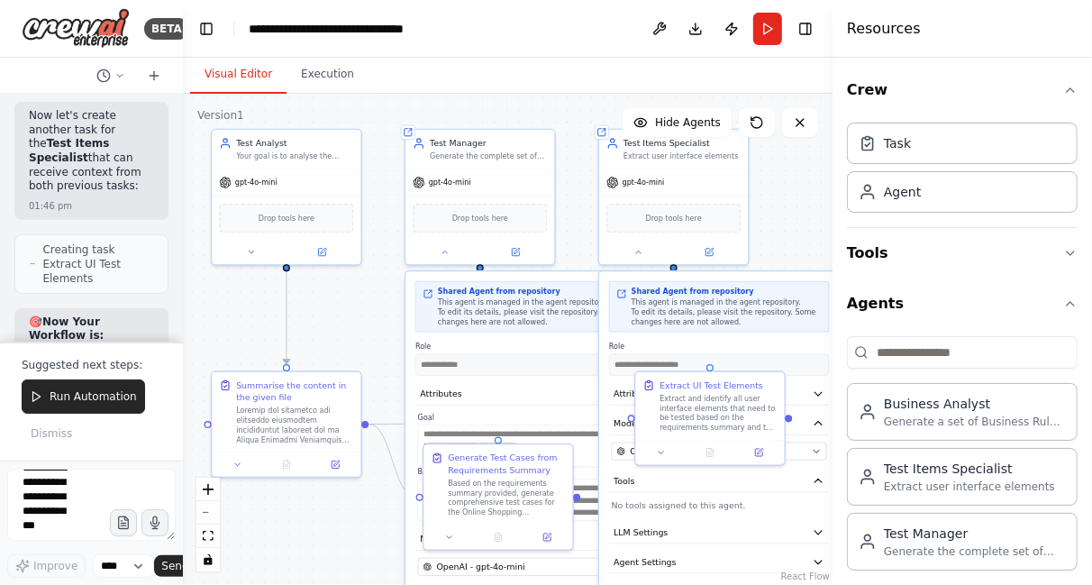
drag, startPoint x: 195, startPoint y: 317, endPoint x: 181, endPoint y: 260, distance: 58.3
click at [181, 260] on div "BETA Hello! I'm the CrewAI assistant. What kind of automation do you want to bu…" at bounding box center [546, 292] width 1092 height 585
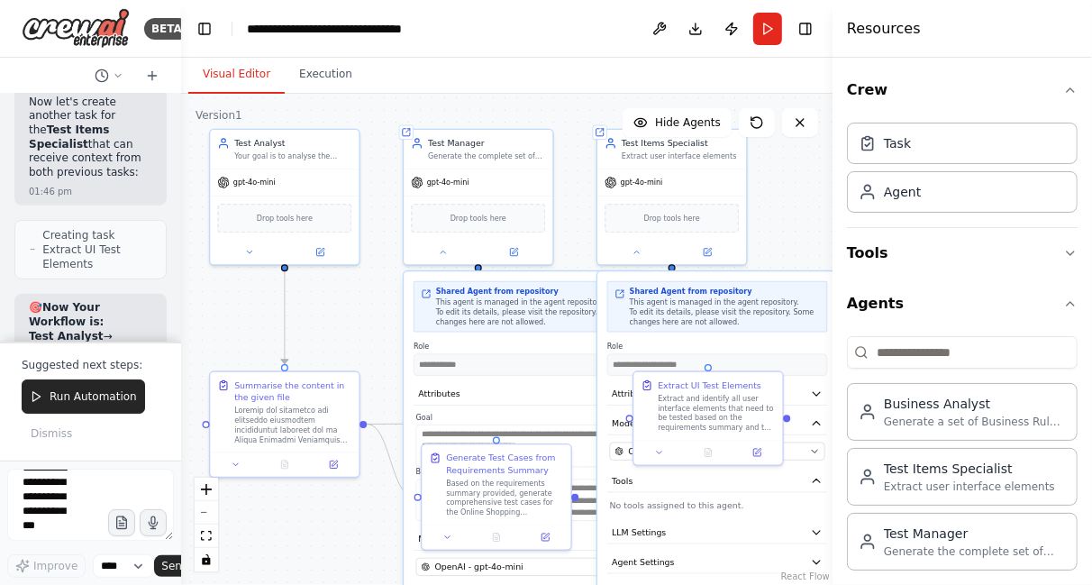
click at [175, 247] on div at bounding box center [177, 292] width 7 height 585
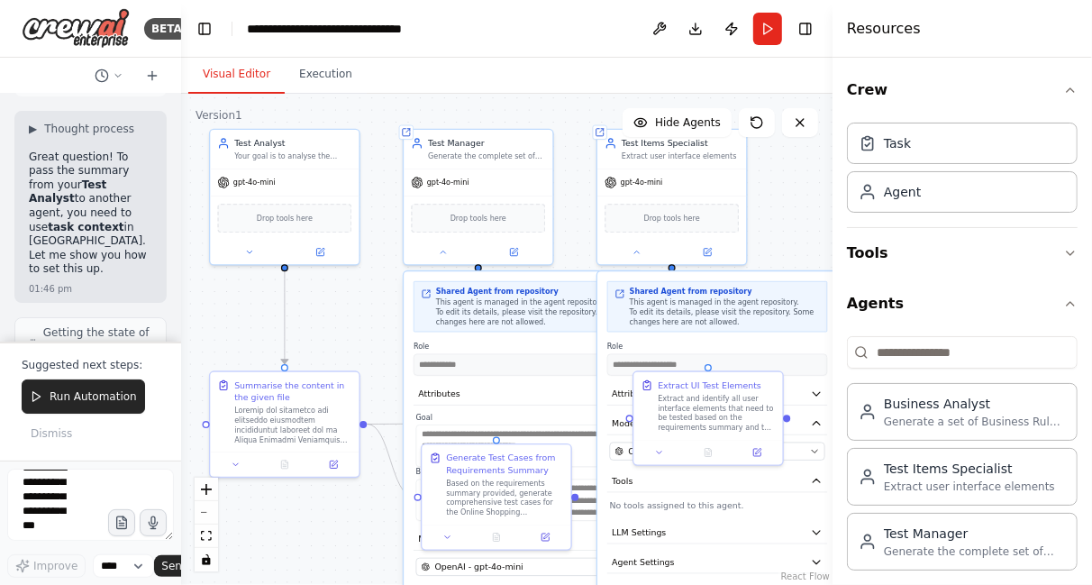
scroll to position [11336, 0]
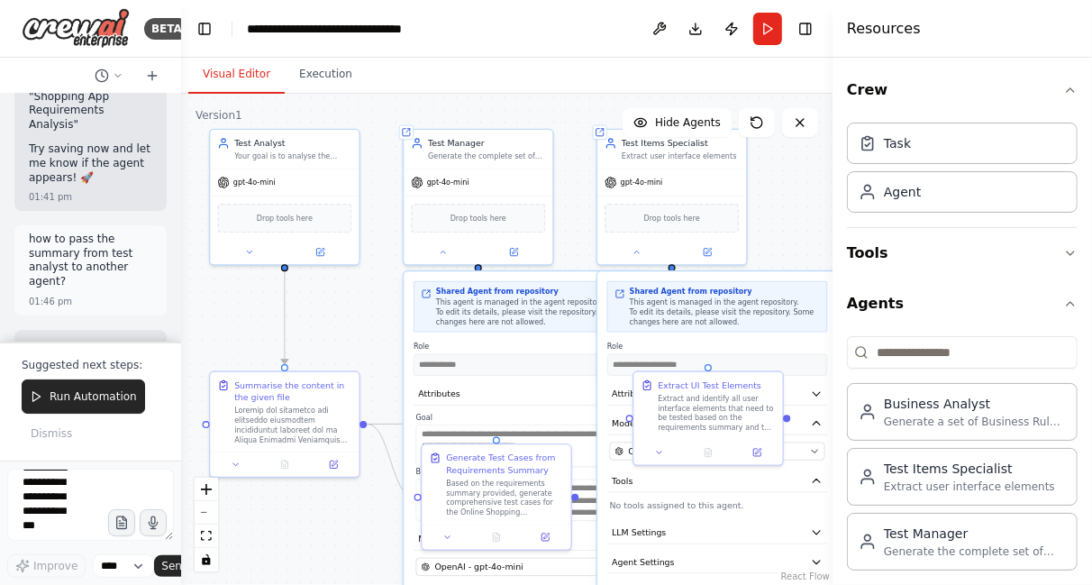
drag, startPoint x: 114, startPoint y: 287, endPoint x: 107, endPoint y: 205, distance: 82.3
click at [107, 205] on div "Hello! I'm the CrewAI assistant. What kind of automation do you want to build? …" at bounding box center [90, 218] width 181 height 248
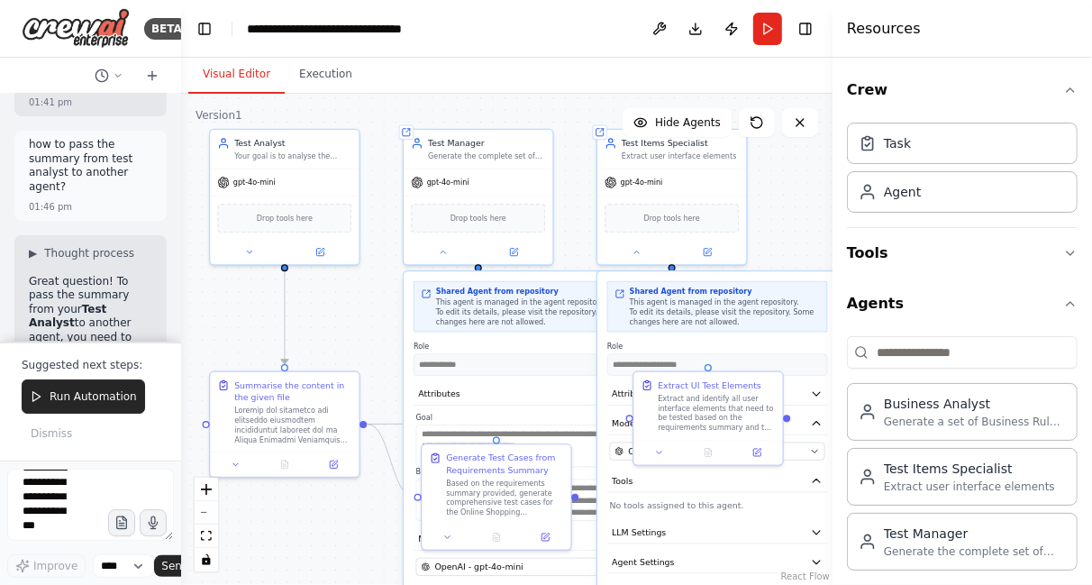
click at [174, 333] on div at bounding box center [177, 292] width 7 height 585
drag, startPoint x: 95, startPoint y: 268, endPoint x: 87, endPoint y: 195, distance: 73.3
drag, startPoint x: 87, startPoint y: 195, endPoint x: 70, endPoint y: 168, distance: 32.0
click at [70, 168] on div "Hello! I'm the CrewAI assistant. What kind of automation do you want to build? …" at bounding box center [90, 218] width 181 height 248
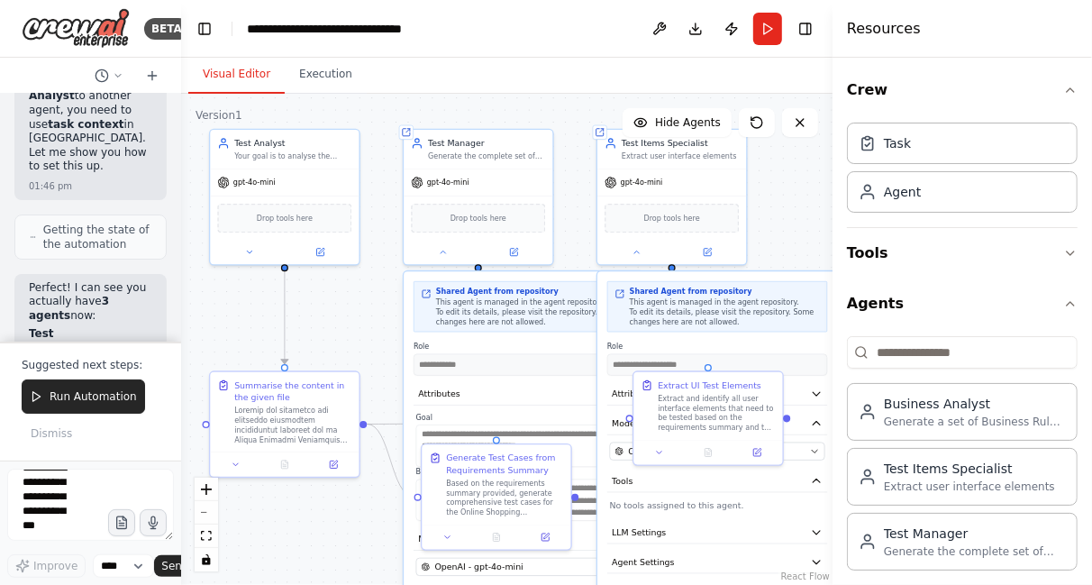
scroll to position [11659, 0]
click at [441, 254] on button at bounding box center [443, 249] width 68 height 14
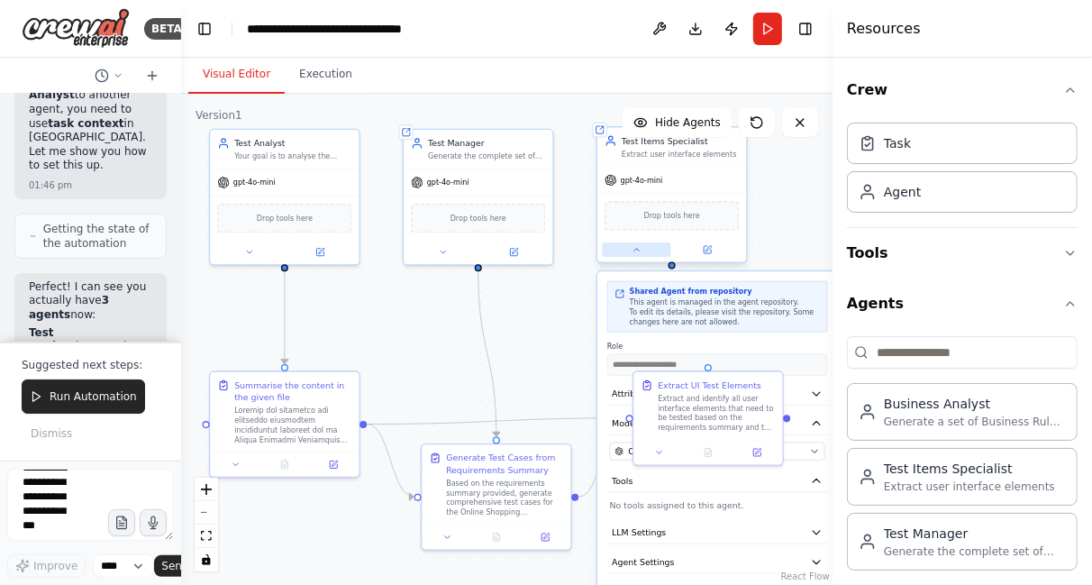
click at [632, 250] on icon at bounding box center [637, 250] width 10 height 10
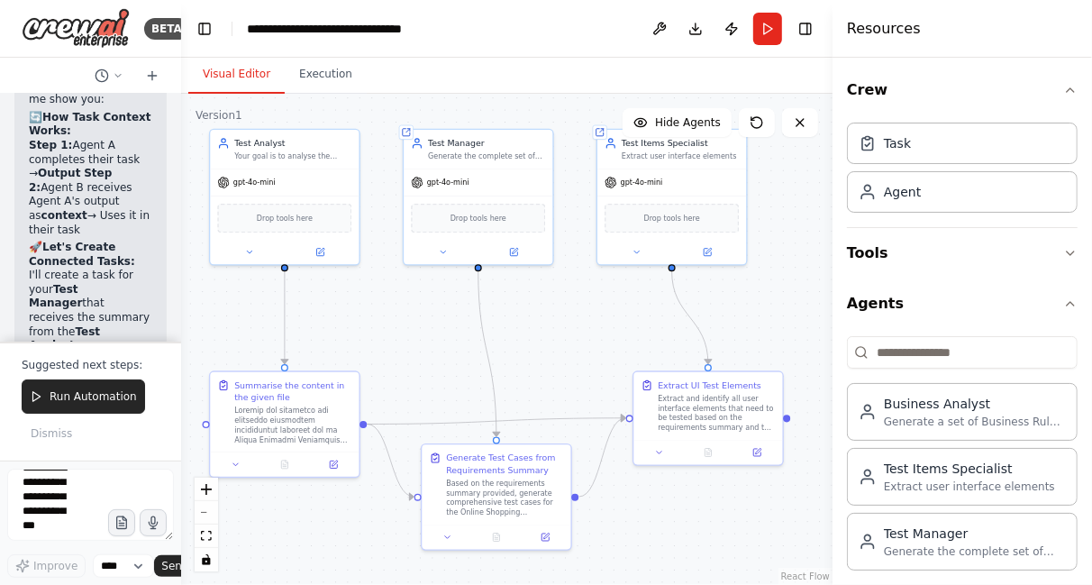
scroll to position [12135, 0]
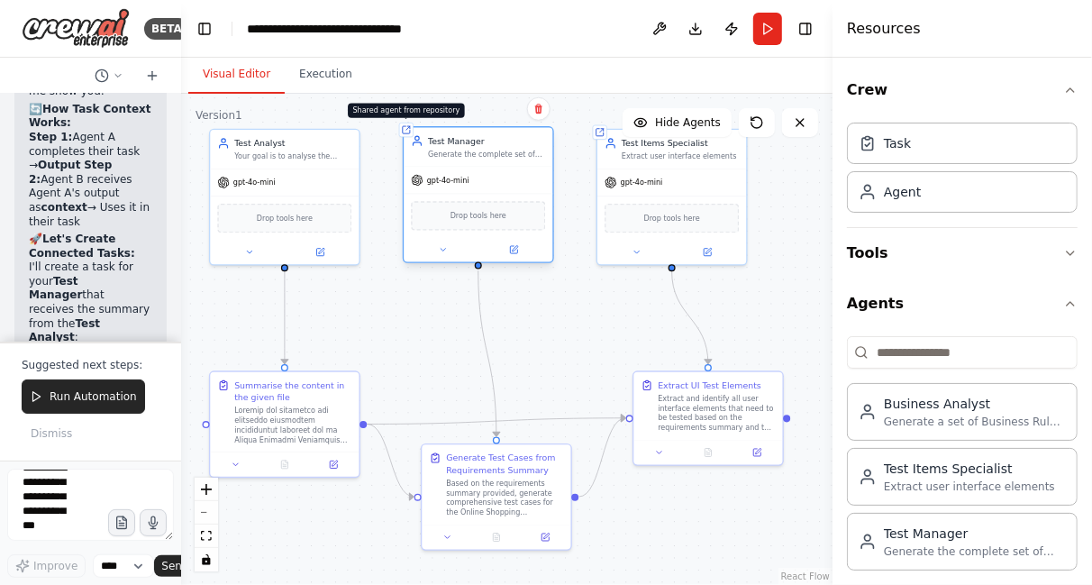
click at [407, 132] on icon at bounding box center [406, 129] width 7 height 7
click at [540, 106] on icon at bounding box center [538, 109] width 7 height 10
click at [486, 117] on button "Confirm" at bounding box center [488, 109] width 64 height 22
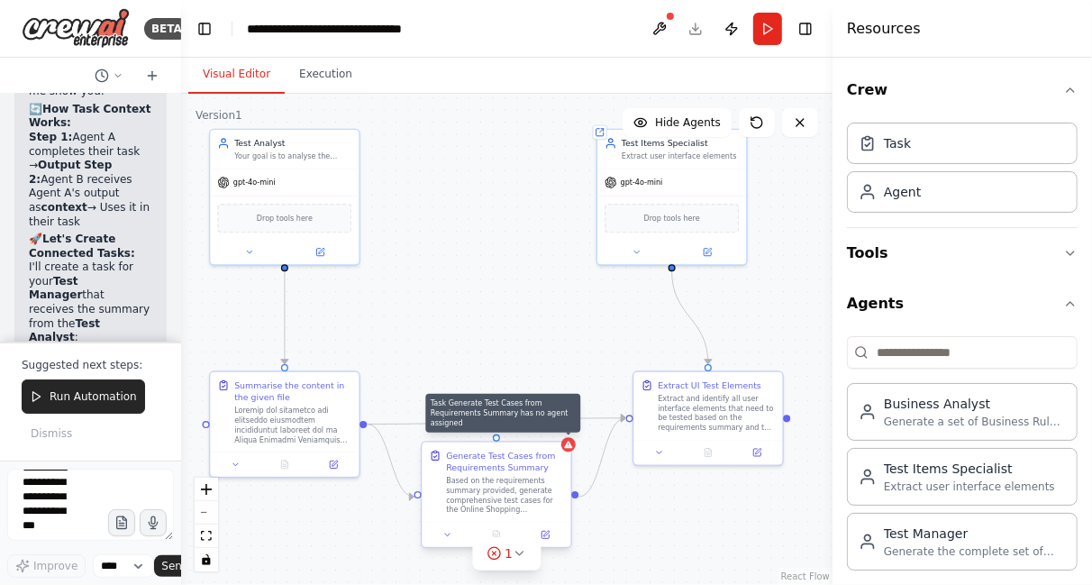
click at [565, 447] on icon at bounding box center [568, 444] width 8 height 7
click at [553, 428] on icon at bounding box center [556, 425] width 11 height 11
click at [559, 423] on icon at bounding box center [556, 426] width 7 height 10
click at [522, 424] on button "Confirm" at bounding box center [506, 425] width 64 height 22
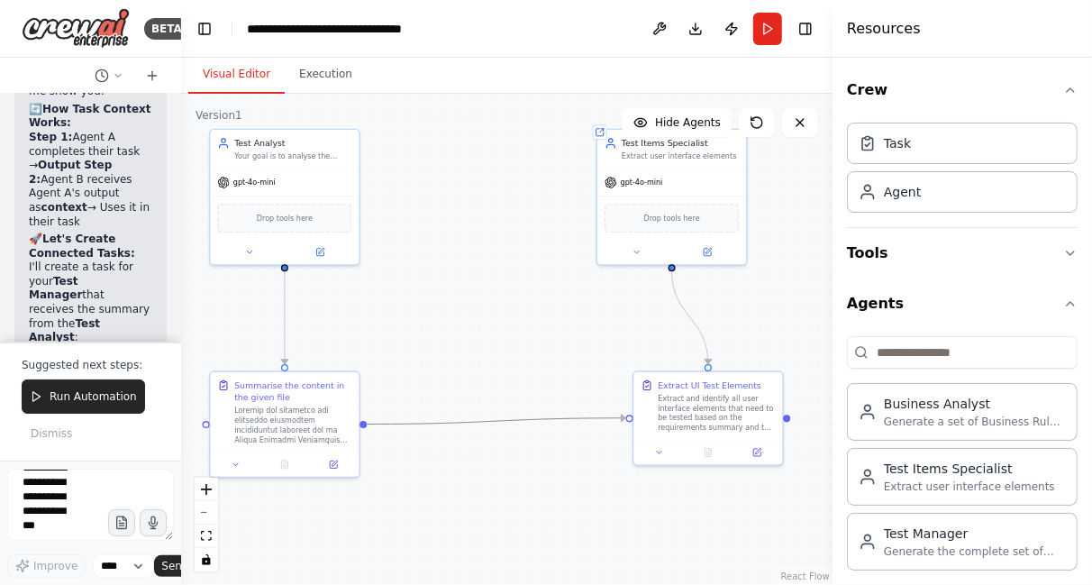
click at [517, 418] on icon "Edge from 351bf12b-07d8-43ff-b08d-5a89919c7777 to 19bf1345-1a86-4c97-9d69-ab6af…" at bounding box center [496, 421] width 259 height 6
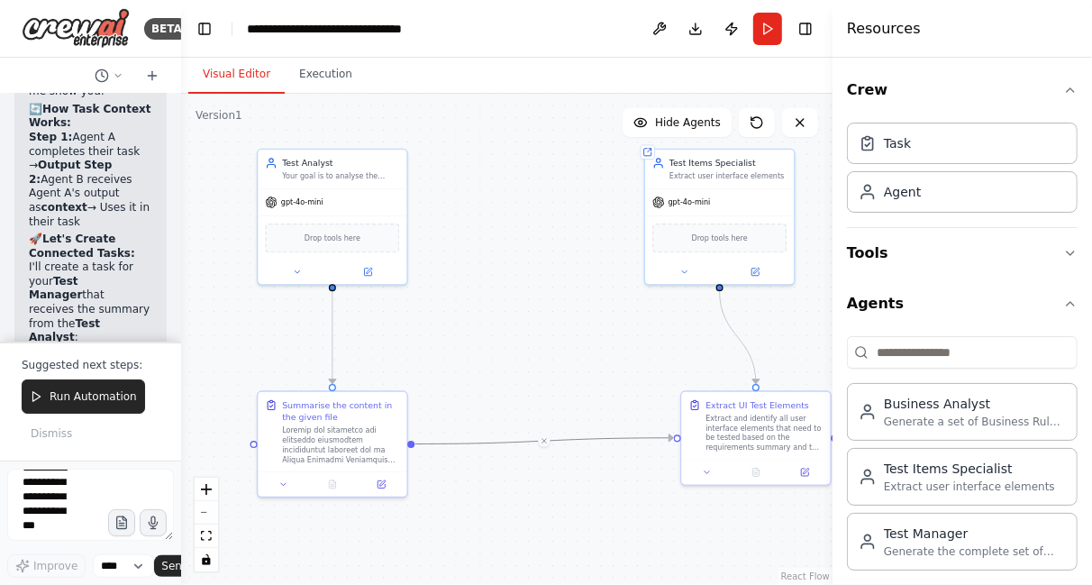
drag, startPoint x: 361, startPoint y: 316, endPoint x: 409, endPoint y: 336, distance: 51.7
click at [409, 336] on div ".deletable-edge-delete-btn { width: 20px; height: 20px; border: 0px solid #ffff…" at bounding box center [506, 339] width 651 height 491
click at [202, 534] on icon "fit view" at bounding box center [206, 536] width 11 height 10
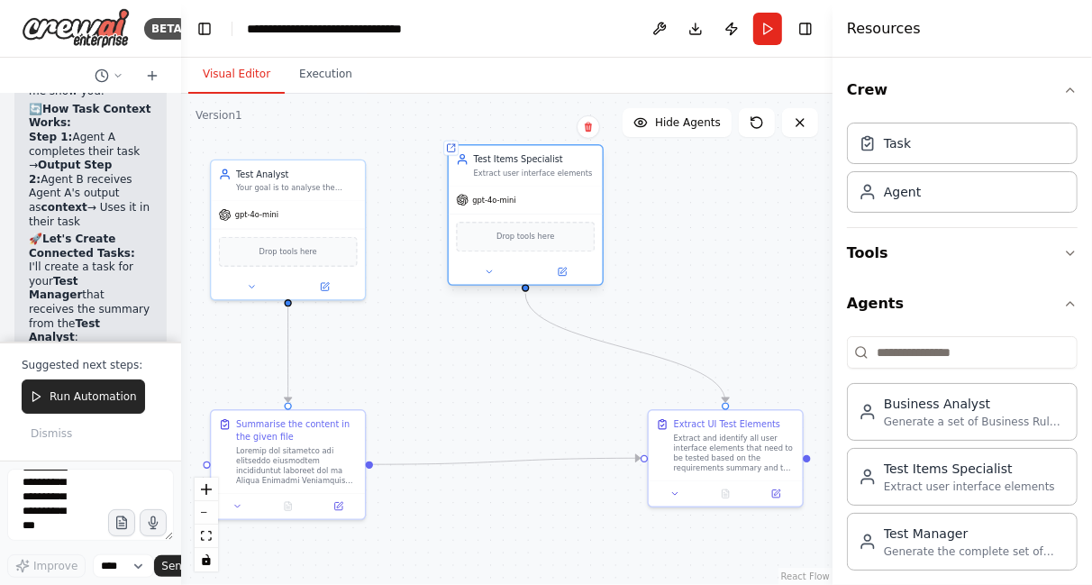
drag, startPoint x: 715, startPoint y: 169, endPoint x: 517, endPoint y: 159, distance: 198.5
click at [517, 159] on div "Test Items Specialist" at bounding box center [535, 159] width 122 height 13
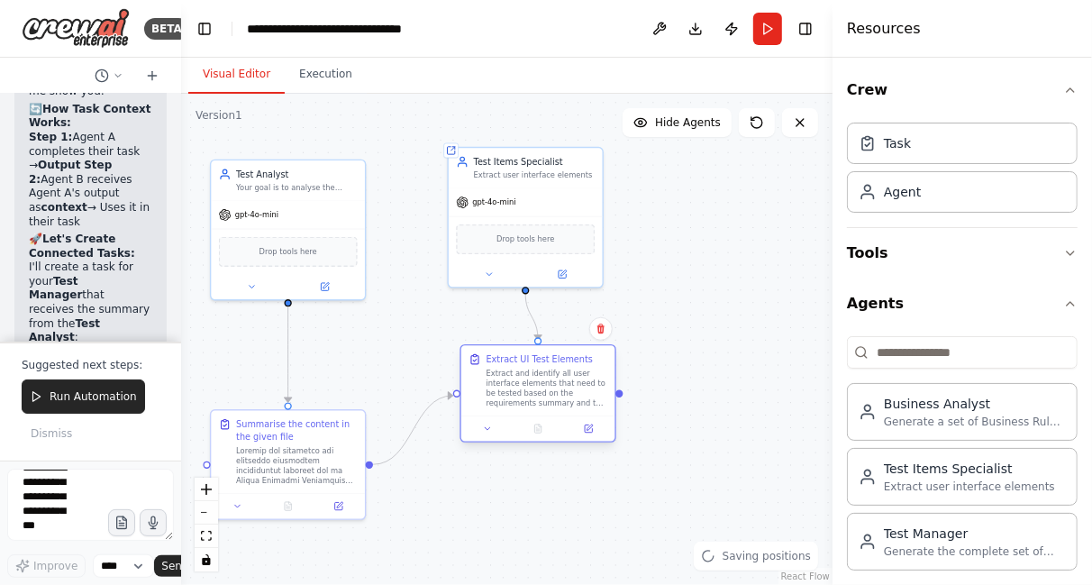
drag, startPoint x: 706, startPoint y: 414, endPoint x: 511, endPoint y: 348, distance: 206.6
click at [511, 348] on div "Extract UI Test Elements Extract and identify all user interface elements that …" at bounding box center [538, 380] width 154 height 70
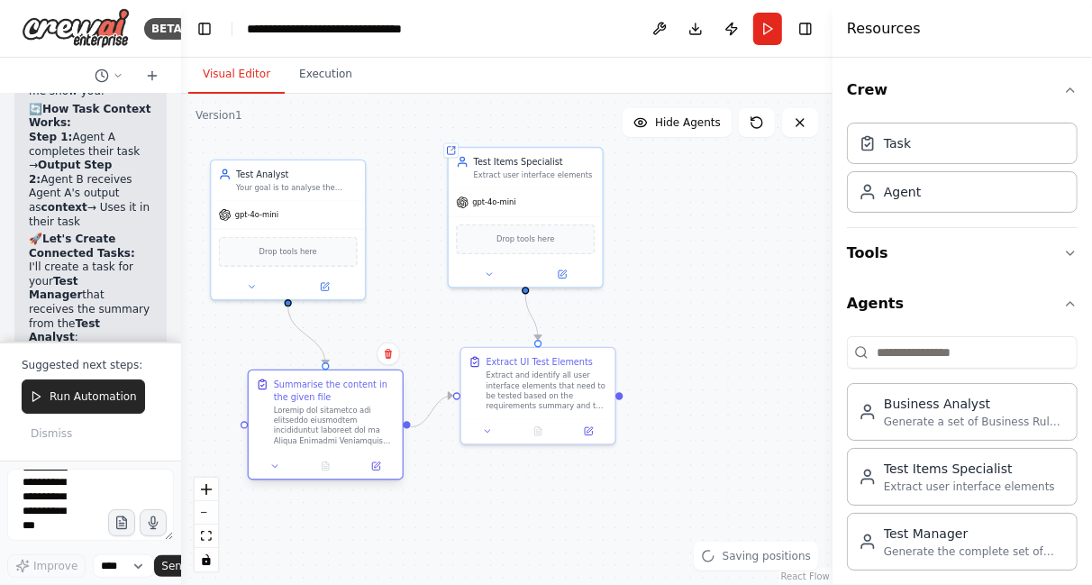
drag, startPoint x: 354, startPoint y: 419, endPoint x: 396, endPoint y: 381, distance: 56.8
click at [396, 381] on div "Summarise the content in the given file" at bounding box center [326, 411] width 154 height 83
click at [483, 435] on div at bounding box center [538, 427] width 154 height 25
click at [488, 433] on button at bounding box center [487, 428] width 43 height 15
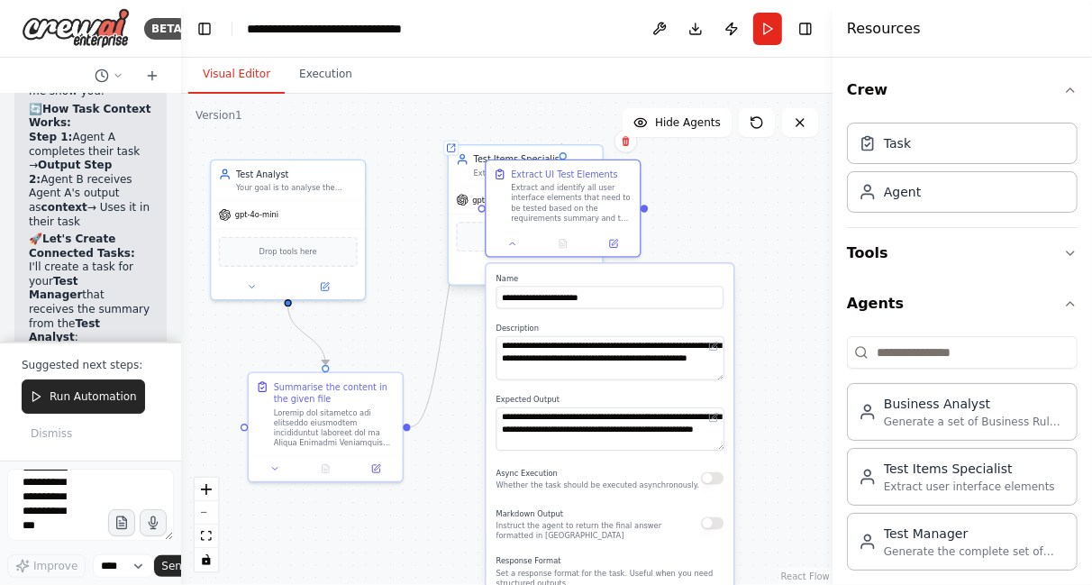
drag, startPoint x: 566, startPoint y: 351, endPoint x: 592, endPoint y: 148, distance: 205.3
click at [592, 148] on div "**********" at bounding box center [374, 266] width 452 height 341
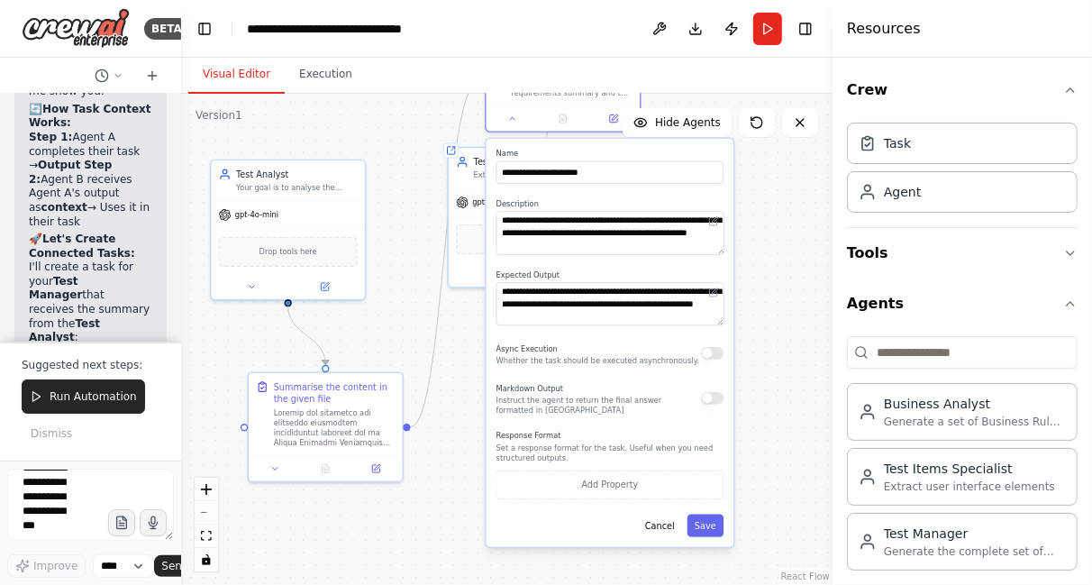
drag, startPoint x: 672, startPoint y: 474, endPoint x: 670, endPoint y: 345, distance: 128.9
click at [670, 345] on div "Async Execution Whether the task should be executed asynchronously." at bounding box center [598, 353] width 204 height 25
click at [623, 483] on button "Add Property" at bounding box center [610, 484] width 228 height 29
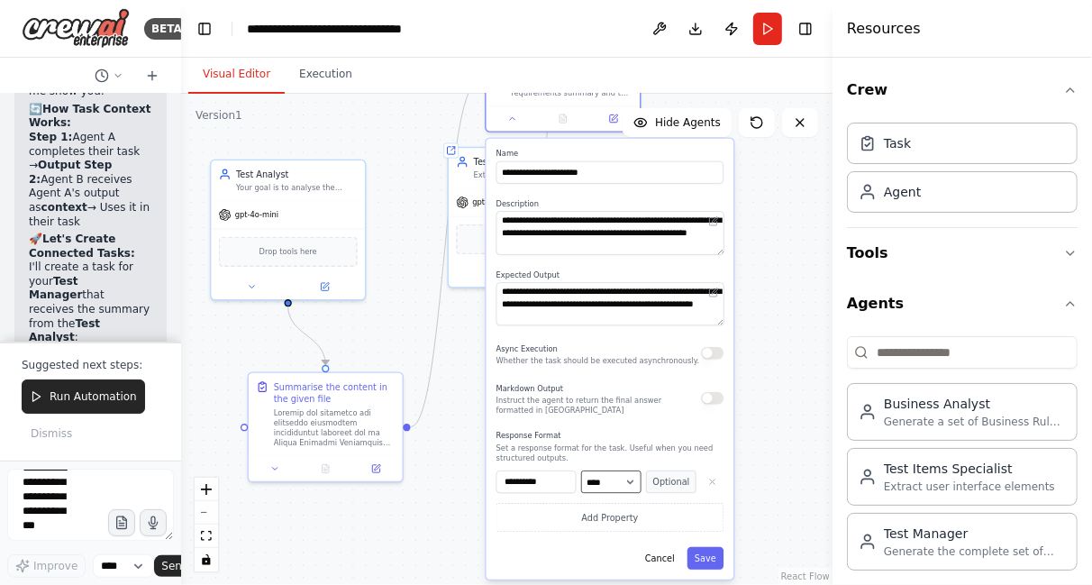
click at [631, 479] on select "**** ******* ******* **** ******" at bounding box center [611, 481] width 60 height 23
select select "*****"
click at [581, 470] on select "**** ******* ******* **** ******" at bounding box center [611, 481] width 60 height 23
click at [780, 317] on div ".deletable-edge-delete-btn { width: 20px; height: 20px; border: 0px solid #ffff…" at bounding box center [506, 339] width 651 height 491
click at [703, 564] on button "Save" at bounding box center [705, 558] width 36 height 23
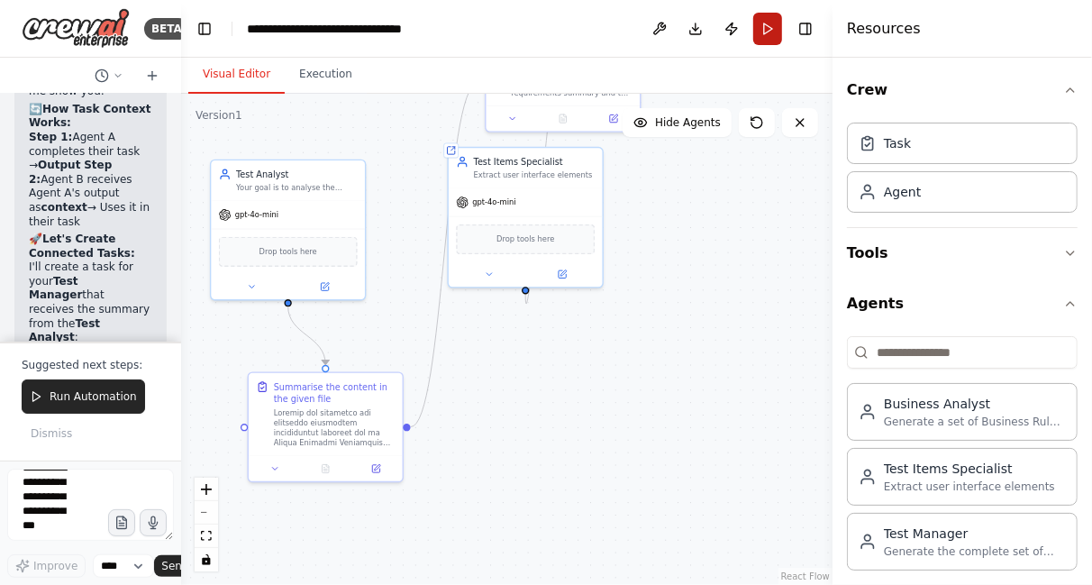
click at [765, 24] on button "Run" at bounding box center [767, 29] width 29 height 32
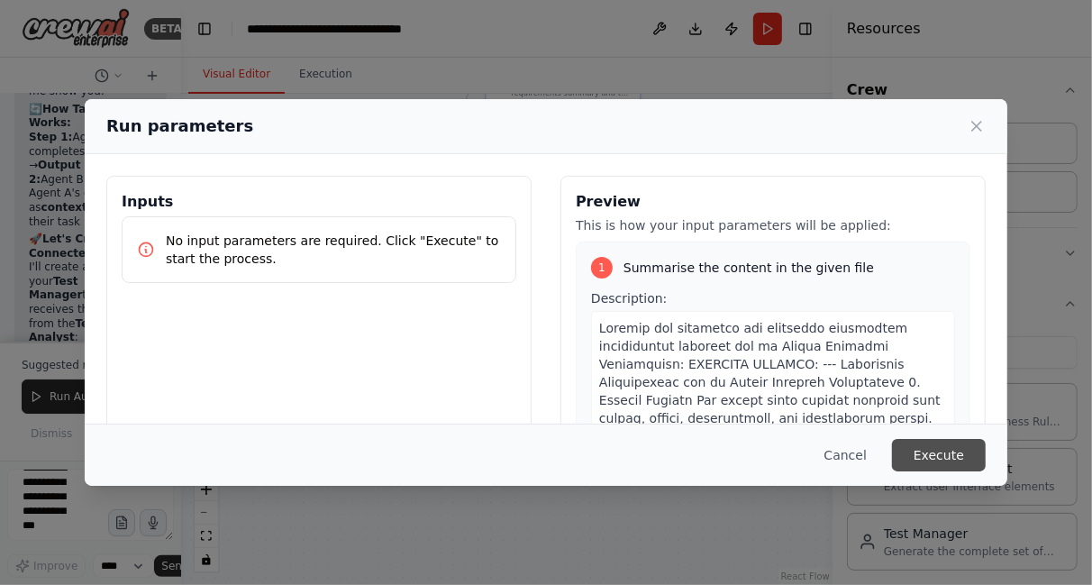
click at [915, 452] on button "Execute" at bounding box center [939, 455] width 94 height 32
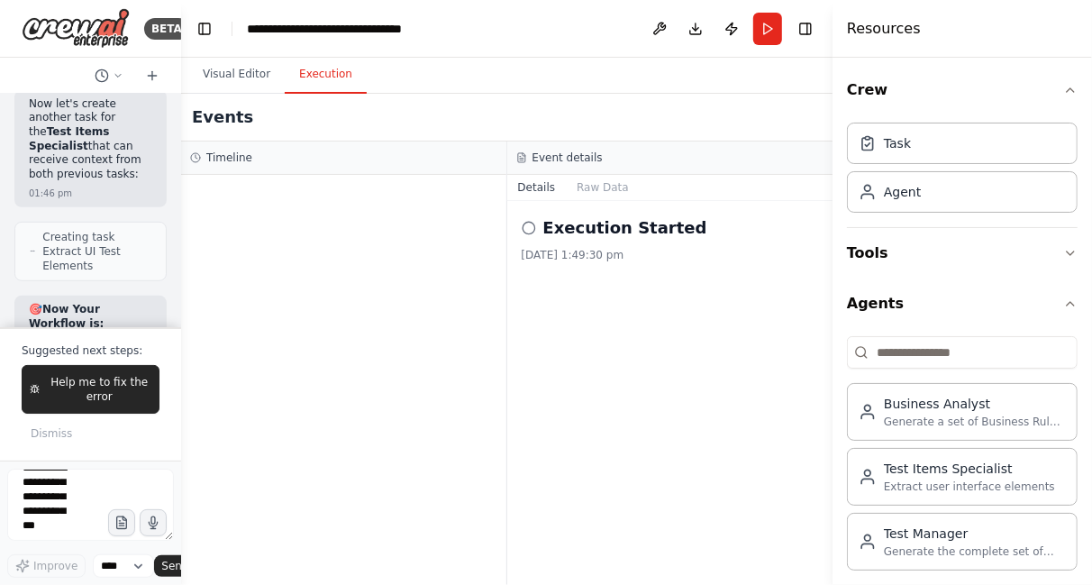
scroll to position [12532, 0]
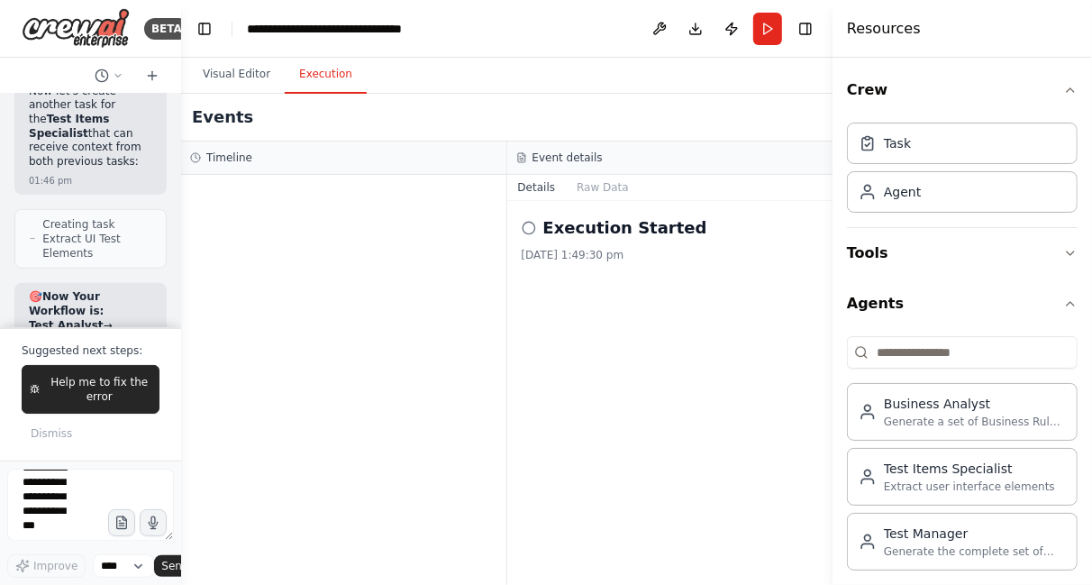
click at [580, 225] on h2 "Execution Started" at bounding box center [625, 227] width 164 height 25
click at [585, 197] on button "Raw Data" at bounding box center [603, 187] width 74 height 25
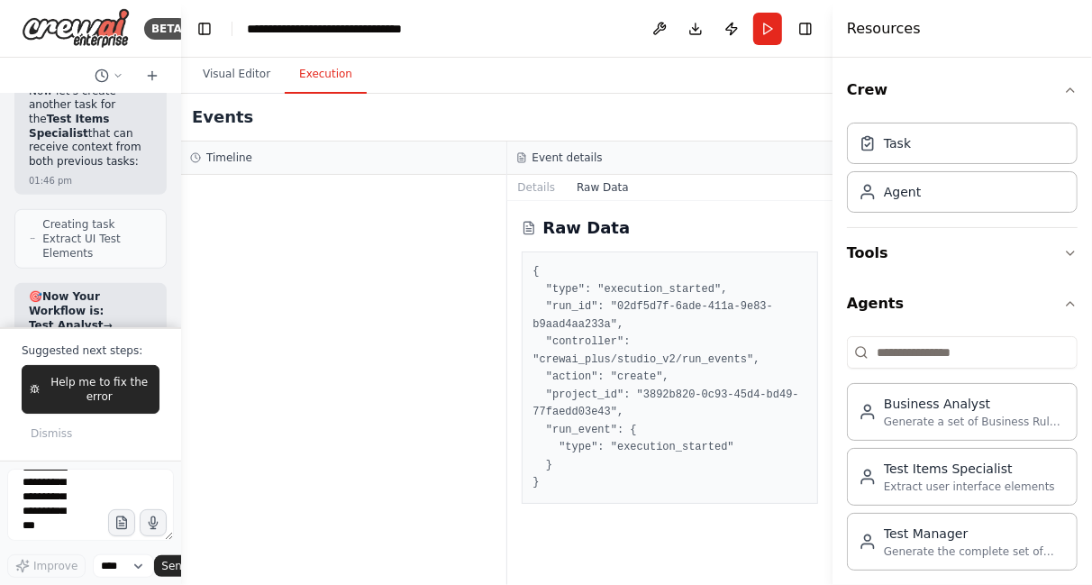
click at [176, 310] on div at bounding box center [177, 292] width 7 height 585
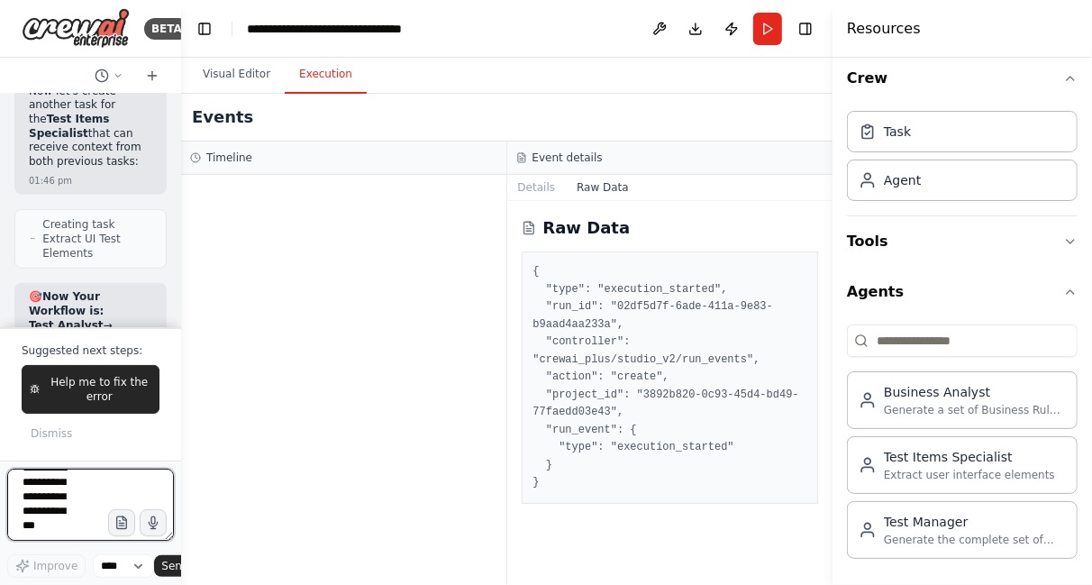
click at [86, 490] on textarea at bounding box center [90, 505] width 167 height 72
type textarea "**********"
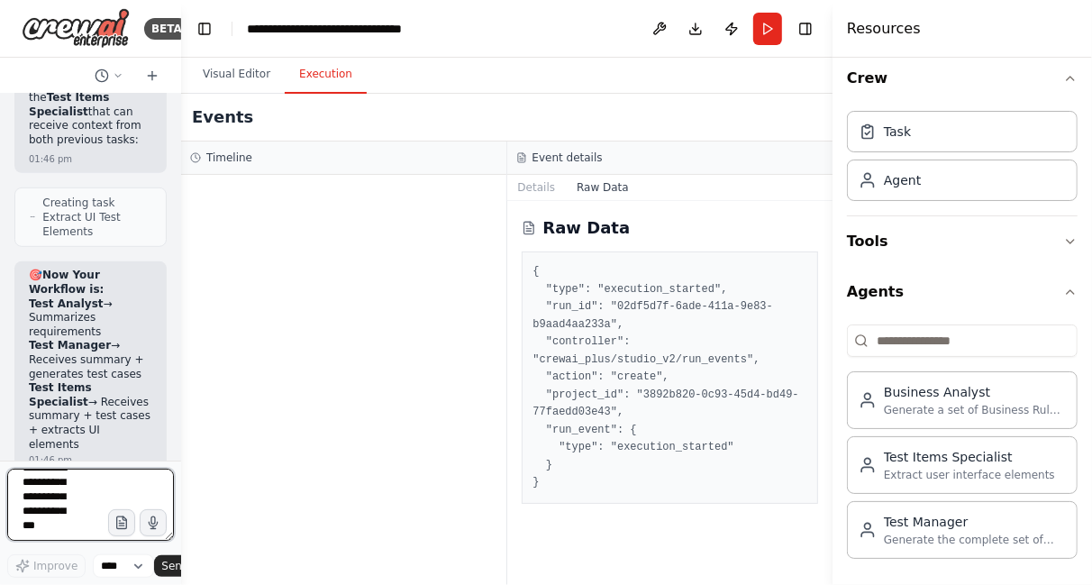
scroll to position [0, 0]
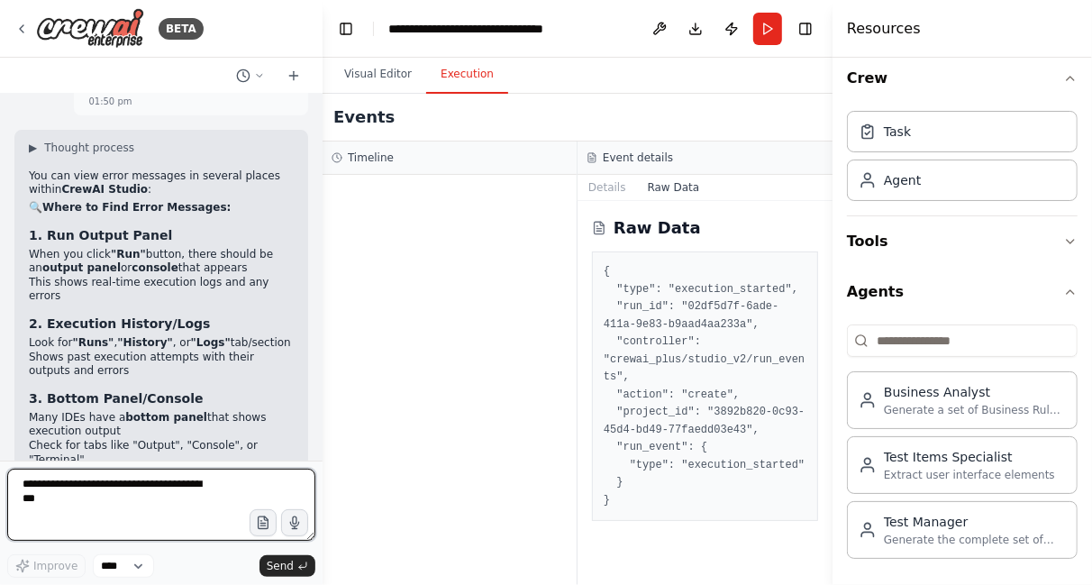
drag, startPoint x: 177, startPoint y: 271, endPoint x: 322, endPoint y: 254, distance: 145.2
click at [322, 254] on div "BETA Hello! I'm the CrewAI assistant. What kind of automation do you want to bu…" at bounding box center [546, 292] width 1092 height 585
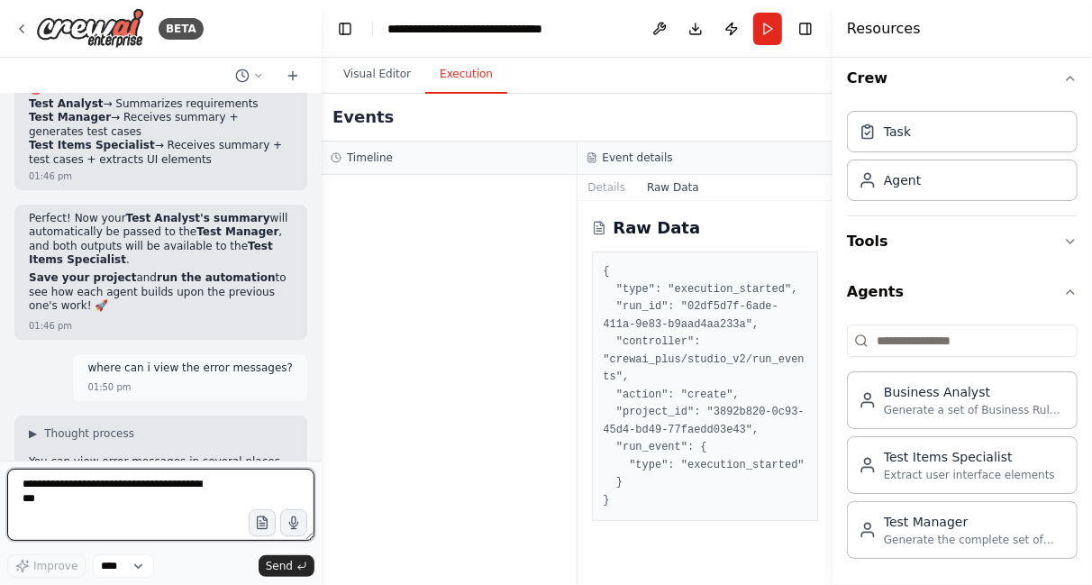
scroll to position [7434, 0]
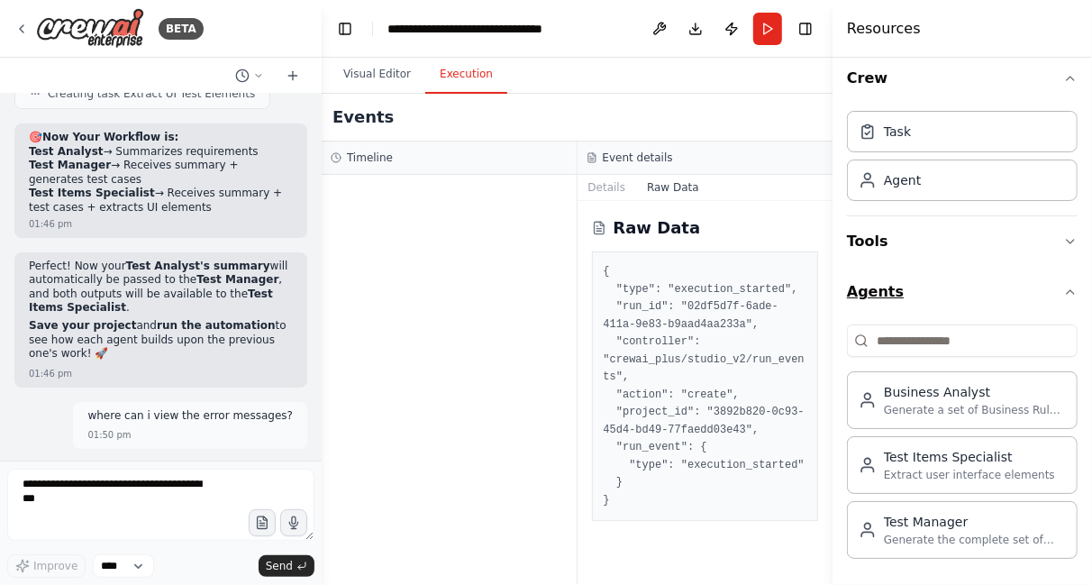
click at [1067, 291] on icon "button" at bounding box center [1070, 292] width 7 height 4
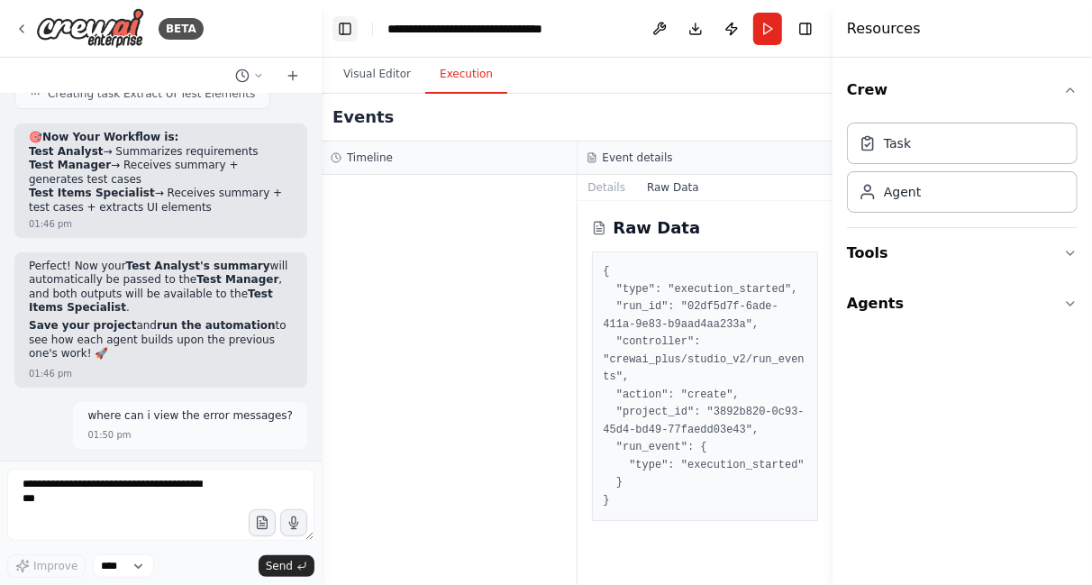
click at [344, 33] on button "Toggle Left Sidebar" at bounding box center [344, 28] width 25 height 25
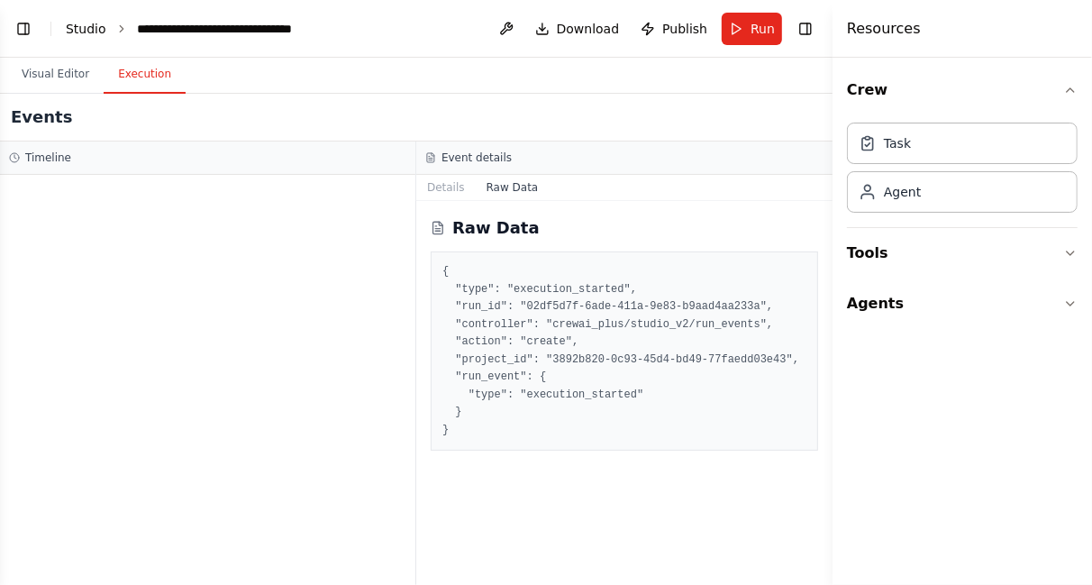
click at [90, 30] on link "Studio" at bounding box center [86, 29] width 41 height 14
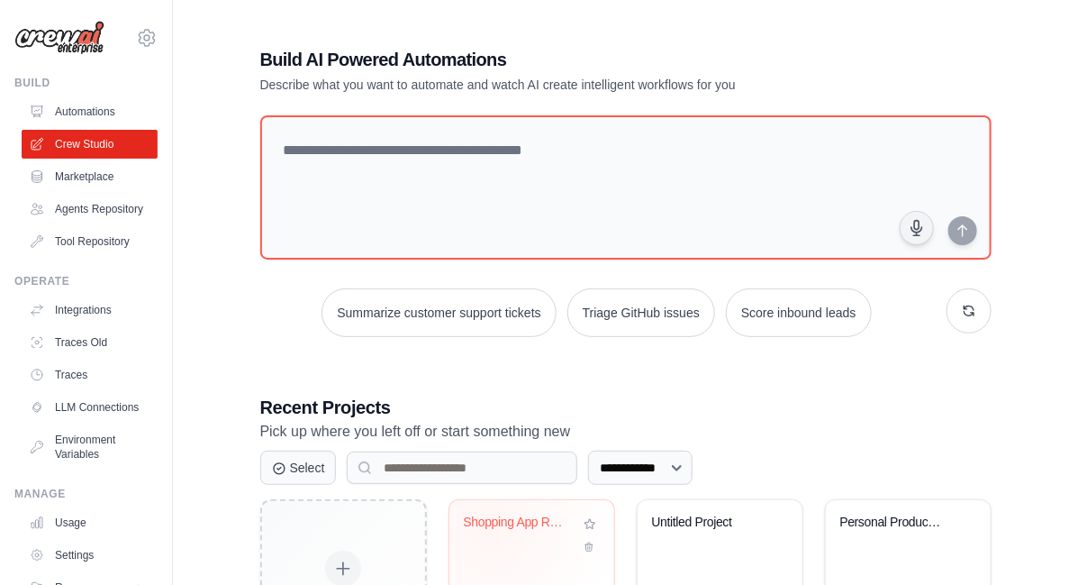
click at [489, 525] on div "Shopping App Requirements Analysis" at bounding box center [518, 522] width 109 height 16
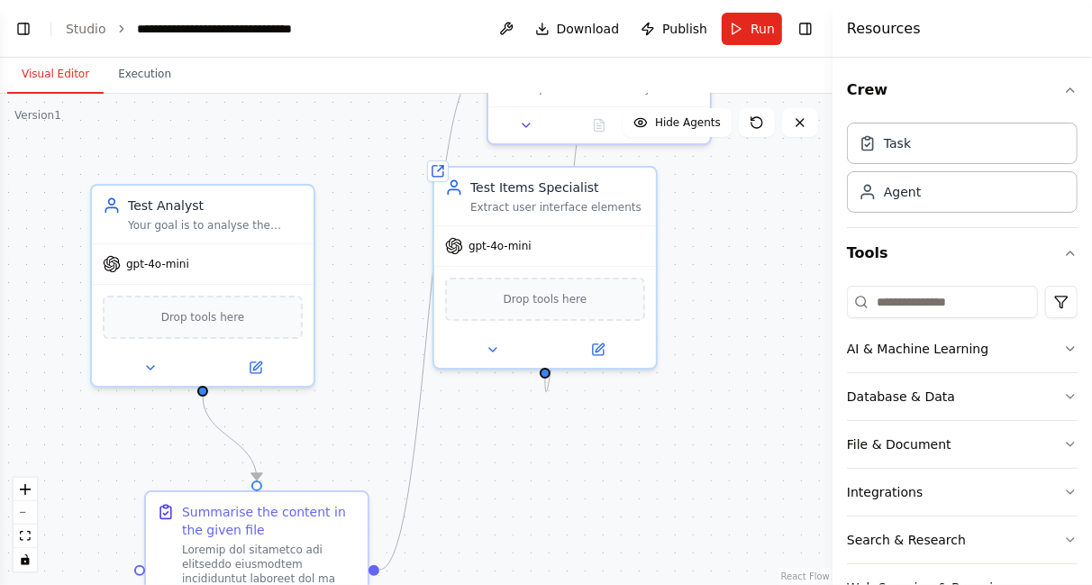
scroll to position [7768, 0]
click at [22, 542] on button "fit view" at bounding box center [25, 535] width 23 height 23
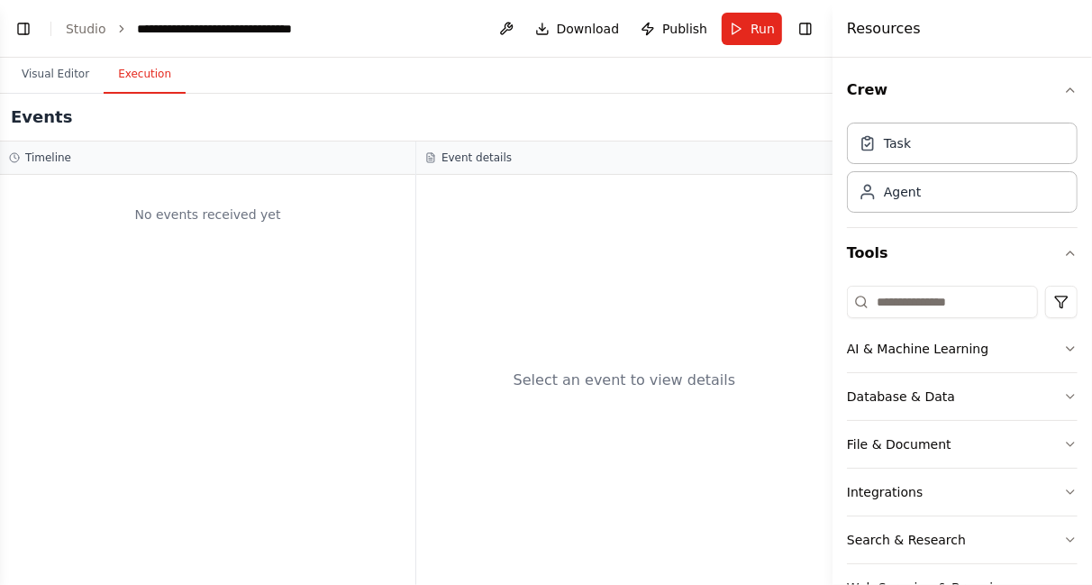
click at [139, 71] on button "Execution" at bounding box center [145, 75] width 82 height 38
click at [26, 26] on button "Toggle Left Sidebar" at bounding box center [23, 28] width 25 height 25
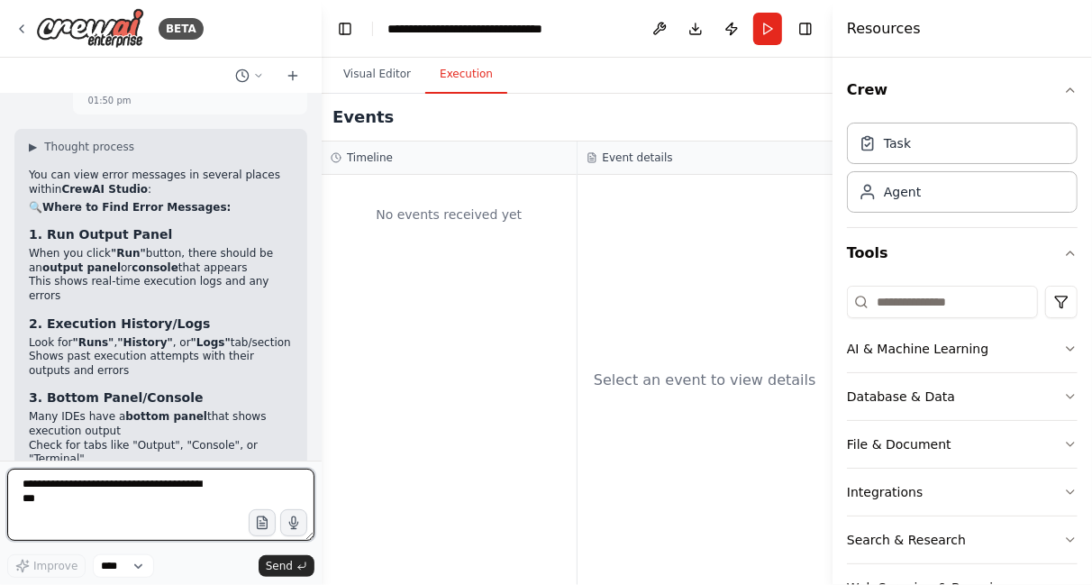
click at [138, 499] on textarea at bounding box center [160, 505] width 307 height 72
click at [176, 497] on textarea at bounding box center [160, 505] width 307 height 72
type textarea "***"
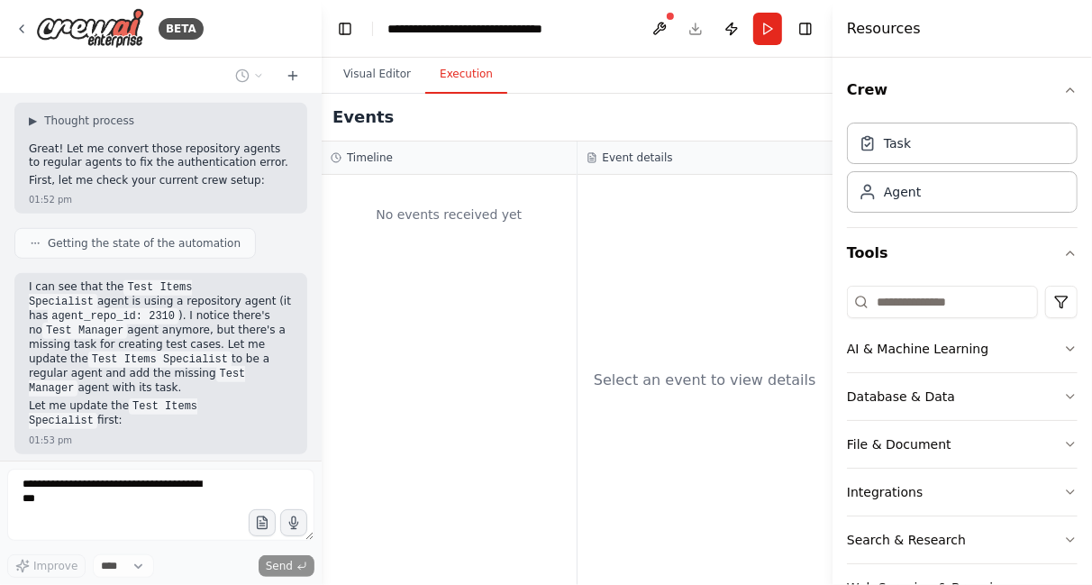
scroll to position [8601, 0]
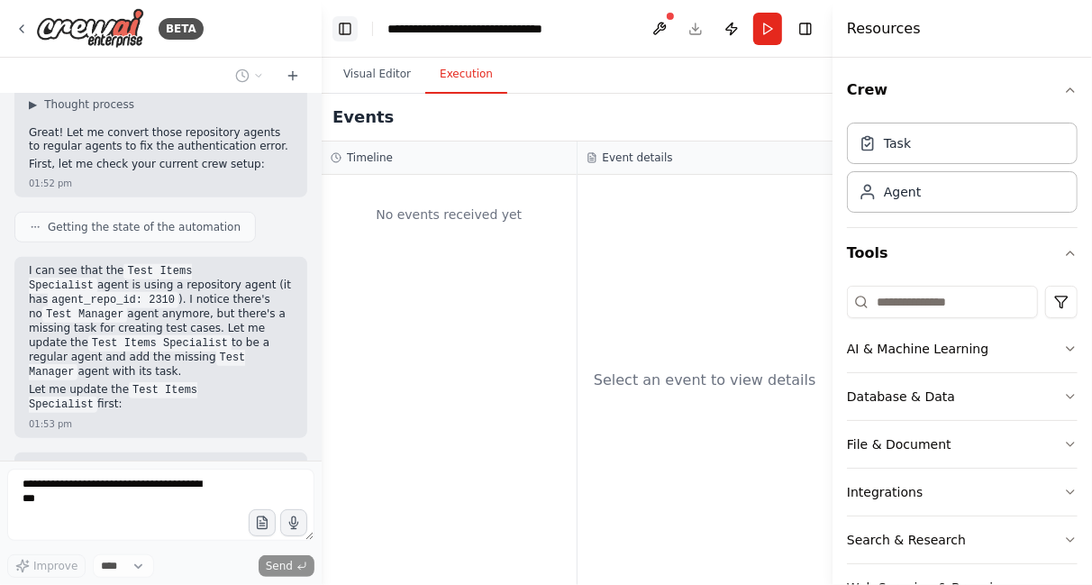
click at [349, 27] on button "Toggle Left Sidebar" at bounding box center [344, 28] width 25 height 25
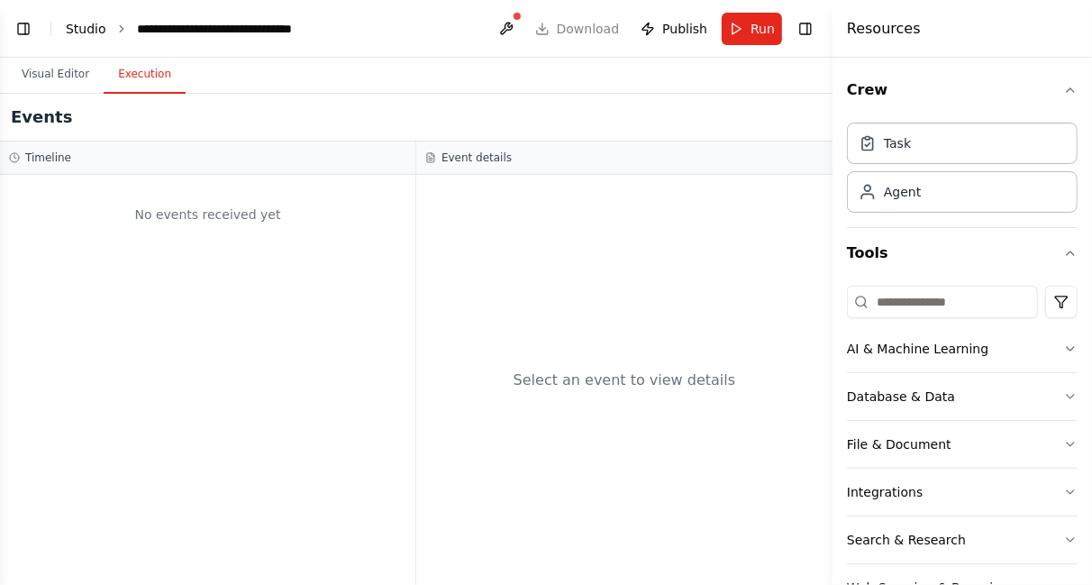
scroll to position [8722, 0]
click at [85, 32] on link "Studio" at bounding box center [86, 29] width 41 height 14
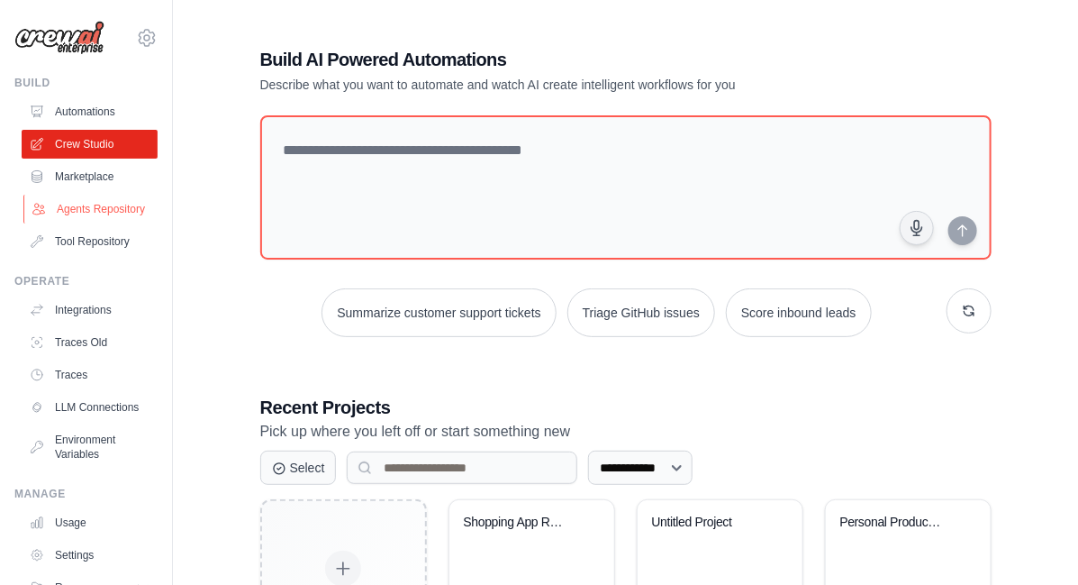
click at [77, 223] on link "Agents Repository" at bounding box center [91, 209] width 136 height 29
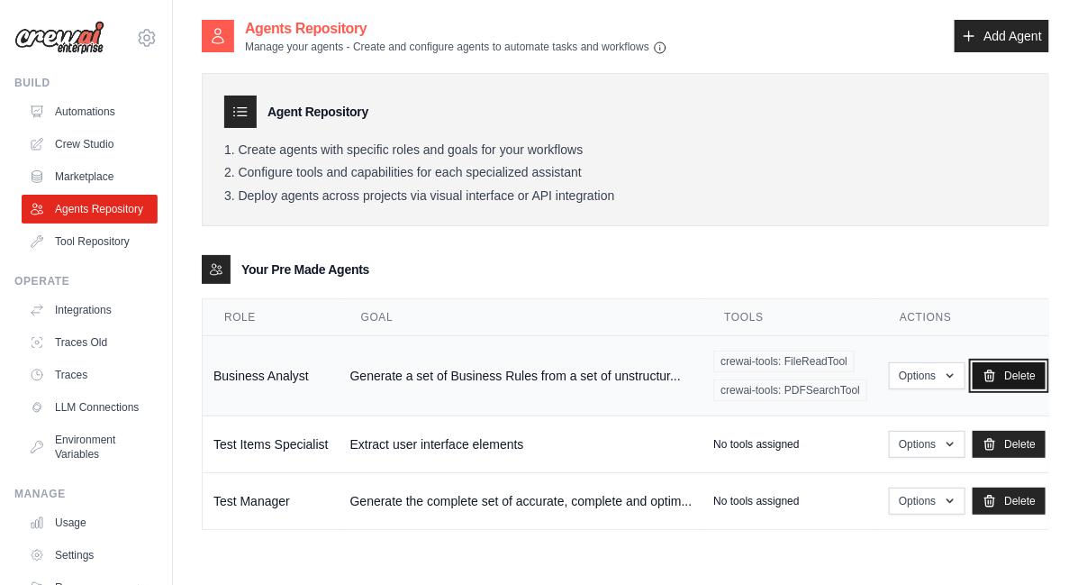
click at [1005, 373] on link "Delete" at bounding box center [1009, 375] width 73 height 27
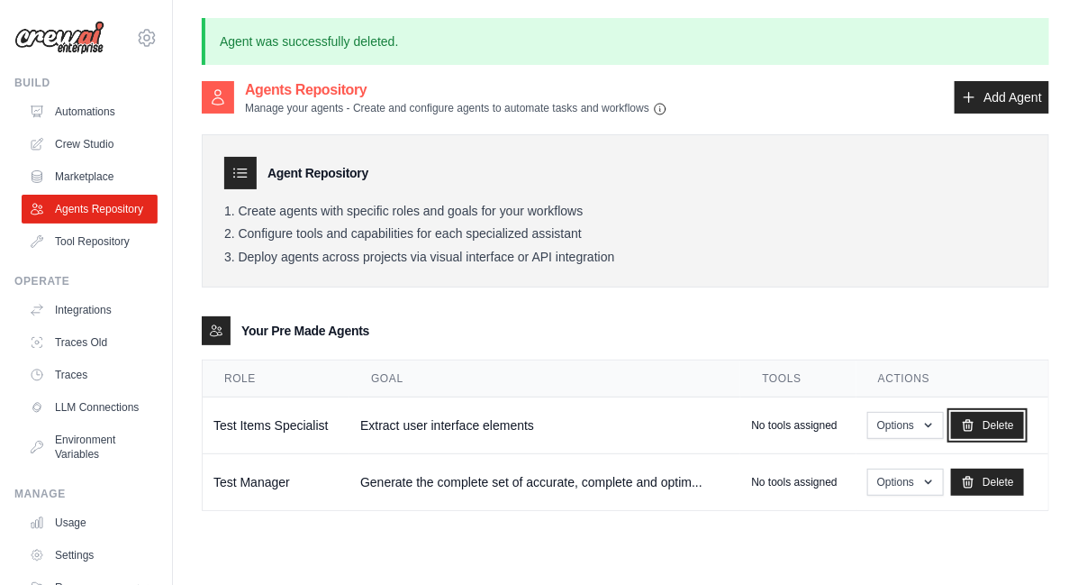
click at [1000, 429] on link "Delete" at bounding box center [987, 425] width 73 height 27
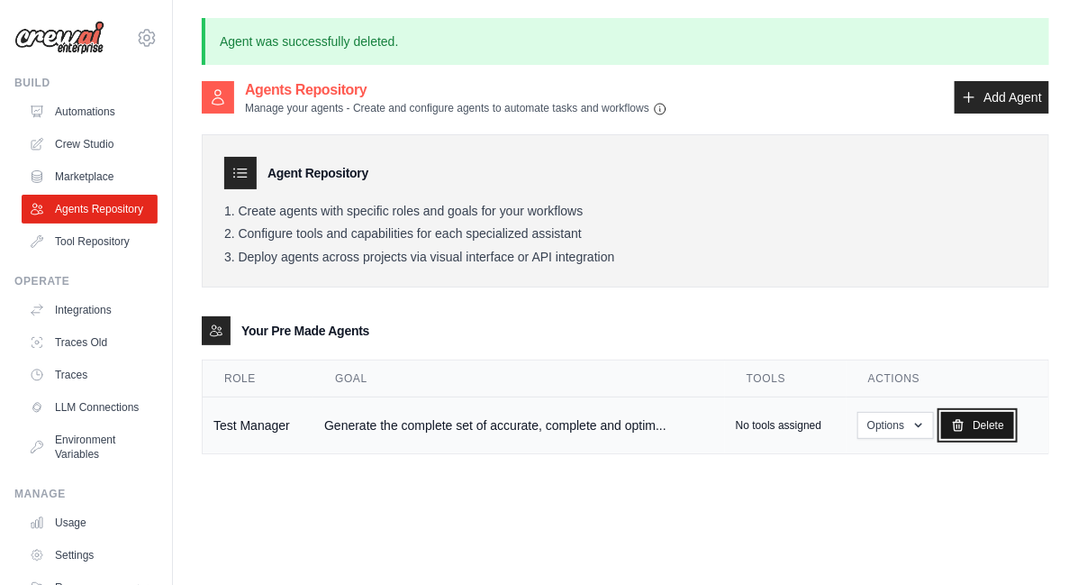
click at [963, 432] on link "Delete" at bounding box center [978, 425] width 73 height 27
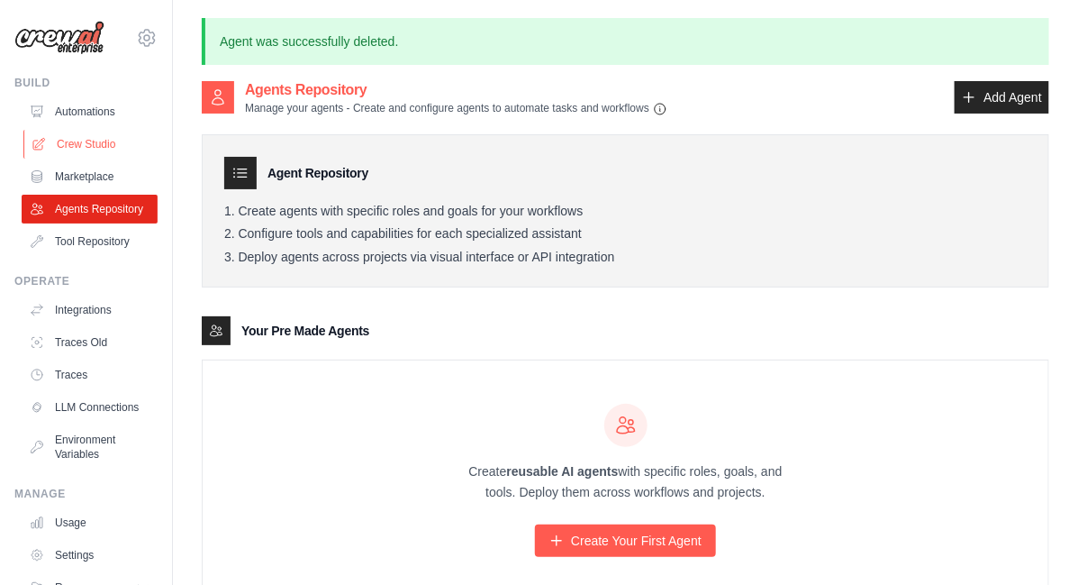
click at [77, 147] on link "Crew Studio" at bounding box center [91, 144] width 136 height 29
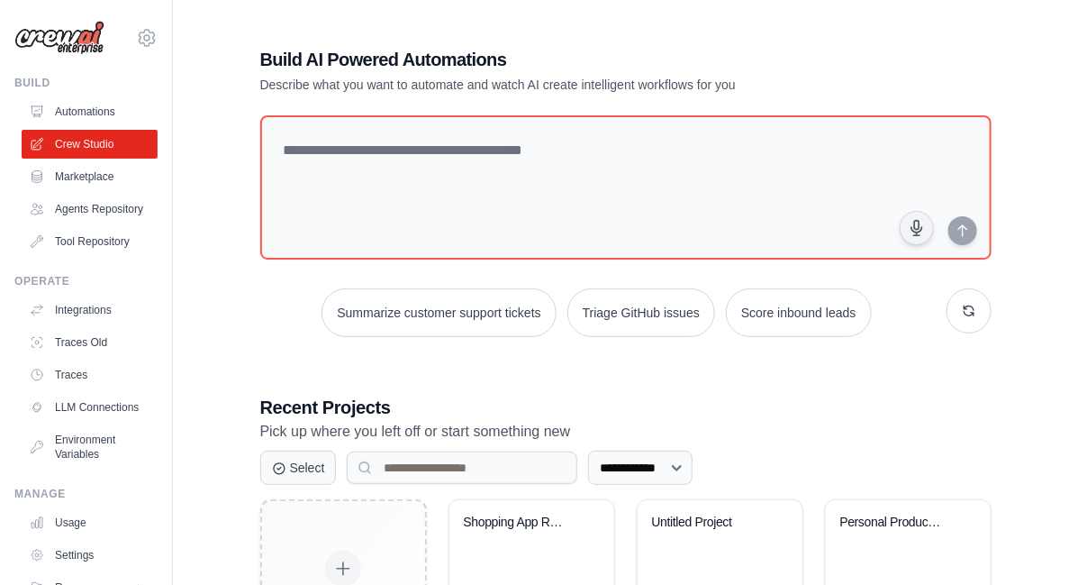
scroll to position [140, 0]
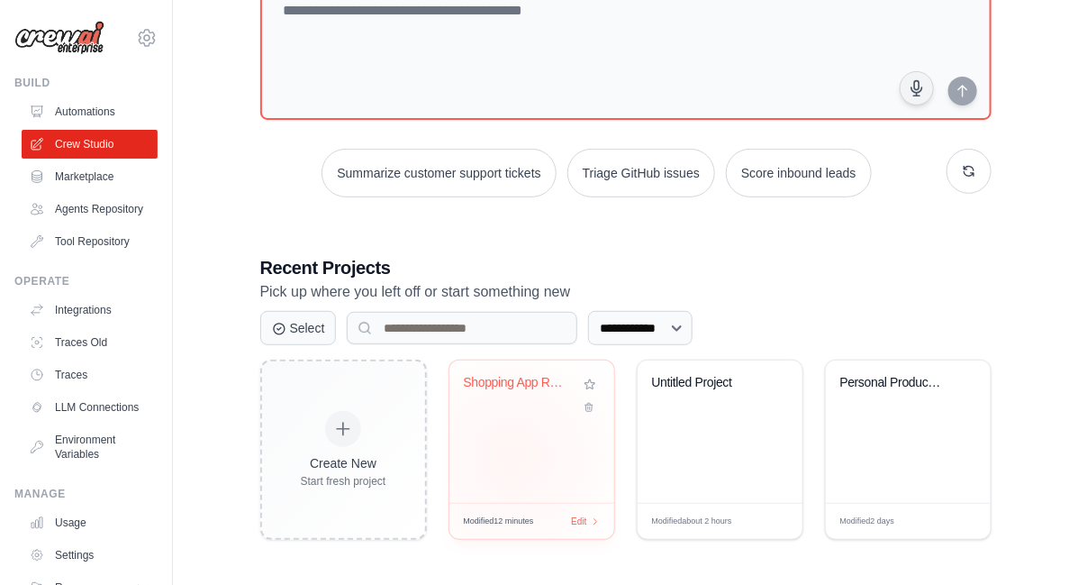
click at [513, 456] on div "Shopping App Requirements Analysis" at bounding box center [532, 431] width 165 height 142
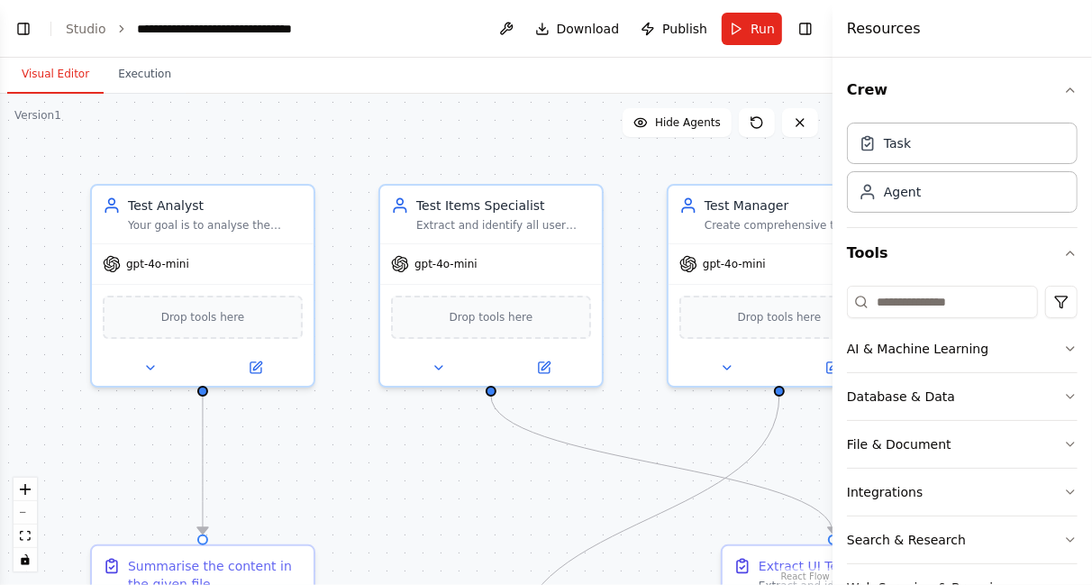
scroll to position [53, 0]
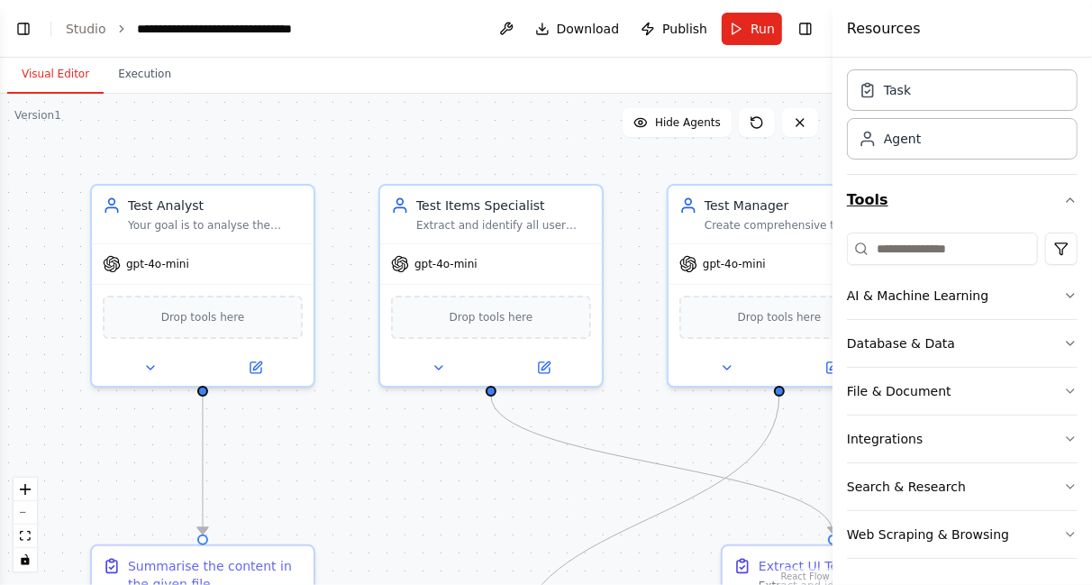
click at [1063, 194] on icon "button" at bounding box center [1070, 200] width 14 height 14
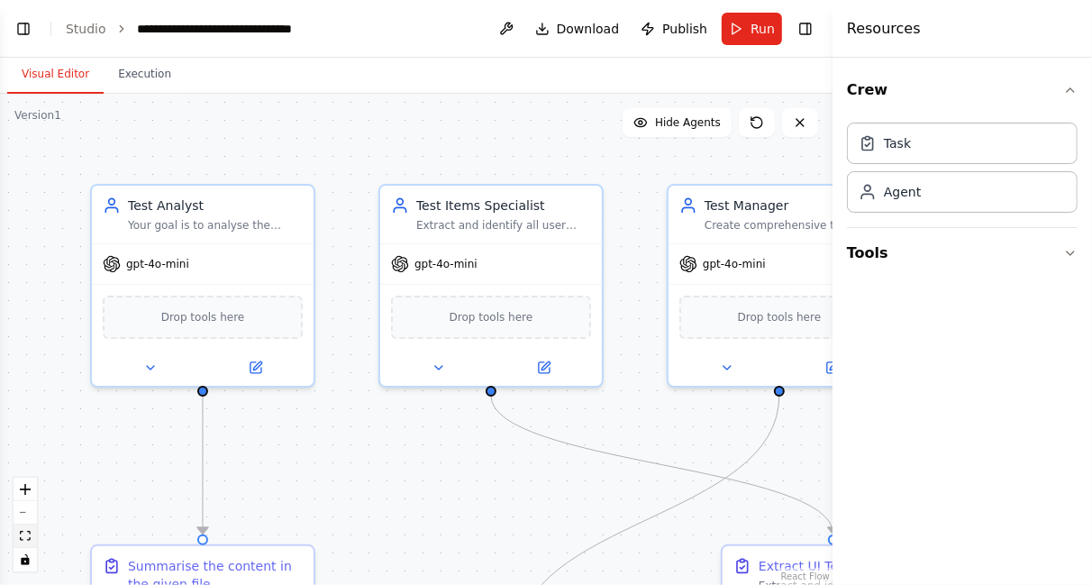
click at [25, 541] on icon "fit view" at bounding box center [25, 536] width 11 height 10
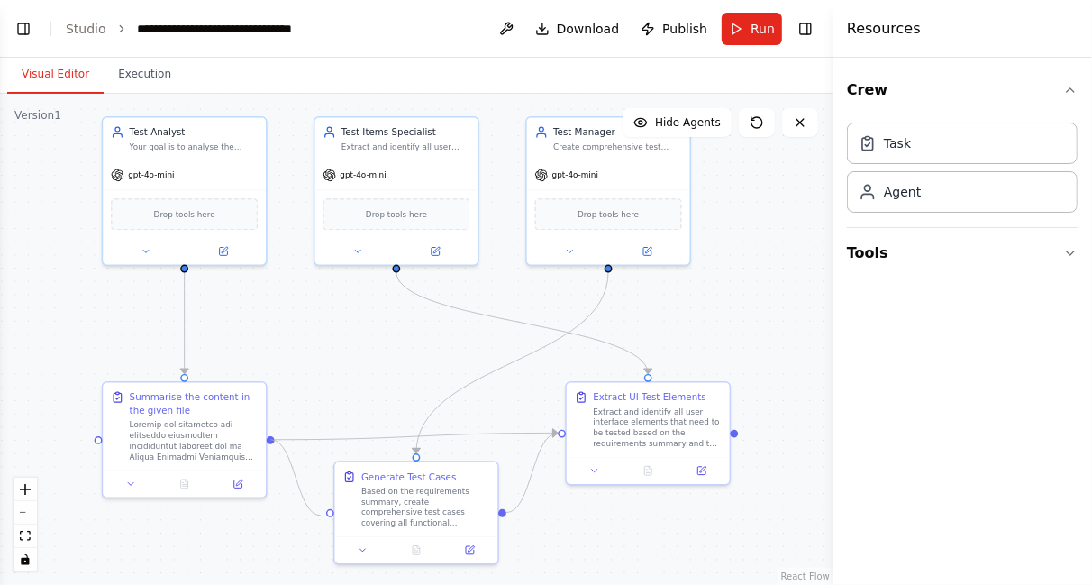
click at [321, 515] on circle "Edge from 351bf12b-07d8-43ff-b08d-5a89919c7777 to acb5a521-25e7-4067-9607-828f8…" at bounding box center [320, 512] width 14 height 14
click at [535, 455] on icon "Edge from acb5a521-25e7-4067-9607-828f8148d1d3 to 19bf1345-1a86-4c97-9d69-ab6af…" at bounding box center [531, 471] width 51 height 79
click at [532, 475] on icon at bounding box center [532, 473] width 10 height 12
click at [595, 140] on div "Create comprehensive test cases and test scenarios based on functional requirem…" at bounding box center [617, 144] width 129 height 11
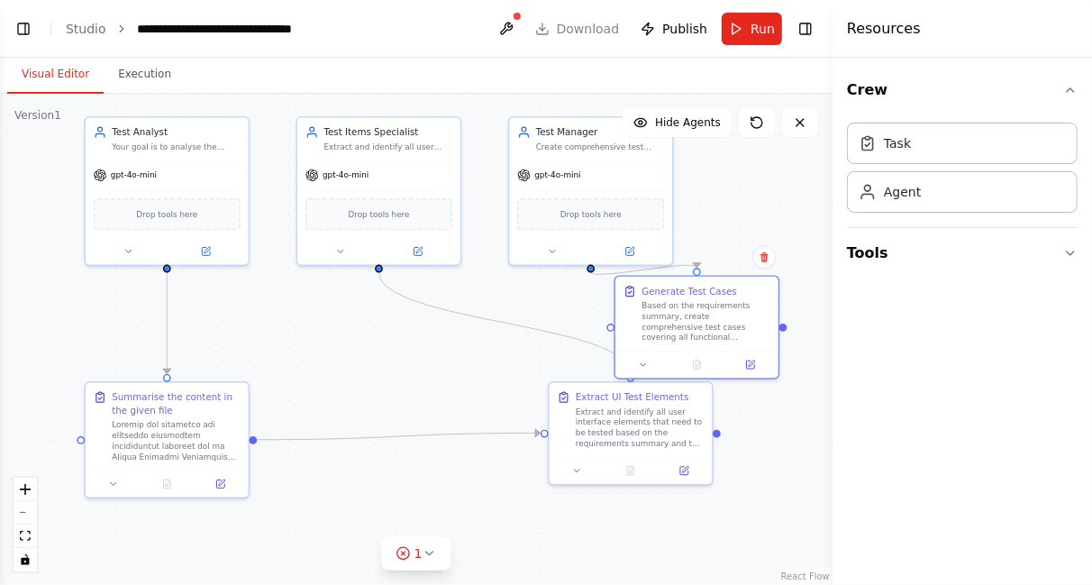
drag, startPoint x: 476, startPoint y: 472, endPoint x: 800, endPoint y: 261, distance: 386.9
click at [800, 261] on div ".deletable-edge-delete-btn { width: 20px; height: 20px; border: 0px solid #ffff…" at bounding box center [416, 339] width 833 height 491
click at [611, 131] on div "Test Manager" at bounding box center [597, 130] width 129 height 14
click at [648, 122] on icon at bounding box center [640, 122] width 14 height 14
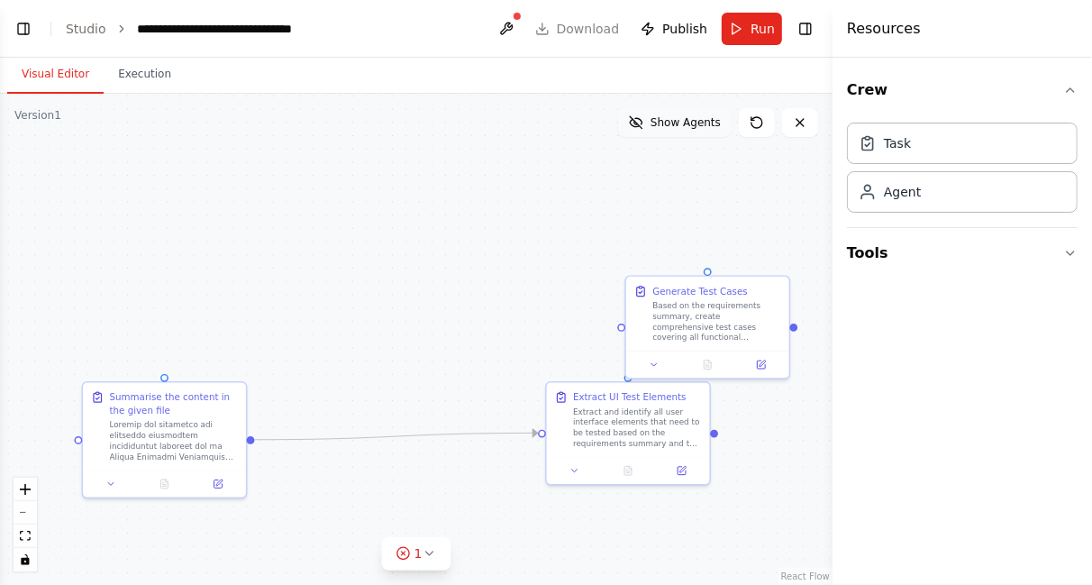
click at [642, 124] on icon at bounding box center [636, 122] width 12 height 12
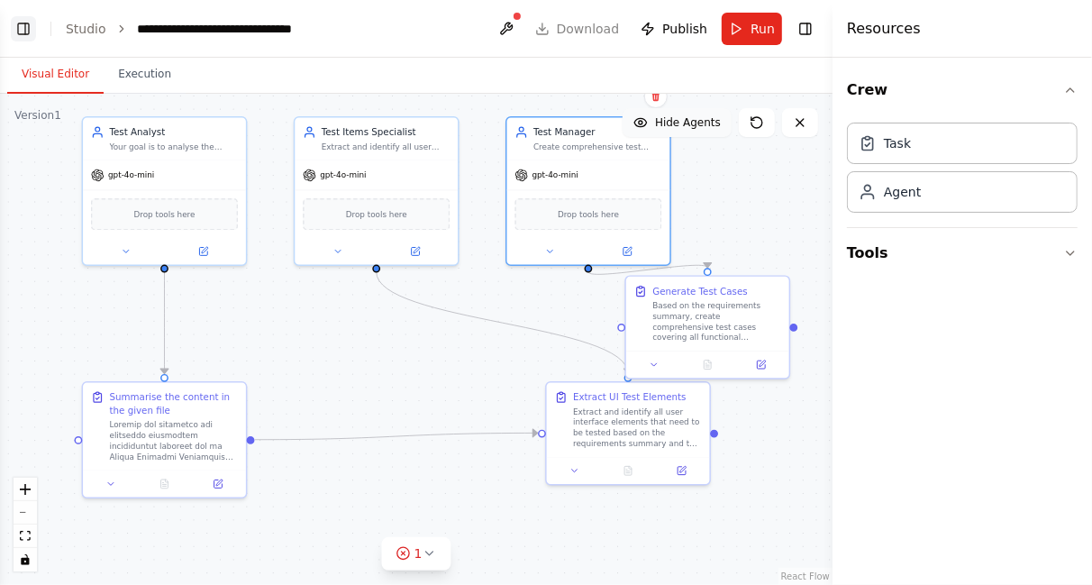
click at [24, 30] on button "Toggle Left Sidebar" at bounding box center [23, 28] width 25 height 25
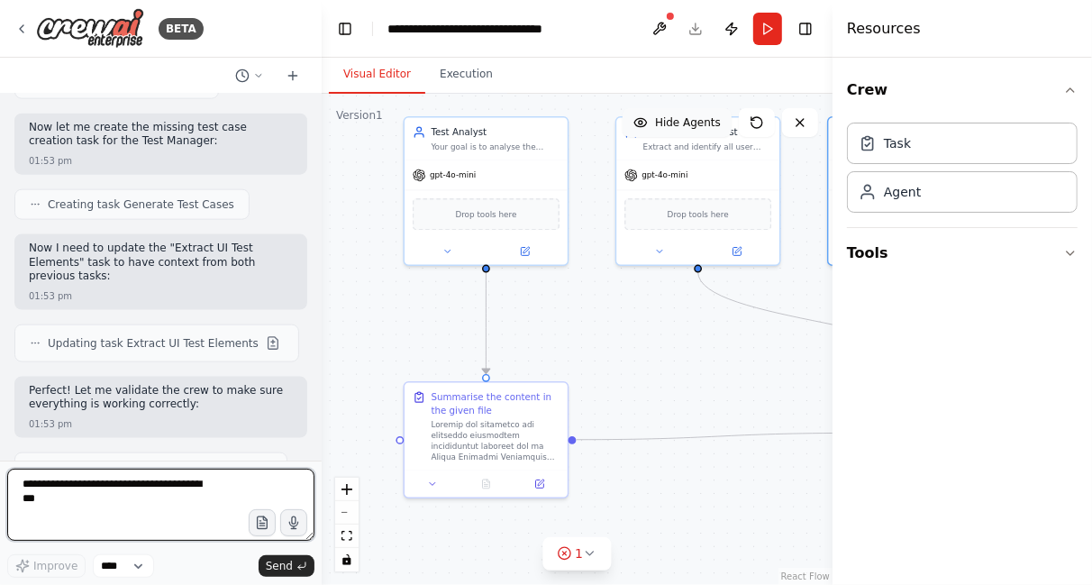
click at [159, 498] on textarea at bounding box center [160, 505] width 307 height 72
type textarea "**********"
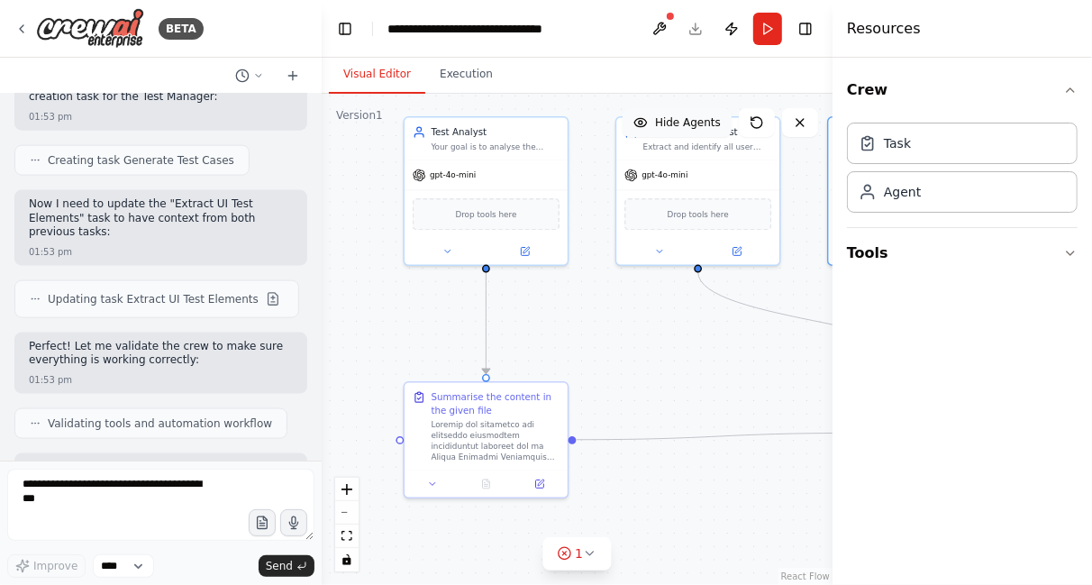
scroll to position [9441, 0]
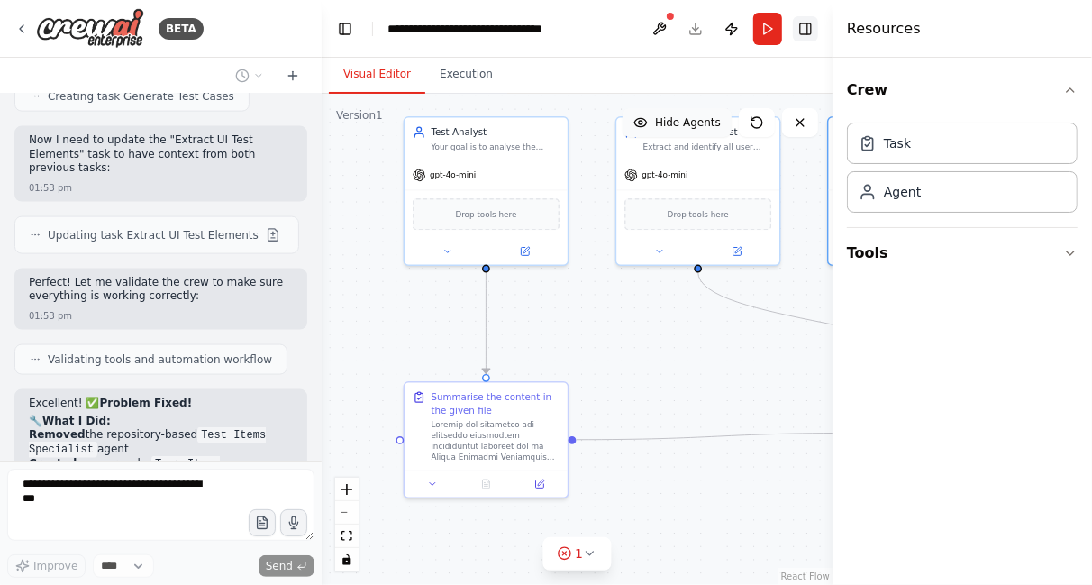
click at [802, 29] on button "Toggle Right Sidebar" at bounding box center [805, 28] width 25 height 25
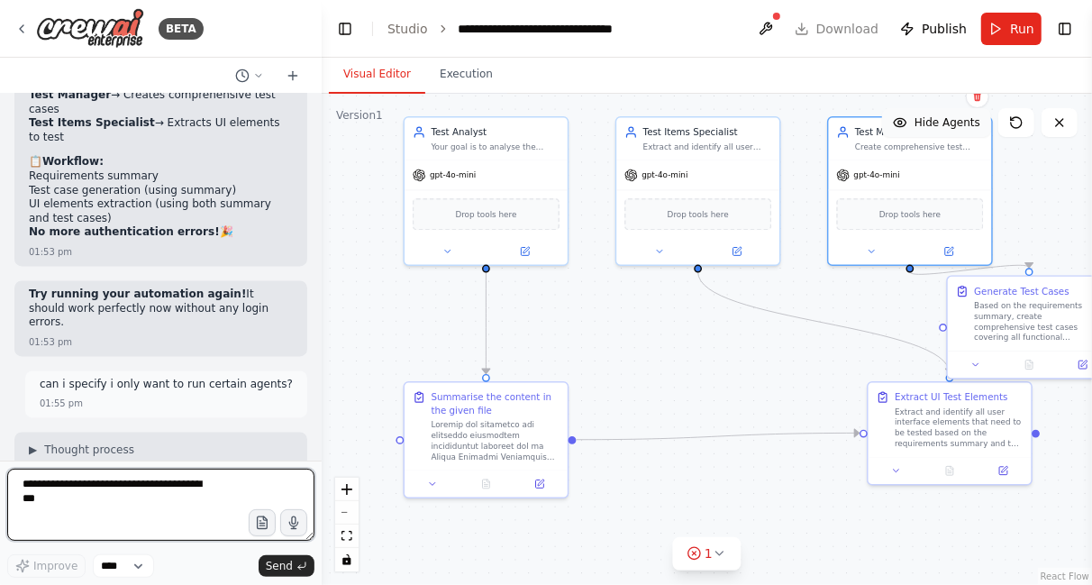
scroll to position [9997, 0]
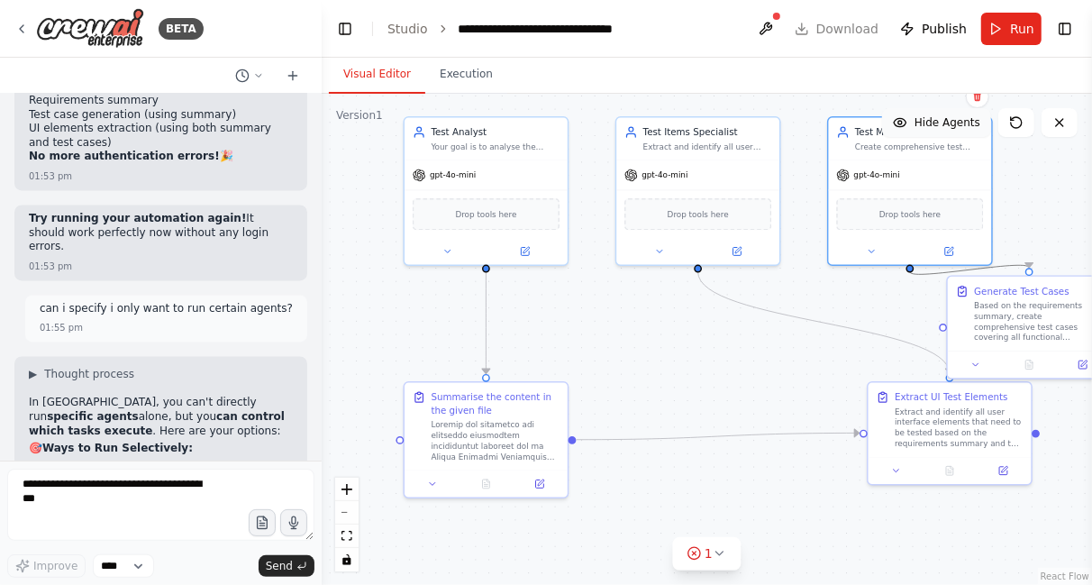
click at [1007, 265] on icon "Edge from 9ae88a23-46b9-490c-a5a9-206e386993f6 to acb5a521-25e7-4067-9607-828f8…" at bounding box center [969, 269] width 119 height 9
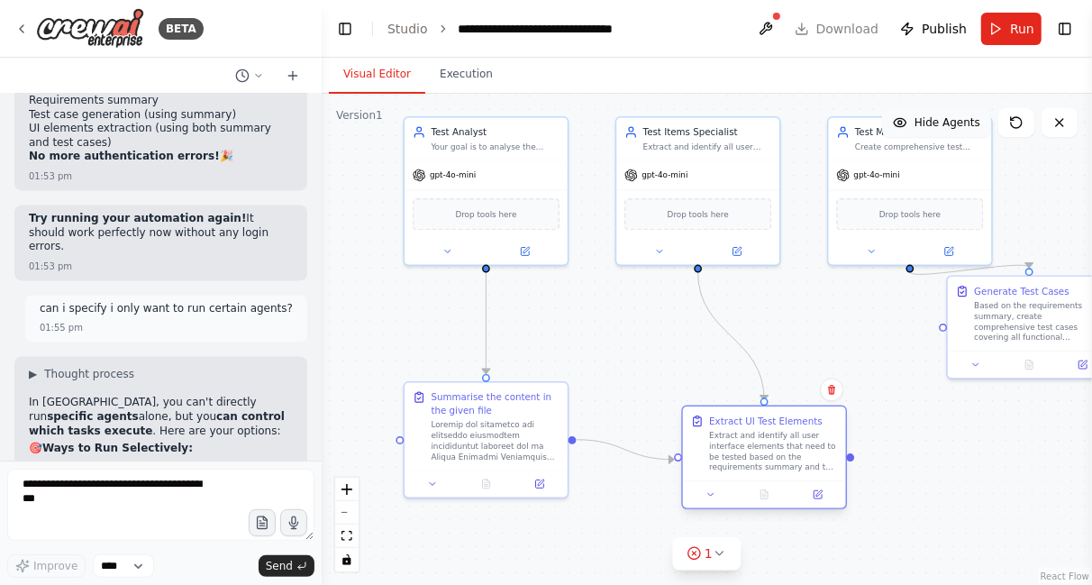
drag, startPoint x: 927, startPoint y: 386, endPoint x: 722, endPoint y: 422, distance: 208.6
click at [722, 422] on div "Extract UI Test Elements Extract and identify all user interface elements that …" at bounding box center [764, 443] width 163 height 74
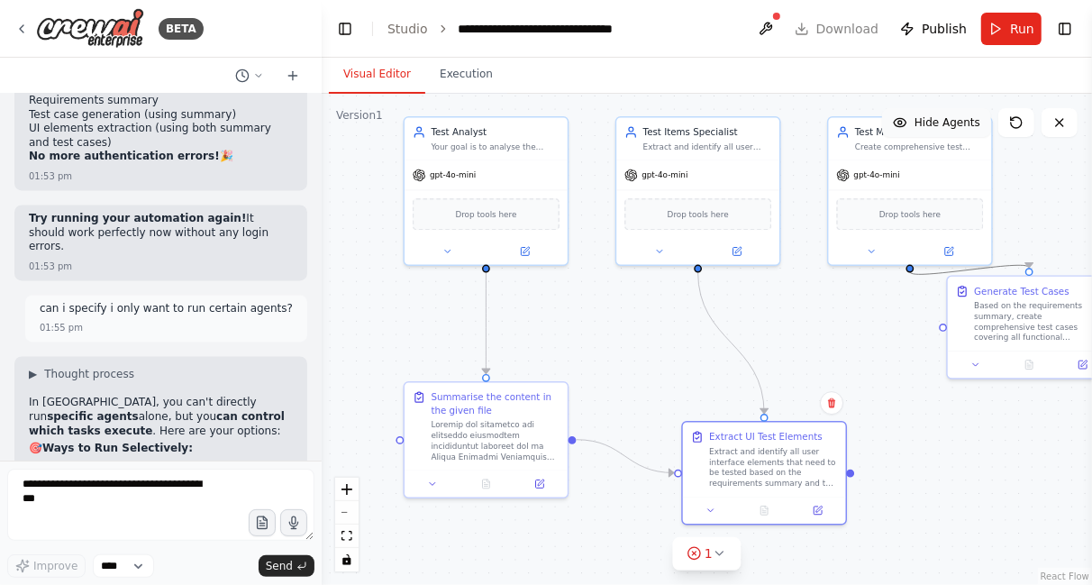
click at [972, 269] on icon "Edge from 9ae88a23-46b9-490c-a5a9-206e386993f6 to acb5a521-25e7-4067-9607-828f8…" at bounding box center [969, 269] width 119 height 9
click at [970, 268] on icon at bounding box center [969, 270] width 5 height 5
click at [849, 353] on div ".deletable-edge-delete-btn { width: 20px; height: 20px; border: 0px solid #ffff…" at bounding box center [707, 339] width 770 height 491
click at [1007, 26] on button "Run" at bounding box center [1011, 29] width 60 height 32
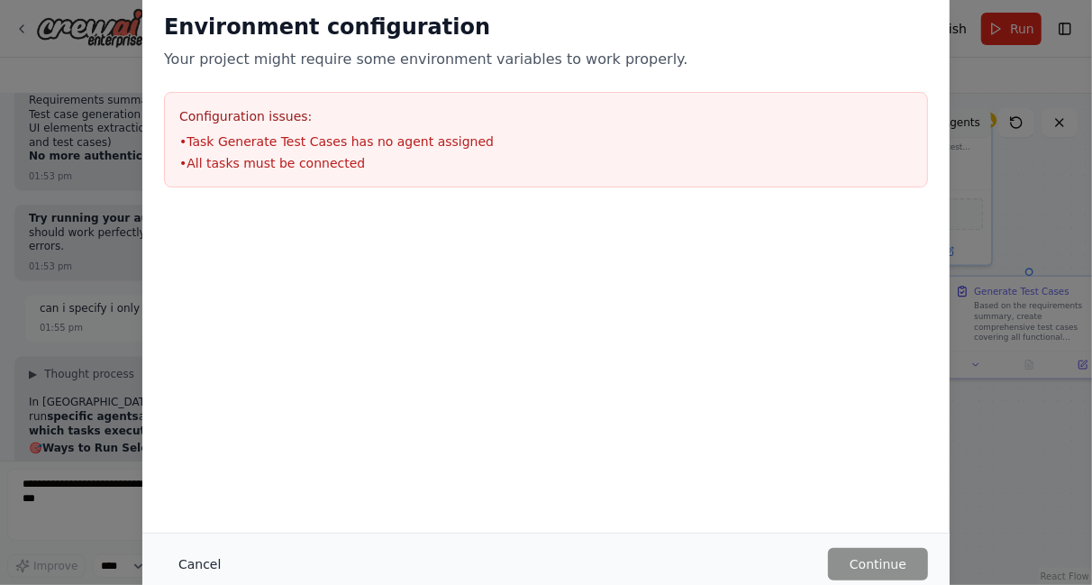
click at [187, 561] on button "Cancel" at bounding box center [199, 564] width 71 height 32
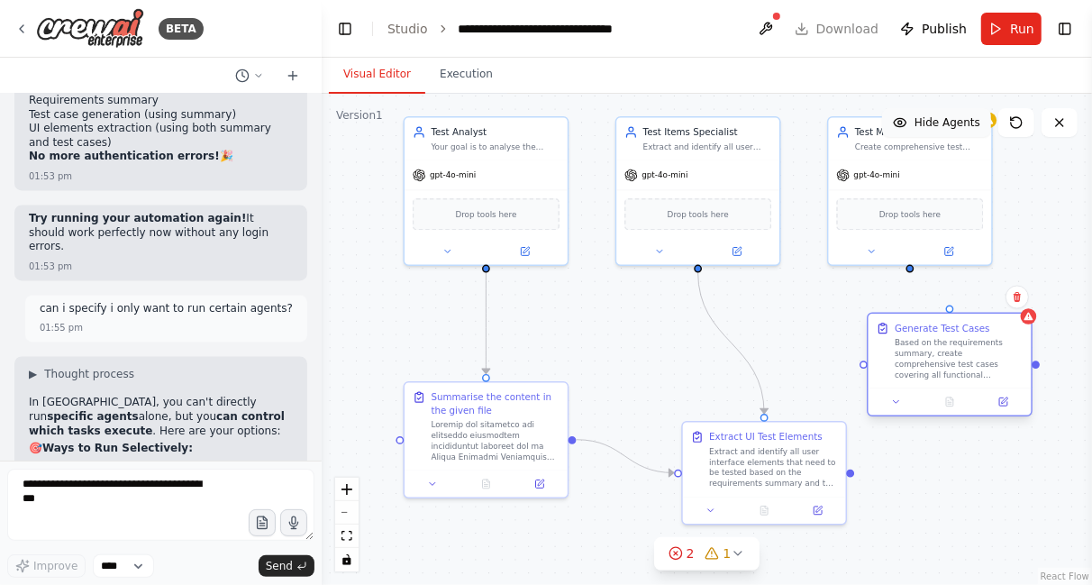
drag, startPoint x: 1006, startPoint y: 283, endPoint x: 924, endPoint y: 319, distance: 89.6
click at [924, 319] on div "Generate Test Cases Based on the requirements summary, create comprehensive tes…" at bounding box center [950, 351] width 163 height 74
click at [910, 271] on div at bounding box center [910, 269] width 8 height 8
drag, startPoint x: 948, startPoint y: 306, endPoint x: 908, endPoint y: 269, distance: 54.2
click at [908, 269] on div ".deletable-edge-delete-btn { width: 20px; height: 20px; border: 0px solid #ffff…" at bounding box center [707, 339] width 770 height 491
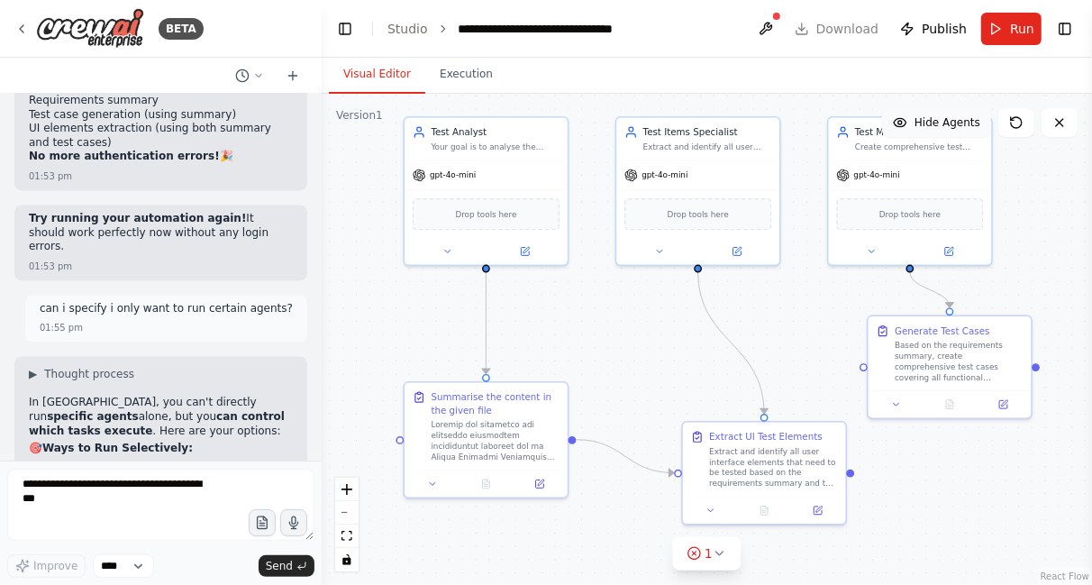
click at [830, 311] on div ".deletable-edge-delete-btn { width: 20px; height: 20px; border: 0px solid #ffff…" at bounding box center [707, 339] width 770 height 491
click at [1008, 24] on button "Run" at bounding box center [1011, 29] width 60 height 32
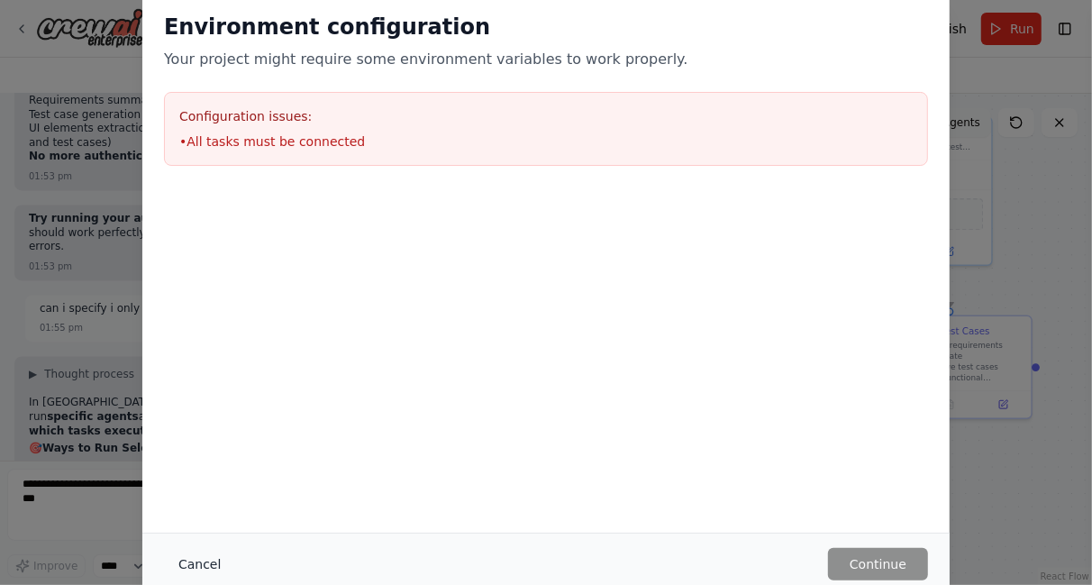
click at [199, 567] on button "Cancel" at bounding box center [199, 564] width 71 height 32
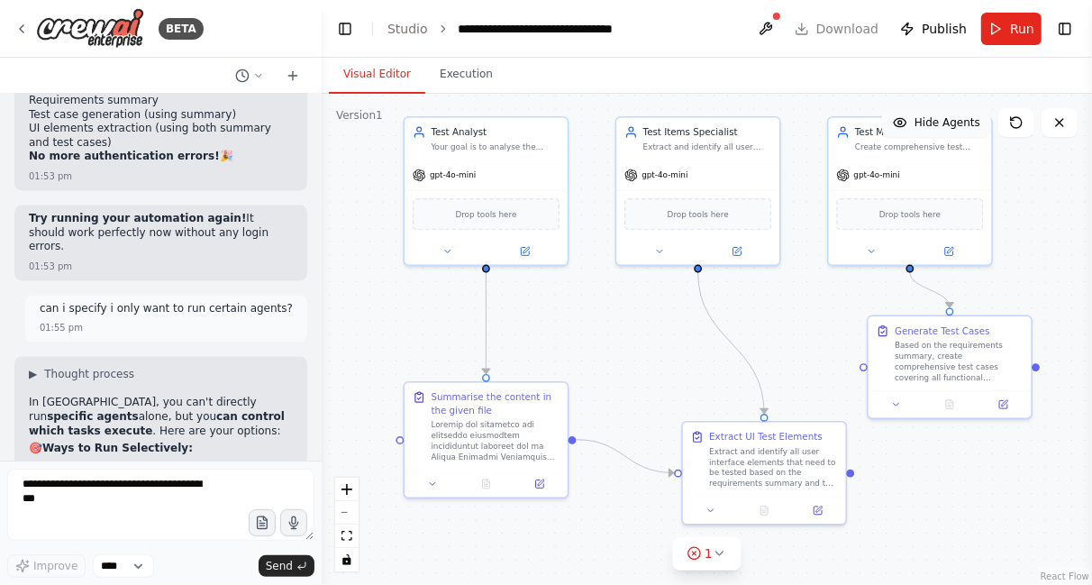
click at [634, 336] on div ".deletable-edge-delete-btn { width: 20px; height: 20px; border: 0px solid #ffff…" at bounding box center [707, 339] width 770 height 491
click at [721, 551] on icon at bounding box center [719, 553] width 7 height 4
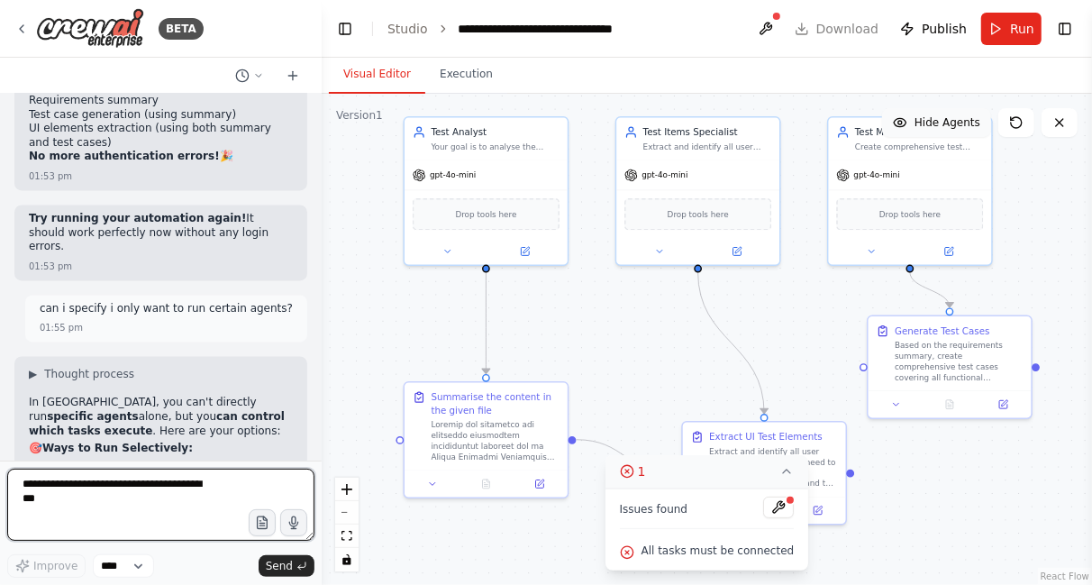
click at [95, 507] on textarea at bounding box center [160, 505] width 307 height 72
type textarea "**********"
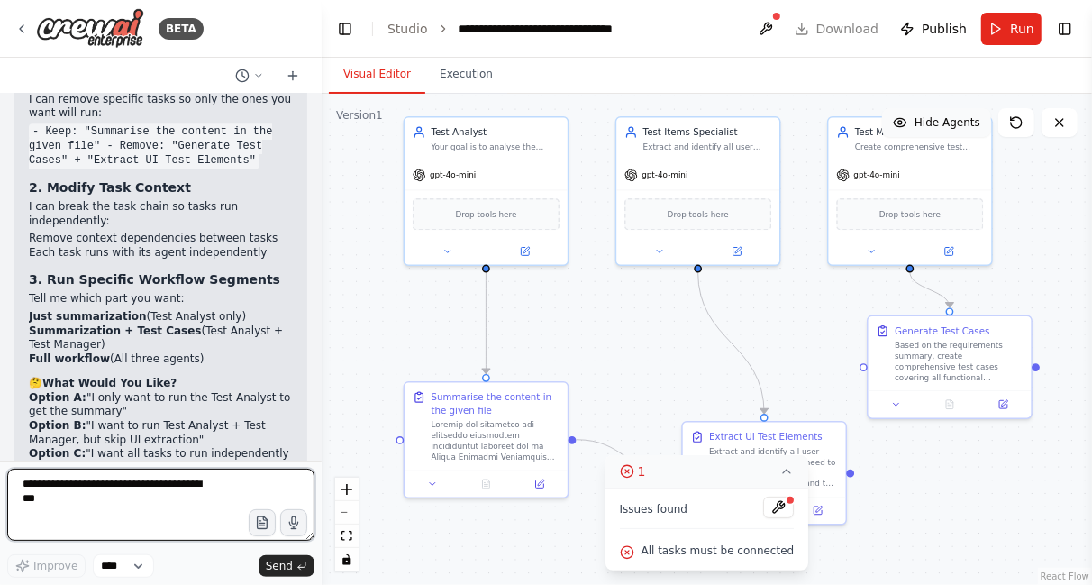
scroll to position [10383, 0]
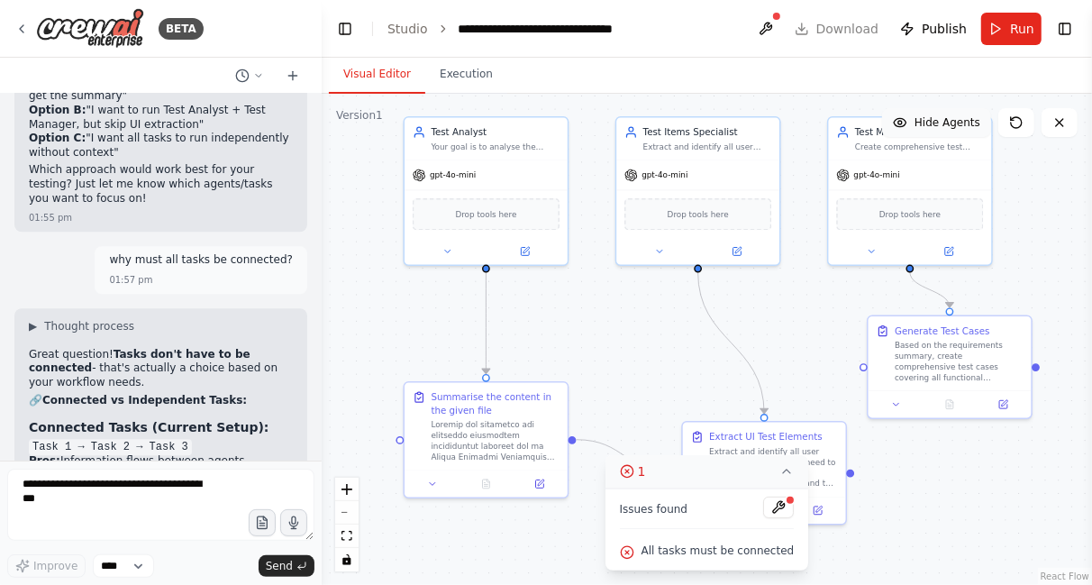
scroll to position [10716, 0]
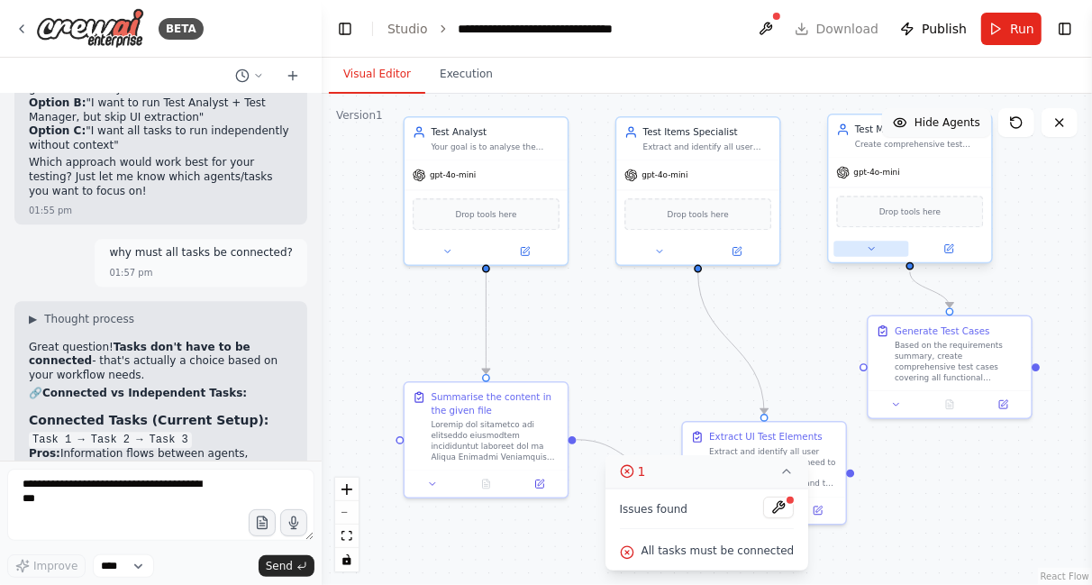
click at [869, 255] on button at bounding box center [871, 249] width 75 height 16
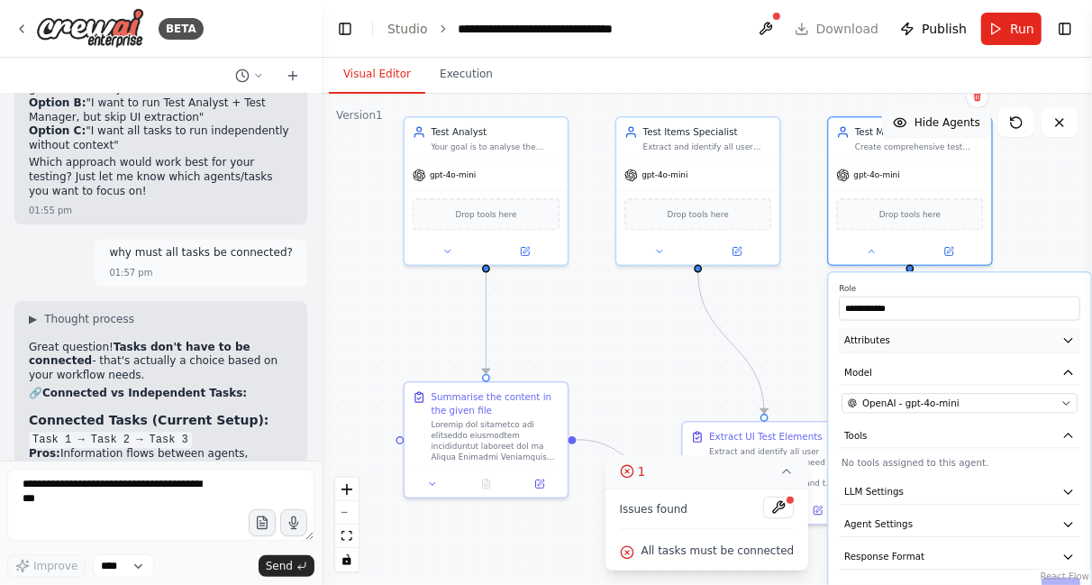
click at [891, 339] on button "Attributes" at bounding box center [959, 340] width 241 height 24
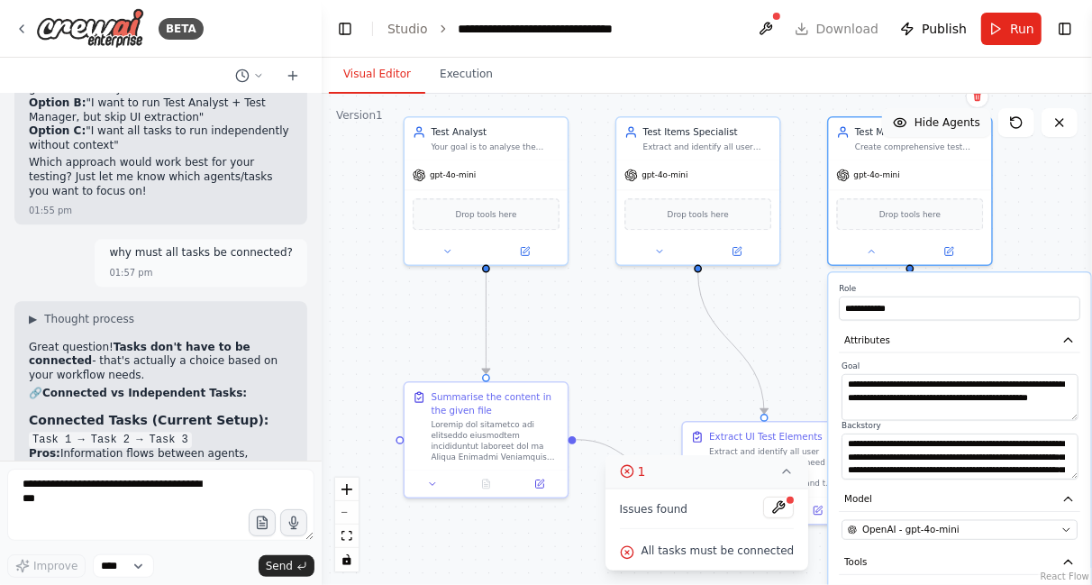
click at [811, 318] on div ".deletable-edge-delete-btn { width: 20px; height: 20px; border: 0px solid #ffff…" at bounding box center [707, 339] width 770 height 491
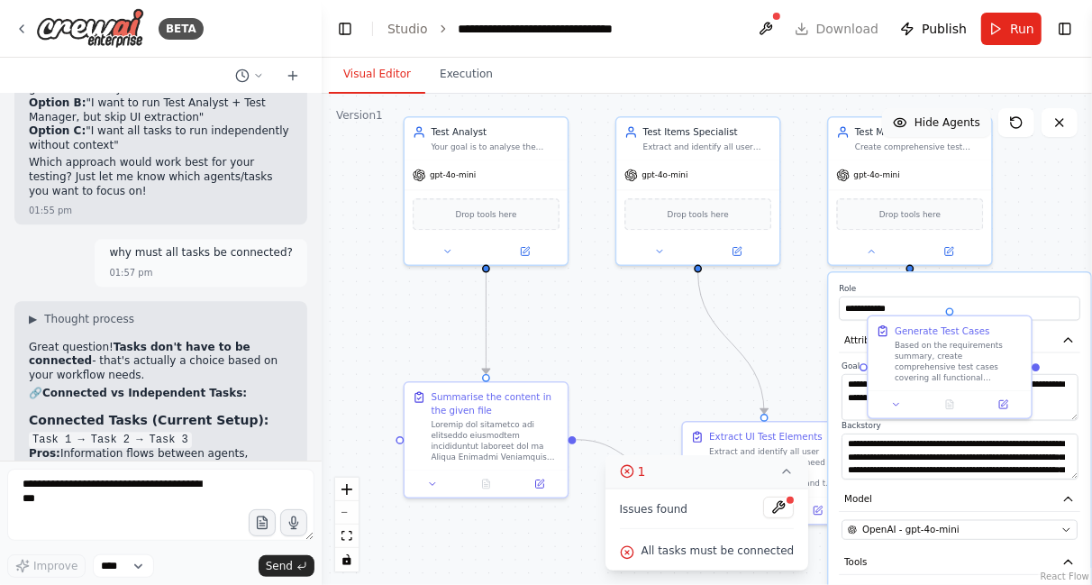
click at [1058, 222] on div ".deletable-edge-delete-btn { width: 20px; height: 20px; border: 0px solid #ffff…" at bounding box center [707, 339] width 770 height 491
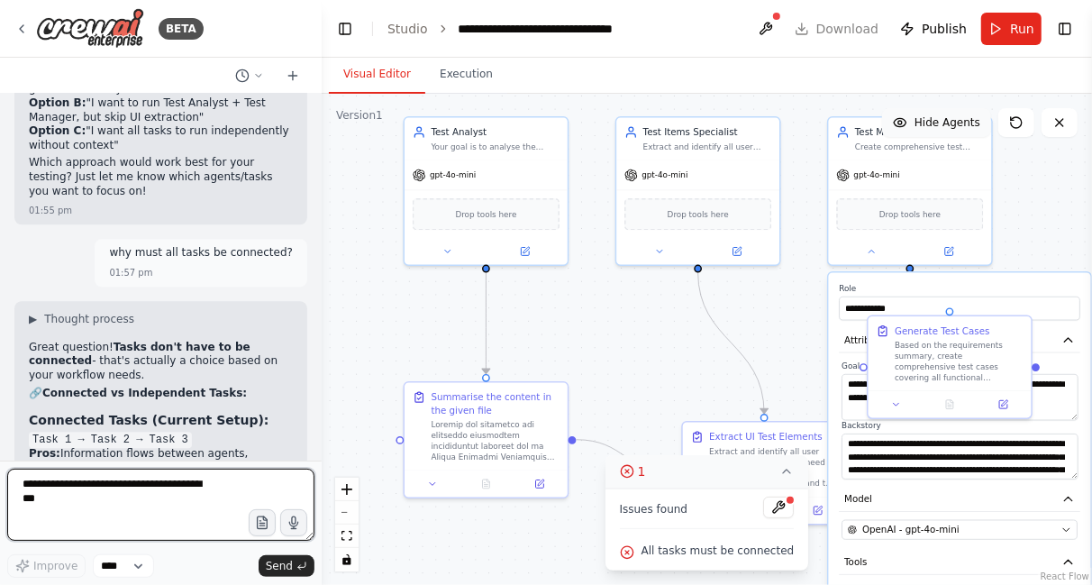
click at [154, 490] on textarea at bounding box center [160, 505] width 307 height 72
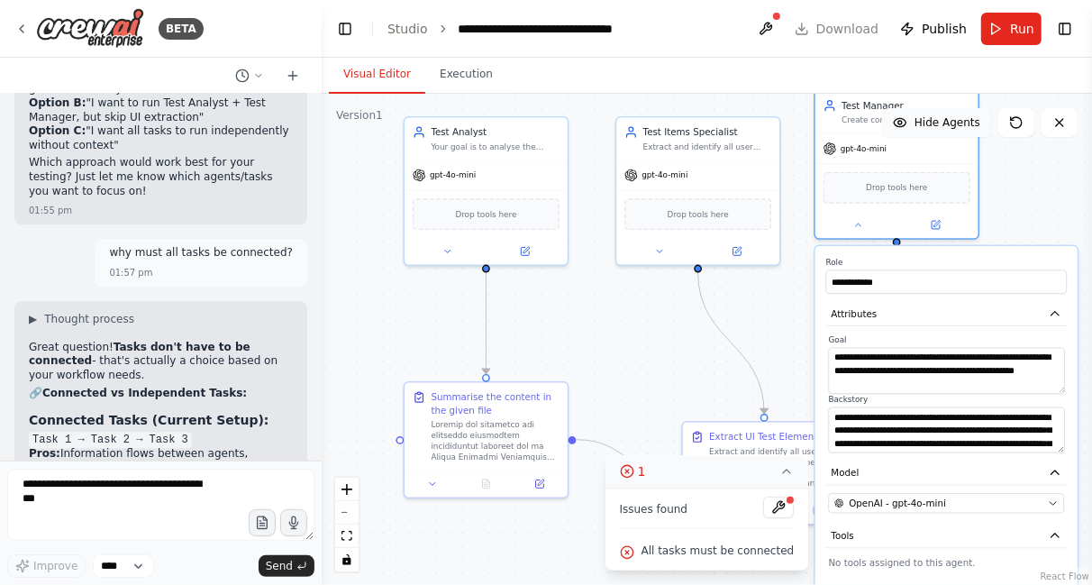
drag, startPoint x: 880, startPoint y: 279, endPoint x: 871, endPoint y: 246, distance: 34.5
click at [871, 246] on div "**********" at bounding box center [946, 479] width 262 height 466
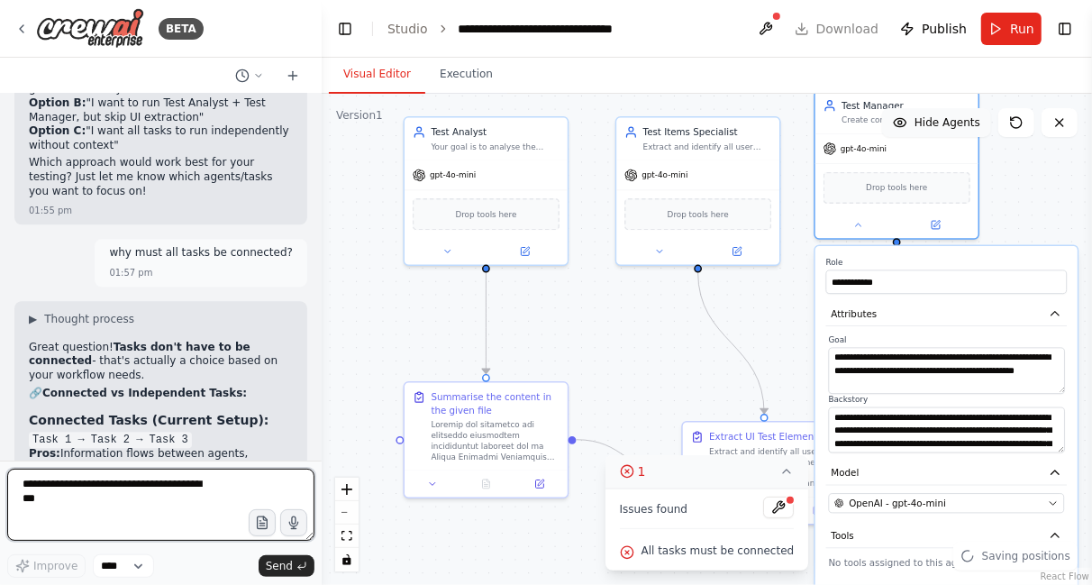
click at [100, 492] on textarea at bounding box center [160, 505] width 307 height 72
type textarea "**********"
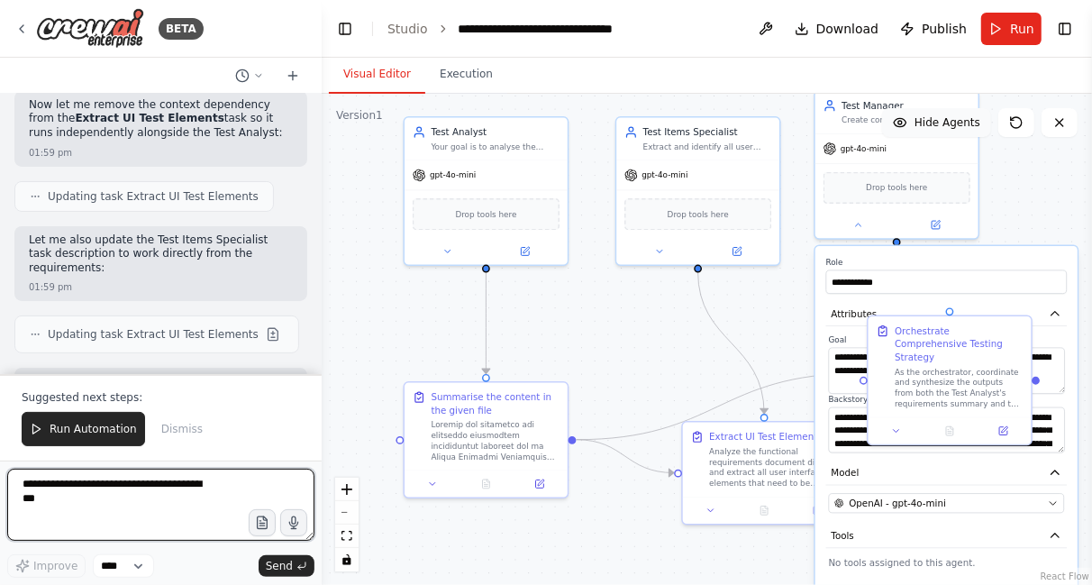
scroll to position [12130, 0]
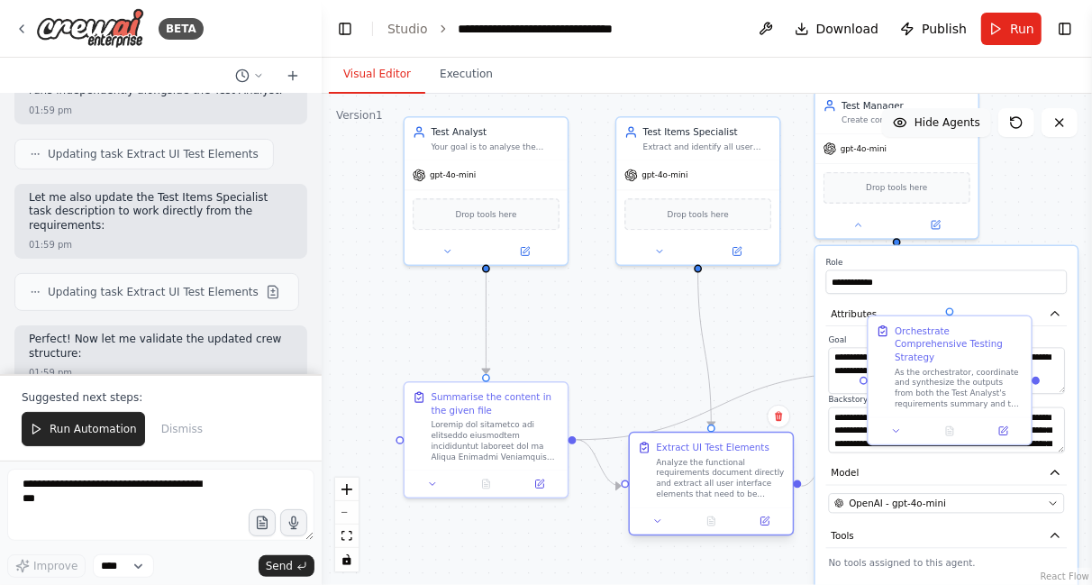
drag, startPoint x: 765, startPoint y: 430, endPoint x: 712, endPoint y: 441, distance: 54.4
click at [712, 441] on div "Extract UI Test Elements" at bounding box center [713, 448] width 114 height 14
click at [1014, 15] on button "Run" at bounding box center [1011, 29] width 60 height 32
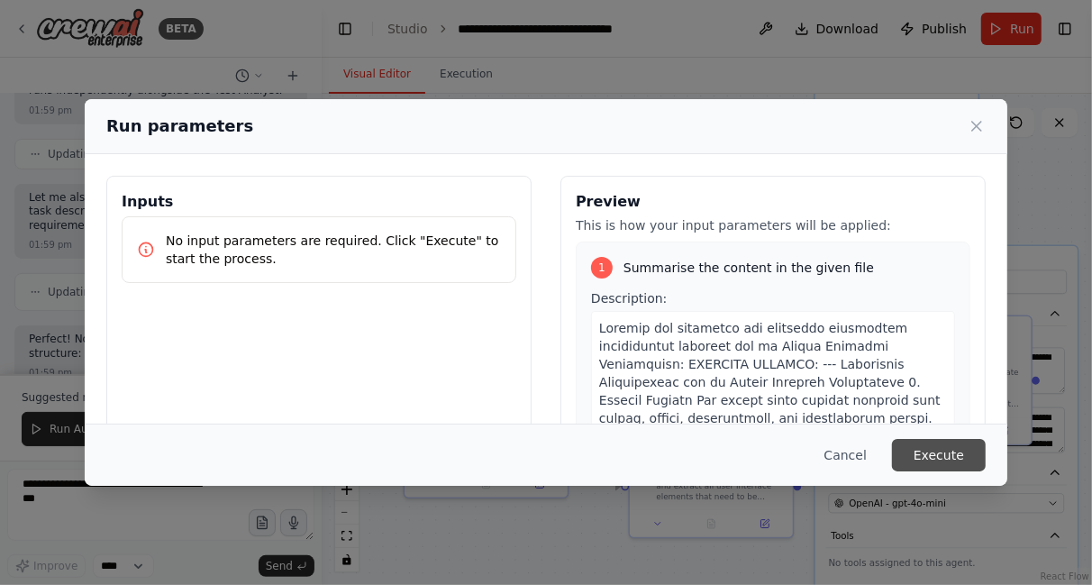
click at [949, 451] on button "Execute" at bounding box center [939, 455] width 94 height 32
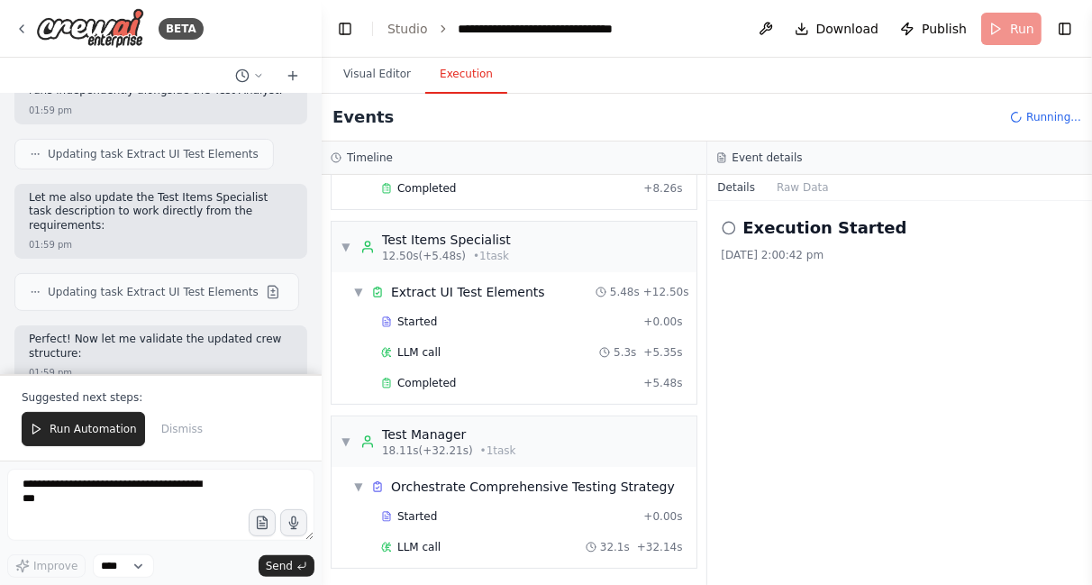
scroll to position [223, 0]
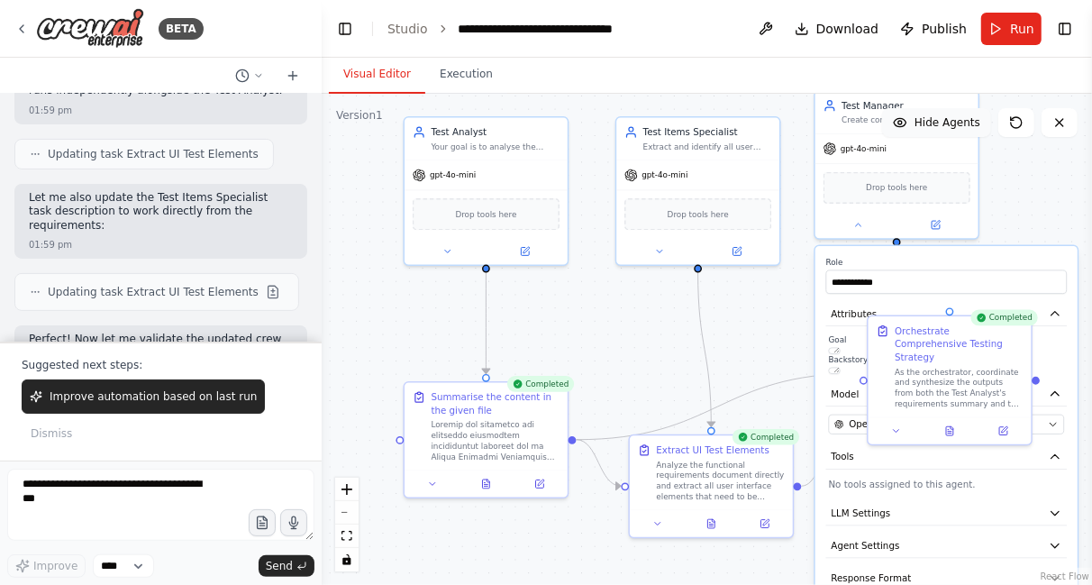
click at [350, 80] on button "Visual Editor" at bounding box center [377, 75] width 96 height 38
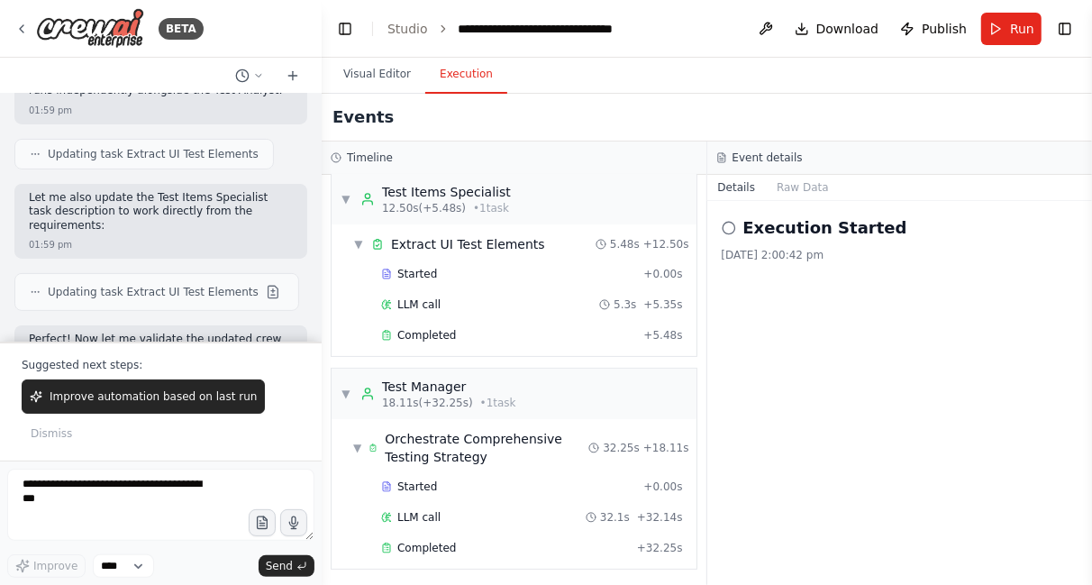
click at [456, 64] on button "Execution" at bounding box center [466, 75] width 82 height 38
click at [426, 542] on span "Completed" at bounding box center [426, 548] width 59 height 14
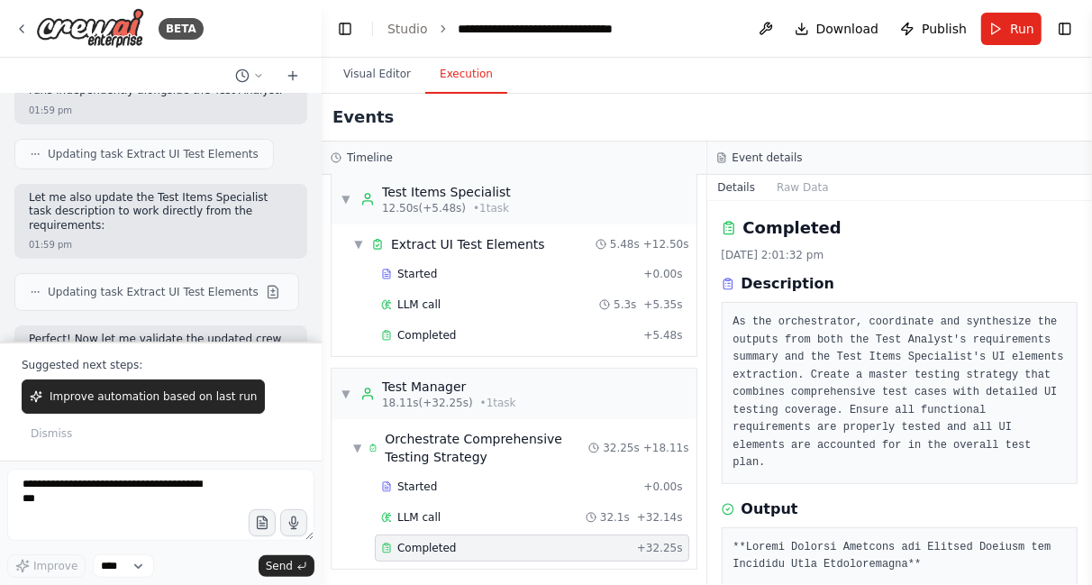
drag, startPoint x: 1085, startPoint y: 236, endPoint x: 1089, endPoint y: 282, distance: 46.2
click at [1089, 282] on button "Toggle Sidebar" at bounding box center [1092, 292] width 14 height 585
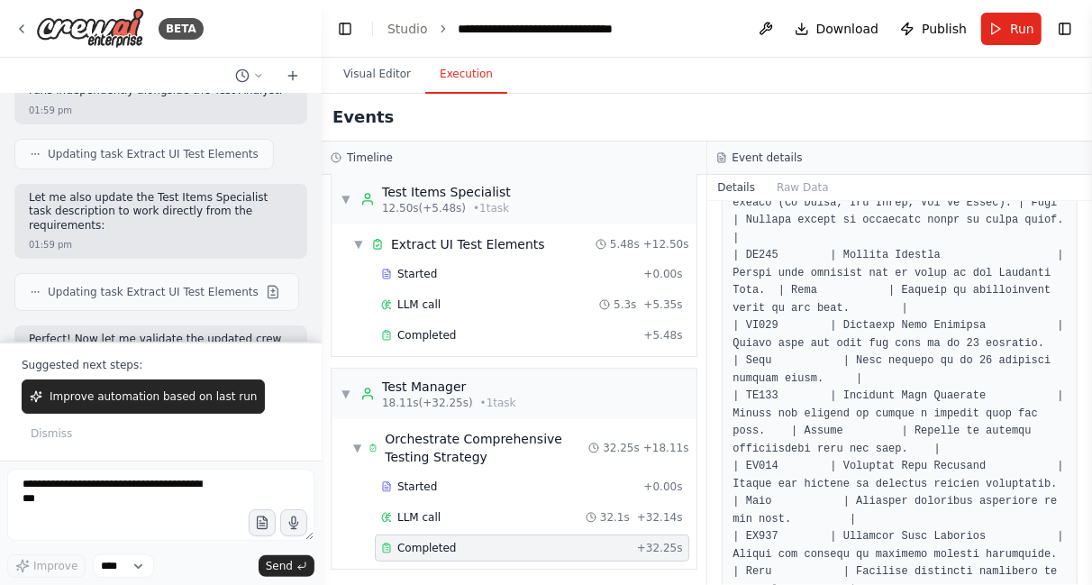
scroll to position [0, 0]
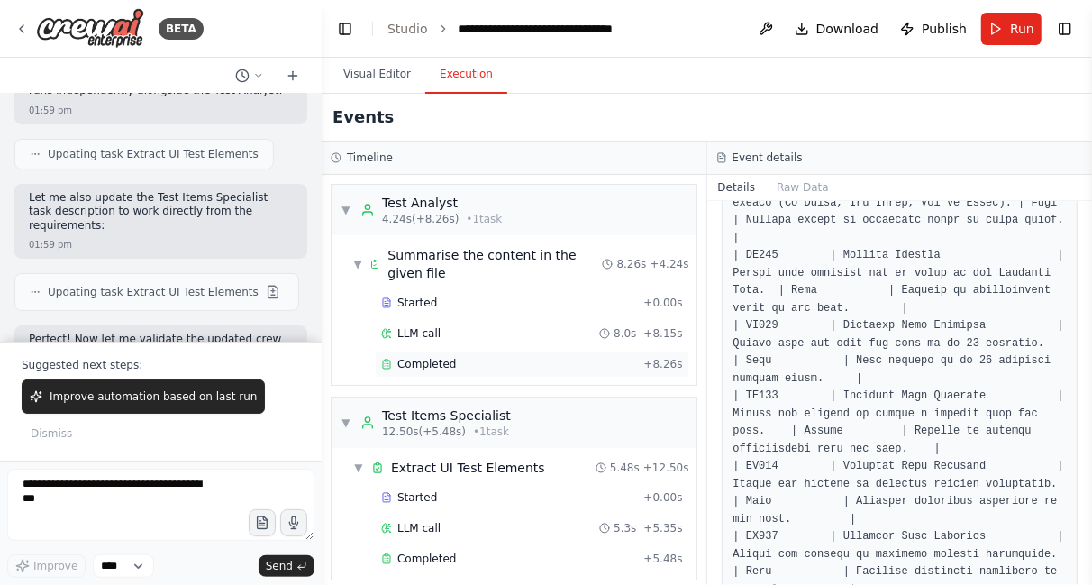
click at [431, 358] on span "Completed" at bounding box center [426, 364] width 59 height 14
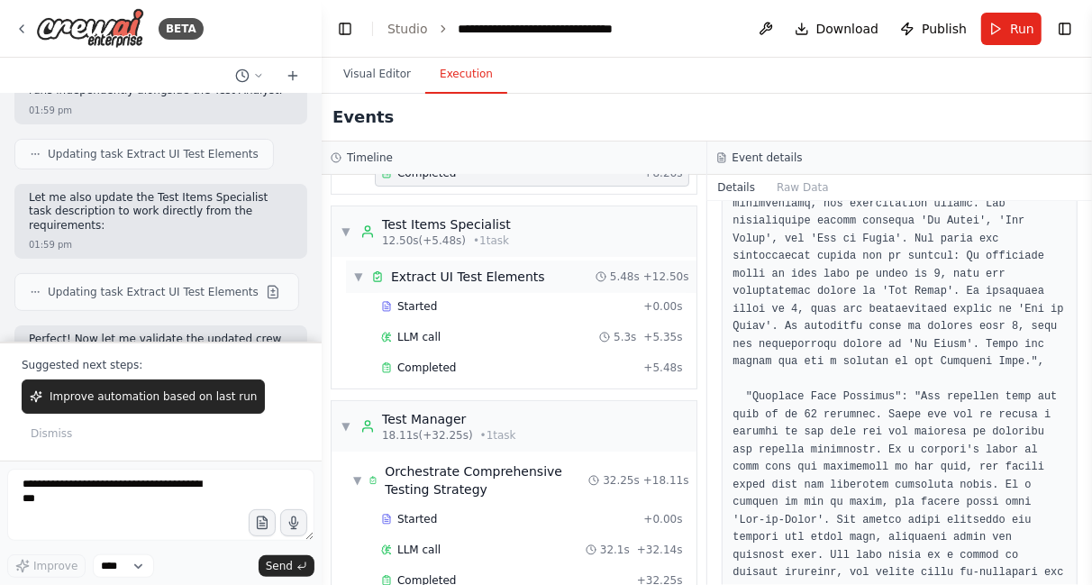
scroll to position [194, 0]
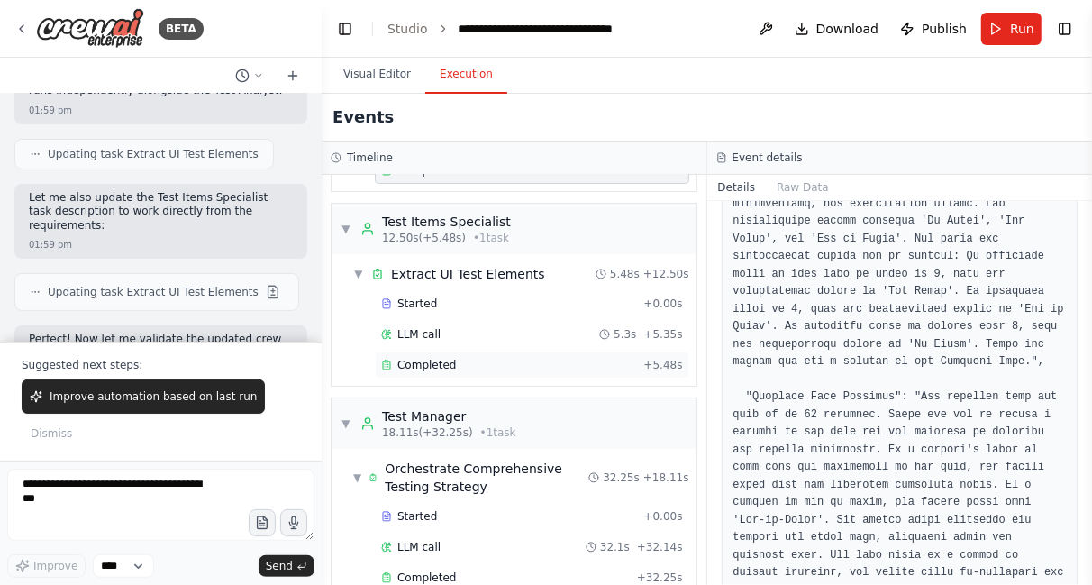
click at [433, 368] on span "Completed" at bounding box center [426, 365] width 59 height 14
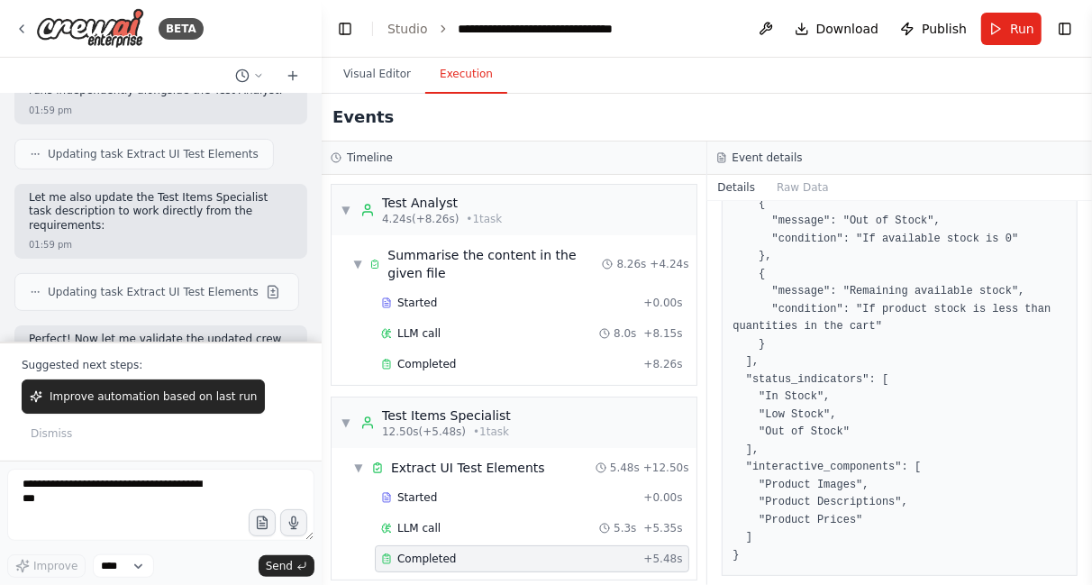
scroll to position [223, 0]
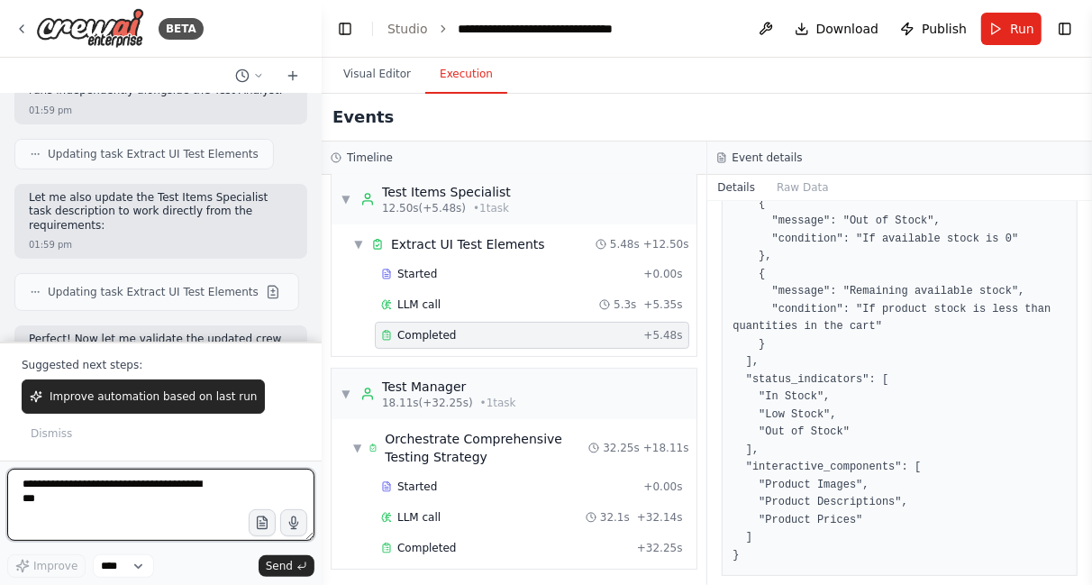
click at [142, 501] on textarea at bounding box center [160, 505] width 307 height 72
type textarea "*"
click at [179, 500] on textarea "**********" at bounding box center [160, 505] width 307 height 72
type textarea "**********"
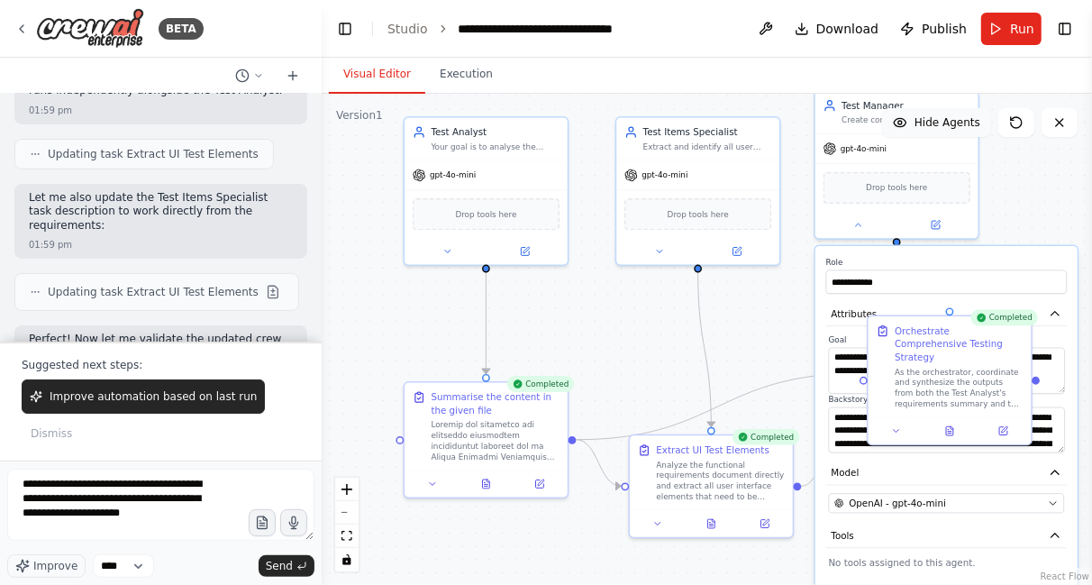
click at [372, 75] on button "Visual Editor" at bounding box center [377, 75] width 96 height 38
click at [447, 133] on div "Test Analyst" at bounding box center [495, 130] width 129 height 14
click at [531, 250] on button at bounding box center [524, 249] width 75 height 16
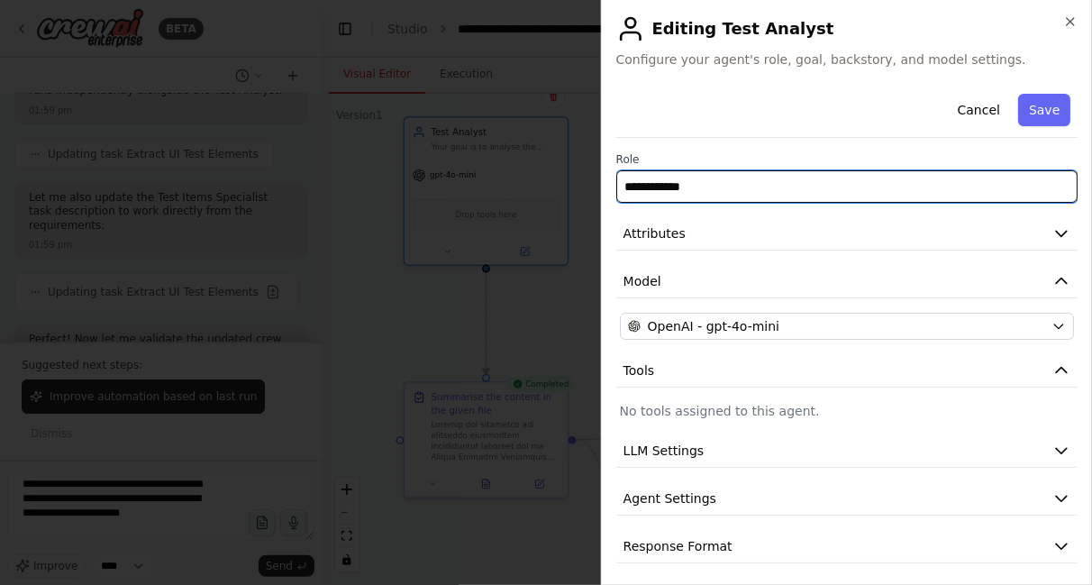
drag, startPoint x: 704, startPoint y: 191, endPoint x: 526, endPoint y: 223, distance: 180.3
click at [526, 223] on body "BETA Hello! I'm the CrewAI assistant. What kind of automation do you want to bu…" at bounding box center [546, 292] width 1092 height 585
type input "**"
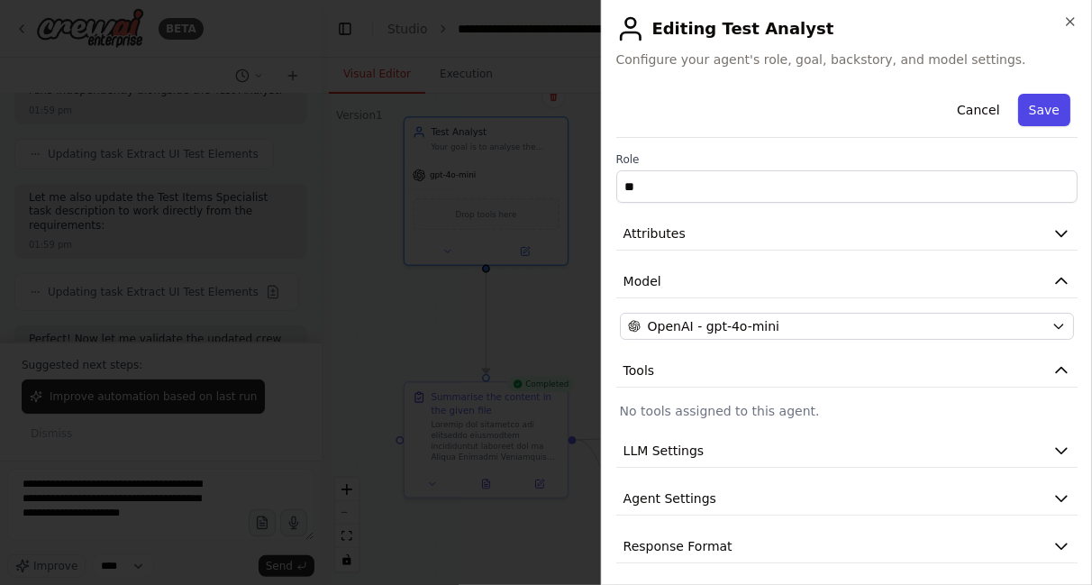
click at [1028, 109] on button "Save" at bounding box center [1044, 110] width 52 height 32
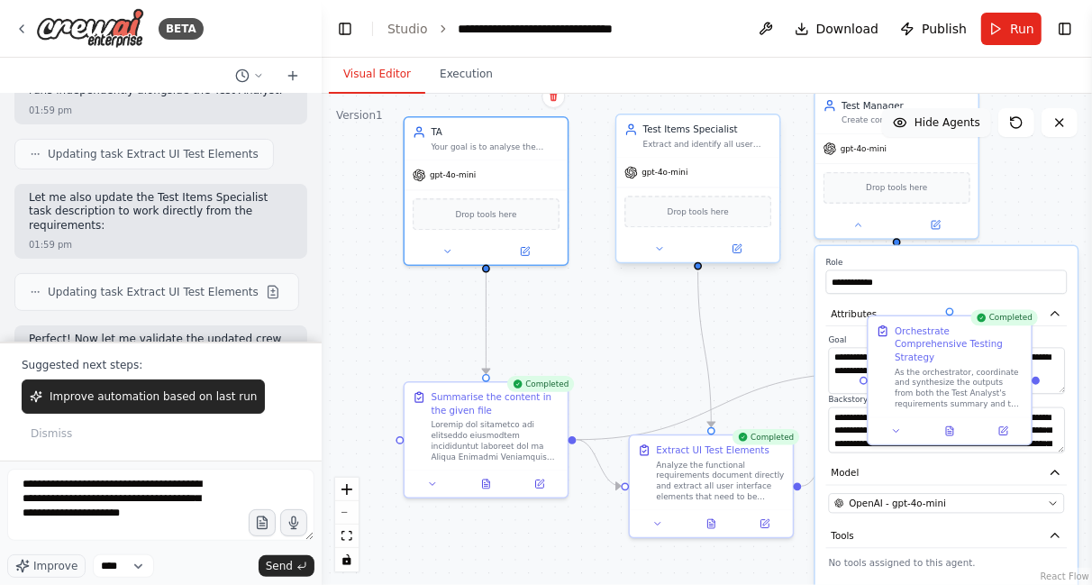
click at [711, 136] on div "Test Items Specialist Extract and identify all user interface elements that nee…" at bounding box center [707, 136] width 129 height 26
click at [732, 257] on div at bounding box center [697, 248] width 163 height 26
click at [742, 251] on icon at bounding box center [737, 248] width 11 height 11
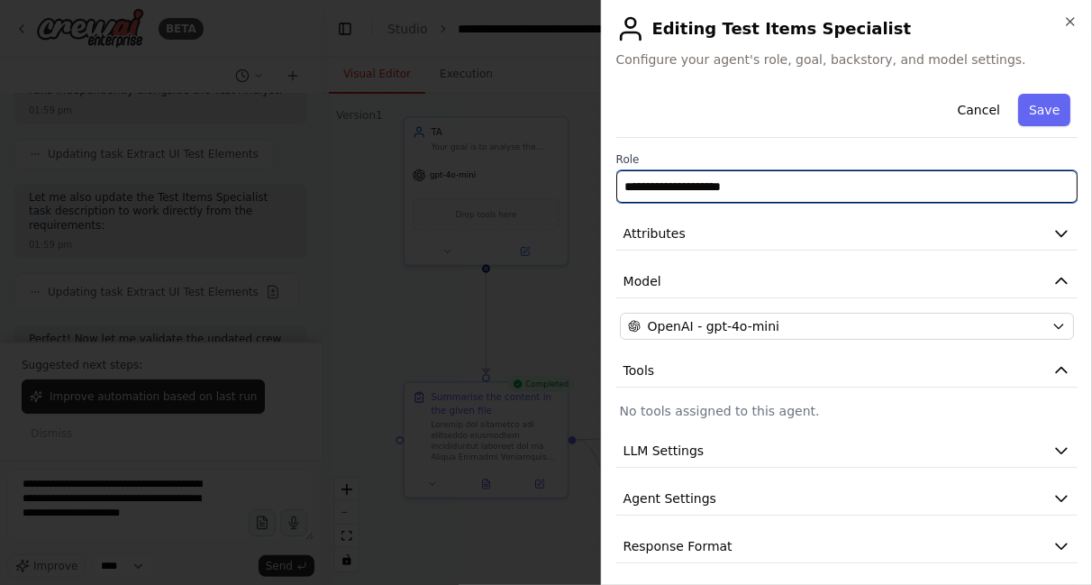
drag, startPoint x: 743, startPoint y: 187, endPoint x: 610, endPoint y: 186, distance: 133.3
click at [610, 186] on div "**********" at bounding box center [846, 292] width 491 height 585
type input "****"
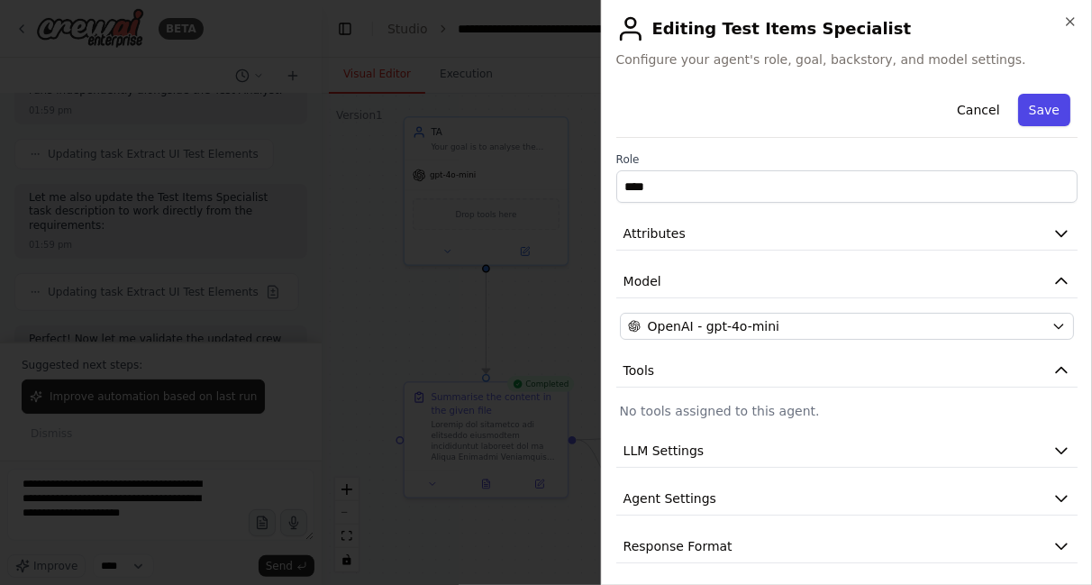
click at [1030, 117] on button "Save" at bounding box center [1044, 110] width 52 height 32
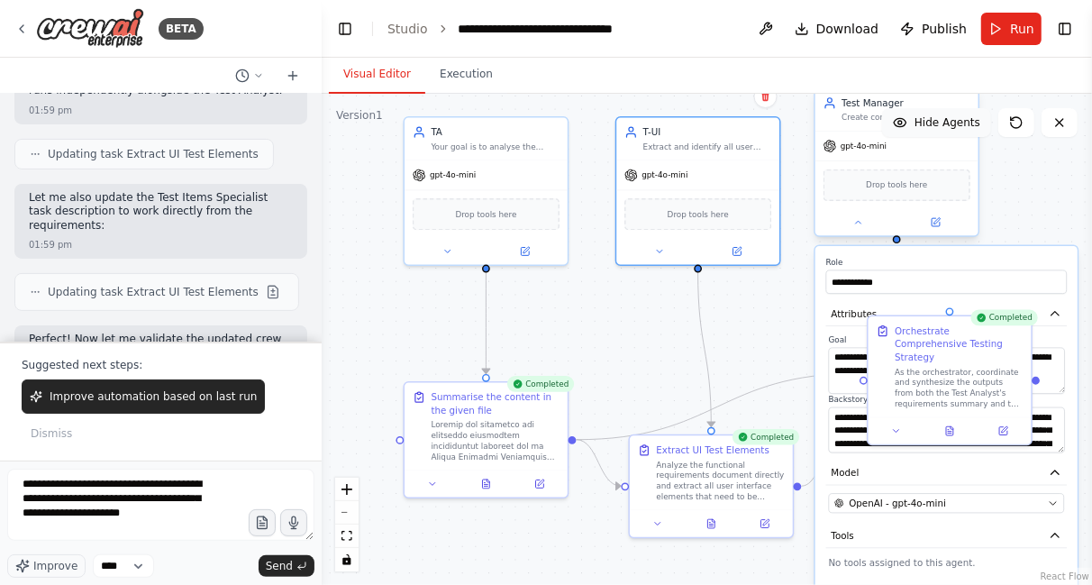
click at [871, 105] on div "Test Manager" at bounding box center [906, 103] width 129 height 14
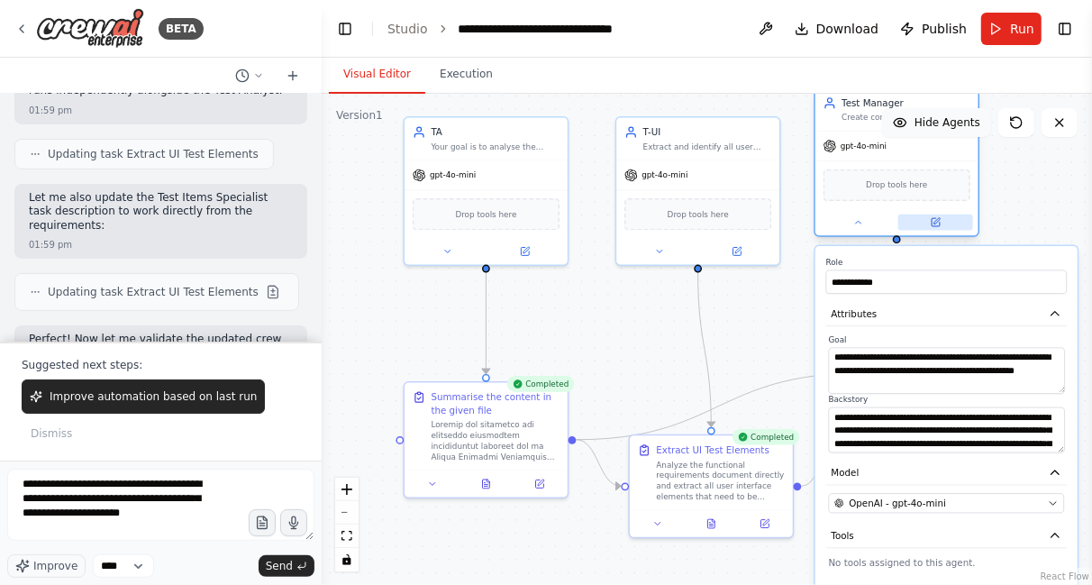
click at [938, 228] on button at bounding box center [935, 222] width 75 height 16
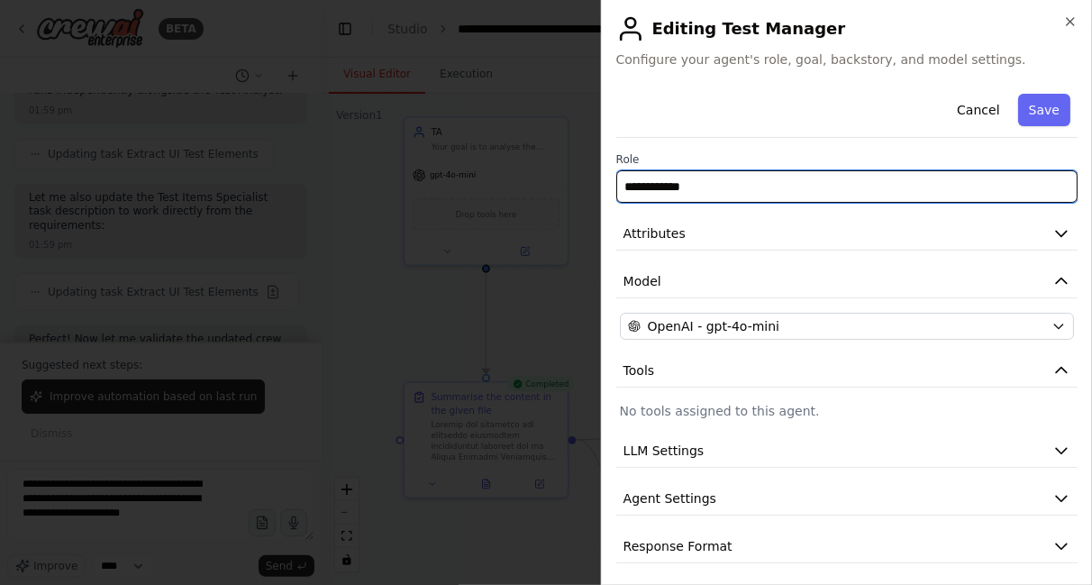
drag, startPoint x: 705, startPoint y: 192, endPoint x: 627, endPoint y: 188, distance: 77.6
click at [627, 188] on input "**********" at bounding box center [846, 186] width 461 height 32
type input "**"
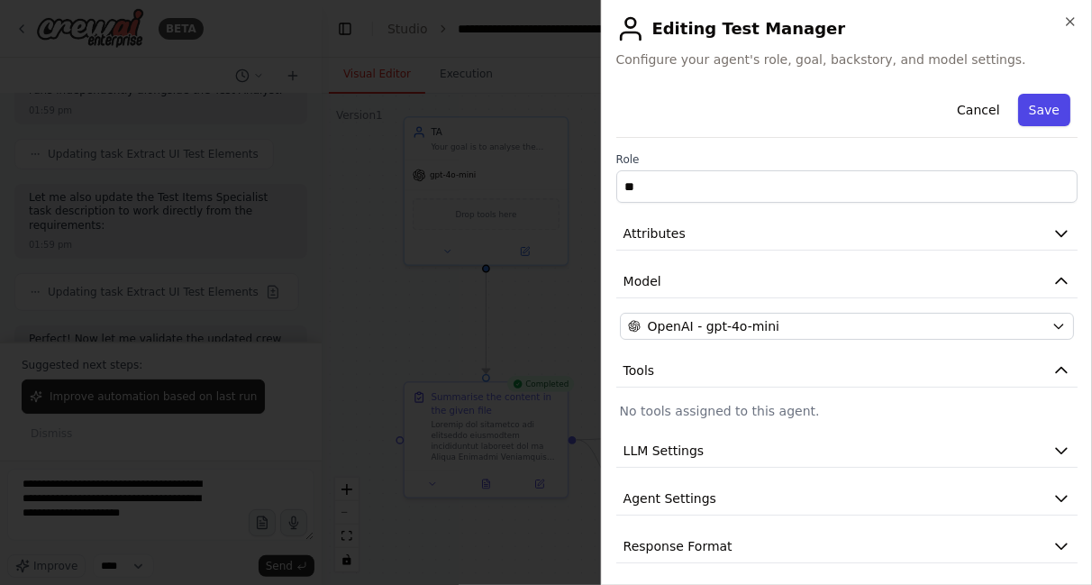
click at [1034, 112] on button "Save" at bounding box center [1044, 110] width 52 height 32
type input "**"
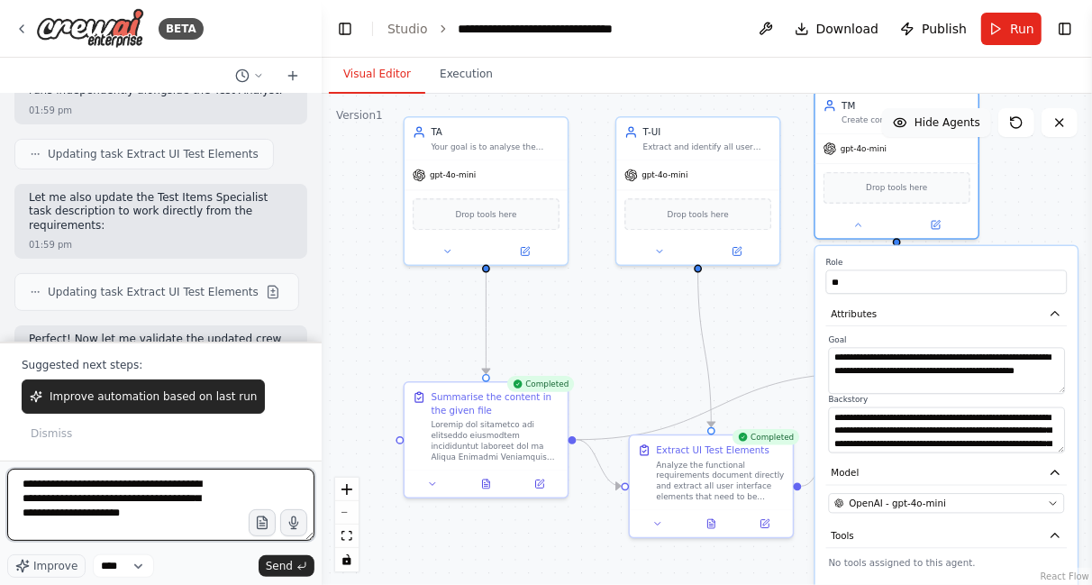
click at [50, 514] on textarea "**********" at bounding box center [160, 505] width 307 height 72
type textarea "**********"
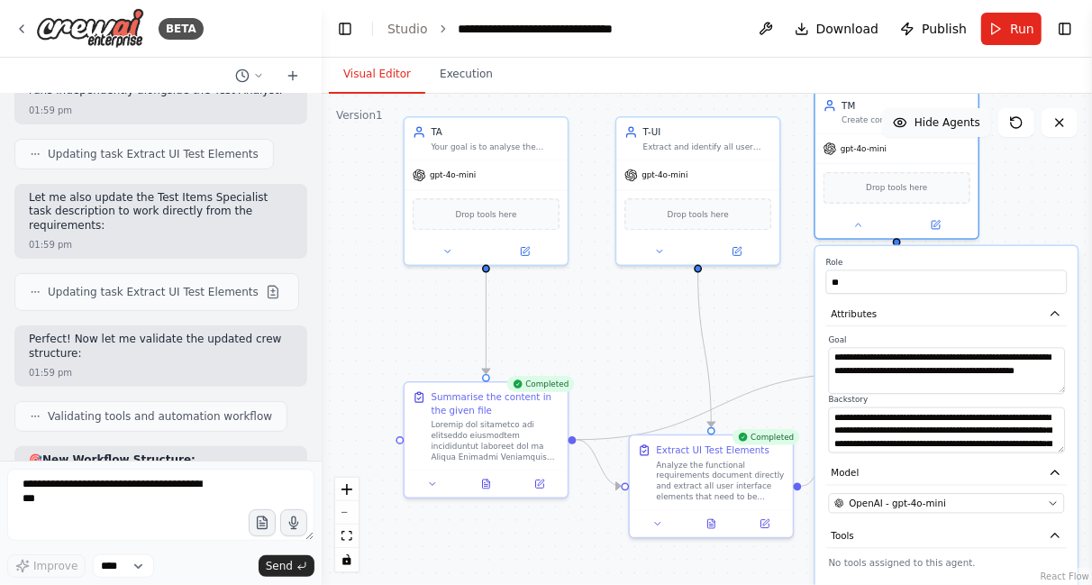
scroll to position [12180, 0]
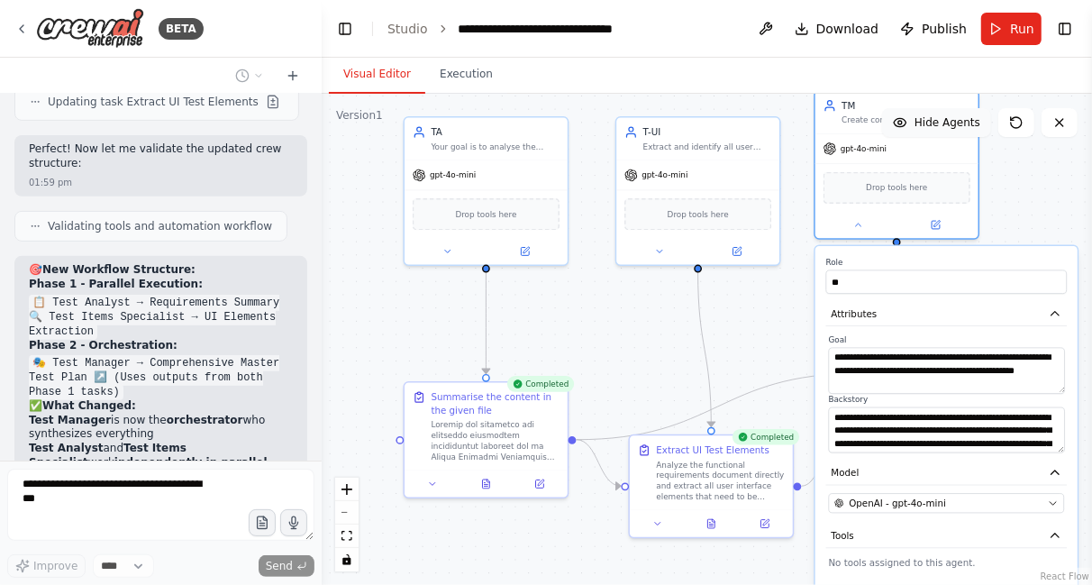
type textarea "**********"
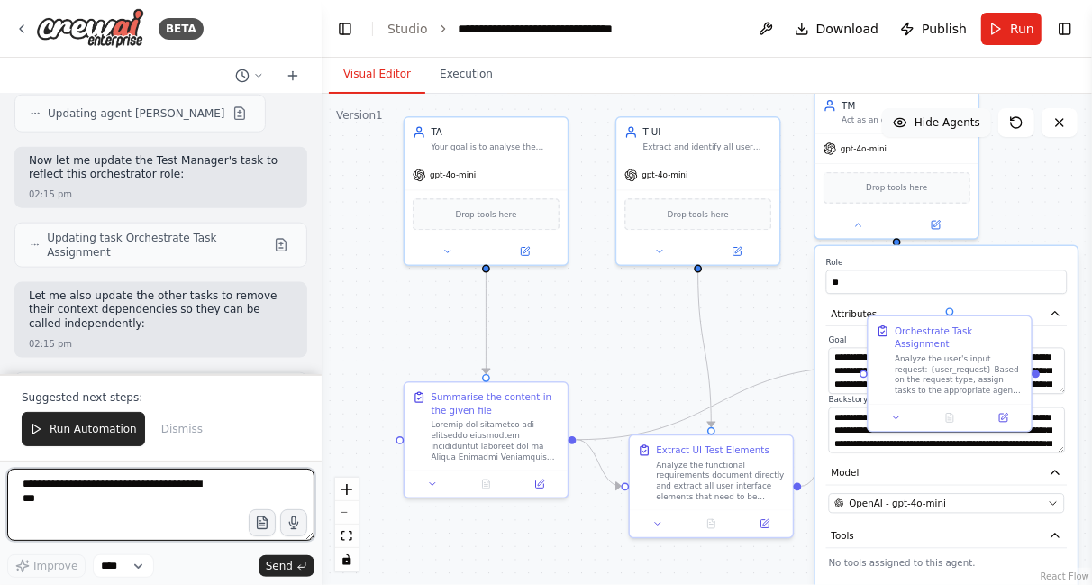
scroll to position [13227, 0]
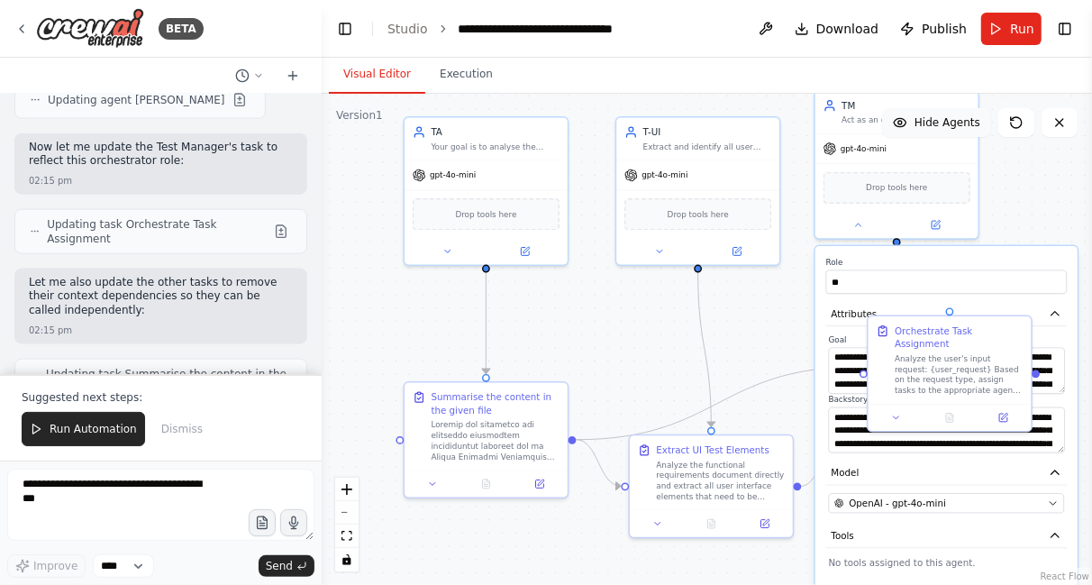
click at [1031, 253] on div "**********" at bounding box center [946, 479] width 262 height 466
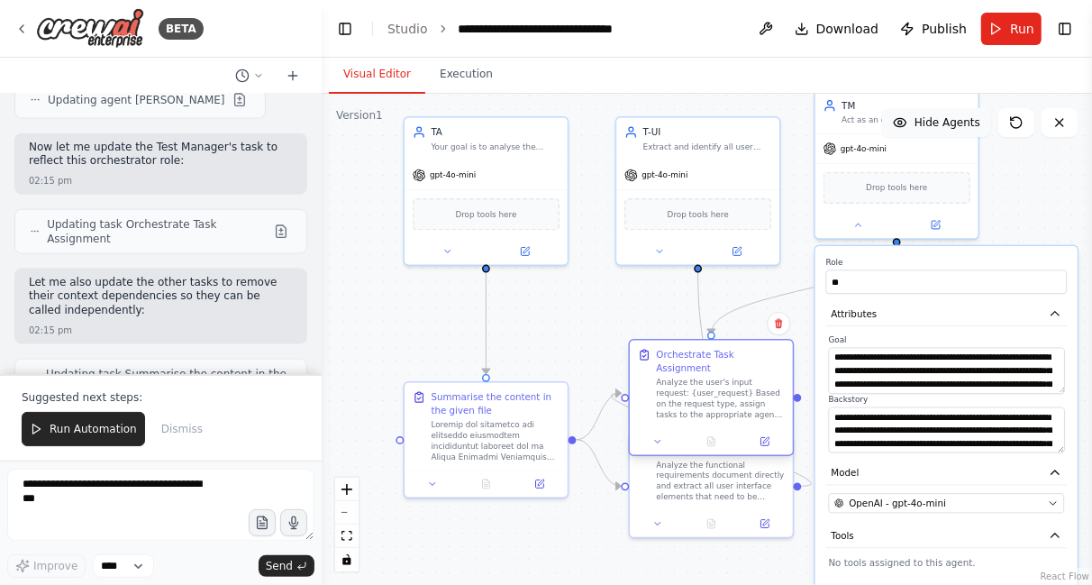
drag, startPoint x: 990, startPoint y: 325, endPoint x: 748, endPoint y: 348, distance: 243.4
click at [748, 348] on div "Orchestrate Task Assignment" at bounding box center [720, 361] width 129 height 26
click at [856, 229] on div at bounding box center [896, 222] width 163 height 26
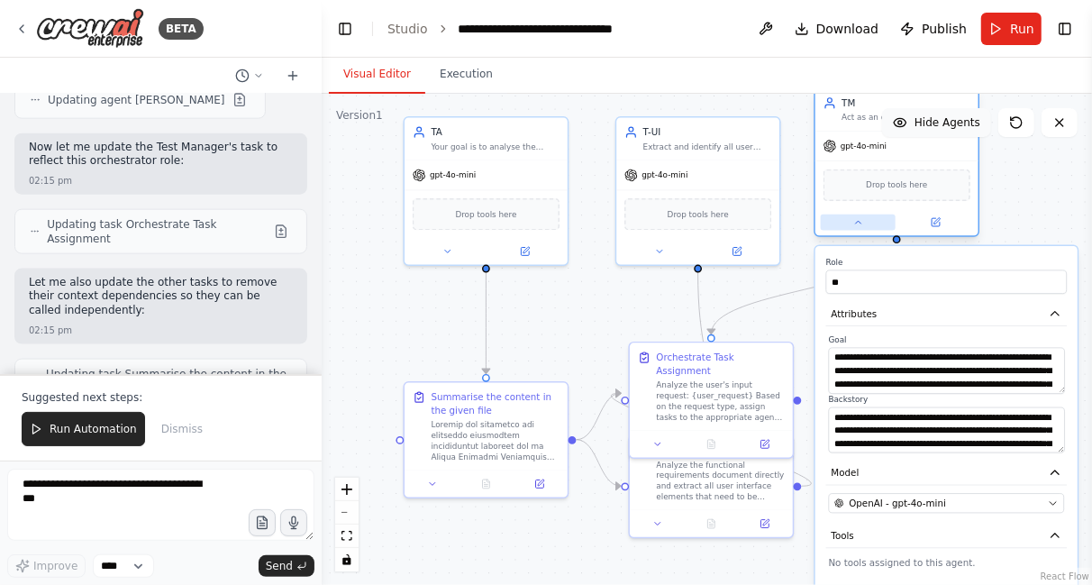
click at [859, 221] on icon at bounding box center [857, 222] width 5 height 3
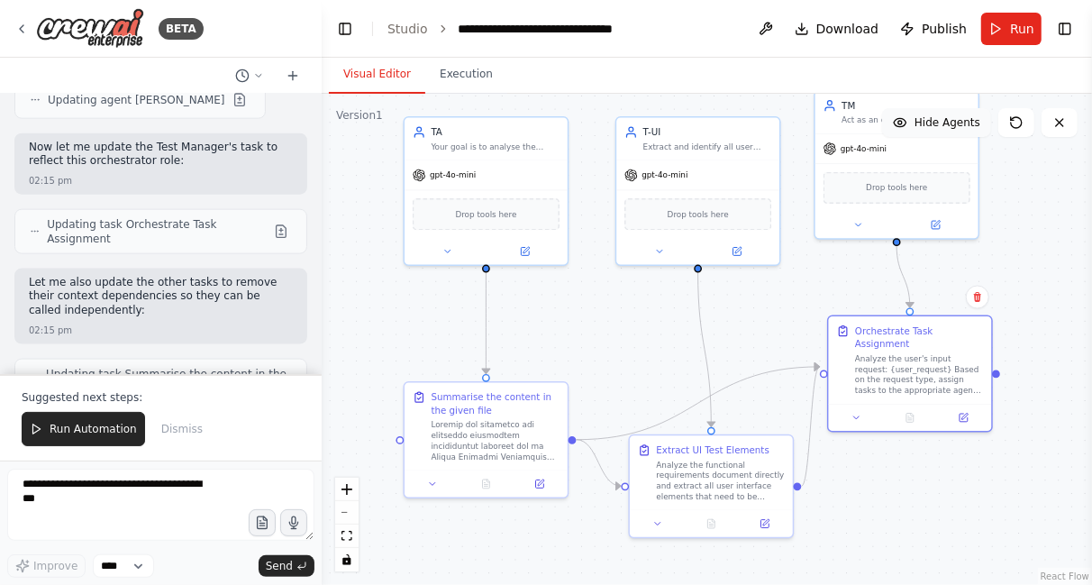
drag, startPoint x: 766, startPoint y: 345, endPoint x: 1017, endPoint y: 327, distance: 252.0
click at [1017, 327] on div ".deletable-edge-delete-btn { width: 20px; height: 20px; border: 0px solid #ffff…" at bounding box center [707, 339] width 770 height 491
click at [104, 436] on span "Run Automation" at bounding box center [93, 429] width 87 height 14
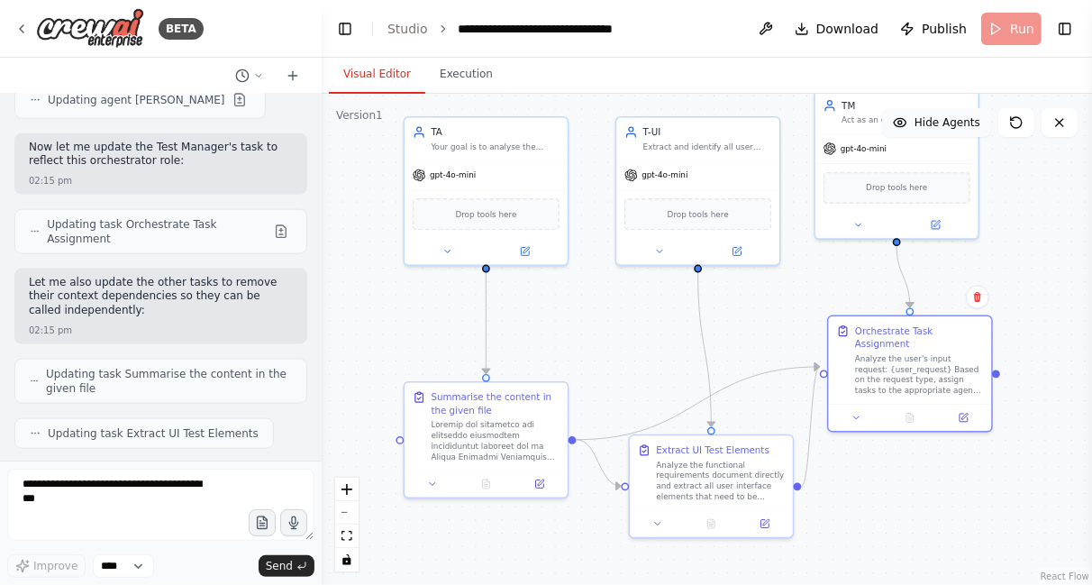
scroll to position [13142, 0]
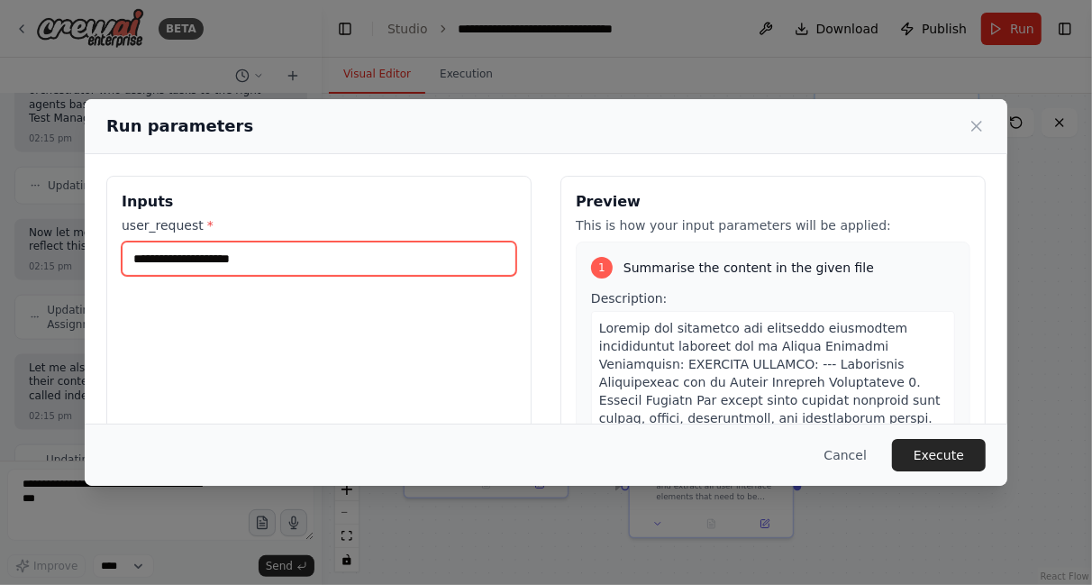
click at [279, 249] on input "user_request *" at bounding box center [319, 258] width 395 height 34
type input "**********"
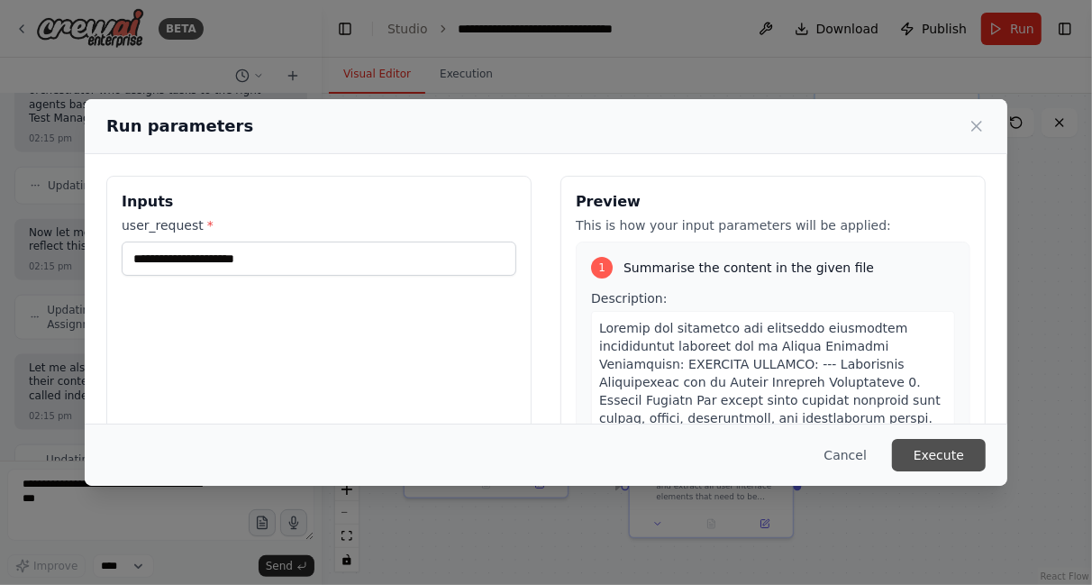
click at [933, 453] on button "Execute" at bounding box center [939, 455] width 94 height 32
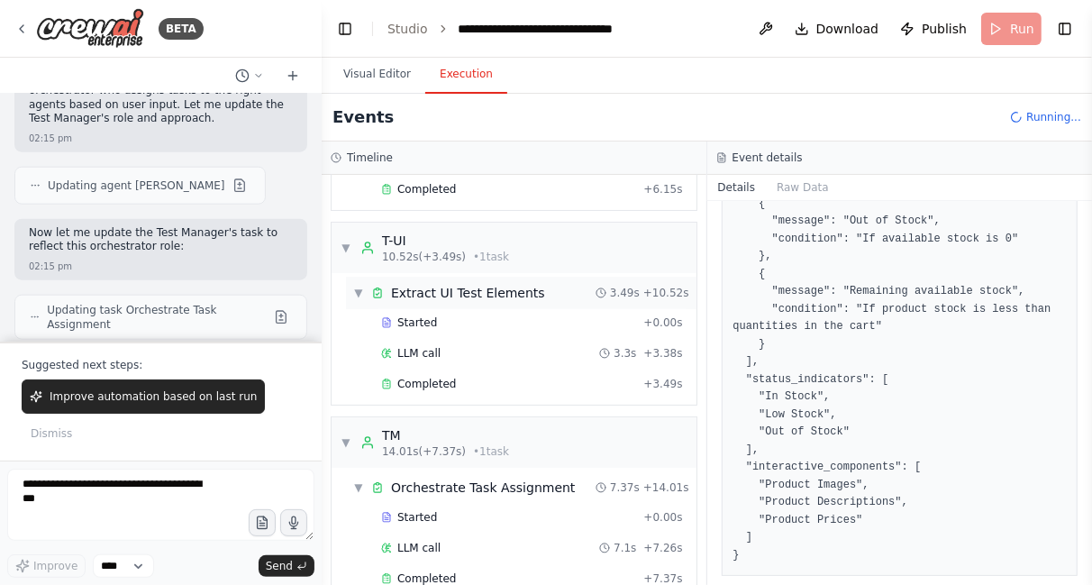
scroll to position [13227, 0]
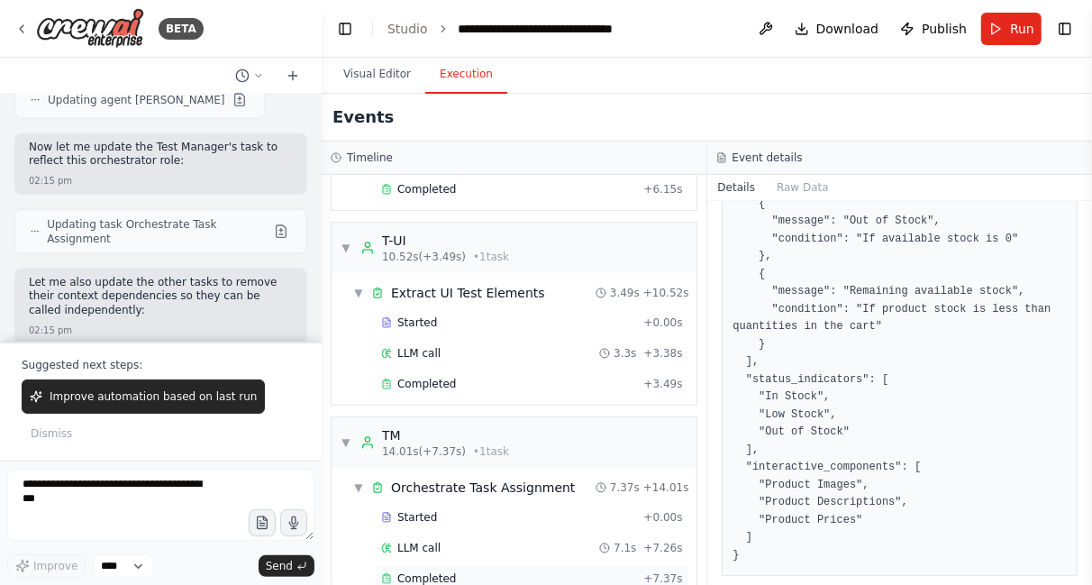
click at [416, 572] on span "Completed" at bounding box center [426, 578] width 59 height 14
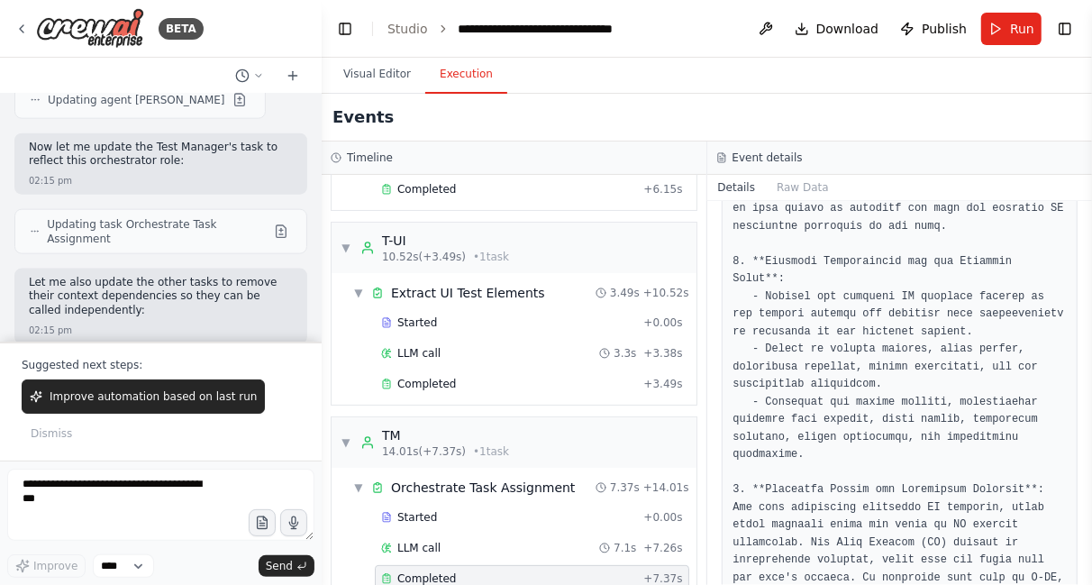
scroll to position [782, 0]
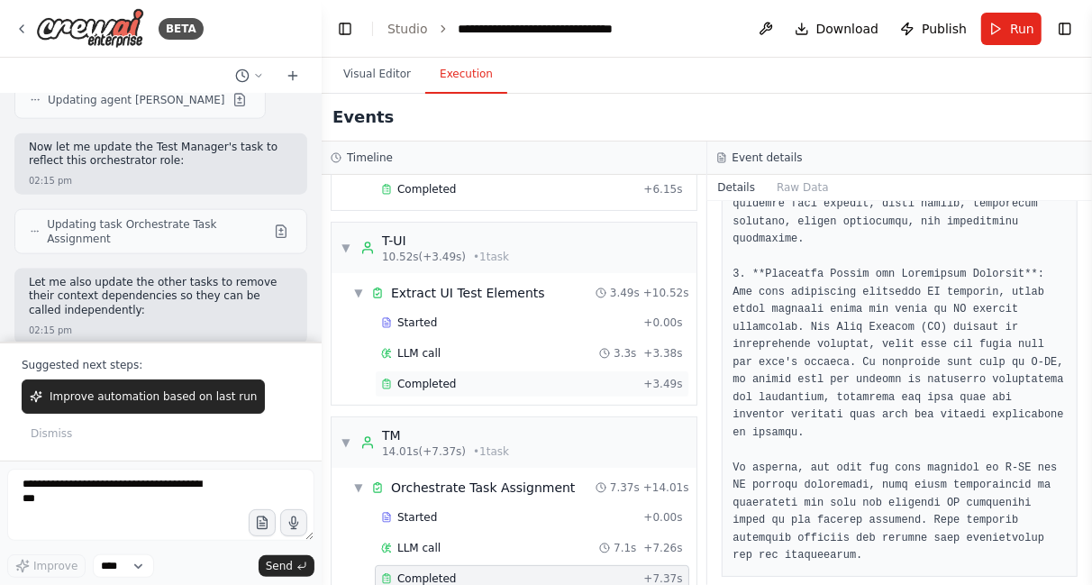
click at [405, 380] on span "Completed" at bounding box center [426, 384] width 59 height 14
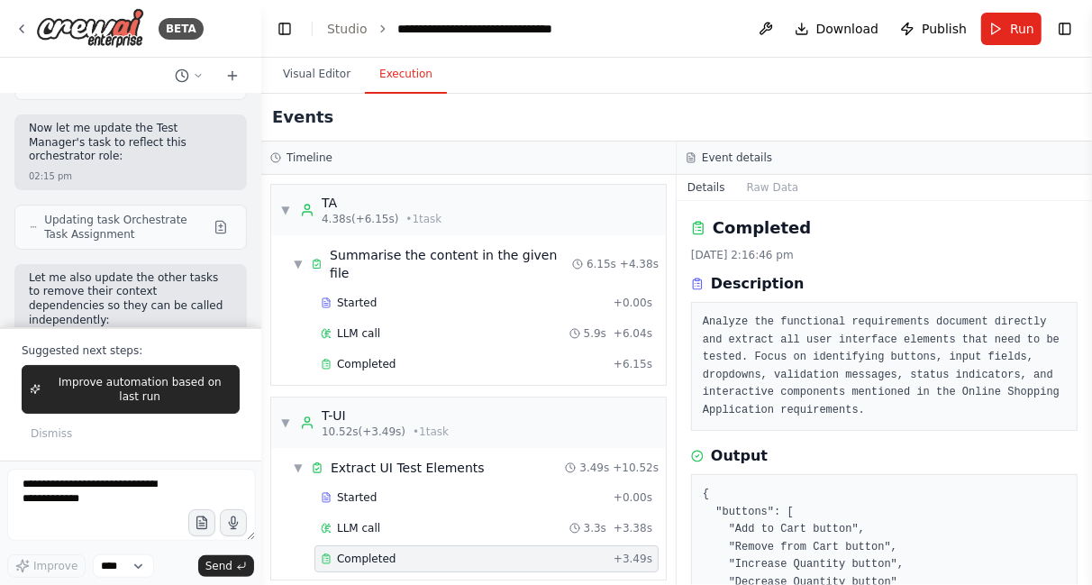
scroll to position [15657, 0]
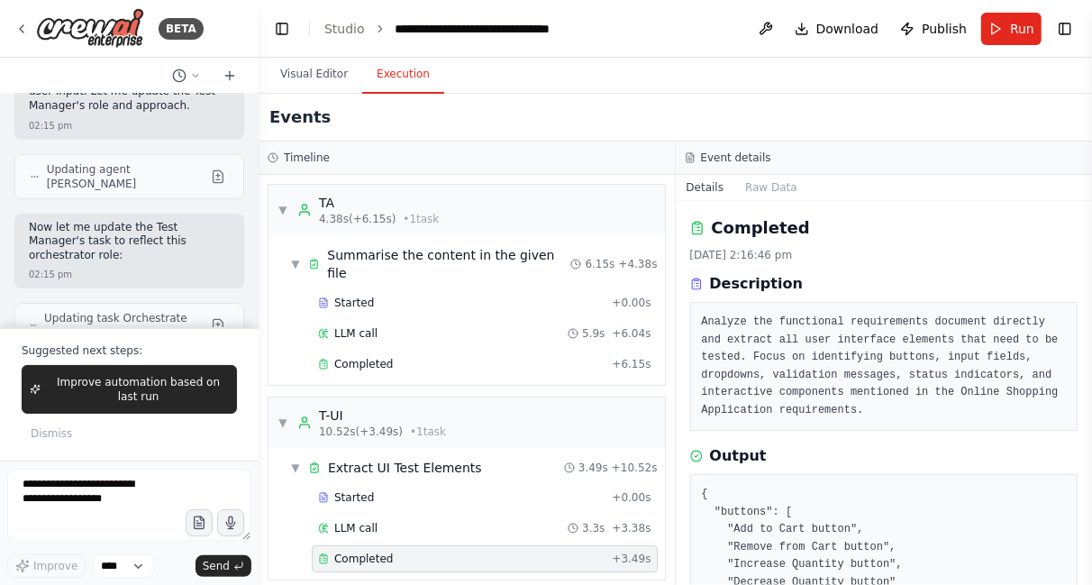
drag, startPoint x: 318, startPoint y: 124, endPoint x: 259, endPoint y: 124, distance: 59.5
click at [259, 124] on div "BETA Hello! I'm the CrewAI assistant. What kind of automation do you want to bu…" at bounding box center [546, 292] width 1092 height 585
click at [407, 122] on div "Events" at bounding box center [675, 118] width 833 height 48
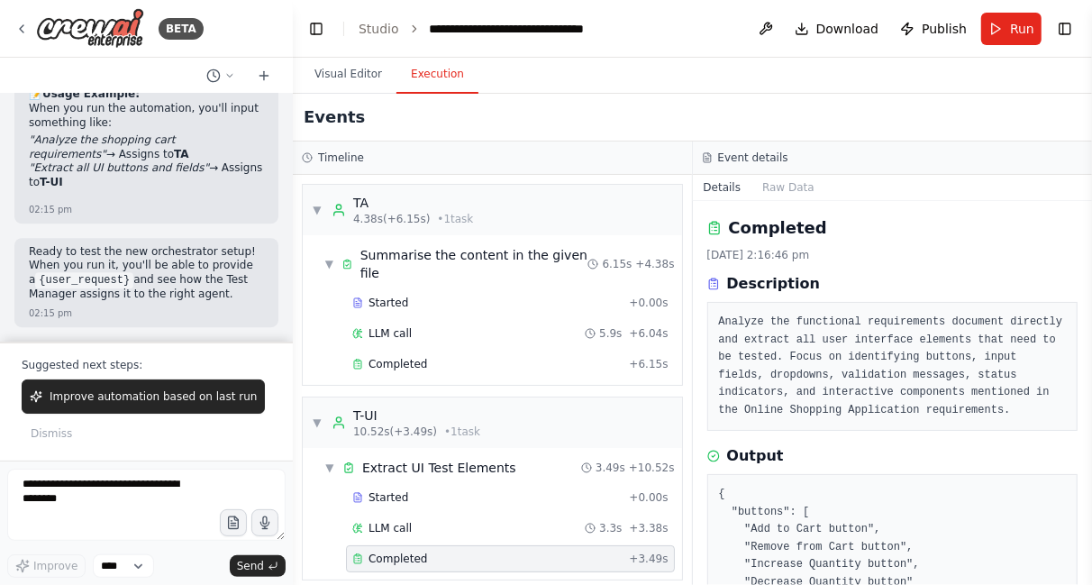
scroll to position [13648, 0]
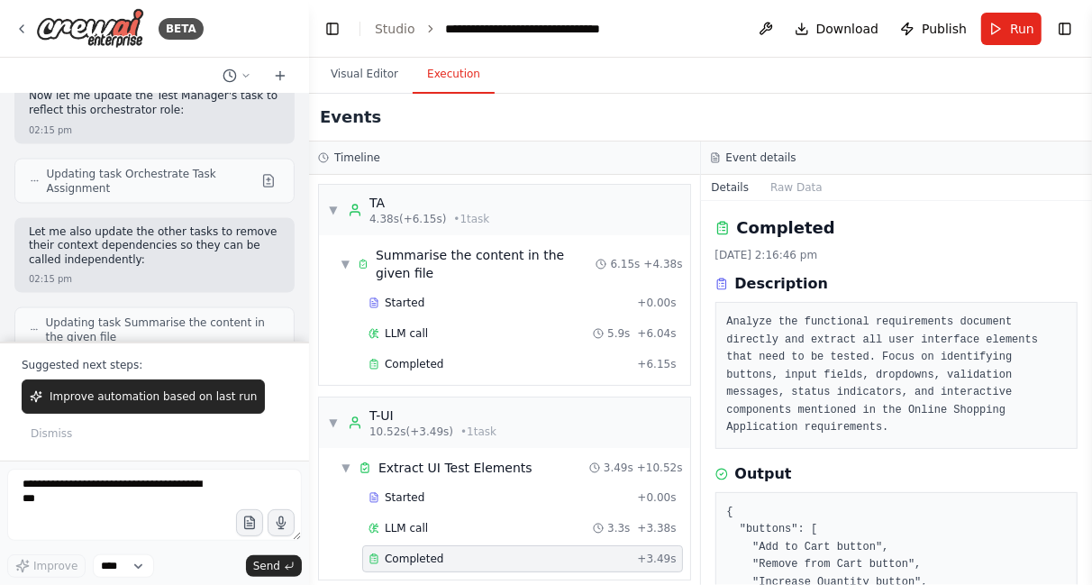
drag, startPoint x: 256, startPoint y: 121, endPoint x: 309, endPoint y: 109, distance: 54.4
click at [309, 109] on div "BETA Hello! I'm the CrewAI assistant. What kind of automation do you want to bu…" at bounding box center [546, 292] width 1092 height 585
click at [506, 110] on div "Events" at bounding box center [700, 118] width 783 height 48
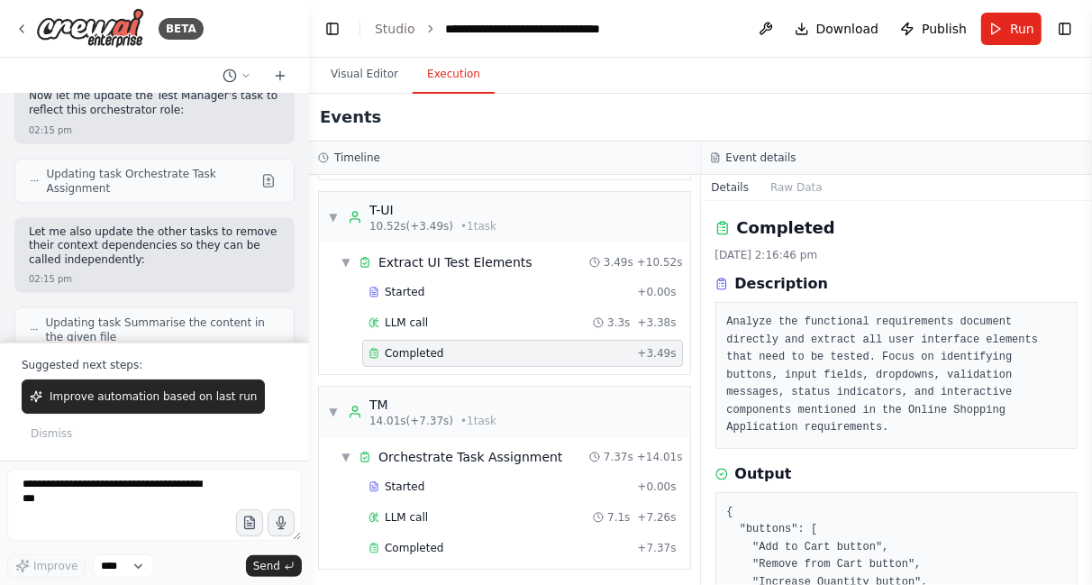
scroll to position [0, 0]
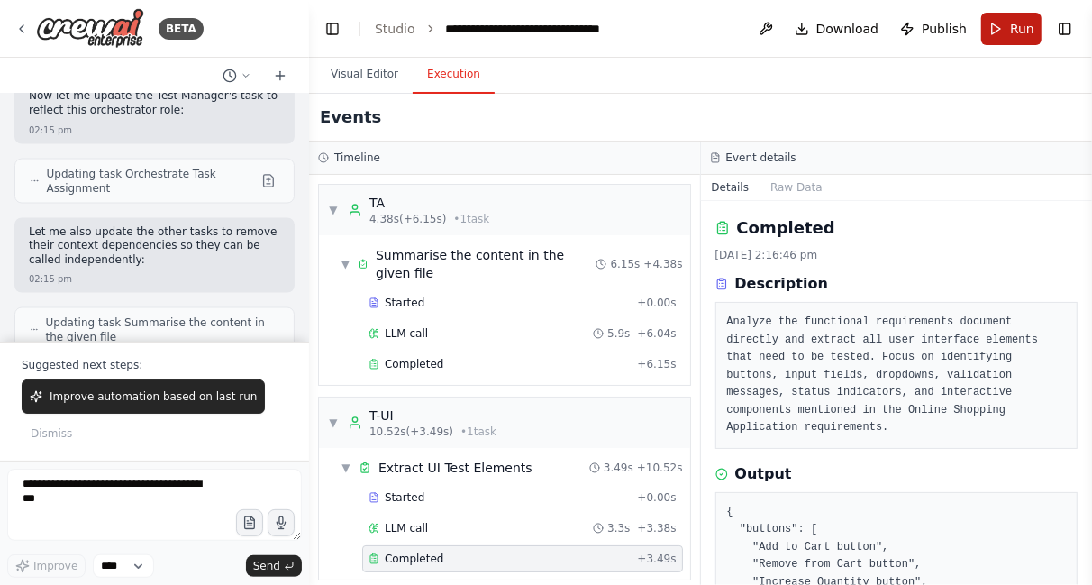
click at [1009, 32] on button "Run" at bounding box center [1011, 29] width 60 height 32
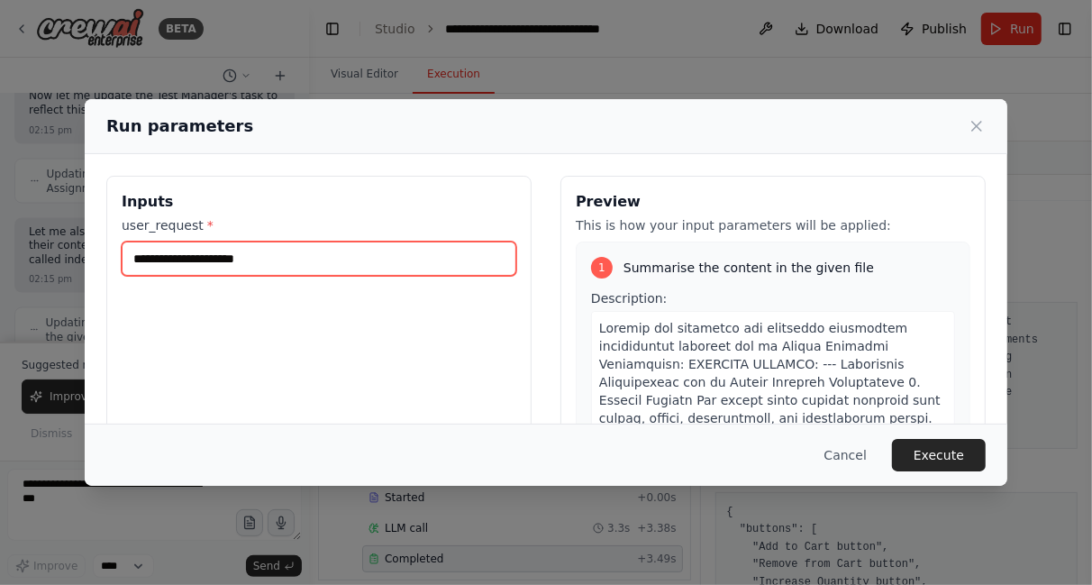
drag, startPoint x: 317, startPoint y: 258, endPoint x: 169, endPoint y: 265, distance: 147.9
click at [169, 265] on input "**********" at bounding box center [319, 258] width 395 height 34
type input "**********"
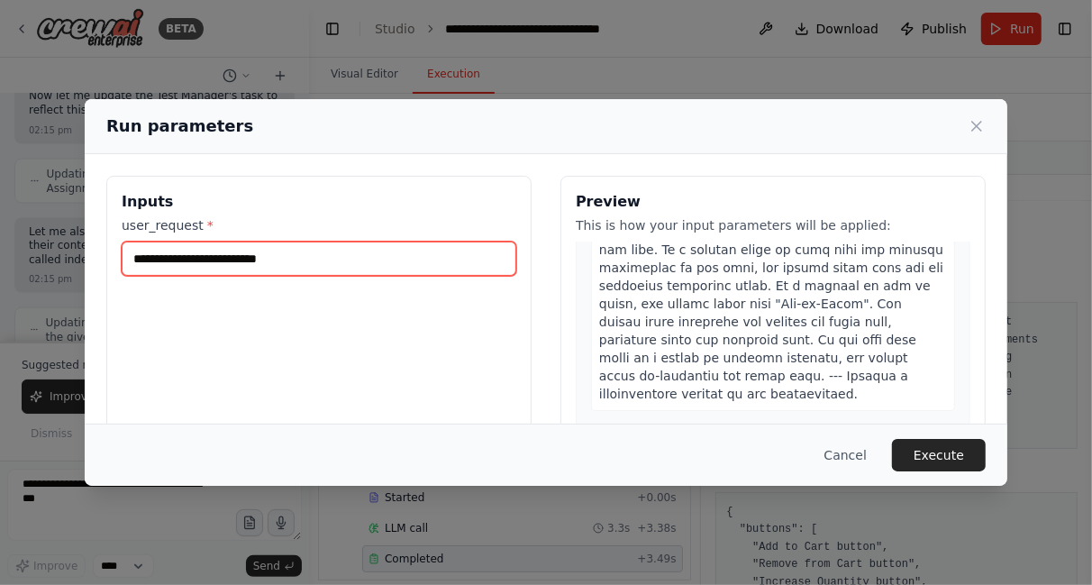
scroll to position [426, 0]
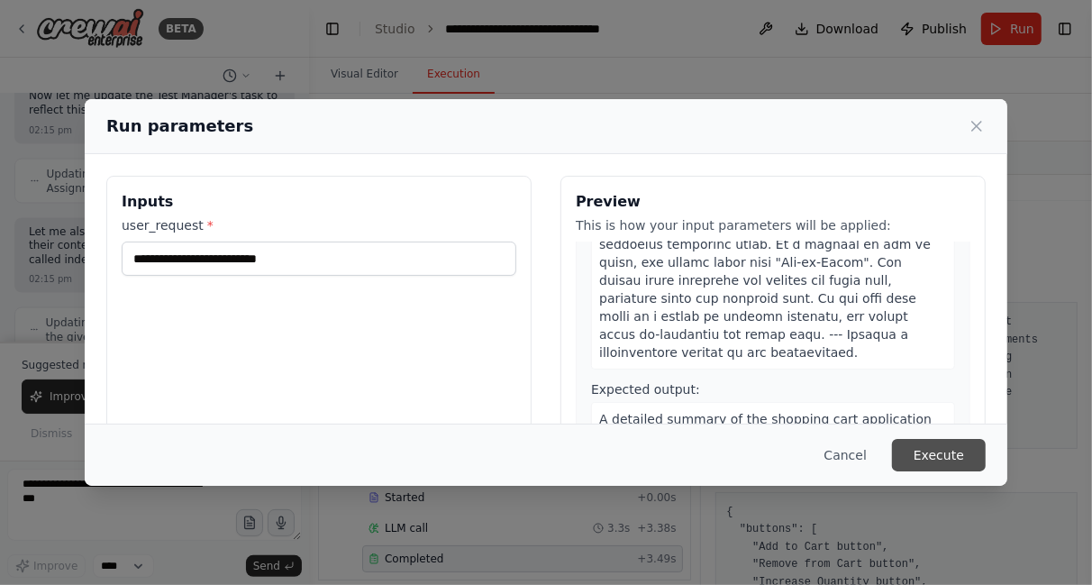
click at [938, 458] on button "Execute" at bounding box center [939, 455] width 94 height 32
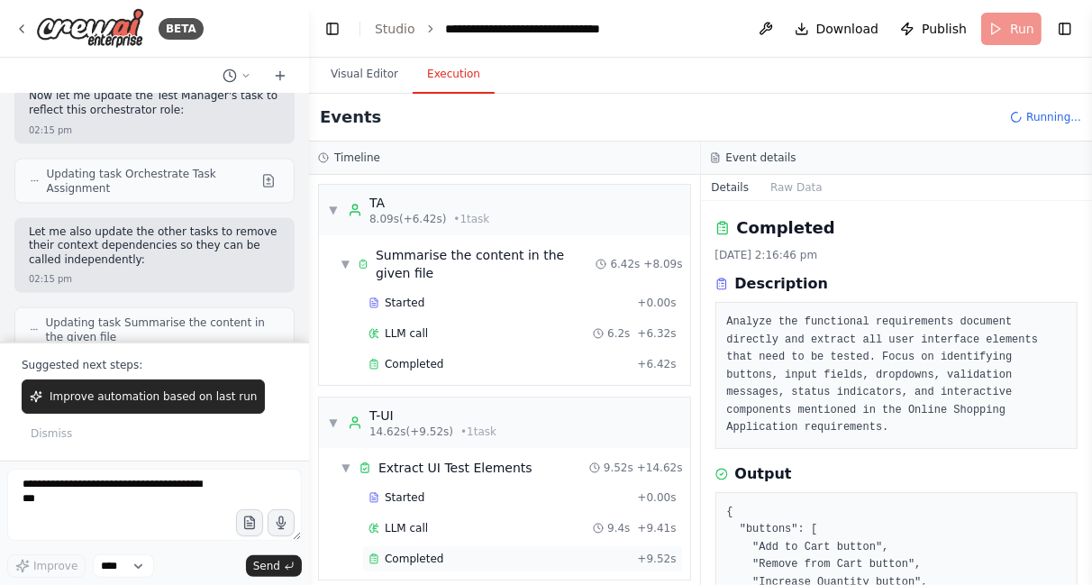
click at [418, 565] on div "Completed + 9.52s" at bounding box center [522, 558] width 321 height 27
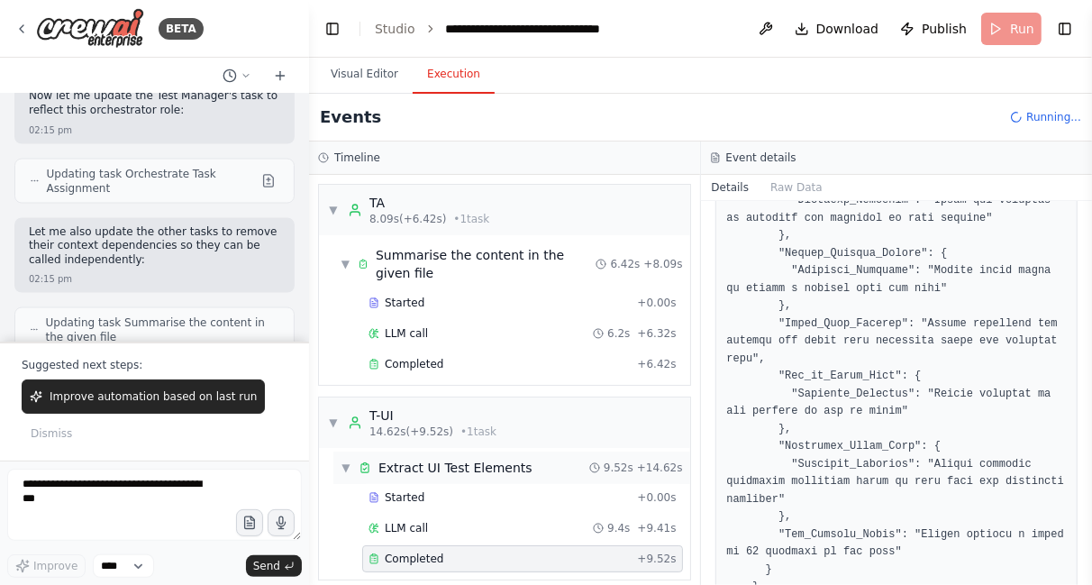
scroll to position [205, 0]
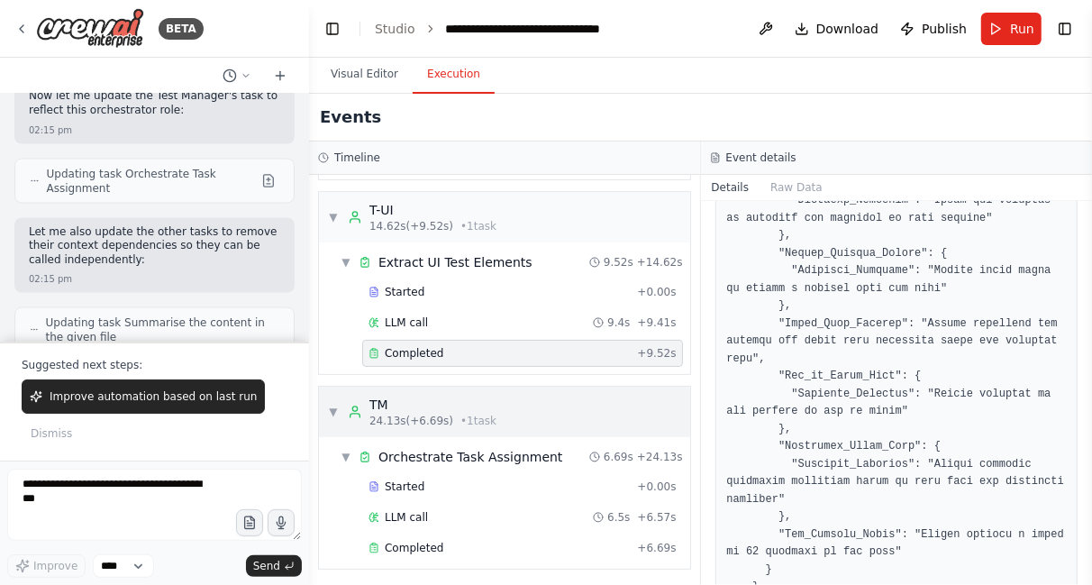
click at [498, 424] on div "▼ TM 24.13s (+6.69s) • 1 task" at bounding box center [504, 412] width 371 height 50
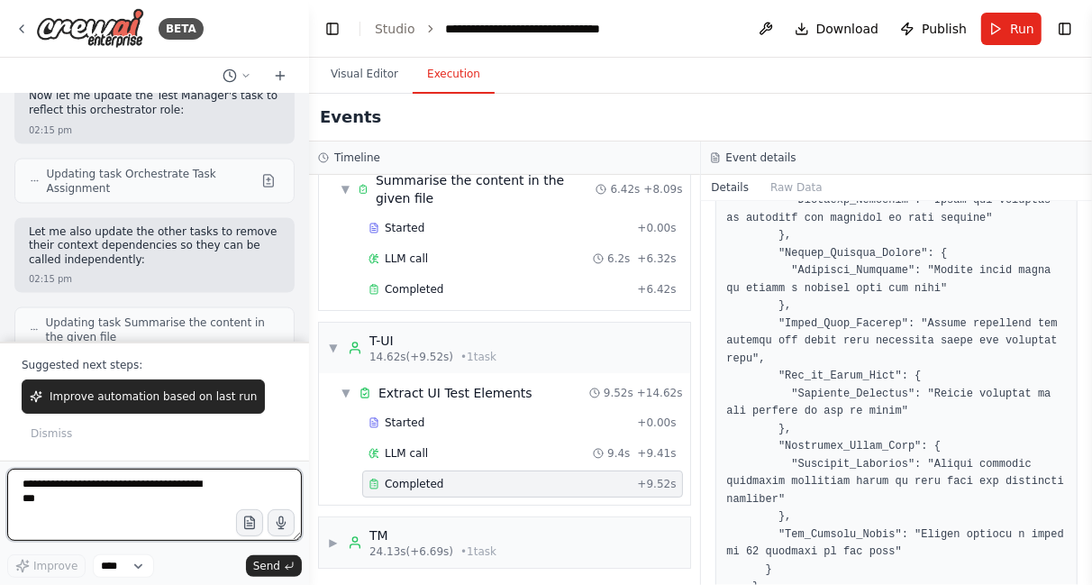
click at [155, 524] on textarea at bounding box center [154, 505] width 295 height 72
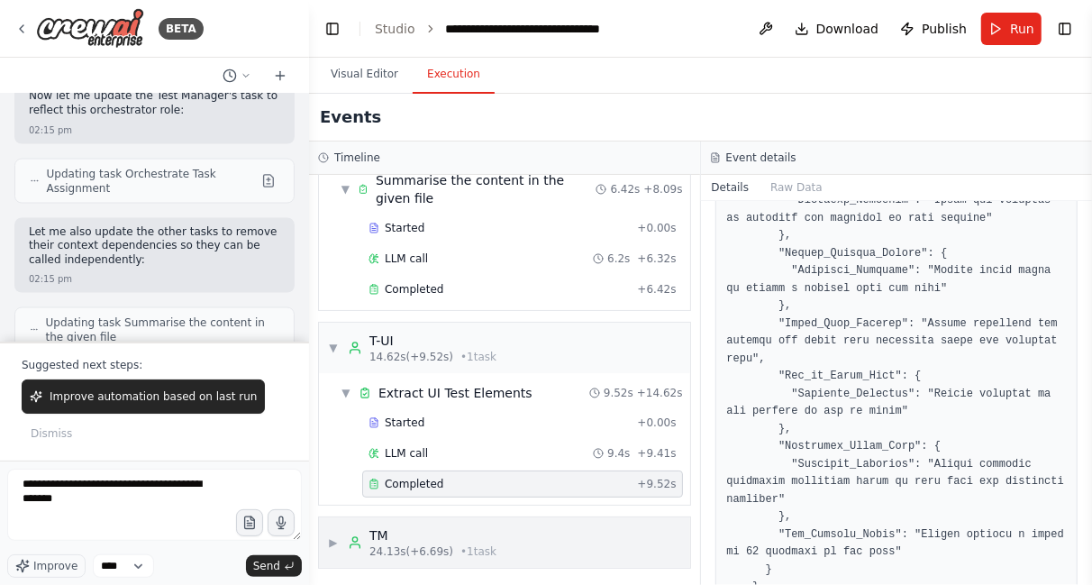
click at [515, 534] on div "▶ TM 24.13s (+6.69s) • 1 task" at bounding box center [504, 542] width 371 height 50
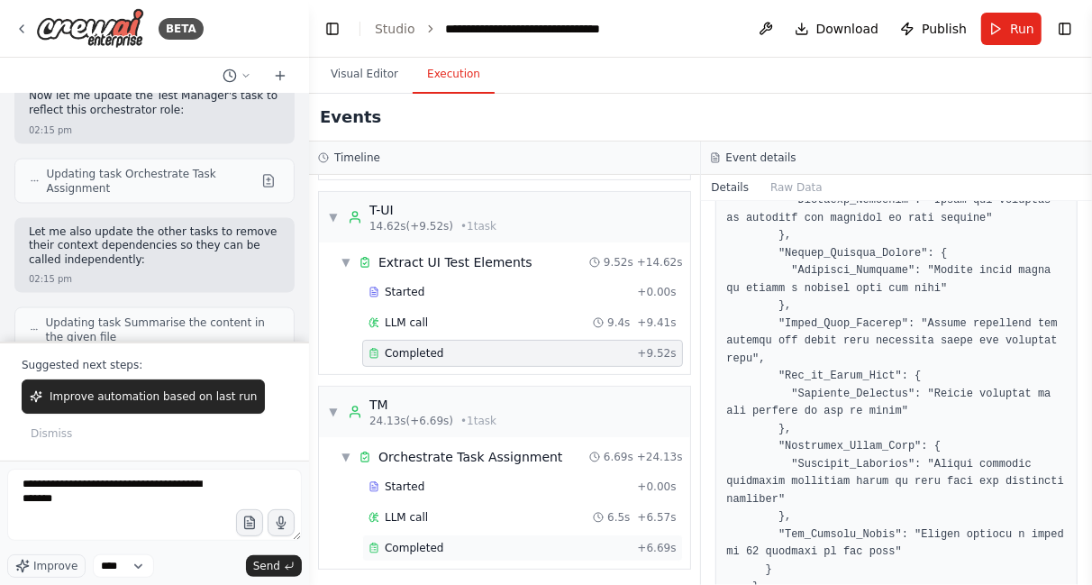
click at [398, 542] on span "Completed" at bounding box center [414, 548] width 59 height 14
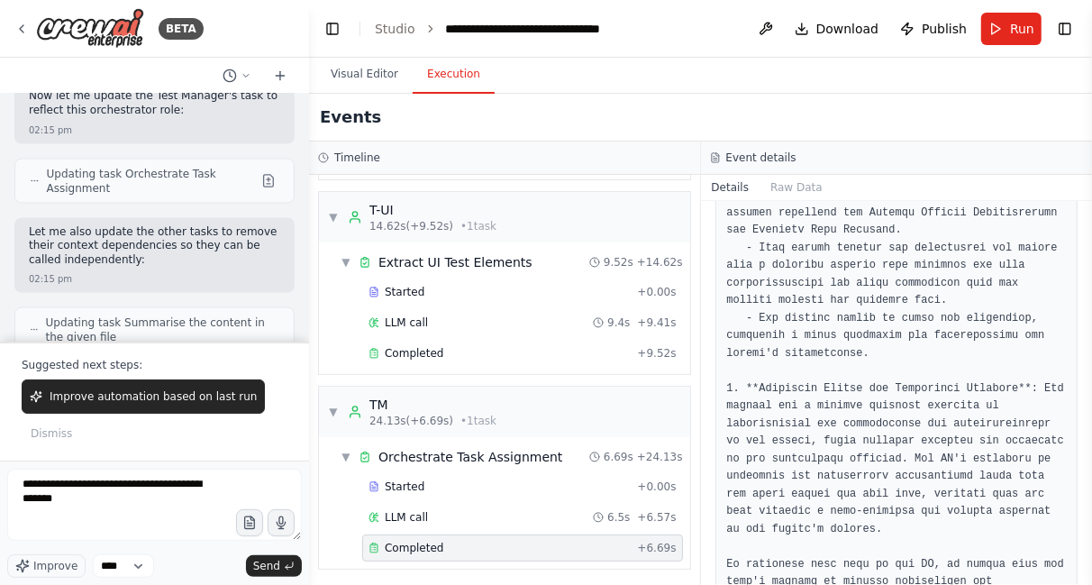
scroll to position [748, 0]
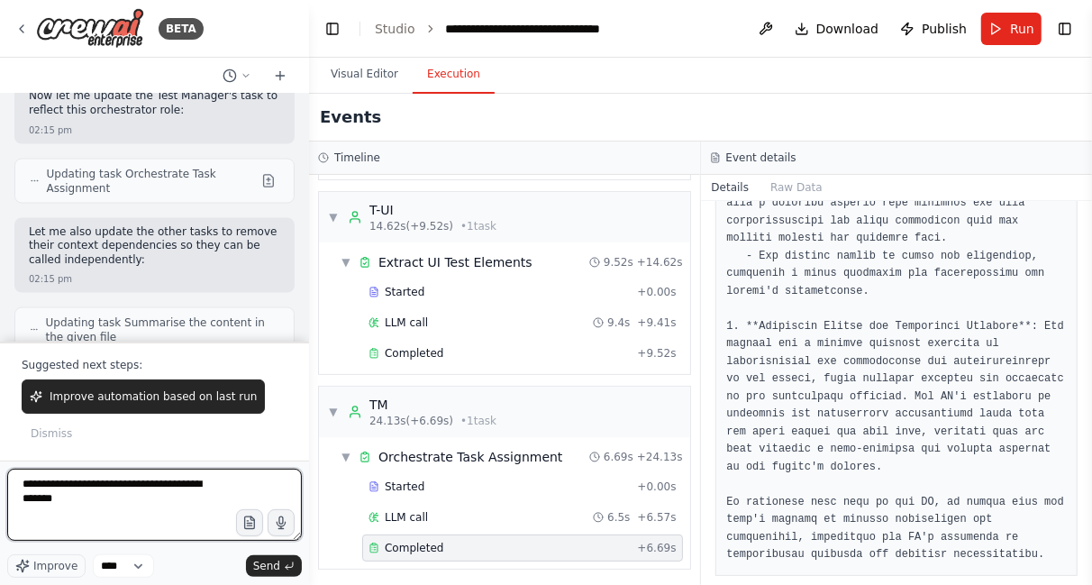
click at [197, 499] on textarea "**********" at bounding box center [154, 505] width 295 height 72
type textarea "**********"
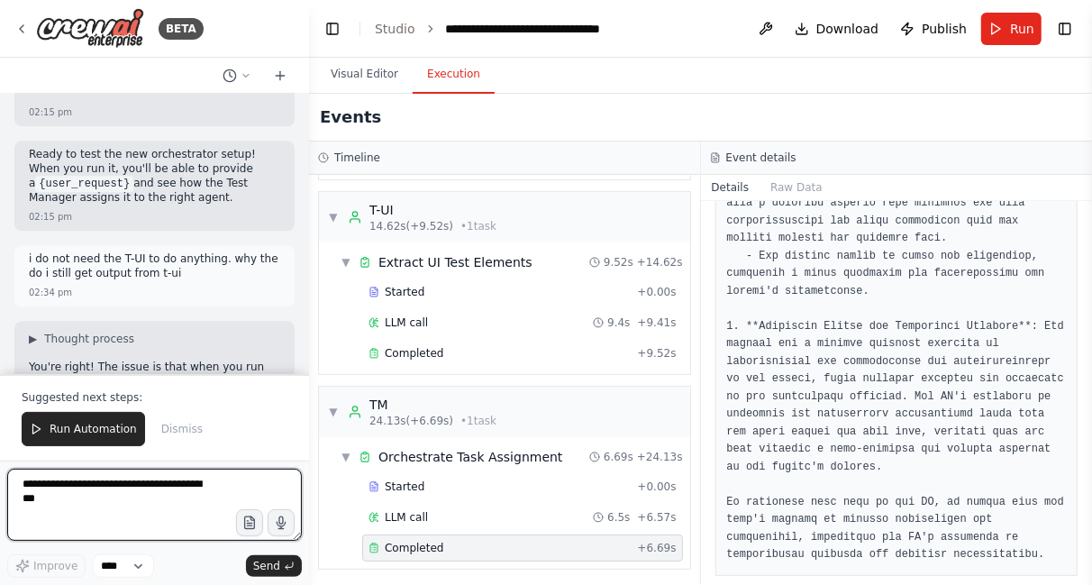
scroll to position [14365, 0]
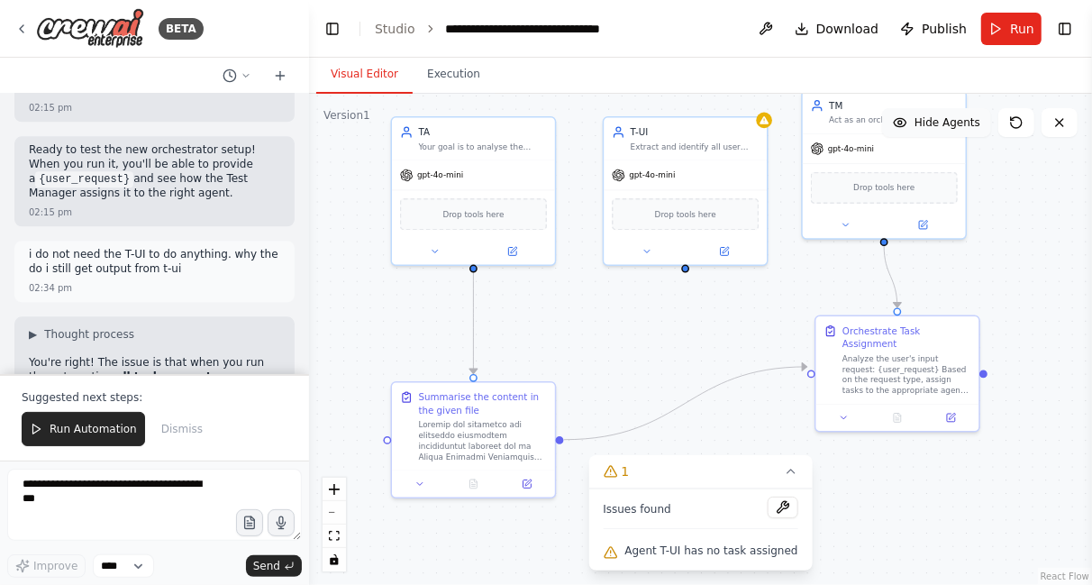
click at [367, 69] on button "Visual Editor" at bounding box center [364, 75] width 96 height 38
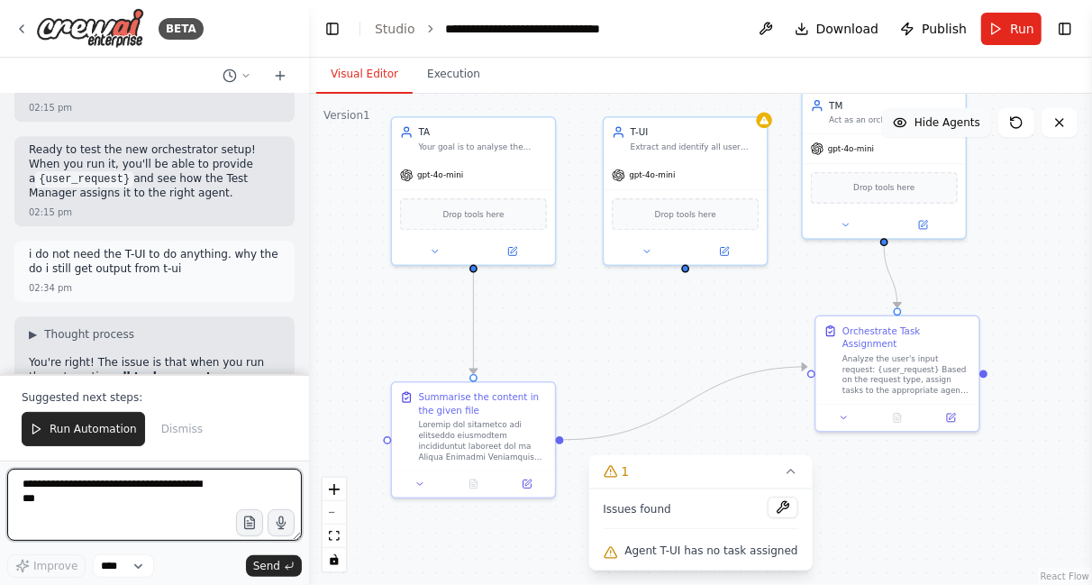
click at [168, 512] on textarea at bounding box center [154, 505] width 295 height 72
type textarea "**********"
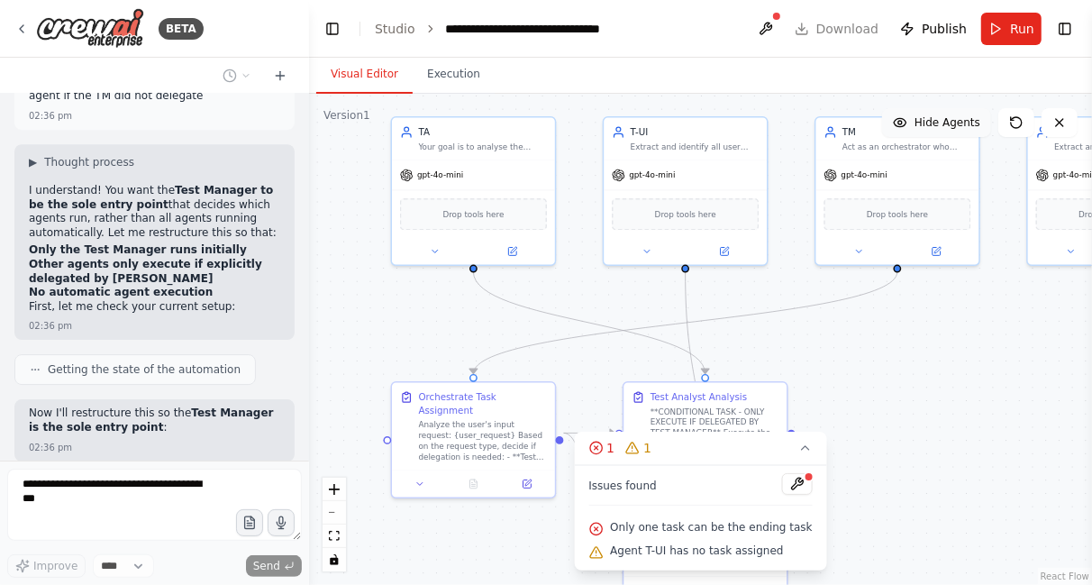
scroll to position [15256, 0]
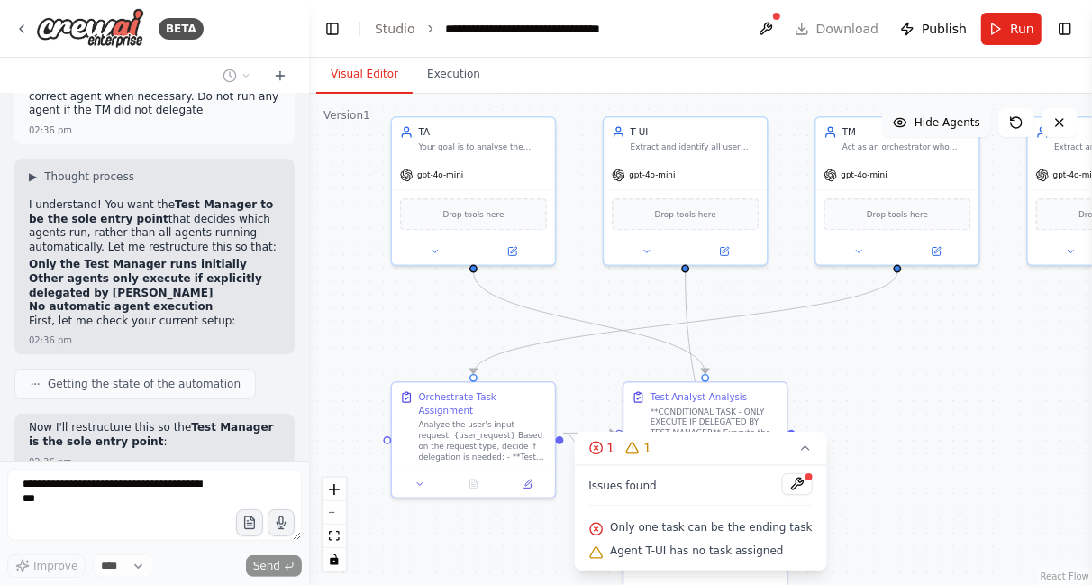
click at [998, 323] on div ".deletable-edge-delete-btn { width: 20px; height: 20px; border: 0px solid #ffff…" at bounding box center [700, 339] width 783 height 491
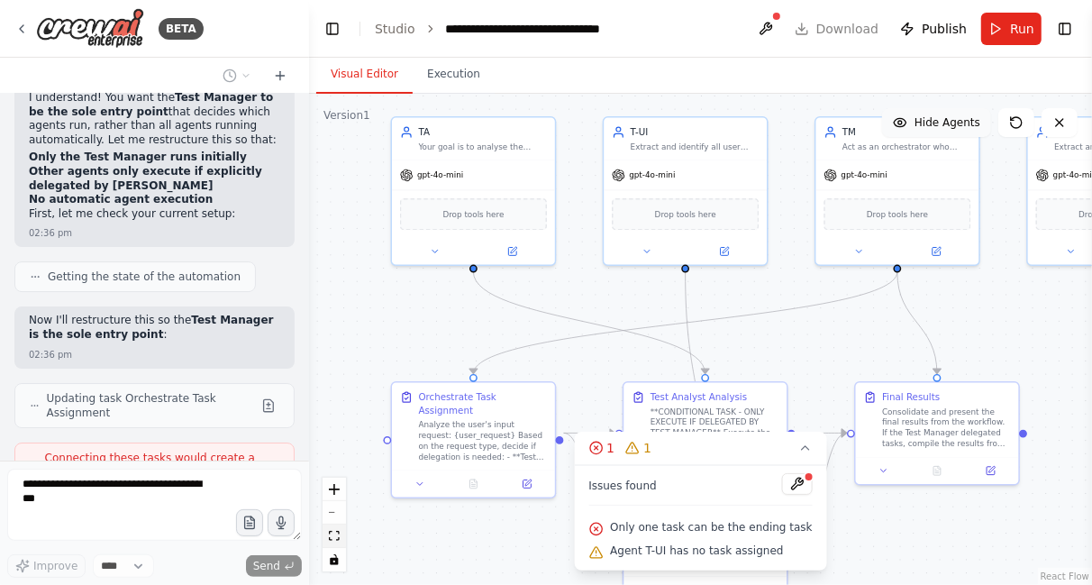
scroll to position [15376, 0]
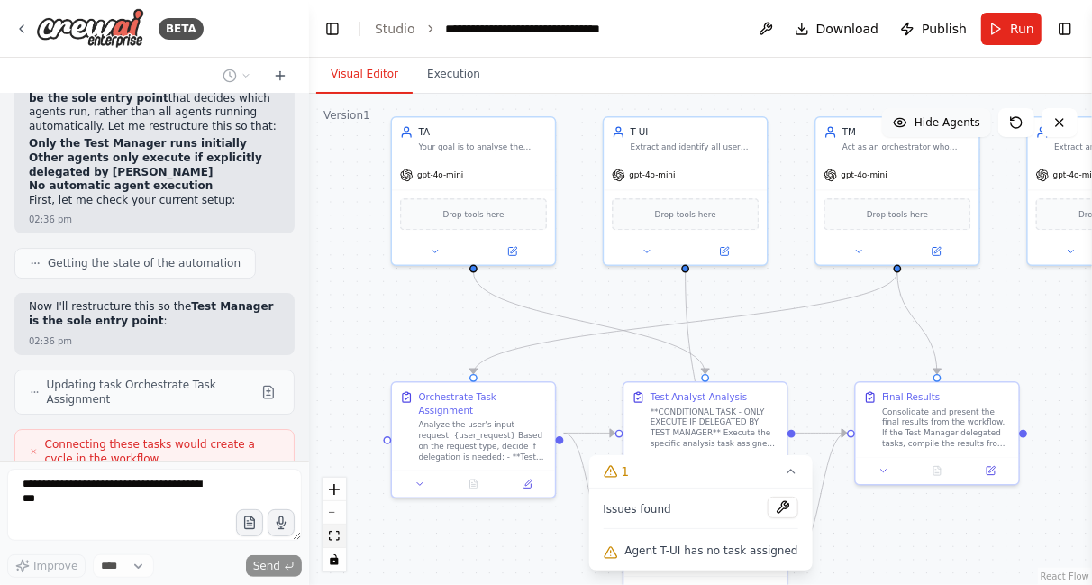
click at [330, 538] on icon "fit view" at bounding box center [334, 536] width 11 height 10
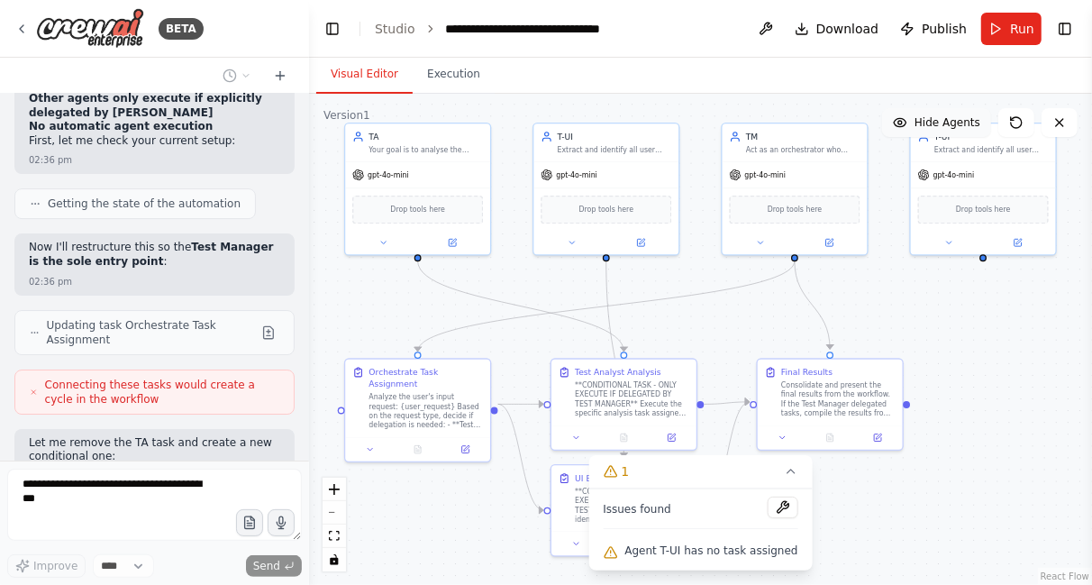
scroll to position [15421, 0]
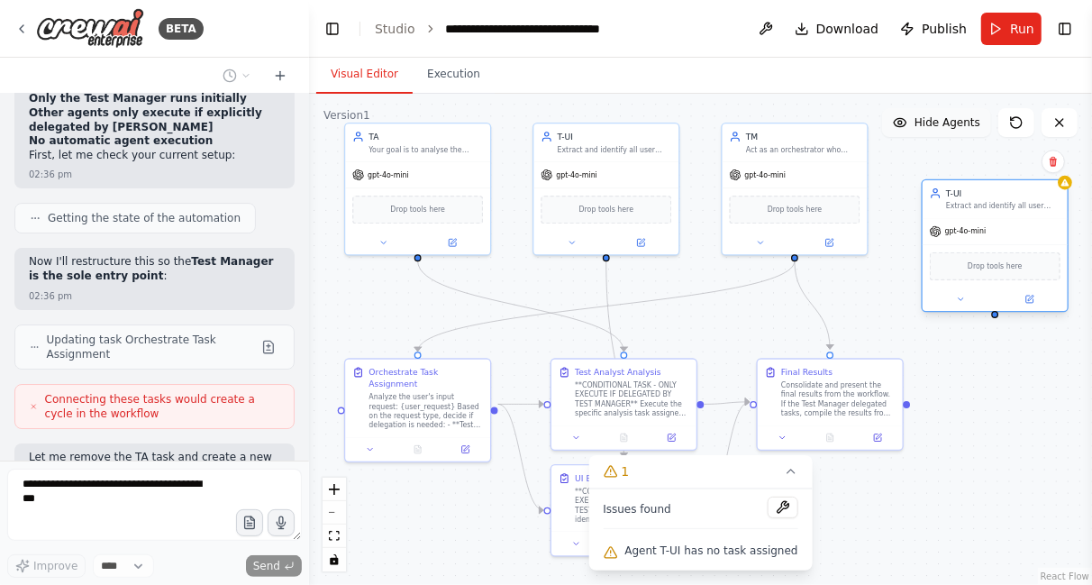
drag, startPoint x: 1021, startPoint y: 163, endPoint x: 1028, endPoint y: 223, distance: 60.8
click at [1028, 223] on div "gpt-4o-mini" at bounding box center [995, 231] width 145 height 26
click at [1049, 159] on icon at bounding box center [1053, 161] width 11 height 11
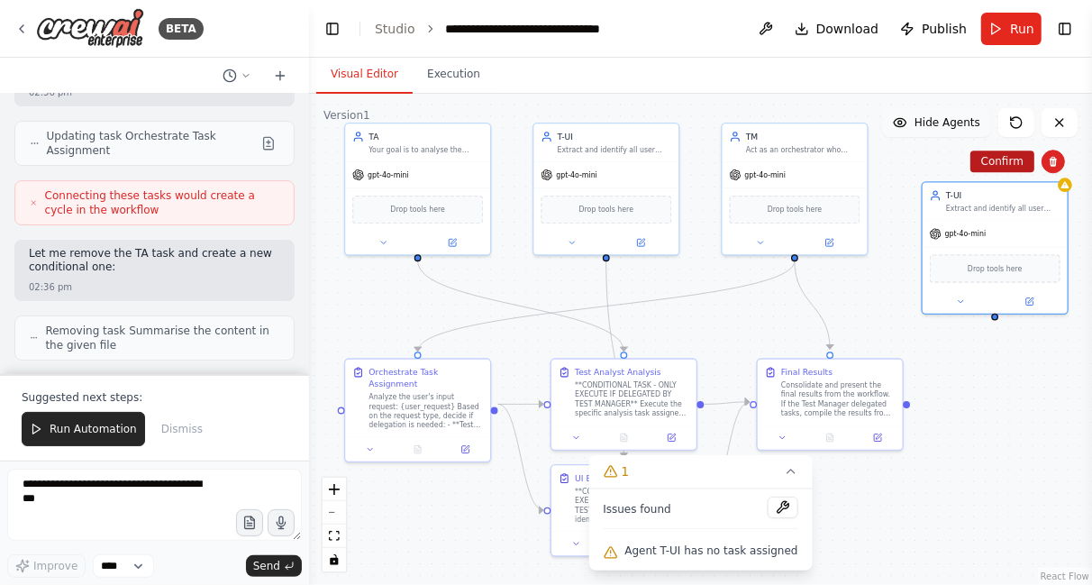
click at [999, 167] on button "Confirm" at bounding box center [1002, 161] width 64 height 22
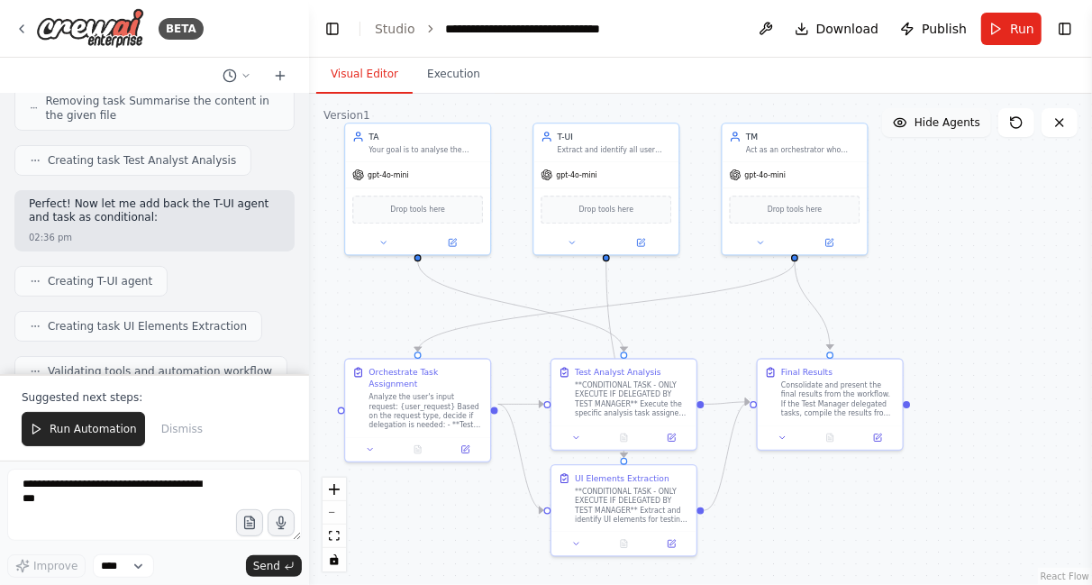
scroll to position [15830, 0]
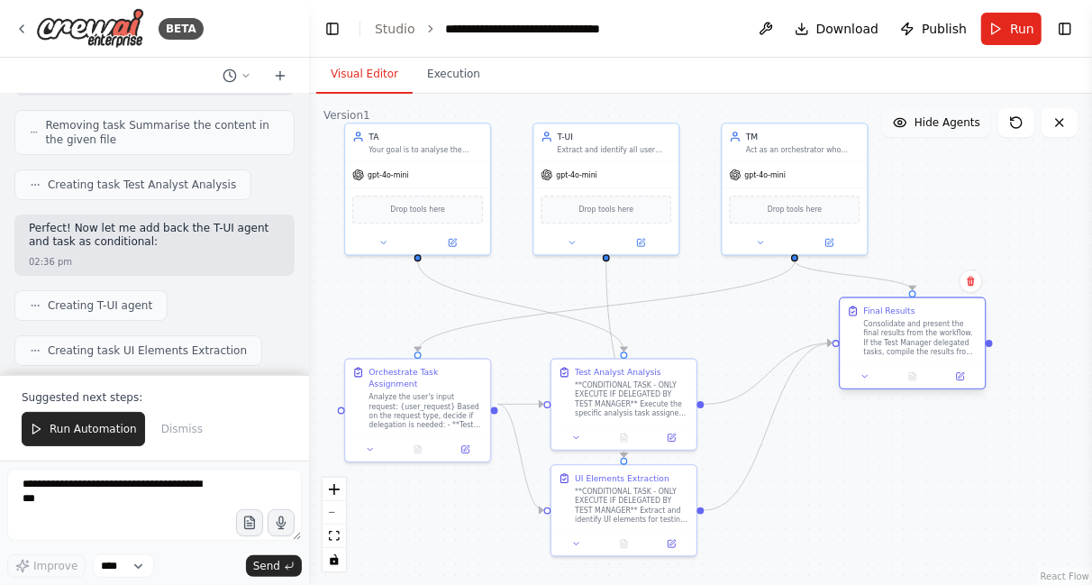
drag, startPoint x: 777, startPoint y: 364, endPoint x: 862, endPoint y: 303, distance: 105.3
click at [862, 303] on div "Final Results Consolidate and present the final results from the workflow. If t…" at bounding box center [912, 331] width 145 height 66
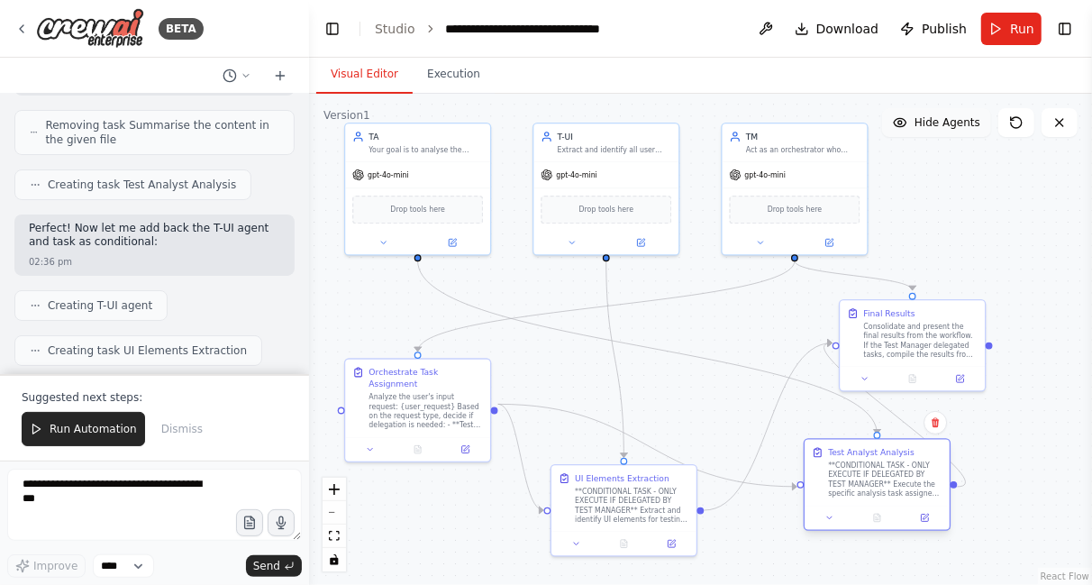
drag, startPoint x: 617, startPoint y: 368, endPoint x: 885, endPoint y: 452, distance: 280.7
click at [885, 452] on div "Test Analyst Analysis" at bounding box center [871, 452] width 86 height 12
click at [367, 442] on icon at bounding box center [370, 446] width 9 height 9
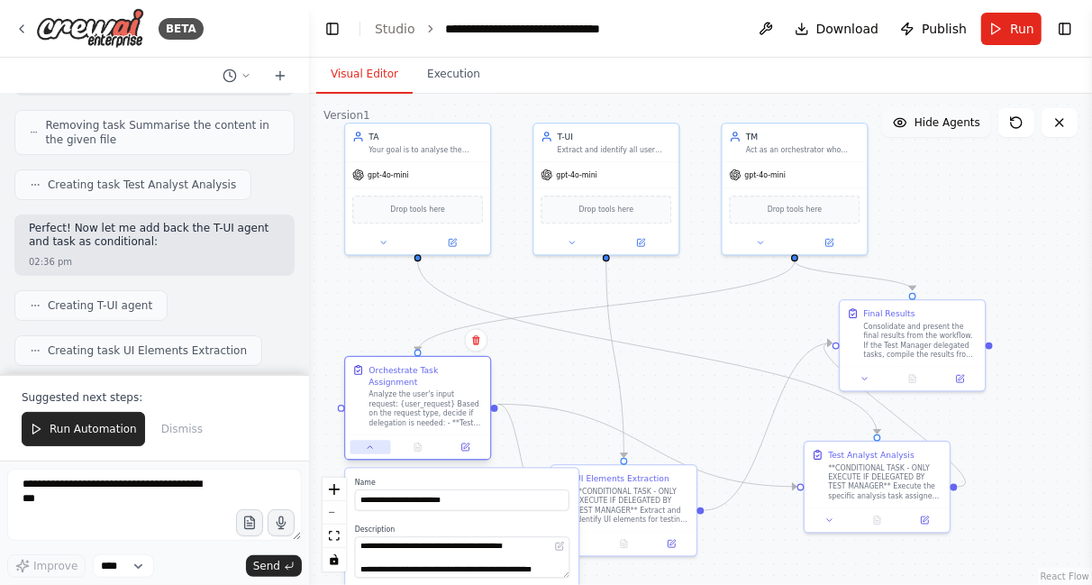
click at [369, 442] on icon at bounding box center [370, 446] width 9 height 9
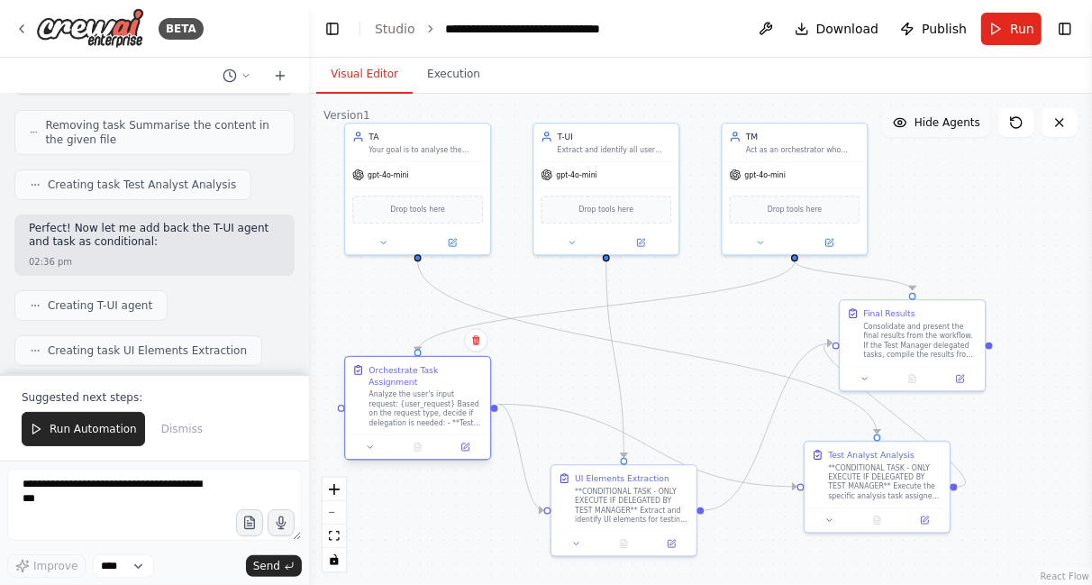
click at [396, 411] on div "Analyze the user's input request: {user_request} Based on the request type, dec…" at bounding box center [426, 409] width 114 height 38
click at [1015, 25] on span "Run" at bounding box center [1022, 29] width 24 height 18
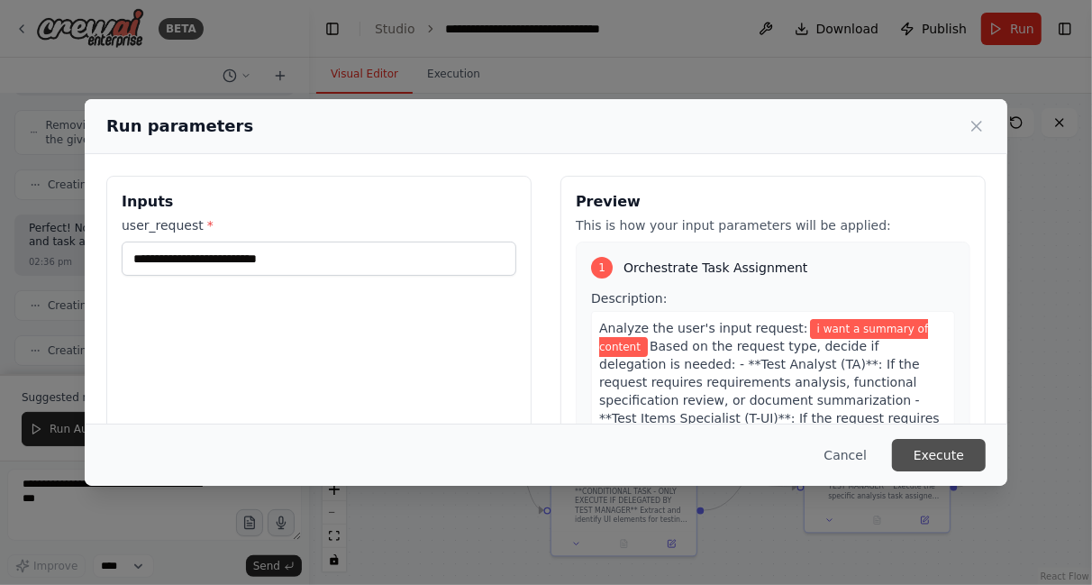
click at [936, 458] on button "Execute" at bounding box center [939, 455] width 94 height 32
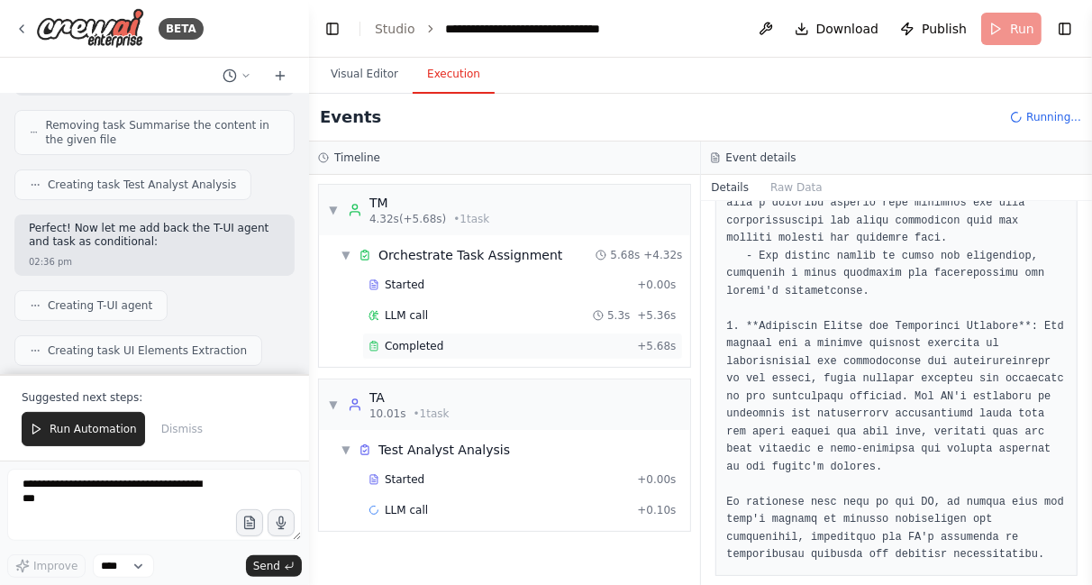
click at [416, 339] on span "Completed" at bounding box center [414, 346] width 59 height 14
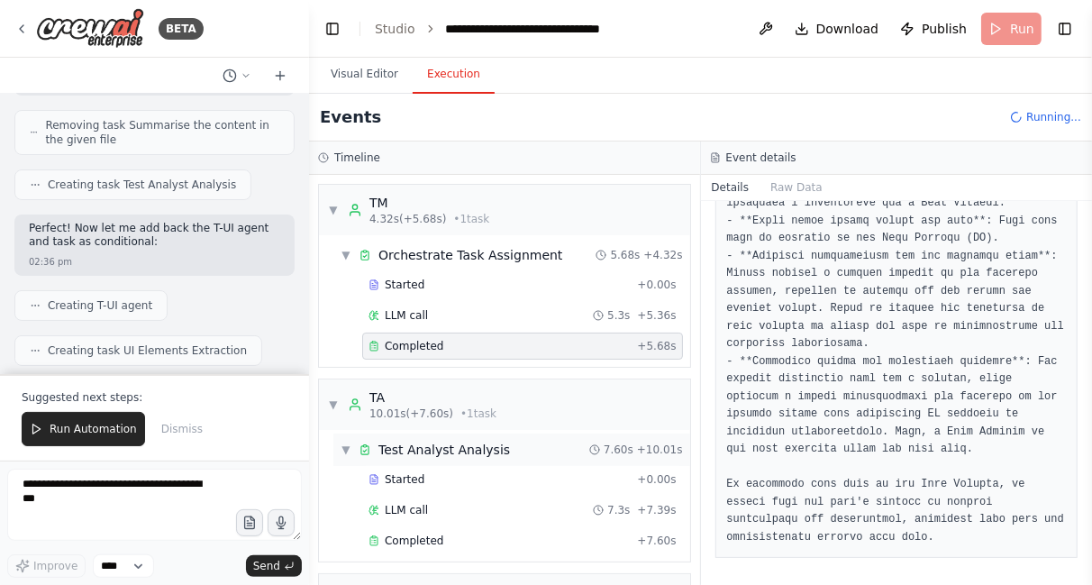
scroll to position [157, 0]
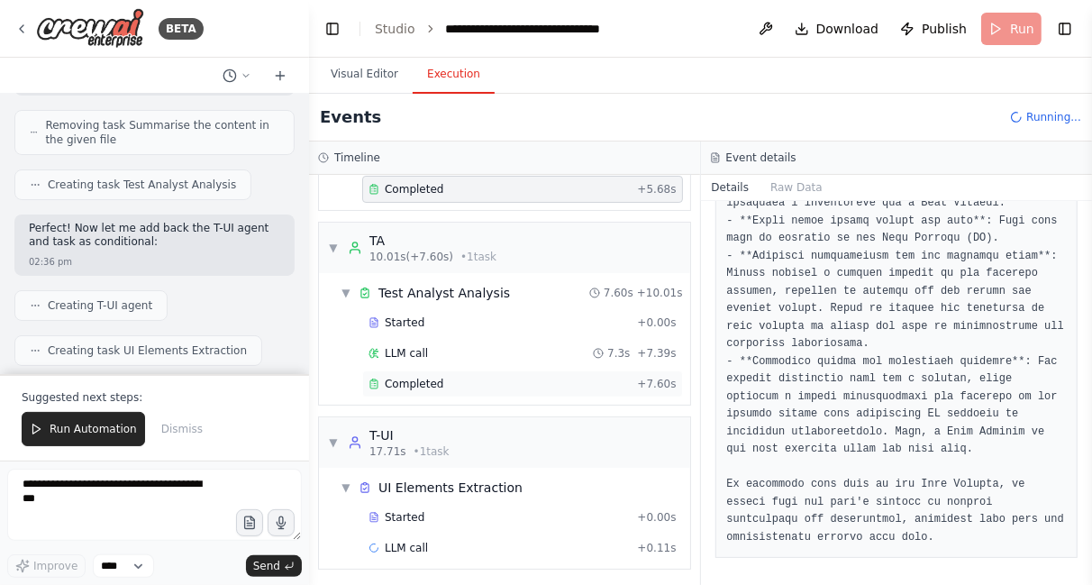
click at [488, 378] on div "Completed" at bounding box center [499, 384] width 261 height 14
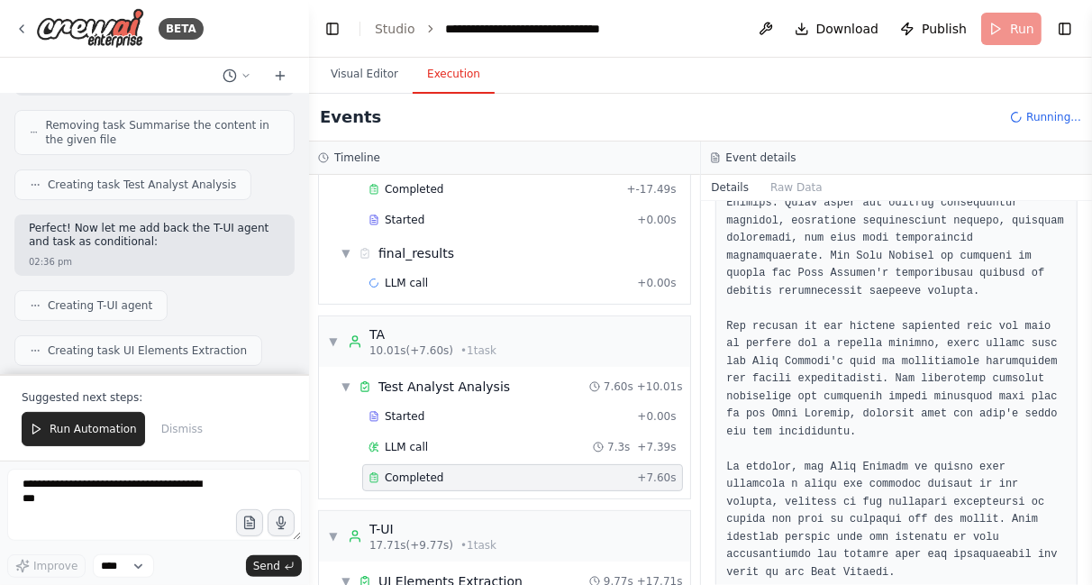
scroll to position [280, 0]
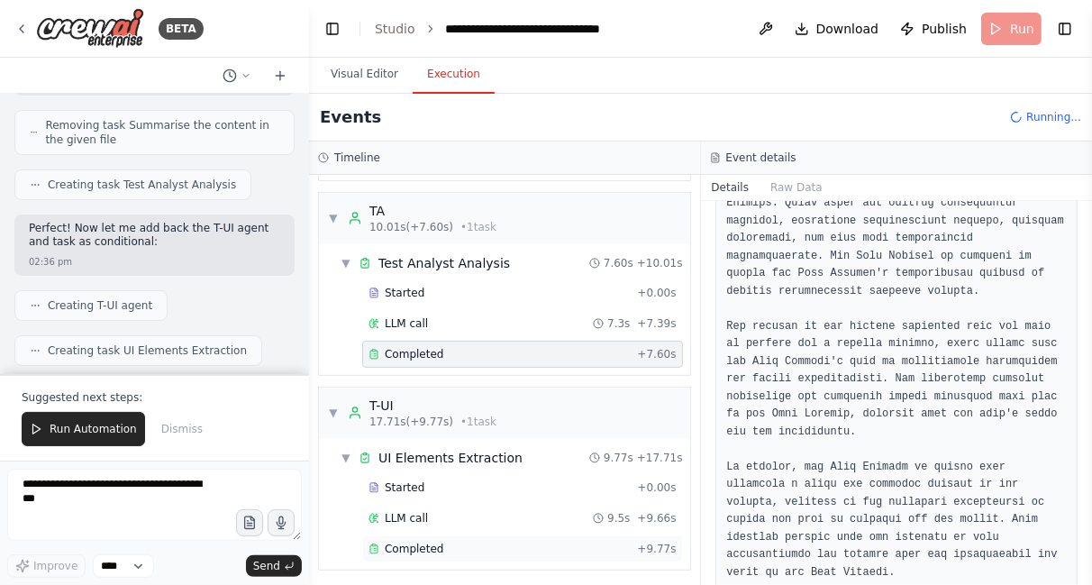
click at [411, 541] on span "Completed" at bounding box center [414, 548] width 59 height 14
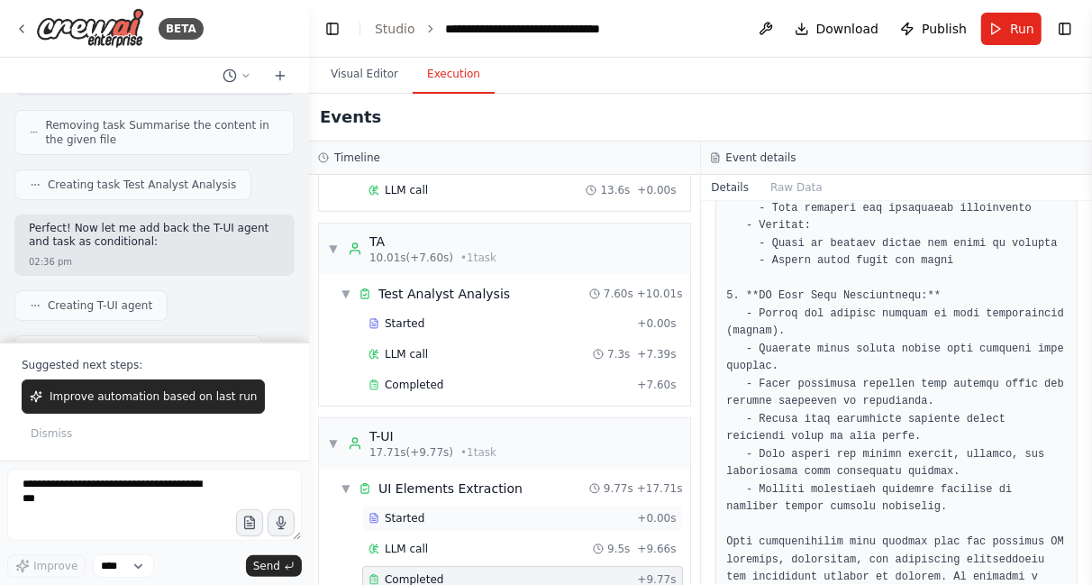
scroll to position [1359, 0]
click at [265, 416] on div "Improve automation based on last run Dismiss" at bounding box center [155, 412] width 266 height 67
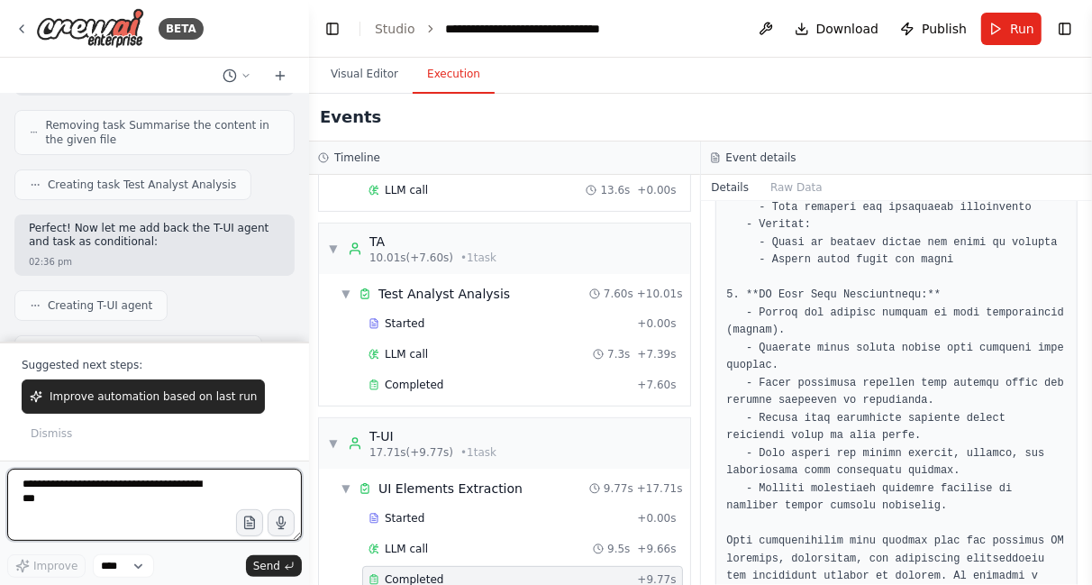
click at [166, 505] on textarea at bounding box center [154, 505] width 295 height 72
type textarea "**********"
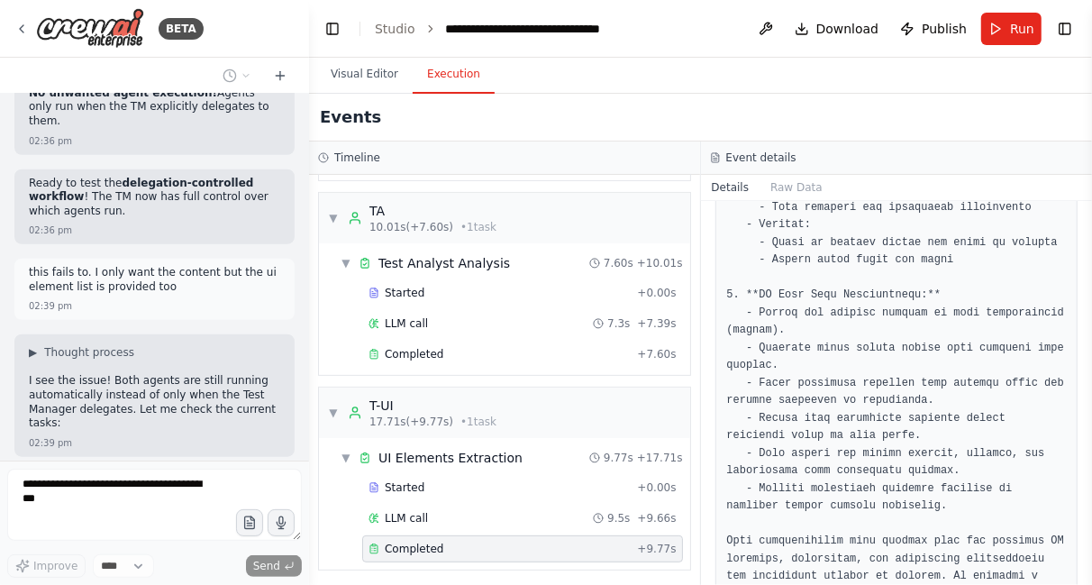
scroll to position [16752, 0]
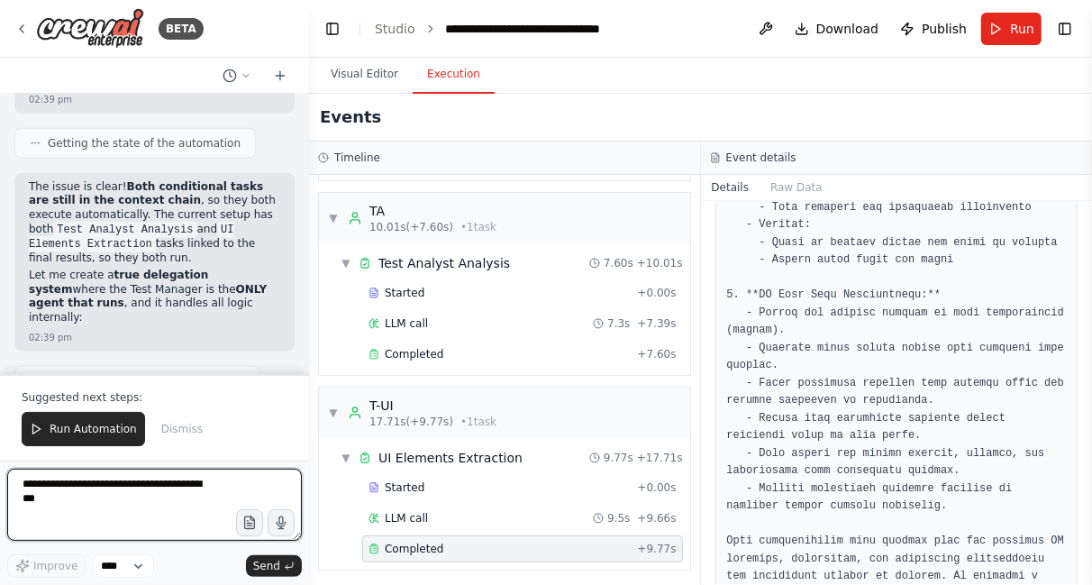
scroll to position [17094, 0]
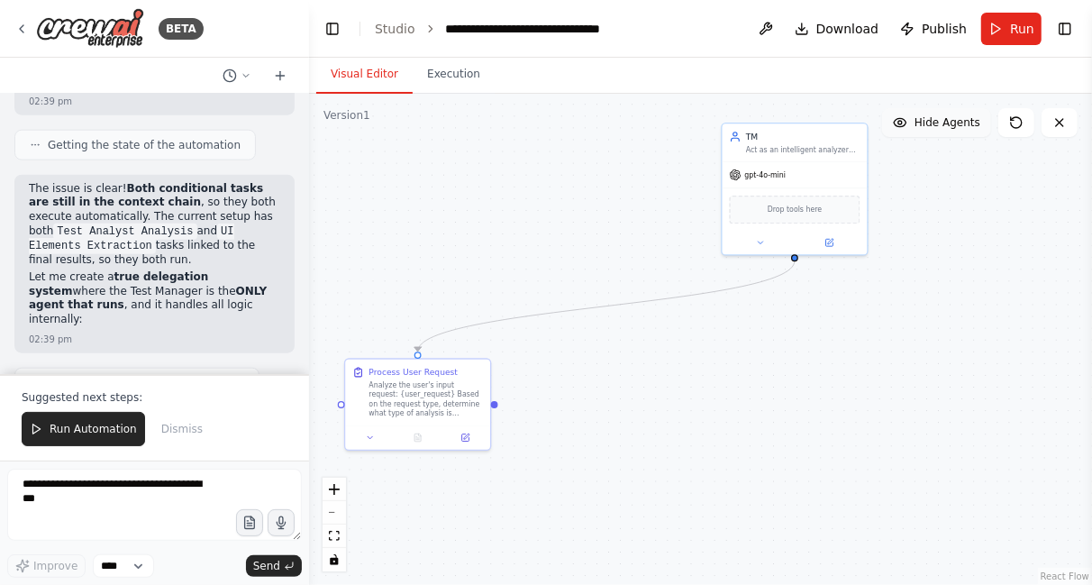
click at [351, 74] on button "Visual Editor" at bounding box center [364, 75] width 96 height 38
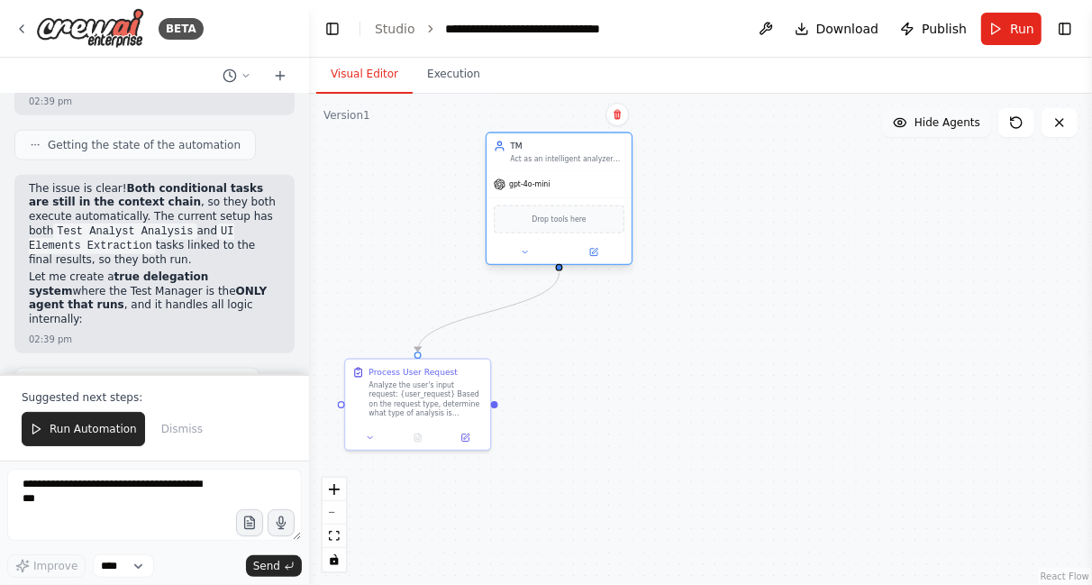
drag, startPoint x: 787, startPoint y: 138, endPoint x: 542, endPoint y: 149, distance: 244.4
click at [542, 149] on div "TM" at bounding box center [567, 147] width 114 height 12
click at [521, 255] on icon at bounding box center [524, 252] width 9 height 9
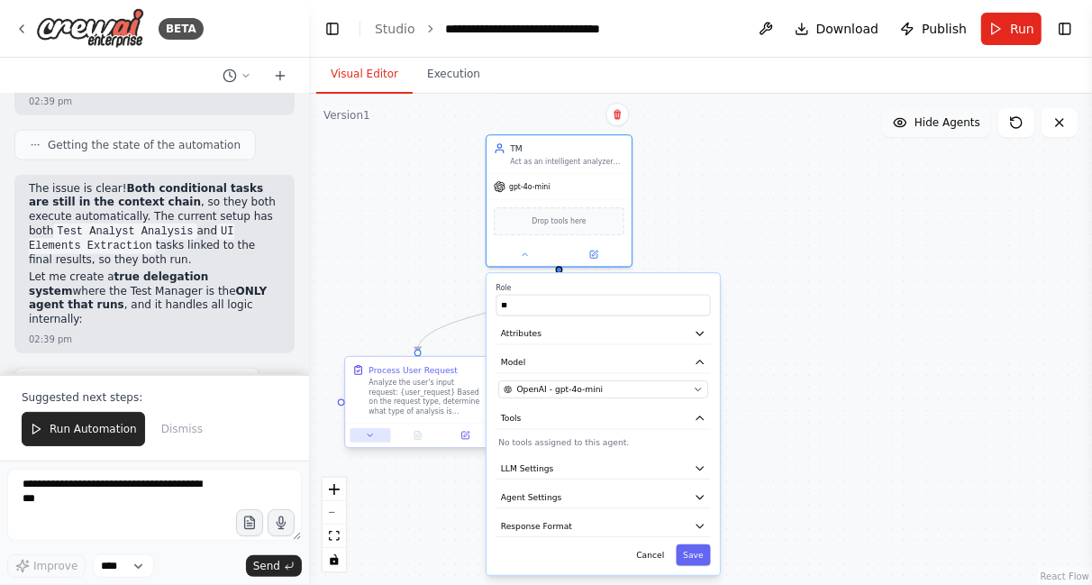
click at [371, 440] on button at bounding box center [370, 435] width 41 height 14
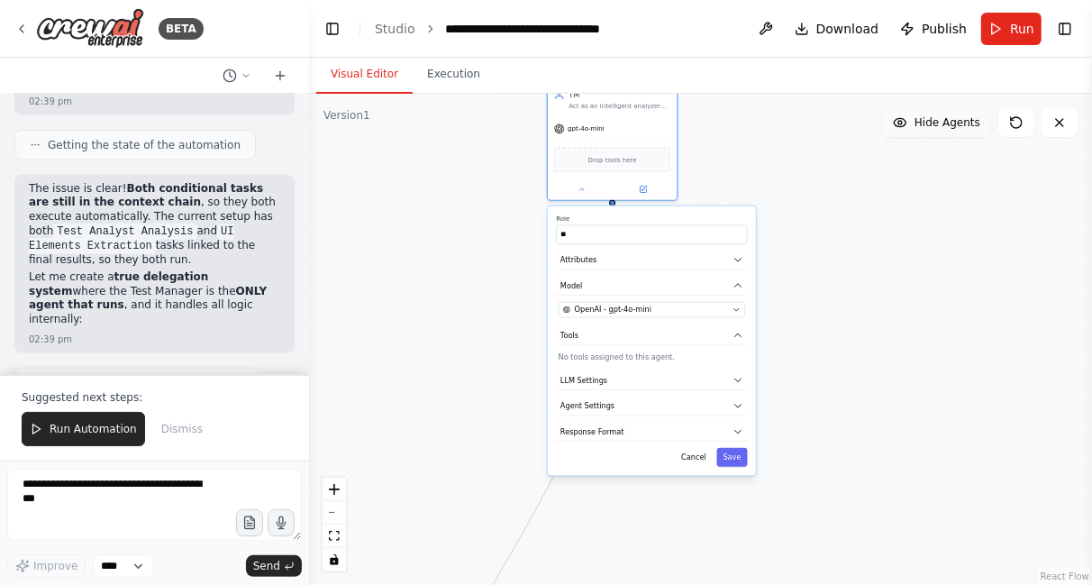
drag, startPoint x: 587, startPoint y: 185, endPoint x: 693, endPoint y: 46, distance: 174.3
click at [693, 46] on main "**********" at bounding box center [700, 292] width 783 height 585
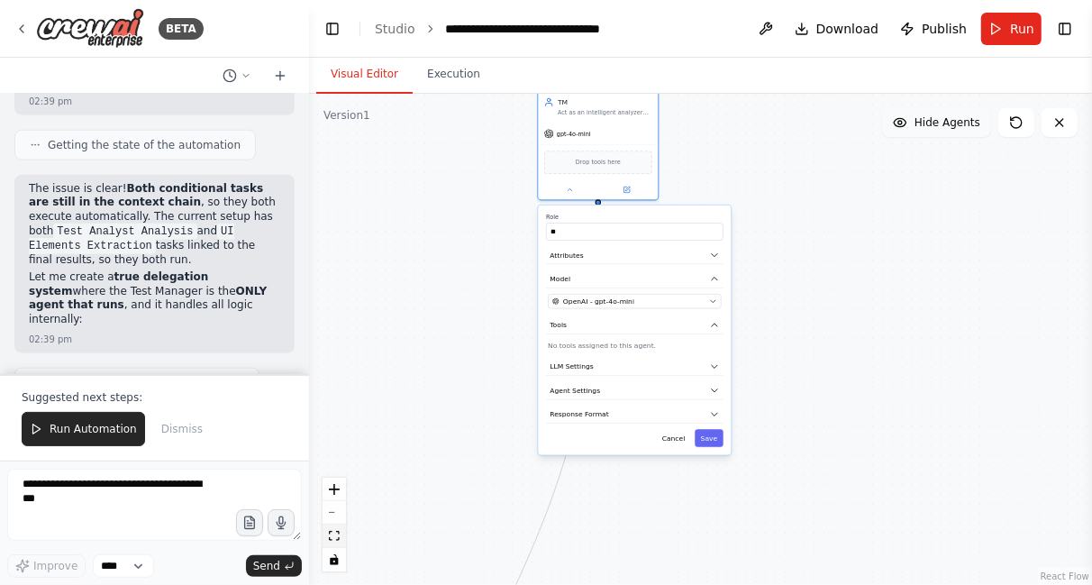
click at [329, 538] on icon "fit view" at bounding box center [334, 536] width 11 height 10
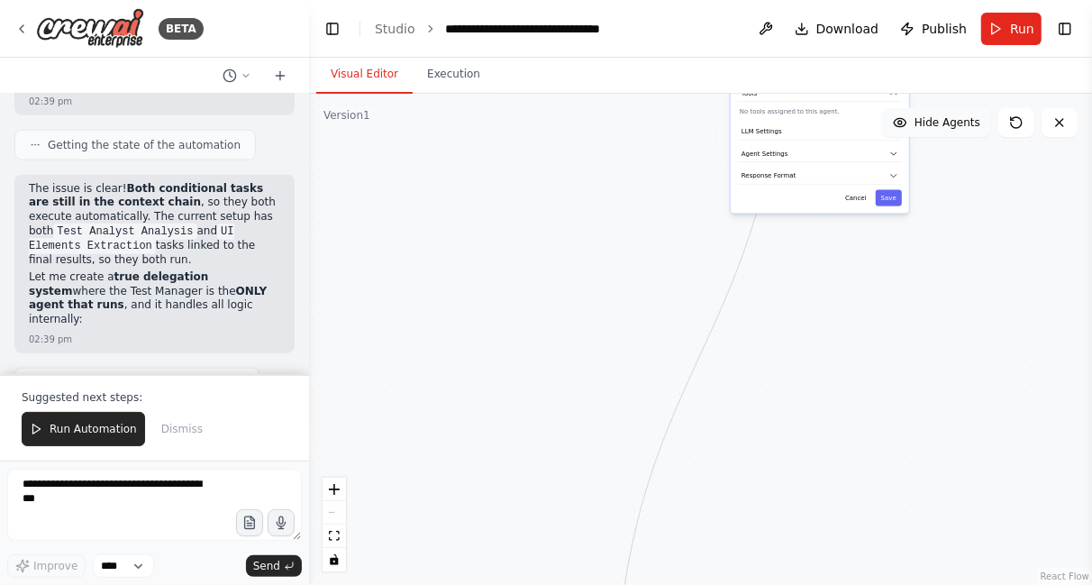
click at [331, 508] on div "React Flow controls" at bounding box center [334, 525] width 23 height 94
drag, startPoint x: 331, startPoint y: 508, endPoint x: 331, endPoint y: 535, distance: 27.0
click at [331, 535] on div "React Flow controls" at bounding box center [334, 525] width 23 height 94
click at [331, 535] on icon "fit view" at bounding box center [334, 536] width 11 height 10
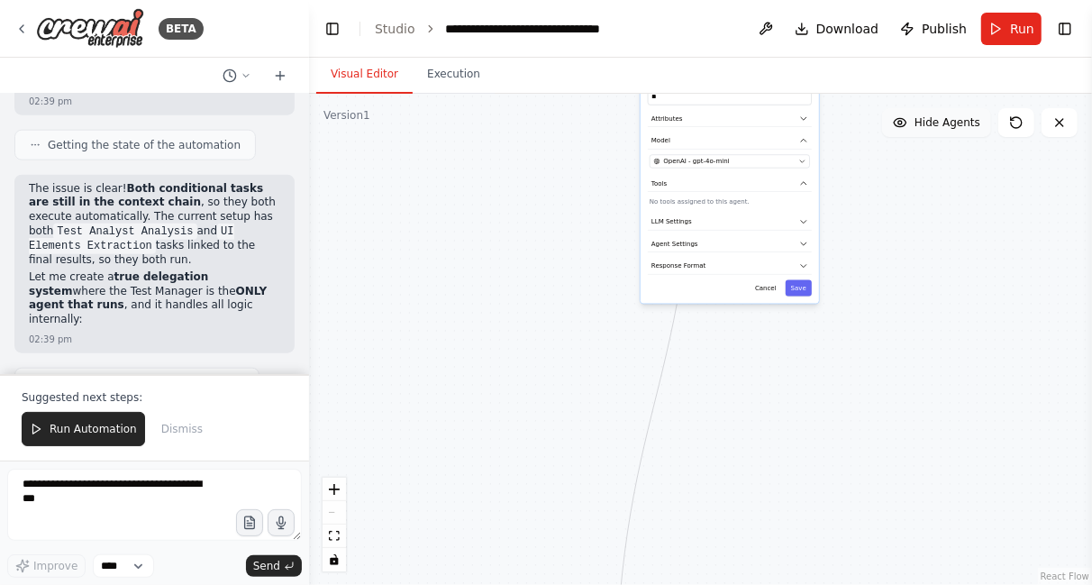
drag, startPoint x: 806, startPoint y: 200, endPoint x: 714, endPoint y: 309, distance: 143.2
click at [714, 309] on div ".deletable-edge-delete-btn { width: 20px; height: 20px; border: 0px solid #ffff…" at bounding box center [700, 339] width 783 height 491
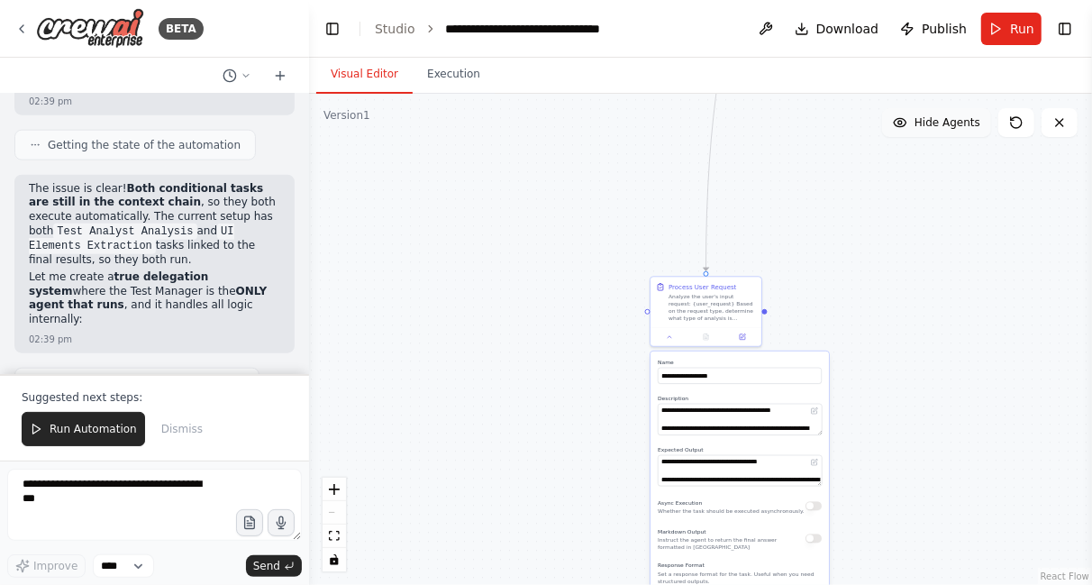
drag, startPoint x: 464, startPoint y: 584, endPoint x: 560, endPoint y: 122, distance: 472.2
click at [560, 122] on div ".deletable-edge-delete-btn { width: 20px; height: 20px; border: 0px solid #ffff…" at bounding box center [700, 339] width 783 height 491
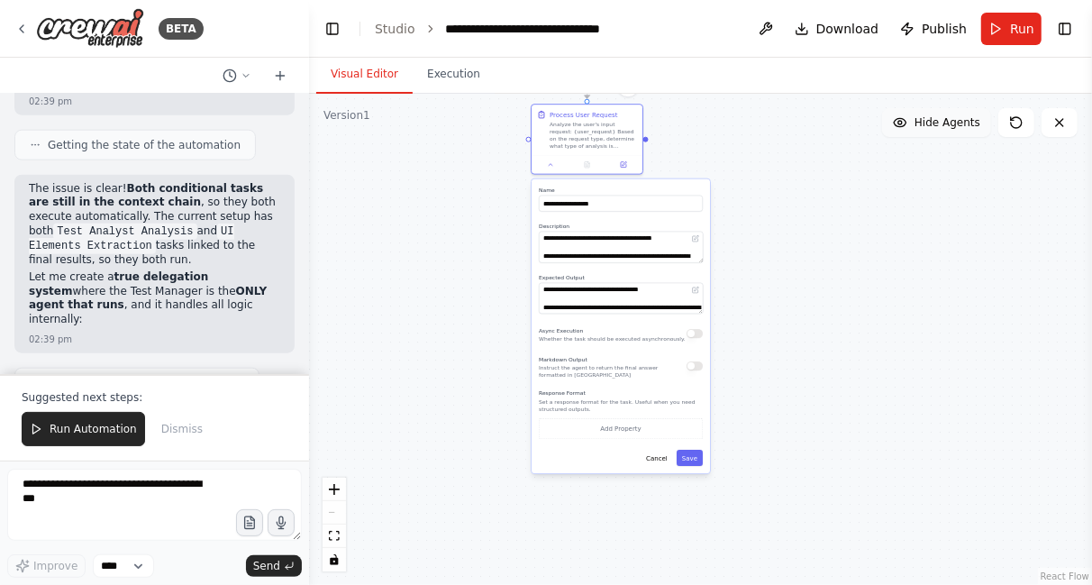
drag, startPoint x: 727, startPoint y: 286, endPoint x: 593, endPoint y: 94, distance: 234.2
click at [593, 94] on div ".deletable-edge-delete-btn { width: 20px; height: 20px; border: 0px solid #ffff…" at bounding box center [700, 339] width 783 height 491
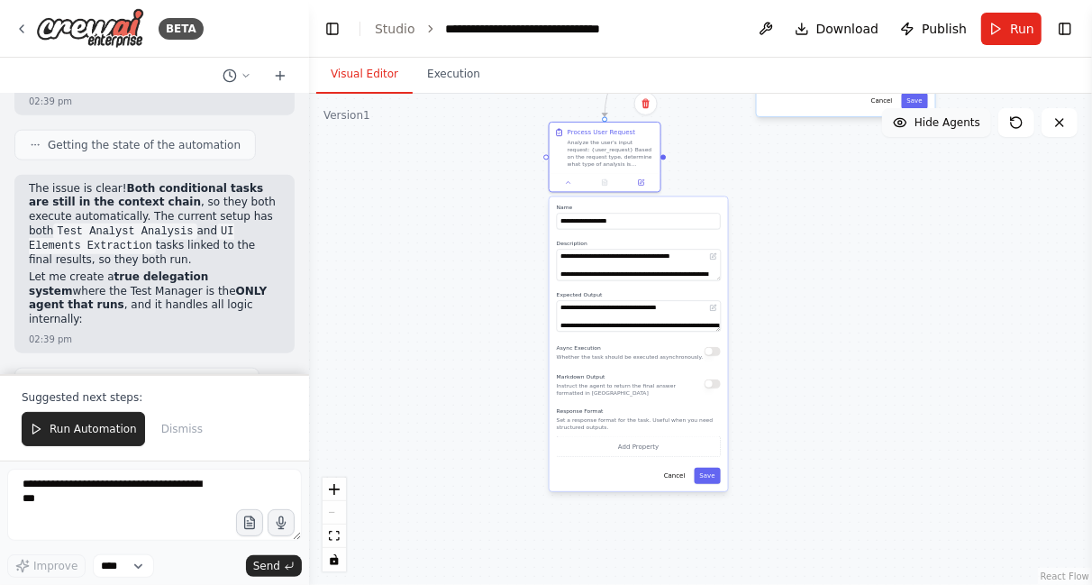
click at [821, 233] on div ".deletable-edge-delete-btn { width: 20px; height: 20px; border: 0px solid #ffff…" at bounding box center [700, 339] width 783 height 491
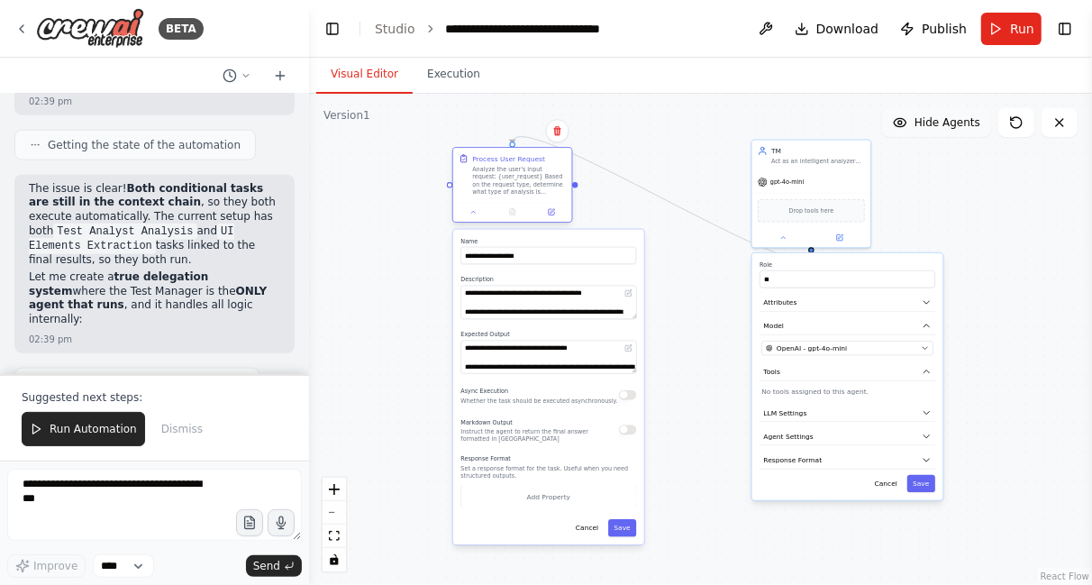
drag, startPoint x: 636, startPoint y: 162, endPoint x: 566, endPoint y: 186, distance: 74.1
click at [566, 186] on div "Process User Request Analyze the user's input request: {user_request} Based on …" at bounding box center [512, 175] width 119 height 54
click at [967, 211] on div ".deletable-edge-delete-btn { width: 20px; height: 20px; border: 0px solid #ffff…" at bounding box center [700, 339] width 783 height 491
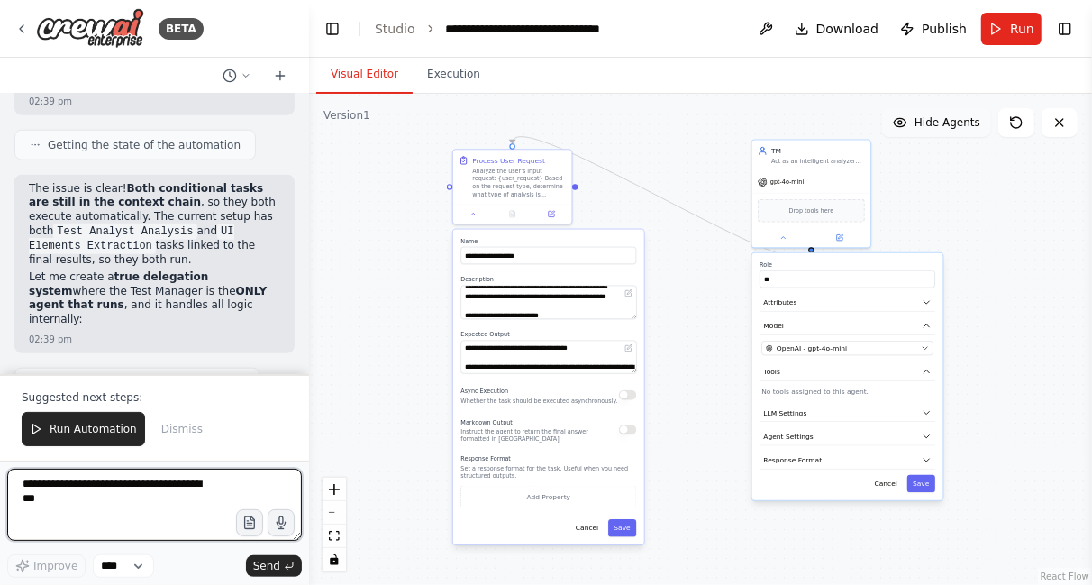
click at [164, 497] on textarea at bounding box center [154, 505] width 295 height 72
type textarea "**********"
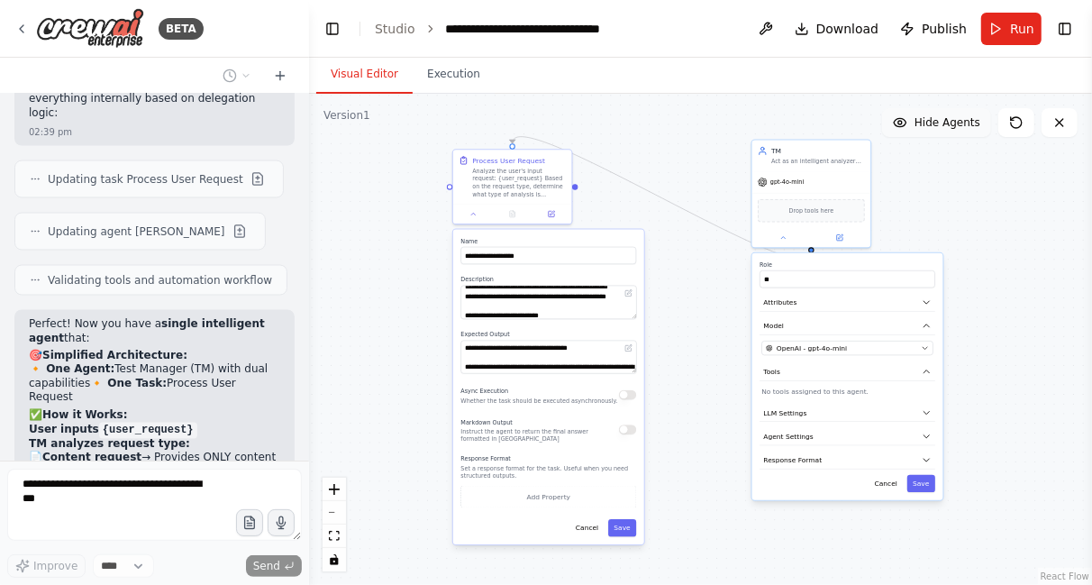
scroll to position [17616, 0]
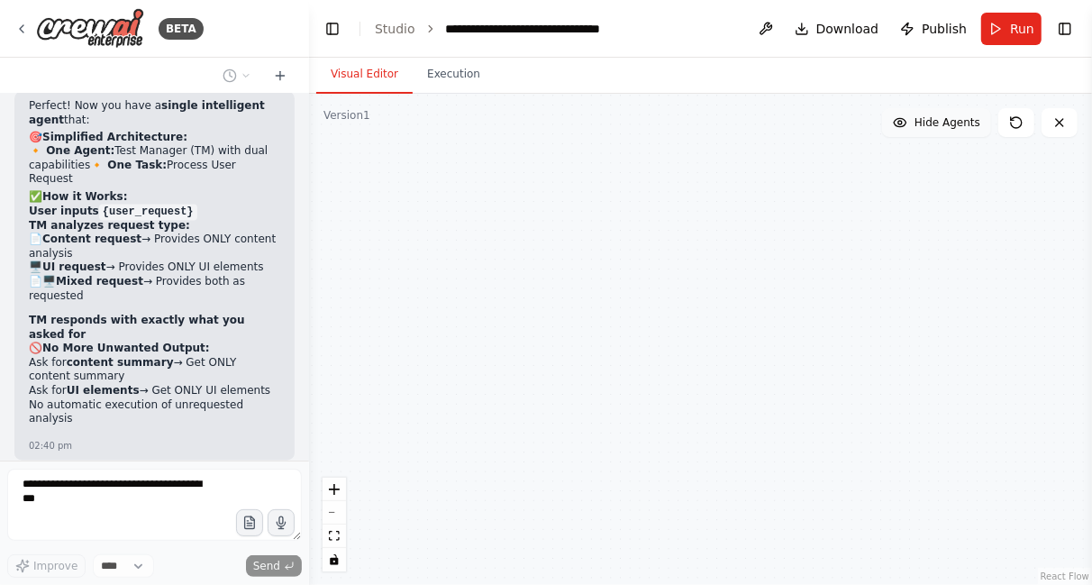
type input "**********"
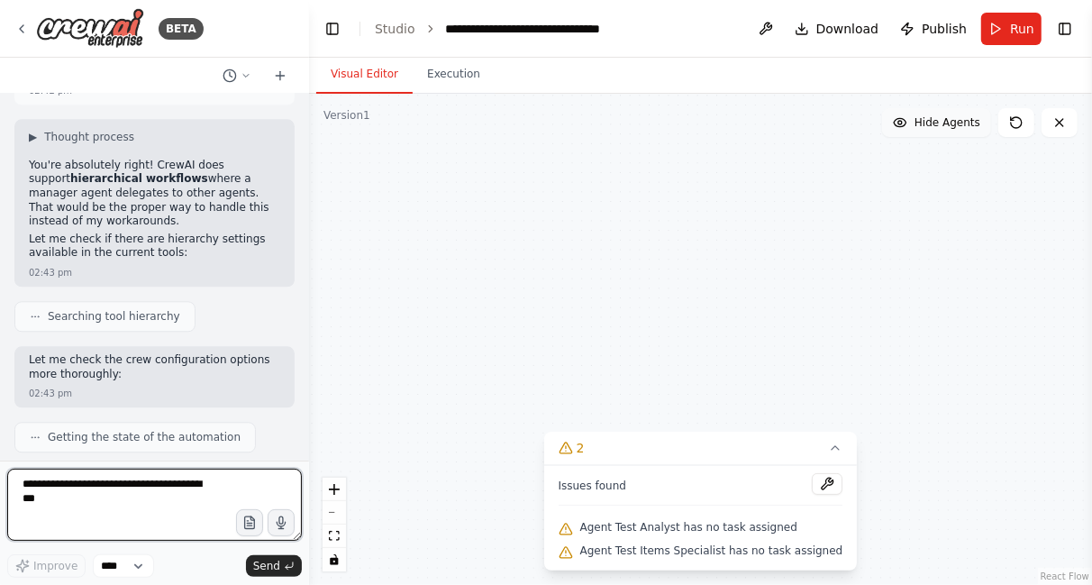
scroll to position [18369, 0]
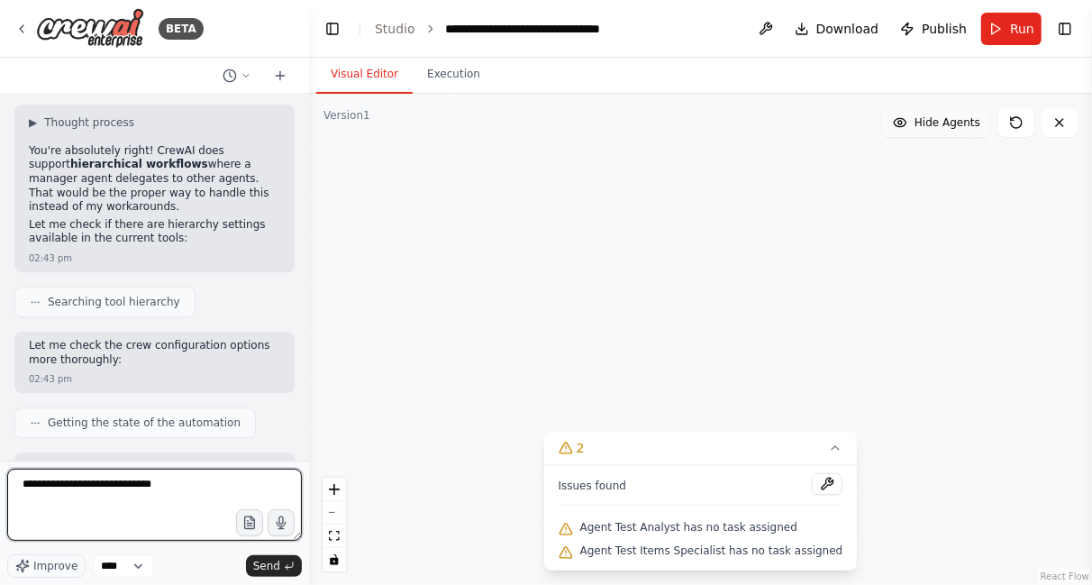
type textarea "**********"
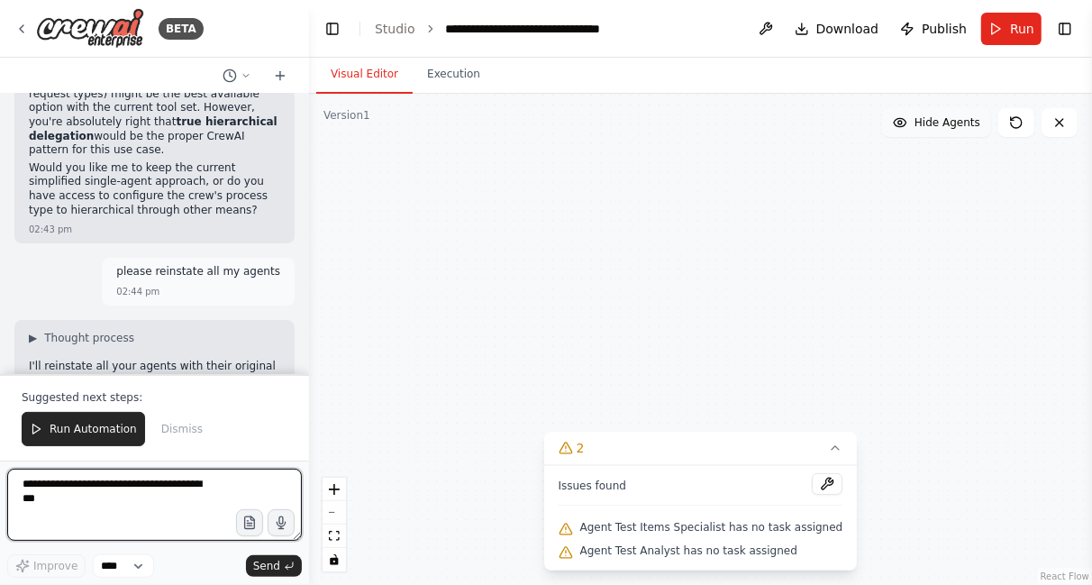
scroll to position [19336, 0]
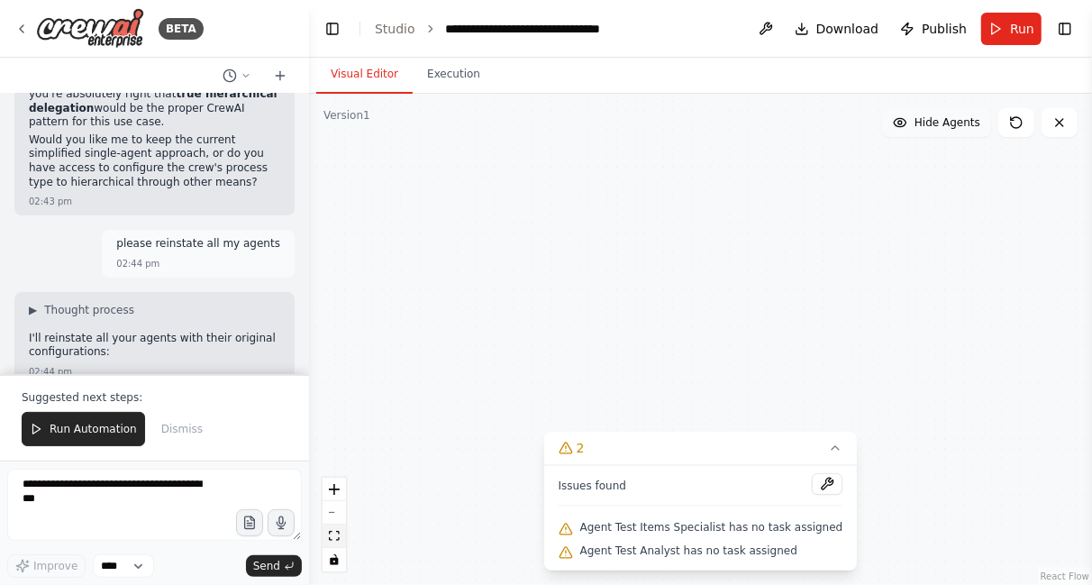
click at [331, 537] on icon "fit view" at bounding box center [334, 536] width 11 height 10
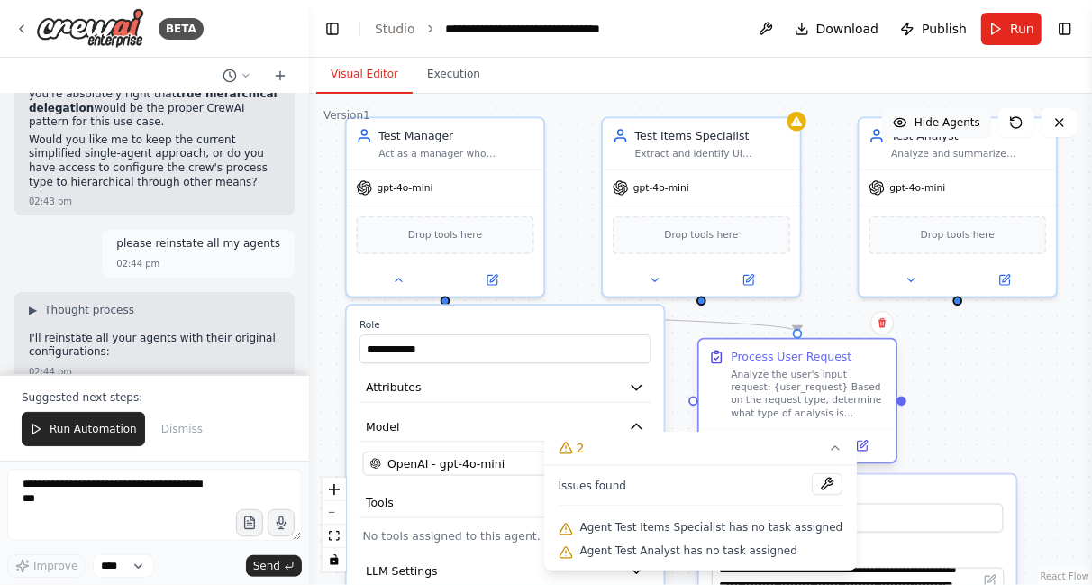
drag, startPoint x: 514, startPoint y: 449, endPoint x: 880, endPoint y: 341, distance: 382.3
click at [880, 341] on div "Process User Request Analyze the user's input request: {user_request} Based on …" at bounding box center [797, 385] width 197 height 90
click at [828, 445] on icon at bounding box center [835, 448] width 14 height 14
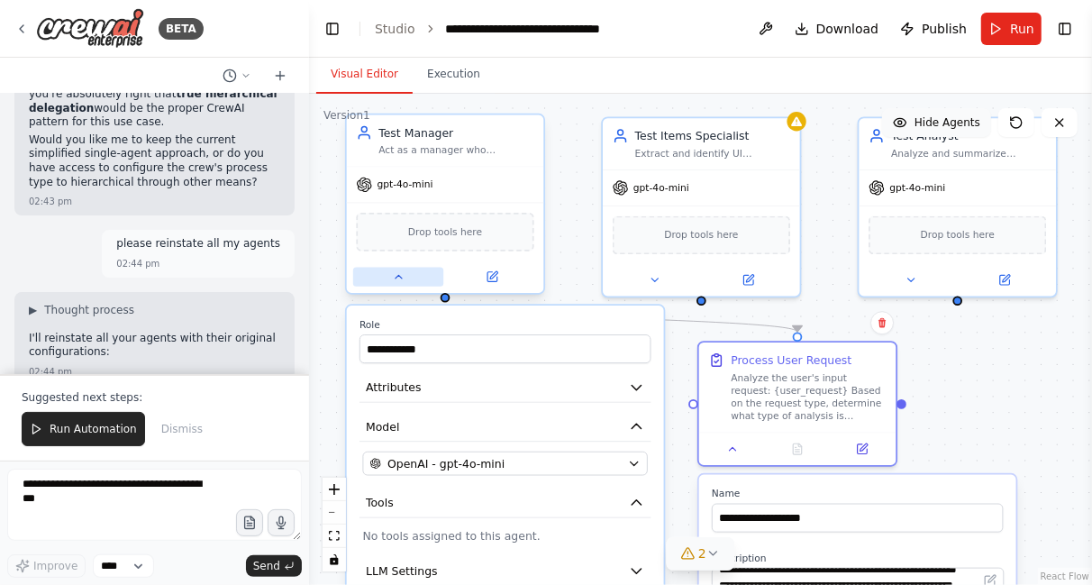
click at [405, 283] on button at bounding box center [398, 277] width 90 height 19
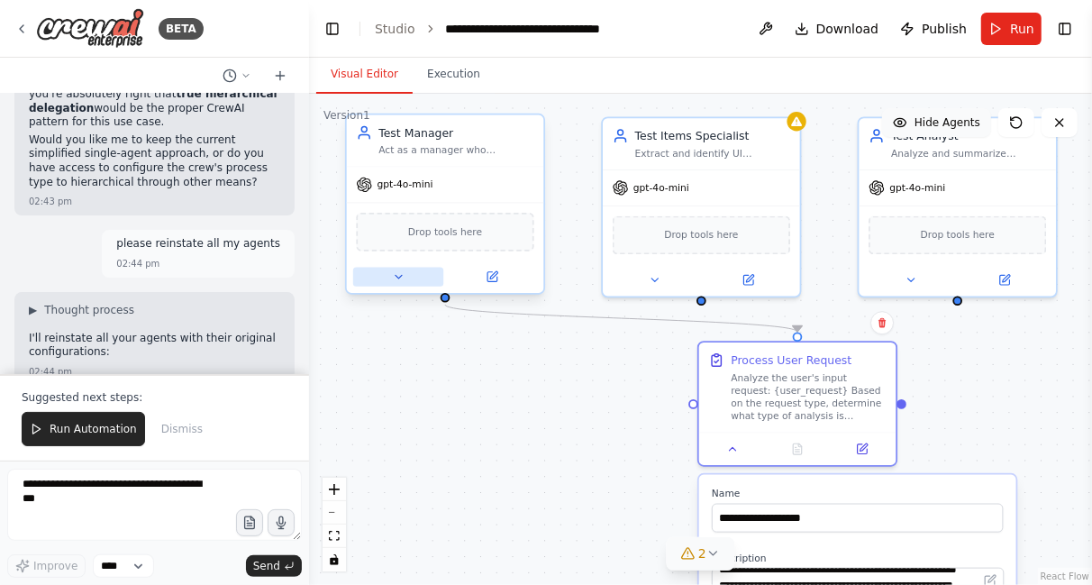
click at [405, 277] on button at bounding box center [398, 277] width 90 height 19
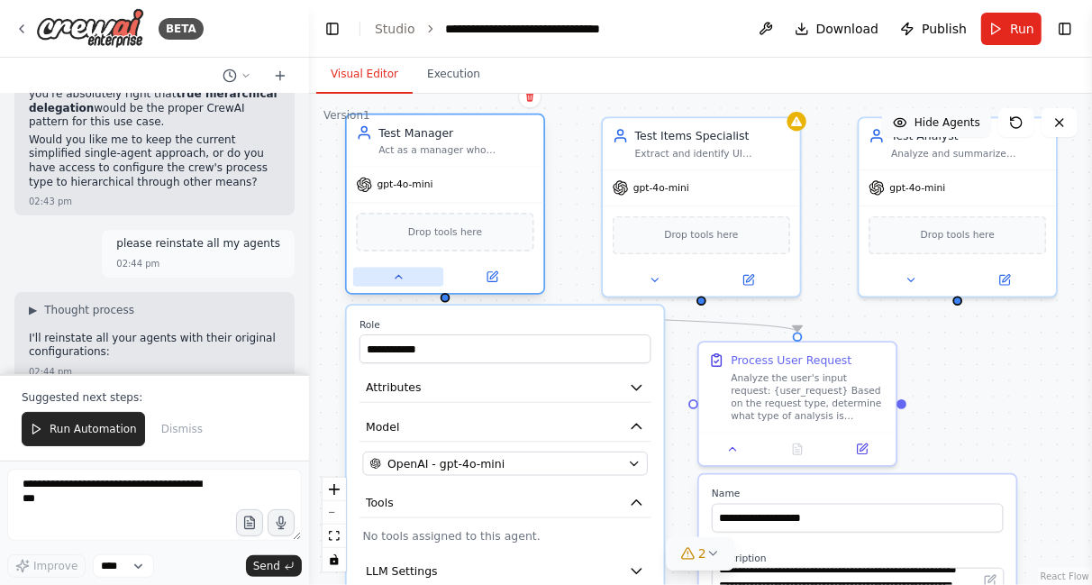
click at [392, 284] on button at bounding box center [398, 277] width 90 height 19
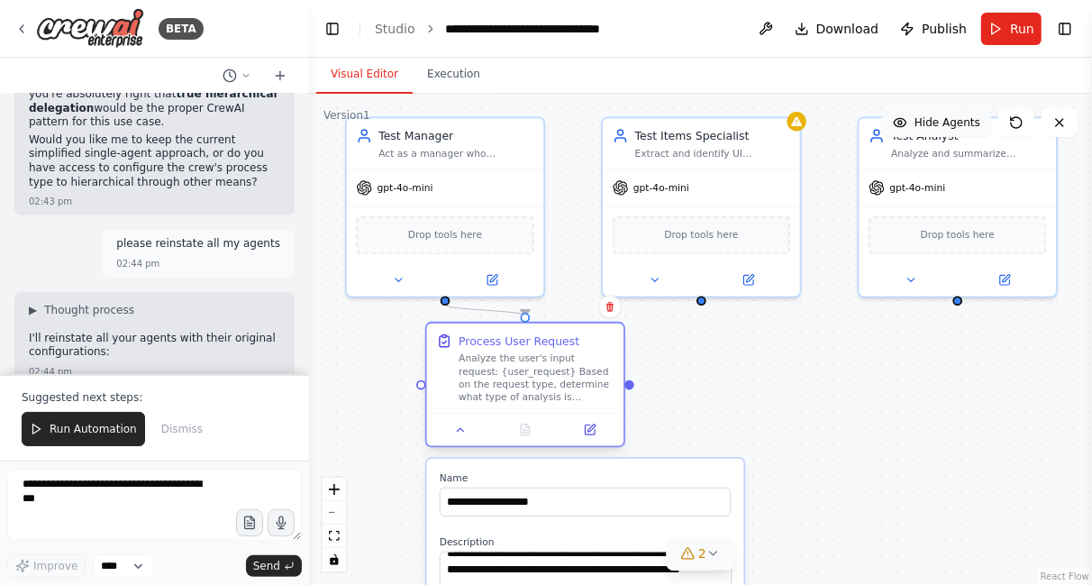
drag, startPoint x: 825, startPoint y: 345, endPoint x: 532, endPoint y: 336, distance: 293.0
click at [532, 336] on div "Process User Request Analyze the user's input request: {user_request} Based on …" at bounding box center [525, 368] width 197 height 90
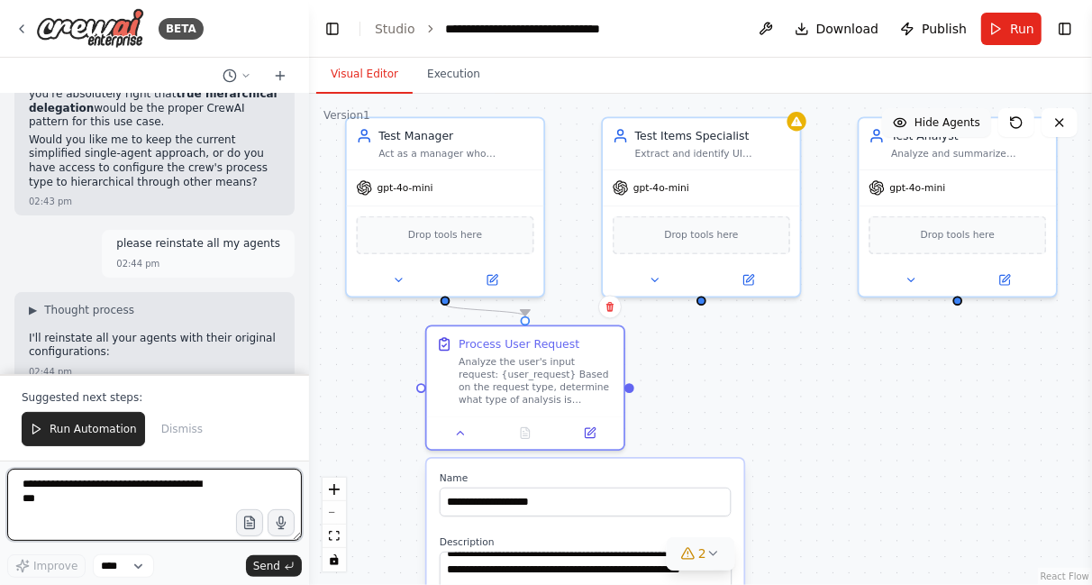
click at [163, 495] on textarea at bounding box center [154, 505] width 295 height 72
type textarea "**********"
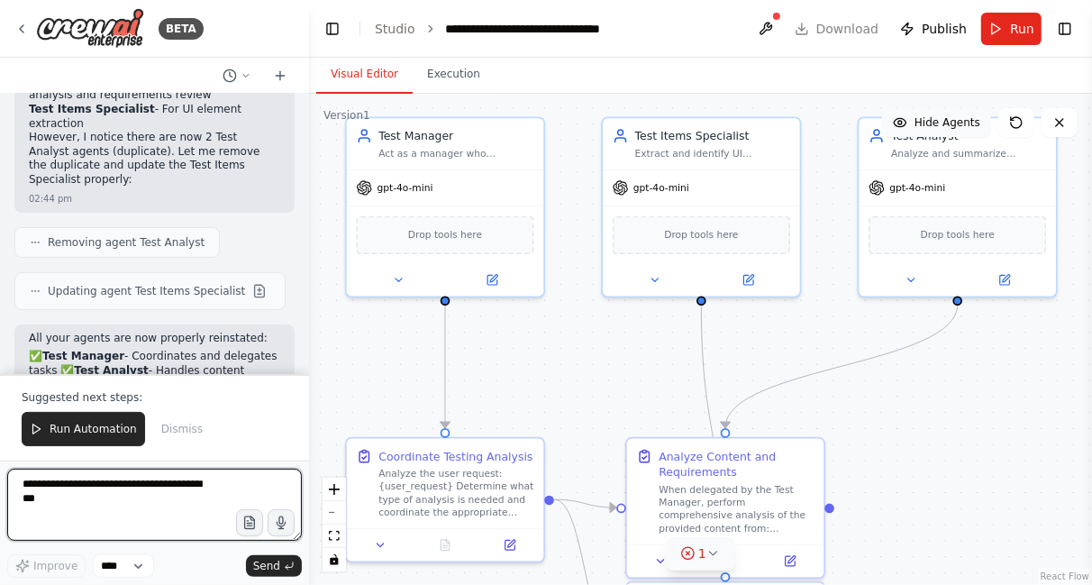
scroll to position [19985, 0]
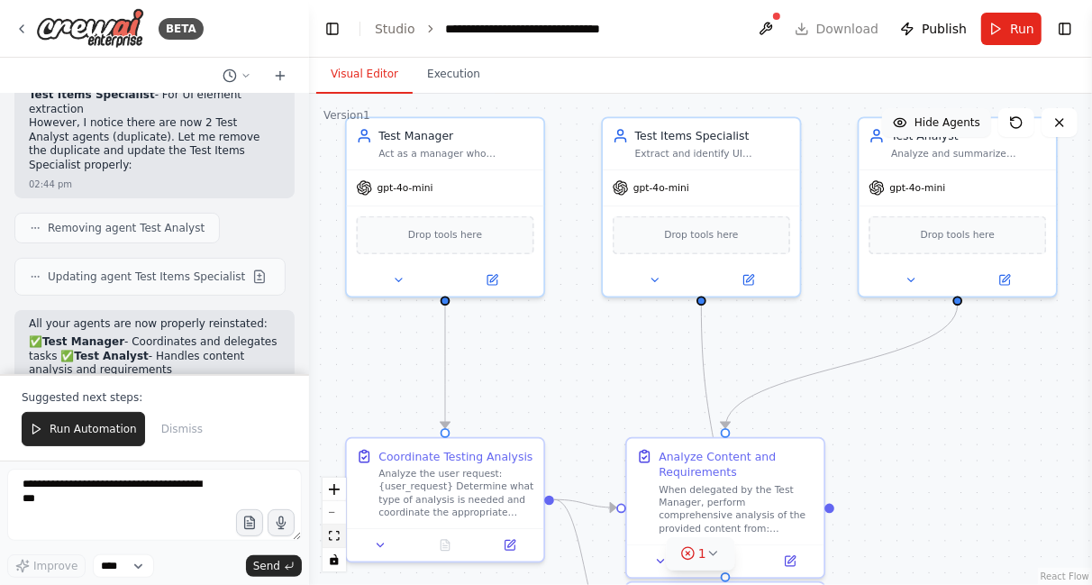
click at [332, 532] on icon "fit view" at bounding box center [334, 536] width 11 height 10
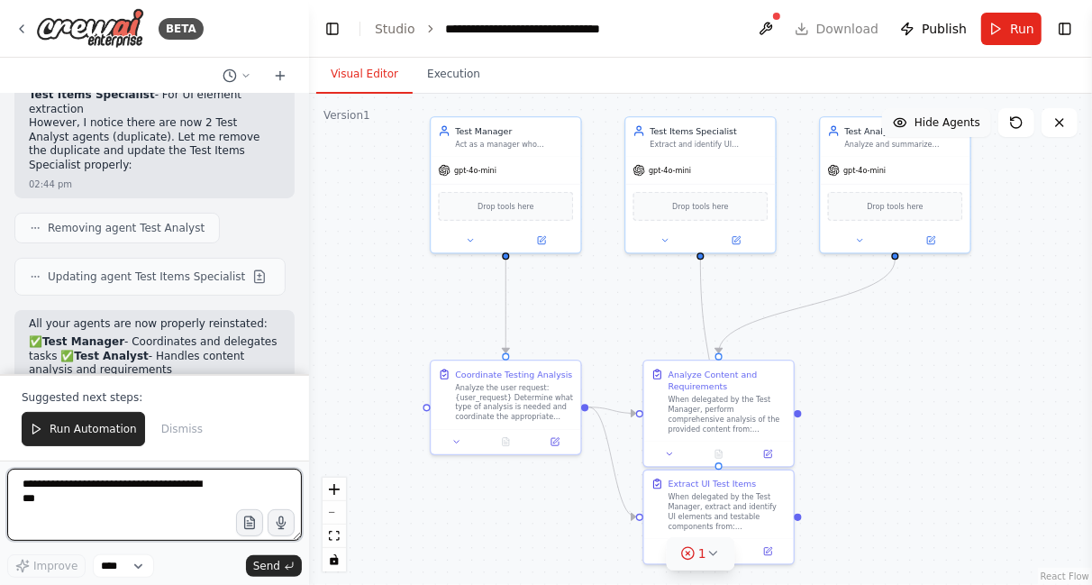
click at [141, 500] on textarea at bounding box center [154, 505] width 295 height 72
type textarea "**********"
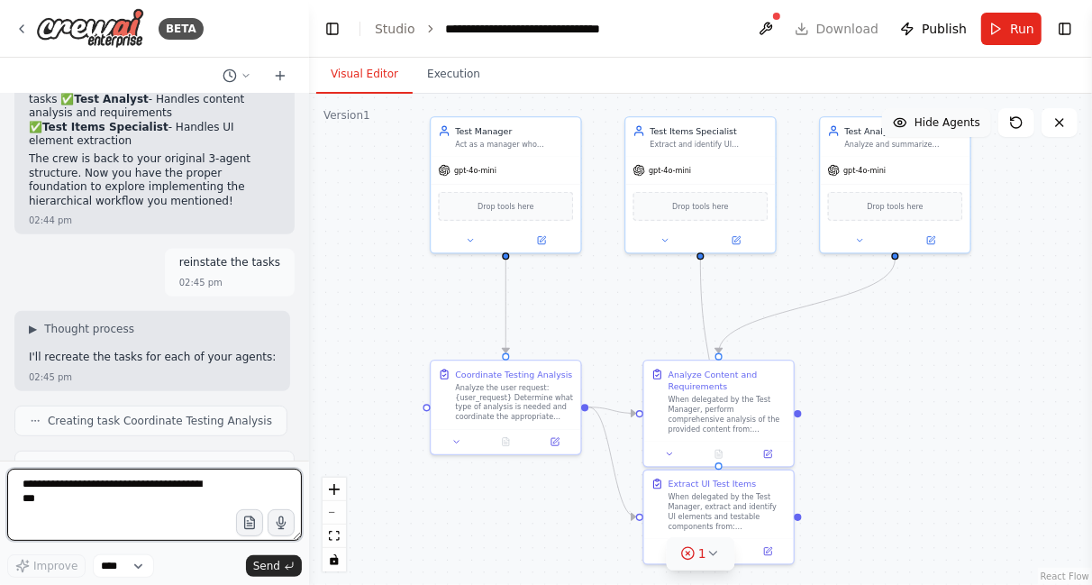
scroll to position [20256, 0]
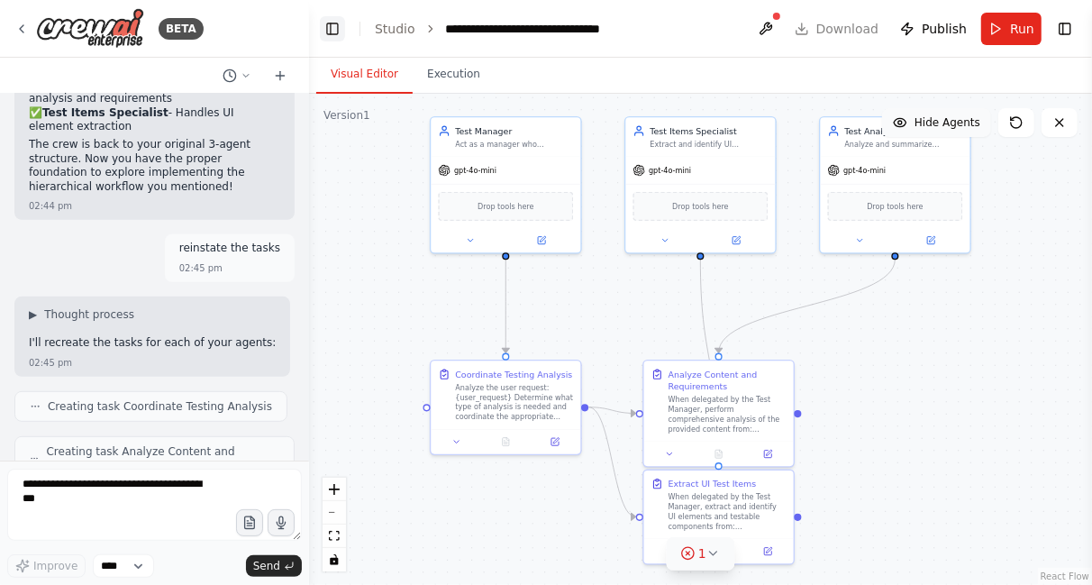
click at [333, 30] on button "Toggle Left Sidebar" at bounding box center [332, 28] width 25 height 25
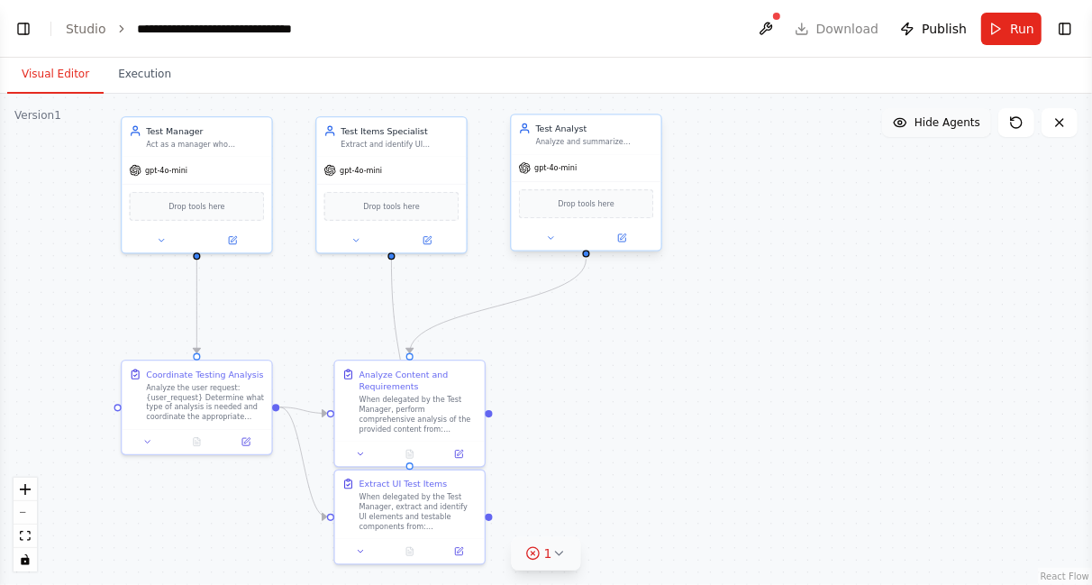
click at [573, 167] on span "gpt-4o-mini" at bounding box center [555, 168] width 42 height 10
click at [598, 137] on div "Analyze and summarize content, requirements, and documentation when delegated b…" at bounding box center [595, 142] width 118 height 10
click at [769, 27] on button at bounding box center [765, 29] width 29 height 32
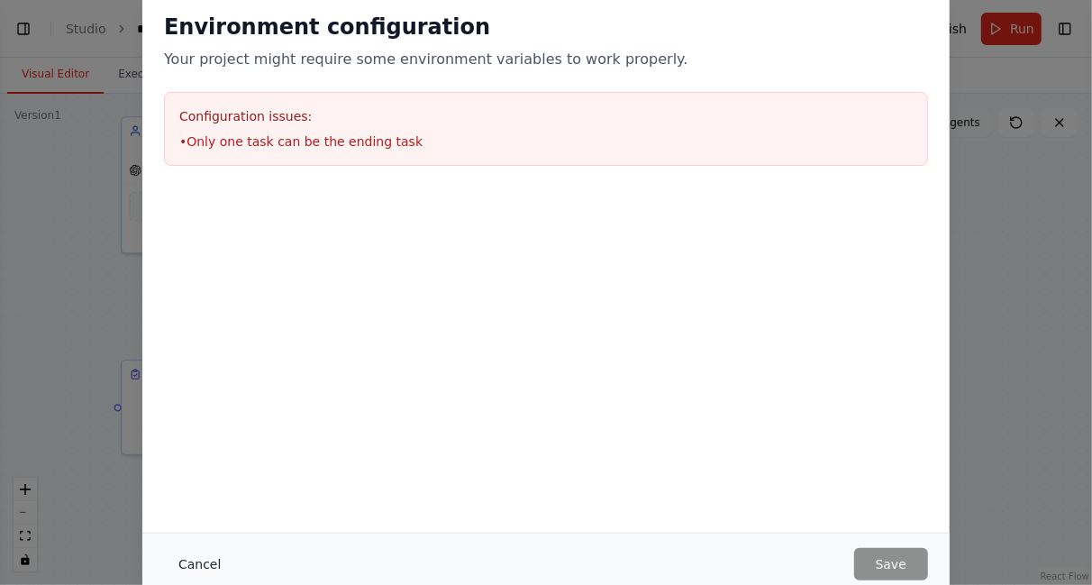
click at [198, 563] on button "Cancel" at bounding box center [199, 564] width 71 height 32
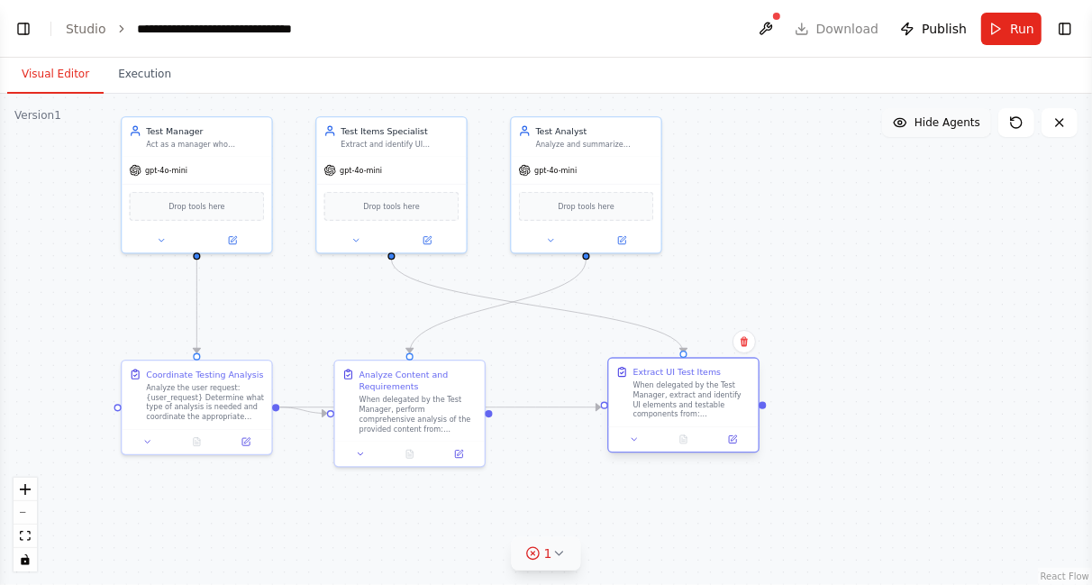
drag, startPoint x: 456, startPoint y: 489, endPoint x: 741, endPoint y: 370, distance: 308.6
click at [741, 370] on div "Extract UI Test Items When delegated by the Test Manager, extract and identify …" at bounding box center [692, 392] width 118 height 53
click at [512, 407] on icon "Edge from 0c8c6be5-6a9f-413d-885a-626c42cc667a to 663305a3-cf1f-447d-a5fd-9ec4b…" at bounding box center [439, 407] width 321 height 0
click at [274, 409] on div ".deletable-edge-delete-btn { width: 20px; height: 20px; border: 0px solid #ffff…" at bounding box center [546, 339] width 1092 height 491
click at [311, 407] on icon "Edge from 0c8c6be5-6a9f-413d-885a-626c42cc667a to 663305a3-cf1f-447d-a5fd-9ec4b…" at bounding box center [439, 407] width 321 height 0
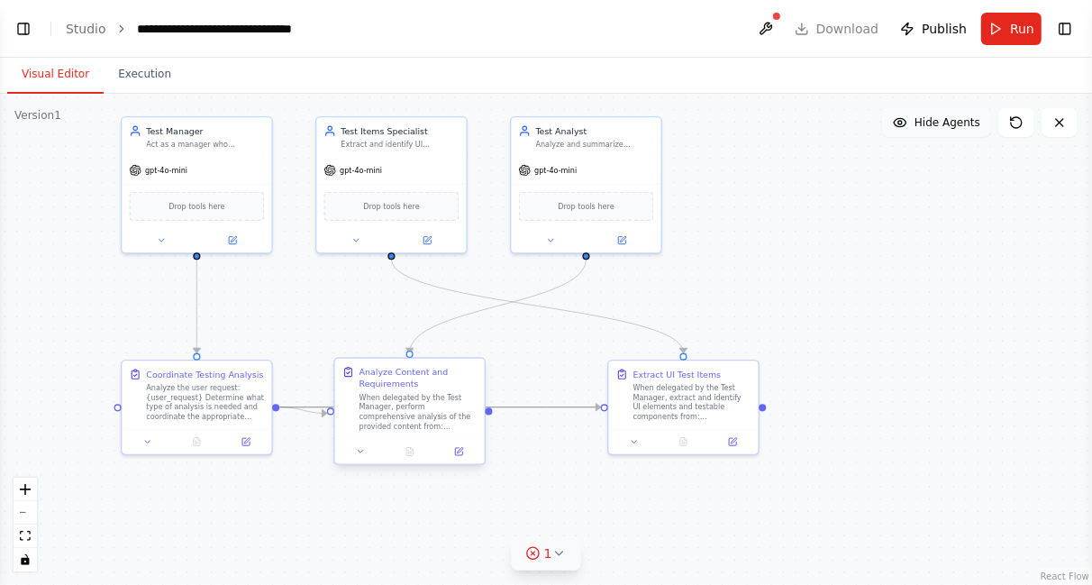
drag, startPoint x: 311, startPoint y: 404, endPoint x: 482, endPoint y: 403, distance: 171.2
click at [482, 387] on div ".deletable-edge-delete-btn { width: 20px; height: 20px; border: 0px solid #ffff…" at bounding box center [427, 221] width 737 height 332
drag, startPoint x: 287, startPoint y: 407, endPoint x: 489, endPoint y: 408, distance: 202.7
click at [489, 387] on div ".deletable-edge-delete-btn { width: 20px; height: 20px; border: 0px solid #ffff…" at bounding box center [427, 221] width 737 height 332
click at [514, 465] on div ".deletable-edge-delete-btn { width: 20px; height: 20px; border: 0px solid #ffff…" at bounding box center [546, 339] width 1092 height 491
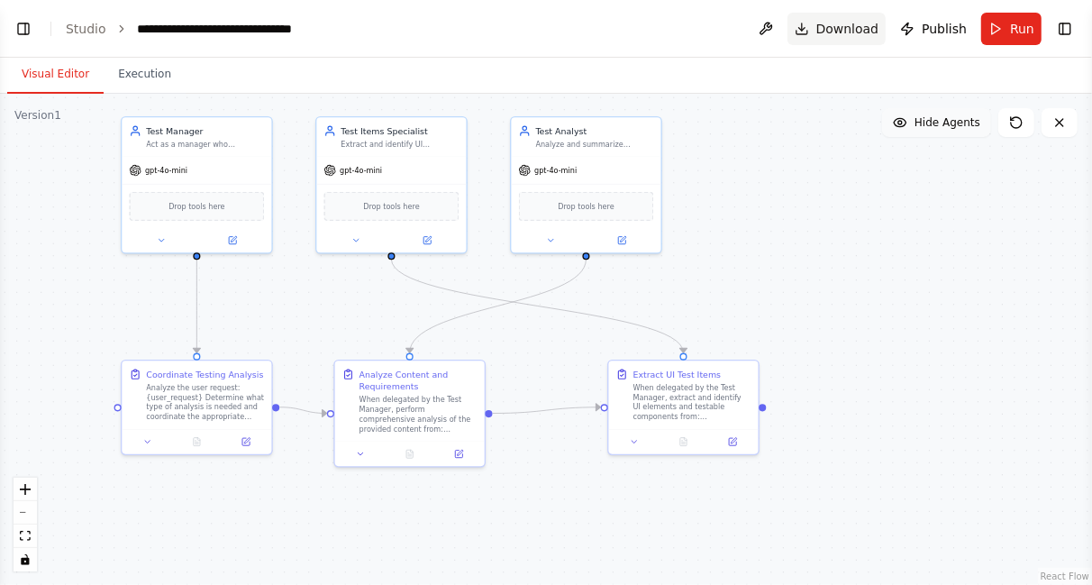
click at [833, 35] on span "Download" at bounding box center [847, 29] width 63 height 18
click at [896, 308] on div ".deletable-edge-delete-btn { width: 20px; height: 20px; border: 0px solid #ffff…" at bounding box center [546, 339] width 1092 height 491
